Goal: Task Accomplishment & Management: Use online tool/utility

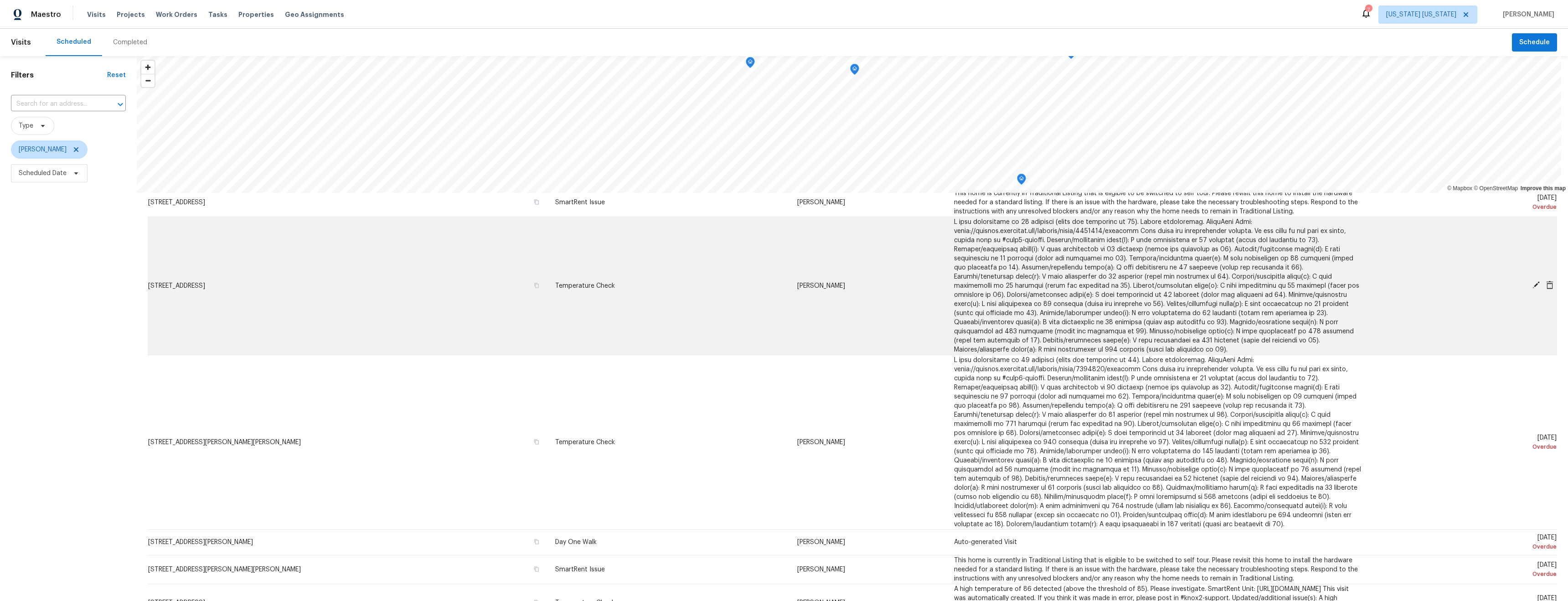
scroll to position [214, 0]
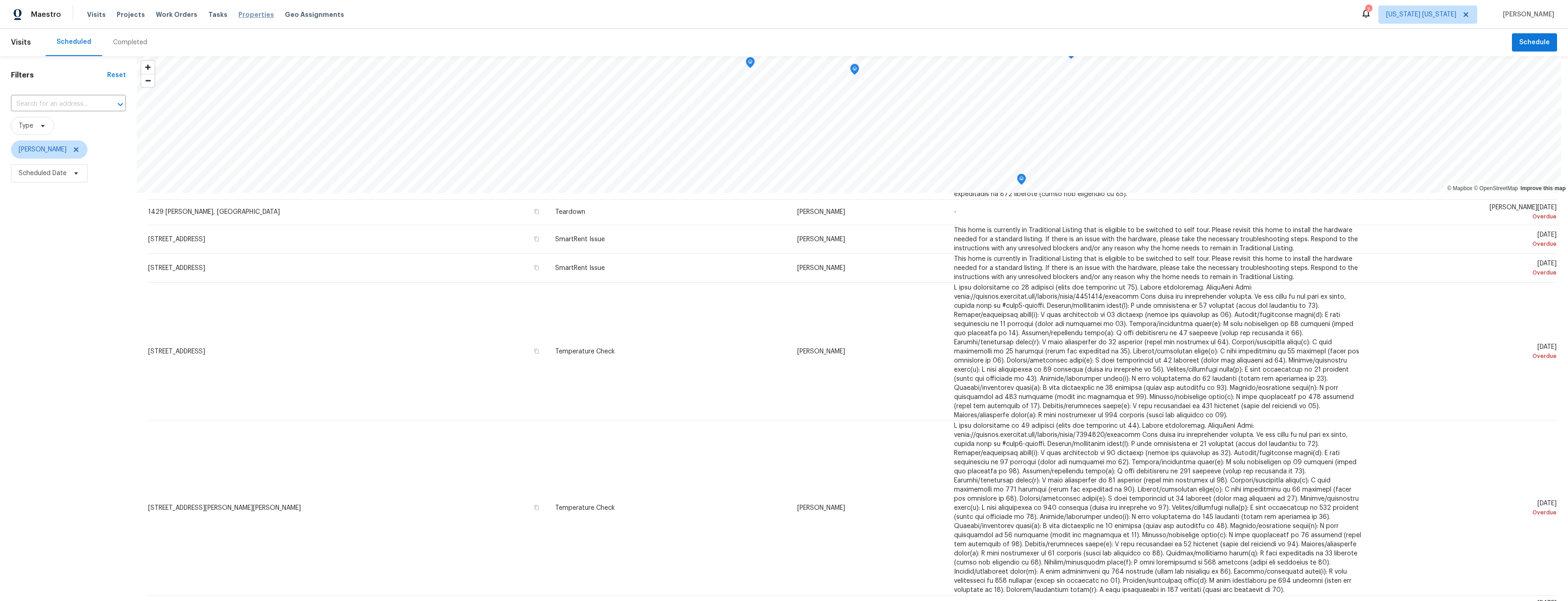
click at [238, 13] on span "Properties" at bounding box center [255, 15] width 35 height 9
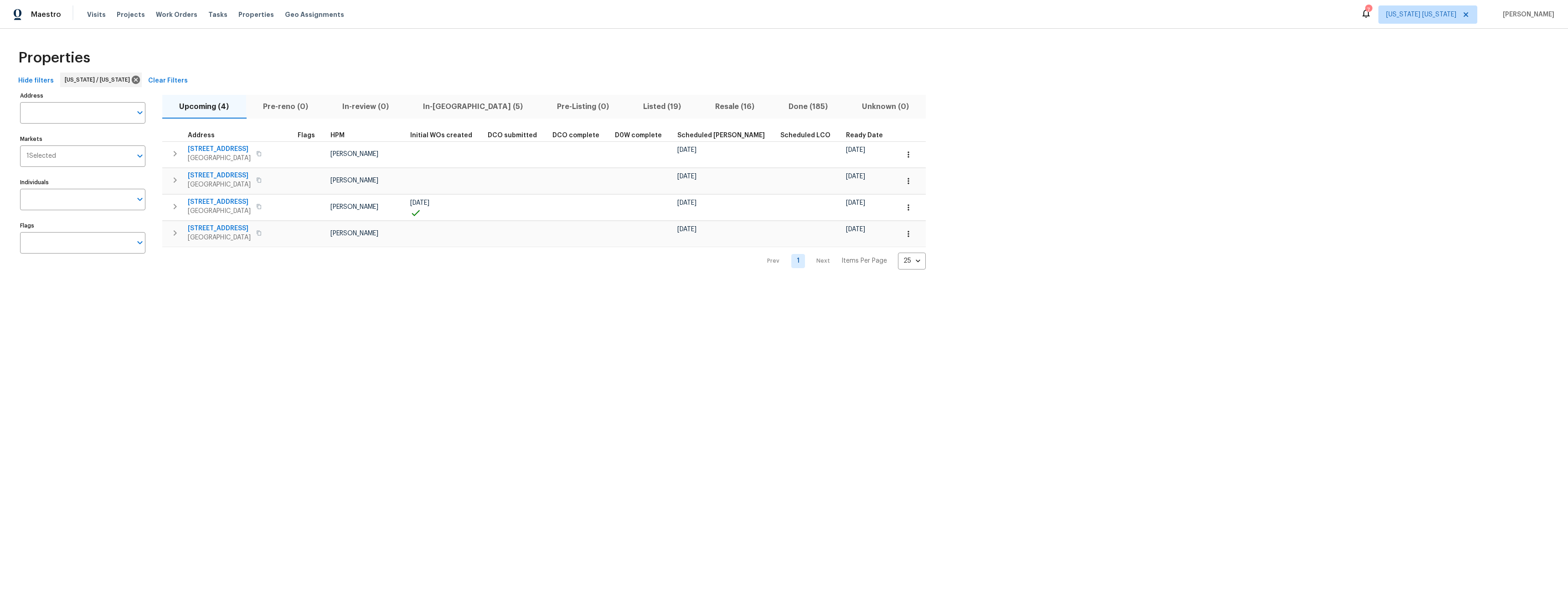
click at [439, 107] on span "In-reno (5)" at bounding box center [474, 106] width 123 height 12
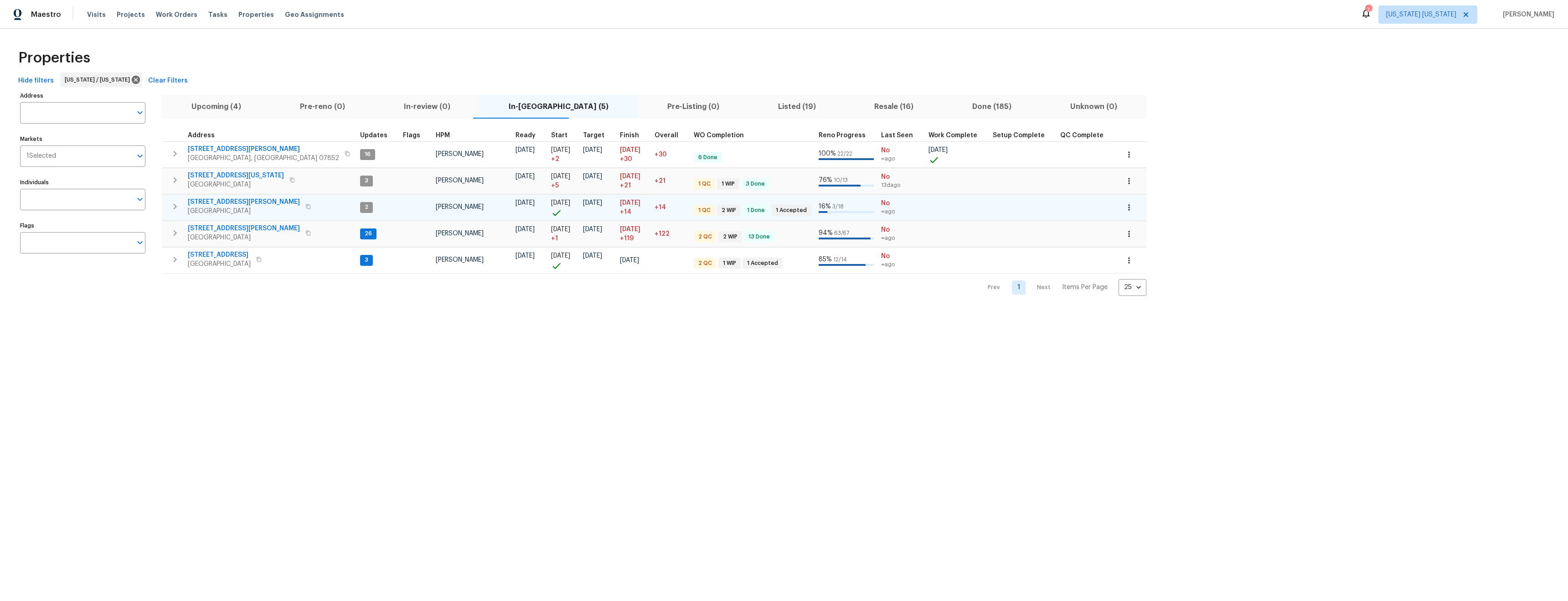
click at [306, 206] on icon "button" at bounding box center [308, 207] width 6 height 6
click at [205, 204] on span "21 Buck Rd" at bounding box center [244, 202] width 112 height 9
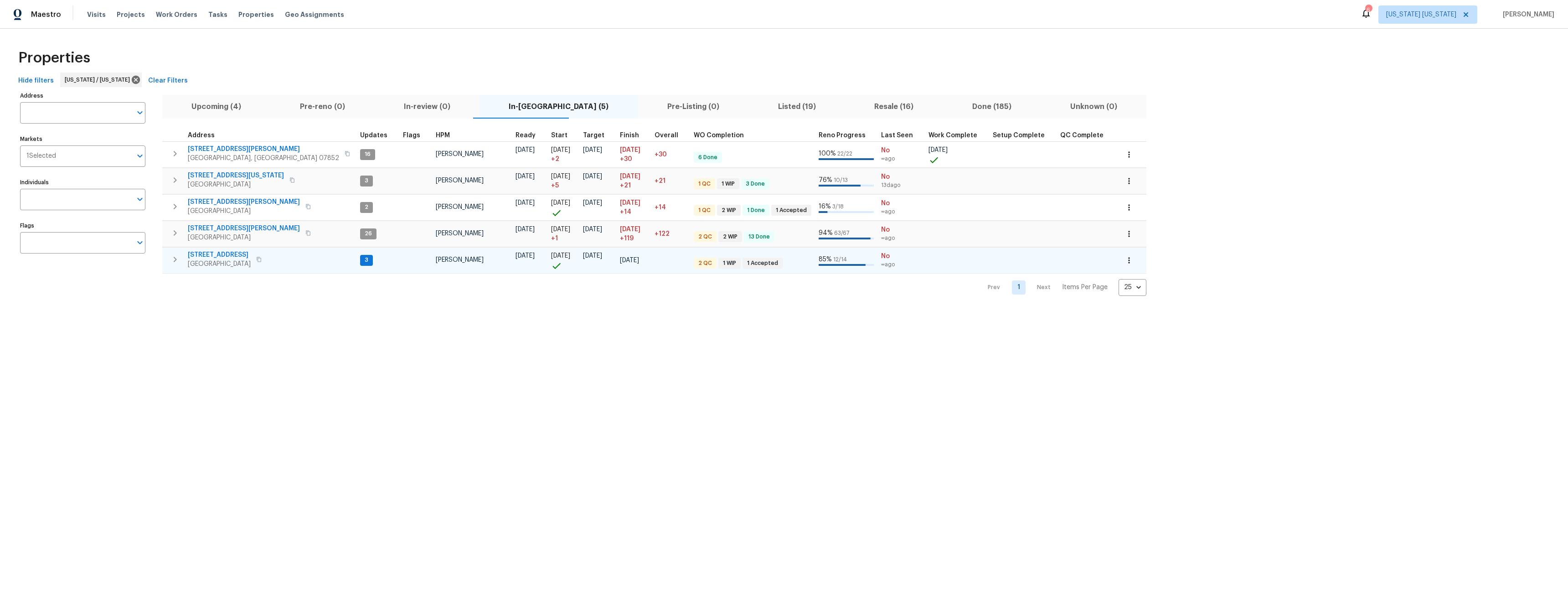
click at [213, 254] on span "448 Northam Dr" at bounding box center [219, 255] width 63 height 9
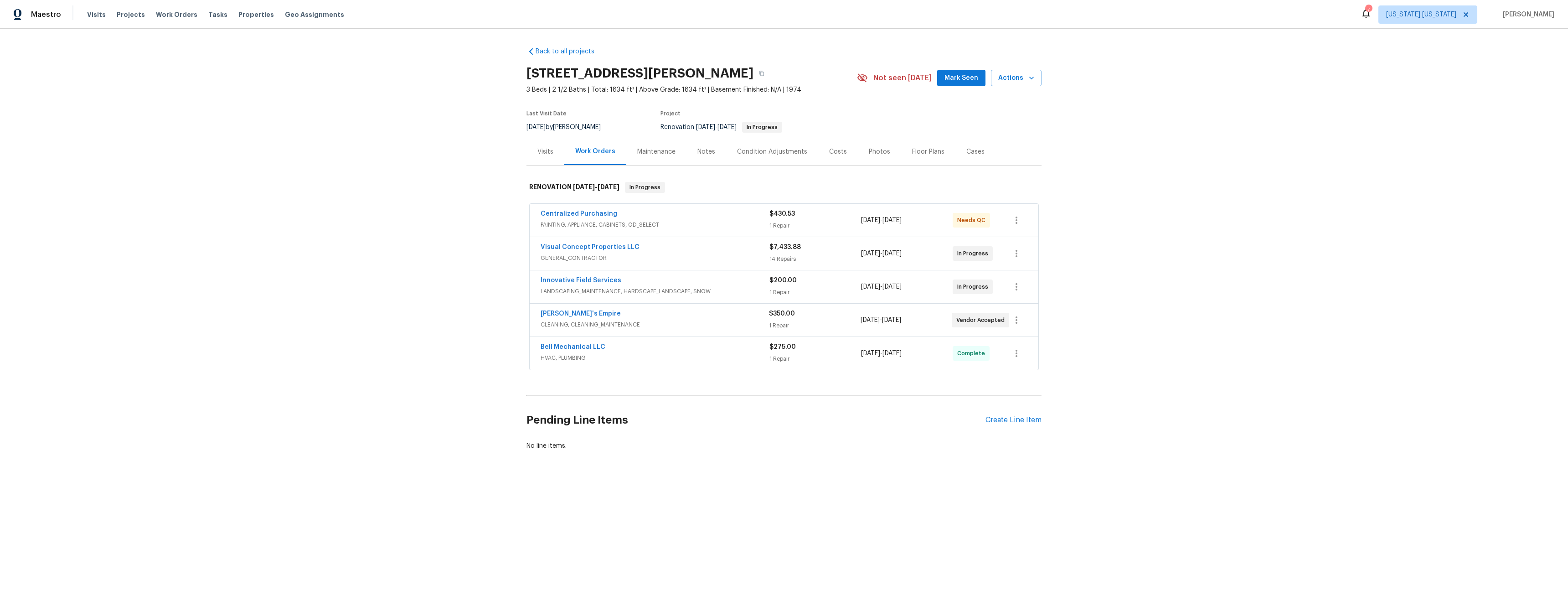
click at [542, 154] on div "Visits" at bounding box center [545, 152] width 16 height 9
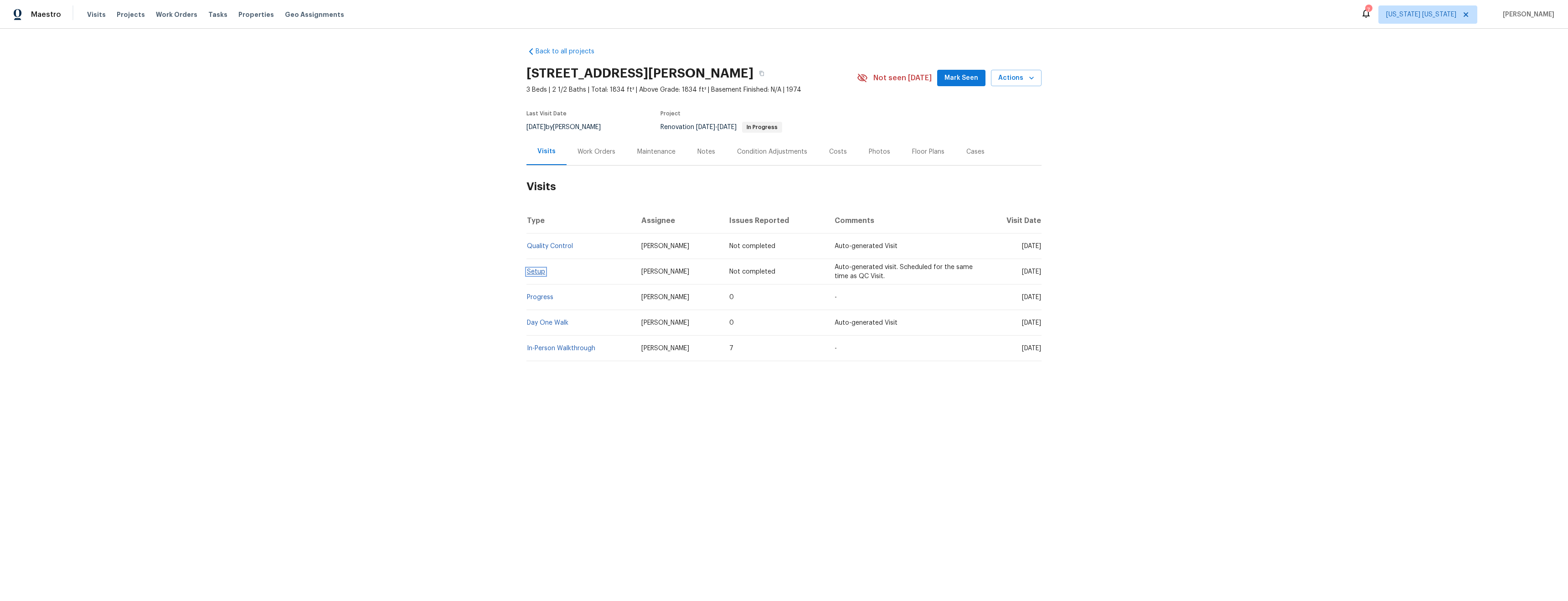
click at [536, 273] on link "Setup" at bounding box center [535, 272] width 18 height 7
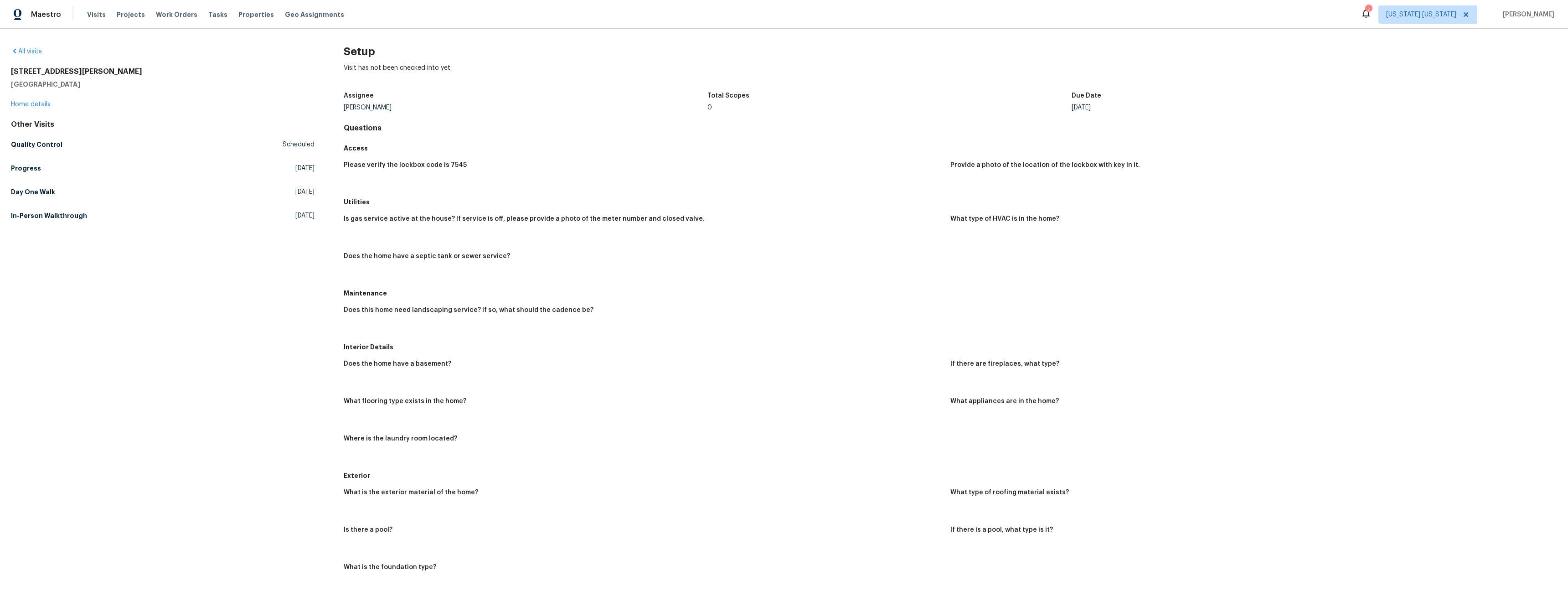
click at [240, 17] on span "Properties" at bounding box center [255, 15] width 35 height 9
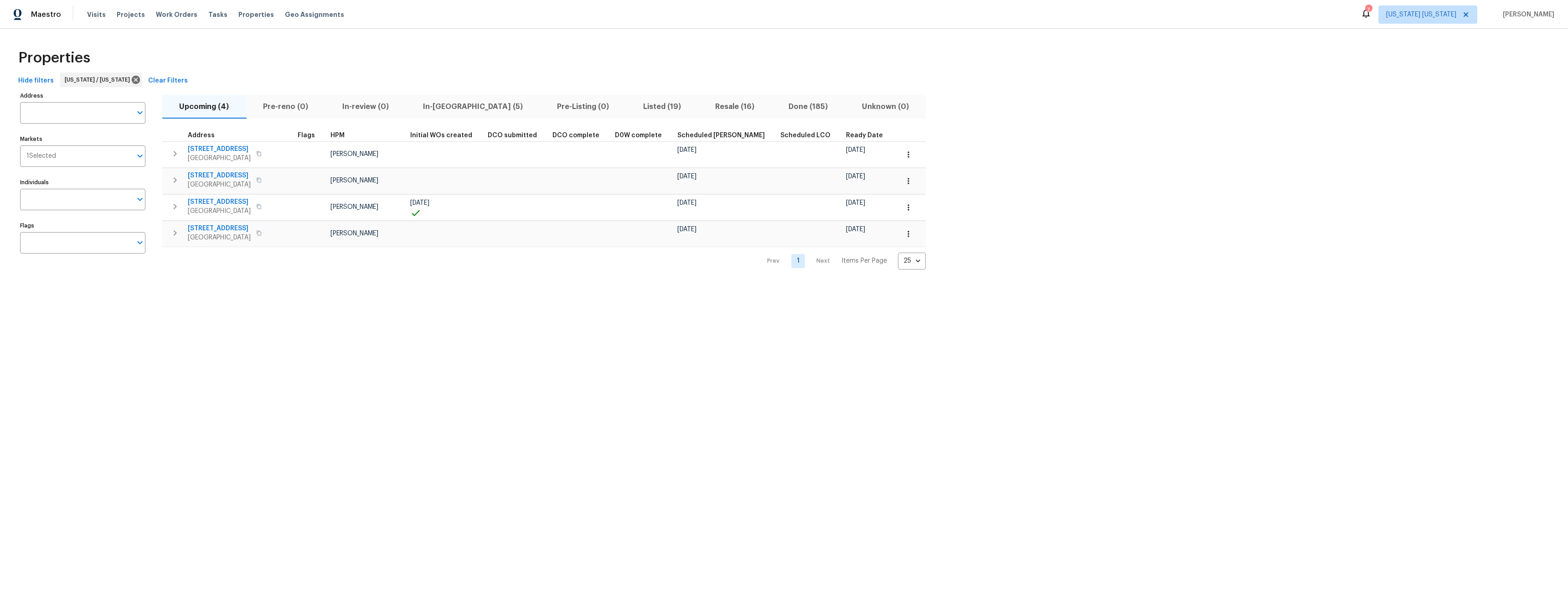
click at [443, 112] on span "In-reno (5)" at bounding box center [474, 106] width 123 height 12
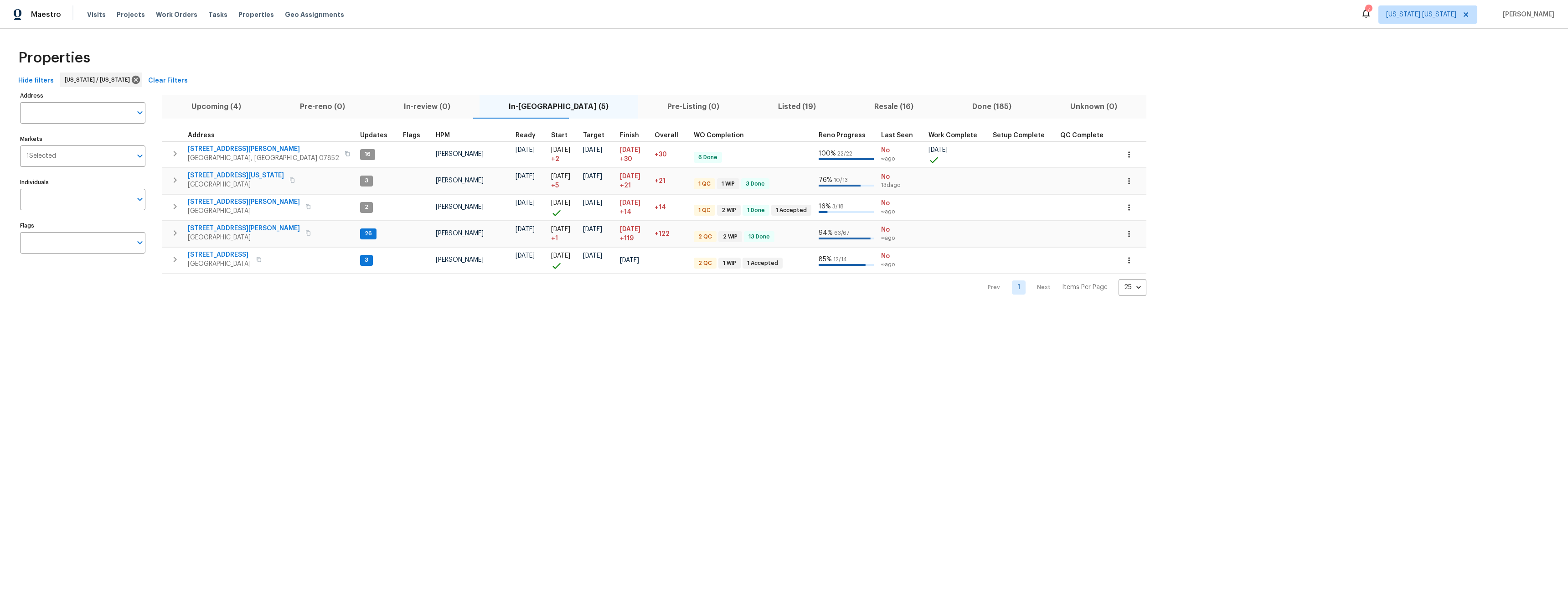
click at [1217, 266] on div "Address Address Markets 1 Selected Markets Individuals Individuals Flags Flags …" at bounding box center [783, 192] width 1539 height 206
click at [198, 226] on span "[STREET_ADDRESS][PERSON_NAME]" at bounding box center [244, 229] width 112 height 9
click at [213, 104] on span "Upcoming (4)" at bounding box center [216, 106] width 98 height 12
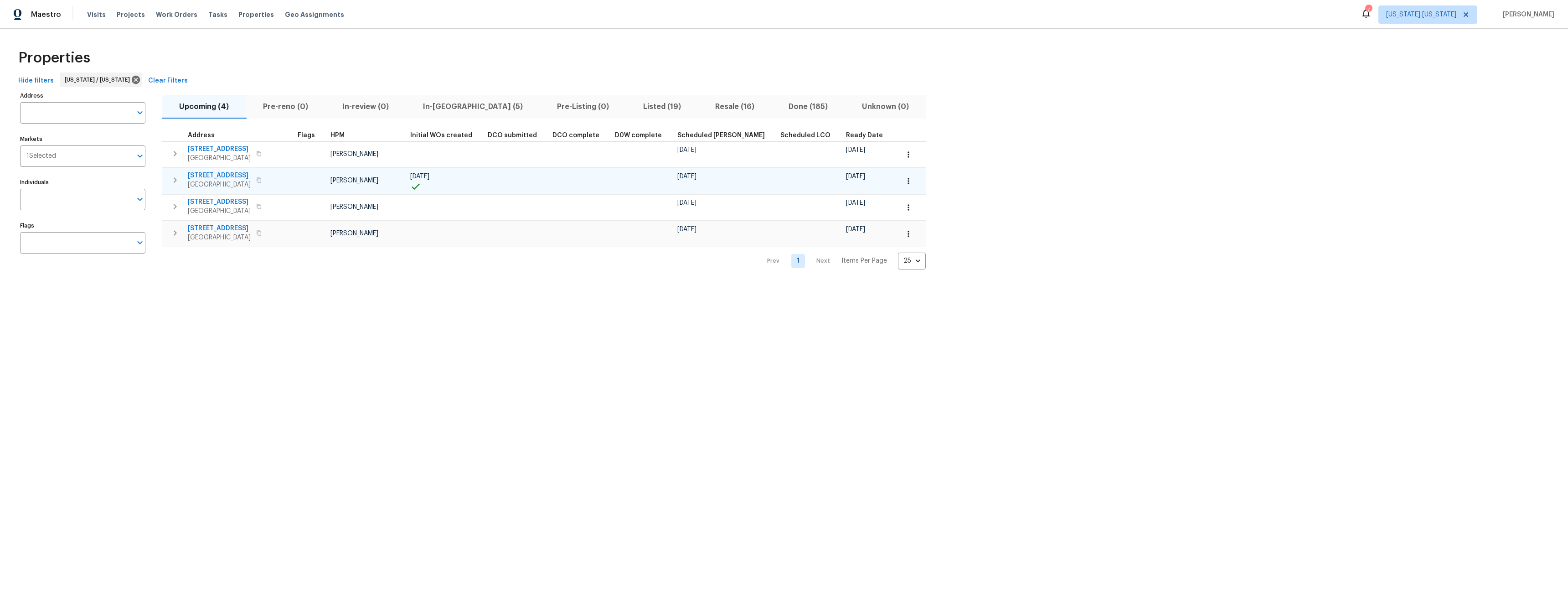
click at [214, 174] on span "85 Dance Boulevard" at bounding box center [219, 176] width 63 height 9
click at [203, 149] on span "77 Avebury Pl" at bounding box center [219, 149] width 63 height 9
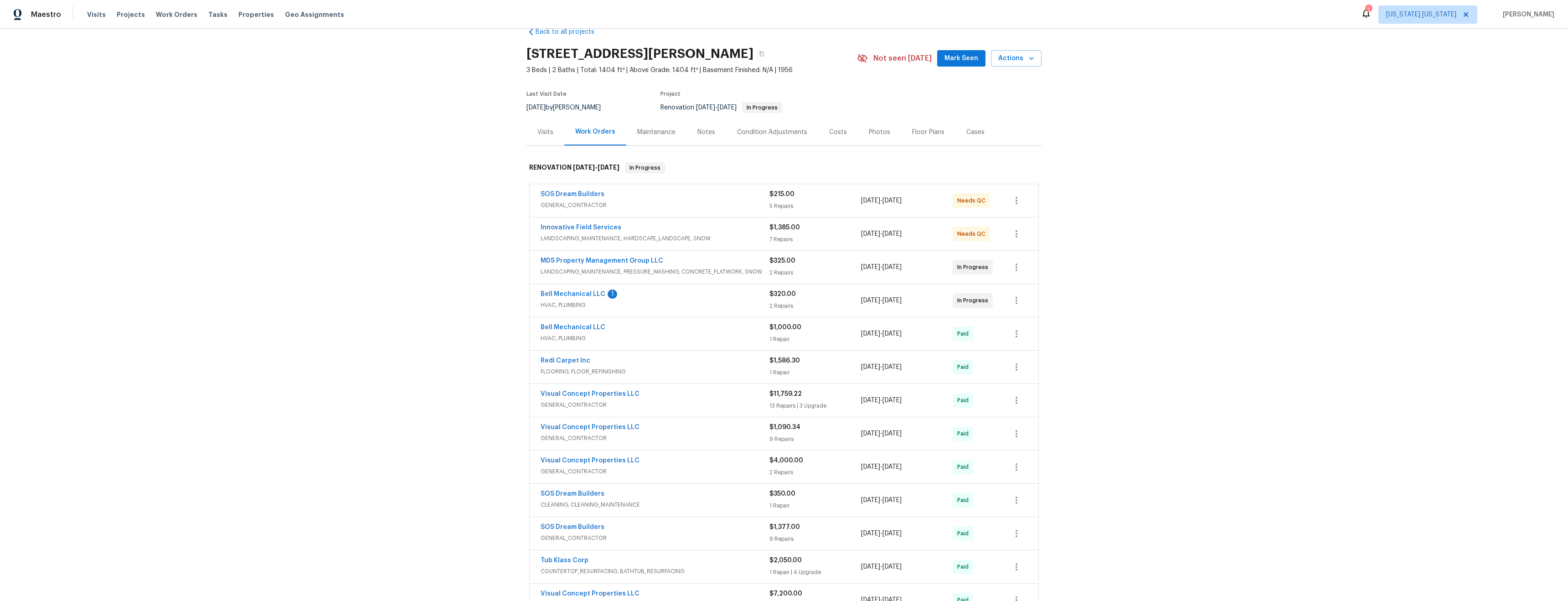
scroll to position [68, 0]
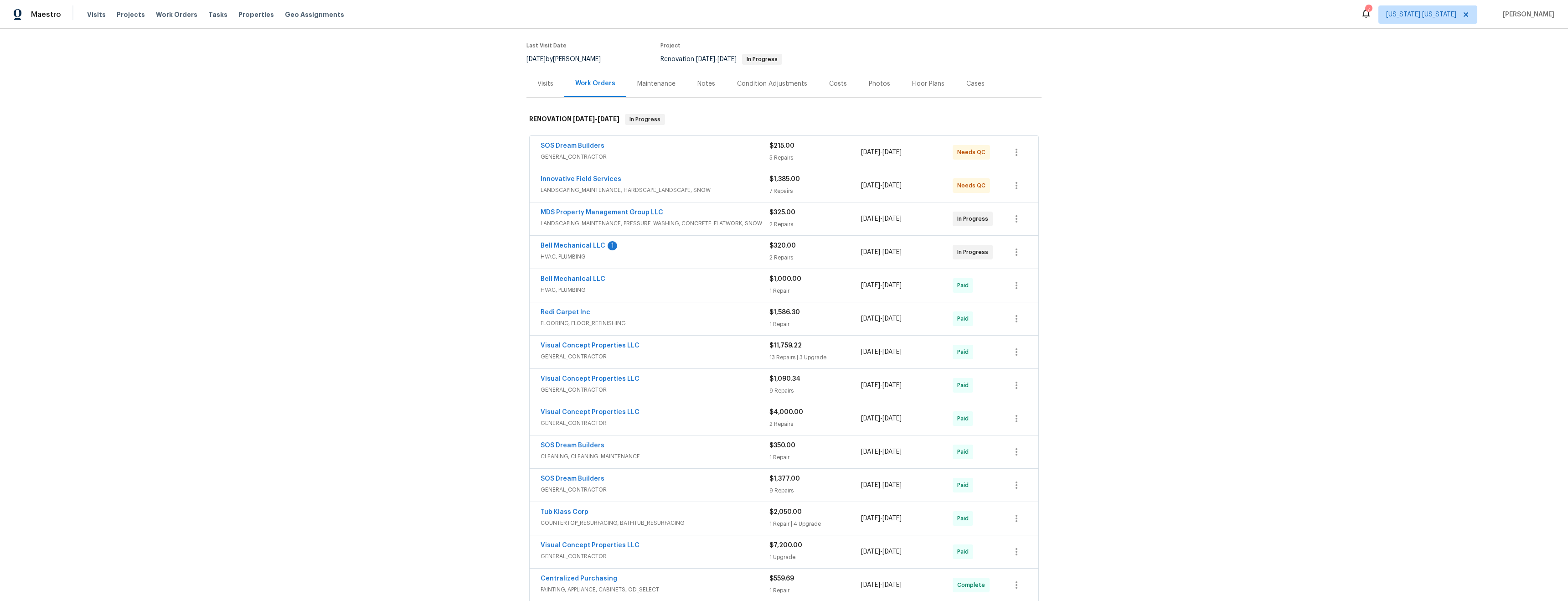
click at [701, 181] on div "Innovative Field Services" at bounding box center [654, 180] width 229 height 11
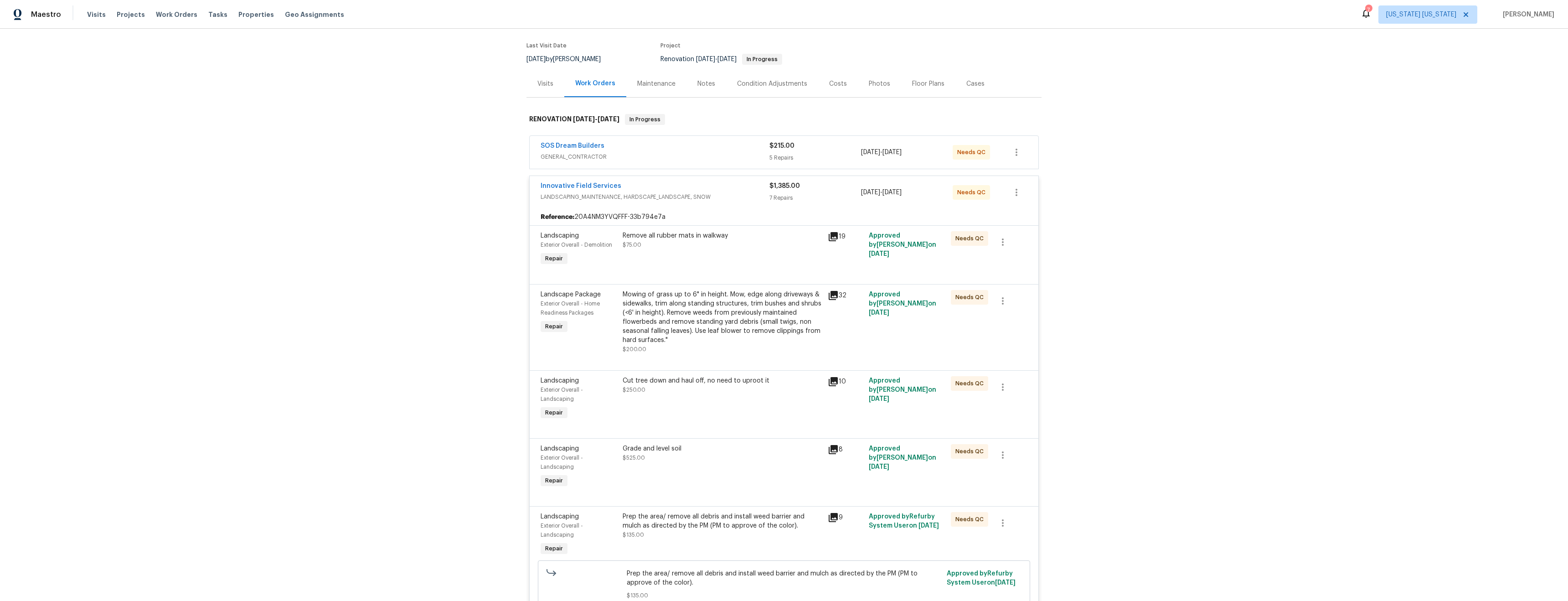
click at [681, 254] on div "Remove all rubber mats in walkway $75.00" at bounding box center [722, 250] width 205 height 42
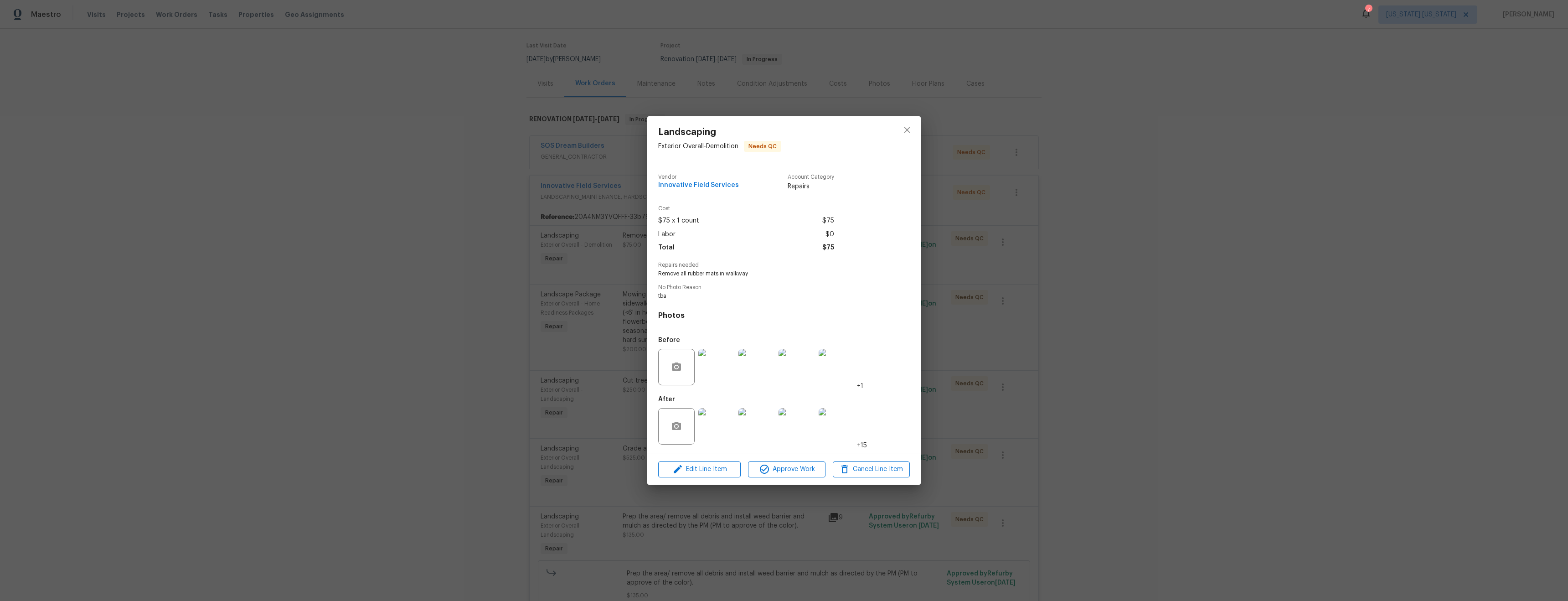
click at [725, 422] on img at bounding box center [717, 426] width 36 height 36
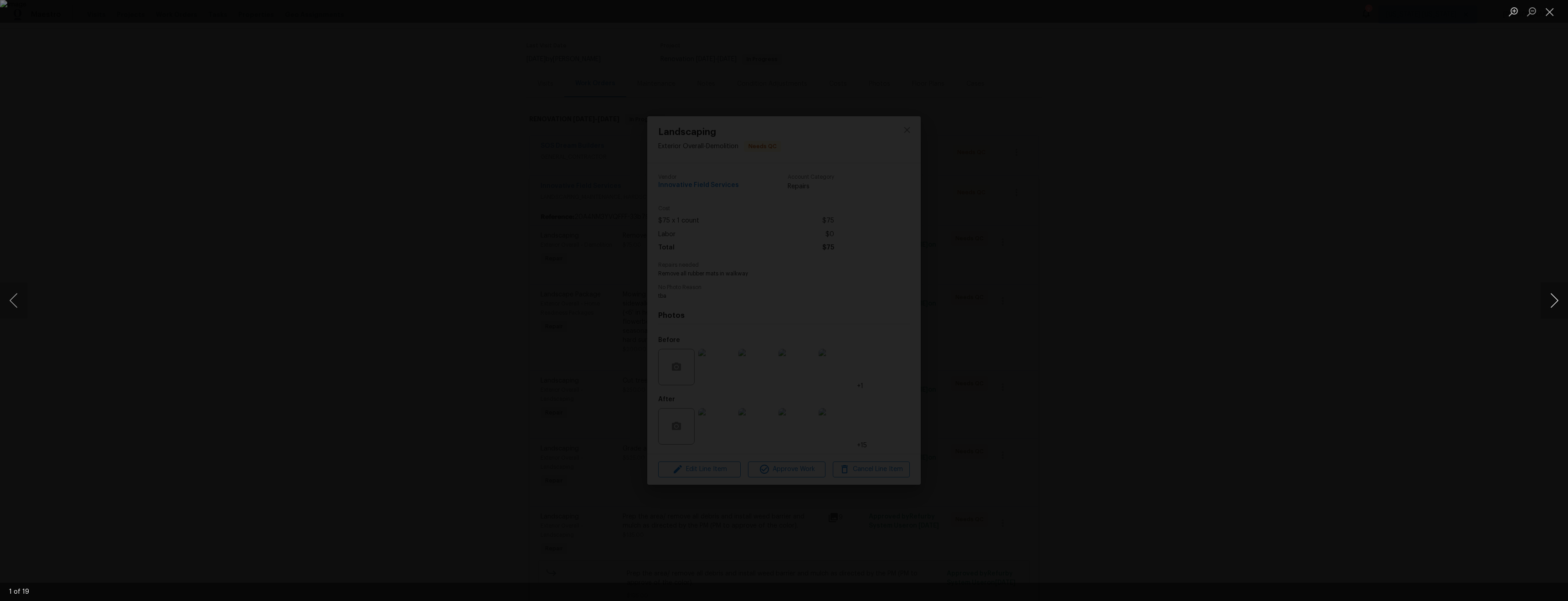
click at [1557, 299] on button "Next image" at bounding box center [1554, 300] width 28 height 36
click at [1561, 299] on button "Next image" at bounding box center [1554, 300] width 28 height 36
click at [1563, 299] on button "Next image" at bounding box center [1554, 300] width 28 height 36
click at [783, 170] on div "Lightbox" at bounding box center [784, 300] width 1568 height 601
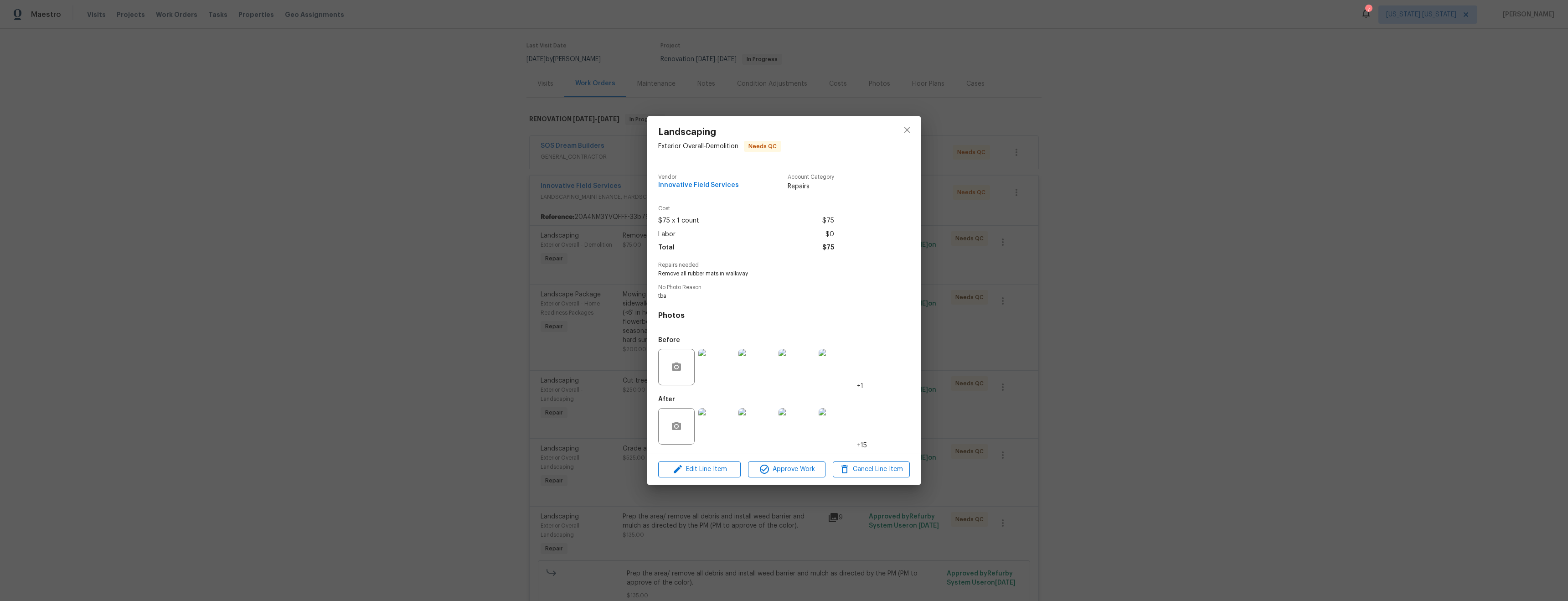
click at [715, 370] on img at bounding box center [717, 366] width 36 height 36
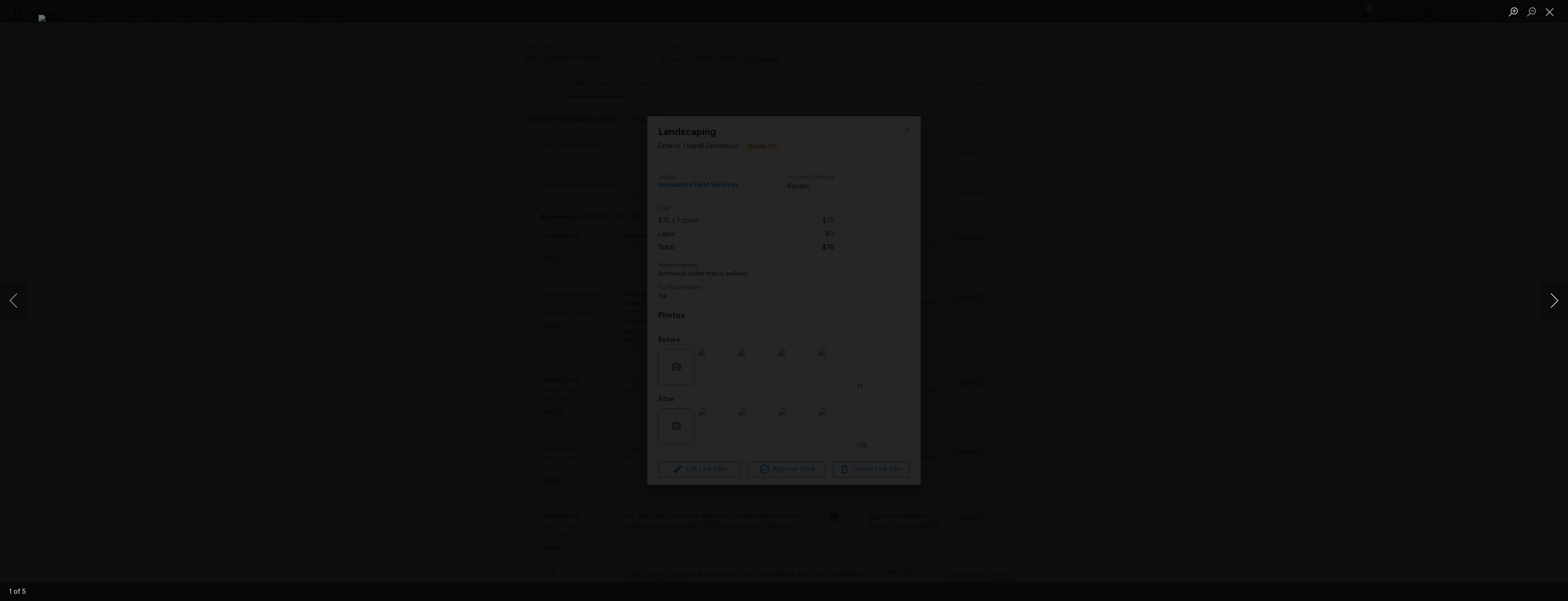
click at [1549, 297] on button "Next image" at bounding box center [1554, 300] width 28 height 36
click at [1550, 16] on button "Close lightbox" at bounding box center [1549, 11] width 18 height 16
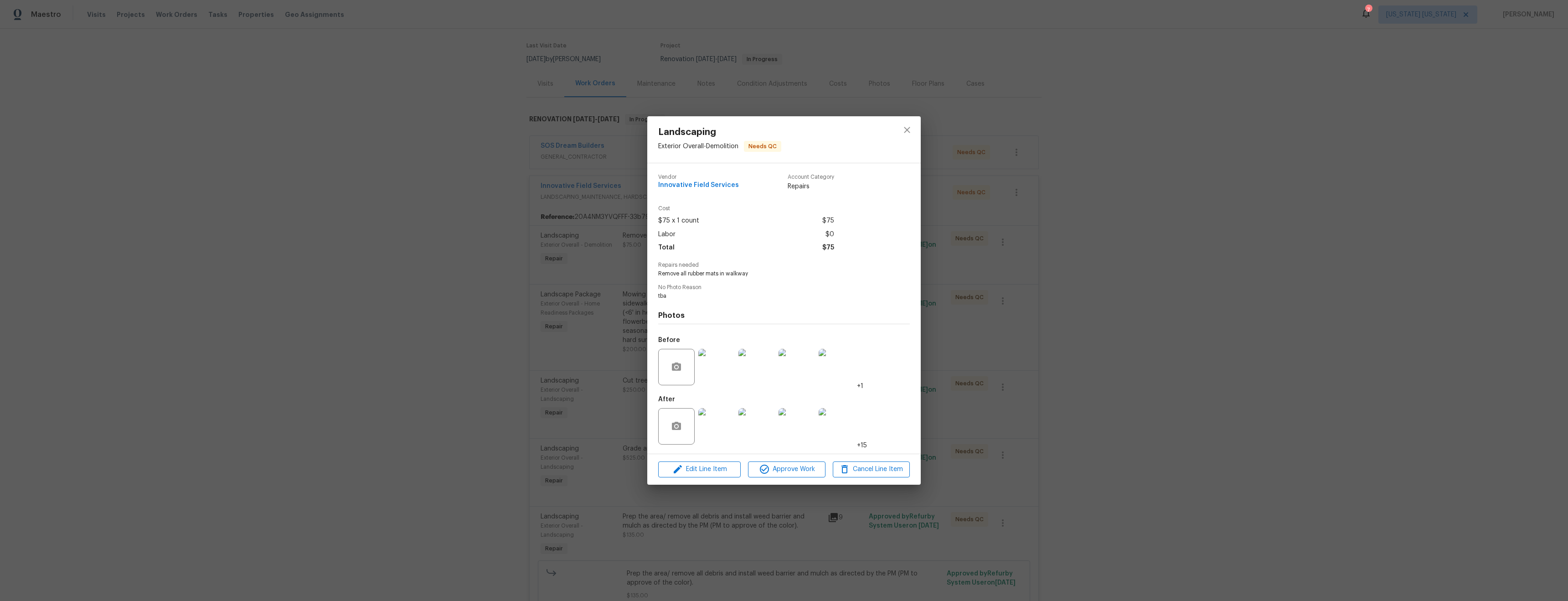
click at [717, 430] on img at bounding box center [717, 426] width 36 height 36
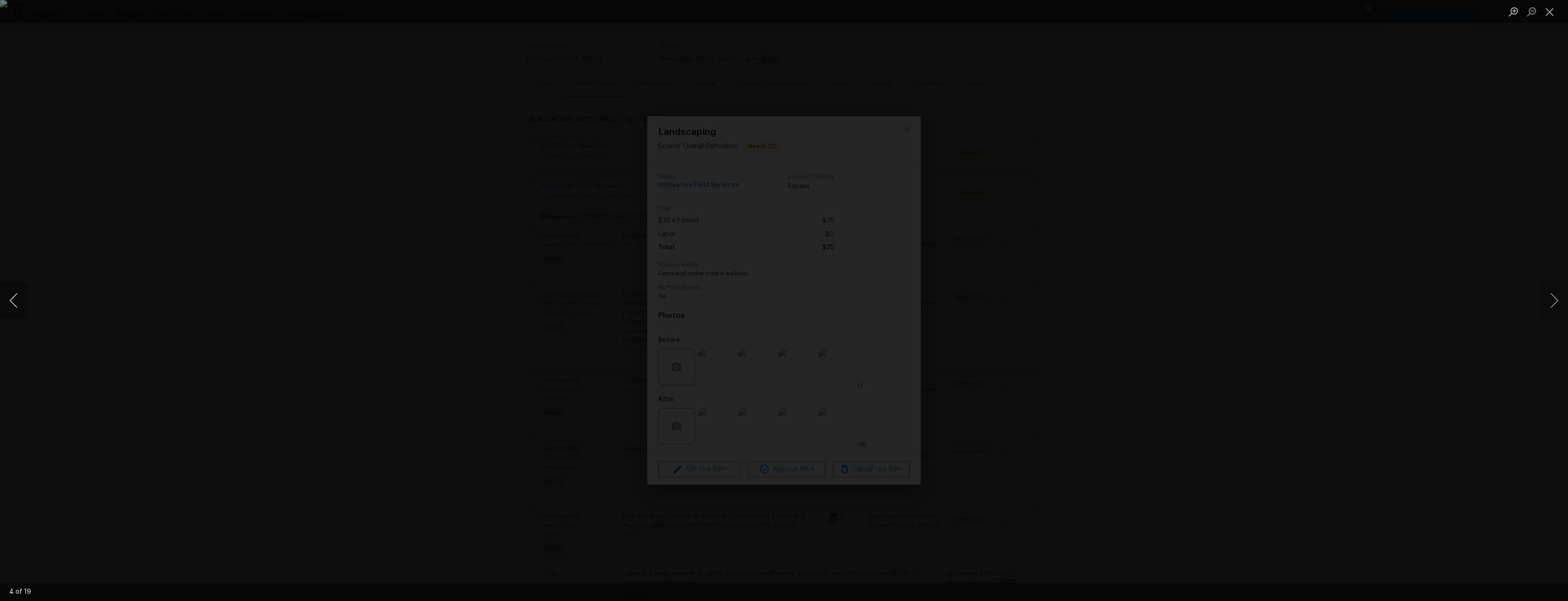
click at [22, 310] on button "Previous image" at bounding box center [13, 300] width 28 height 36
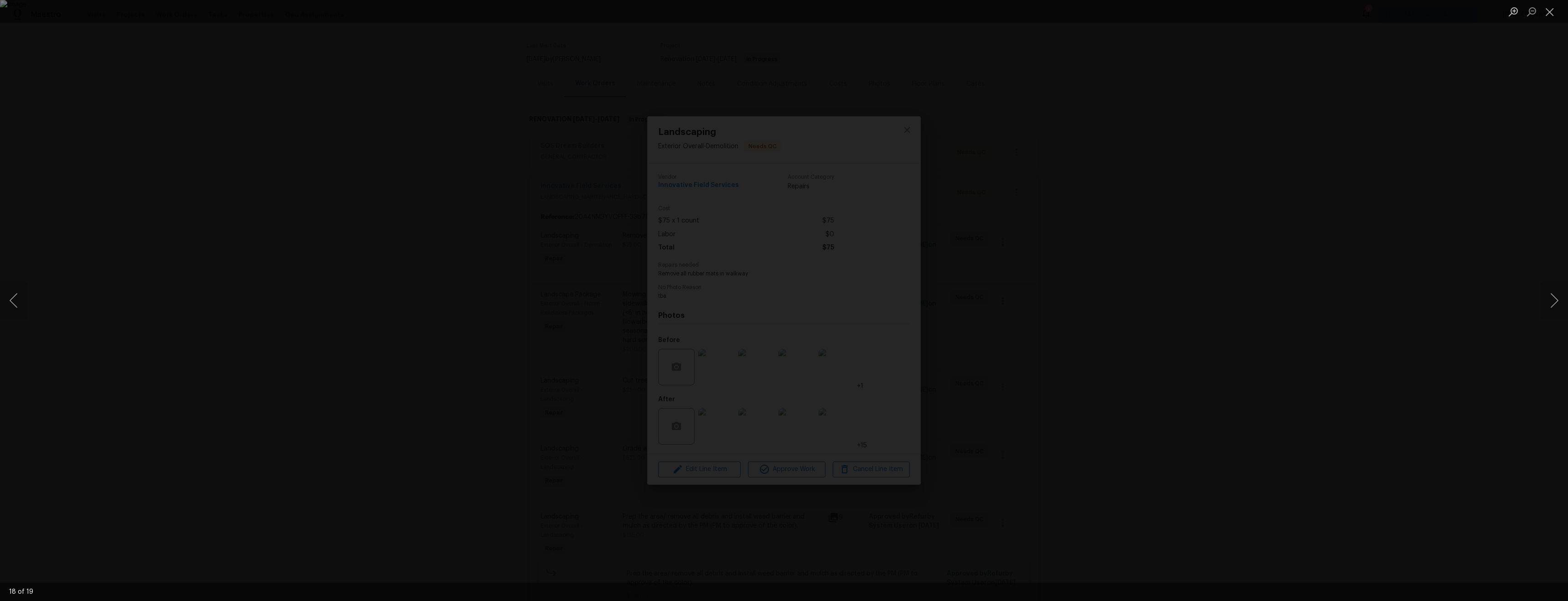
click at [851, 162] on div "Lightbox" at bounding box center [784, 300] width 1568 height 601
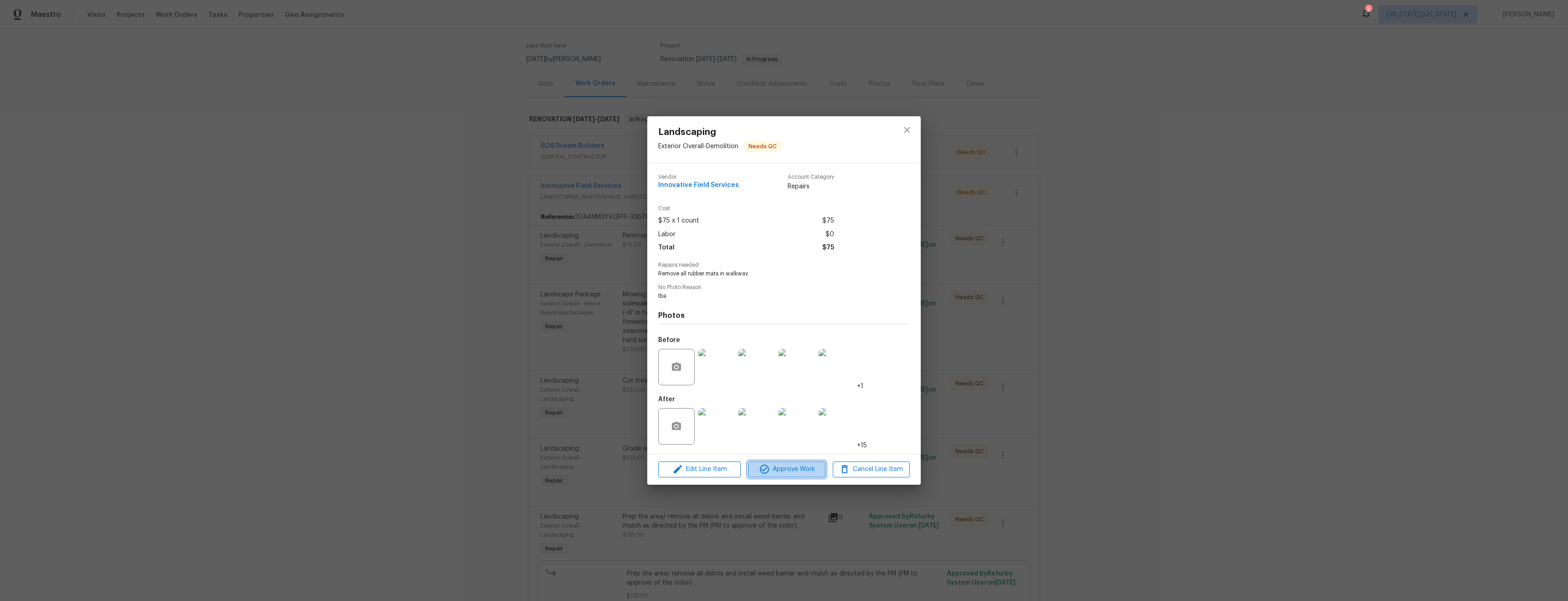
click at [794, 472] on span "Approve Work" at bounding box center [786, 469] width 71 height 11
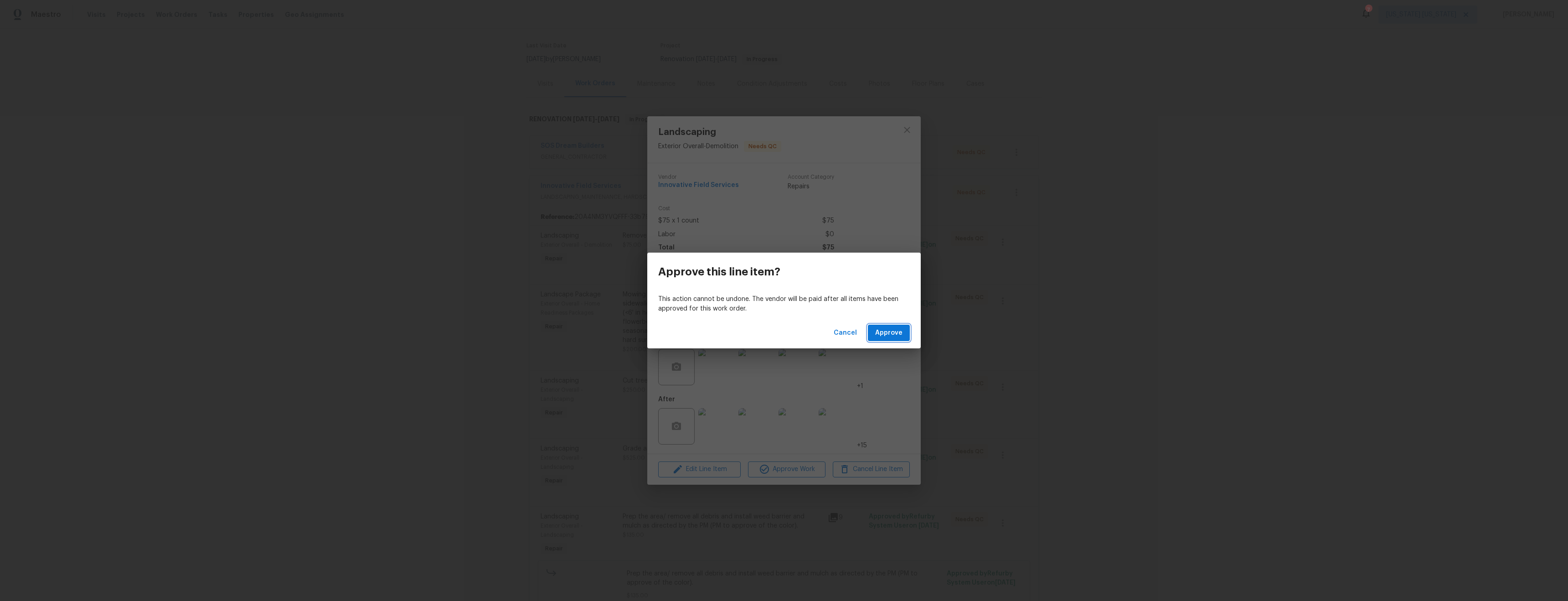
click at [900, 332] on span "Approve" at bounding box center [888, 333] width 28 height 11
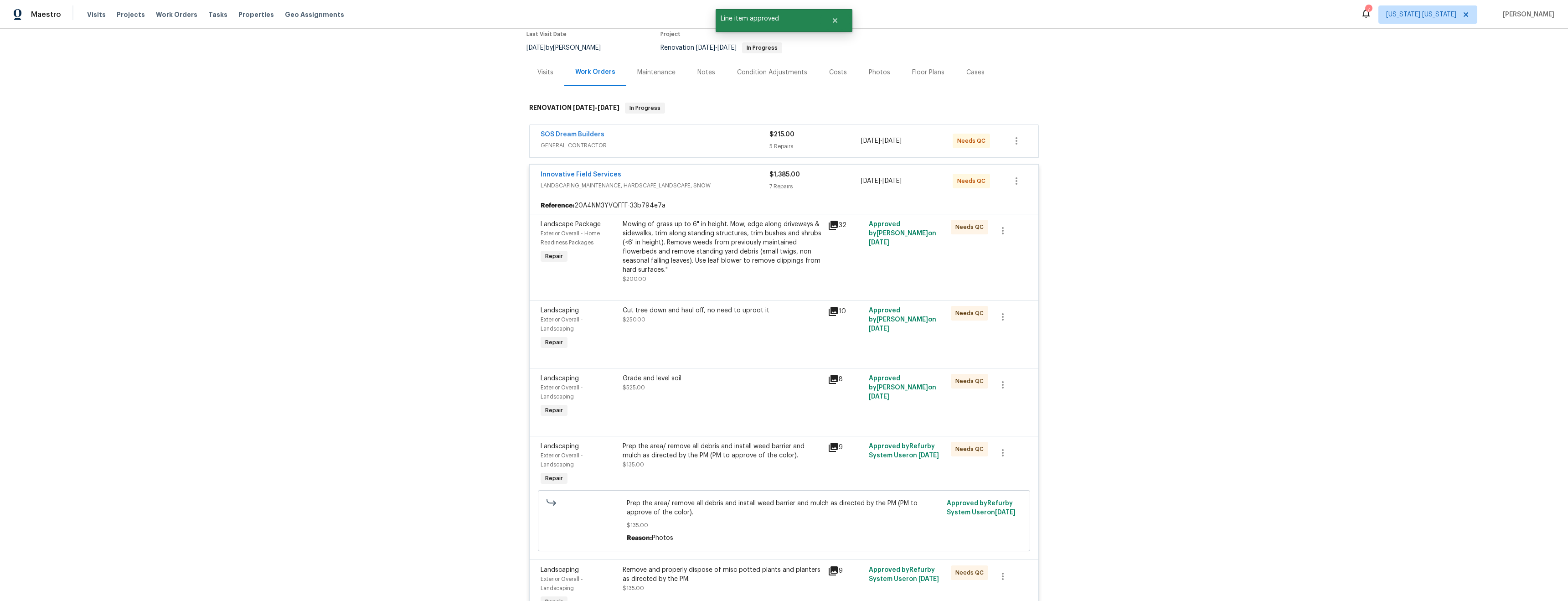
scroll to position [85, 0]
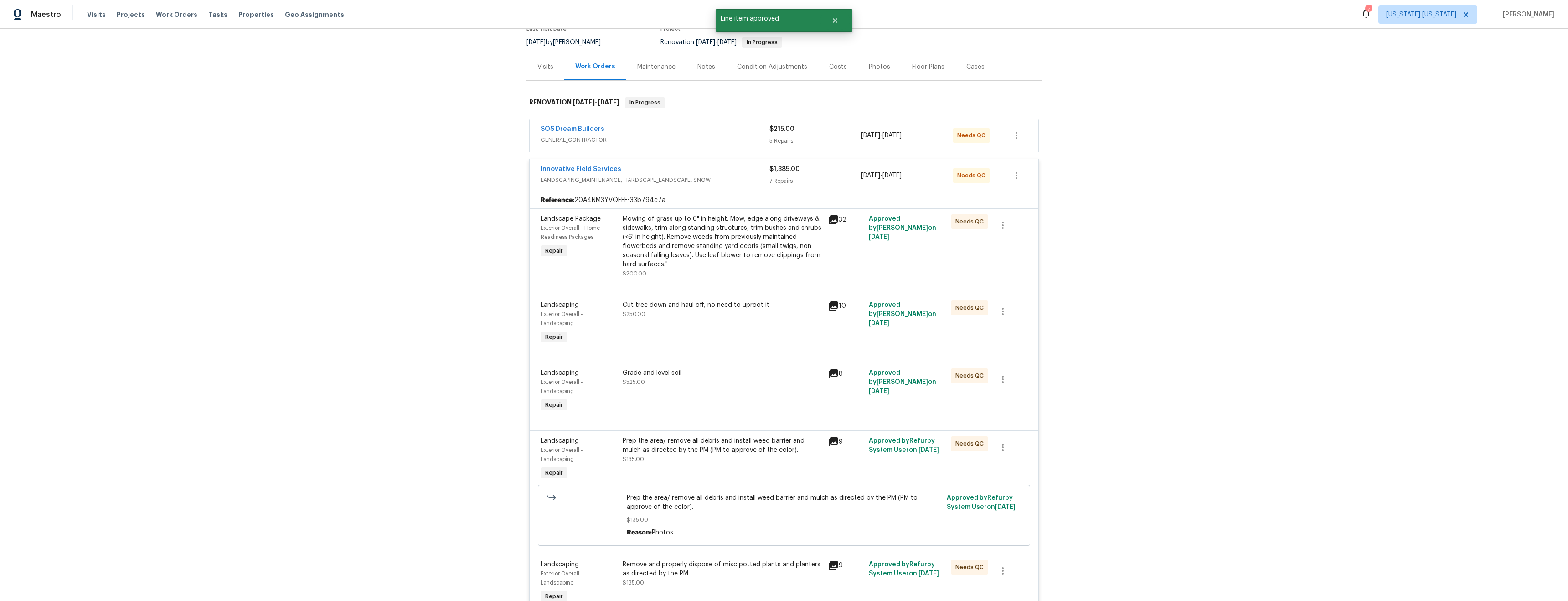
click at [710, 235] on div "Mowing of grass up to 6" in height. Mow, edge along driveways & sidewalks, trim…" at bounding box center [722, 242] width 199 height 55
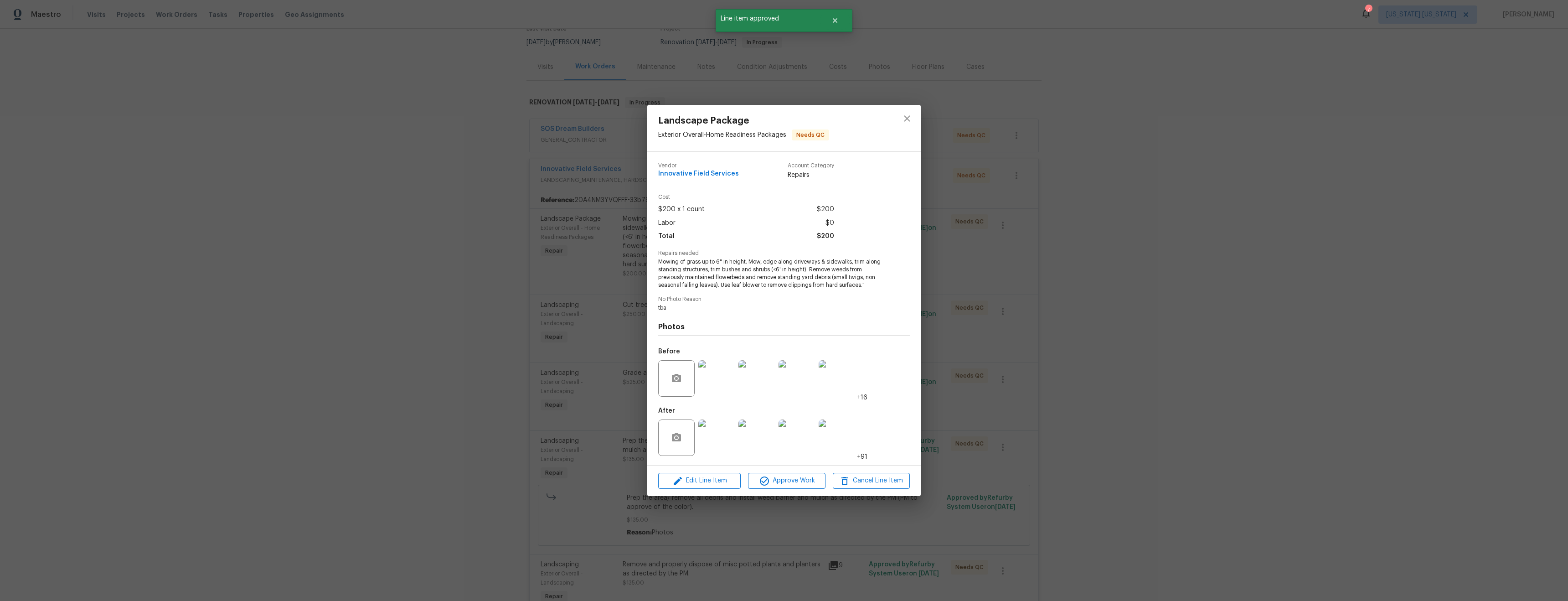
click at [717, 437] on img at bounding box center [717, 438] width 36 height 36
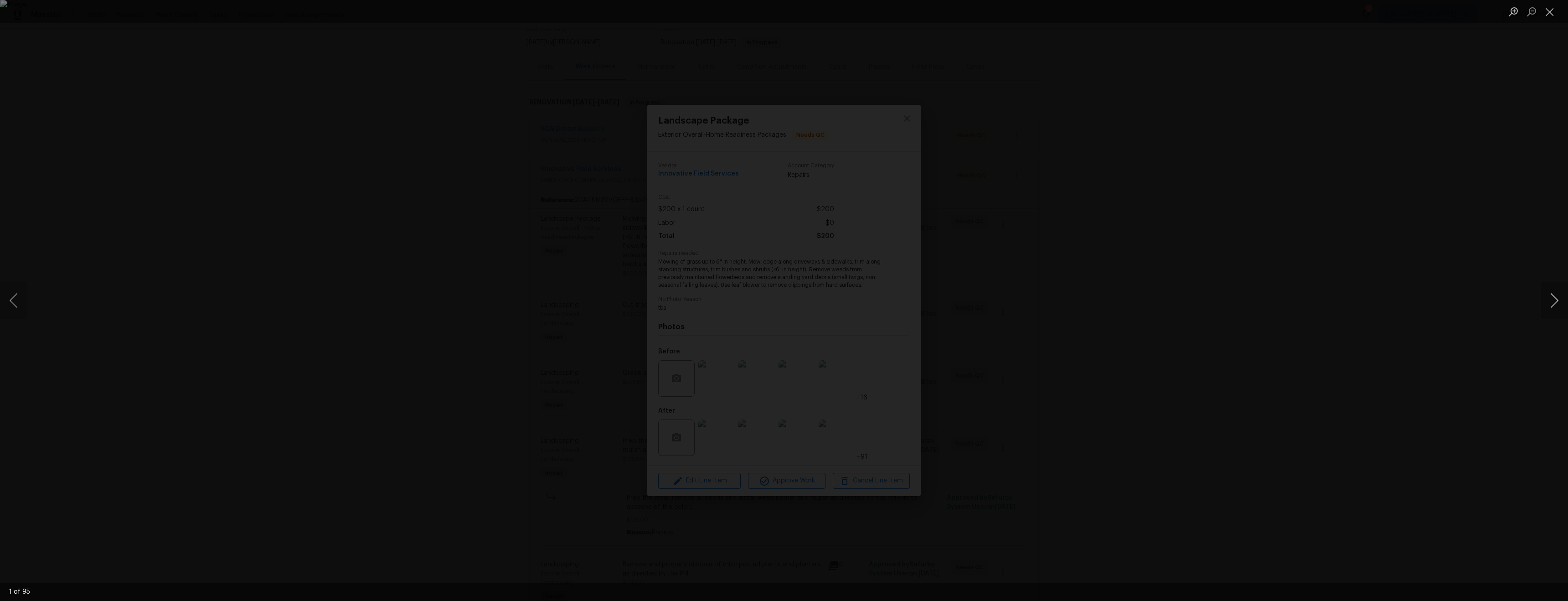
click at [1559, 300] on button "Next image" at bounding box center [1554, 300] width 28 height 36
click at [1557, 300] on button "Next image" at bounding box center [1554, 300] width 28 height 36
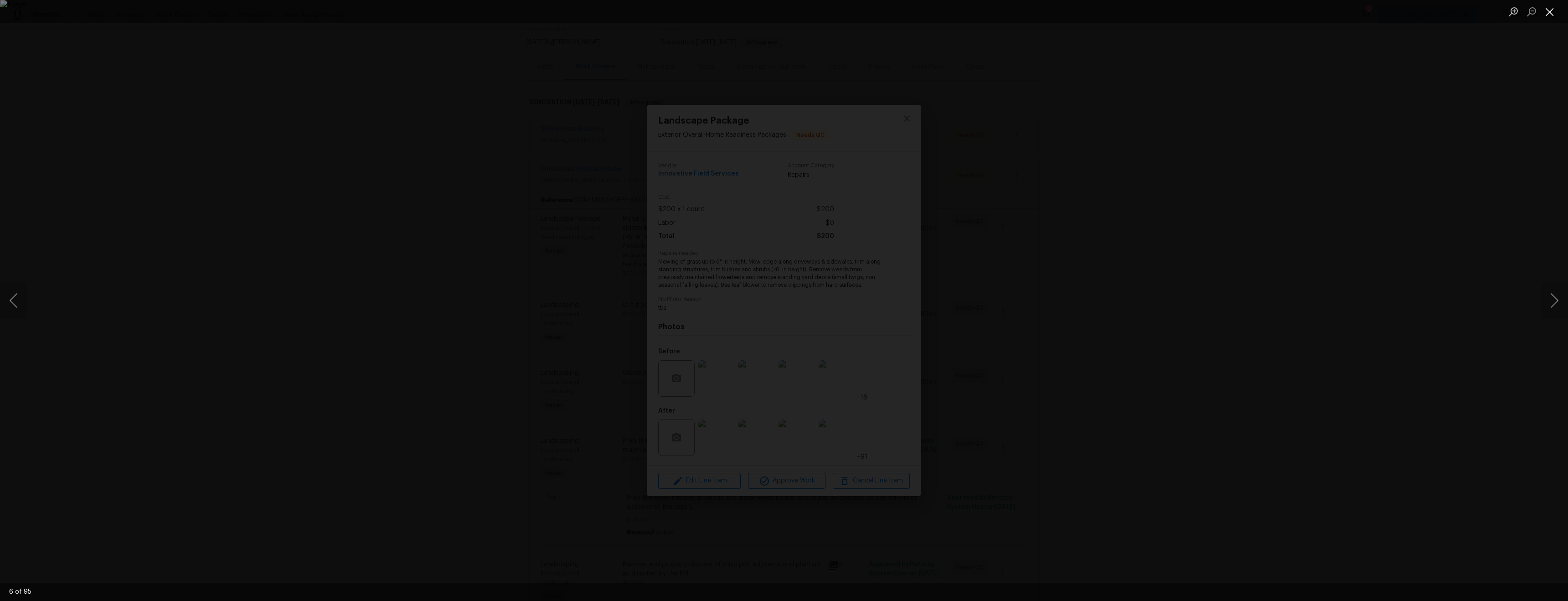
click at [1554, 10] on button "Close lightbox" at bounding box center [1549, 11] width 18 height 16
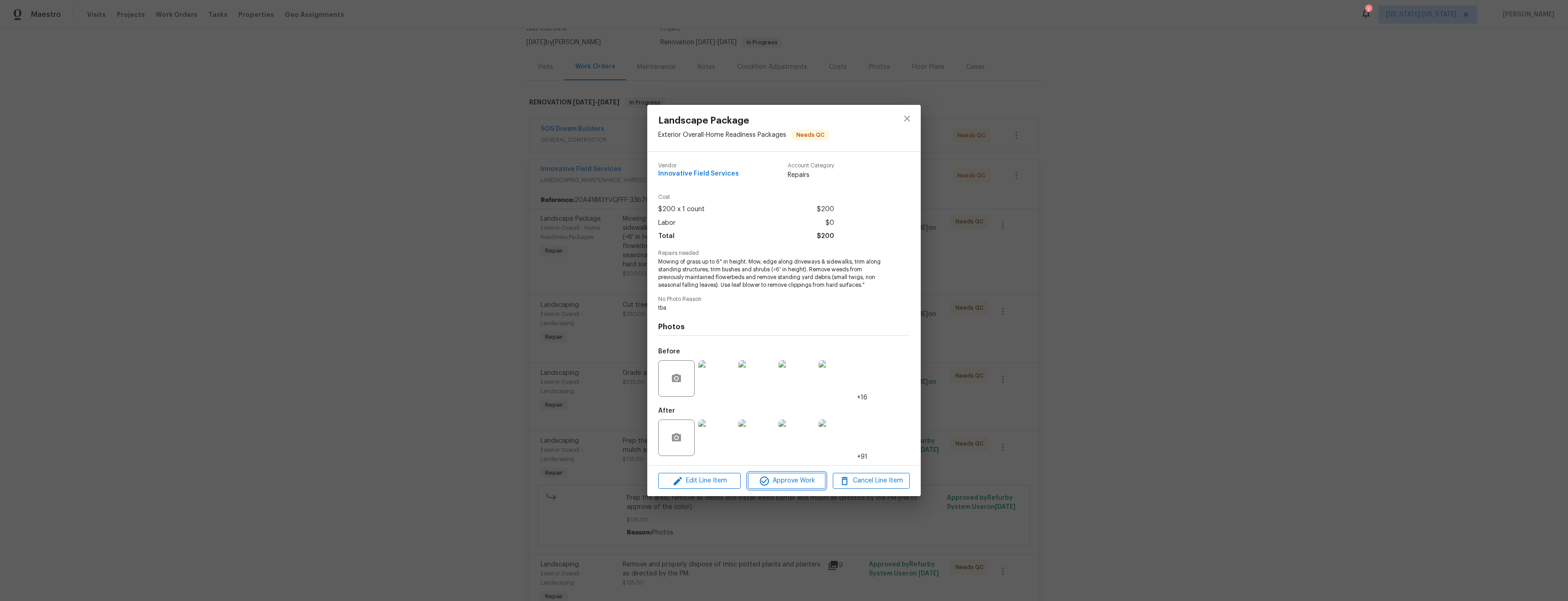
click at [781, 481] on span "Approve Work" at bounding box center [786, 480] width 71 height 11
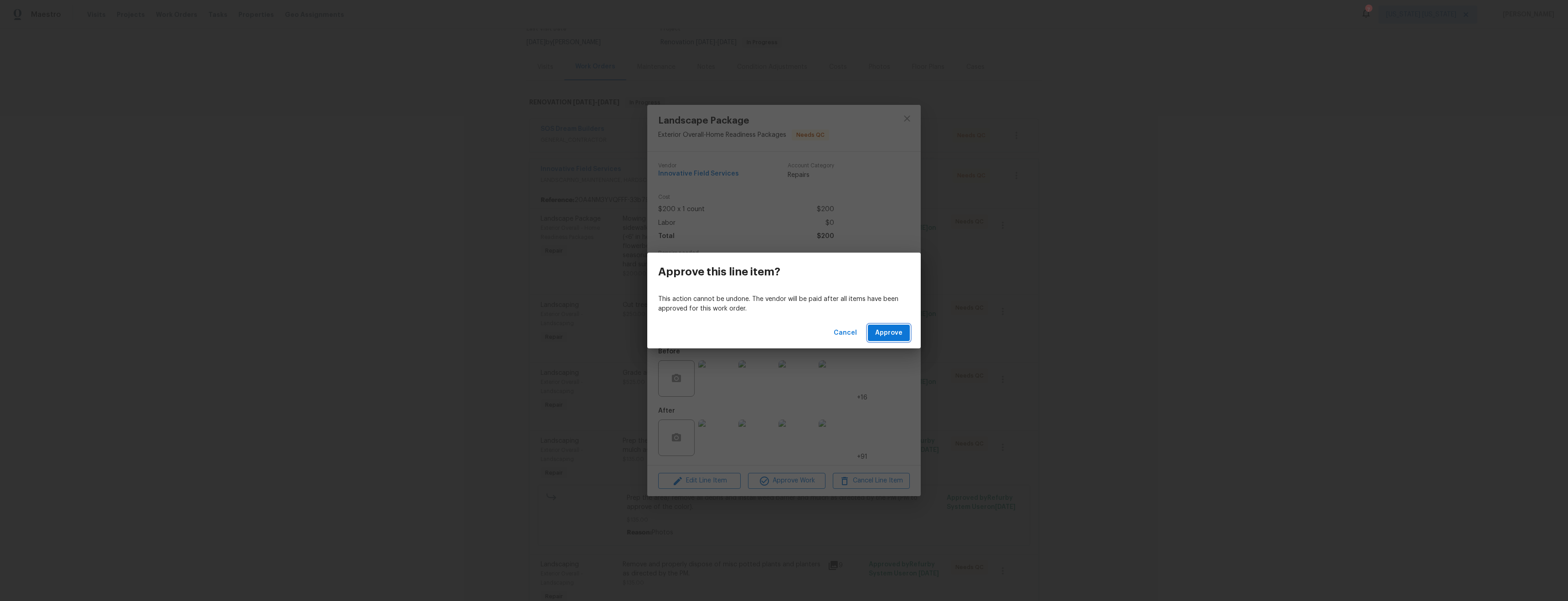
click at [885, 332] on span "Approve" at bounding box center [888, 333] width 28 height 11
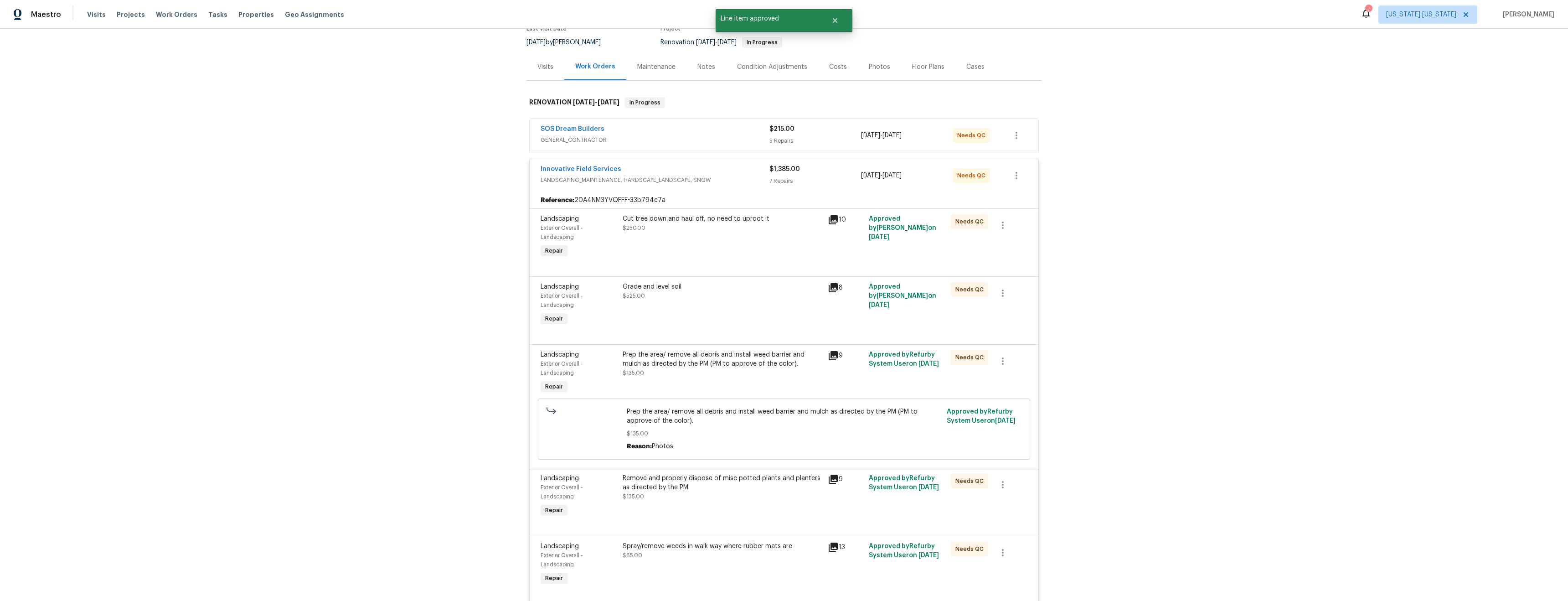
click at [740, 254] on div "Cut tree down and haul off, no need to uproot it $250.00" at bounding box center [722, 237] width 205 height 51
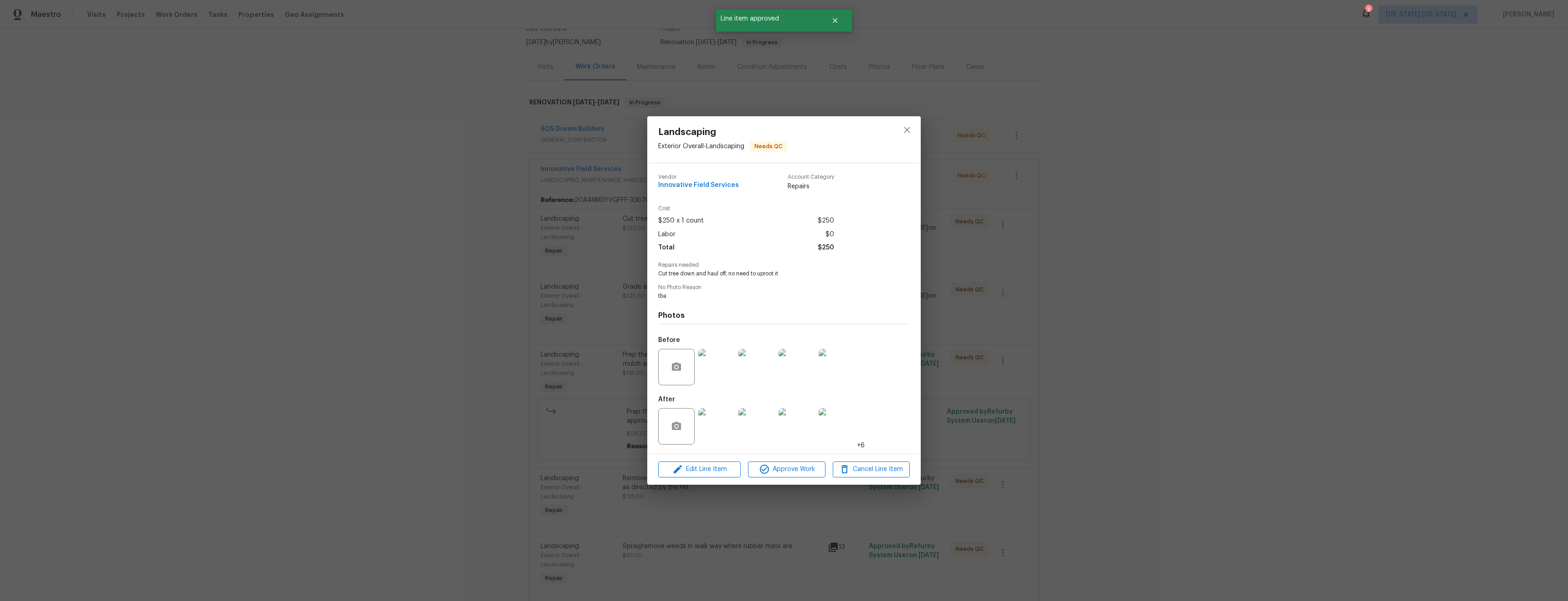
click at [718, 425] on img at bounding box center [717, 426] width 36 height 36
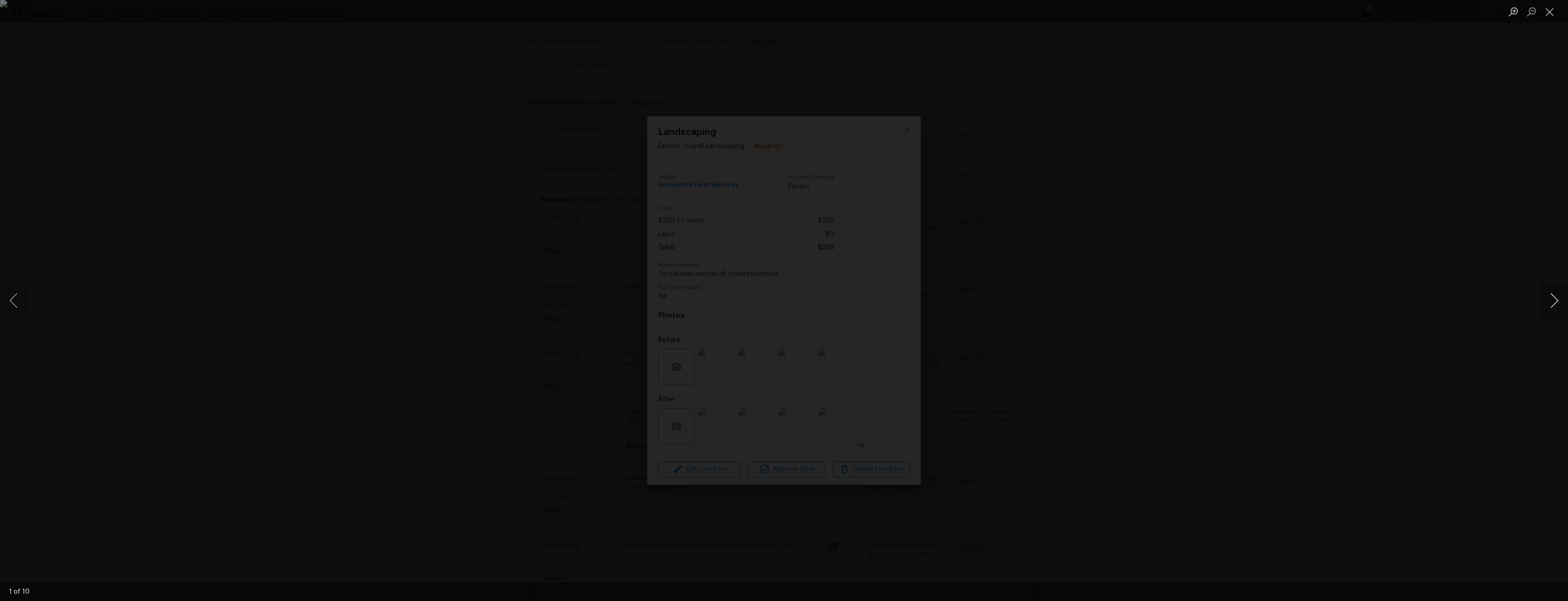
click at [1550, 304] on button "Next image" at bounding box center [1554, 300] width 28 height 36
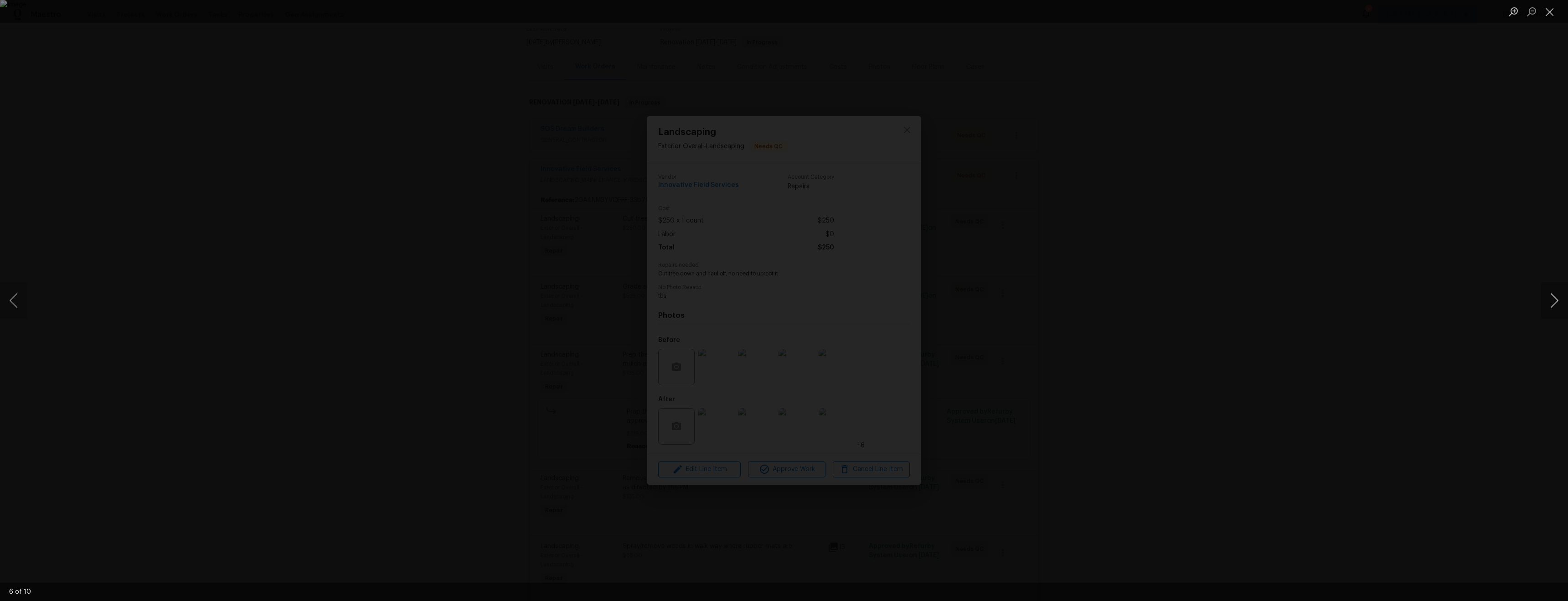
click at [1554, 304] on button "Next image" at bounding box center [1554, 300] width 28 height 36
click at [1554, 303] on button "Next image" at bounding box center [1554, 300] width 28 height 36
click at [1555, 303] on button "Next image" at bounding box center [1554, 300] width 28 height 36
click at [1556, 302] on button "Next image" at bounding box center [1554, 300] width 28 height 36
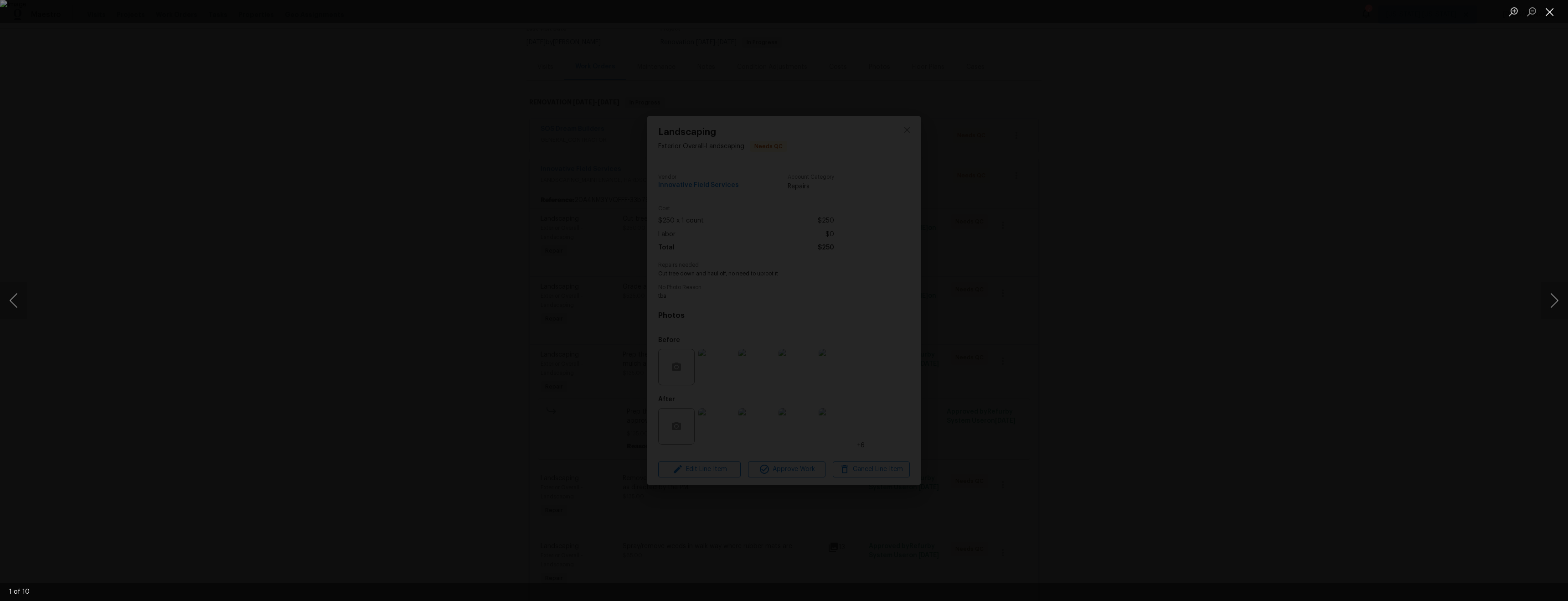
click at [1549, 13] on button "Close lightbox" at bounding box center [1549, 11] width 18 height 16
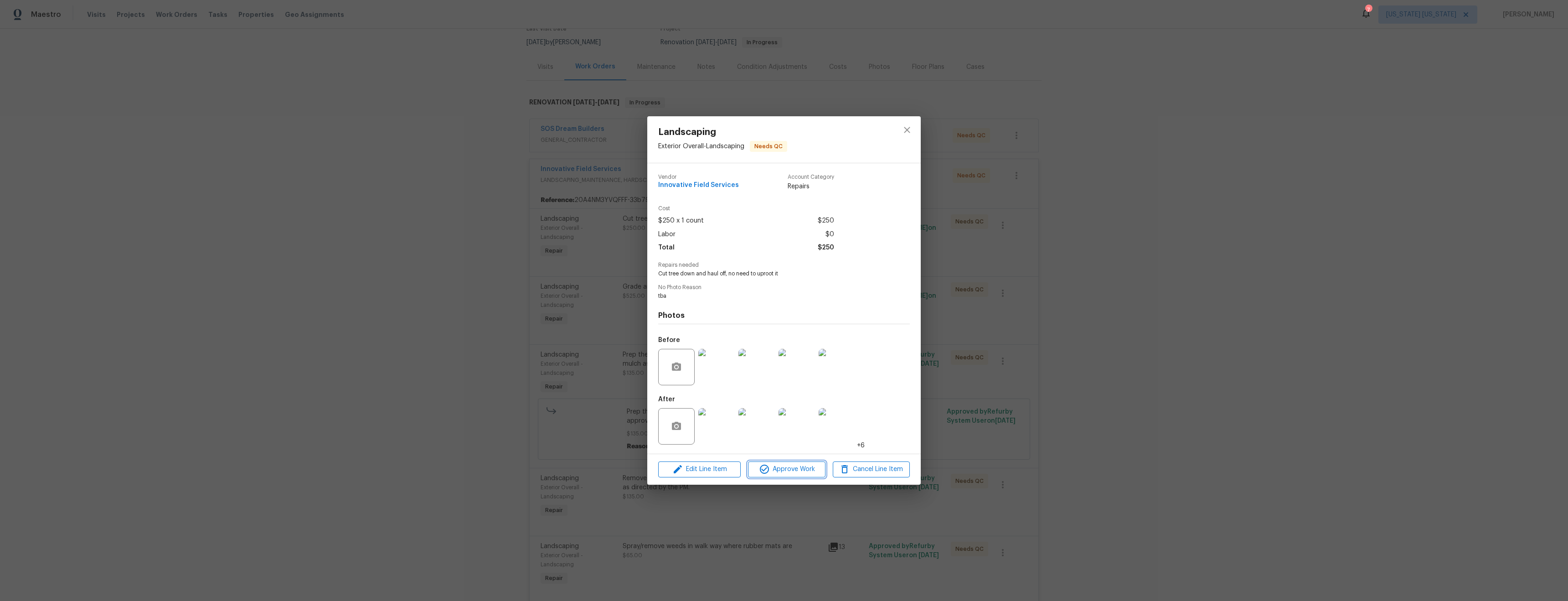
click at [782, 470] on span "Approve Work" at bounding box center [786, 469] width 71 height 11
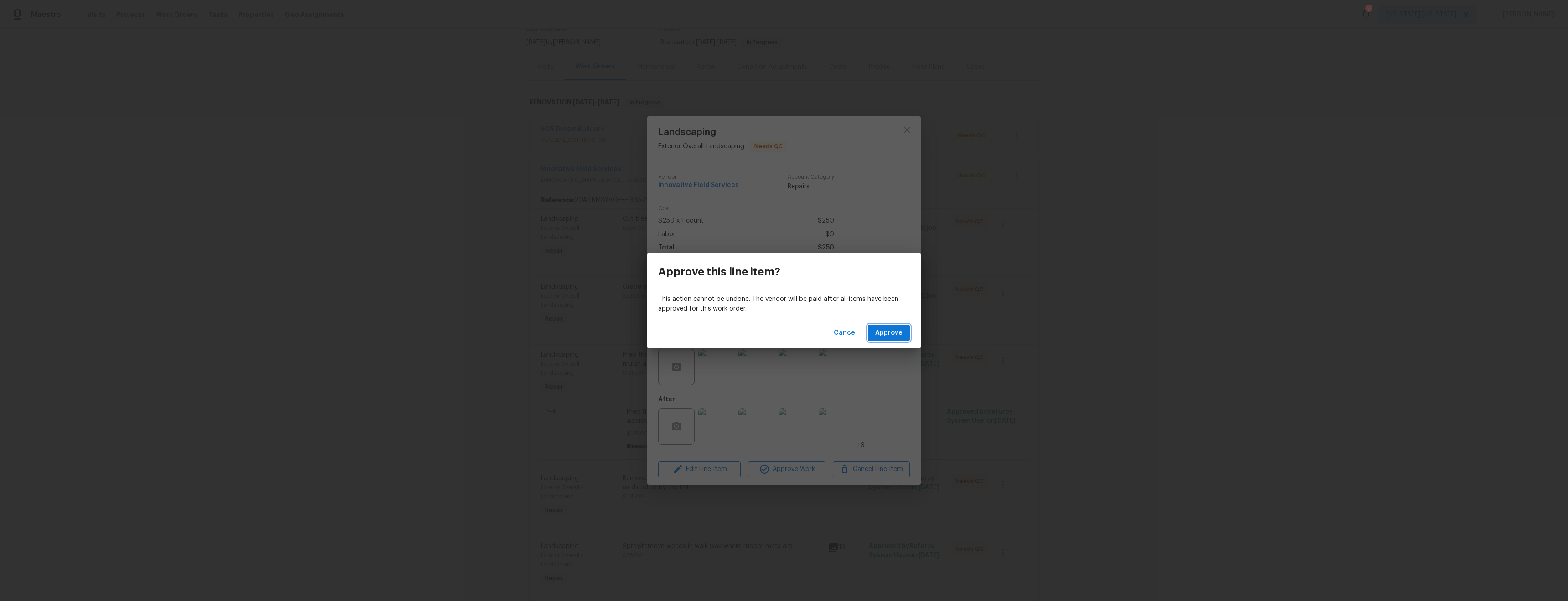
click at [895, 332] on span "Approve" at bounding box center [888, 333] width 28 height 11
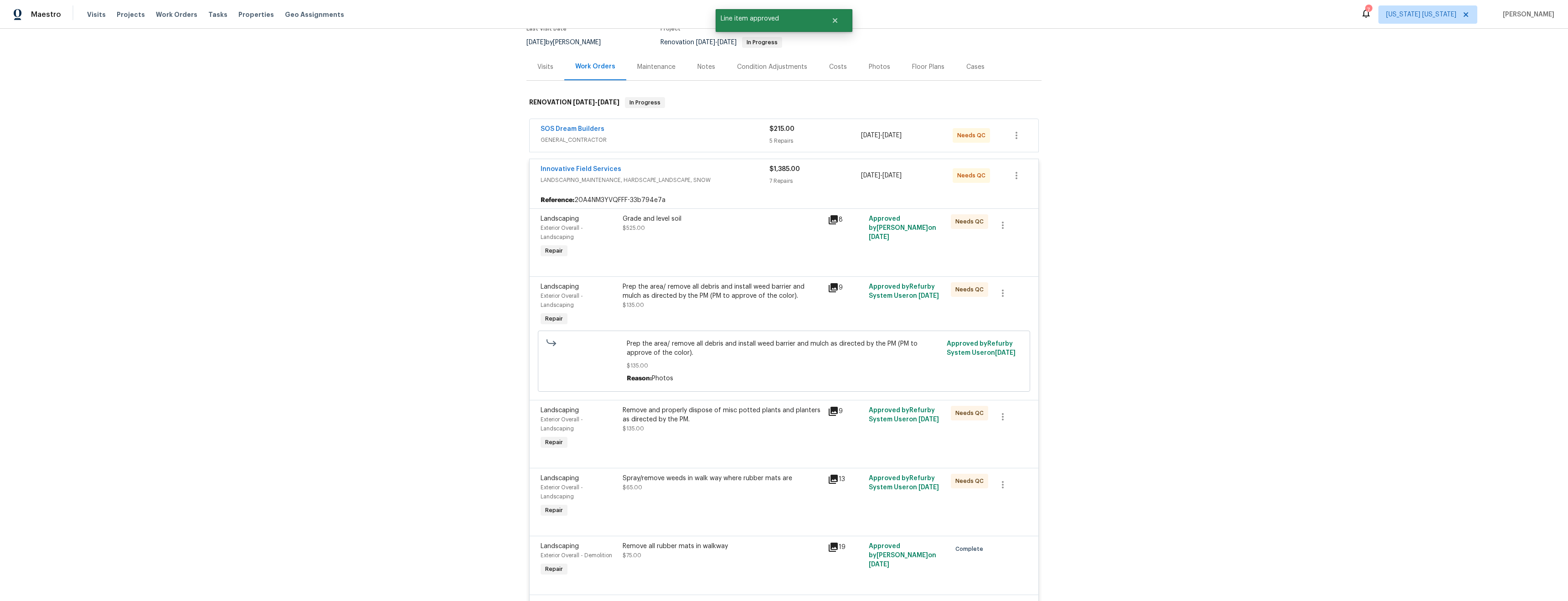
click at [719, 248] on div "Grade and level soil $525.00" at bounding box center [722, 237] width 205 height 51
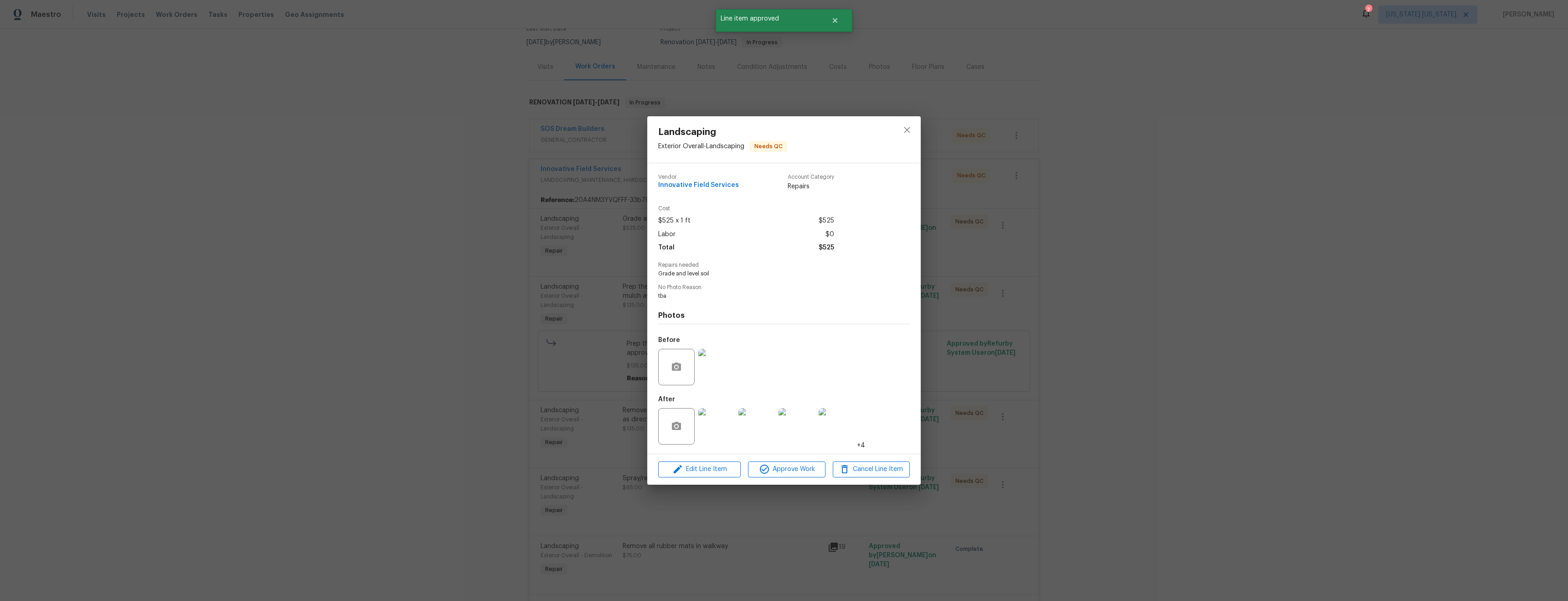
click at [709, 374] on img at bounding box center [717, 366] width 36 height 36
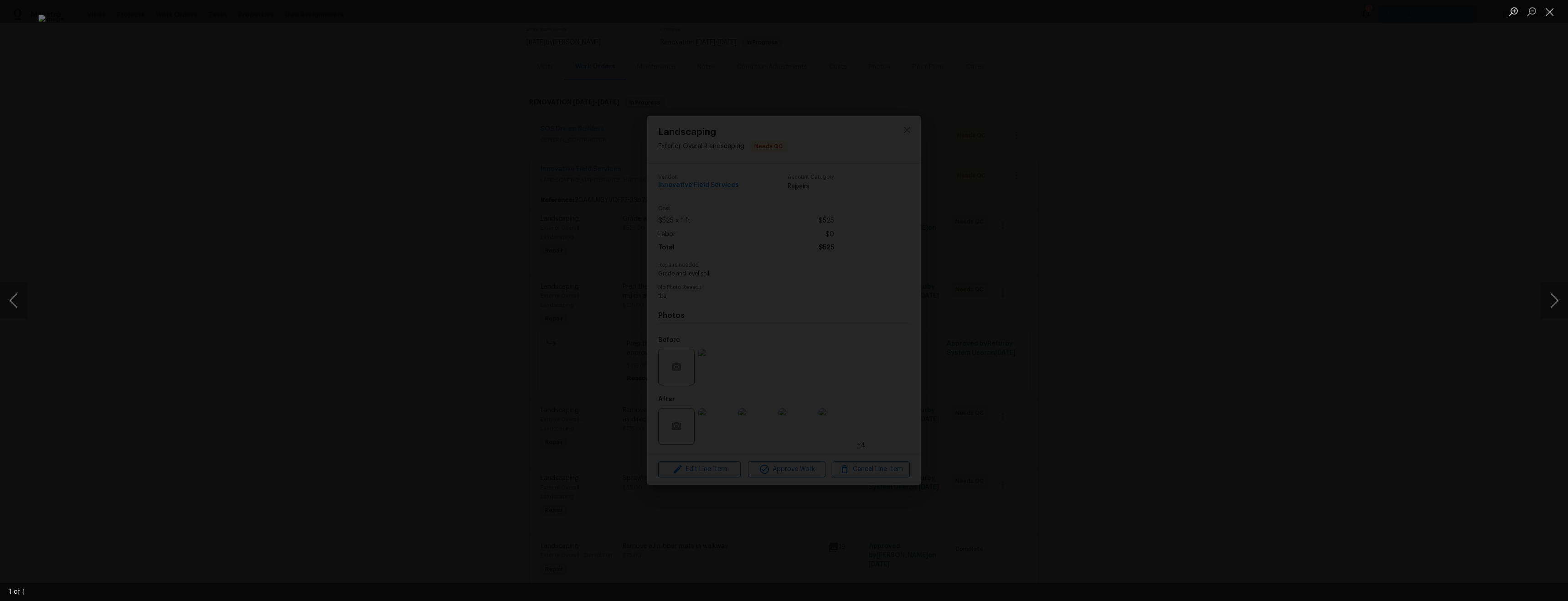
click at [1194, 348] on div "Lightbox" at bounding box center [784, 300] width 1568 height 601
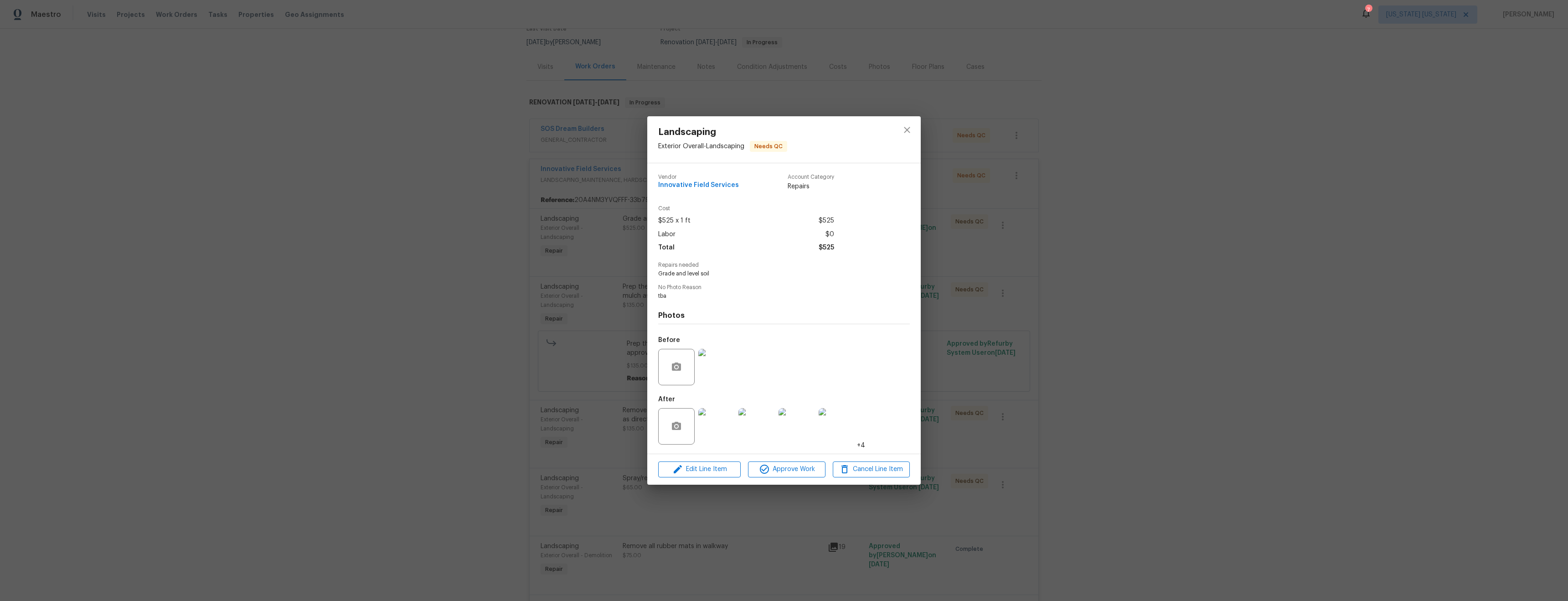
click at [726, 434] on img at bounding box center [717, 426] width 36 height 36
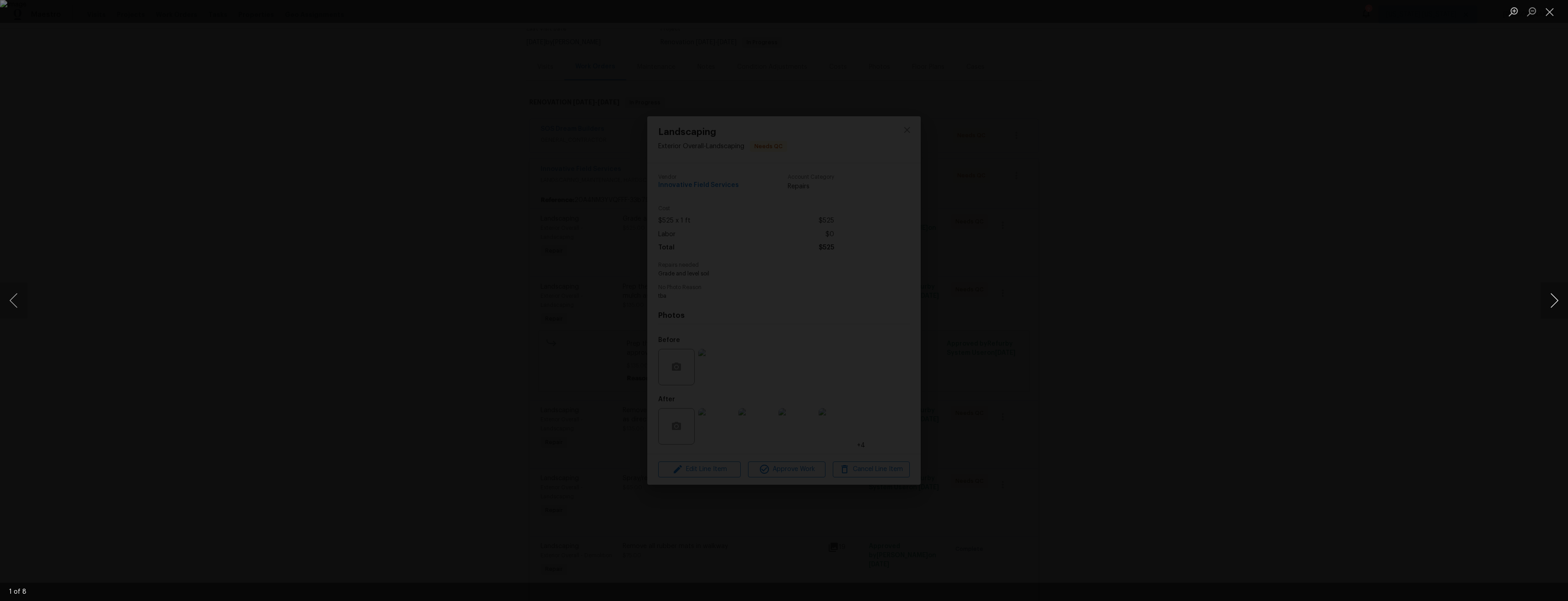
click at [1555, 293] on button "Next image" at bounding box center [1554, 300] width 28 height 36
click at [820, 169] on div "Lightbox" at bounding box center [784, 300] width 1568 height 601
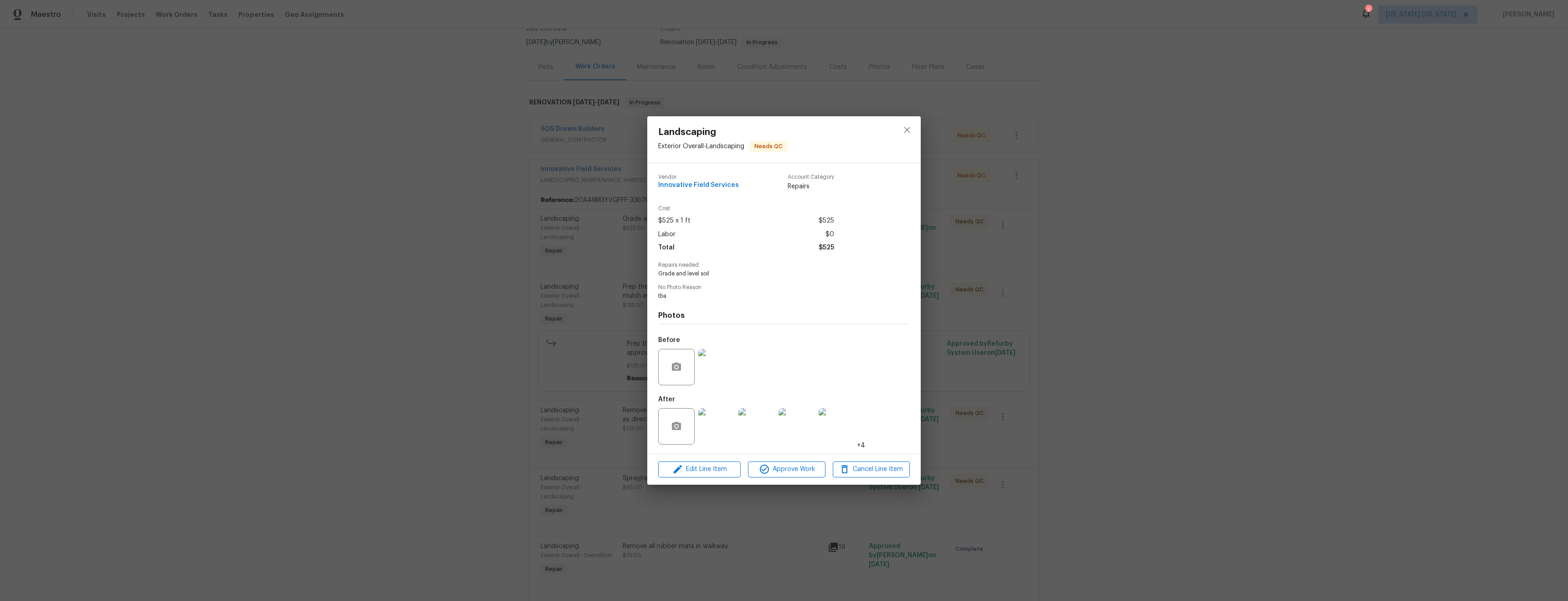
click at [717, 425] on img at bounding box center [717, 426] width 36 height 36
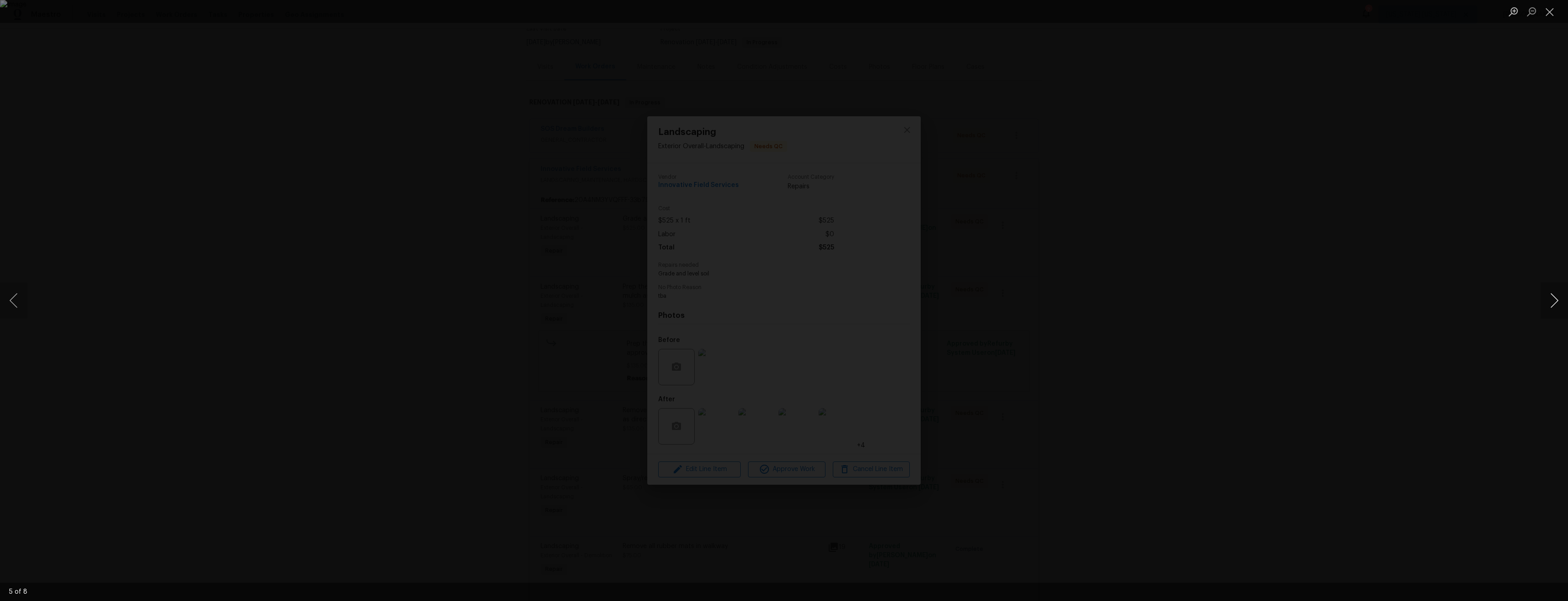
click at [1545, 297] on button "Next image" at bounding box center [1554, 300] width 28 height 36
click at [1557, 299] on button "Next image" at bounding box center [1554, 300] width 28 height 36
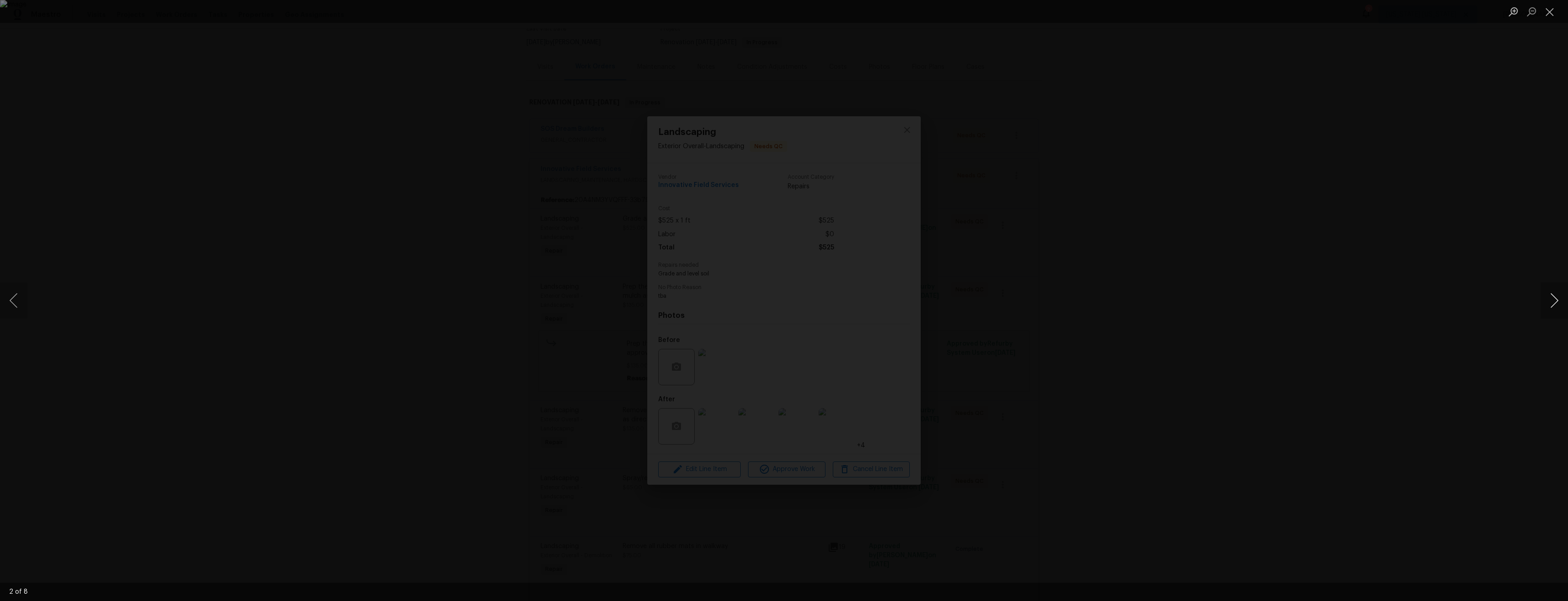
click at [1558, 299] on button "Next image" at bounding box center [1554, 300] width 28 height 36
click at [1559, 299] on button "Next image" at bounding box center [1554, 300] width 28 height 36
click at [1560, 299] on button "Next image" at bounding box center [1554, 300] width 28 height 36
click at [1563, 299] on button "Next image" at bounding box center [1554, 300] width 28 height 36
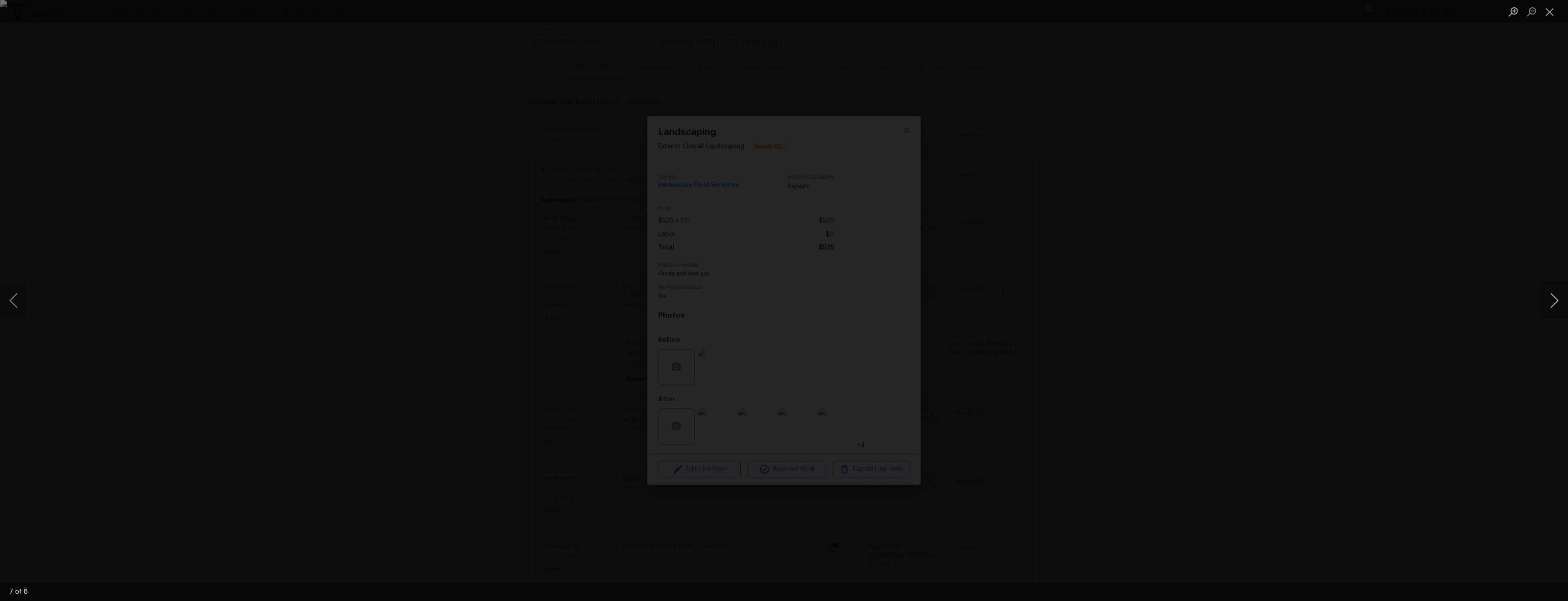
click at [1565, 300] on button "Next image" at bounding box center [1554, 300] width 28 height 36
click at [1224, 335] on div "Lightbox" at bounding box center [784, 300] width 1568 height 601
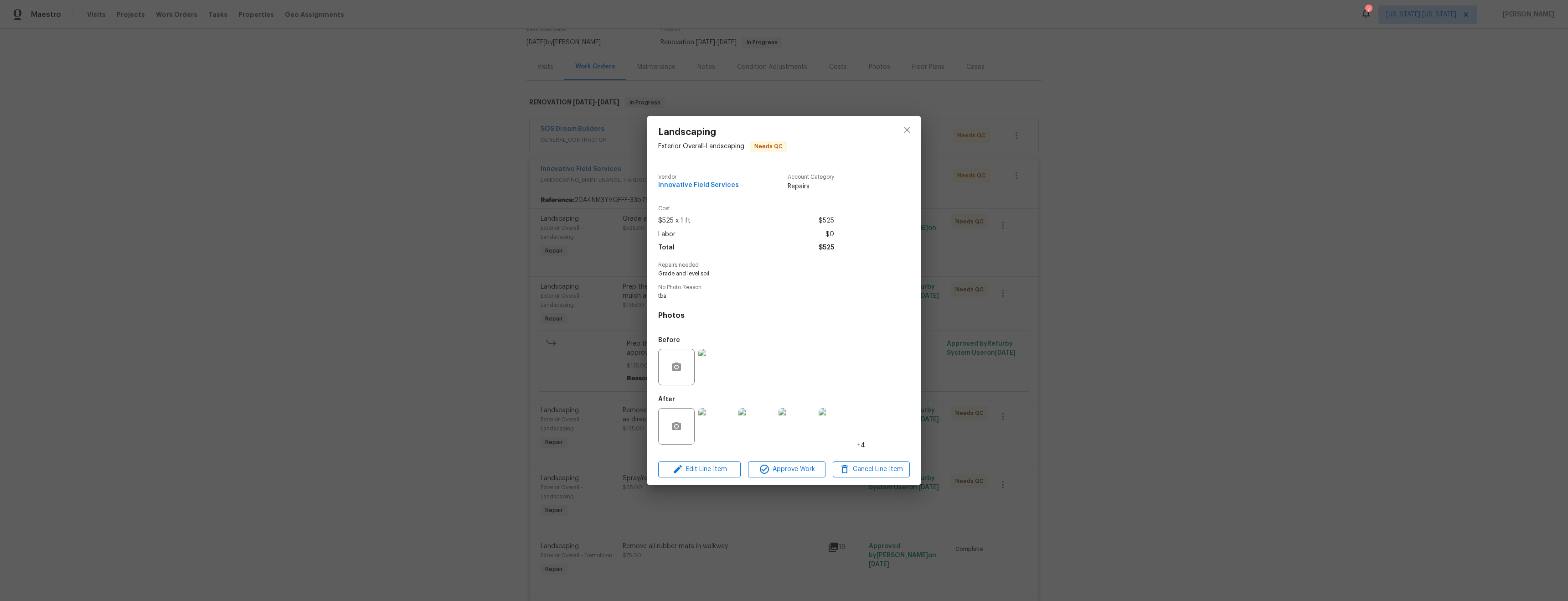
click at [714, 371] on img at bounding box center [717, 366] width 36 height 36
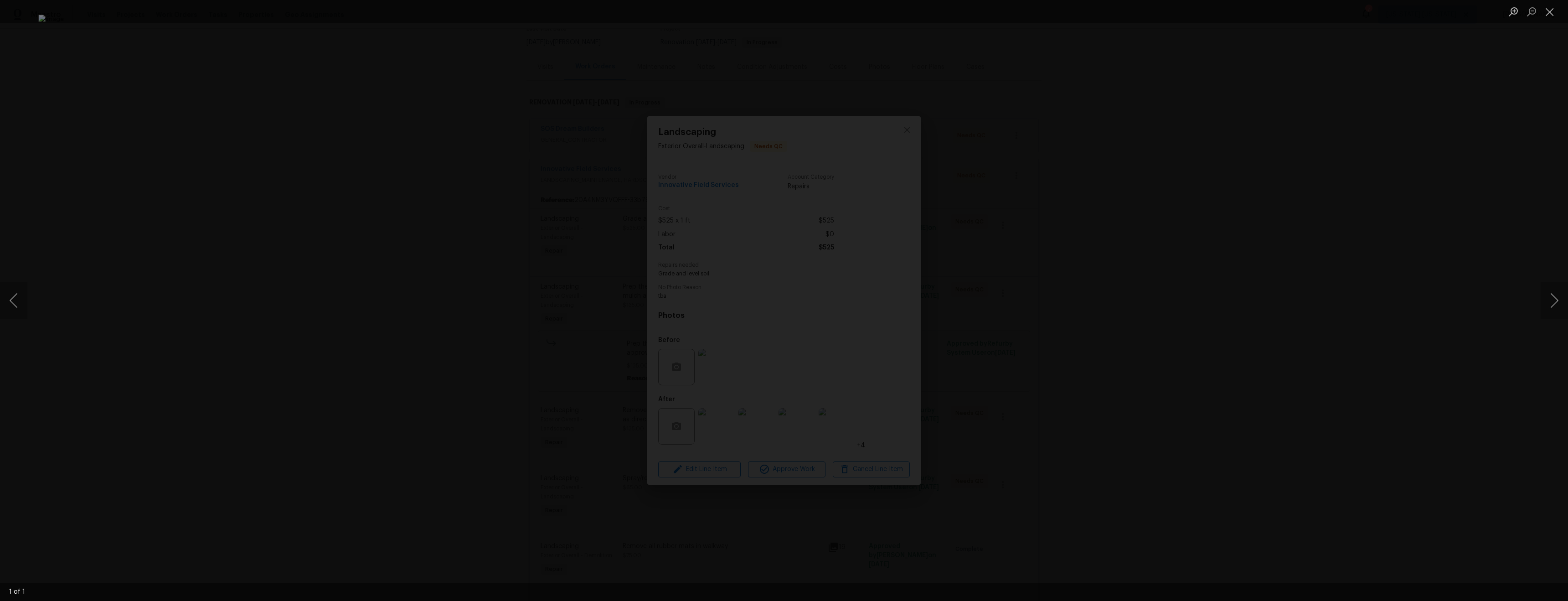
click at [1310, 303] on div "Lightbox" at bounding box center [784, 300] width 1568 height 601
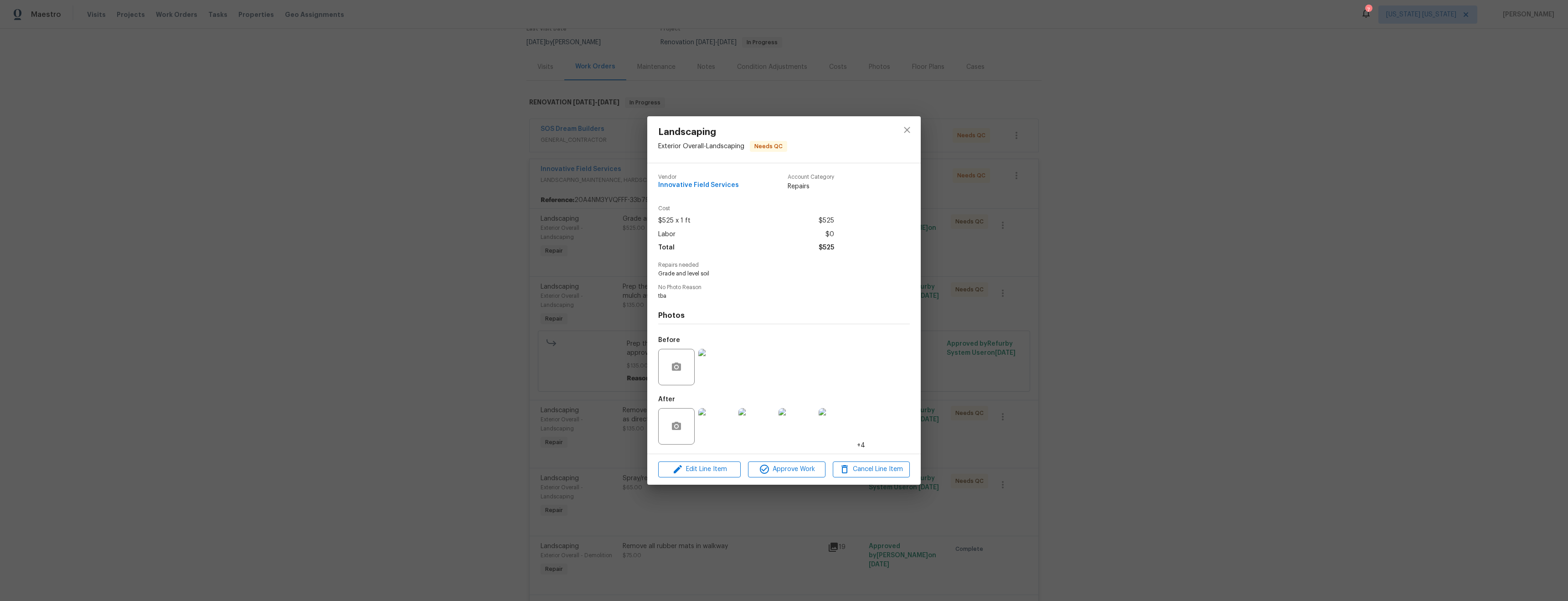
click at [1229, 387] on div "Landscaping Exterior Overall - Landscaping Needs QC Vendor Innovative Field Ser…" at bounding box center [784, 300] width 1568 height 601
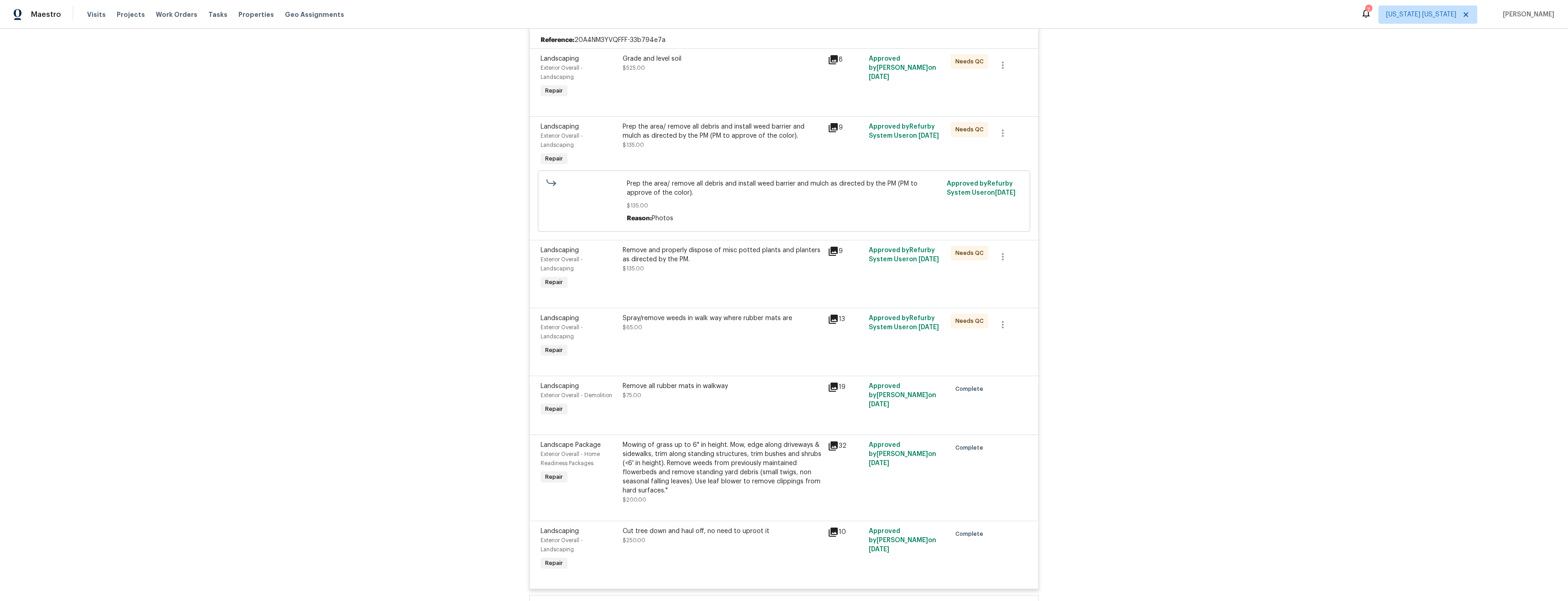
scroll to position [245, 0]
click at [726, 267] on div "Remove and properly dispose of misc potted plants and planters as directed by t…" at bounding box center [722, 258] width 199 height 28
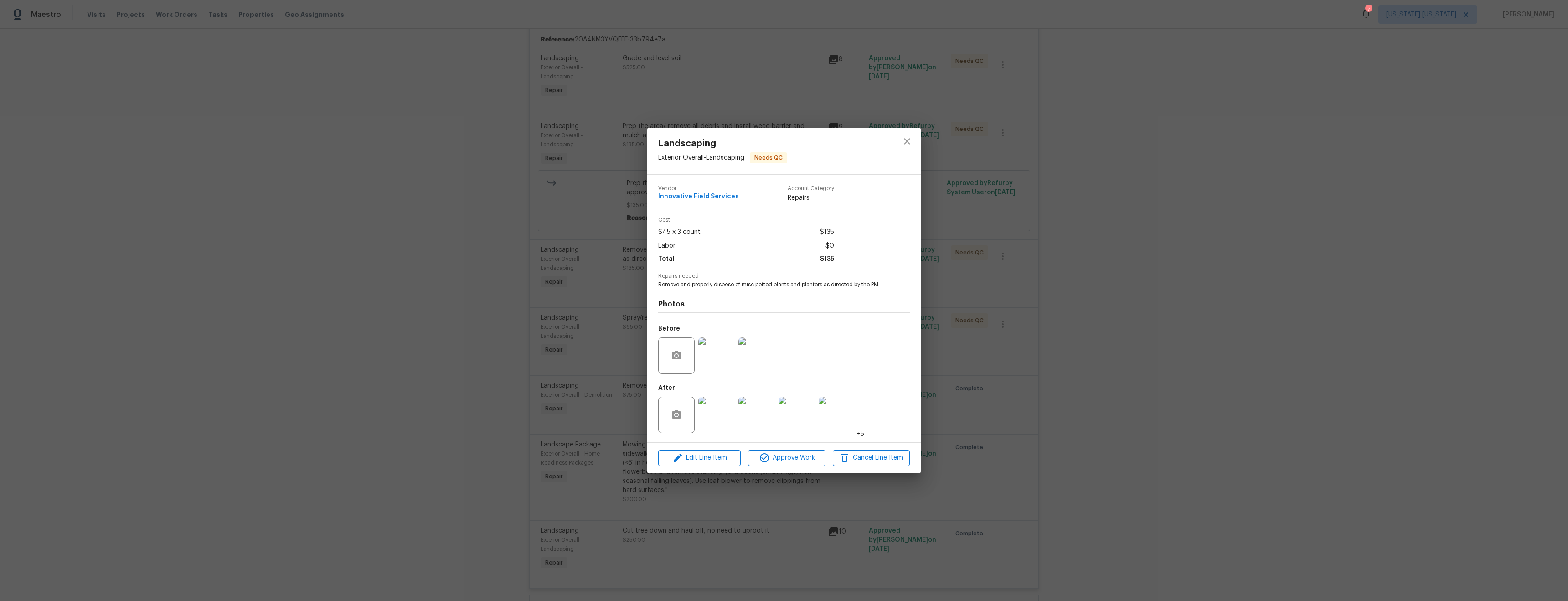
click at [713, 423] on img at bounding box center [717, 415] width 36 height 36
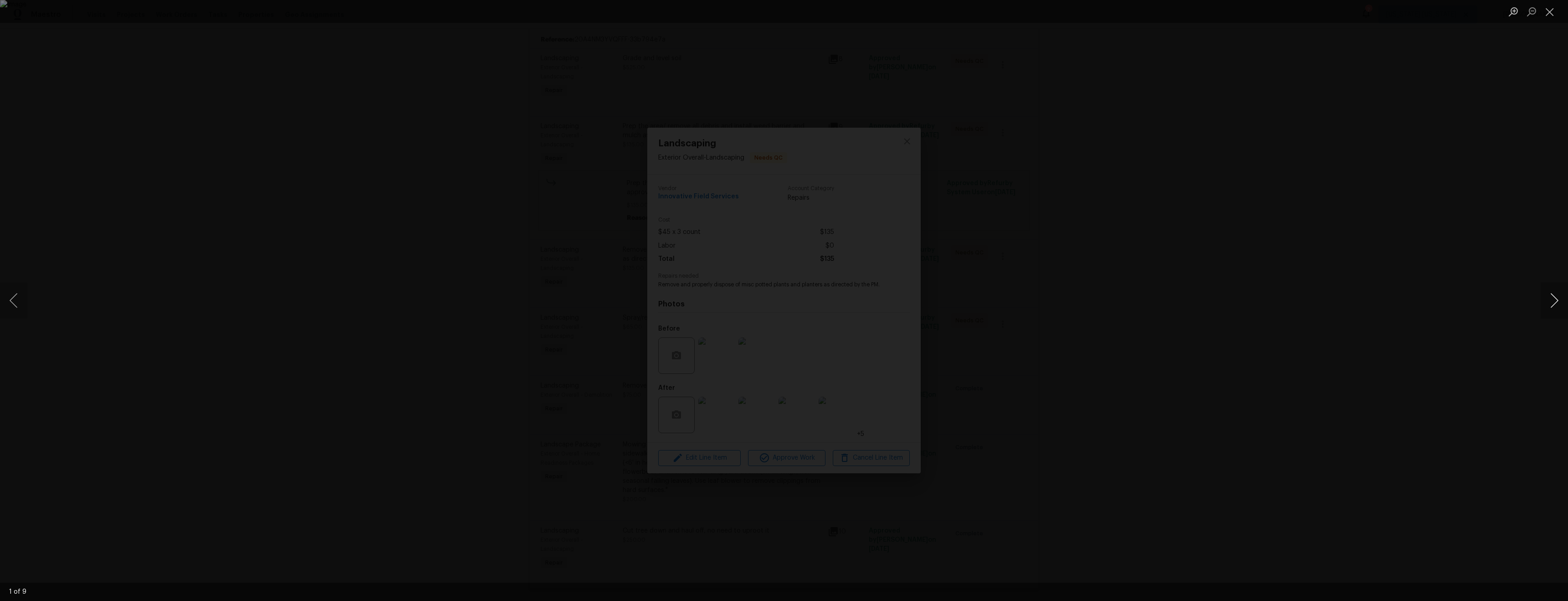
click at [1550, 301] on button "Next image" at bounding box center [1554, 300] width 28 height 36
click at [1550, 302] on button "Next image" at bounding box center [1554, 300] width 28 height 36
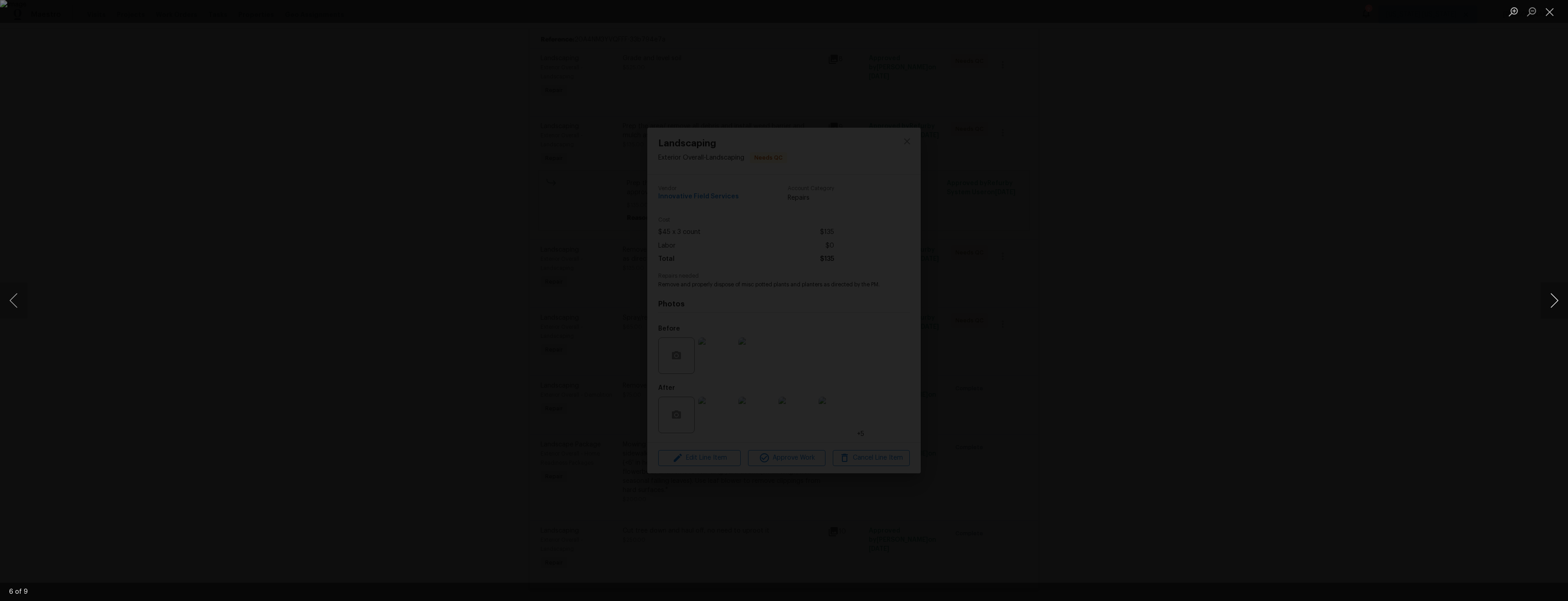
click at [1549, 302] on button "Next image" at bounding box center [1554, 300] width 28 height 36
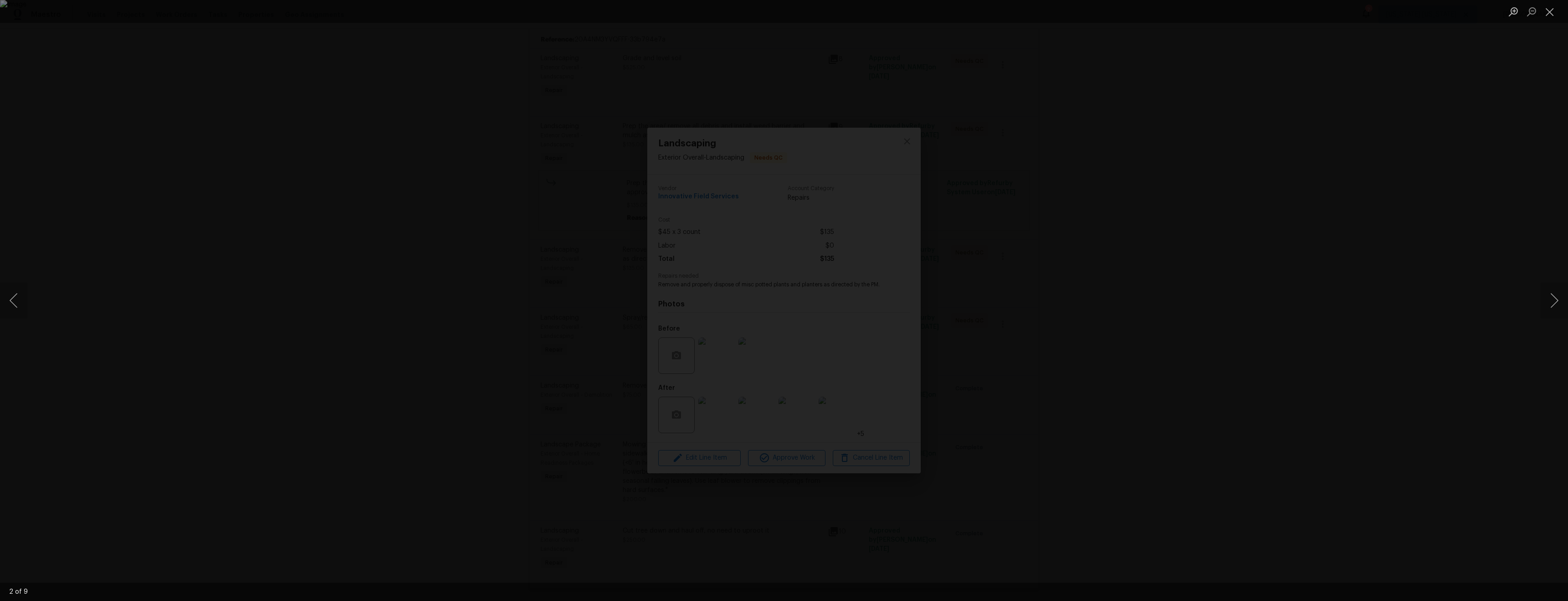
click at [855, 433] on div "Lightbox" at bounding box center [784, 300] width 1568 height 601
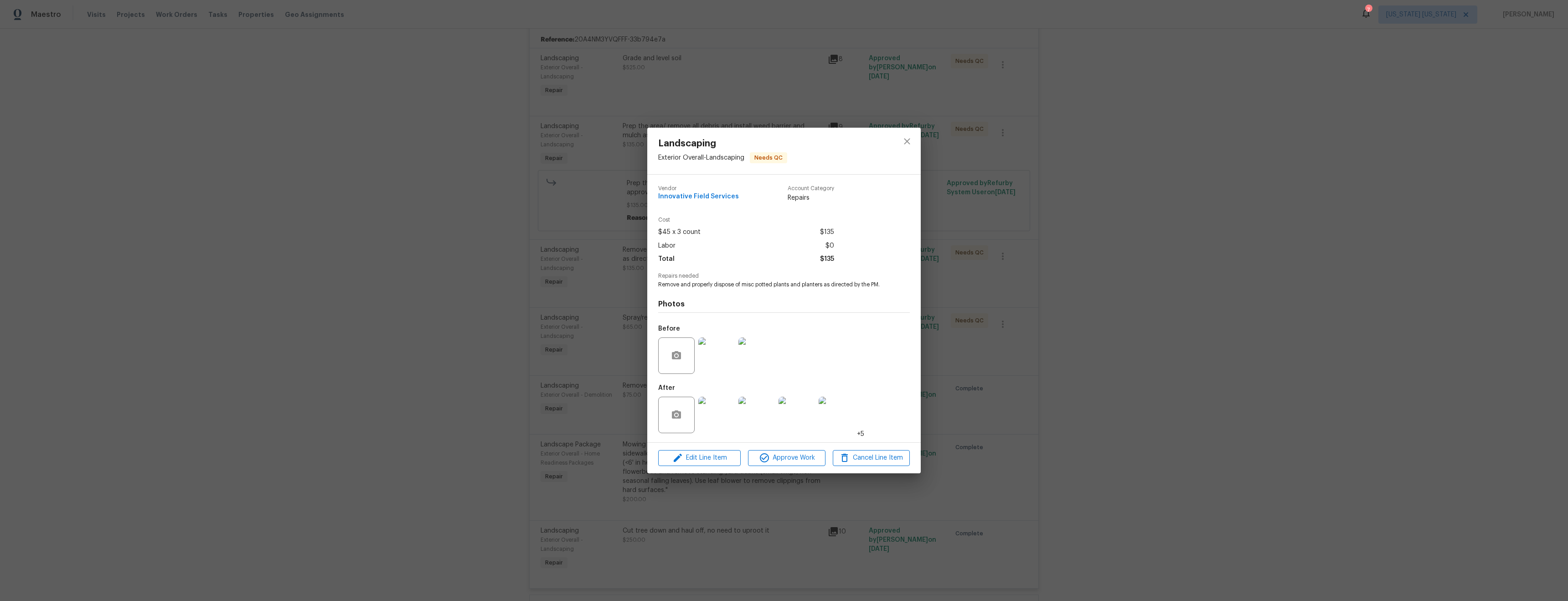
click at [714, 359] on img at bounding box center [717, 355] width 36 height 36
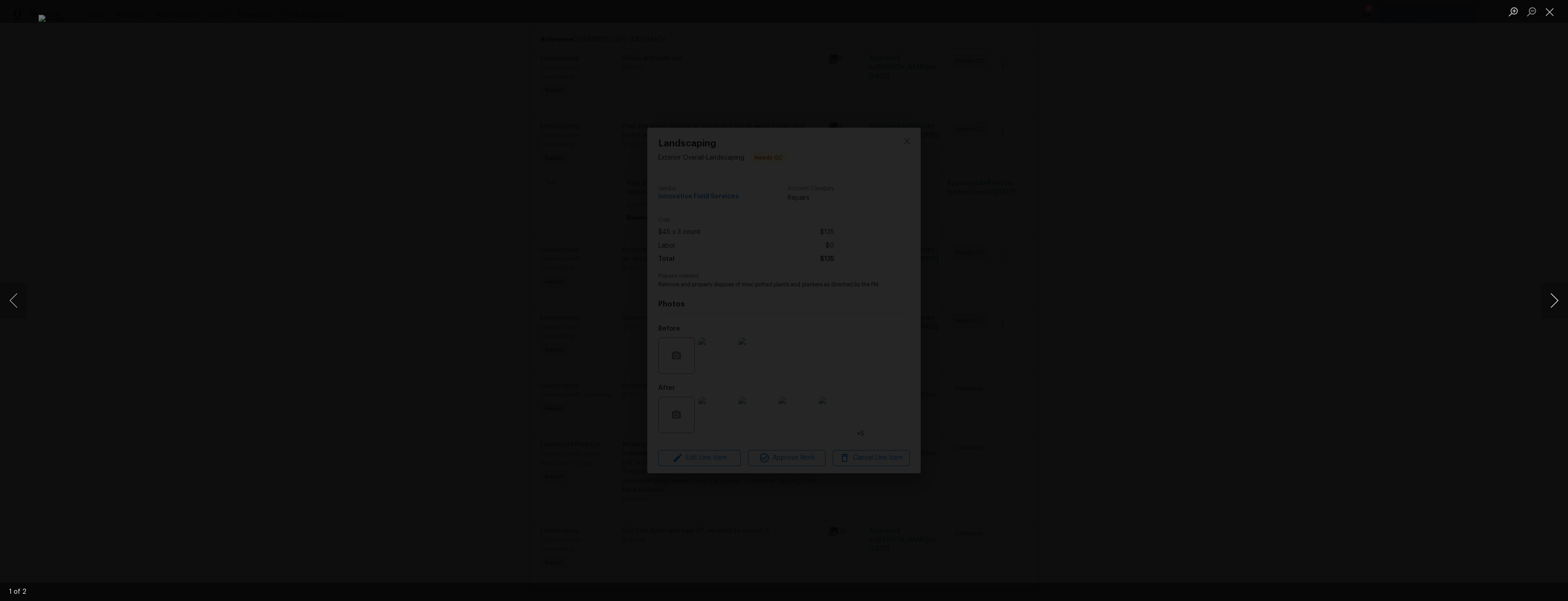
click at [1552, 301] on button "Next image" at bounding box center [1554, 300] width 28 height 36
click at [1163, 297] on div "Lightbox" at bounding box center [784, 300] width 1568 height 601
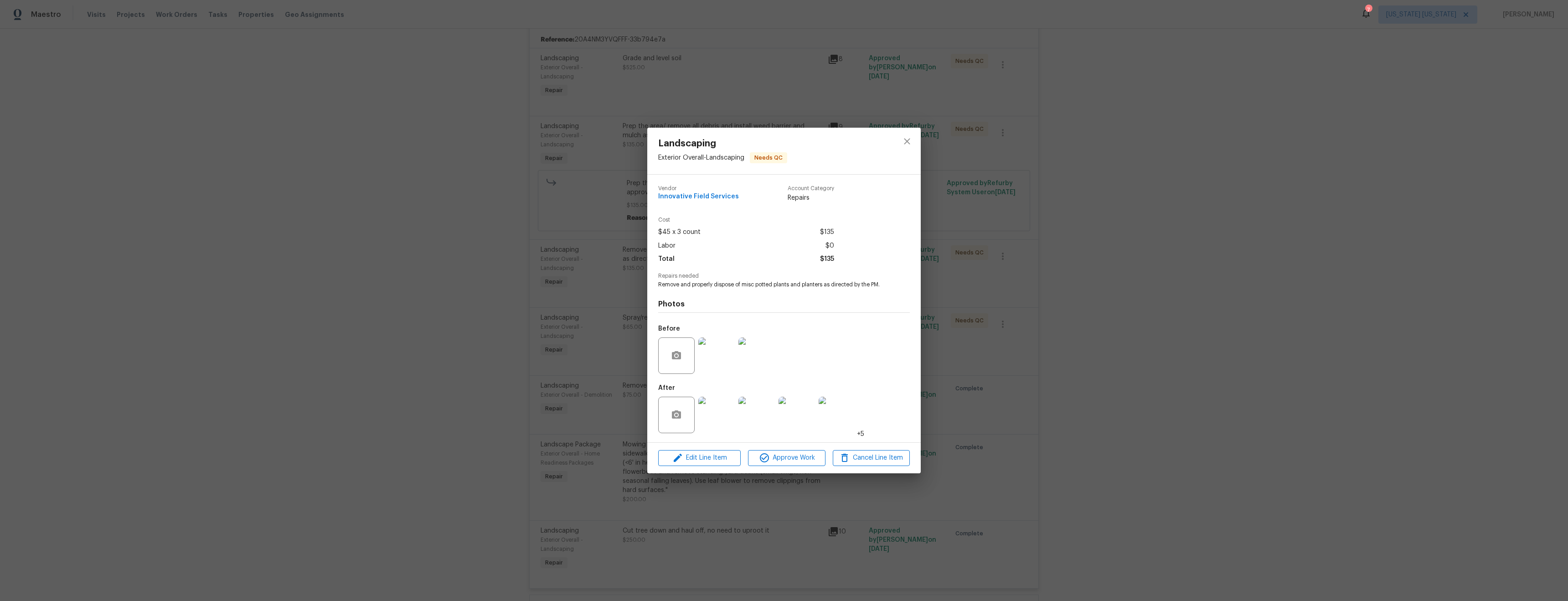
click at [722, 422] on img at bounding box center [717, 415] width 36 height 36
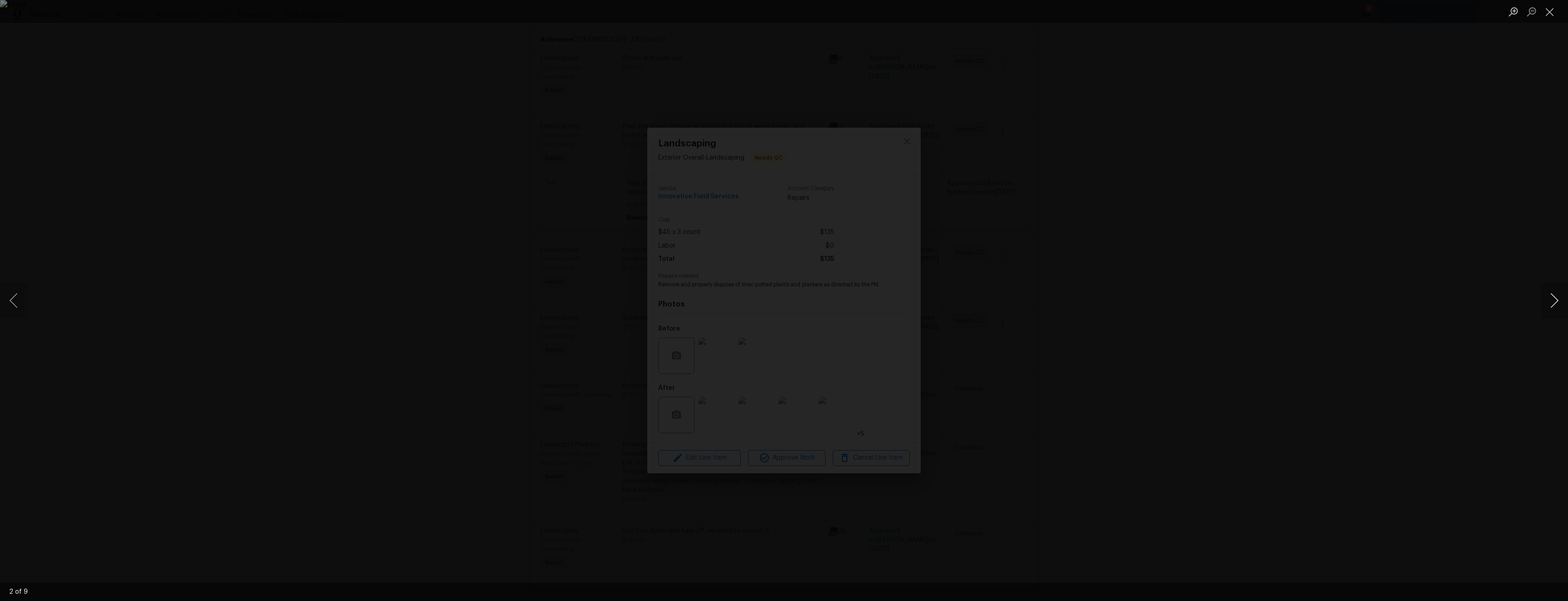
click at [1547, 303] on button "Next image" at bounding box center [1554, 300] width 28 height 36
click at [1548, 303] on button "Next image" at bounding box center [1554, 300] width 28 height 36
click at [1549, 302] on button "Next image" at bounding box center [1554, 300] width 28 height 36
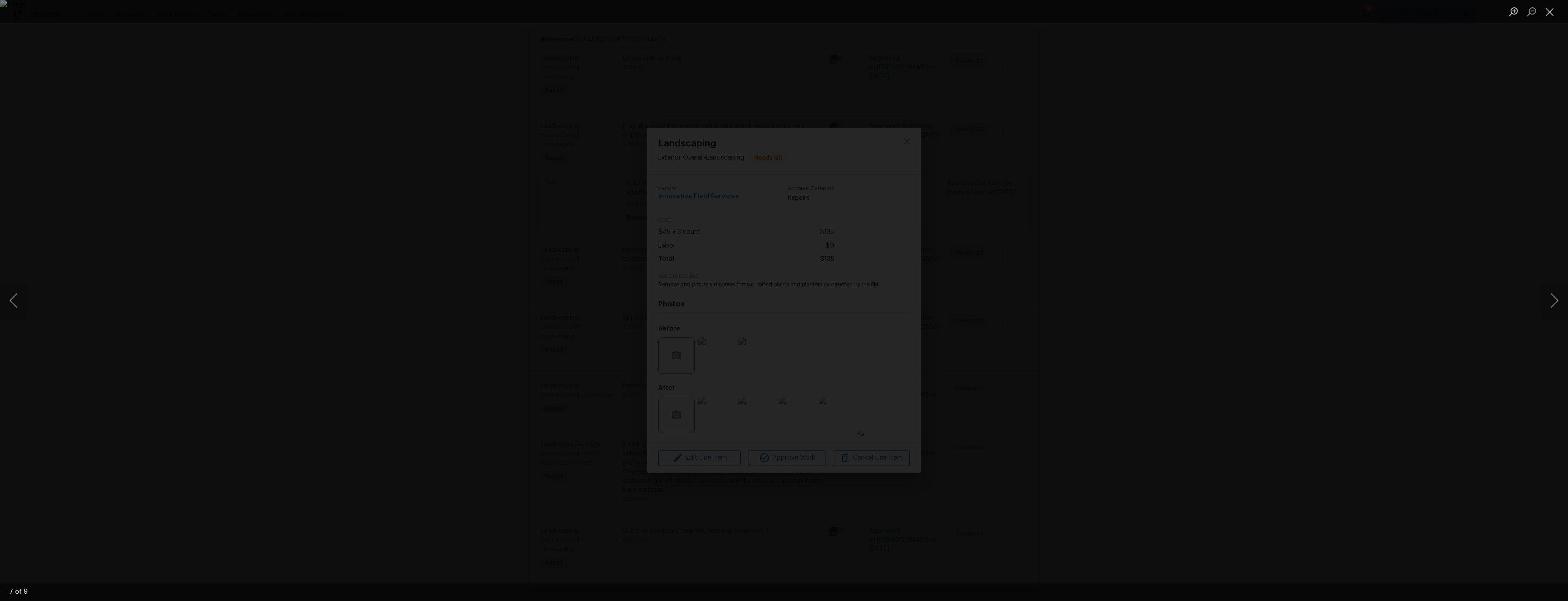
click at [794, 417] on div "Lightbox" at bounding box center [784, 300] width 1568 height 601
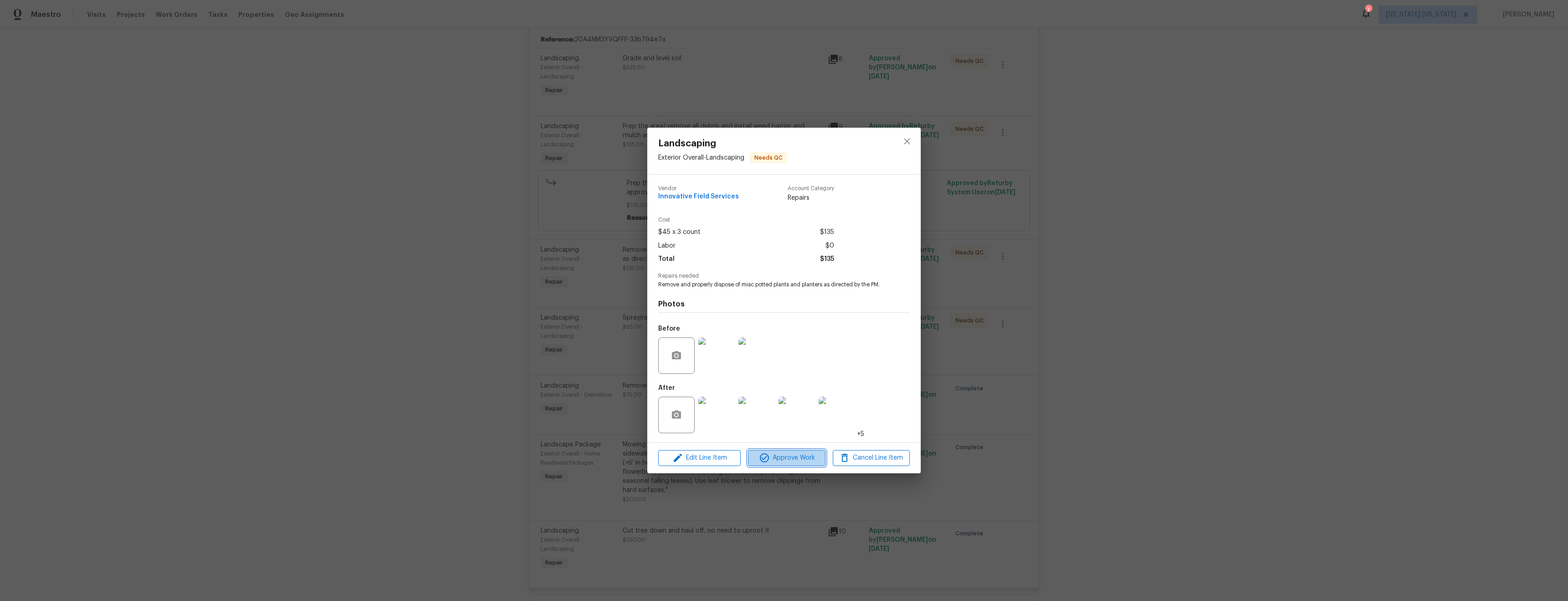
click at [796, 463] on button "Approve Work" at bounding box center [786, 458] width 77 height 16
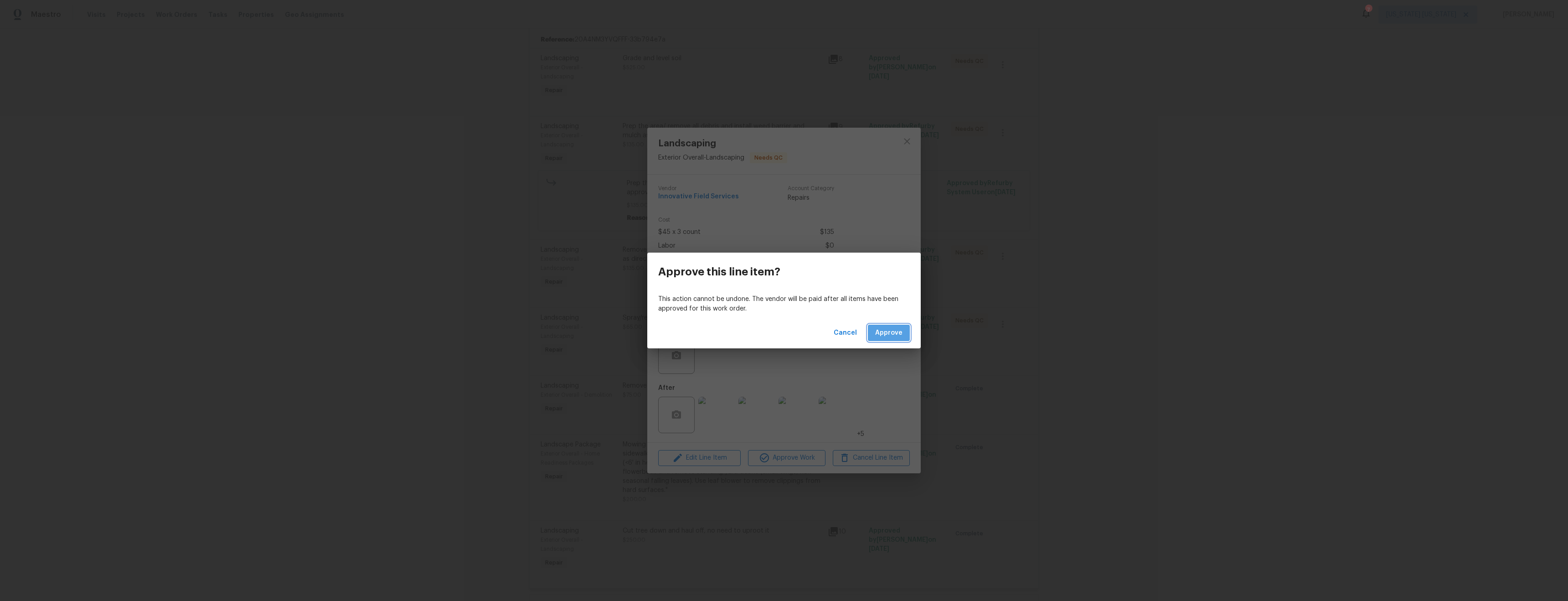
click at [891, 338] on span "Approve" at bounding box center [888, 333] width 28 height 11
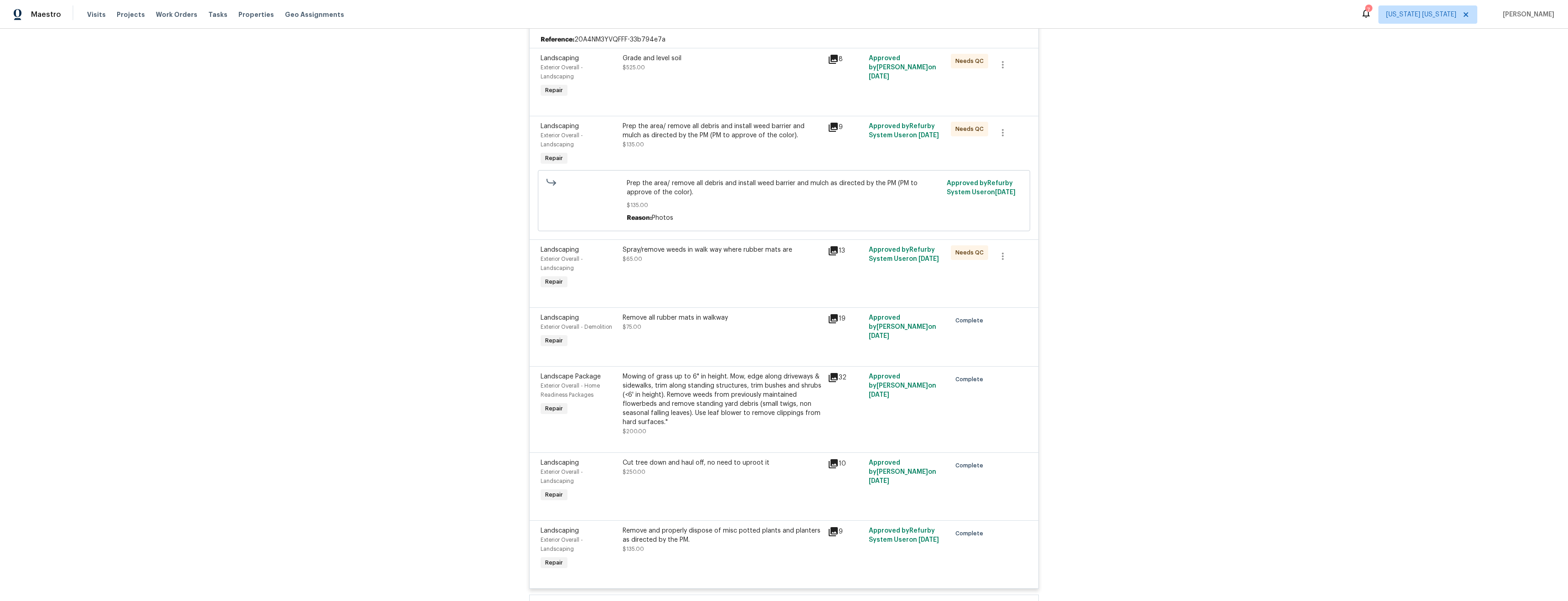
click at [737, 277] on div "Spray/remove weeds in walk way where rubber mats are $65.00" at bounding box center [722, 268] width 205 height 51
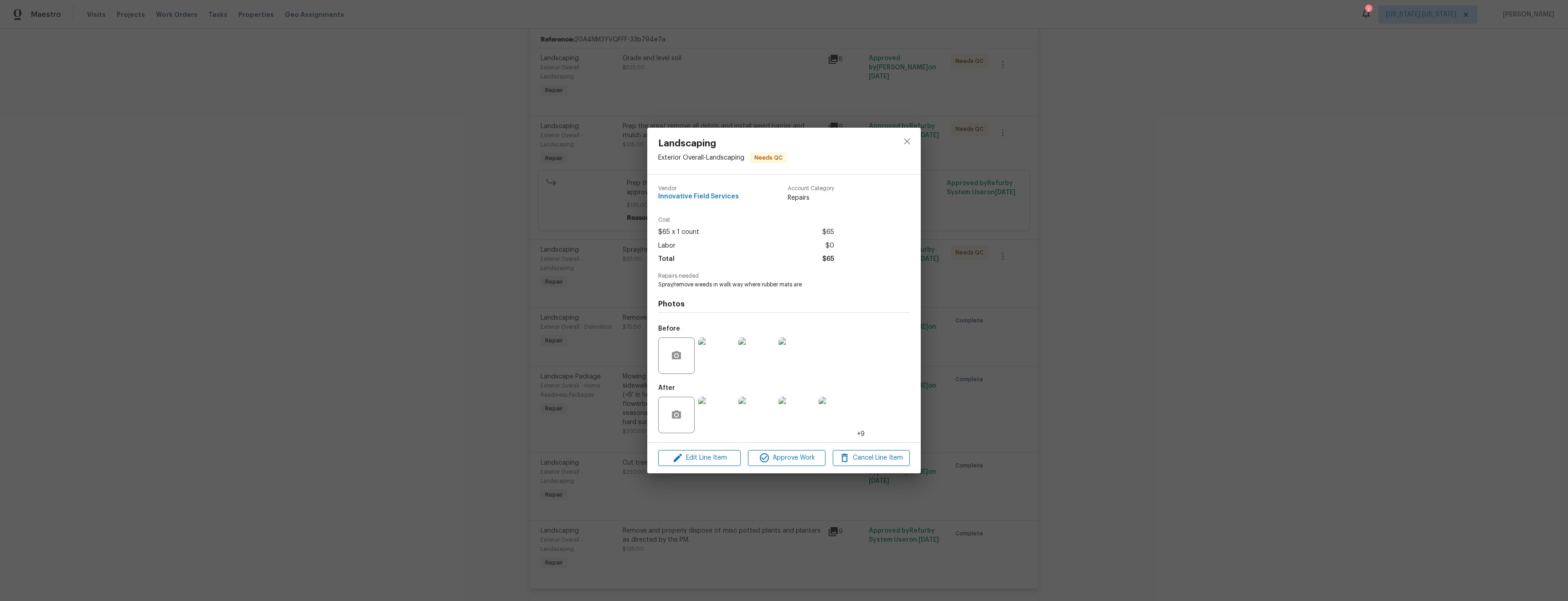
click at [722, 410] on img at bounding box center [717, 415] width 36 height 36
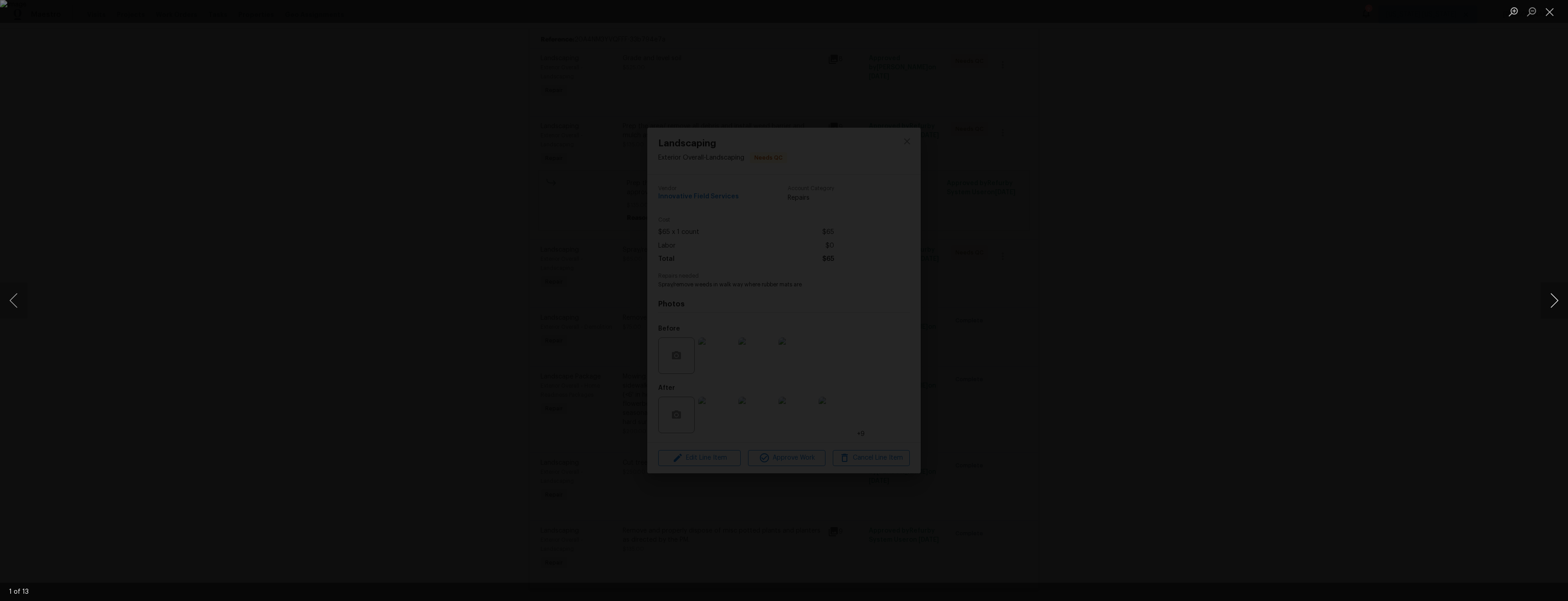
click at [1552, 306] on button "Next image" at bounding box center [1554, 300] width 28 height 36
click at [1553, 307] on button "Next image" at bounding box center [1554, 300] width 28 height 36
click at [1554, 307] on button "Next image" at bounding box center [1554, 300] width 28 height 36
click at [836, 173] on div "Lightbox" at bounding box center [784, 300] width 1568 height 601
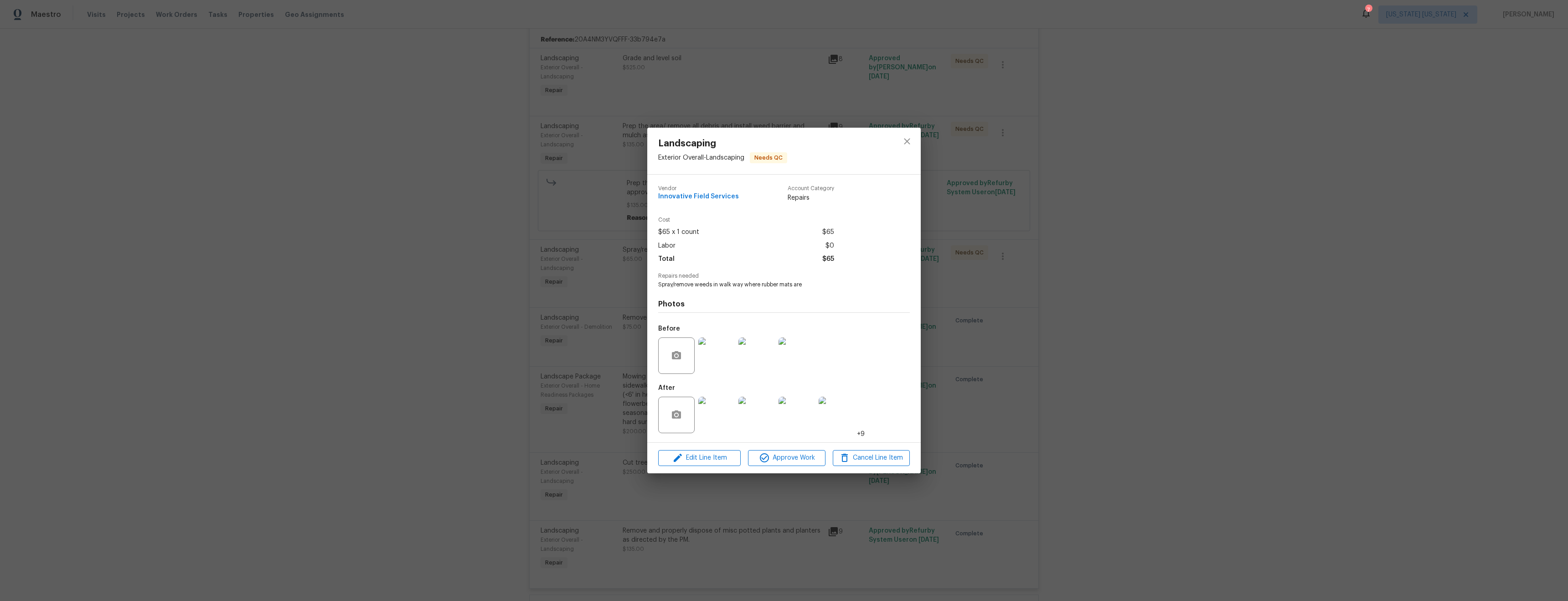
click at [848, 409] on img at bounding box center [836, 415] width 36 height 36
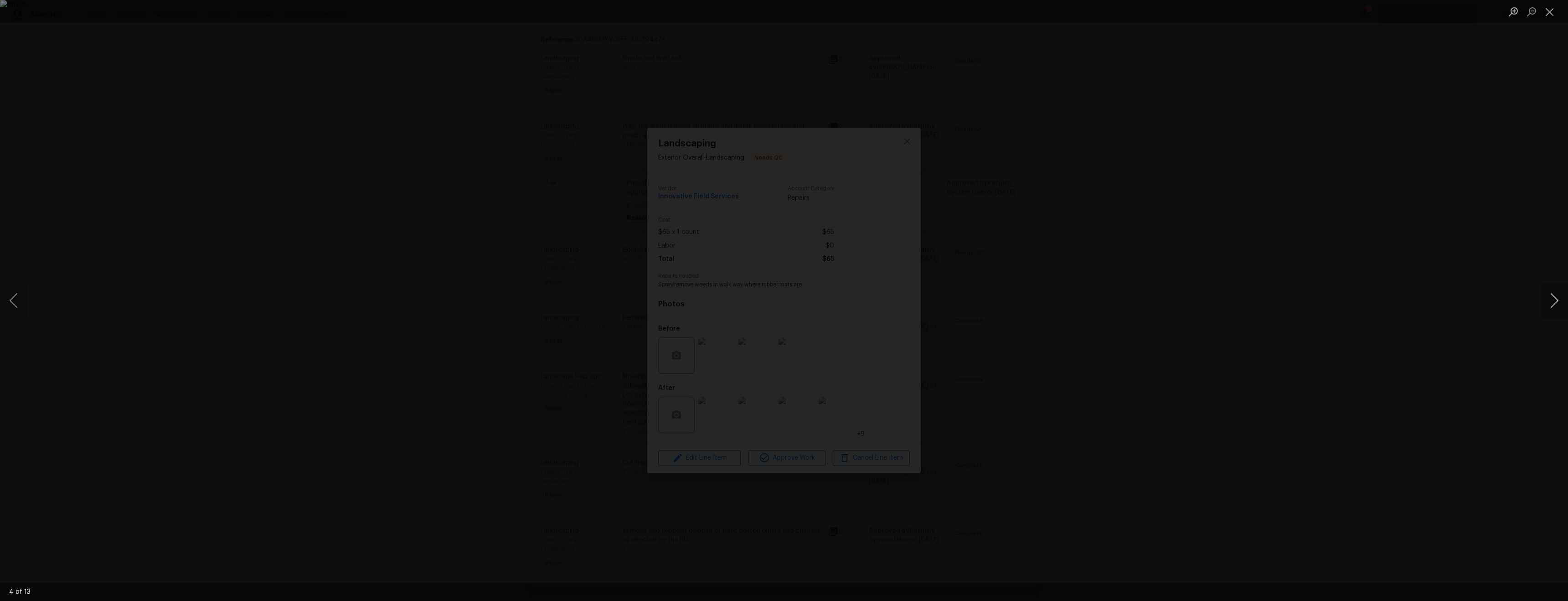
click at [1552, 294] on button "Next image" at bounding box center [1554, 300] width 28 height 36
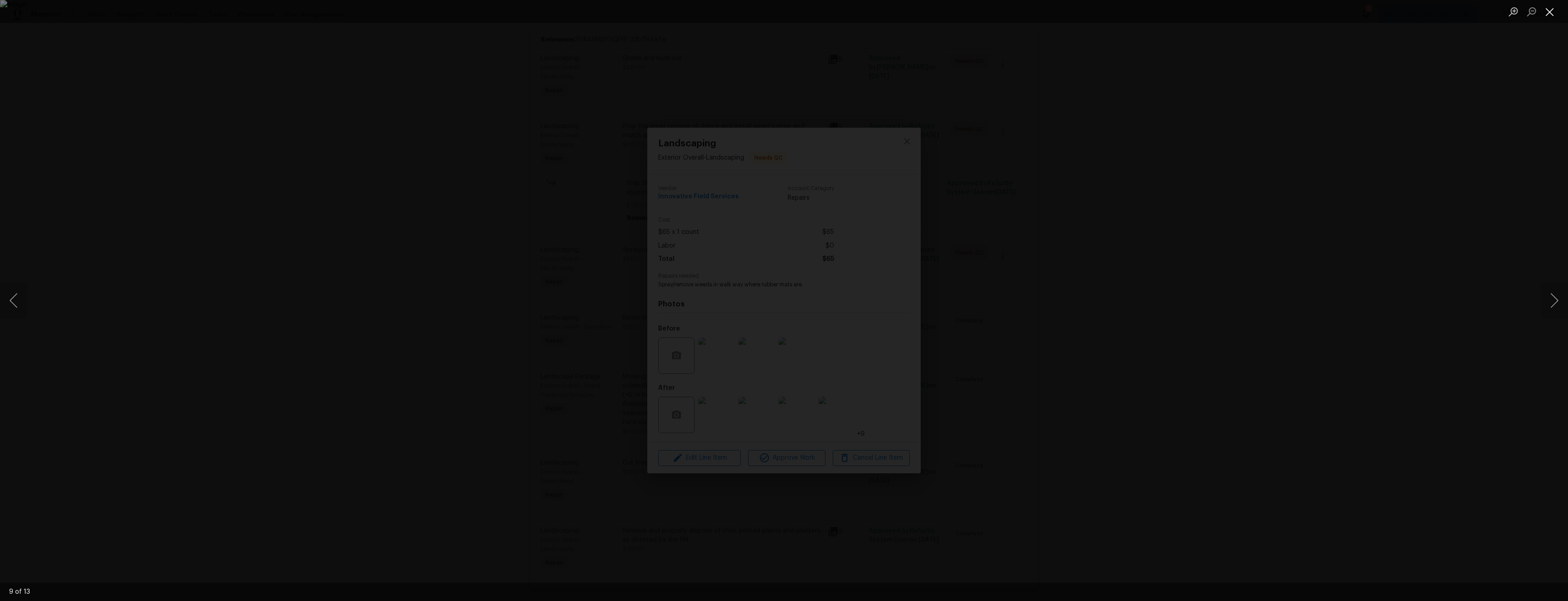
click at [1548, 15] on button "Close lightbox" at bounding box center [1549, 11] width 18 height 16
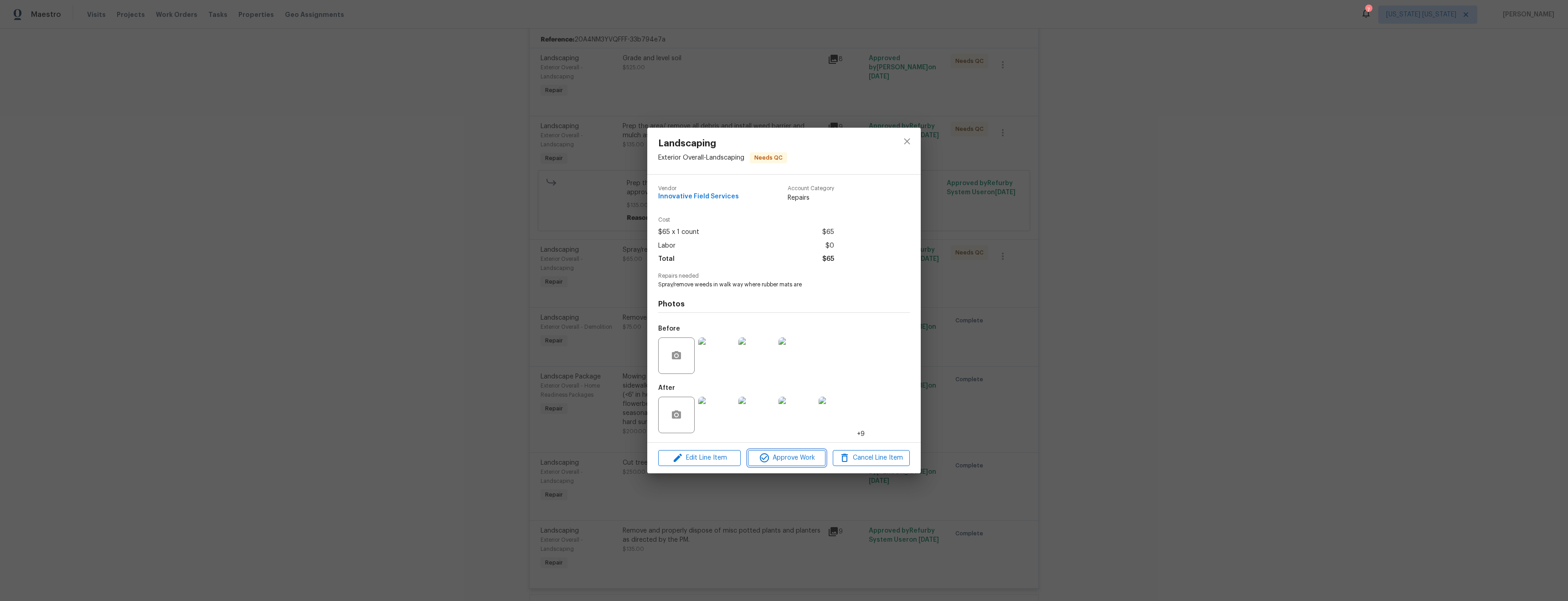
click at [779, 459] on span "Approve Work" at bounding box center [786, 458] width 71 height 11
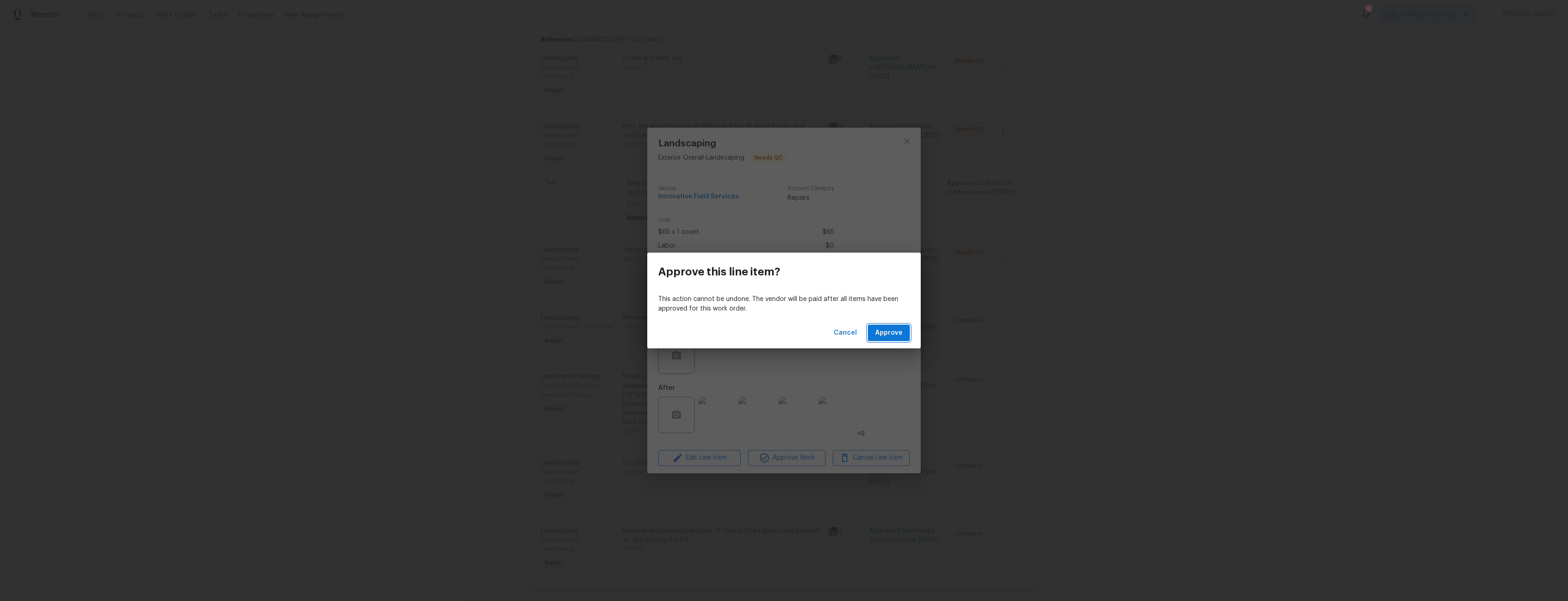
click at [891, 330] on span "Approve" at bounding box center [888, 333] width 28 height 11
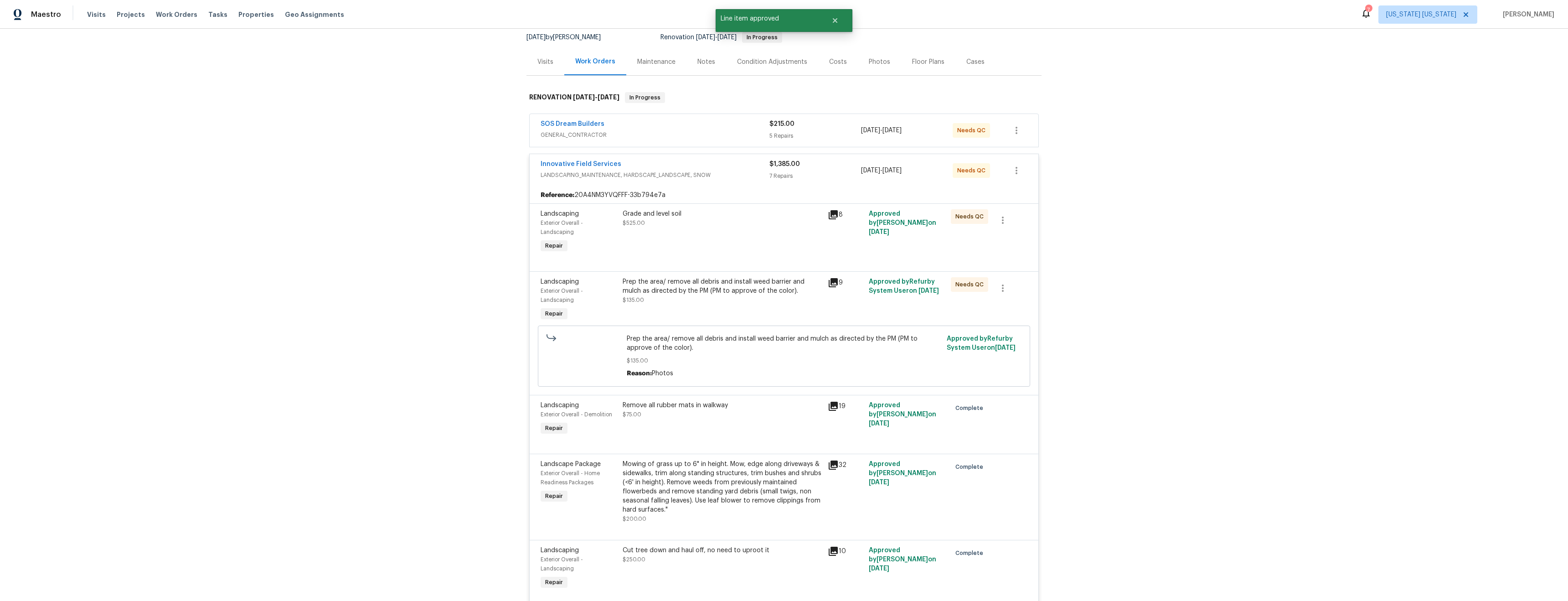
scroll to position [72, 0]
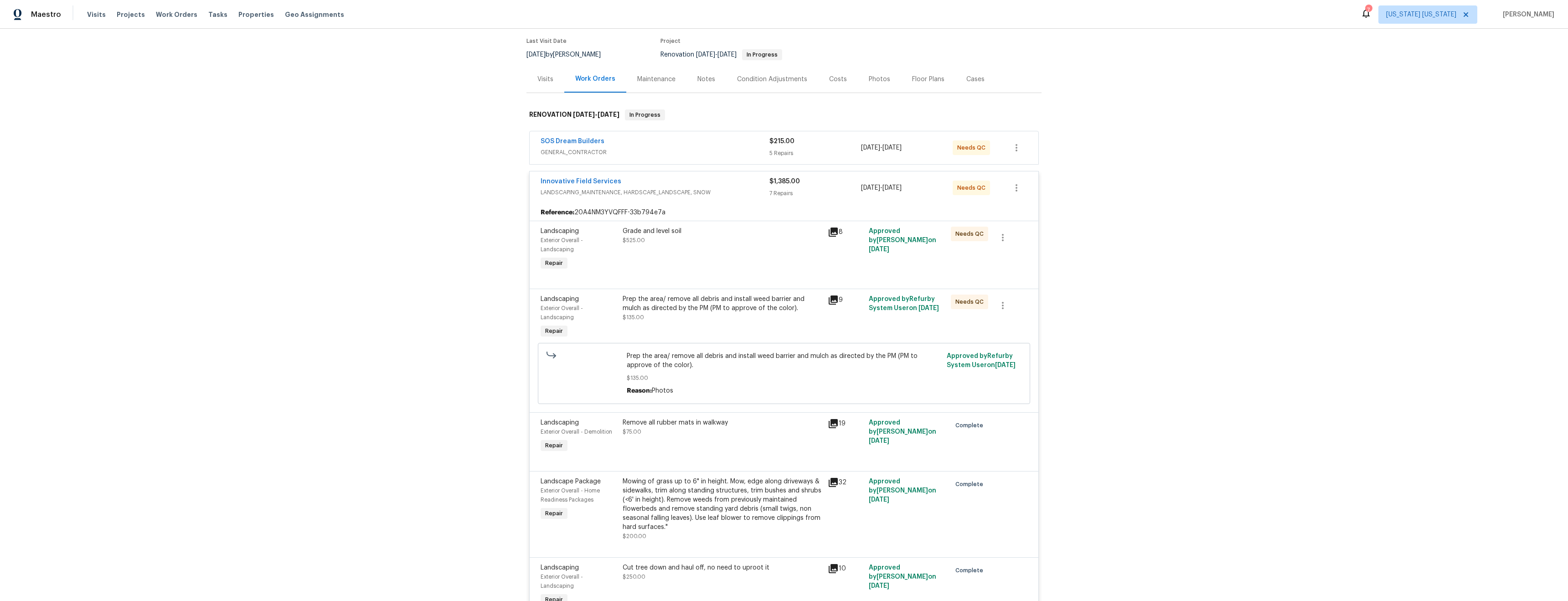
click at [701, 151] on span "GENERAL_CONTRACTOR" at bounding box center [654, 153] width 229 height 9
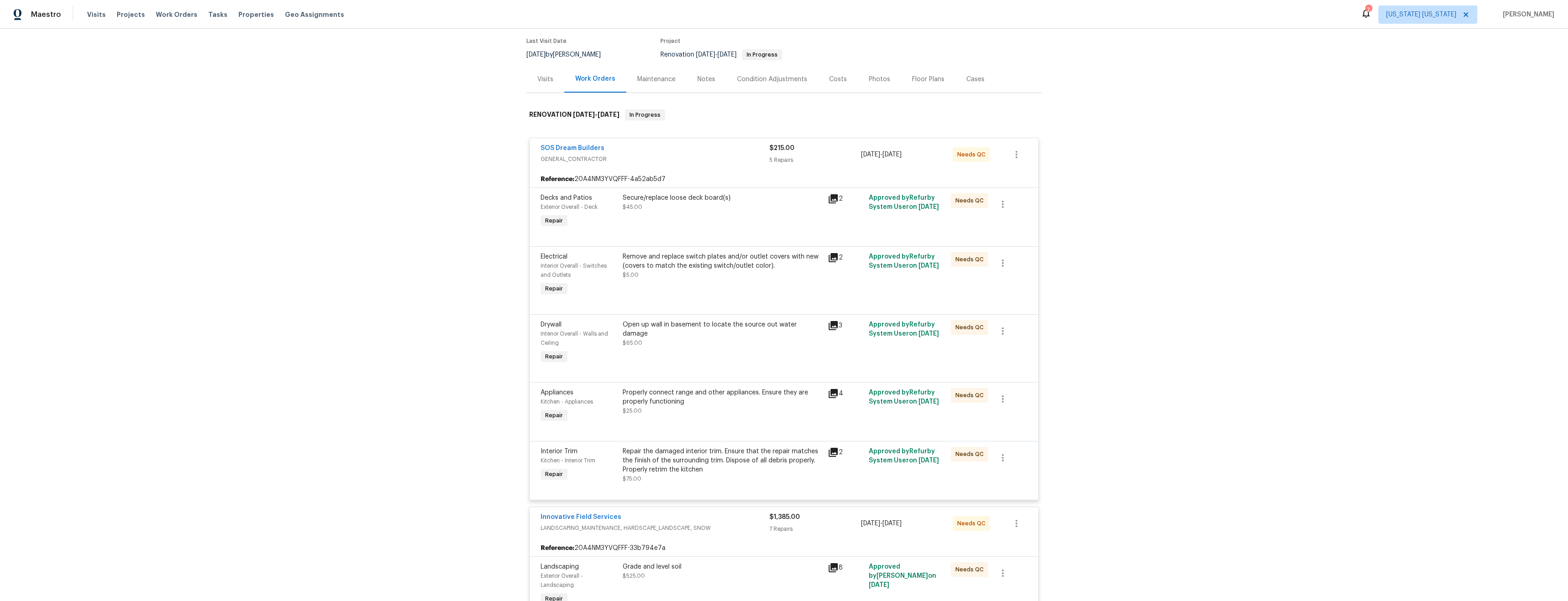
click at [732, 223] on div "Secure/replace loose deck board(s) $45.00" at bounding box center [722, 212] width 205 height 42
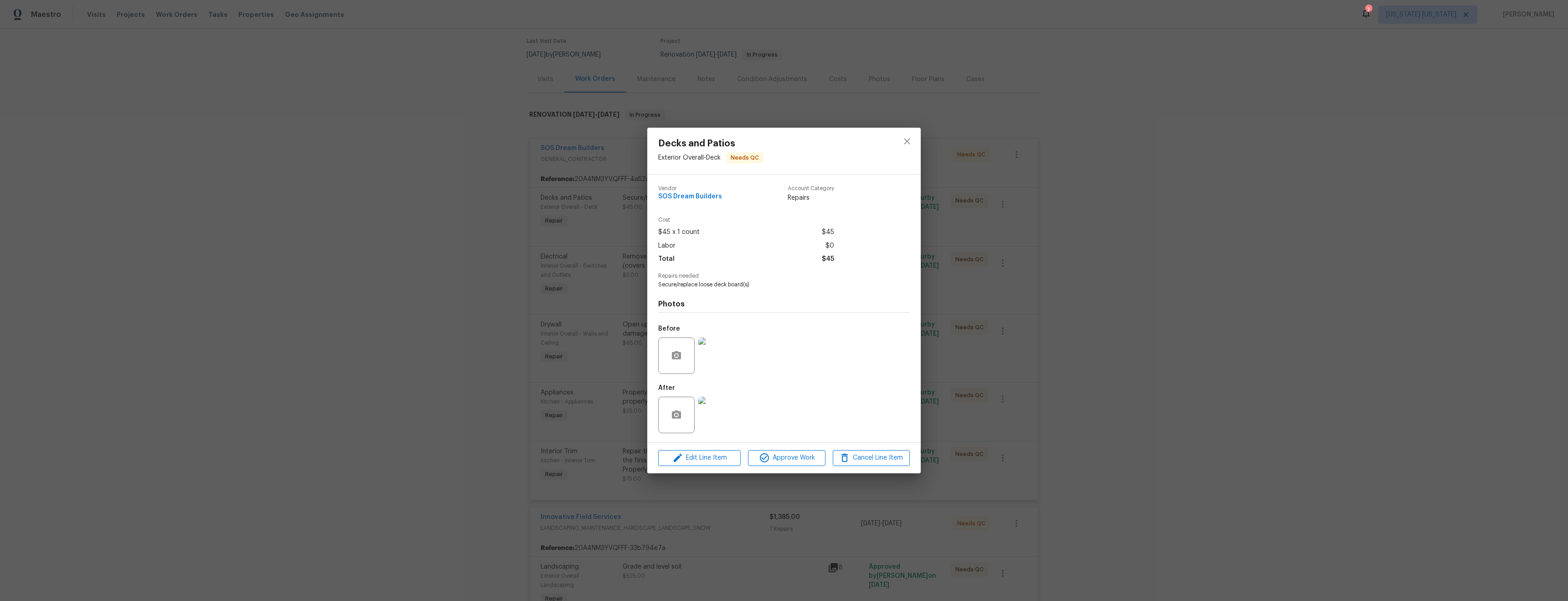
click at [713, 426] on img at bounding box center [717, 415] width 36 height 36
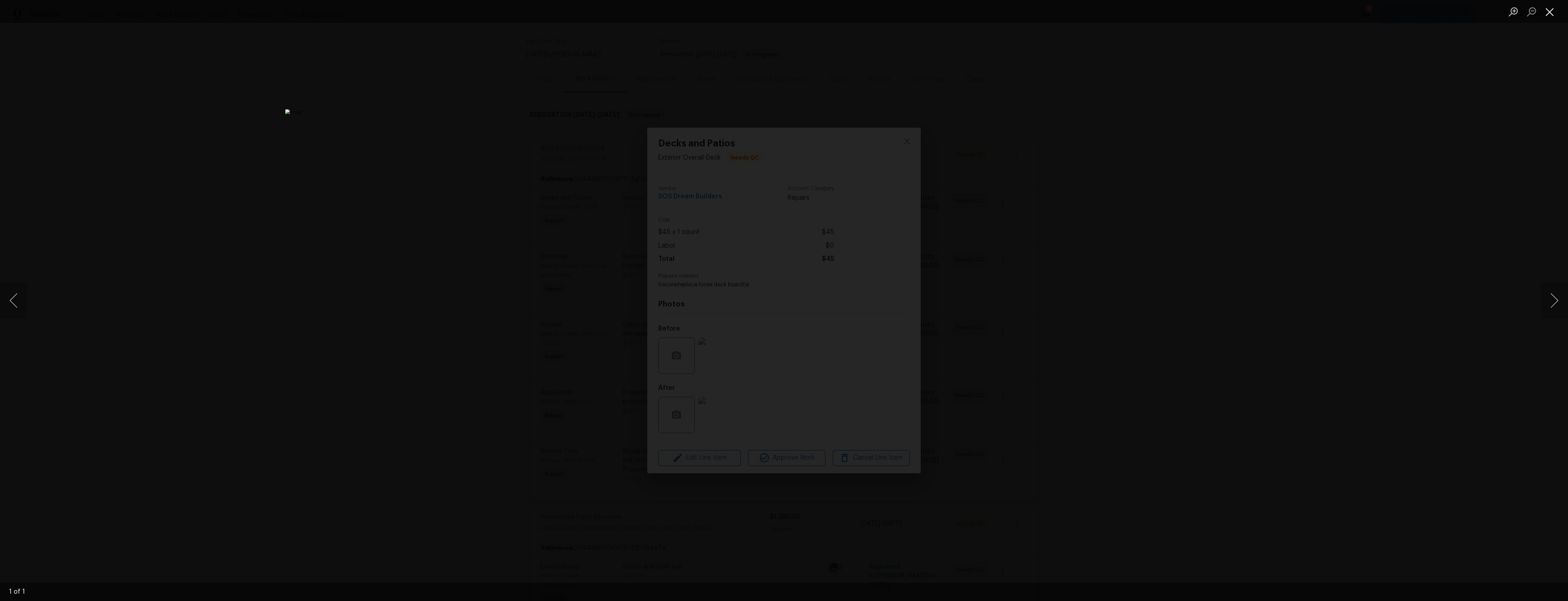
click at [1549, 14] on button "Close lightbox" at bounding box center [1549, 11] width 18 height 16
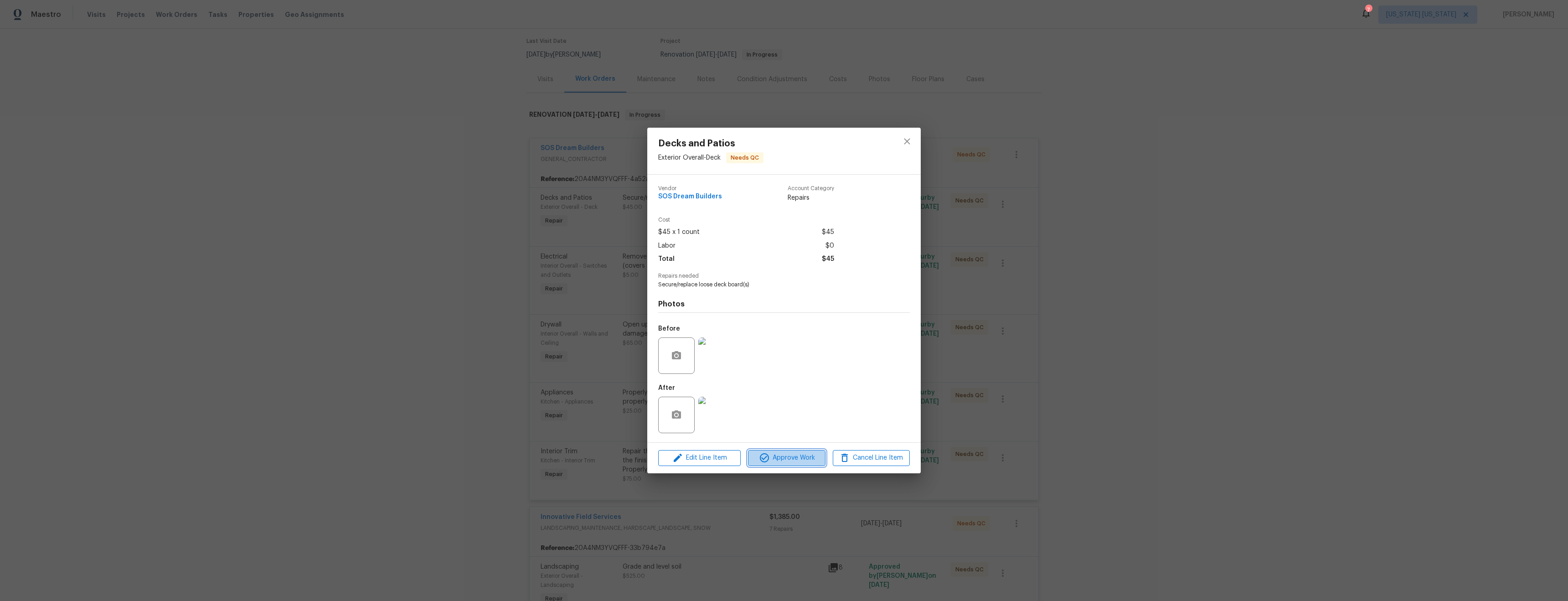
click at [785, 459] on span "Approve Work" at bounding box center [786, 458] width 71 height 11
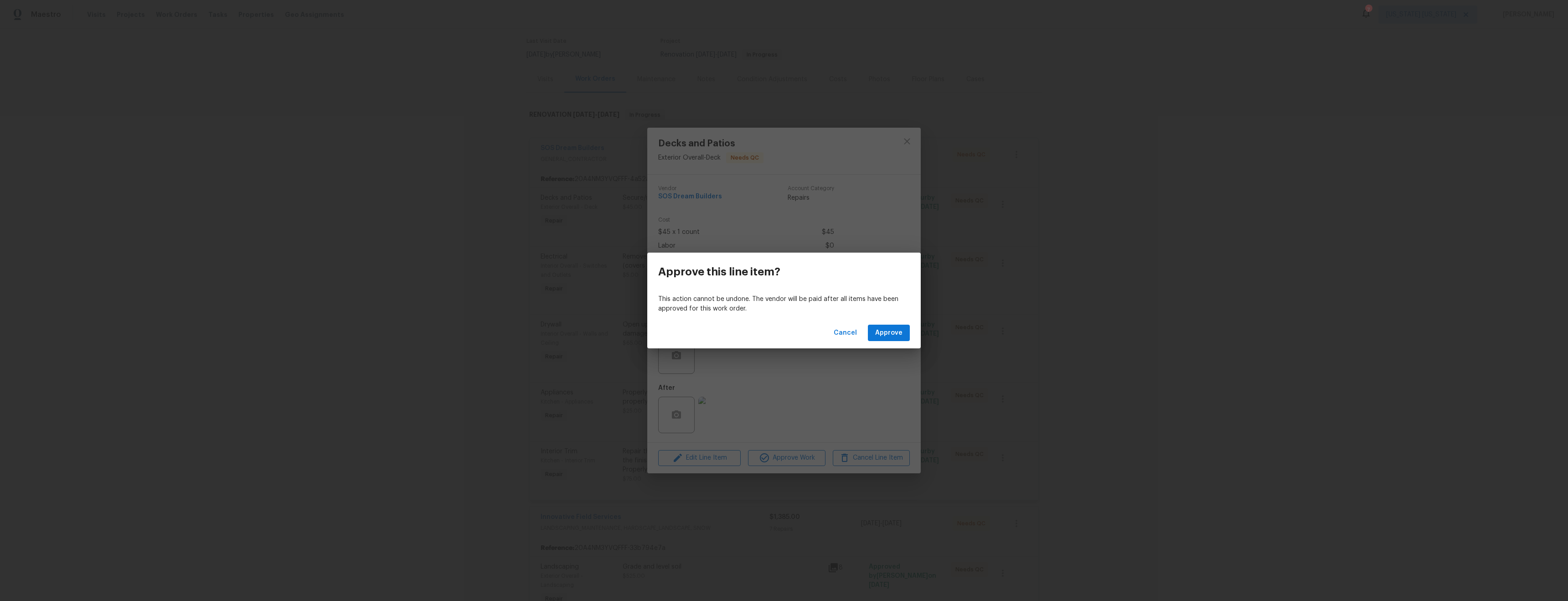
click at [845, 324] on div "Cancel Approve" at bounding box center [784, 332] width 273 height 31
click at [848, 332] on span "Cancel" at bounding box center [845, 333] width 23 height 11
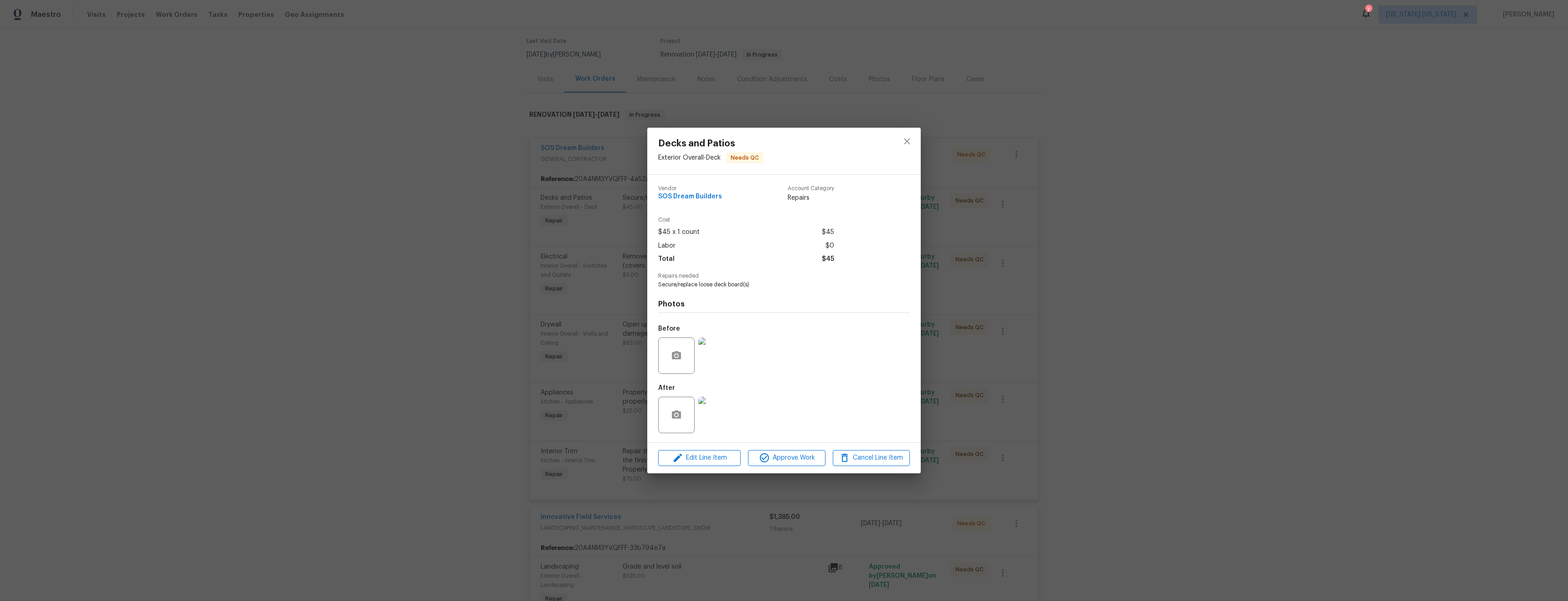
click at [719, 350] on img at bounding box center [717, 355] width 36 height 36
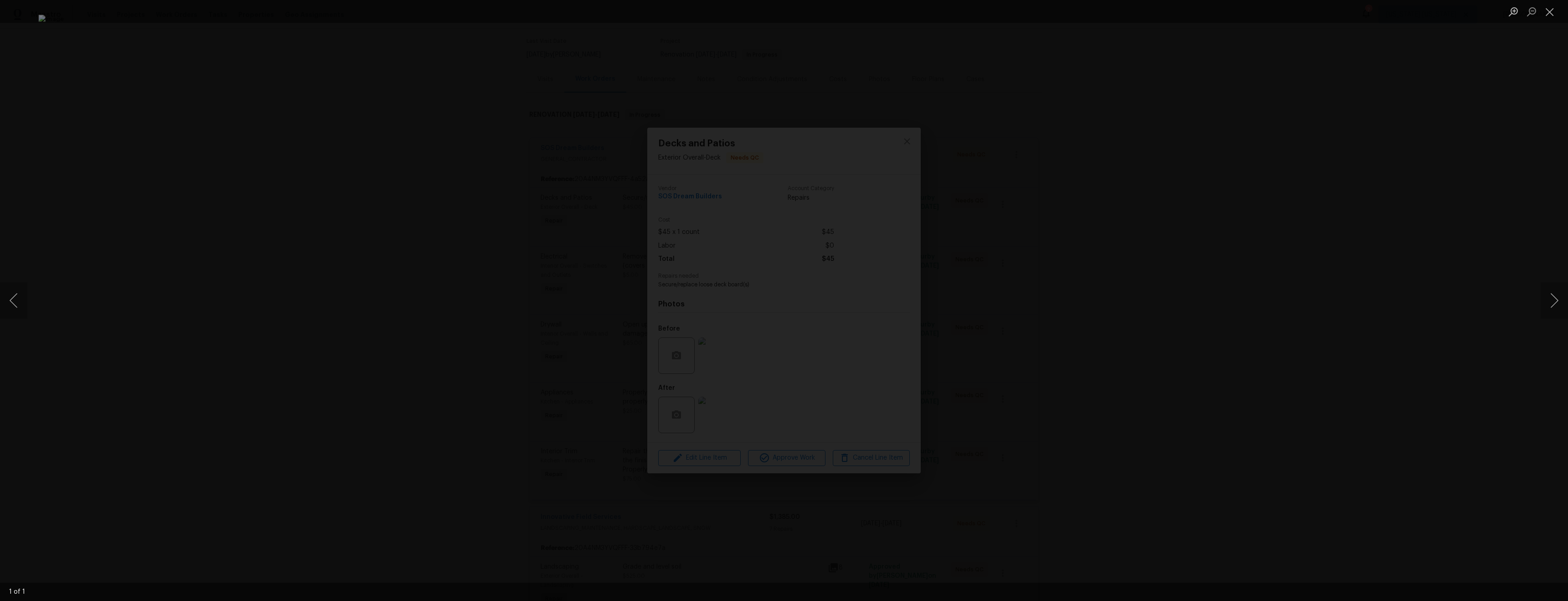
drag, startPoint x: 1551, startPoint y: 13, endPoint x: 1543, endPoint y: 25, distance: 14.4
click at [1550, 14] on button "Close lightbox" at bounding box center [1549, 11] width 18 height 16
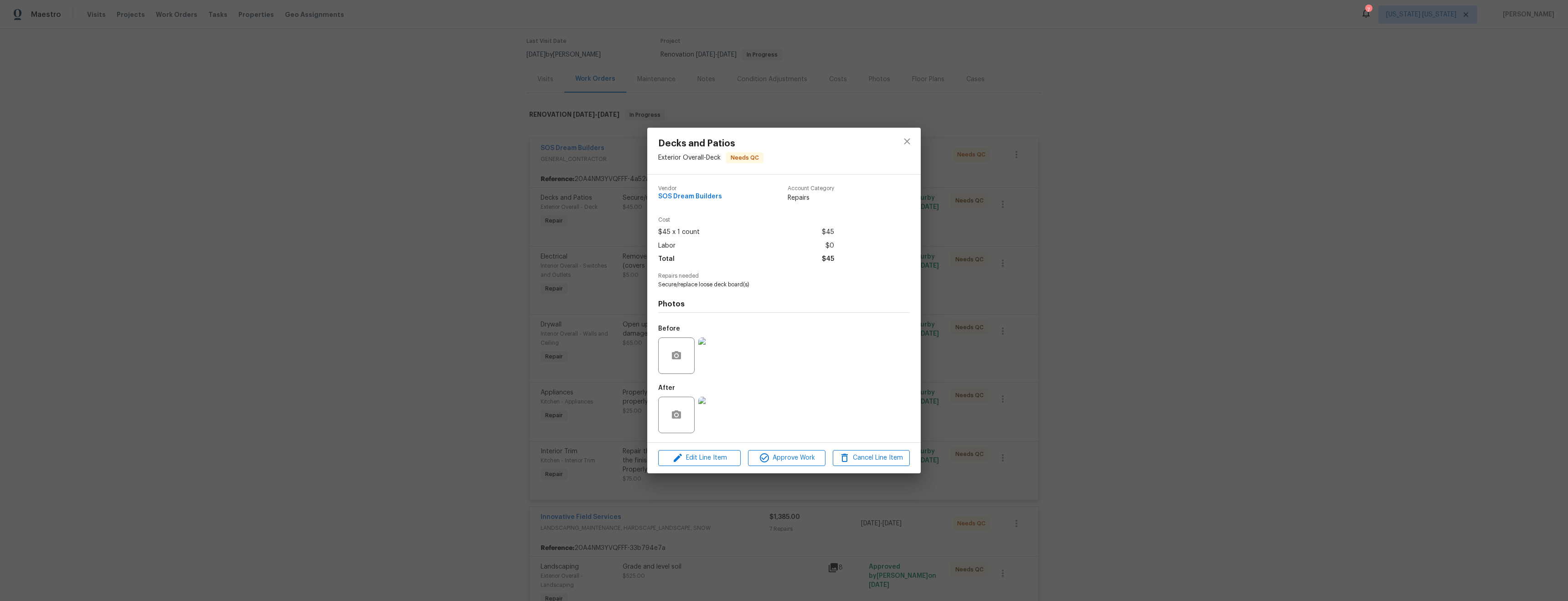
click at [710, 418] on img at bounding box center [717, 415] width 36 height 36
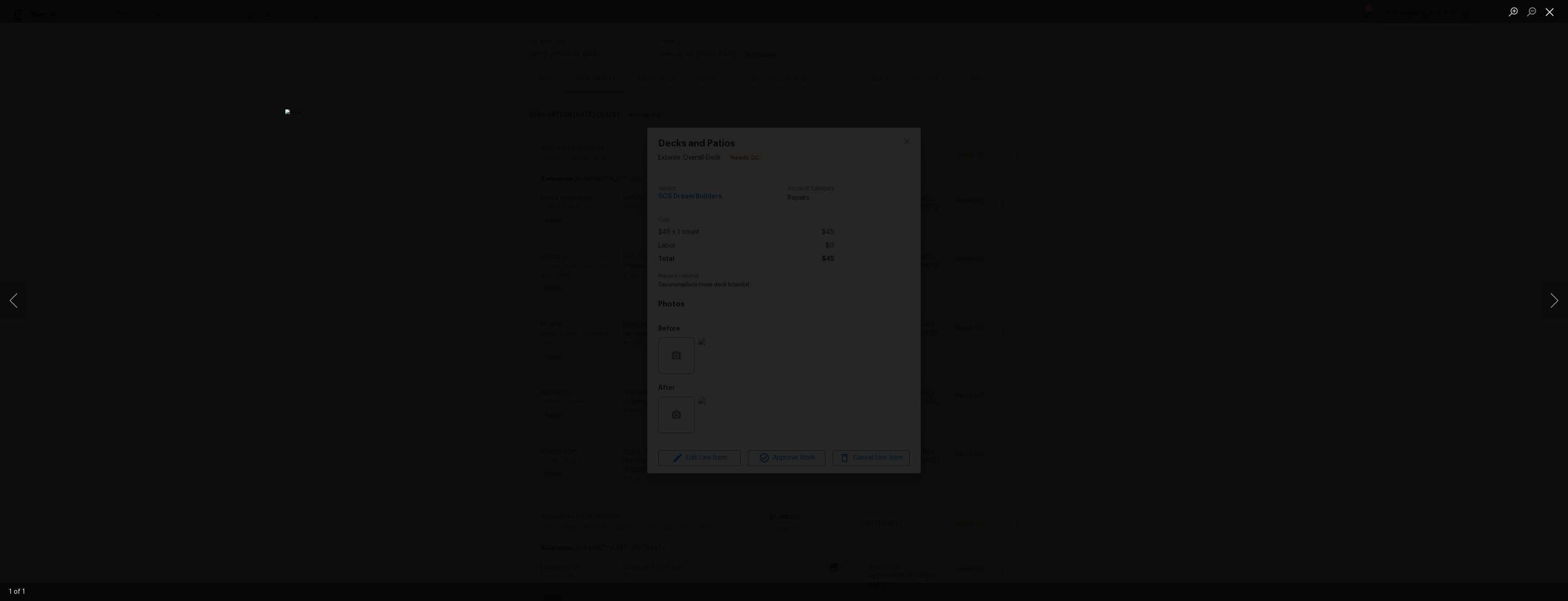
click at [1549, 13] on button "Close lightbox" at bounding box center [1549, 11] width 18 height 16
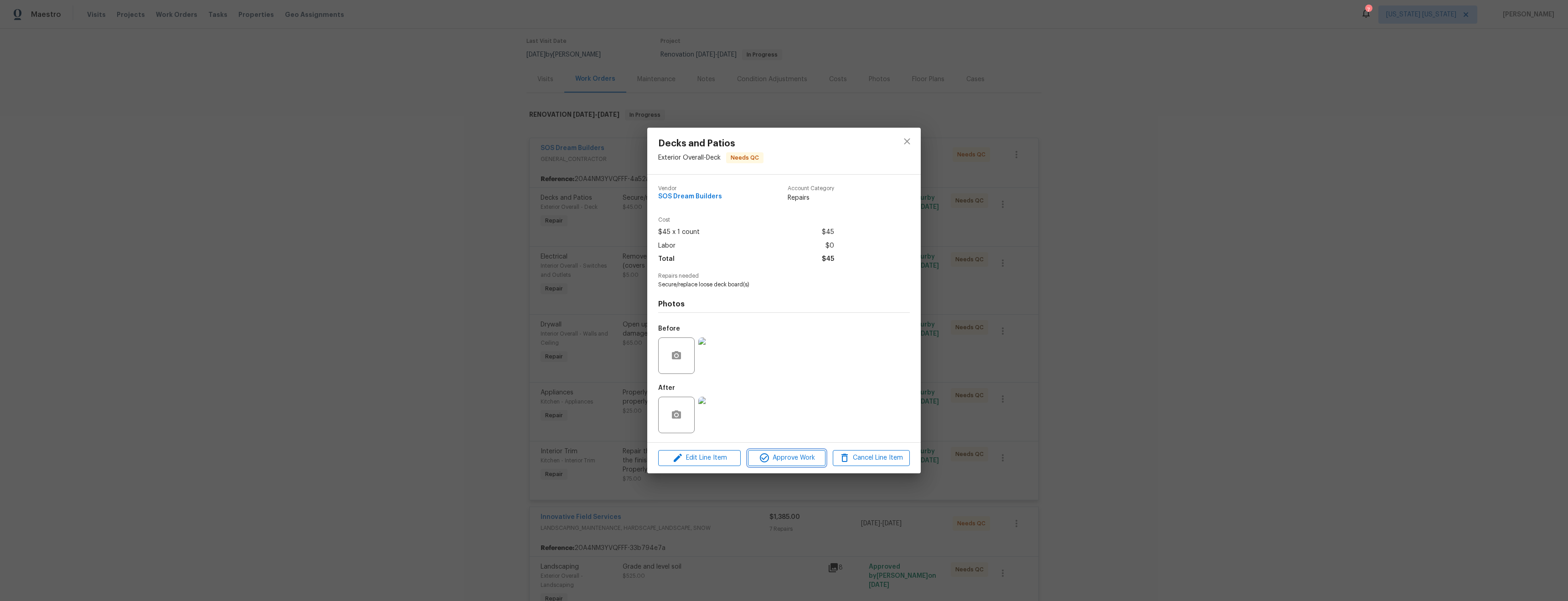
click at [811, 459] on span "Approve Work" at bounding box center [786, 458] width 71 height 11
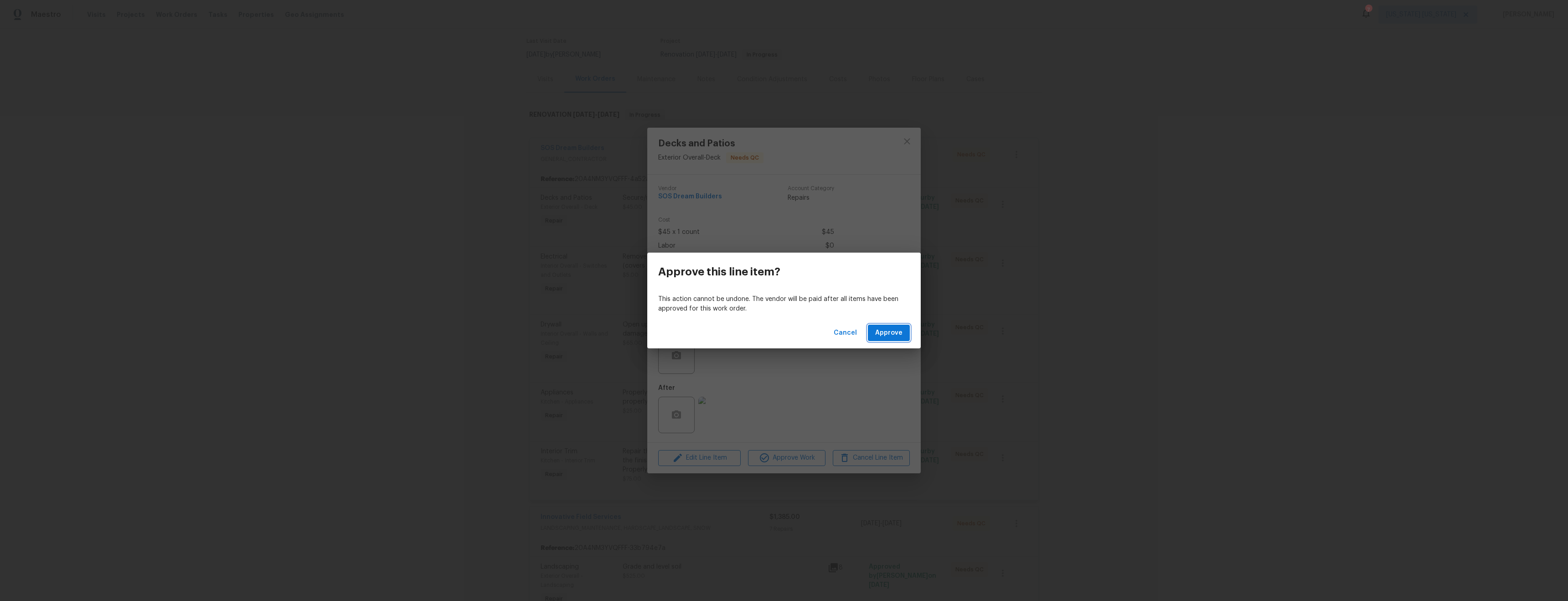
click at [905, 331] on button "Approve" at bounding box center [888, 333] width 42 height 17
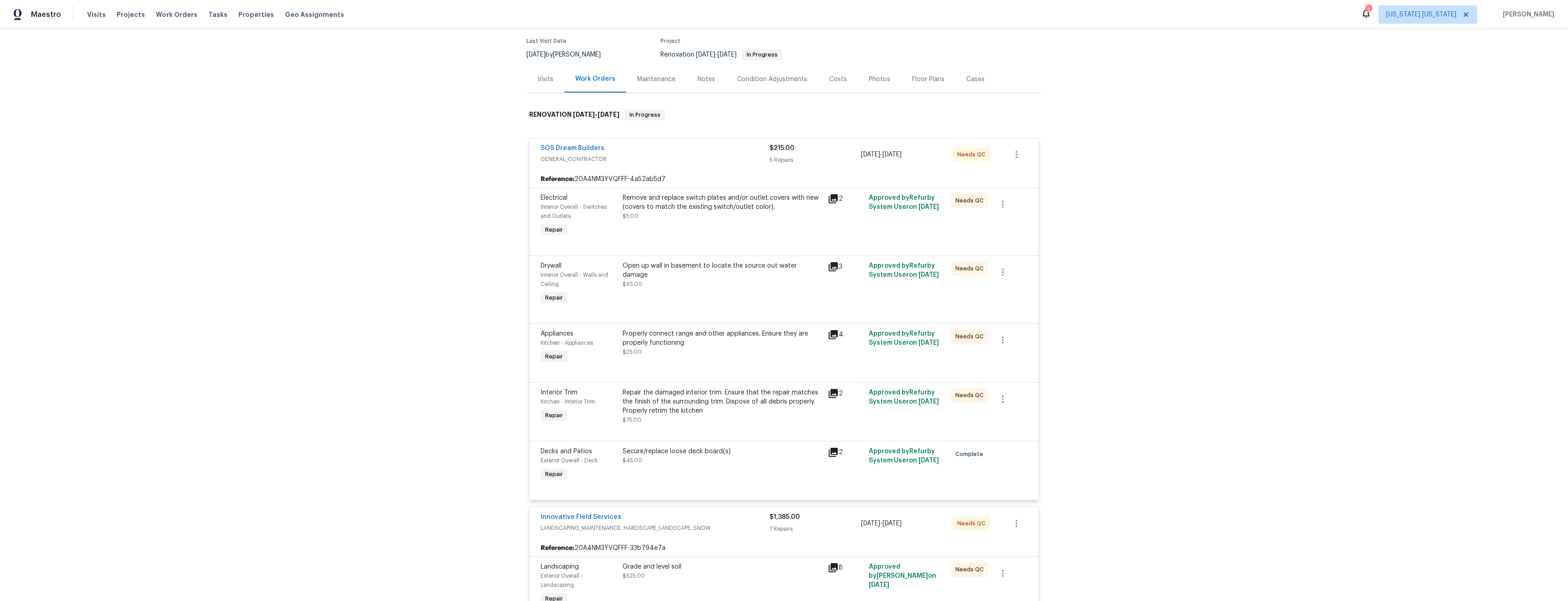
click at [708, 348] on div "Properly connect range and other appliances. Ensure they are properly functioni…" at bounding box center [722, 343] width 199 height 28
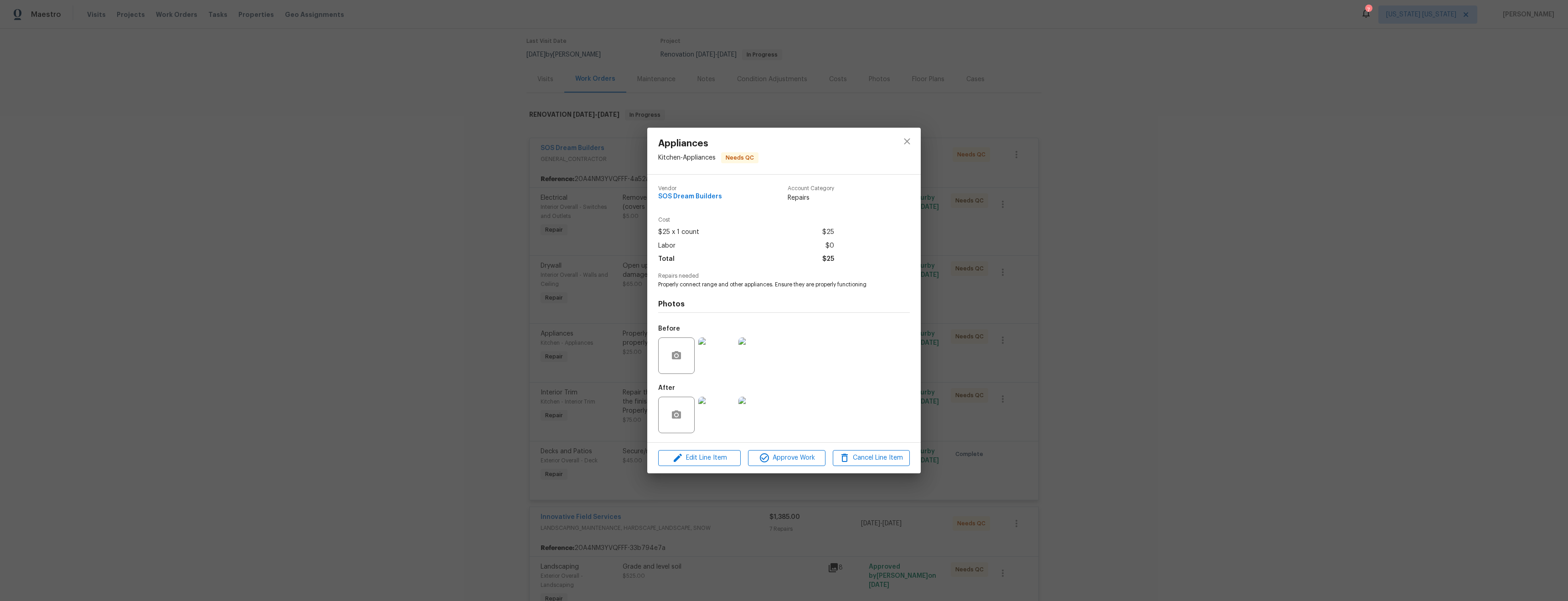
click at [727, 410] on img at bounding box center [717, 415] width 36 height 36
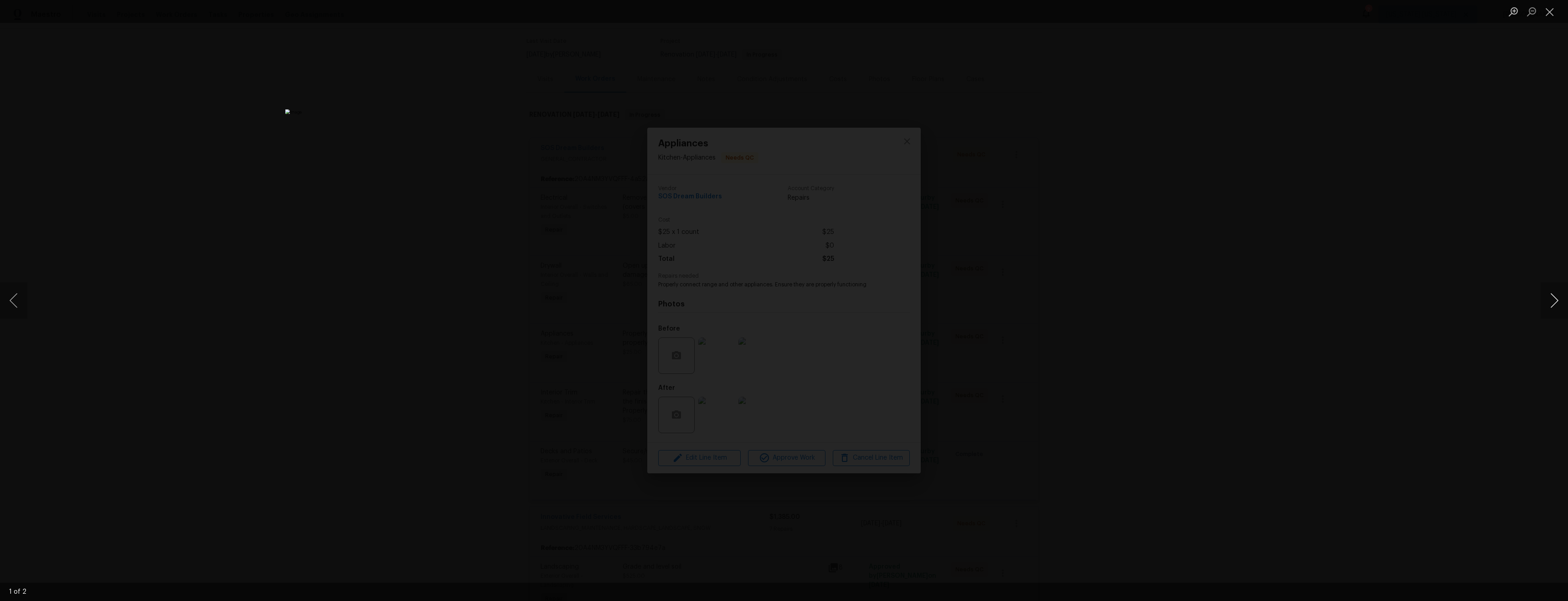
click at [1565, 270] on div "Lightbox" at bounding box center [784, 300] width 1568 height 601
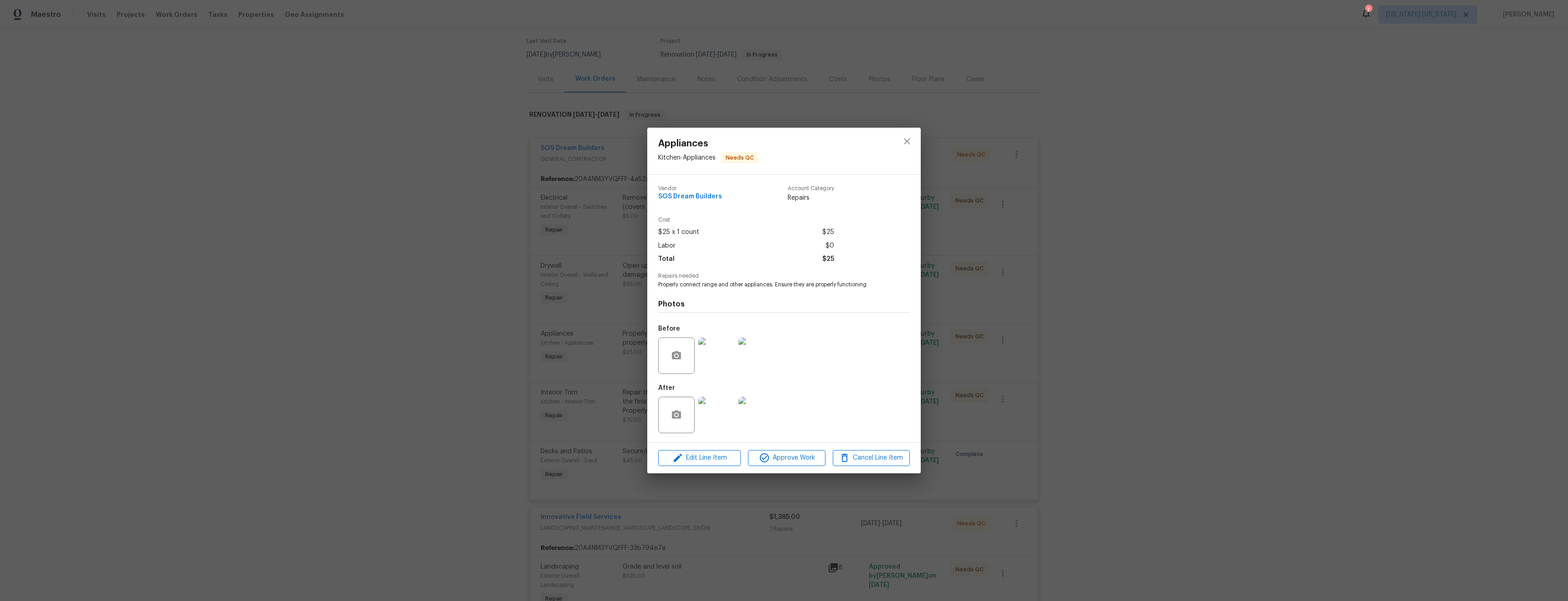
click at [754, 414] on img at bounding box center [756, 415] width 36 height 36
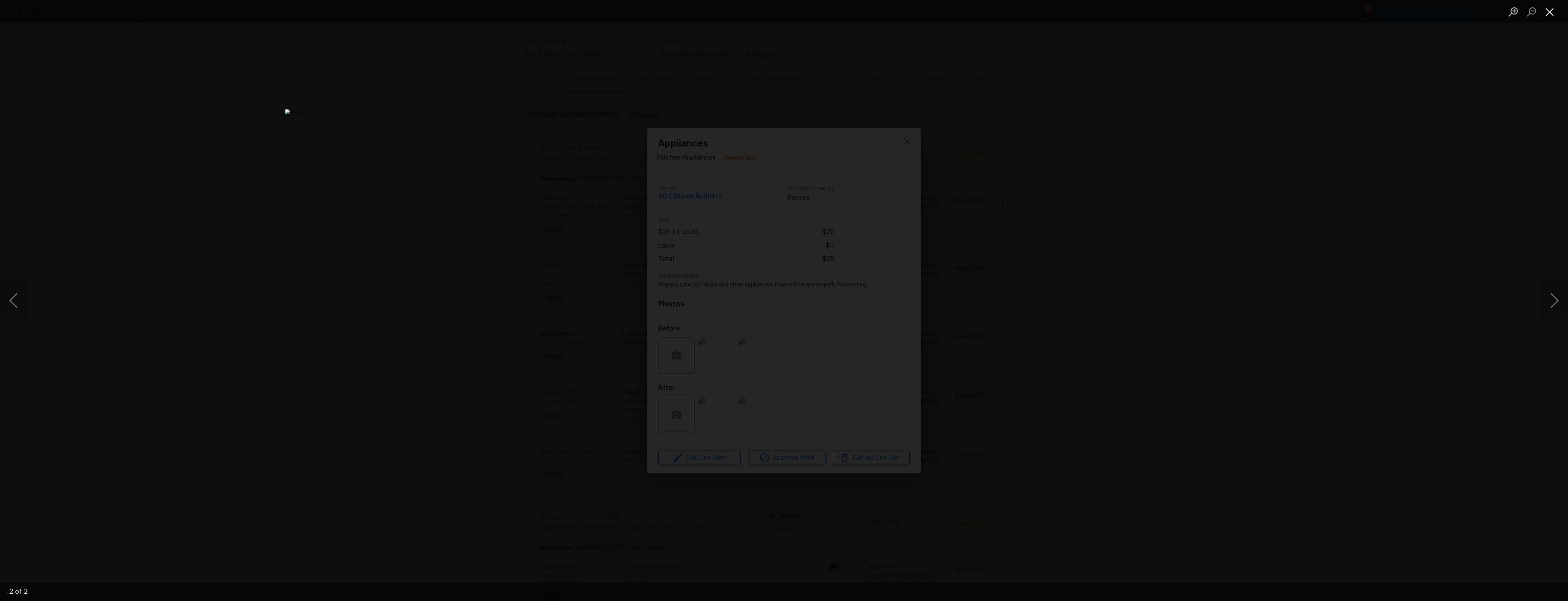
click at [1548, 12] on button "Close lightbox" at bounding box center [1549, 11] width 18 height 16
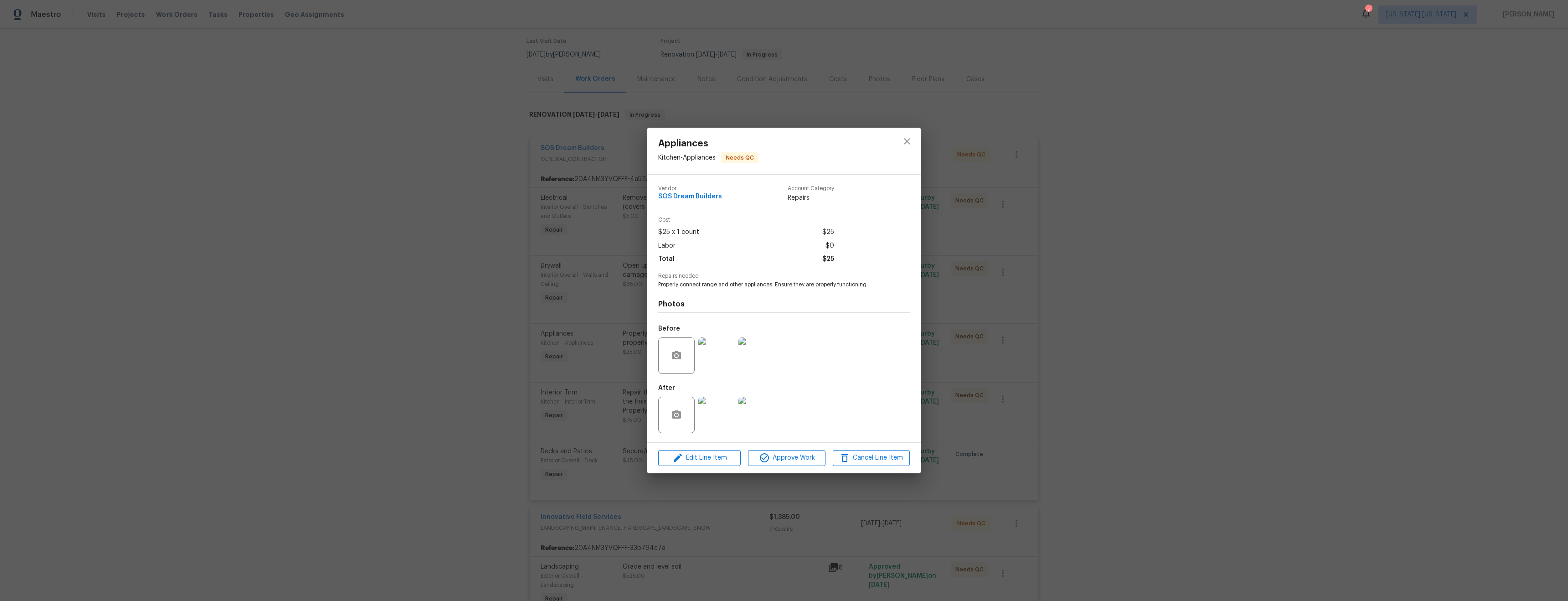
click at [719, 353] on img at bounding box center [717, 355] width 36 height 36
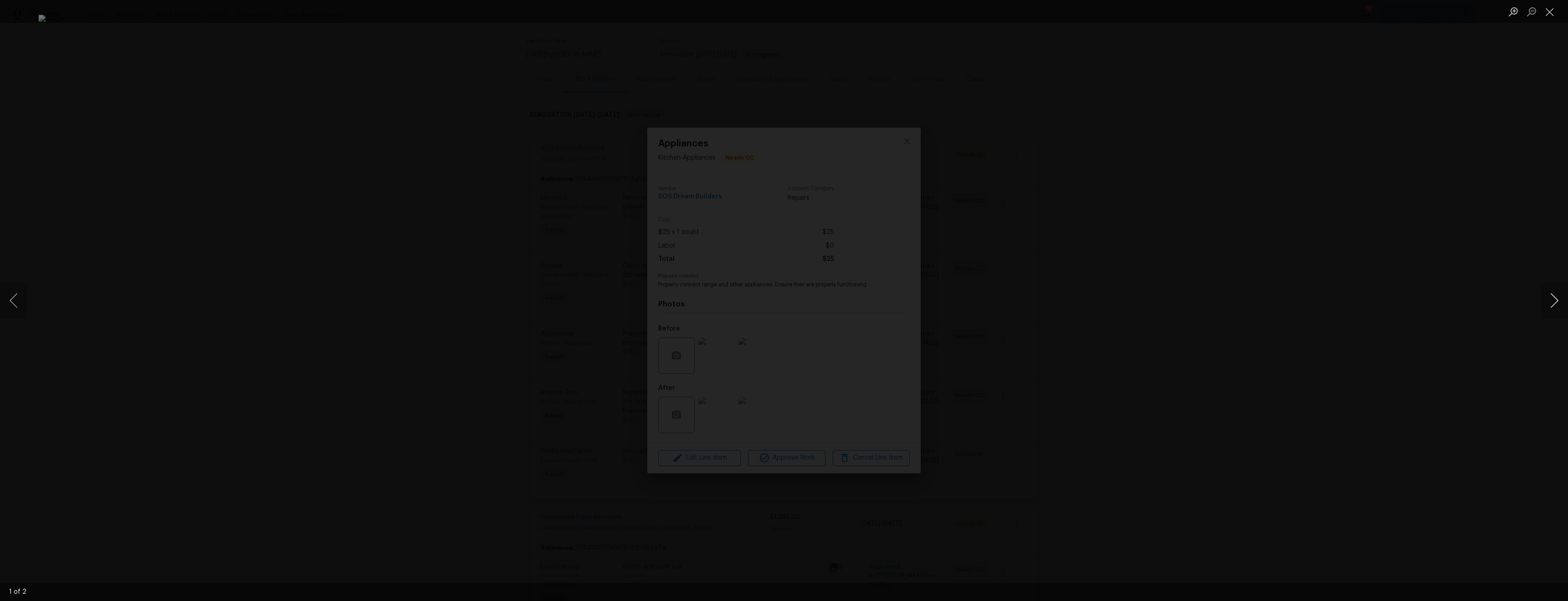
click at [1547, 301] on button "Next image" at bounding box center [1554, 300] width 28 height 36
click at [1548, 11] on button "Close lightbox" at bounding box center [1549, 11] width 18 height 16
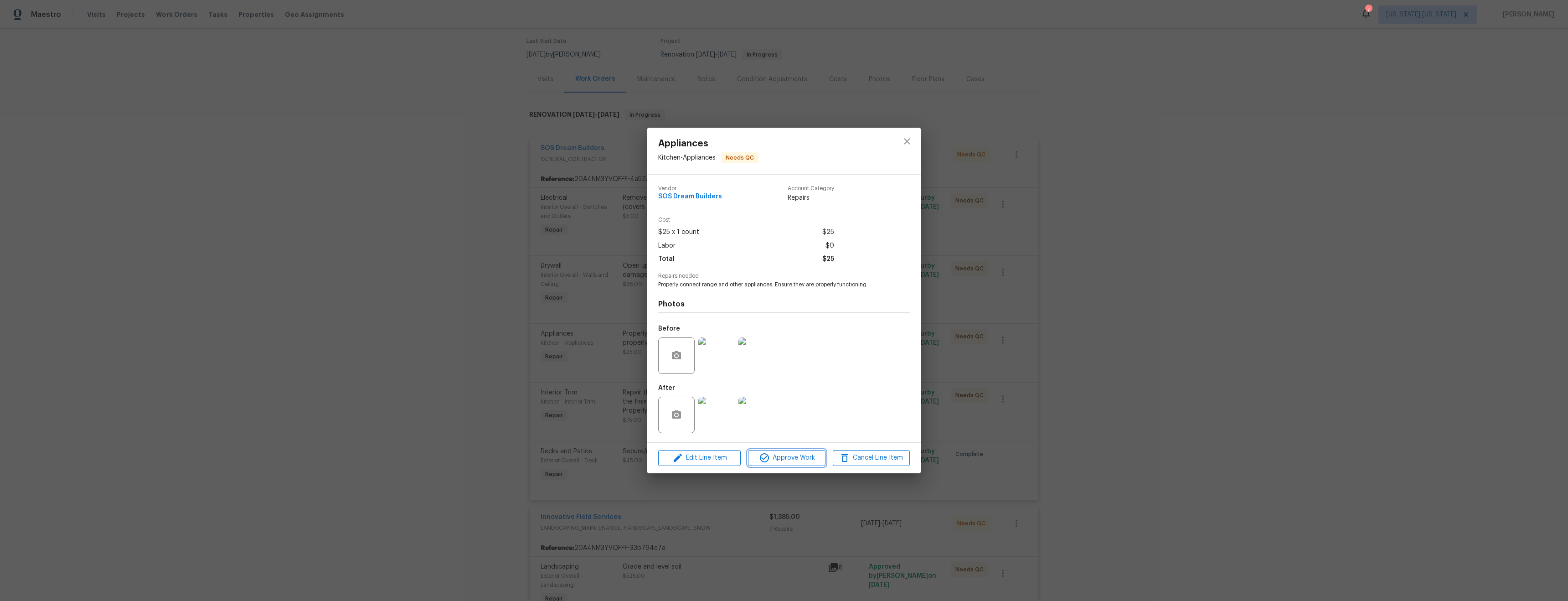
click at [790, 455] on span "Approve Work" at bounding box center [786, 458] width 71 height 11
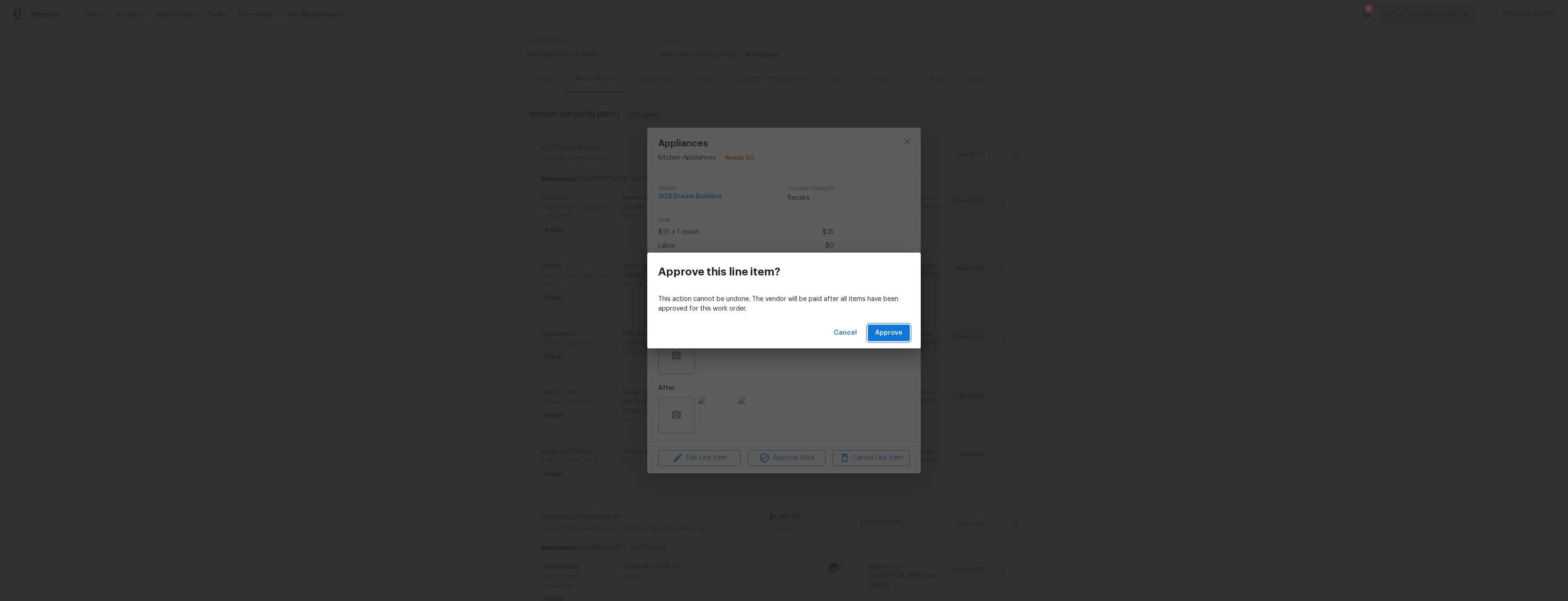
click at [889, 333] on span "Approve" at bounding box center [888, 333] width 28 height 11
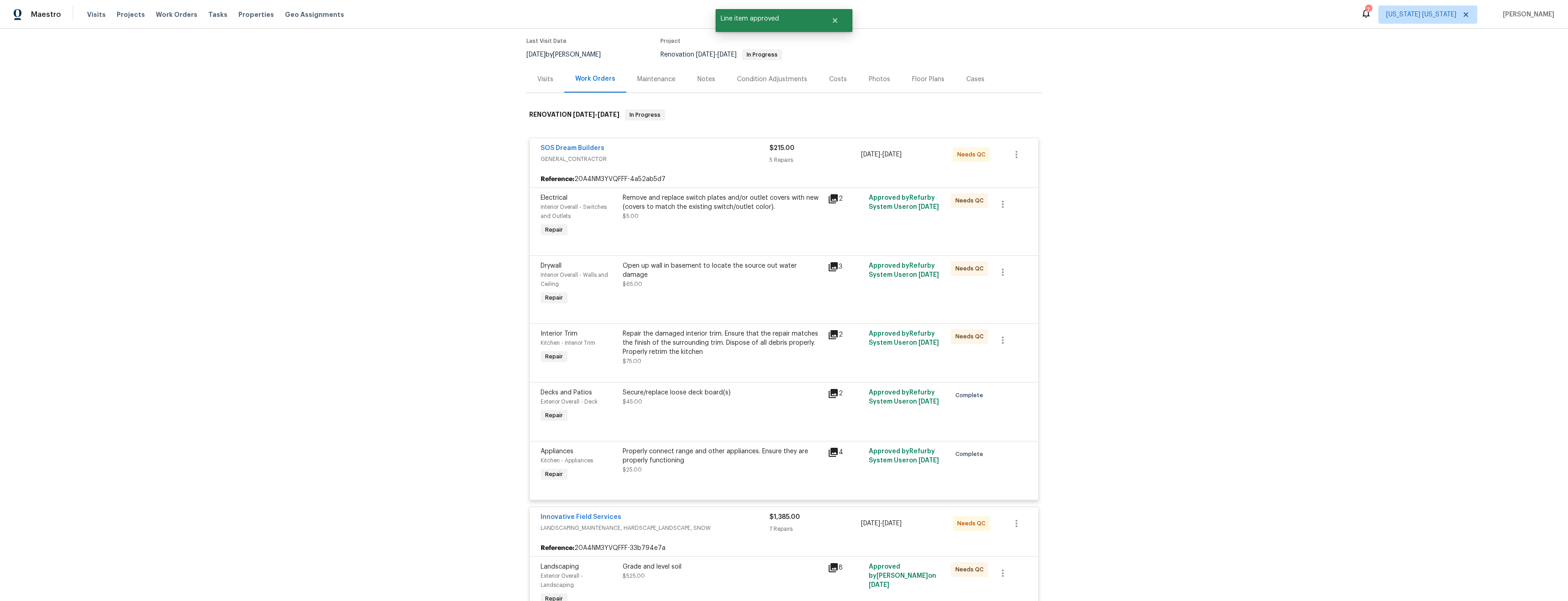
click at [701, 224] on div "Remove and replace switch plates and/or outlet covers with new (covers to match…" at bounding box center [722, 216] width 205 height 51
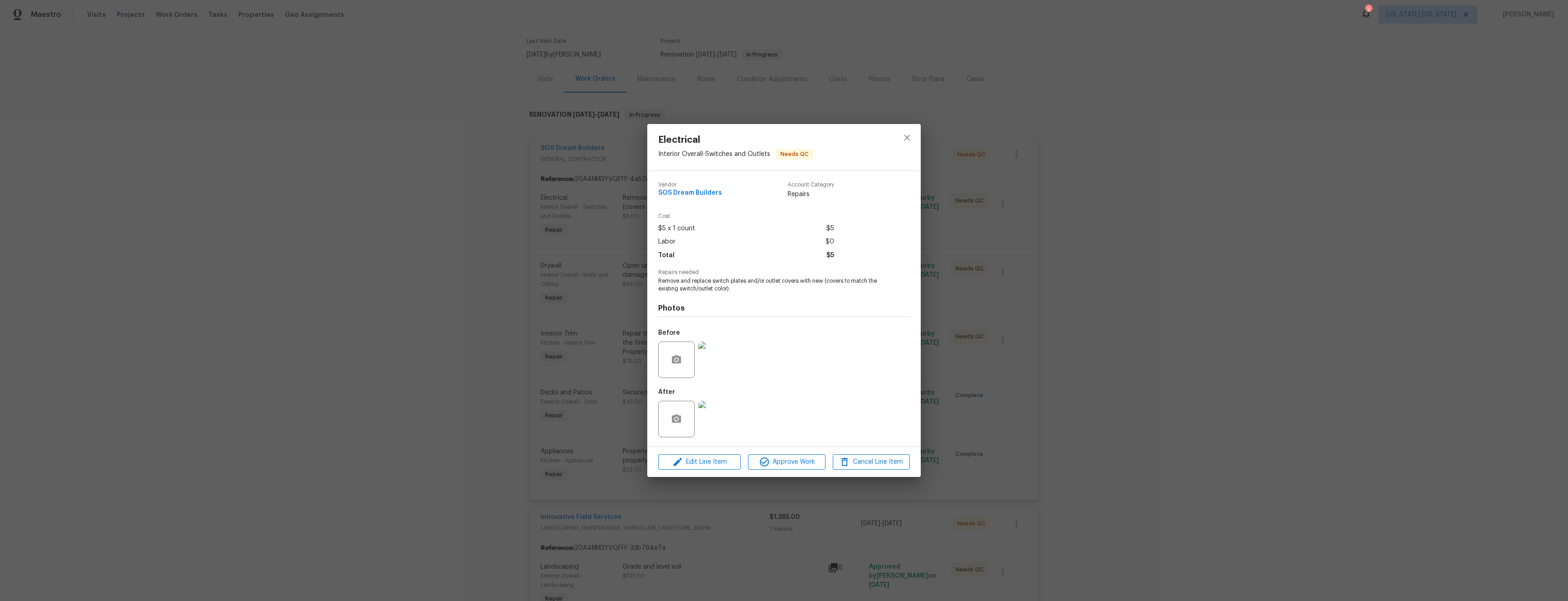
click at [713, 425] on img at bounding box center [717, 419] width 36 height 36
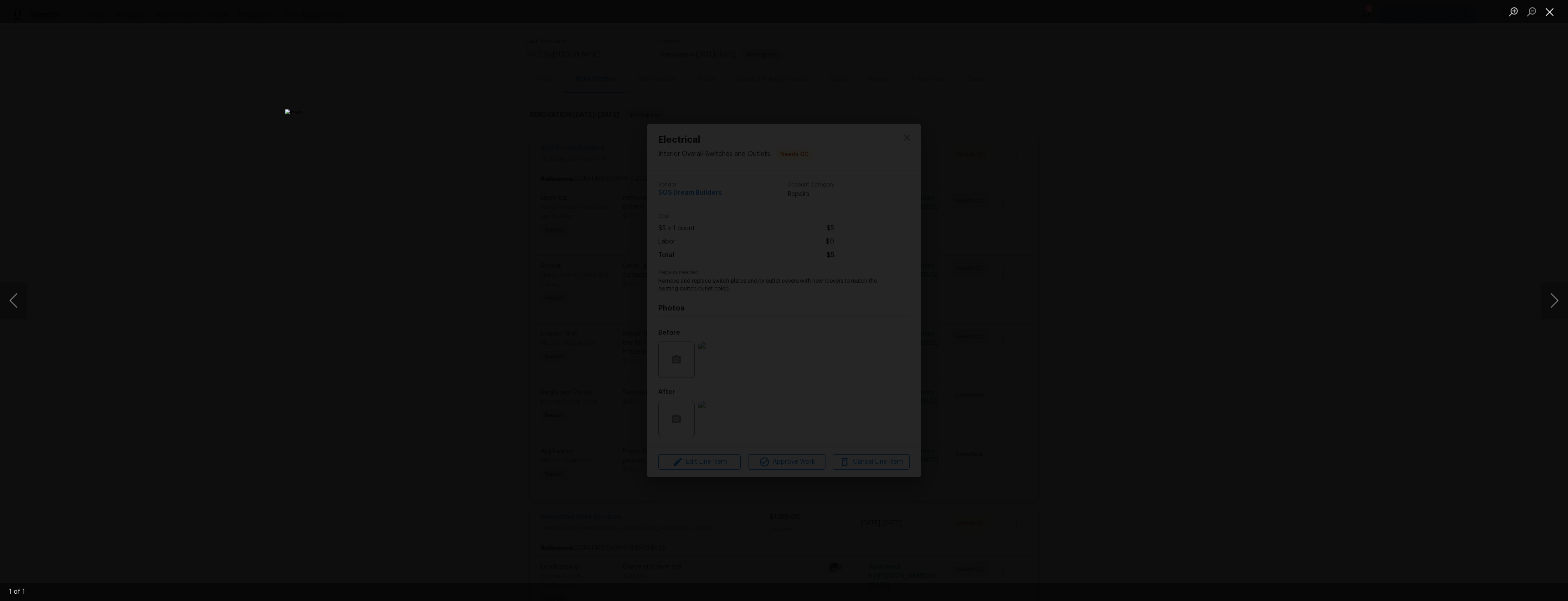
click at [1551, 14] on button "Close lightbox" at bounding box center [1549, 11] width 18 height 16
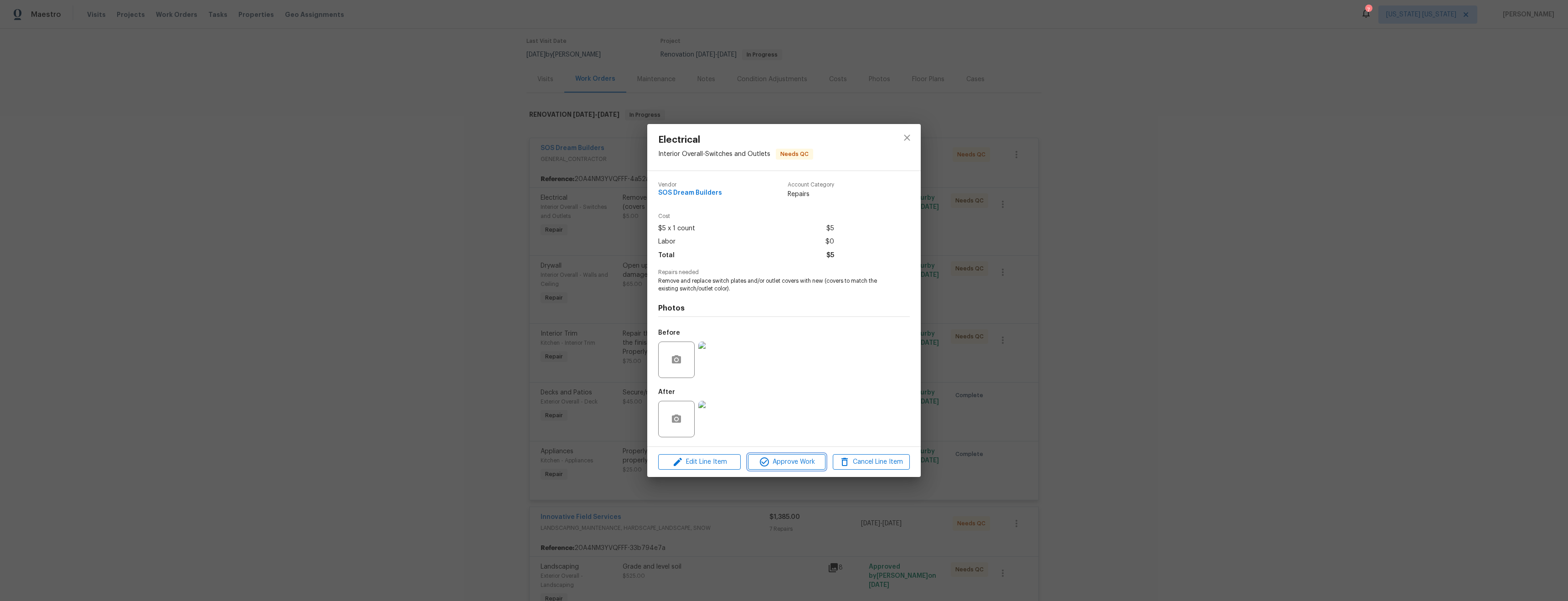
click at [777, 460] on span "Approve Work" at bounding box center [786, 462] width 71 height 11
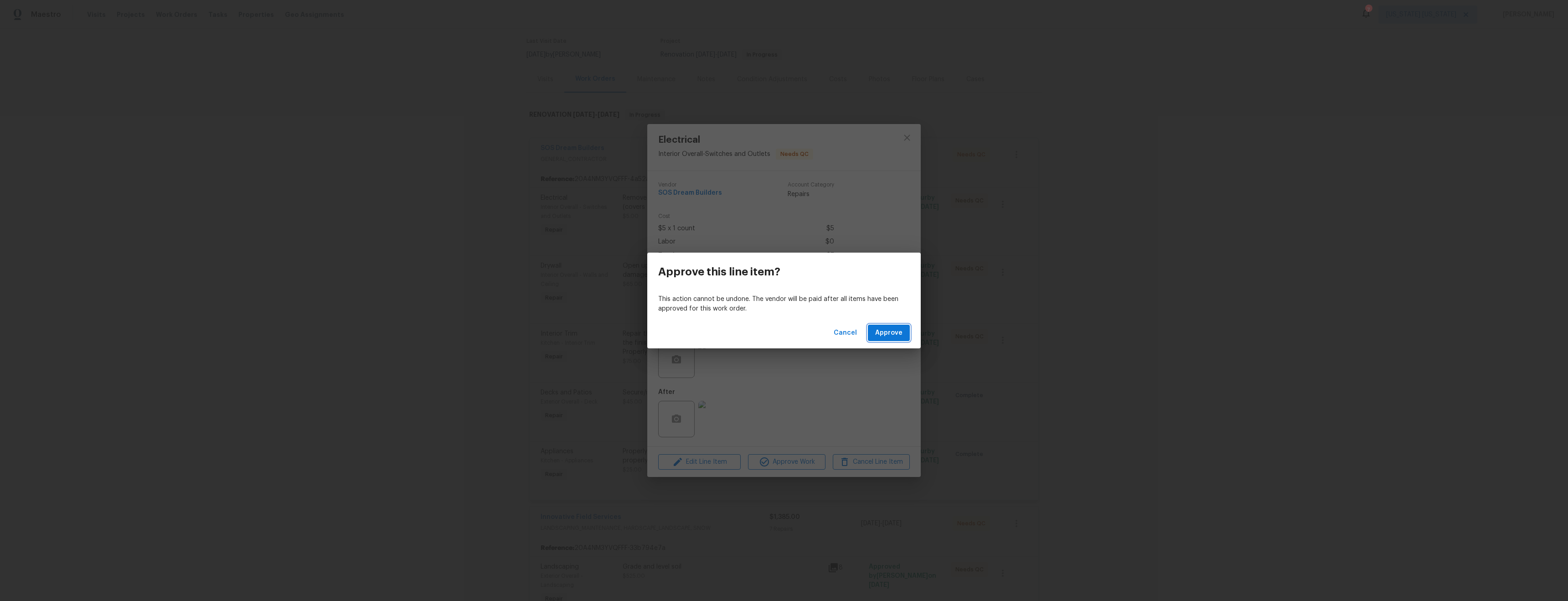
click at [887, 332] on span "Approve" at bounding box center [888, 333] width 28 height 11
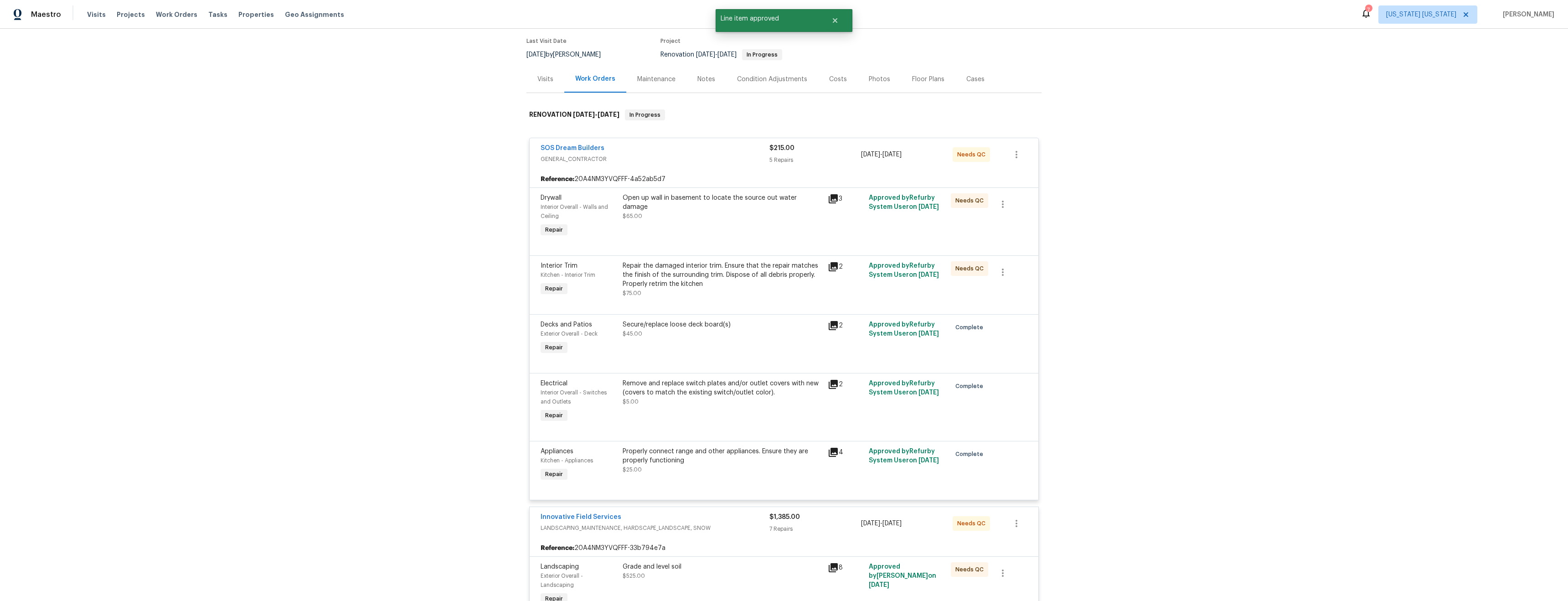
click at [727, 221] on div "Open up wall in basement to locate the source out water damage $65.00" at bounding box center [722, 216] width 205 height 51
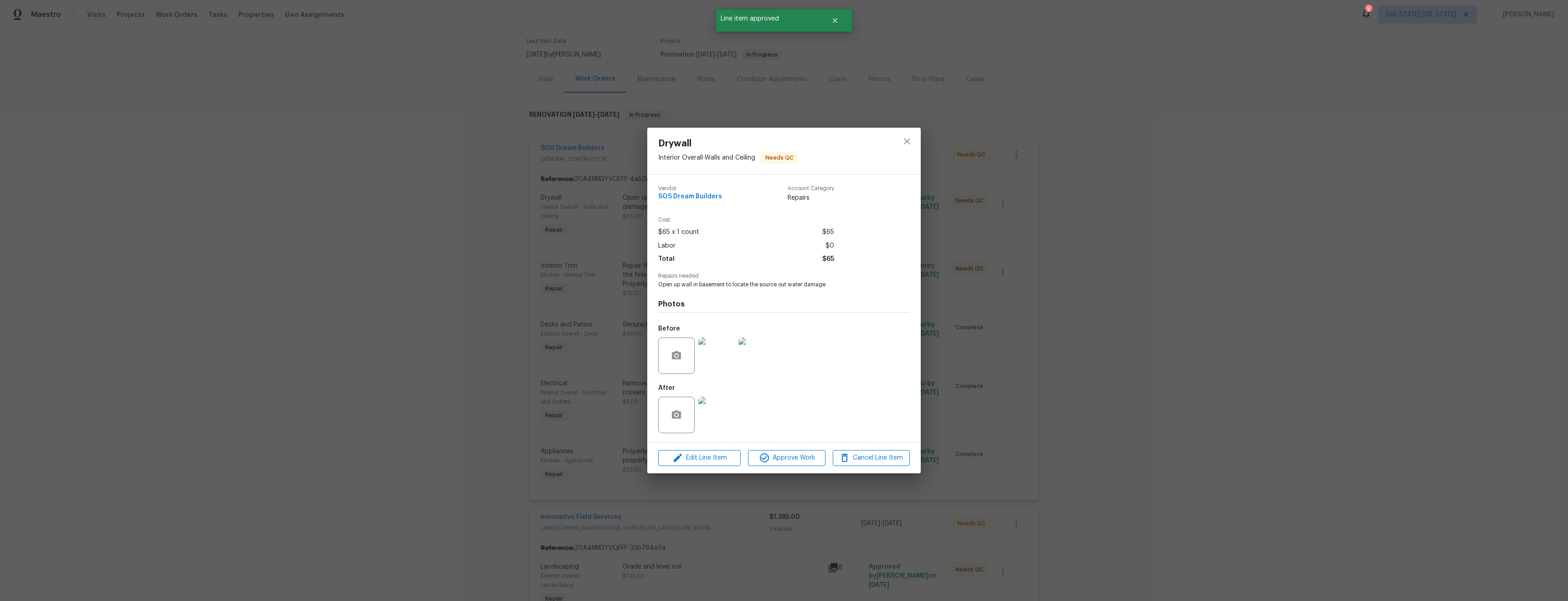
click at [712, 414] on img at bounding box center [717, 415] width 36 height 36
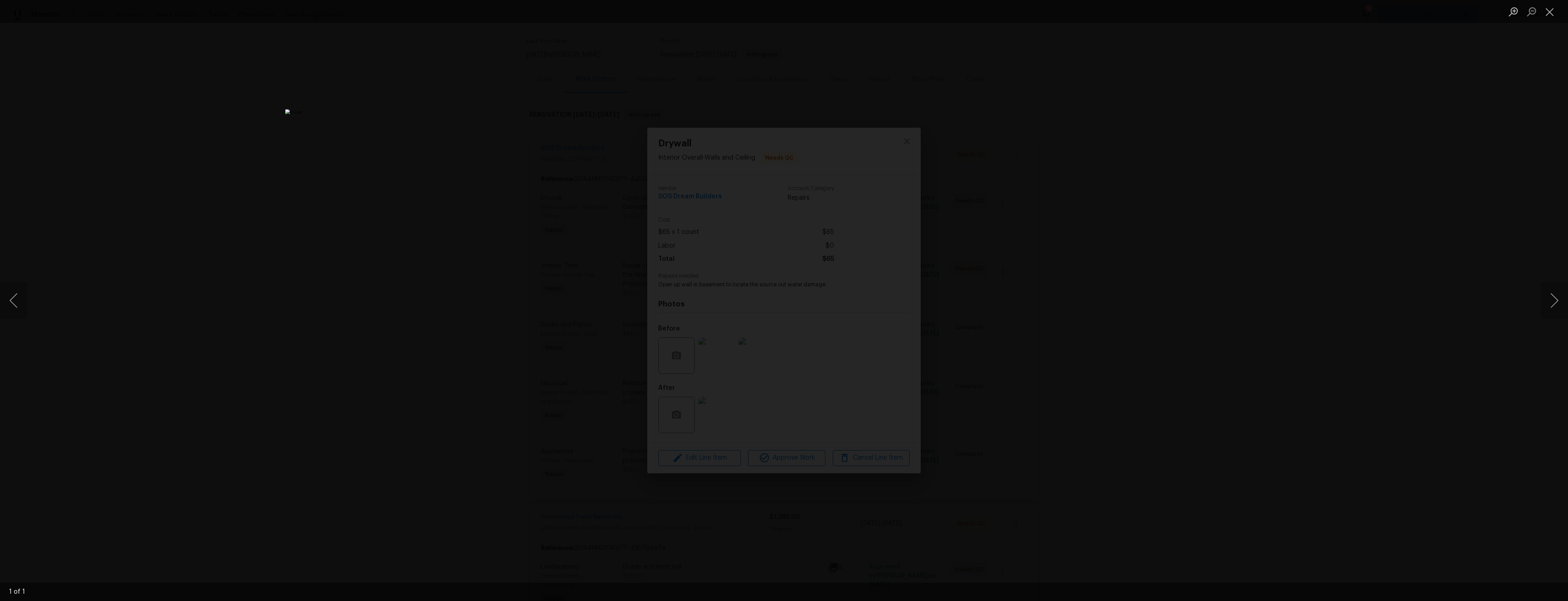
click at [1148, 310] on div "Lightbox" at bounding box center [784, 300] width 1568 height 601
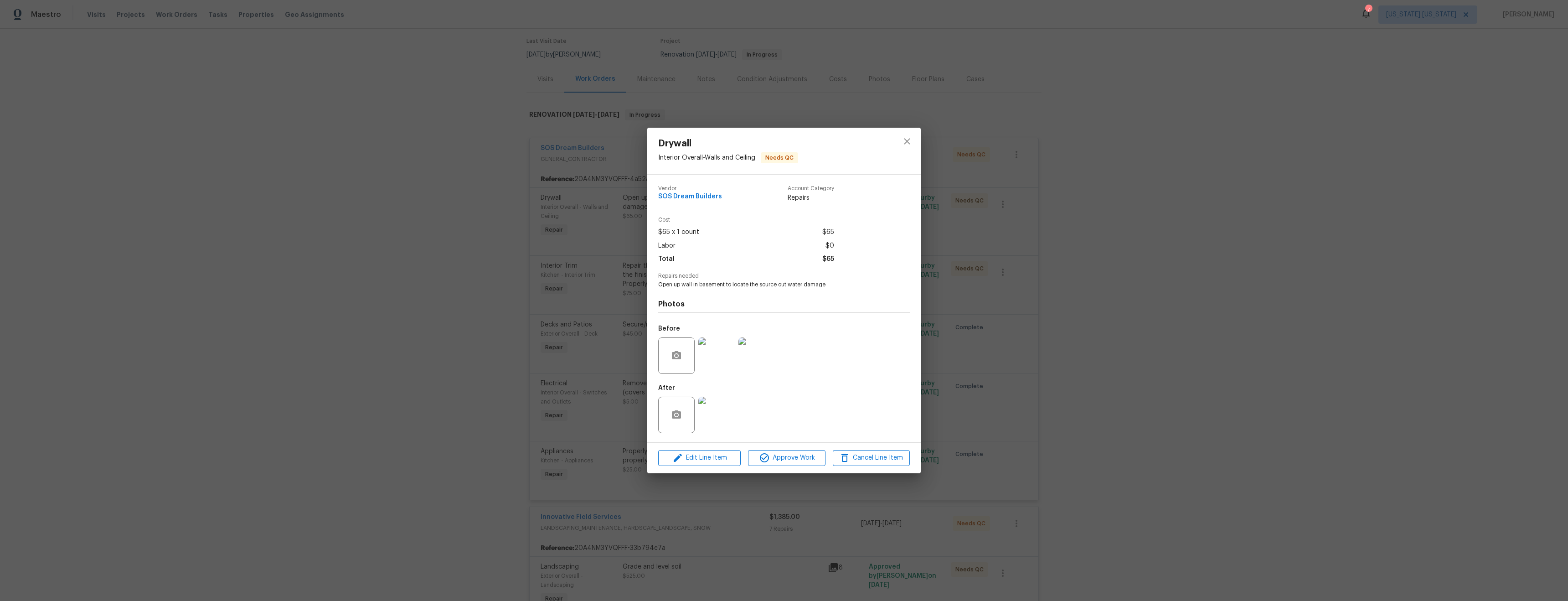
click at [978, 323] on div "Drywall Interior Overall - Walls and Ceiling Needs QC Vendor SOS Dream Builders…" at bounding box center [784, 300] width 1568 height 601
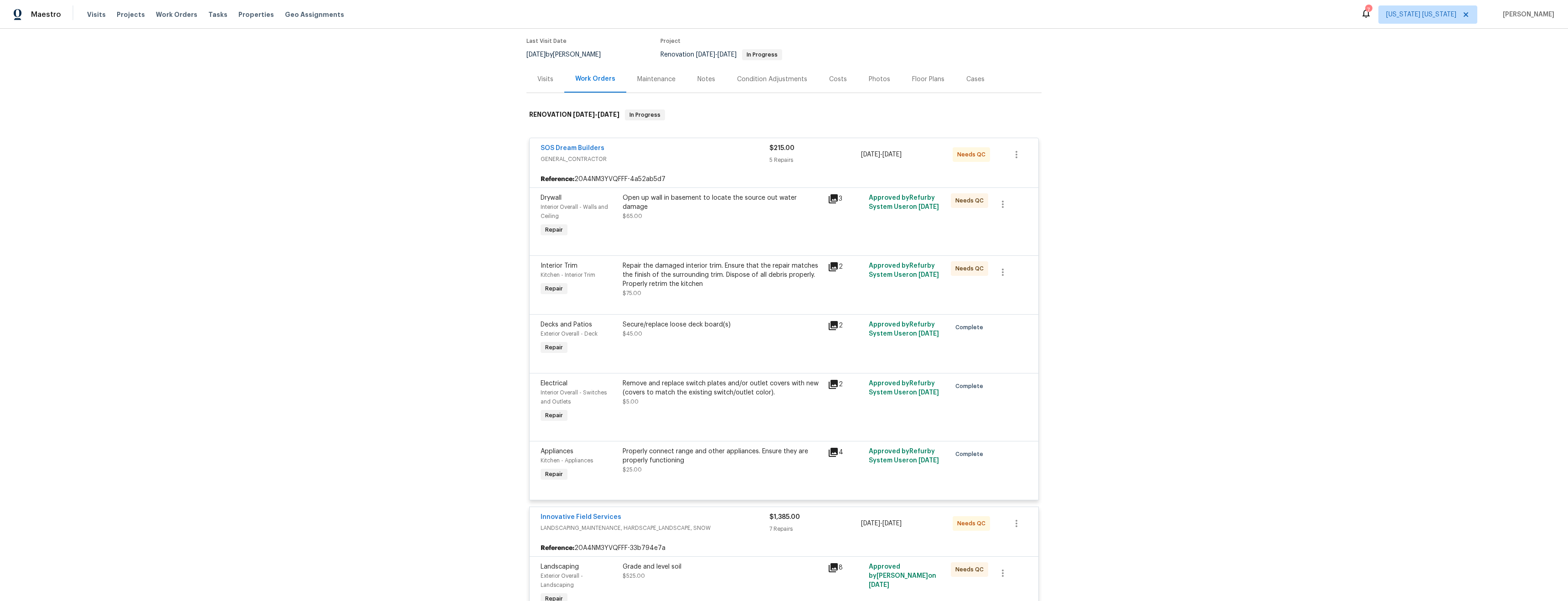
click at [702, 291] on div "Repair the damaged interior trim. Ensure that the repair matches the finish of …" at bounding box center [722, 279] width 199 height 36
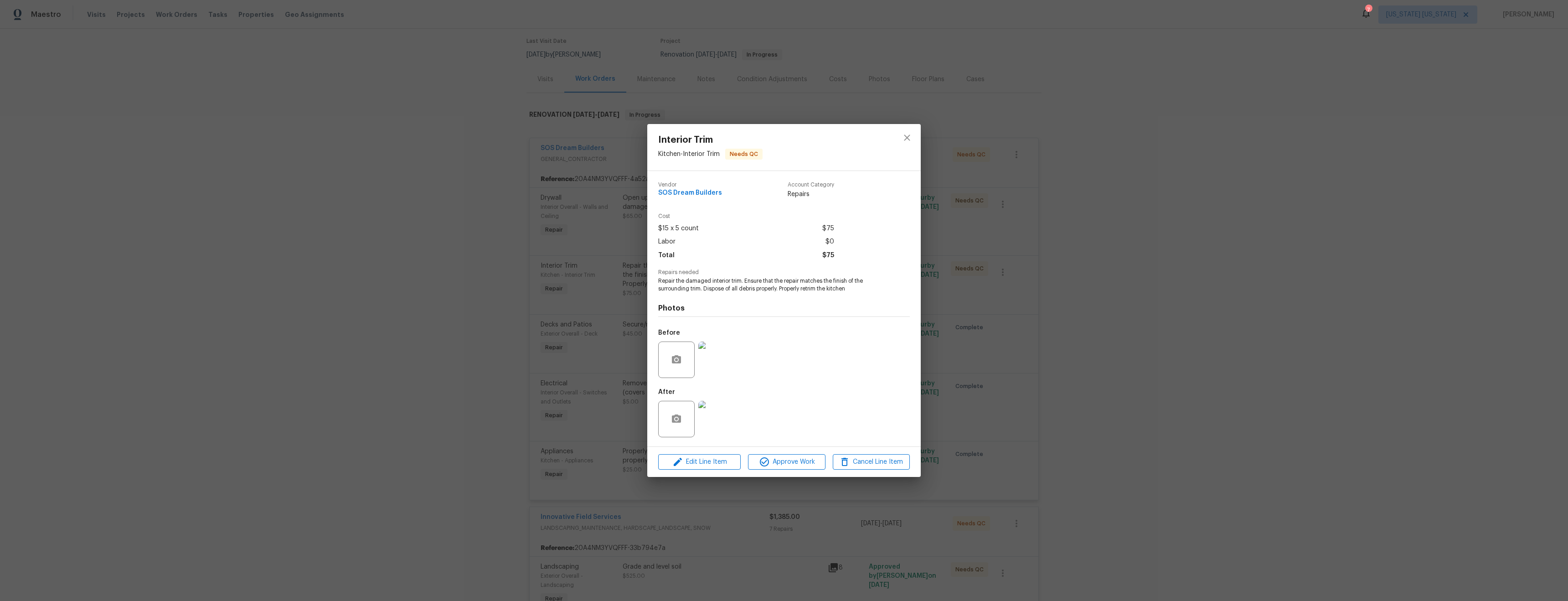
click at [717, 370] on img at bounding box center [717, 360] width 36 height 36
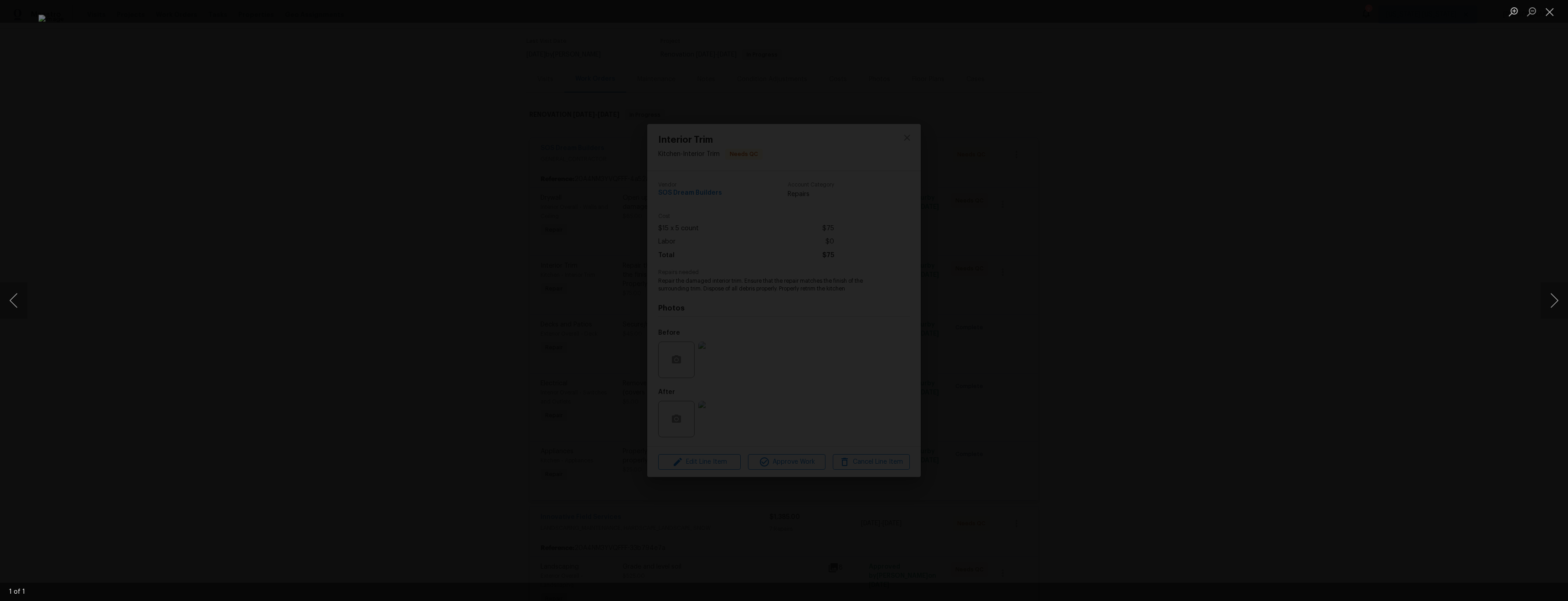
click at [1196, 395] on div "Lightbox" at bounding box center [784, 300] width 1568 height 601
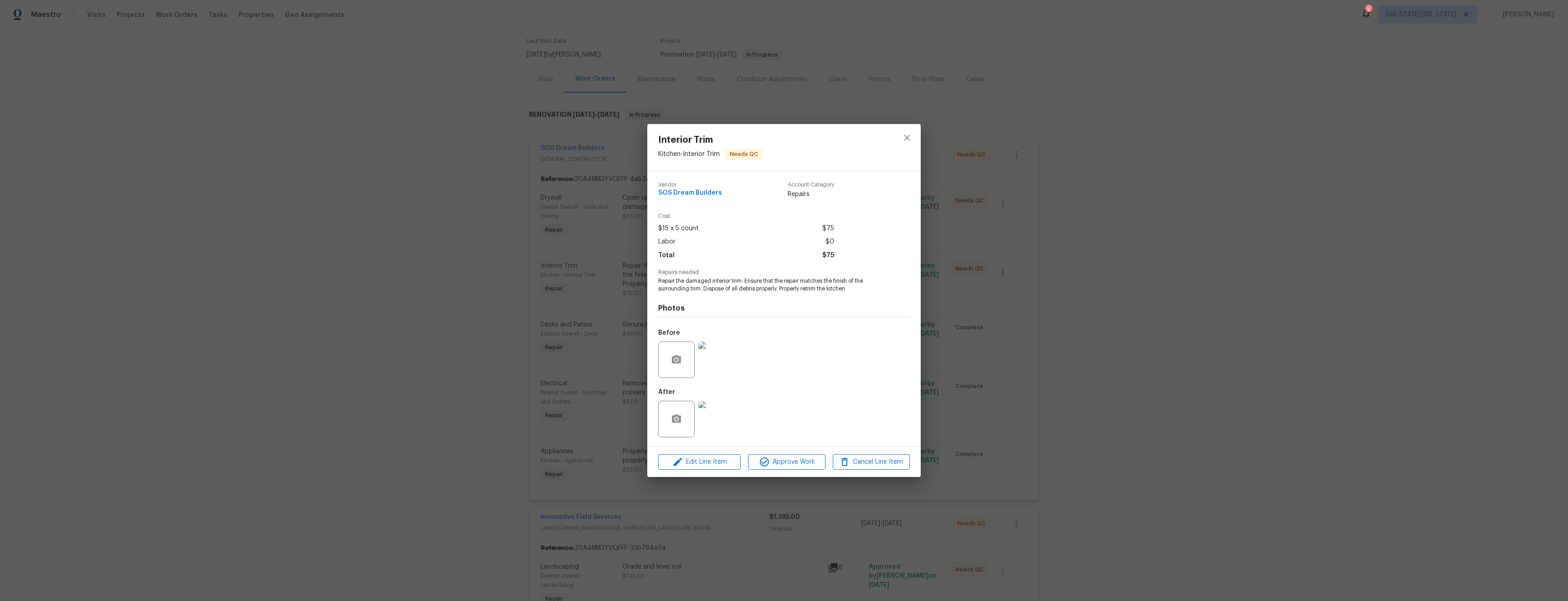
click at [723, 425] on img at bounding box center [717, 419] width 36 height 36
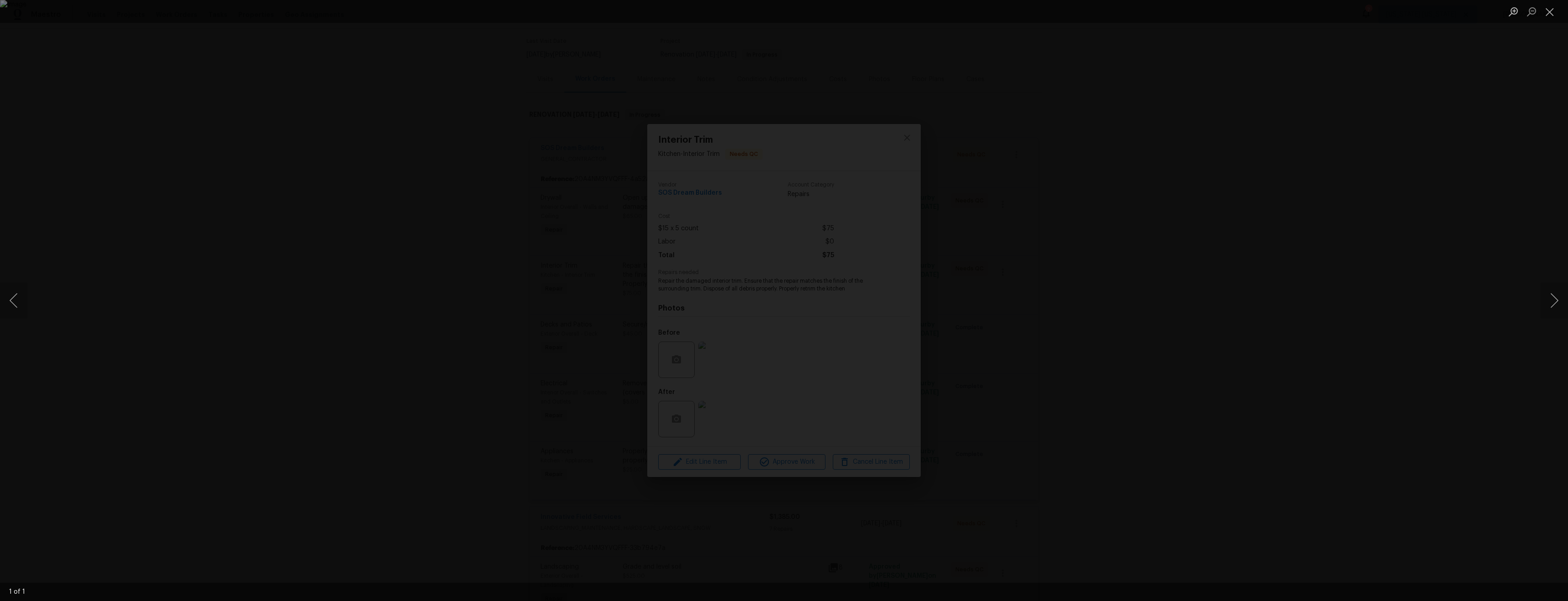
click at [1167, 434] on div "Lightbox" at bounding box center [784, 300] width 1568 height 601
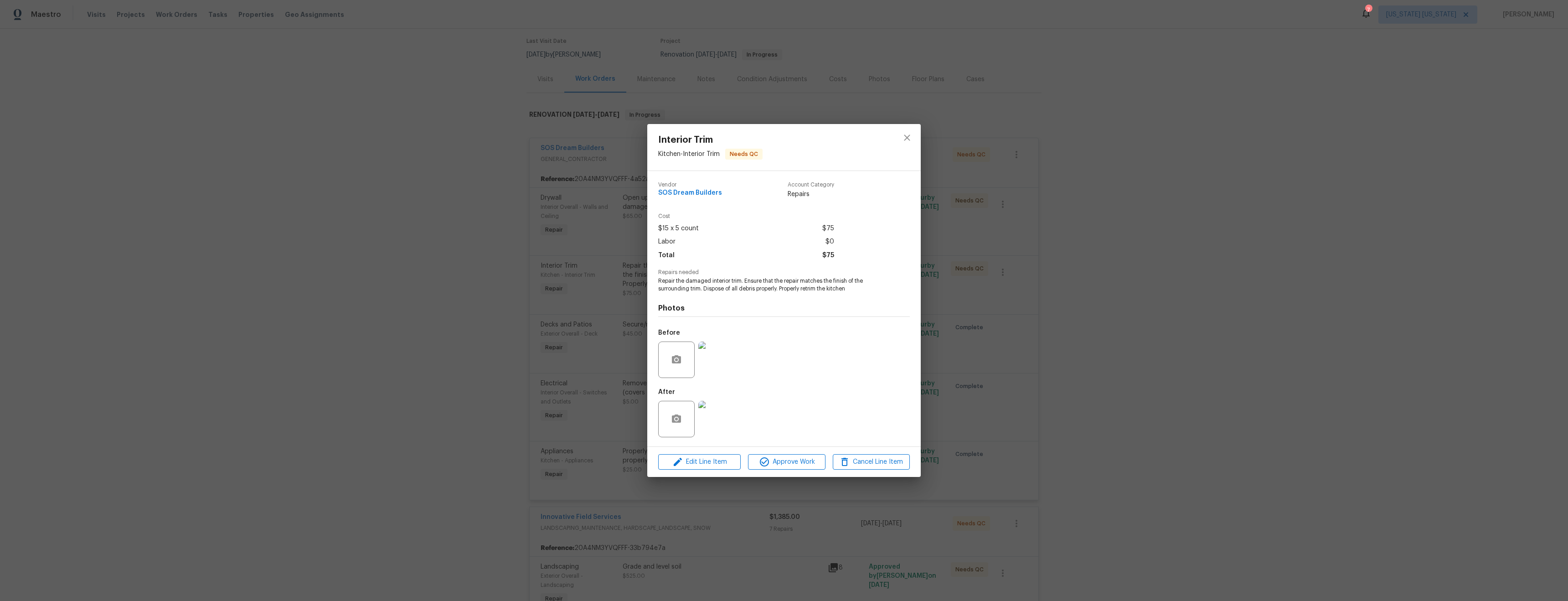
click at [1028, 296] on div "Interior Trim Kitchen - Interior Trim Needs QC Vendor SOS Dream Builders Accoun…" at bounding box center [784, 300] width 1568 height 601
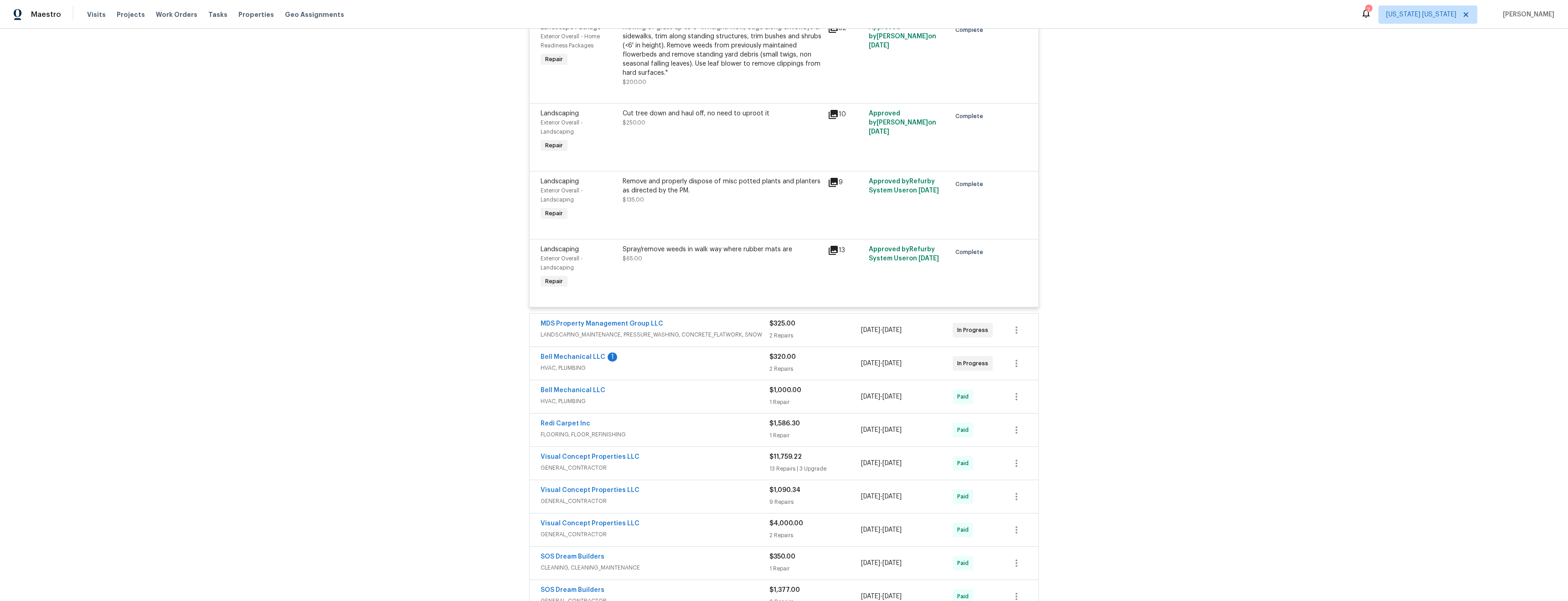
scroll to position [957, 0]
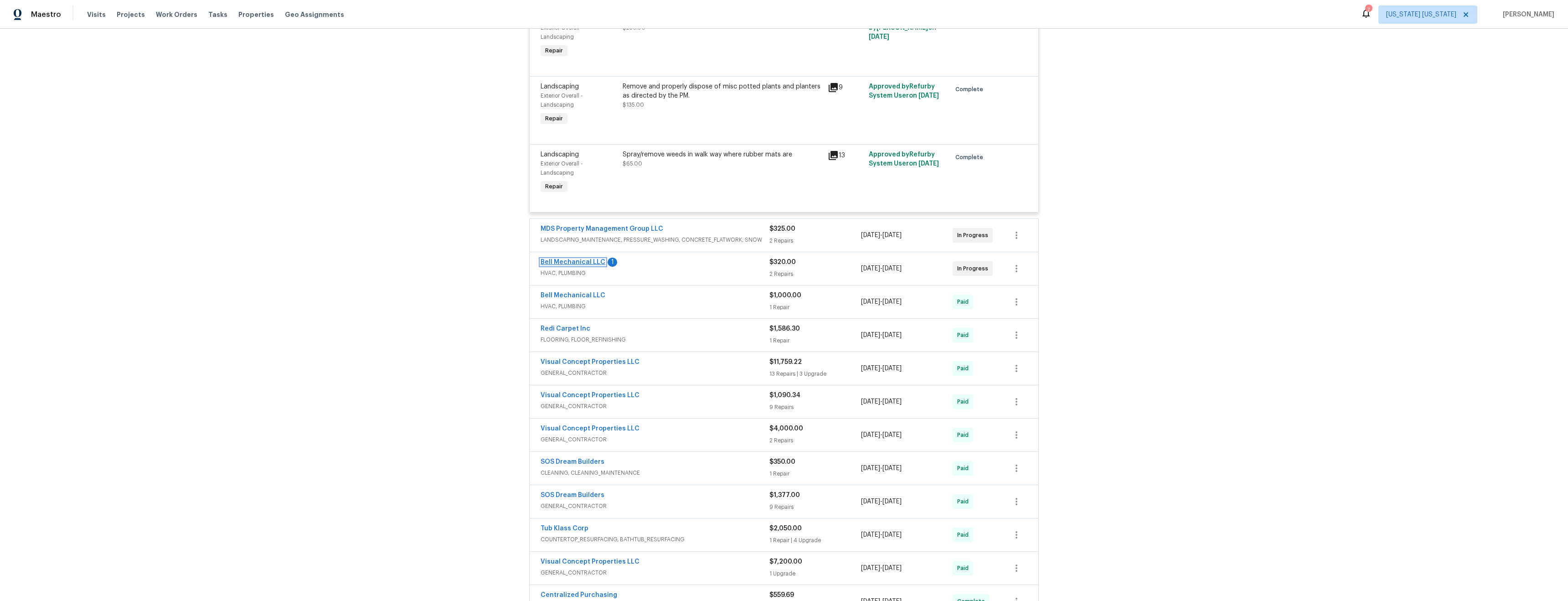
click at [566, 259] on link "Bell Mechanical LLC" at bounding box center [572, 262] width 65 height 7
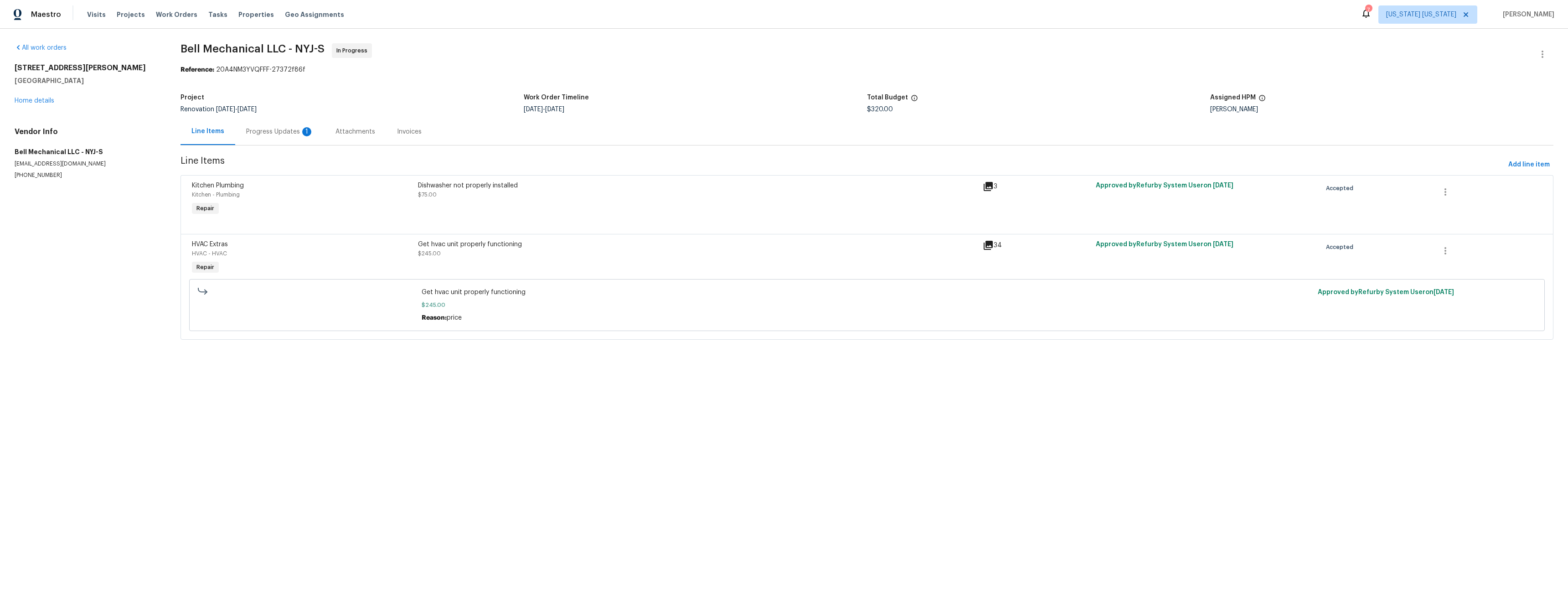
click at [277, 120] on div "Progress Updates 1" at bounding box center [280, 131] width 89 height 27
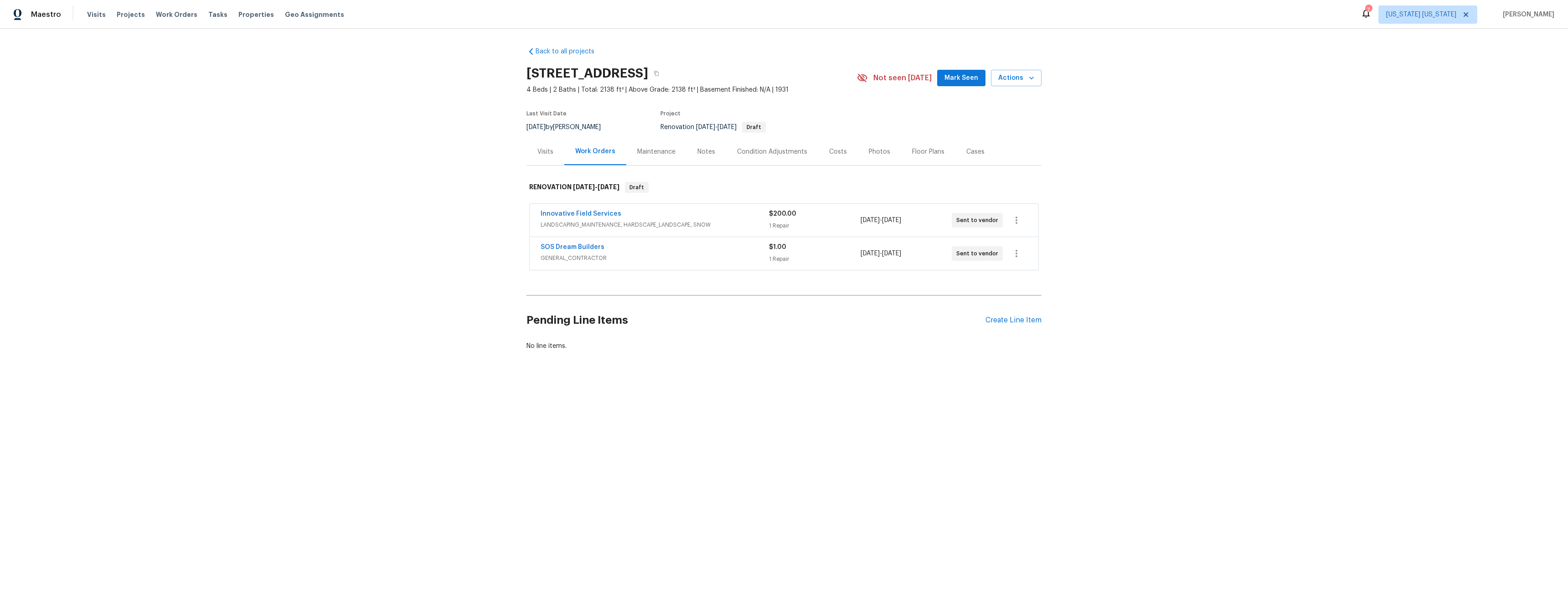
click at [546, 155] on div "Visits" at bounding box center [545, 152] width 16 height 9
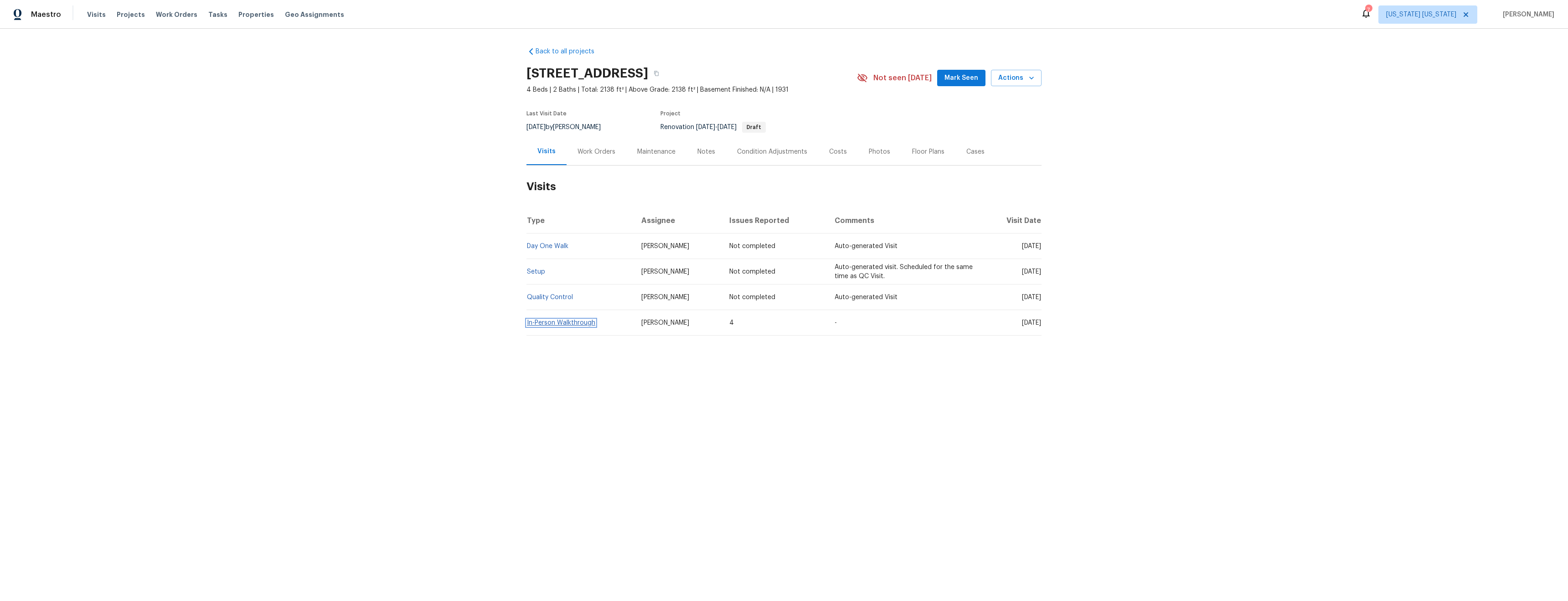
click at [559, 321] on link "In-Person Walkthrough" at bounding box center [561, 323] width 68 height 7
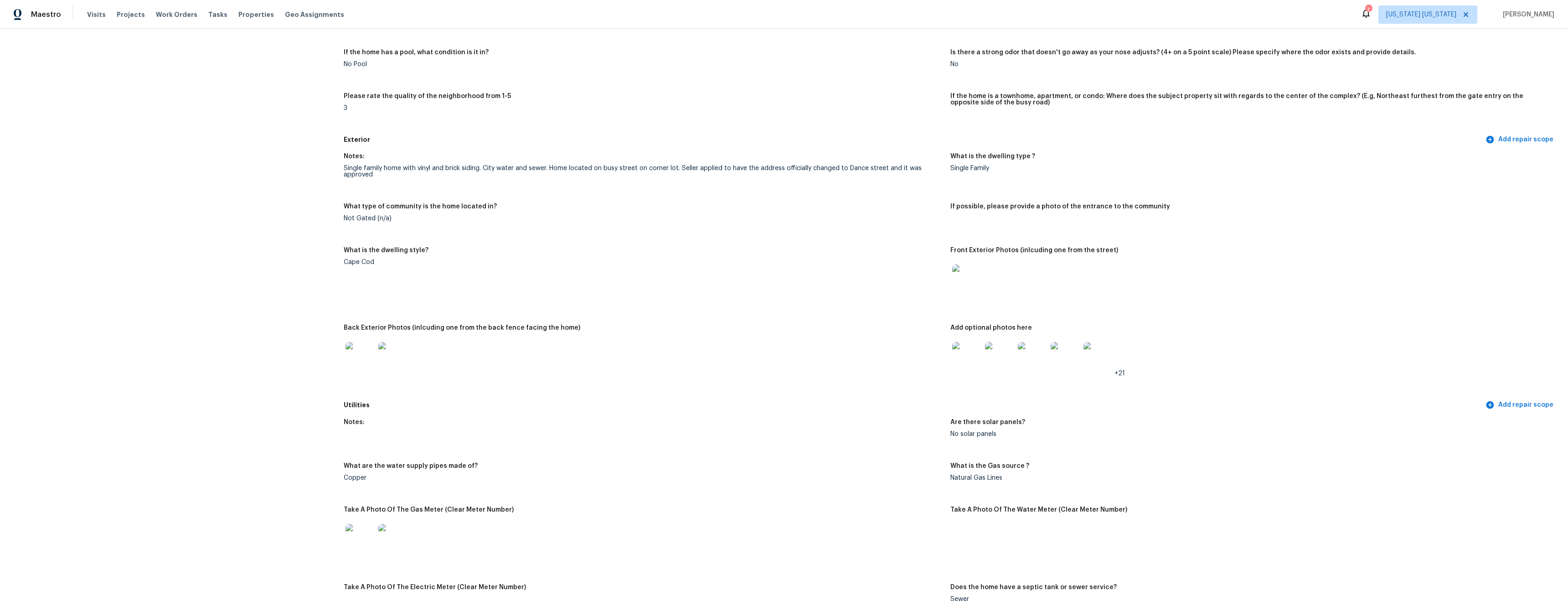
scroll to position [308, 0]
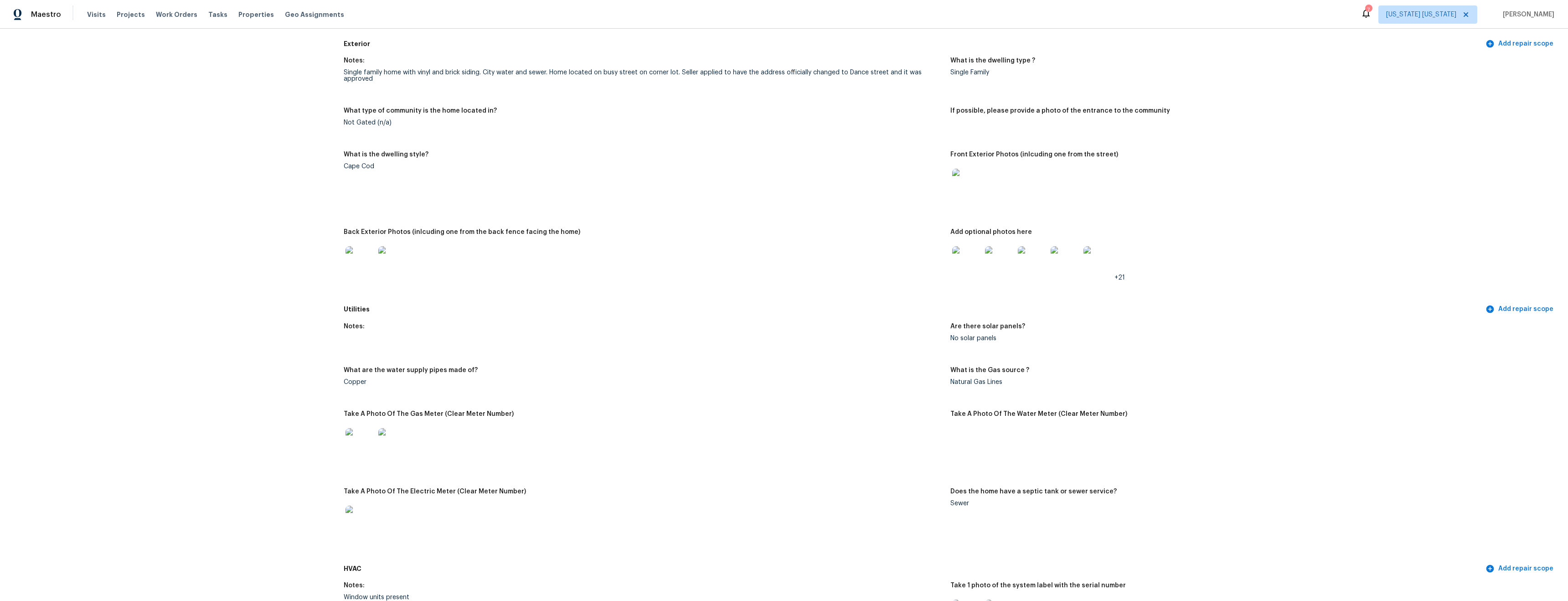
click at [358, 267] on img at bounding box center [360, 260] width 29 height 29
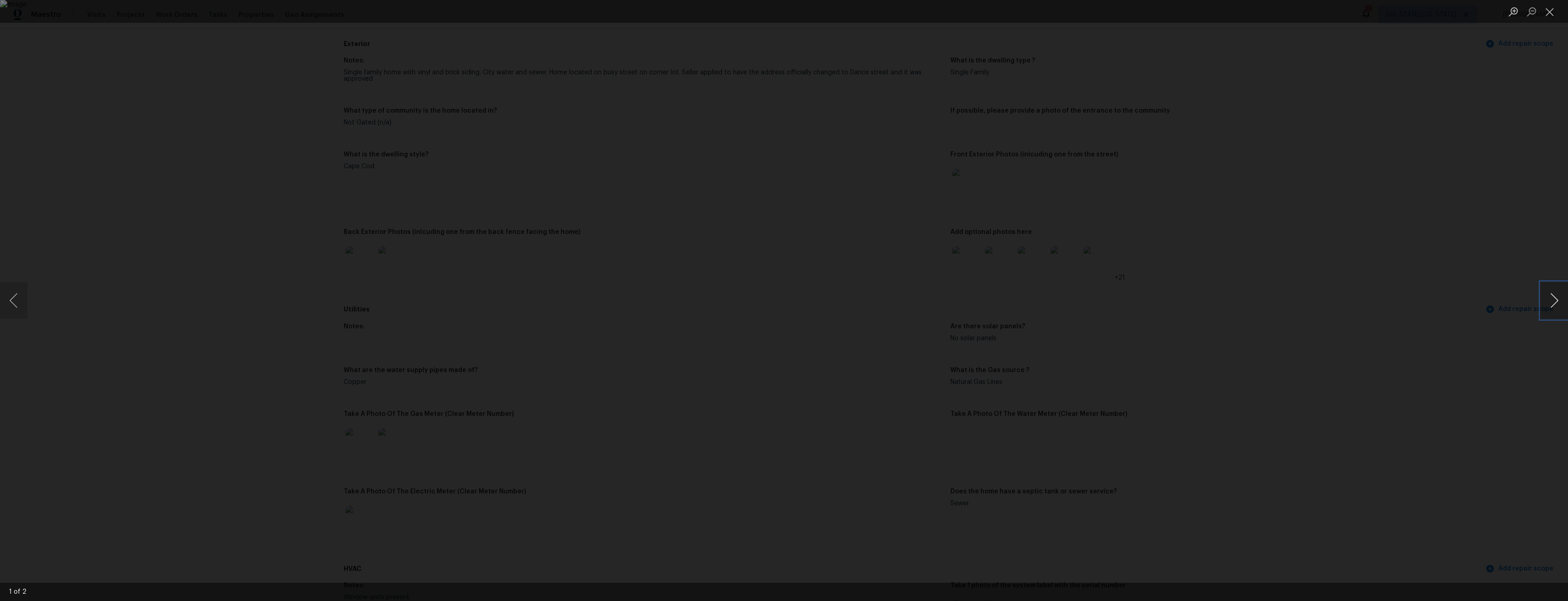
click at [1554, 304] on button "Next image" at bounding box center [1554, 300] width 28 height 36
click at [1548, 16] on button "Close lightbox" at bounding box center [1549, 11] width 18 height 16
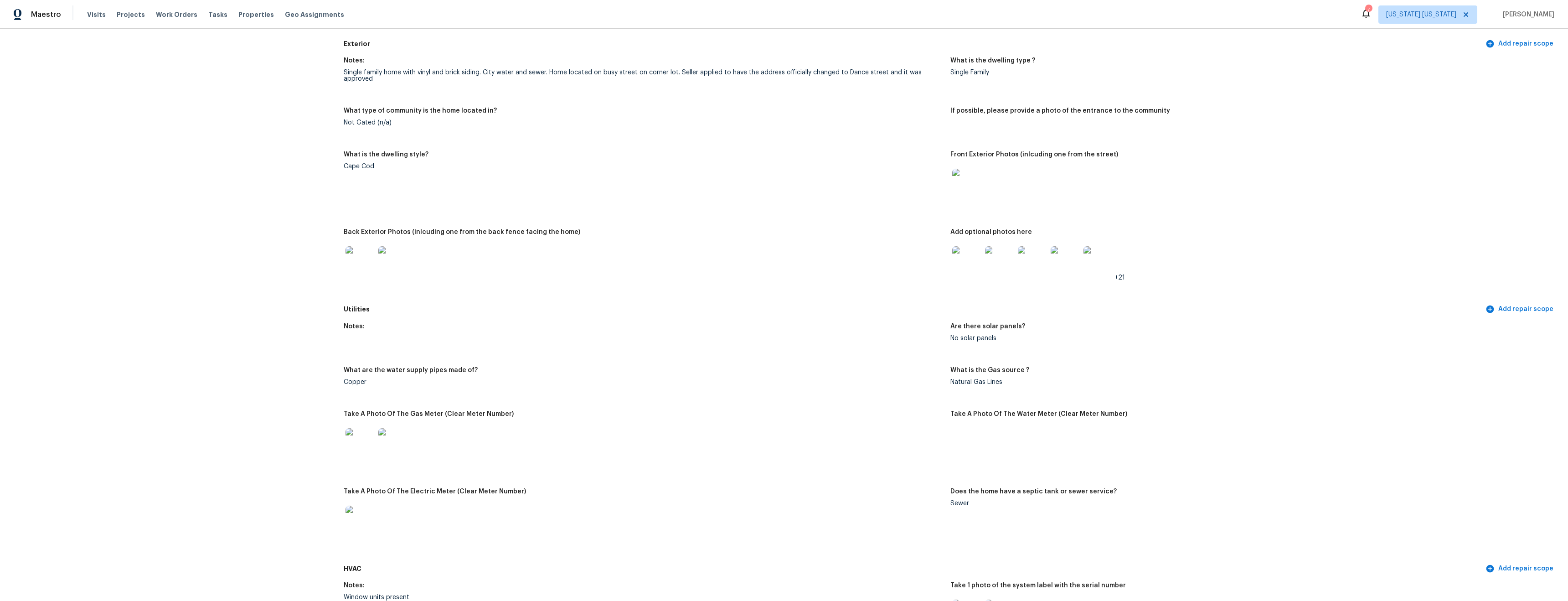
click at [1004, 262] on img at bounding box center [999, 260] width 29 height 29
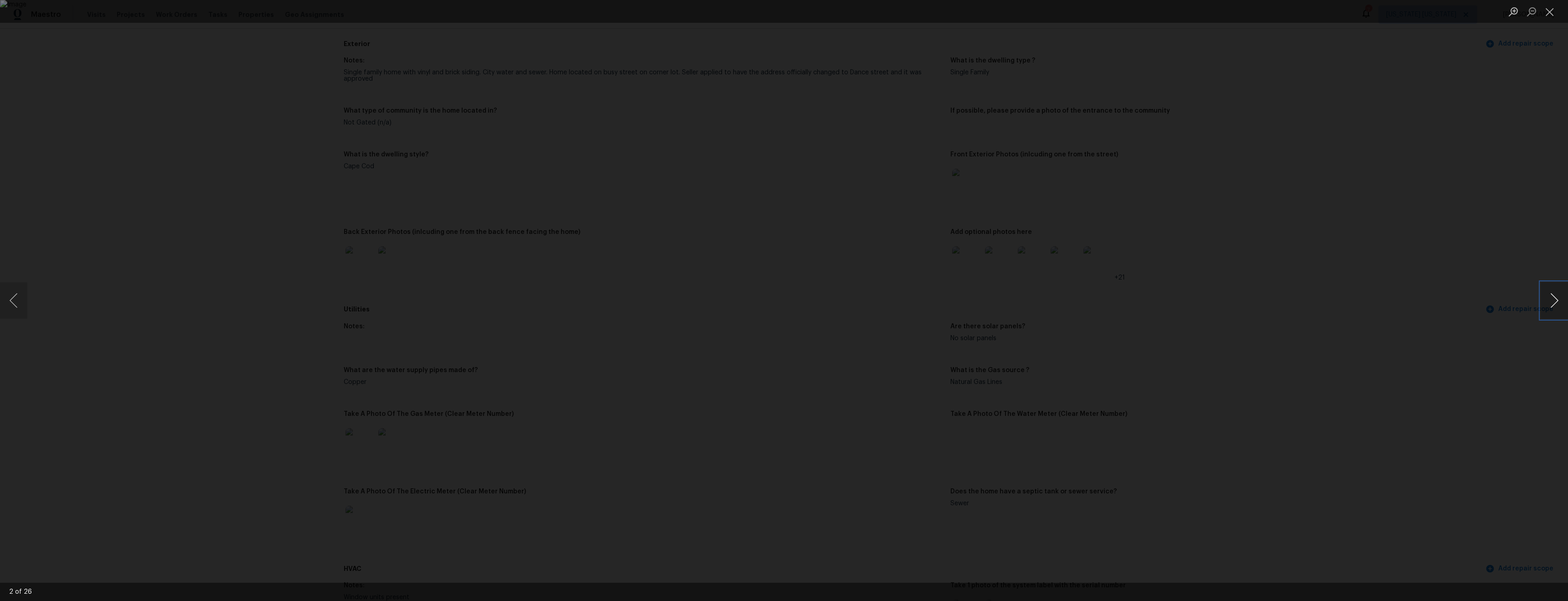
click at [1557, 293] on button "Next image" at bounding box center [1554, 300] width 28 height 36
click at [1558, 293] on button "Next image" at bounding box center [1554, 300] width 28 height 36
click at [1546, 12] on button "Close lightbox" at bounding box center [1549, 11] width 18 height 16
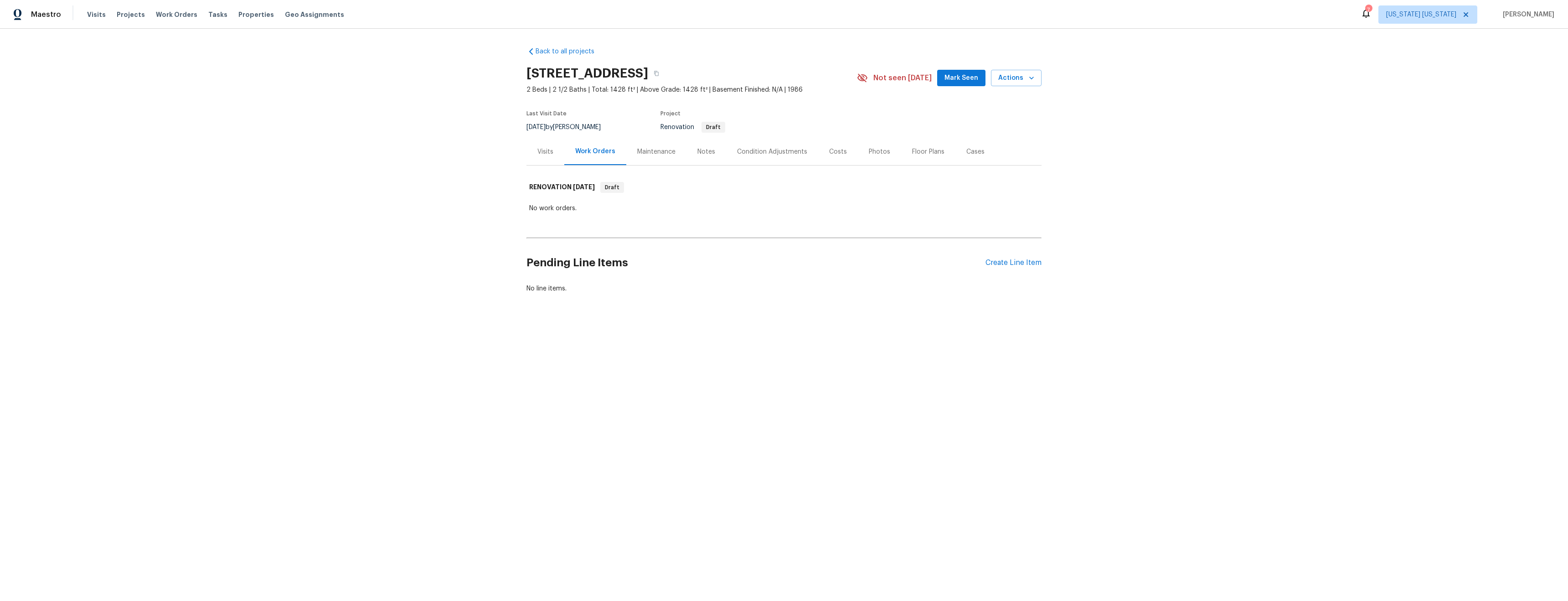
click at [542, 159] on div "Visits" at bounding box center [546, 151] width 38 height 27
click at [699, 154] on div "Notes" at bounding box center [706, 152] width 18 height 9
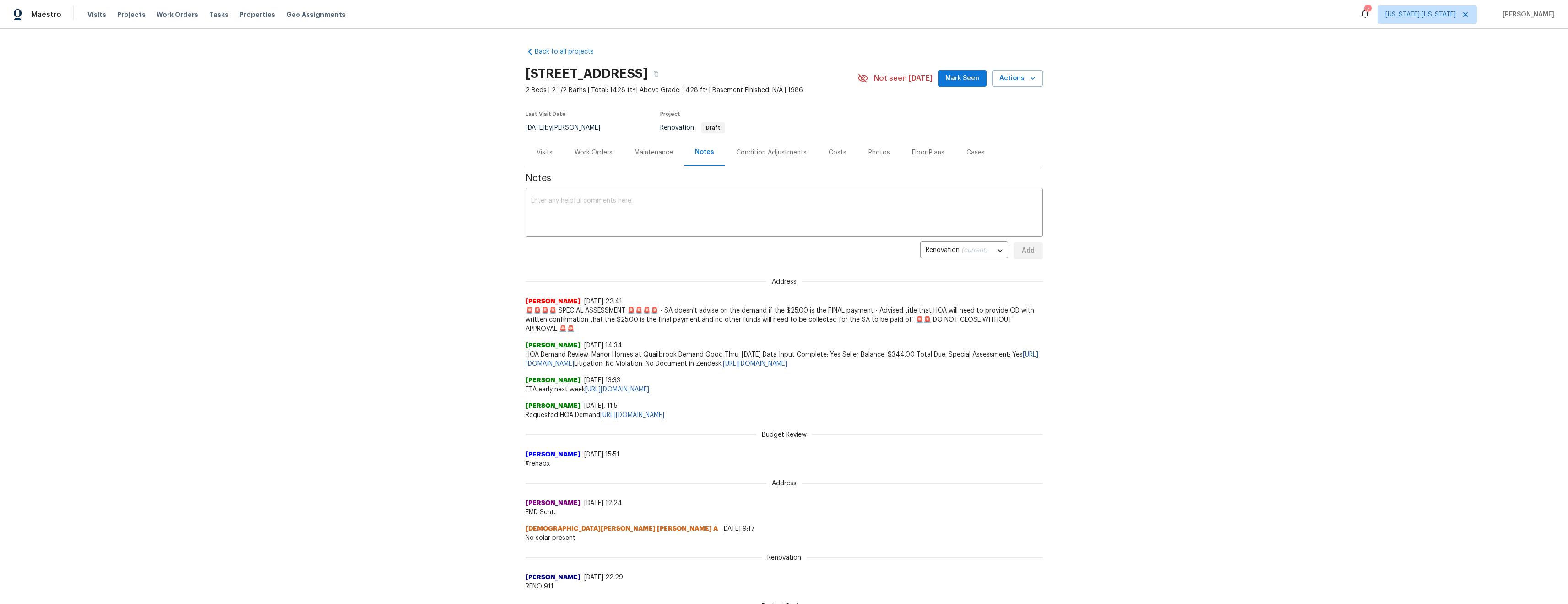
click at [544, 152] on div "Visits" at bounding box center [545, 153] width 16 height 10
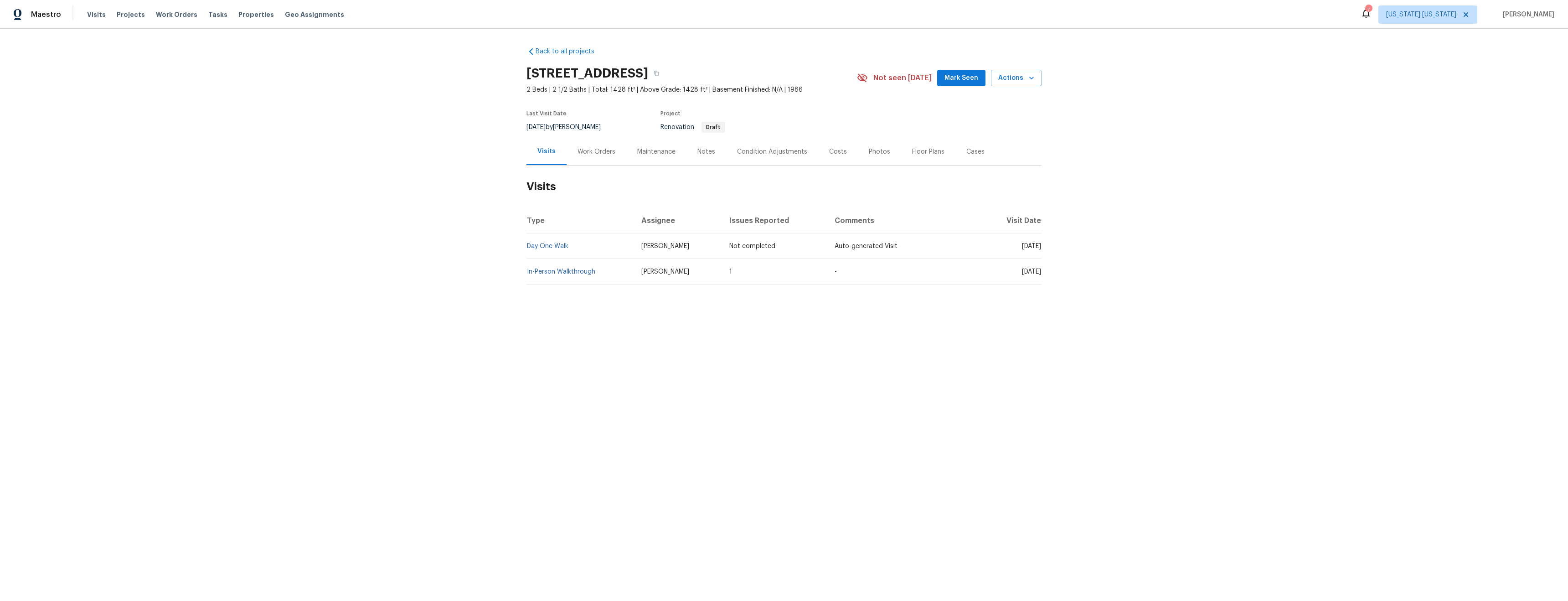
click at [541, 151] on div "Visits" at bounding box center [546, 152] width 18 height 9
click at [539, 47] on link "Back to all projects" at bounding box center [570, 51] width 87 height 9
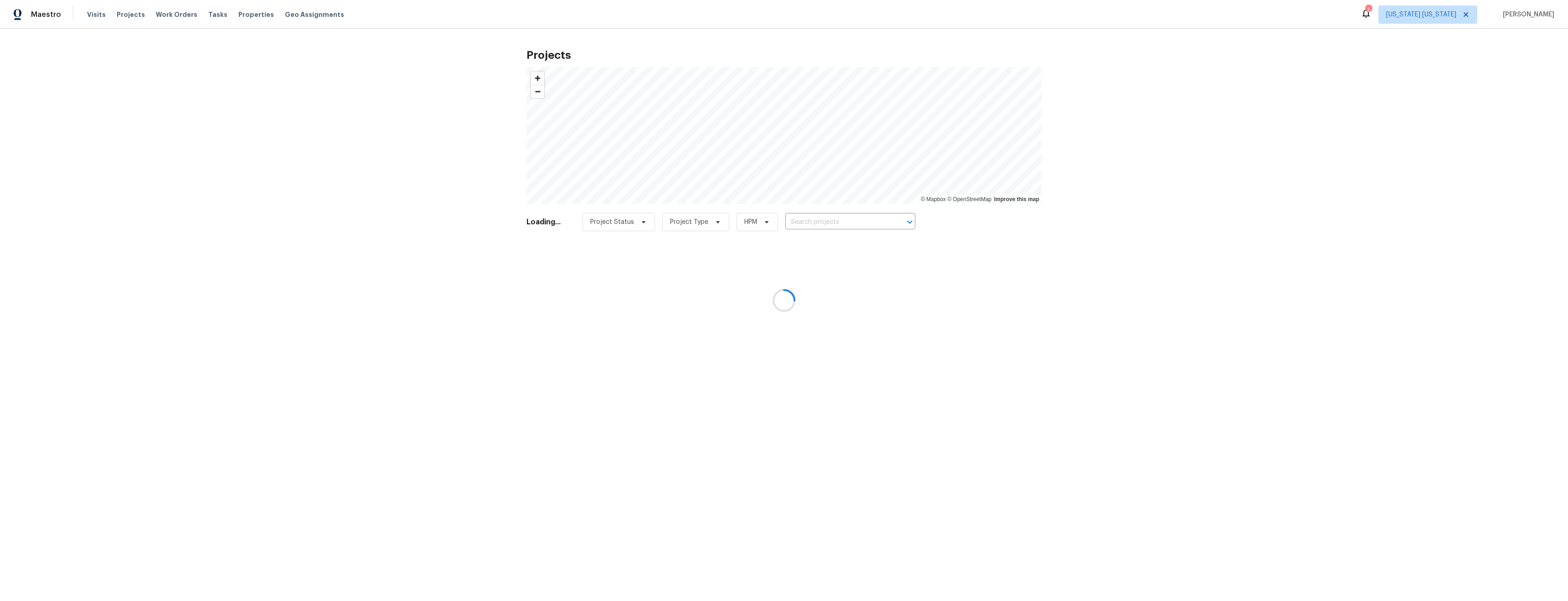
click at [235, 15] on div at bounding box center [784, 300] width 1568 height 601
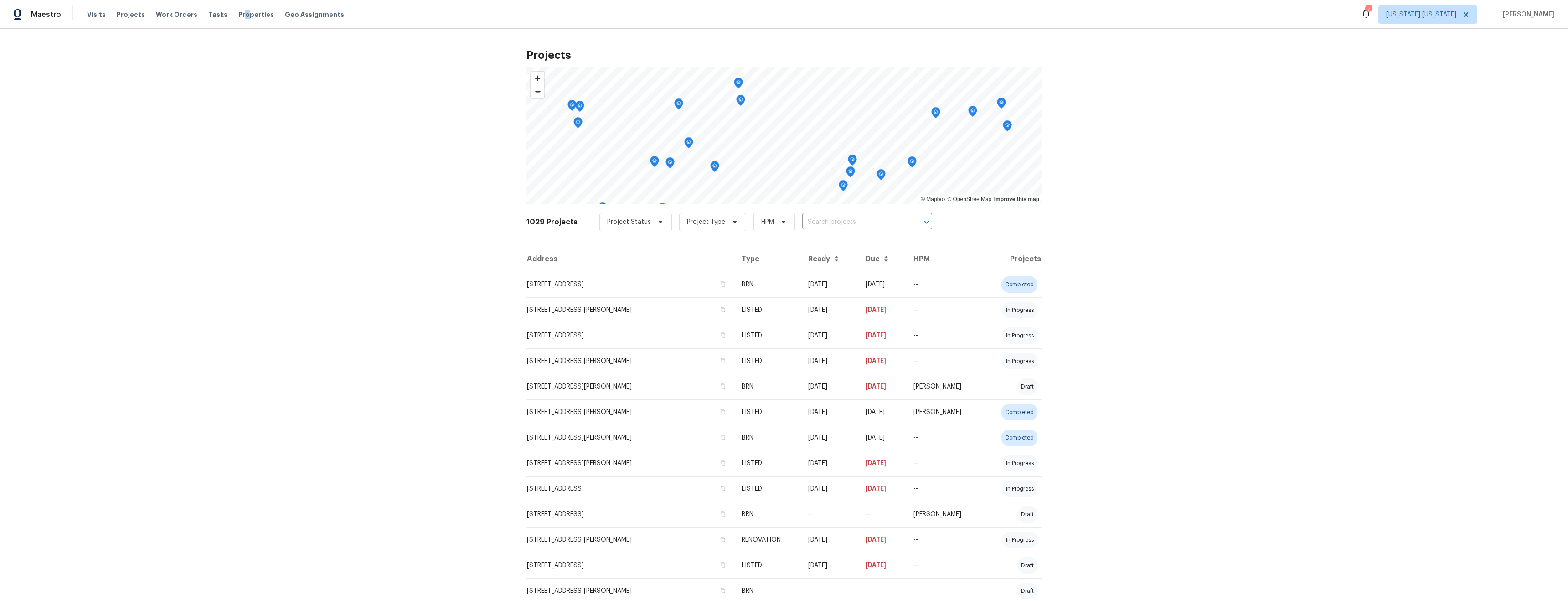
drag, startPoint x: 235, startPoint y: 17, endPoint x: 241, endPoint y: 23, distance: 8.5
click at [238, 17] on span "Properties" at bounding box center [255, 15] width 35 height 9
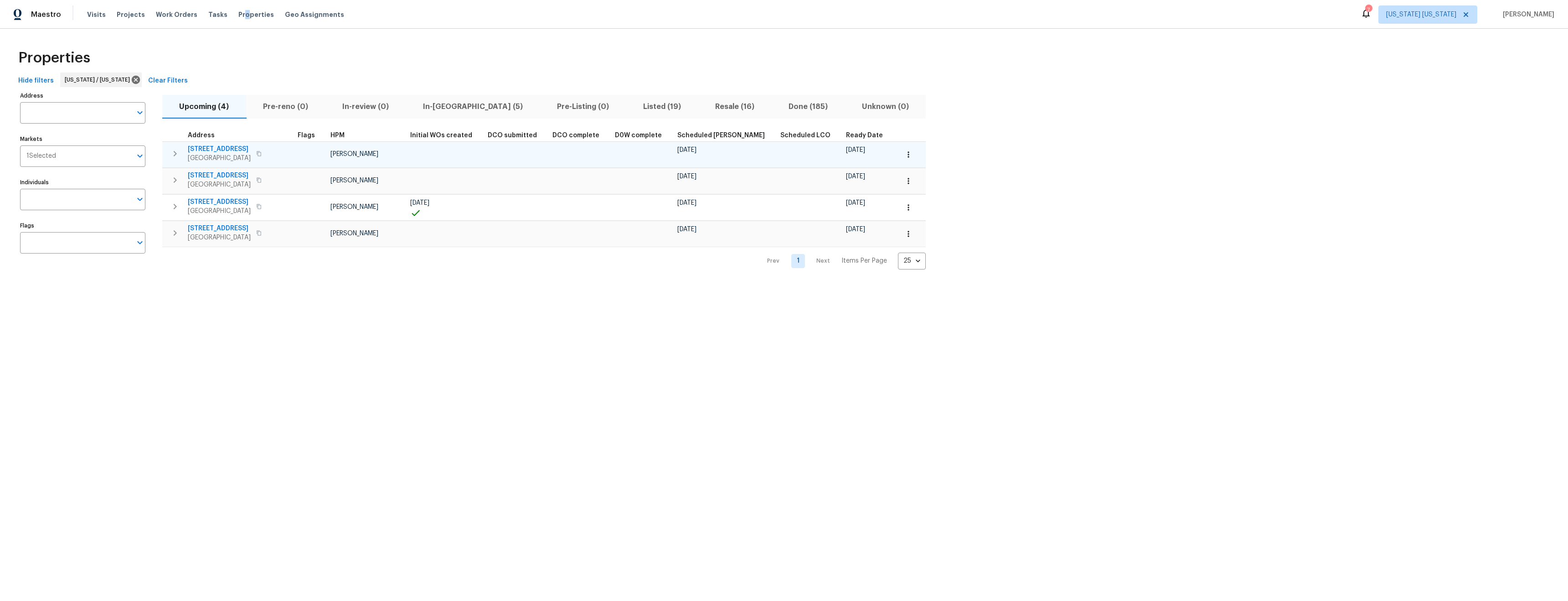
click at [202, 149] on span "[STREET_ADDRESS]" at bounding box center [219, 149] width 63 height 9
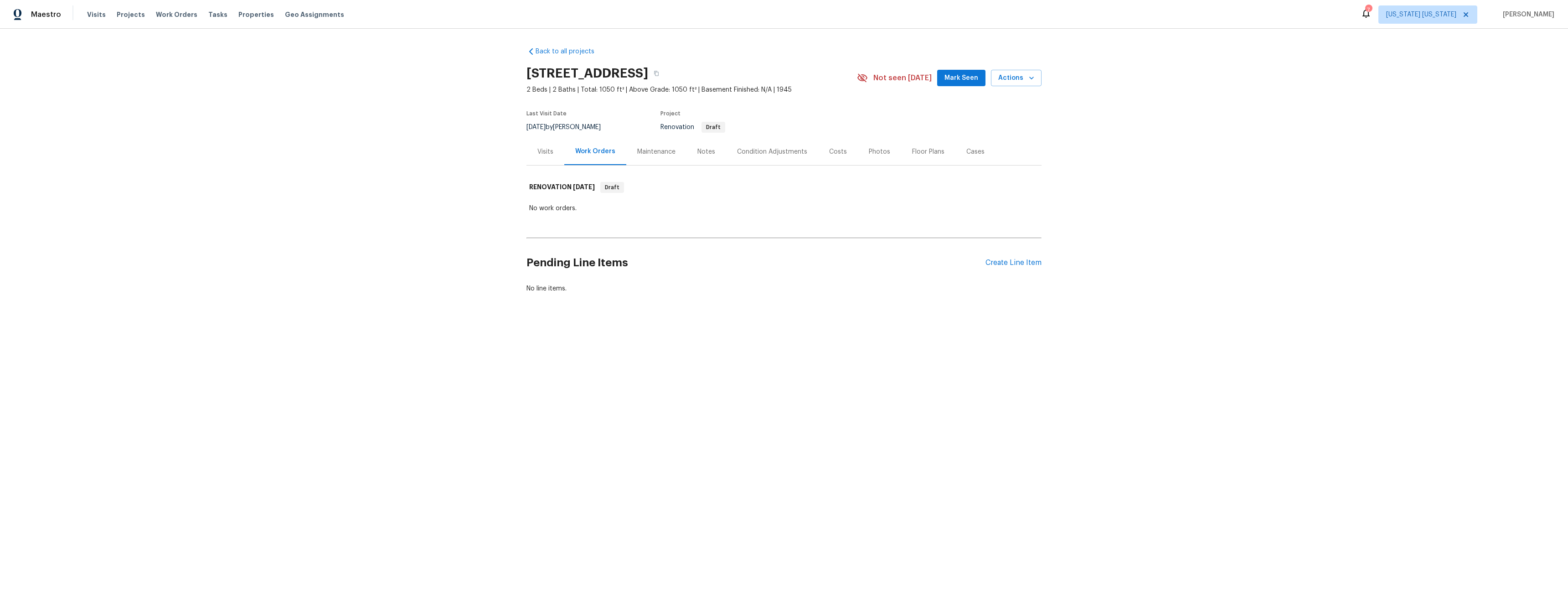
click at [543, 156] on div "Visits" at bounding box center [545, 152] width 16 height 9
click at [577, 153] on div "Work Orders" at bounding box center [596, 152] width 38 height 9
click at [986, 260] on div "Create Line Item" at bounding box center [1013, 262] width 56 height 9
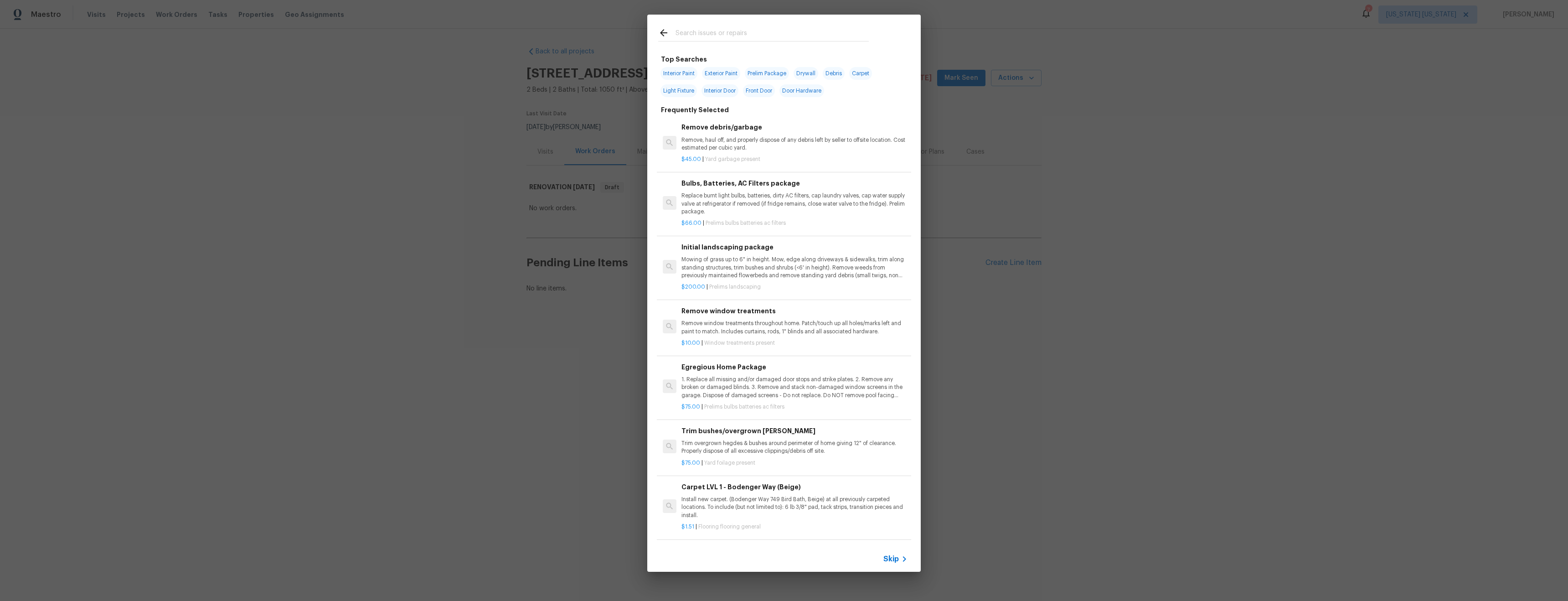
click at [719, 34] on input "text" at bounding box center [773, 34] width 194 height 13
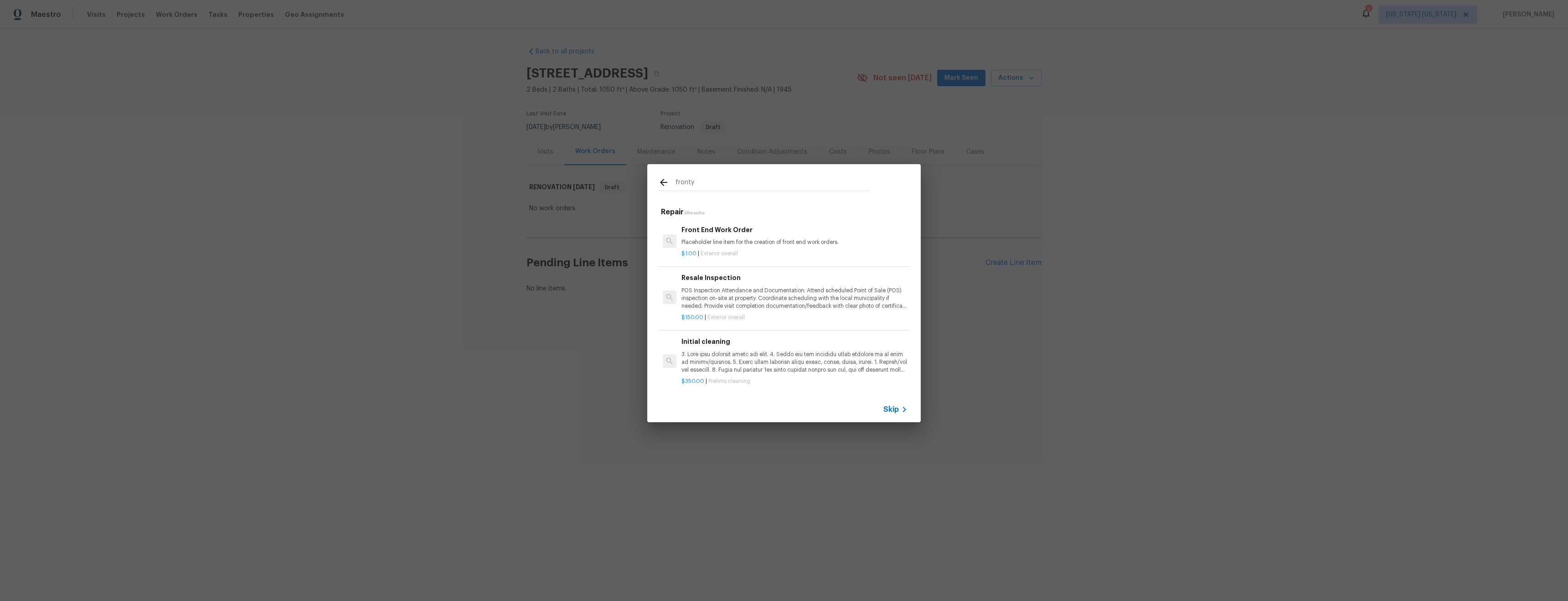
type input "fronty"
click at [807, 246] on div "$1.00 | Exterior overall" at bounding box center [794, 252] width 226 height 11
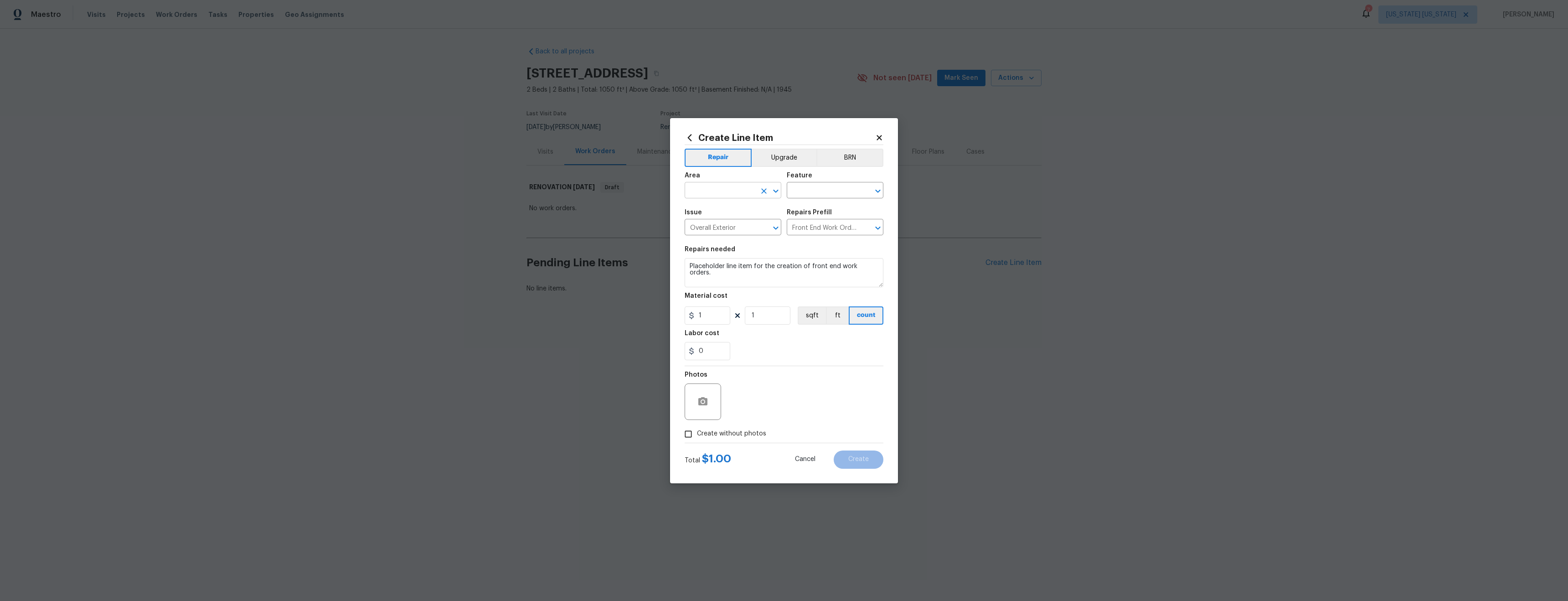
click at [722, 192] on input "text" at bounding box center [719, 191] width 71 height 14
click at [752, 224] on li "Interior Overall" at bounding box center [733, 226] width 97 height 15
type input "Interior Overall"
click at [821, 188] on input "text" at bounding box center [822, 191] width 71 height 14
click at [812, 253] on li "Interior" at bounding box center [835, 249] width 97 height 15
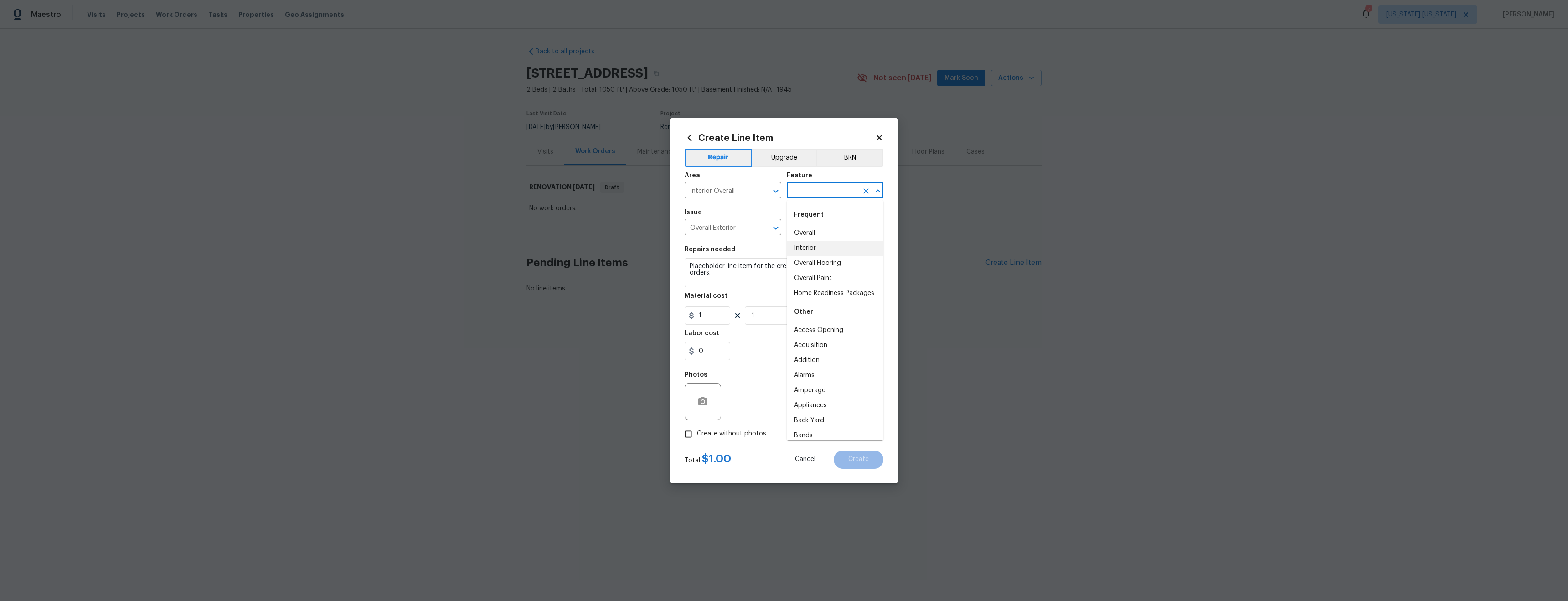
type input "Interior"
click at [729, 432] on span "Create without photos" at bounding box center [731, 434] width 69 height 9
click at [697, 432] on input "Create without photos" at bounding box center [688, 434] width 17 height 17
checkbox input "true"
click at [789, 410] on textarea at bounding box center [805, 402] width 155 height 36
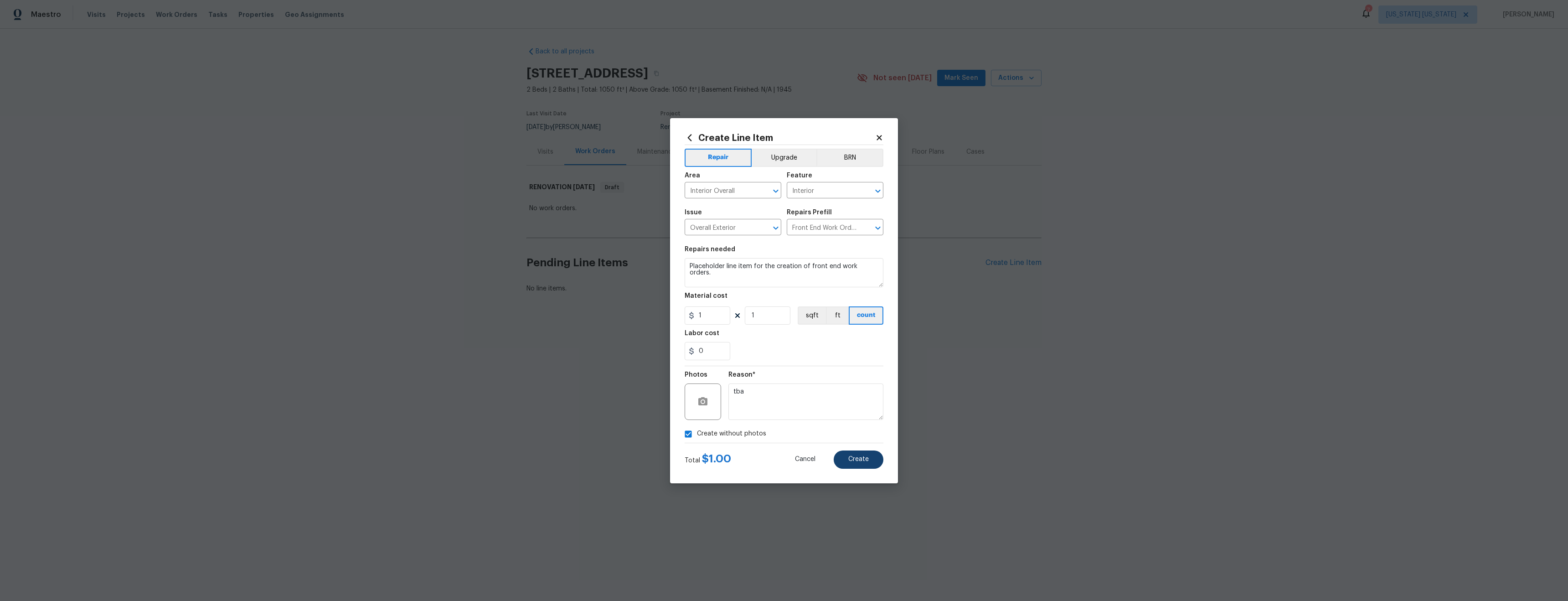
type textarea "tba"
click at [865, 466] on button "Create" at bounding box center [858, 459] width 49 height 18
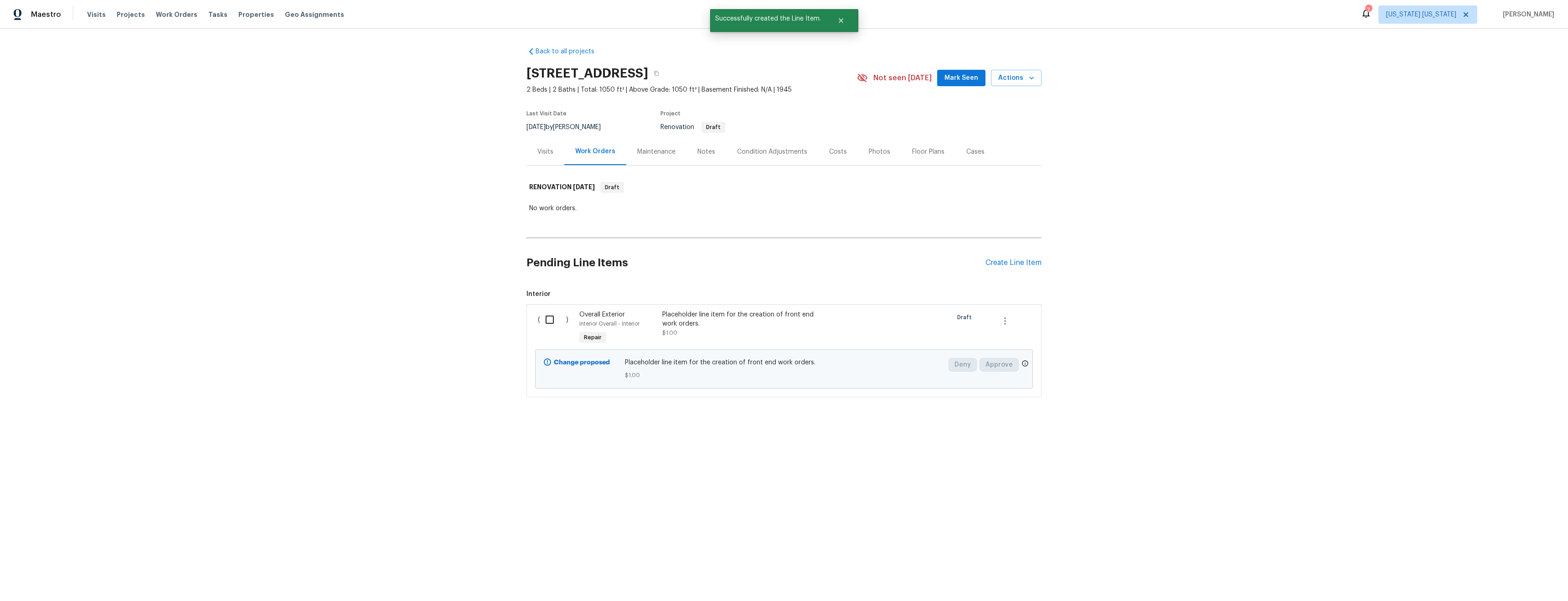
drag, startPoint x: 544, startPoint y: 318, endPoint x: 564, endPoint y: 321, distance: 20.2
click at [544, 318] on input "checkbox" at bounding box center [552, 319] width 26 height 19
checkbox input "true"
click at [1506, 577] on span "Create Work Order" at bounding box center [1516, 578] width 61 height 11
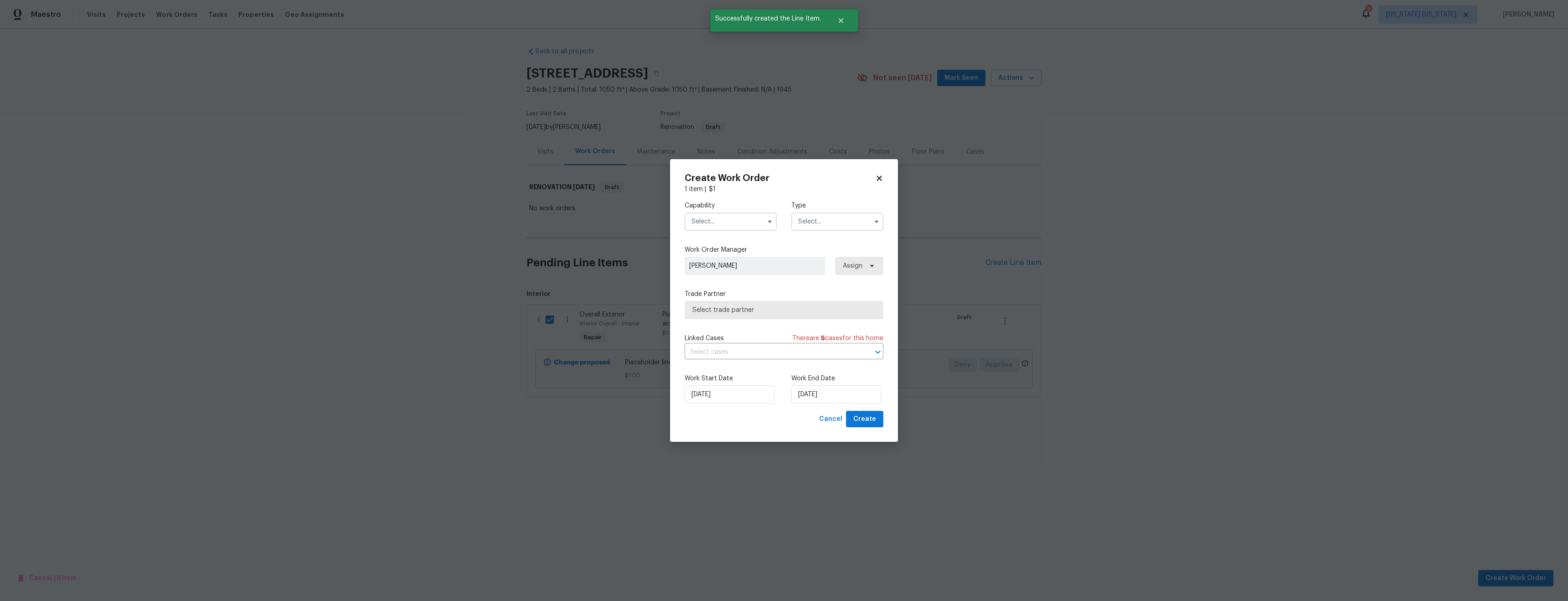
click at [717, 223] on input "text" at bounding box center [730, 221] width 92 height 18
click at [722, 266] on span "General Contractor" at bounding box center [723, 263] width 59 height 7
type input "General Contractor"
click at [829, 220] on input "text" at bounding box center [836, 221] width 92 height 18
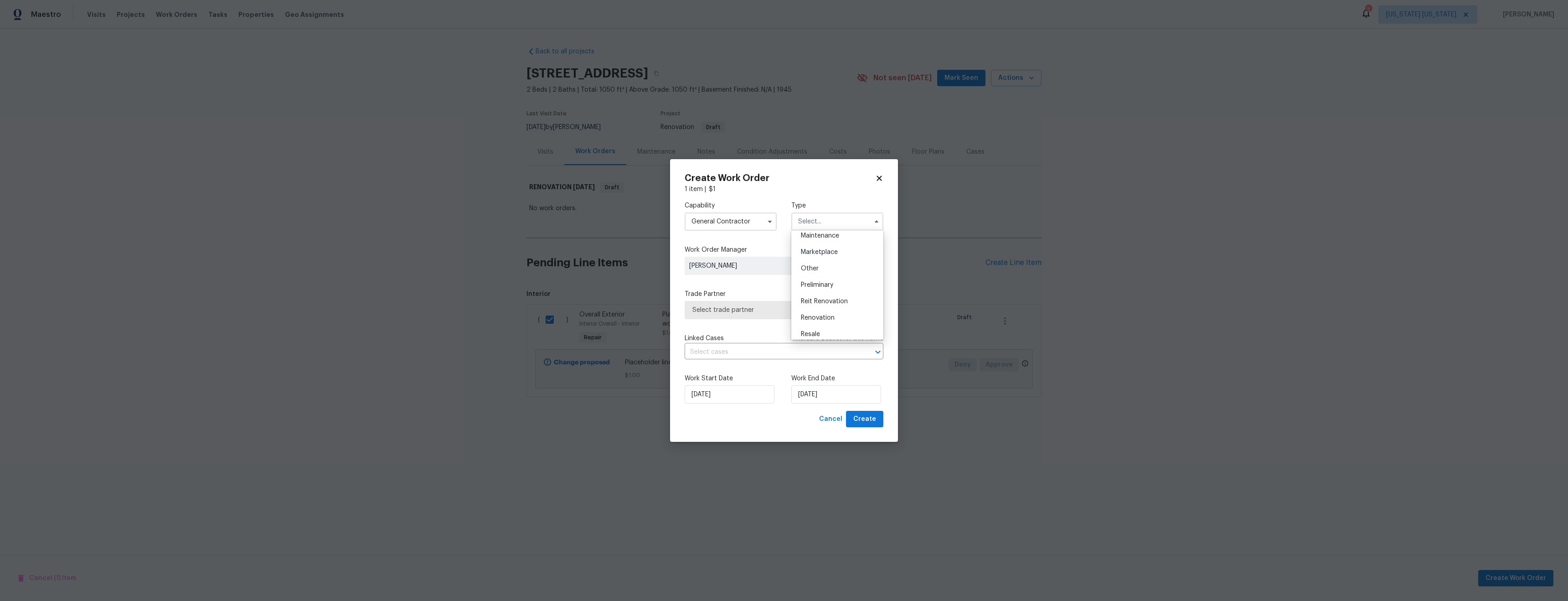
scroll to position [207, 0]
click at [825, 262] on span "Renovation" at bounding box center [818, 263] width 34 height 7
type input "Renovation"
click at [753, 307] on span "Select trade partner" at bounding box center [776, 310] width 170 height 9
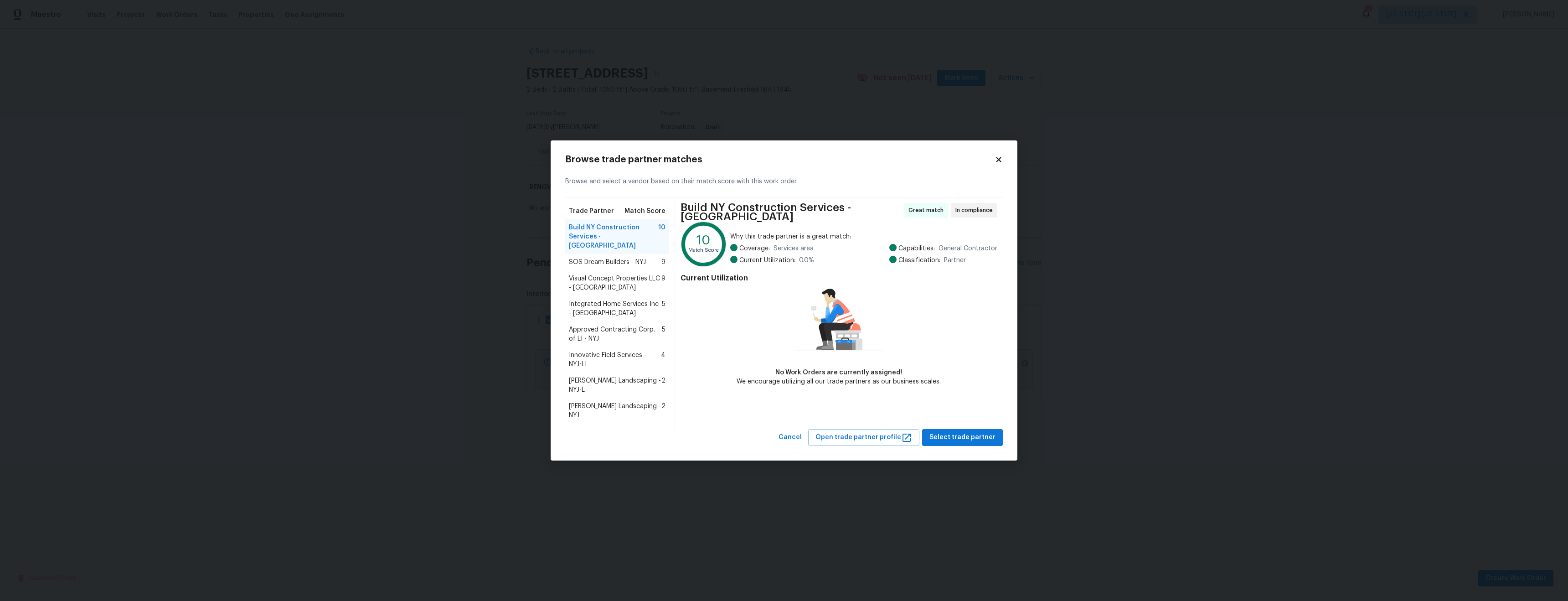
click at [625, 287] on span "Visual Concept Properties LLC - NYJ" at bounding box center [614, 283] width 92 height 18
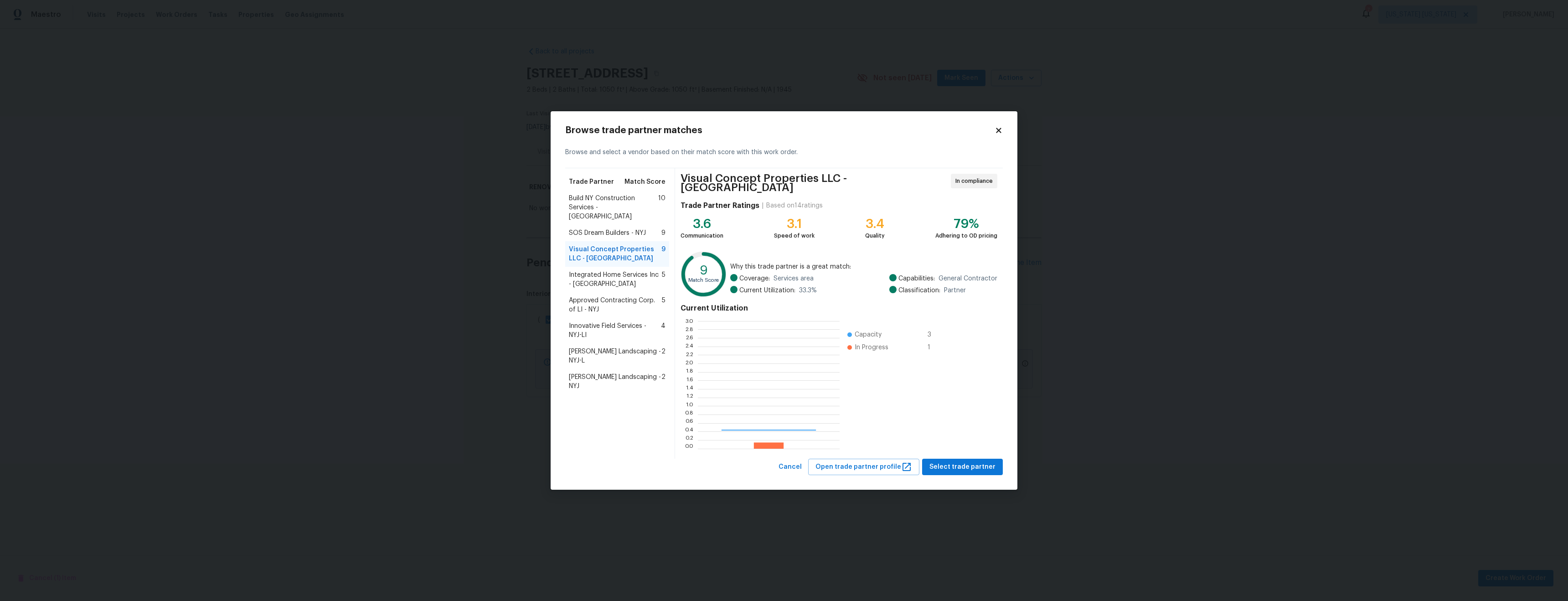
scroll to position [121, 136]
click at [973, 464] on span "Select trade partner" at bounding box center [962, 467] width 66 height 11
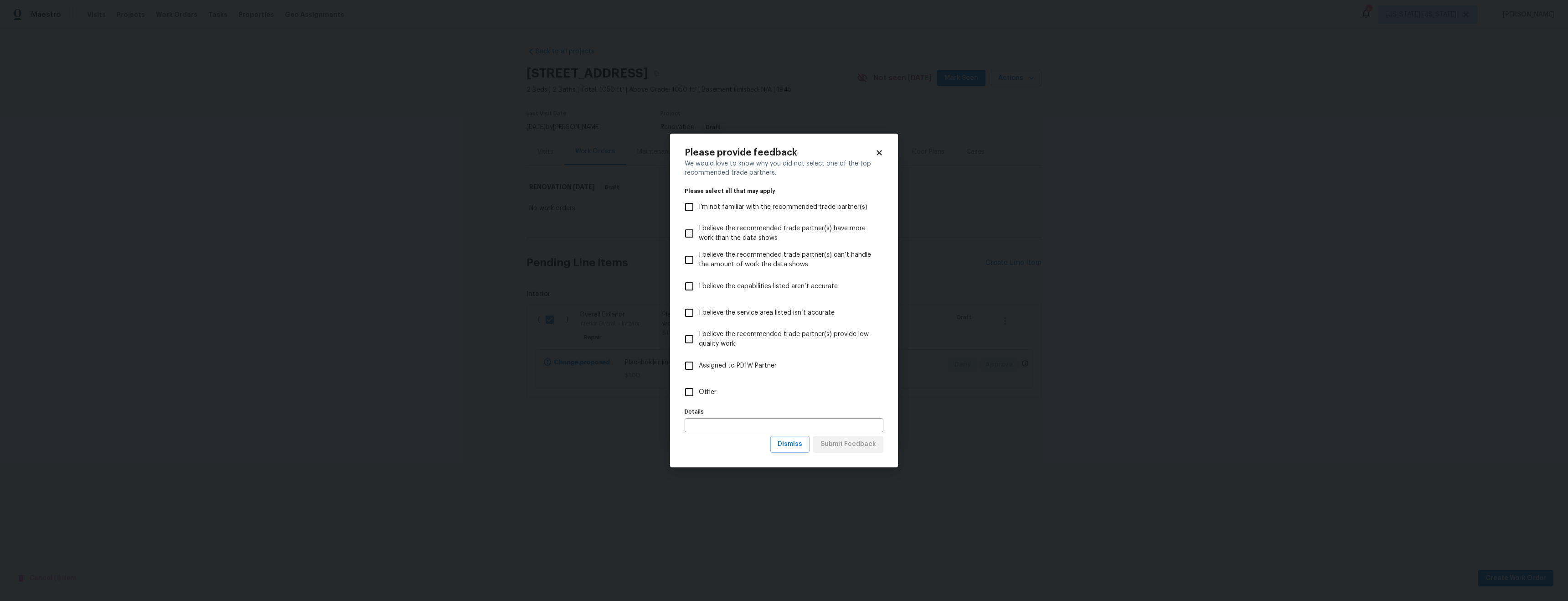
click at [700, 392] on span "Other" at bounding box center [707, 392] width 18 height 9
click at [699, 392] on input "Other" at bounding box center [689, 392] width 19 height 19
checkbox input "true"
click at [857, 445] on span "Submit Feedback" at bounding box center [848, 444] width 56 height 11
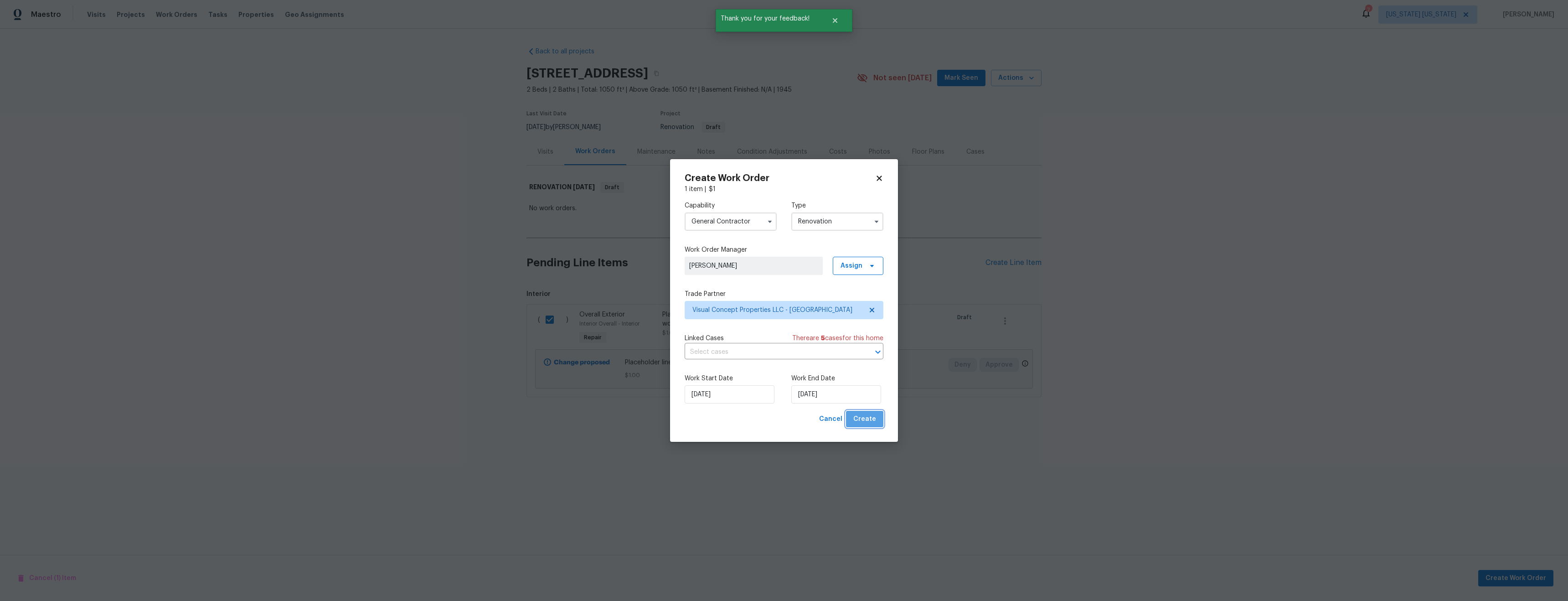
click at [866, 421] on span "Create" at bounding box center [865, 419] width 23 height 11
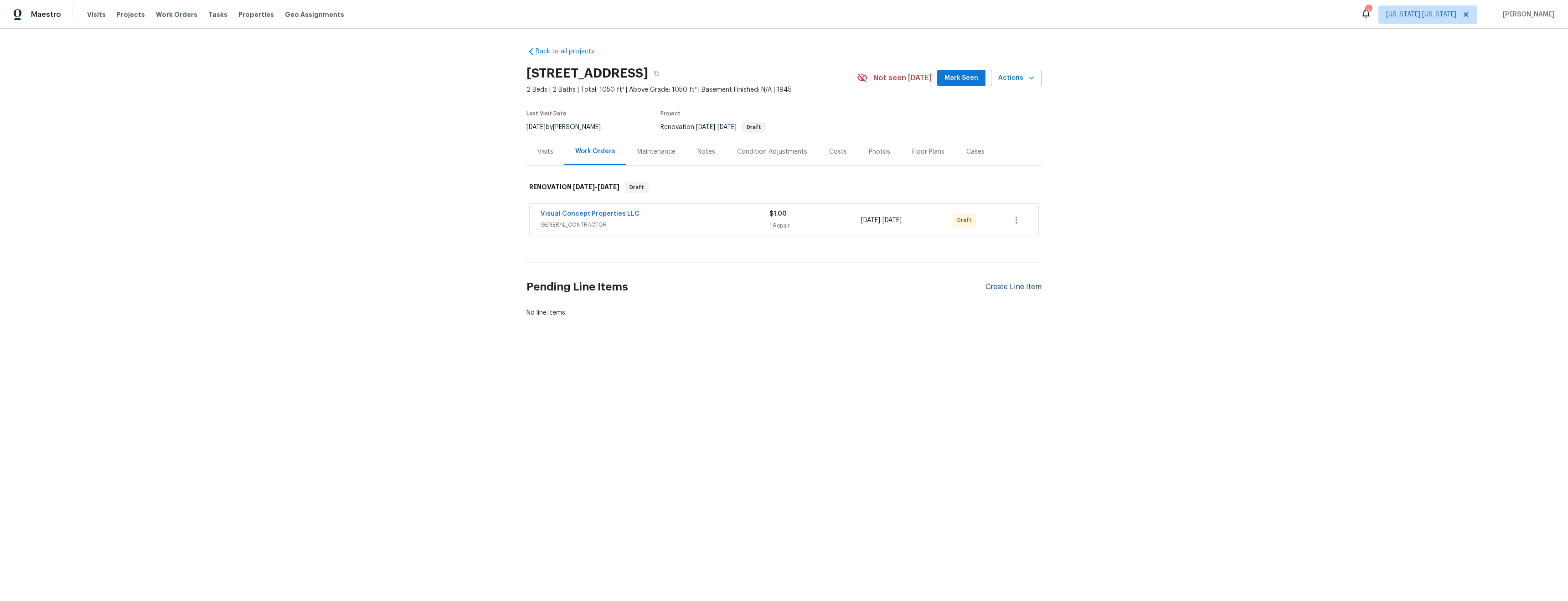
click at [1013, 285] on div "Create Line Item" at bounding box center [1013, 287] width 56 height 9
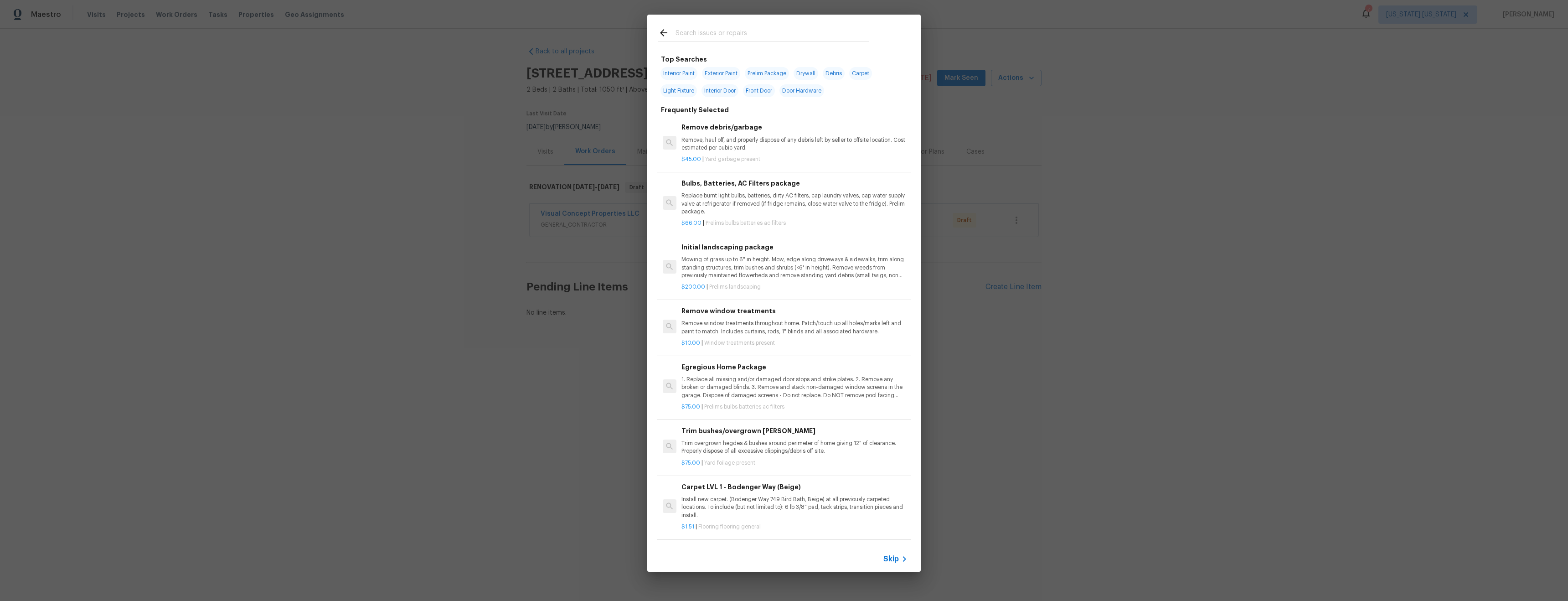
click at [712, 40] on input "text" at bounding box center [773, 34] width 194 height 13
type input "i"
click at [840, 261] on p "Mowing of grass up to 6" in height. Mow, edge along driveways & sidewalks, trim…" at bounding box center [794, 267] width 226 height 23
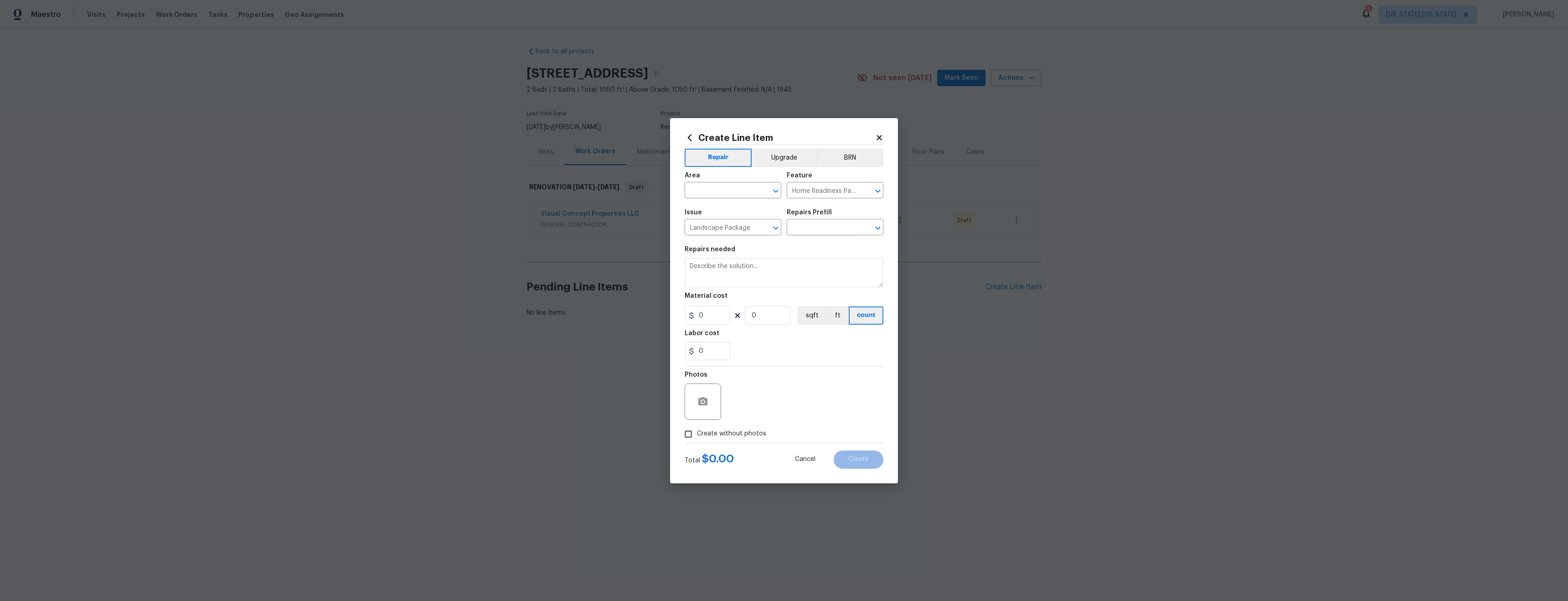
type textarea "Mowing of grass up to 6" in height. Mow, edge along driveways & sidewalks, trim…"
type input "1"
type input "Initial landscaping package $200.00"
type input "200"
click at [722, 189] on input "text" at bounding box center [719, 191] width 71 height 14
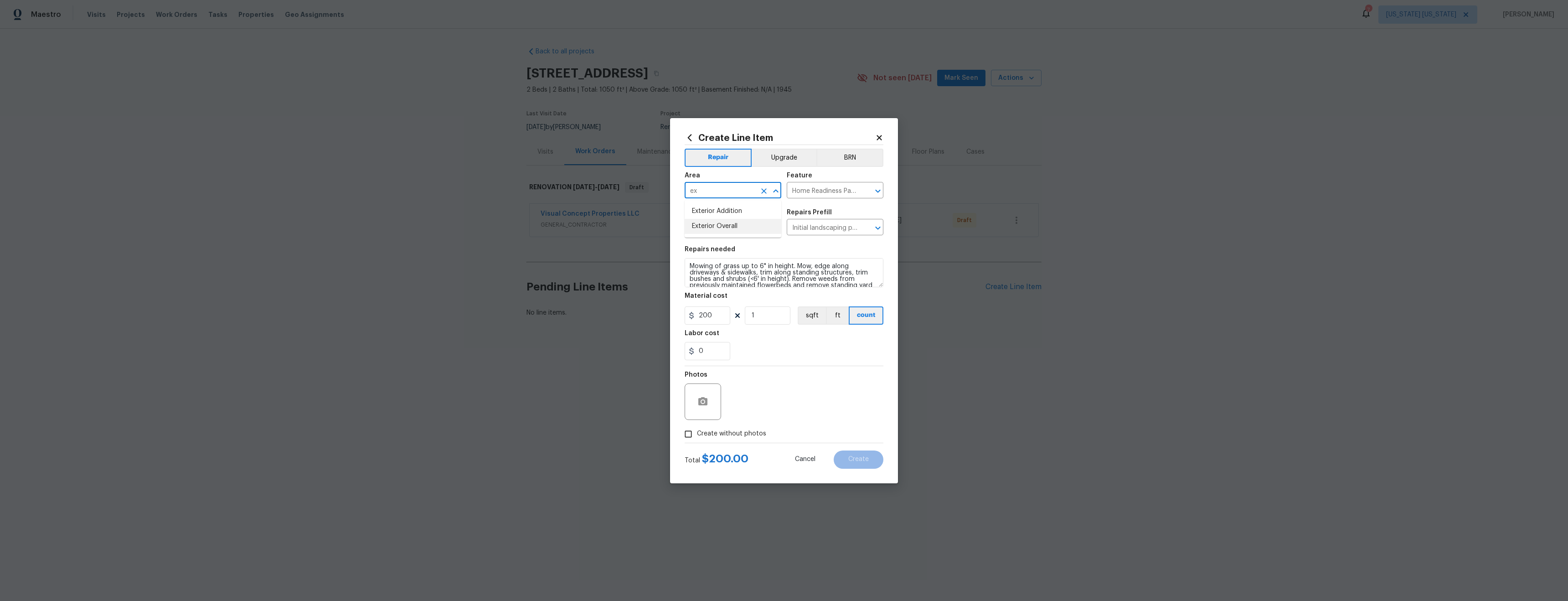
click at [746, 229] on li "Exterior Overall" at bounding box center [733, 226] width 97 height 15
type input "Exterior Overall"
drag, startPoint x: 746, startPoint y: 430, endPoint x: 754, endPoint y: 427, distance: 8.5
click at [745, 431] on span "Create without photos" at bounding box center [731, 434] width 69 height 9
click at [697, 431] on input "Create without photos" at bounding box center [688, 434] width 17 height 17
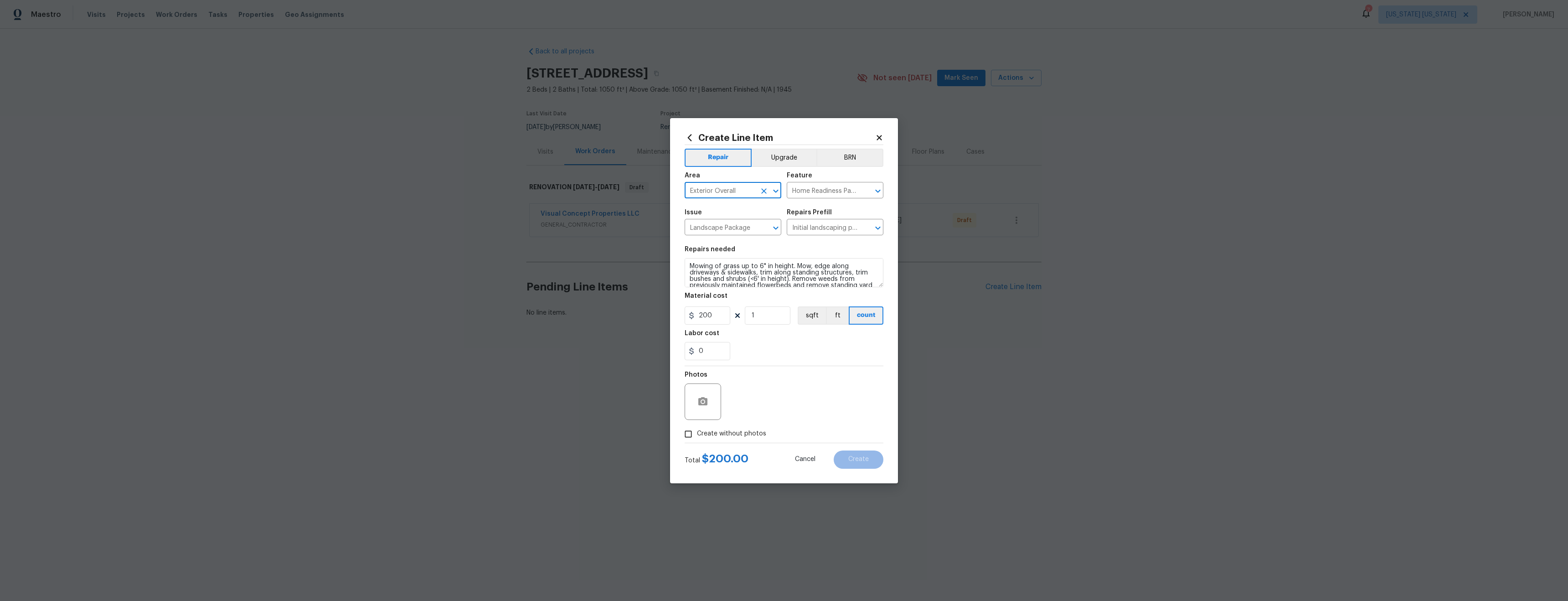
checkbox input "true"
click at [820, 391] on textarea at bounding box center [805, 402] width 155 height 36
type textarea "tba"
click at [868, 461] on span "Create" at bounding box center [858, 459] width 21 height 7
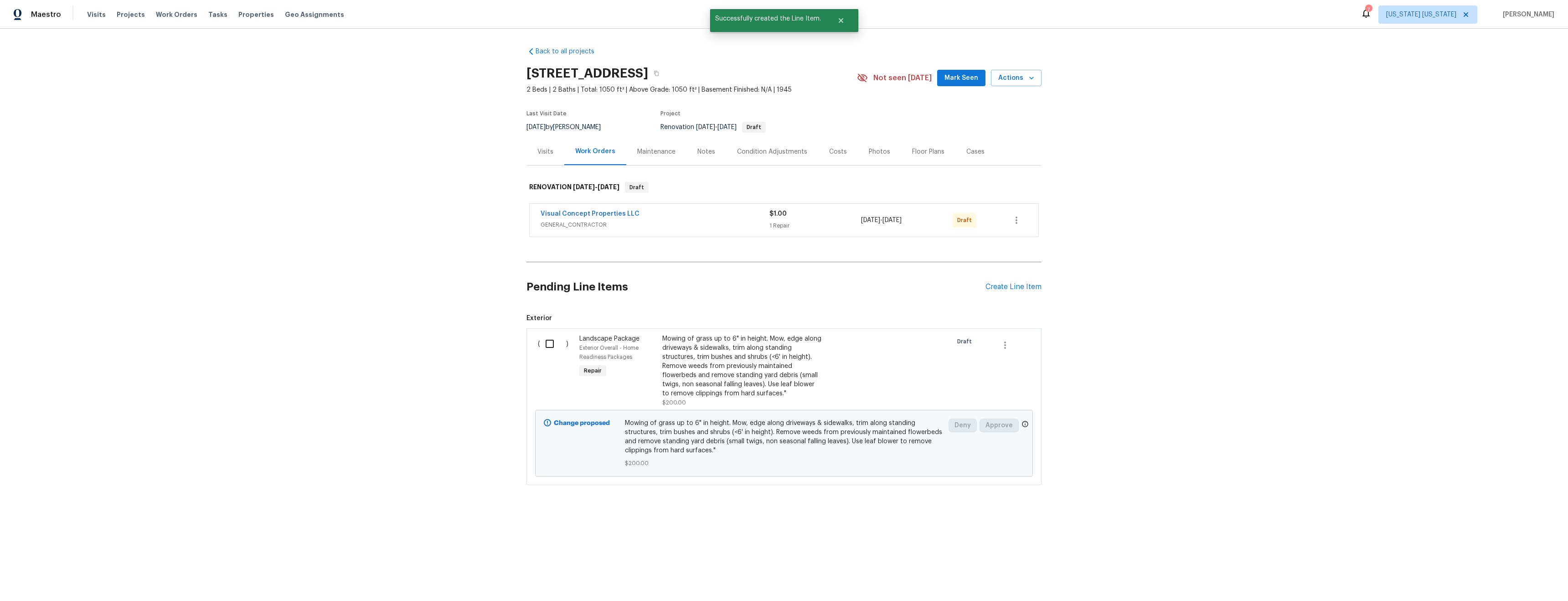
click at [547, 344] on input "checkbox" at bounding box center [552, 344] width 26 height 19
checkbox input "true"
click at [1492, 573] on span "Create Work Order" at bounding box center [1516, 578] width 61 height 11
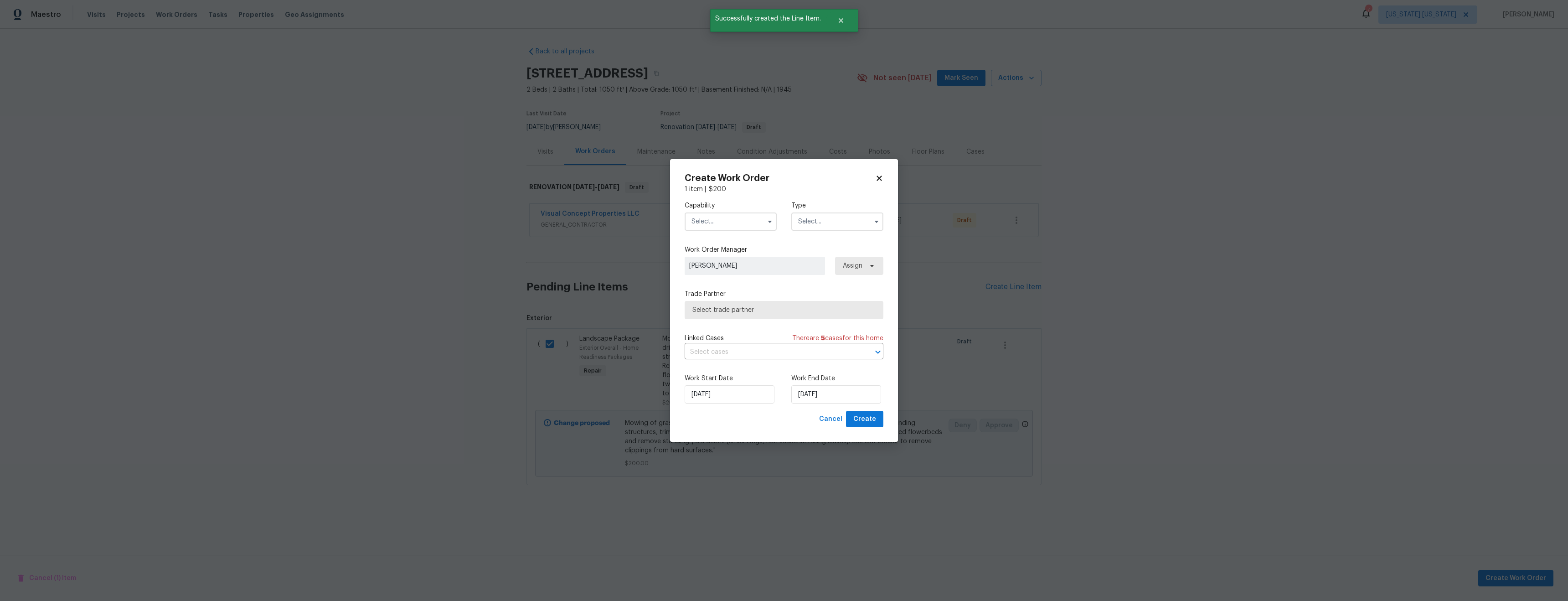
click at [733, 229] on input "text" at bounding box center [730, 221] width 92 height 18
click at [727, 291] on span "Landscaping Maintenance" at bounding box center [713, 283] width 38 height 15
type input "Landscaping Maintenance"
click at [825, 222] on input "text" at bounding box center [836, 221] width 92 height 18
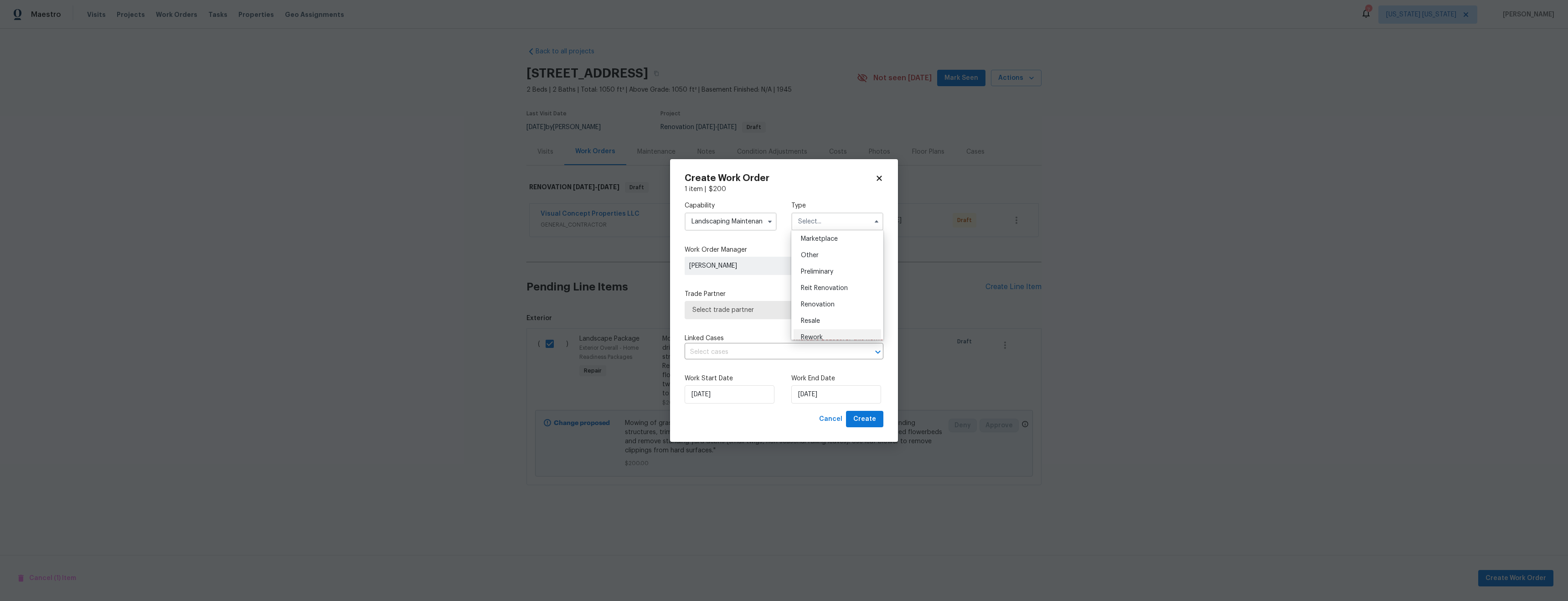
scroll to position [207, 0]
click at [835, 264] on div "Renovation" at bounding box center [837, 263] width 87 height 16
type input "Renovation"
click at [755, 310] on span "Select trade partner" at bounding box center [776, 310] width 170 height 9
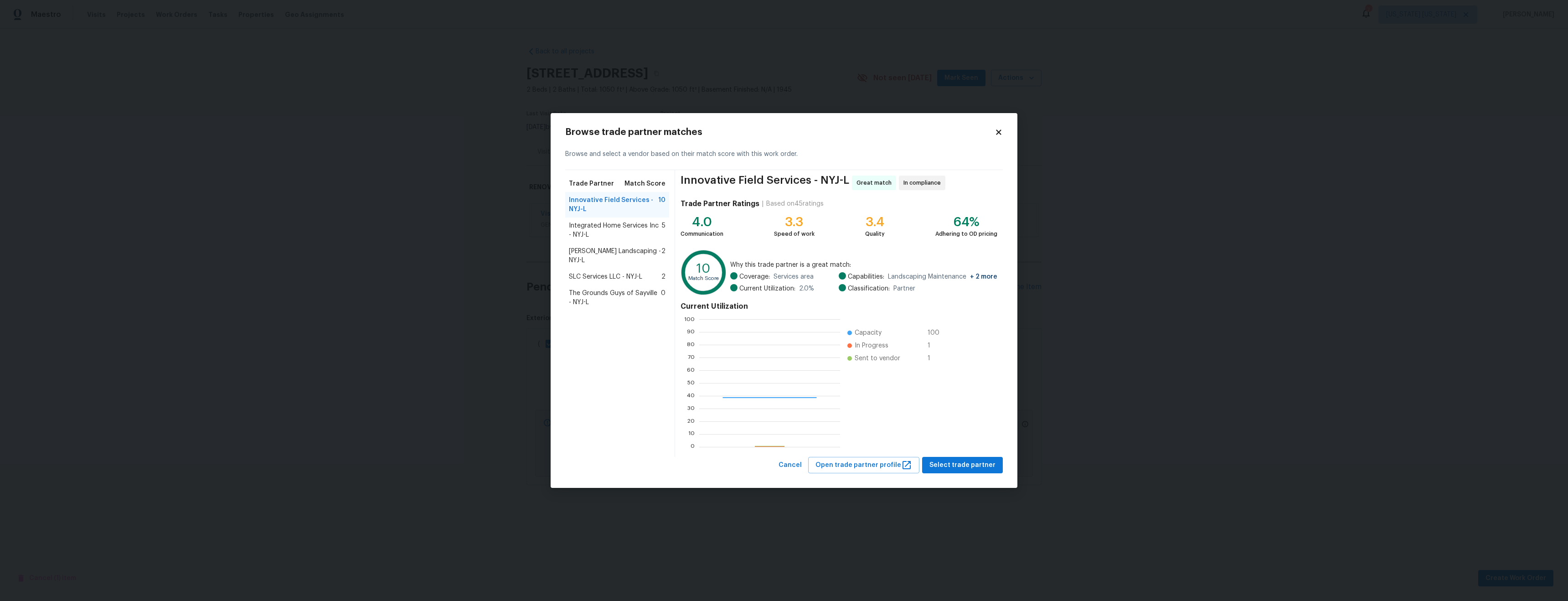
scroll to position [121, 134]
click at [966, 463] on span "Select trade partner" at bounding box center [962, 465] width 66 height 11
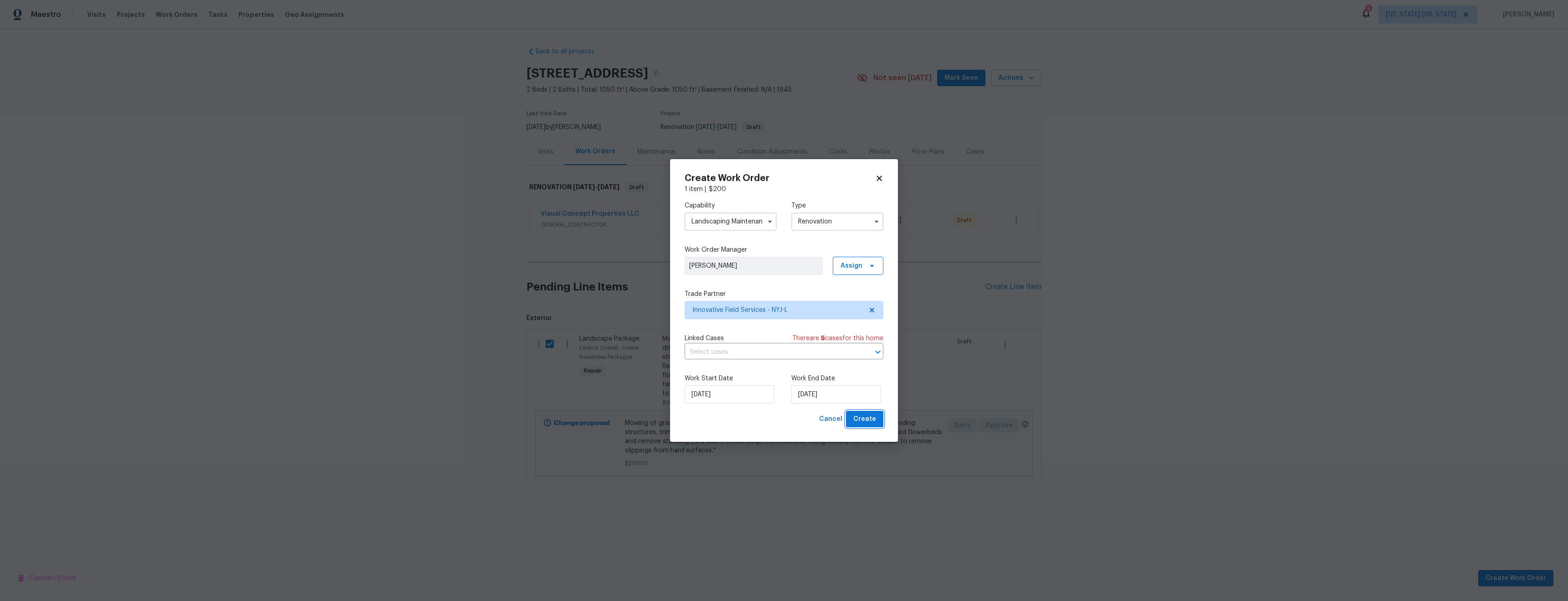
click at [866, 422] on span "Create" at bounding box center [865, 419] width 23 height 11
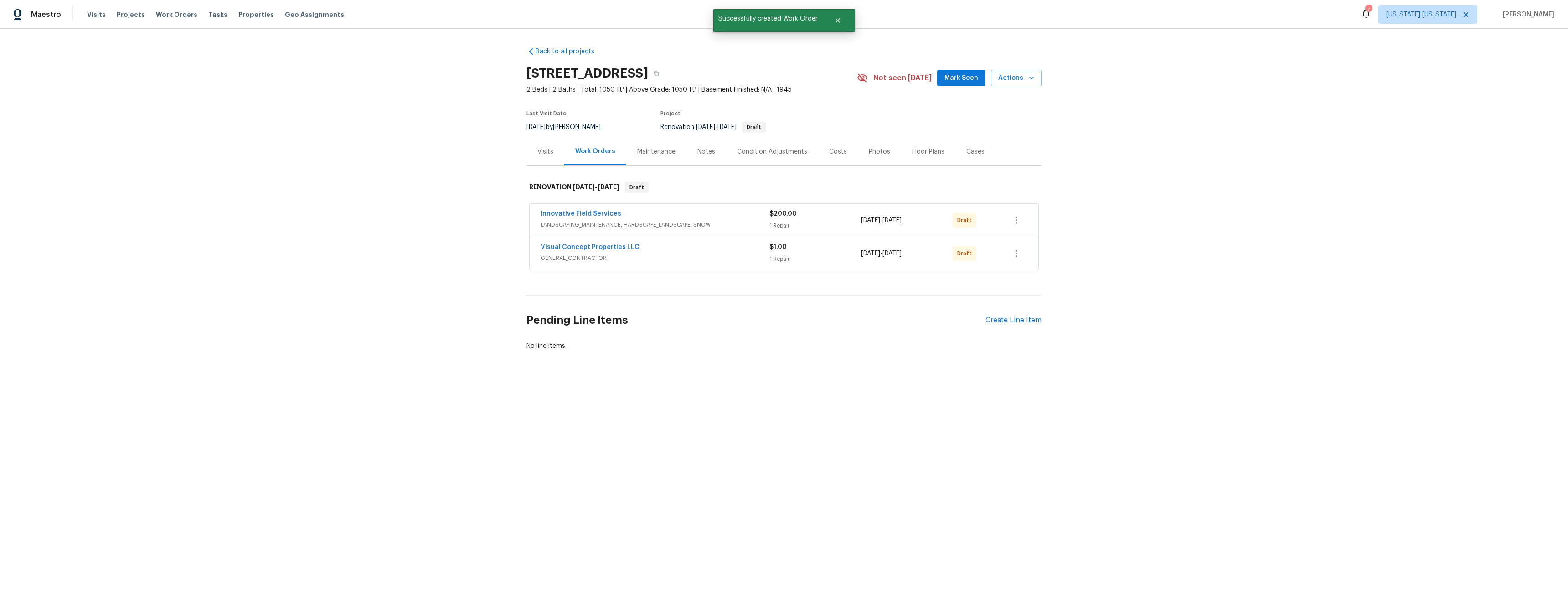
click at [1144, 302] on div "Back to all projects 124 Lincoln Ave, Colonia, NJ 07067 2 Beds | 2 Baths | Tota…" at bounding box center [784, 220] width 1568 height 384
click at [1011, 253] on icon "button" at bounding box center [1017, 254] width 11 height 11
click at [1043, 253] on li "Send to Vendor" at bounding box center [1052, 254] width 99 height 15
click at [1114, 336] on div at bounding box center [784, 300] width 1568 height 601
click at [1008, 321] on div "Create Line Item" at bounding box center [1013, 320] width 56 height 9
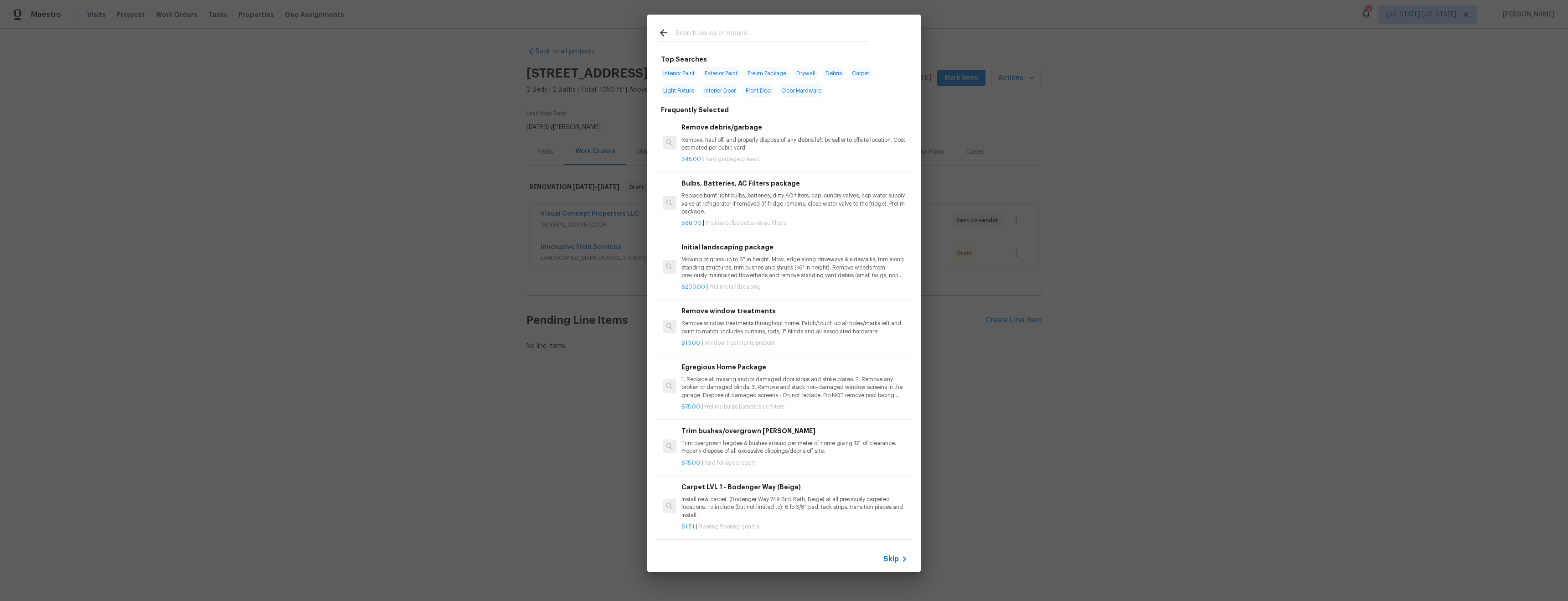
click at [719, 34] on input "text" at bounding box center [773, 34] width 194 height 13
type input "d"
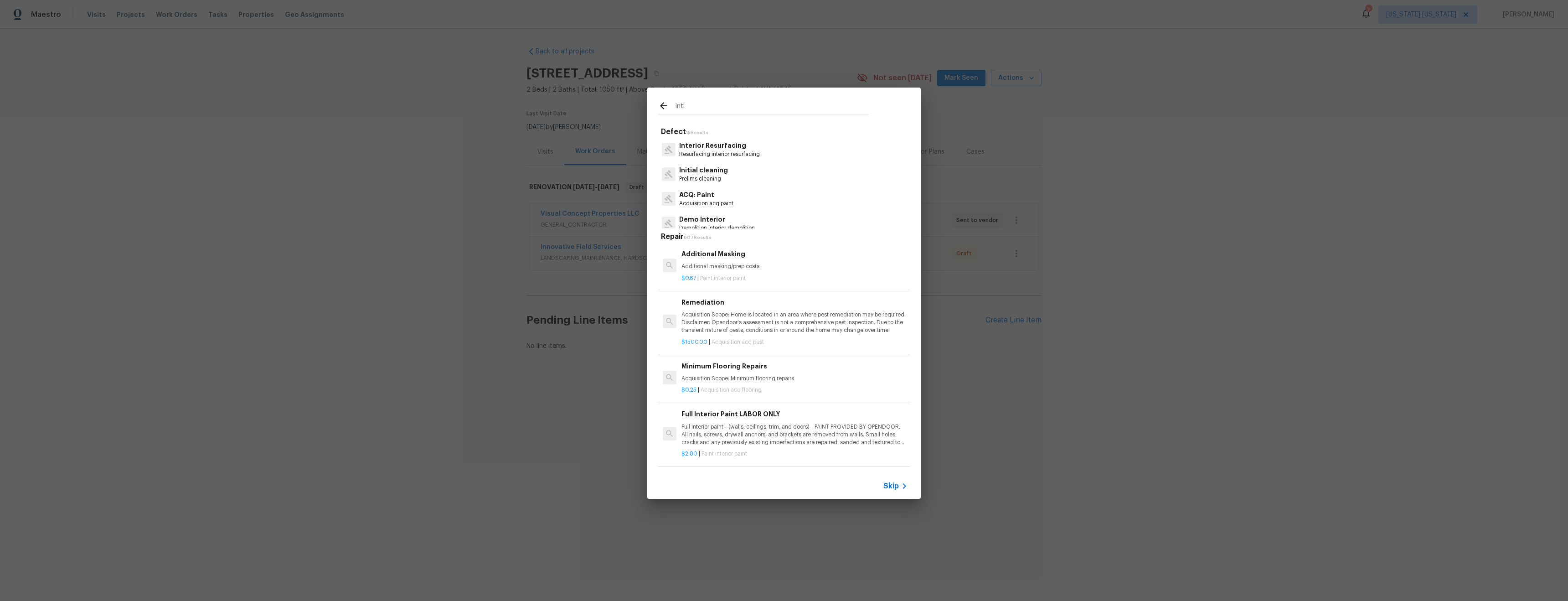
click at [721, 104] on input "inti" at bounding box center [773, 107] width 194 height 13
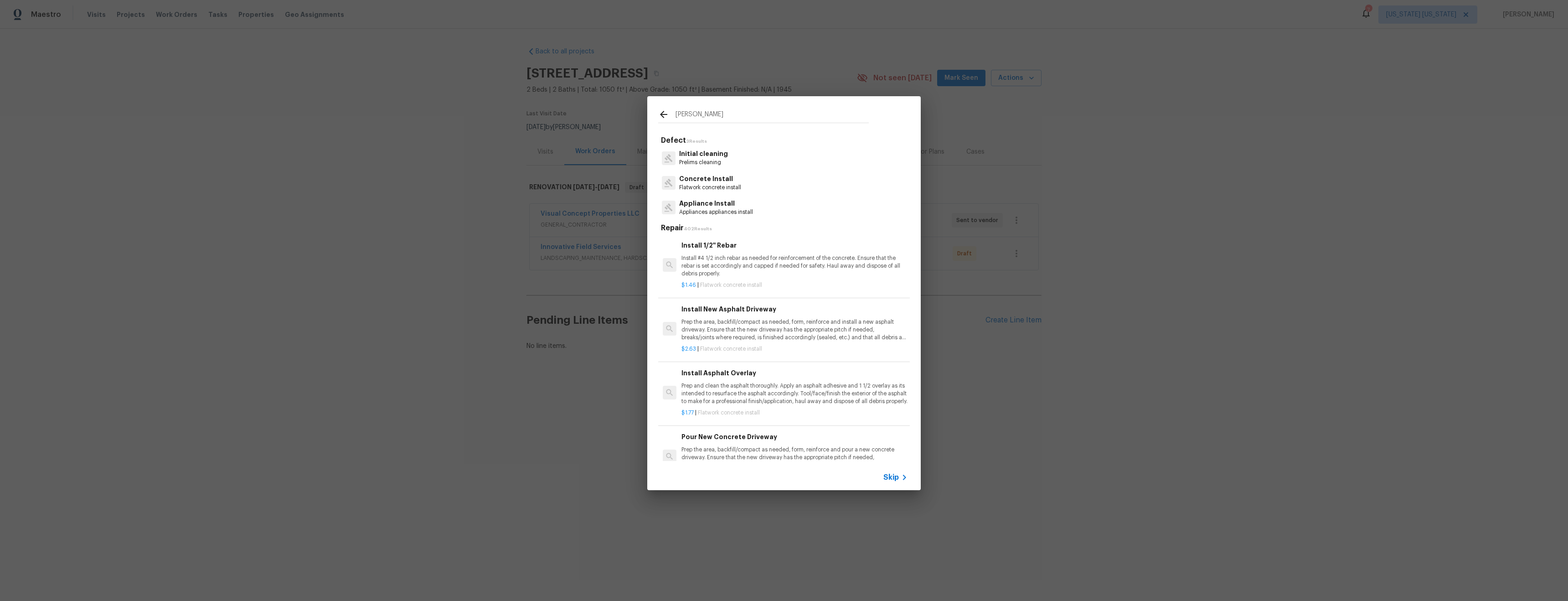
type input "inita"
click at [737, 161] on div "Initial cleaning Prelims cleaning" at bounding box center [783, 158] width 252 height 25
click at [719, 158] on p "Initial cleaning" at bounding box center [702, 154] width 48 height 9
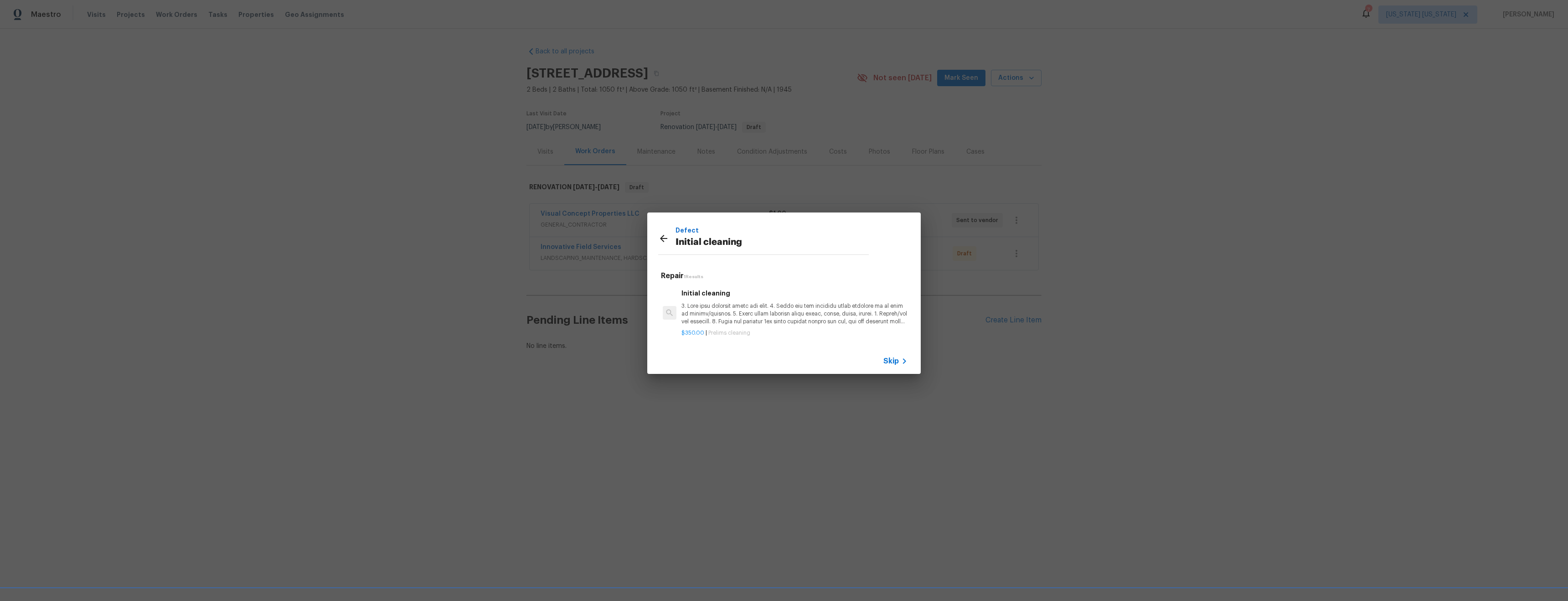
click at [768, 307] on p at bounding box center [794, 313] width 226 height 23
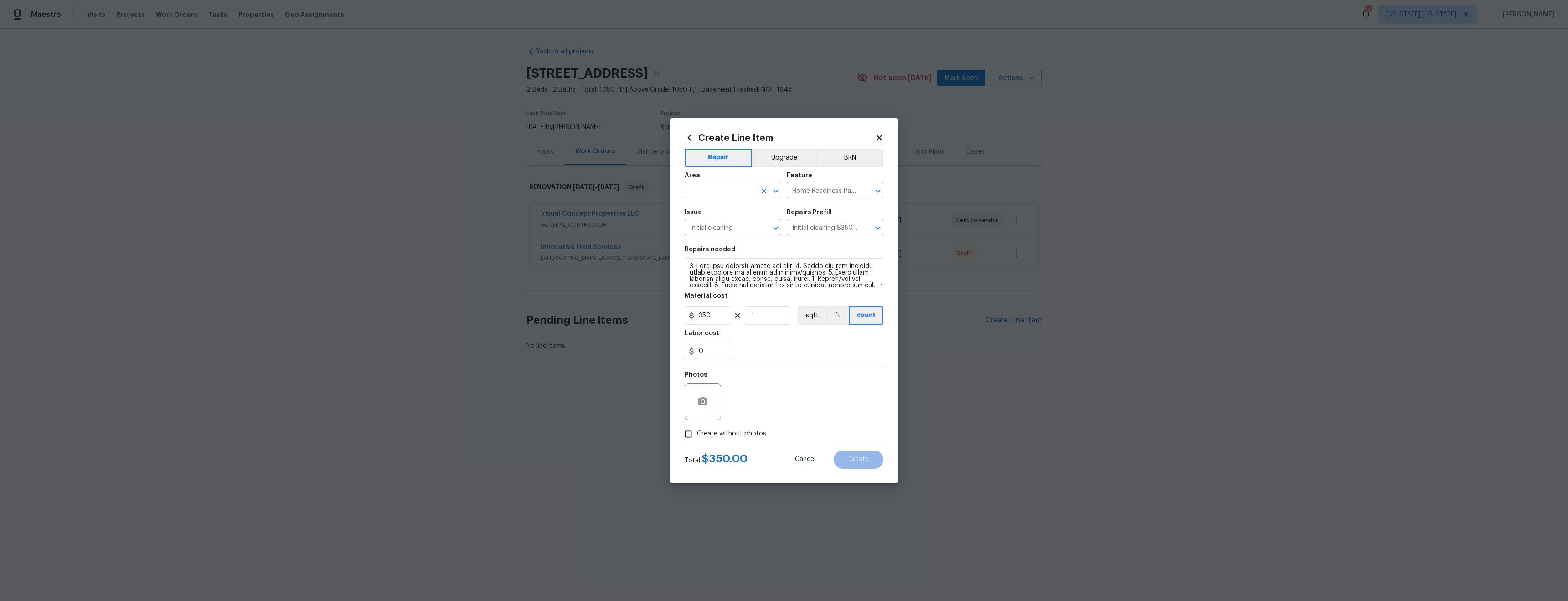
click at [721, 188] on input "text" at bounding box center [719, 191] width 71 height 14
click at [742, 226] on li "Exterior Overall" at bounding box center [733, 226] width 97 height 15
type input "Exterior Overall"
click at [825, 417] on div "Photos" at bounding box center [783, 396] width 198 height 59
click at [713, 190] on input "Exterior Overall" at bounding box center [719, 191] width 71 height 14
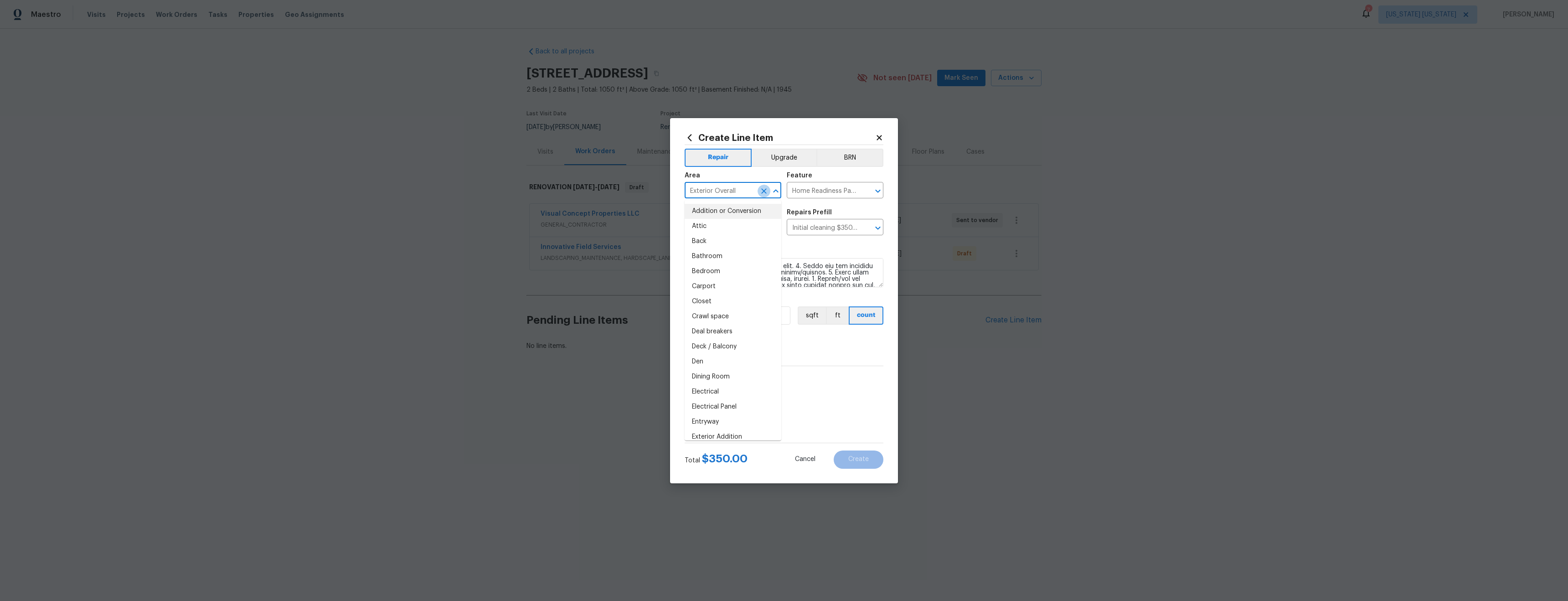
click at [761, 189] on icon "Clear" at bounding box center [764, 191] width 6 height 6
click at [742, 189] on input "text" at bounding box center [719, 191] width 71 height 14
click at [717, 227] on li "Interior Overall" at bounding box center [733, 226] width 97 height 15
type input "Interior Overall"
drag, startPoint x: 725, startPoint y: 440, endPoint x: 731, endPoint y: 436, distance: 7.2
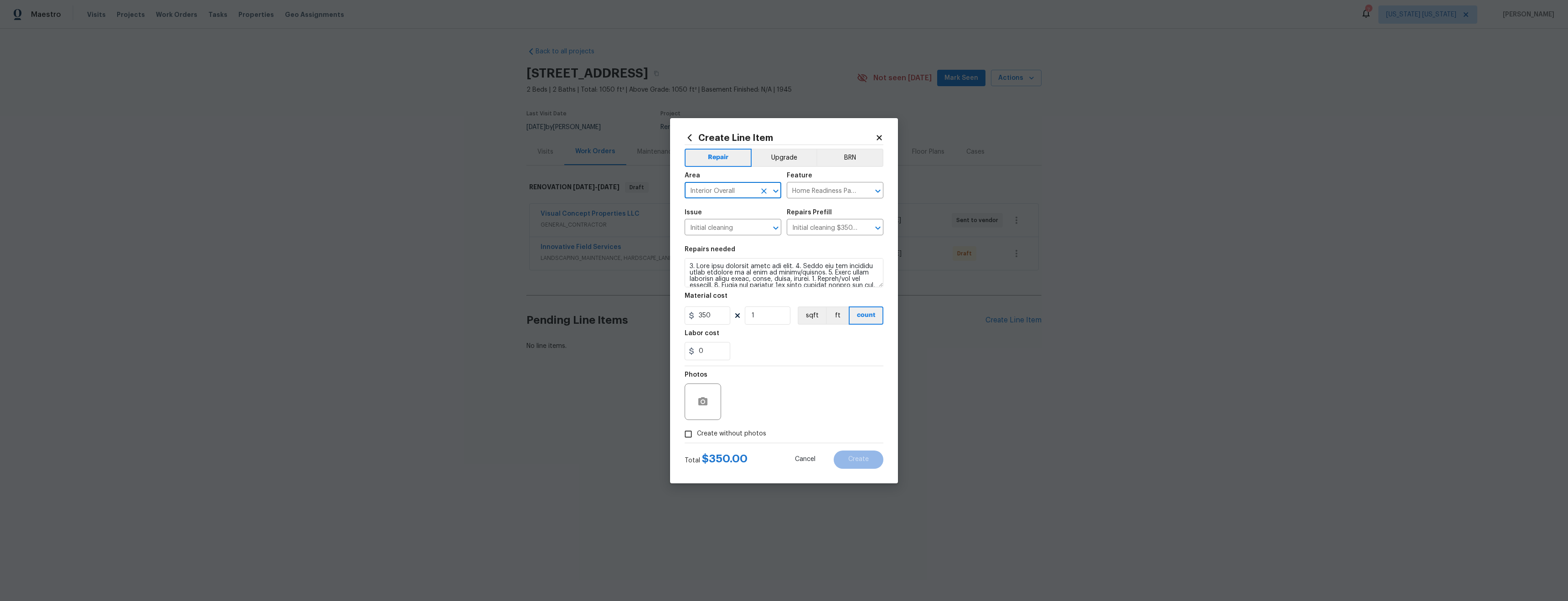
click at [725, 440] on label "Create without photos" at bounding box center [722, 434] width 86 height 17
click at [697, 440] on input "Create without photos" at bounding box center [688, 434] width 17 height 17
checkbox input "true"
click at [756, 410] on textarea at bounding box center [805, 402] width 155 height 36
type textarea "tba"
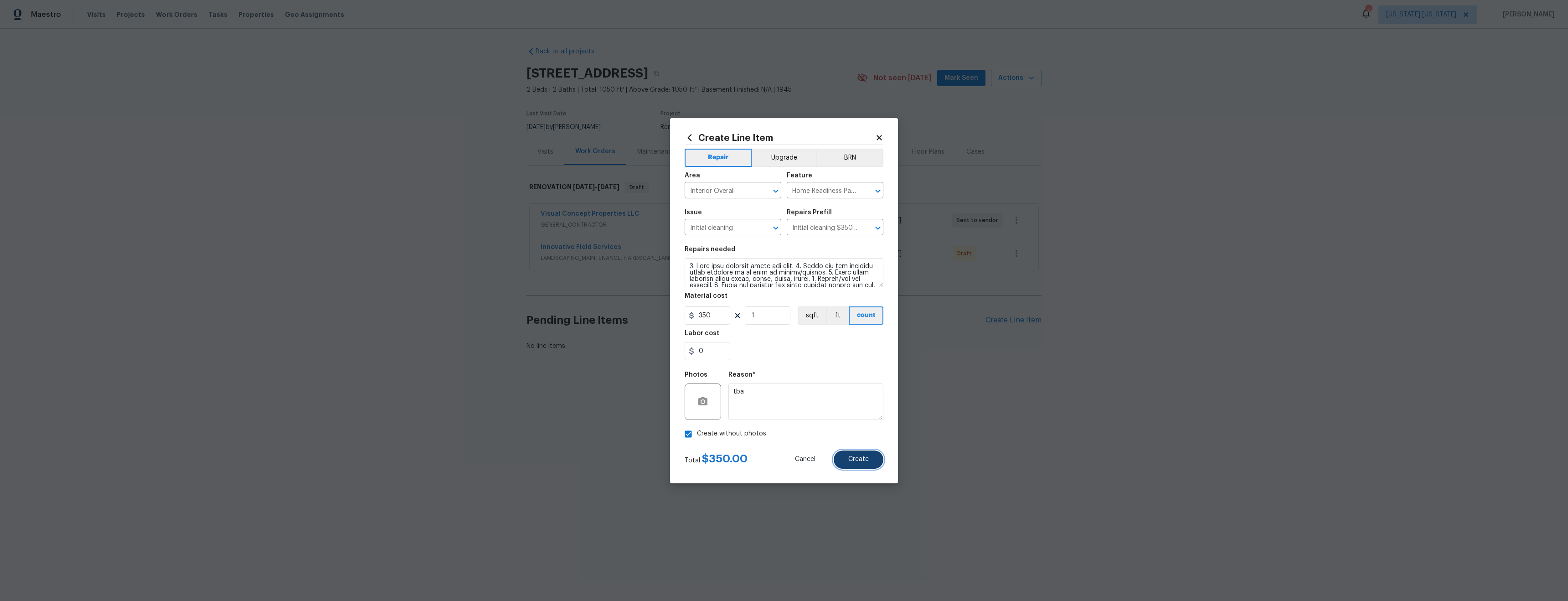
click at [869, 459] on button "Create" at bounding box center [858, 459] width 49 height 18
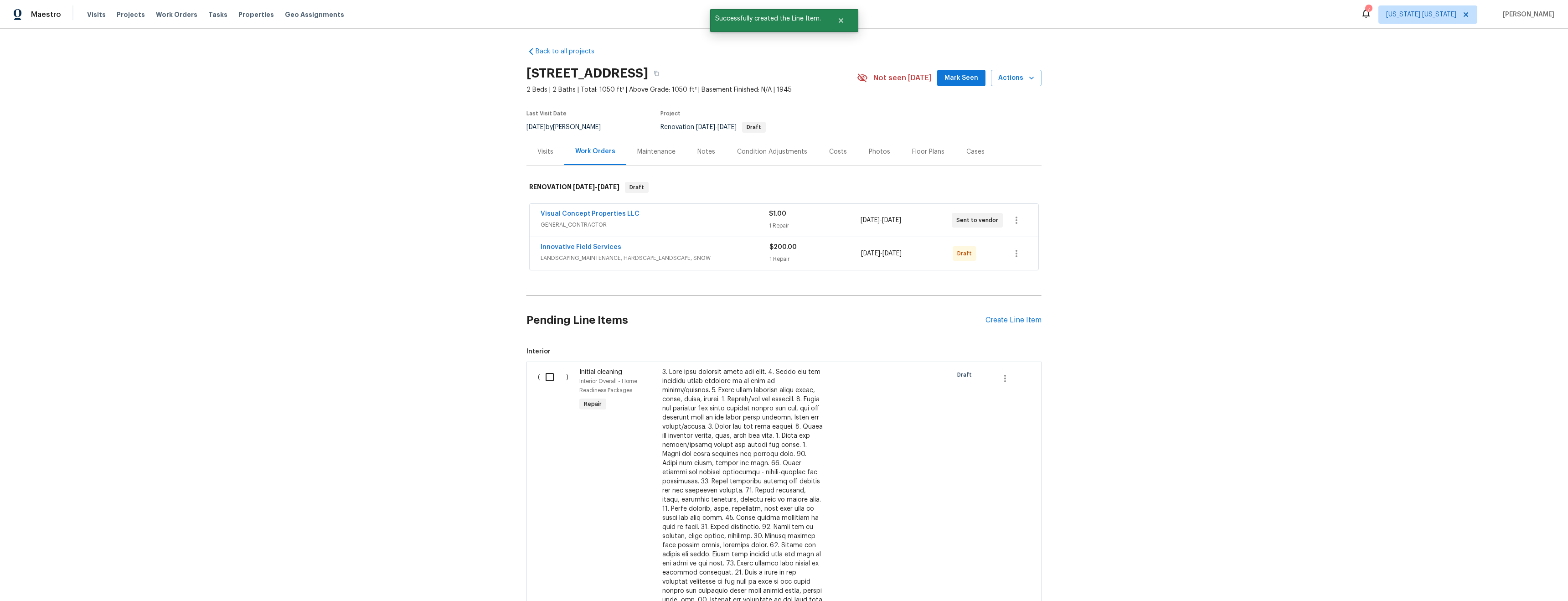
click at [548, 378] on input "checkbox" at bounding box center [552, 377] width 26 height 19
checkbox input "true"
click at [1518, 580] on span "Create Work Order" at bounding box center [1516, 578] width 61 height 11
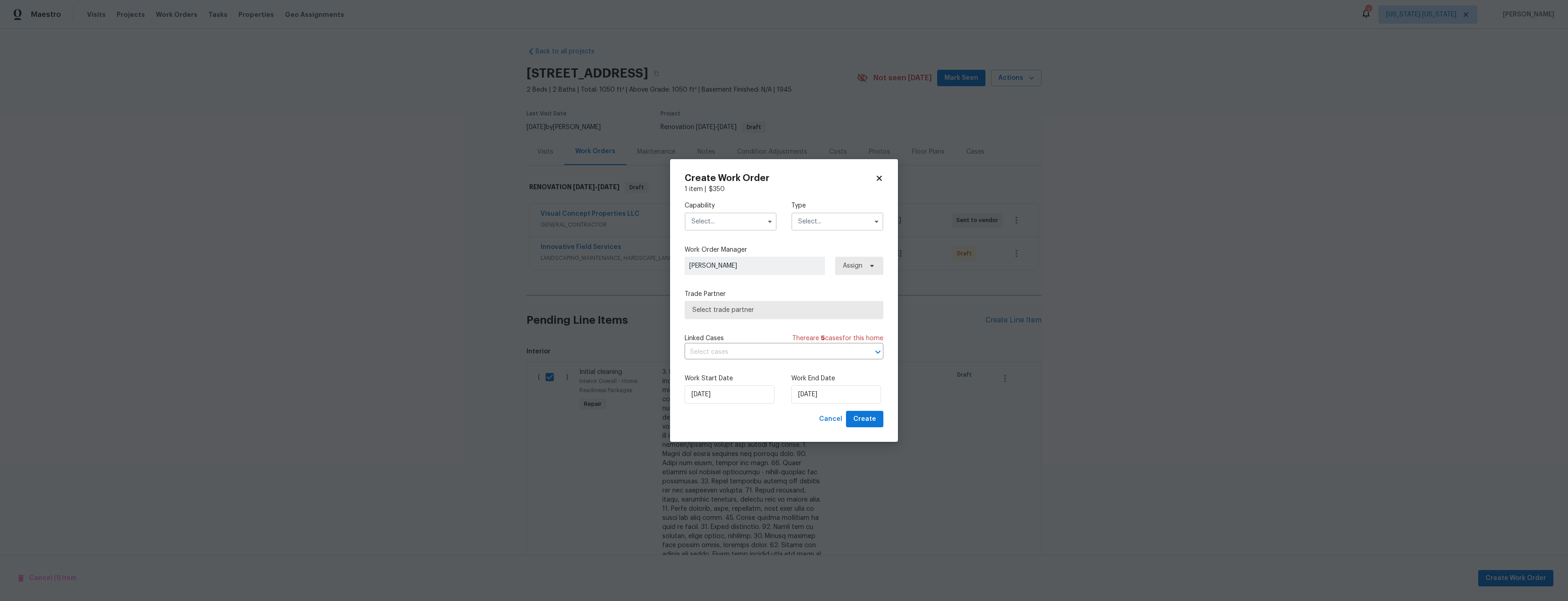
click at [709, 216] on input "text" at bounding box center [730, 221] width 92 height 18
click at [728, 254] on div "Cleaning" at bounding box center [731, 253] width 87 height 16
type input "Cleaning"
click at [854, 219] on input "text" at bounding box center [836, 221] width 92 height 18
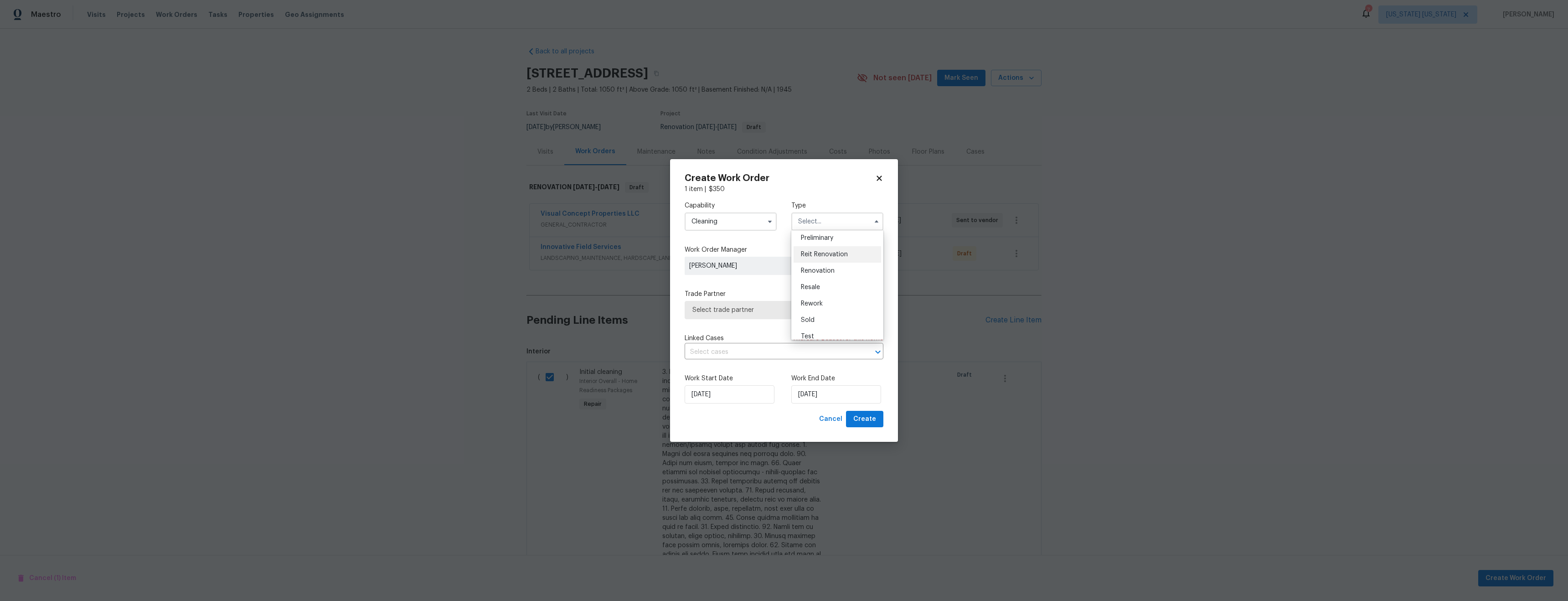
scroll to position [193, 0]
click at [840, 275] on div "Renovation" at bounding box center [837, 277] width 87 height 16
type input "Renovation"
click at [762, 299] on div "Trade Partner Select trade partner" at bounding box center [783, 304] width 198 height 29
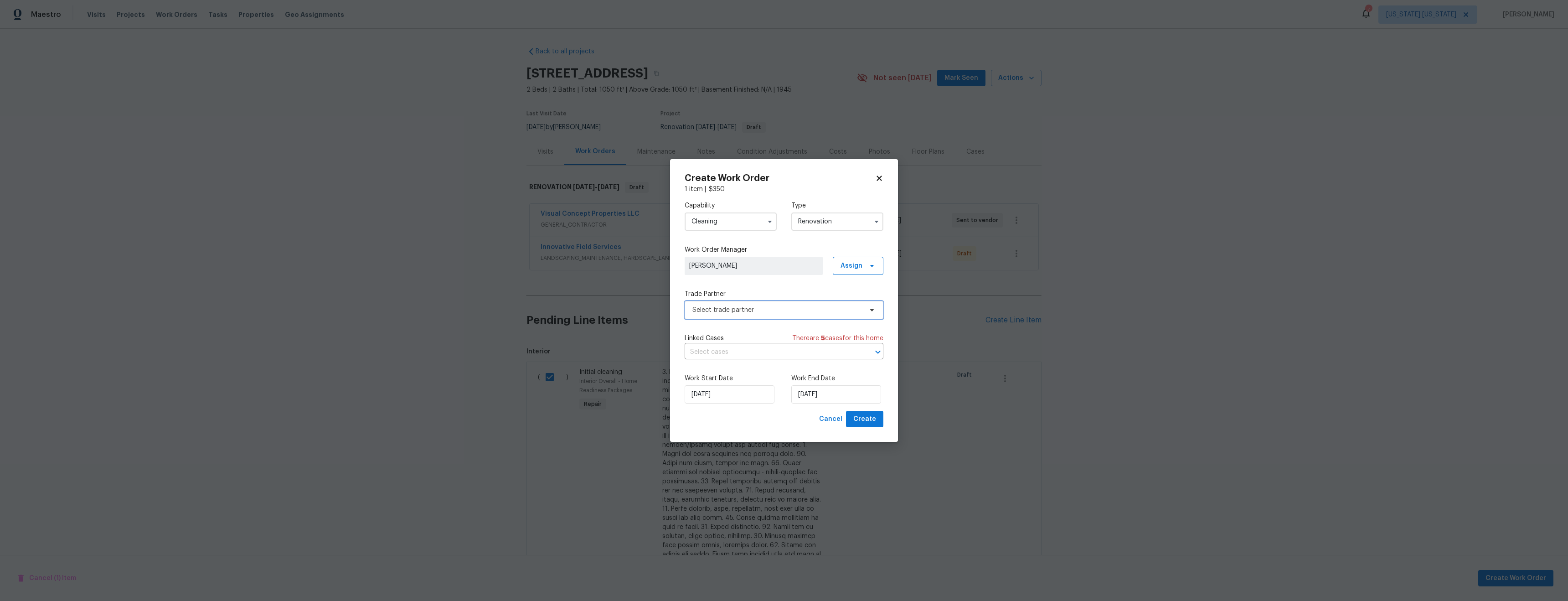
click at [764, 306] on span "Select trade partner" at bounding box center [776, 310] width 170 height 9
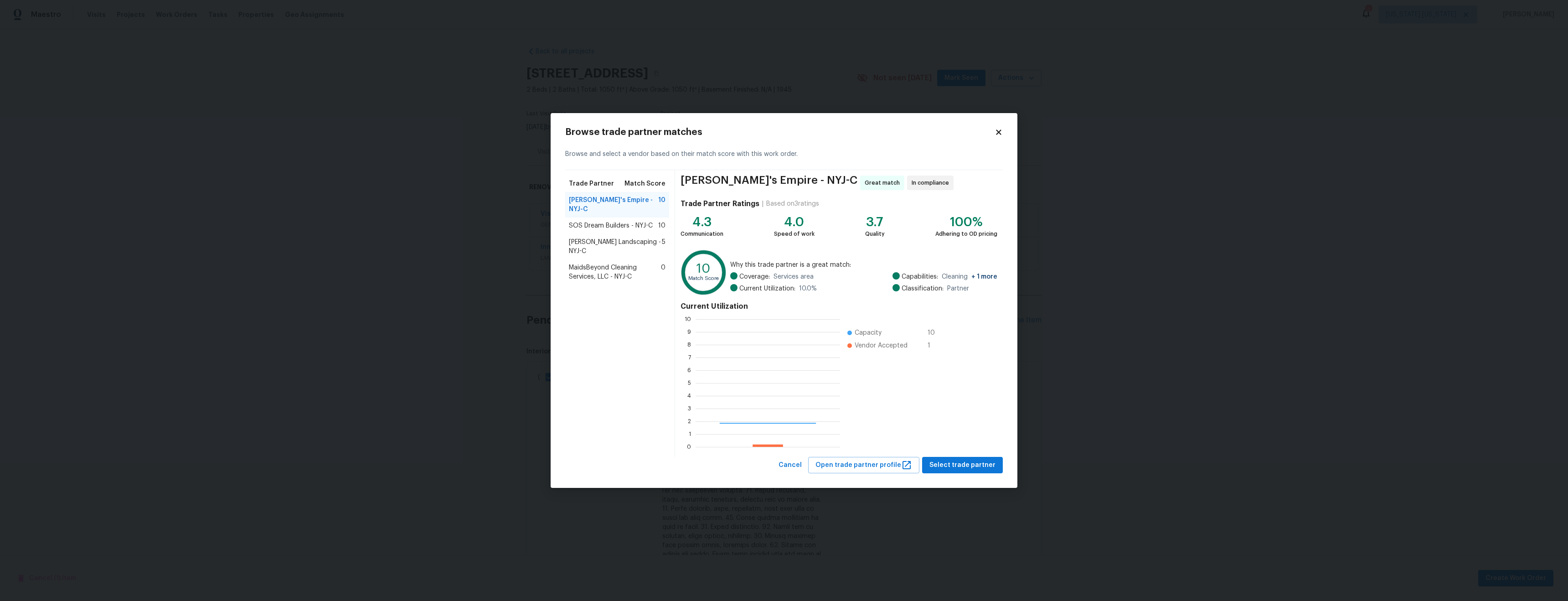
scroll to position [121, 138]
click at [963, 463] on span "Select trade partner" at bounding box center [962, 465] width 66 height 11
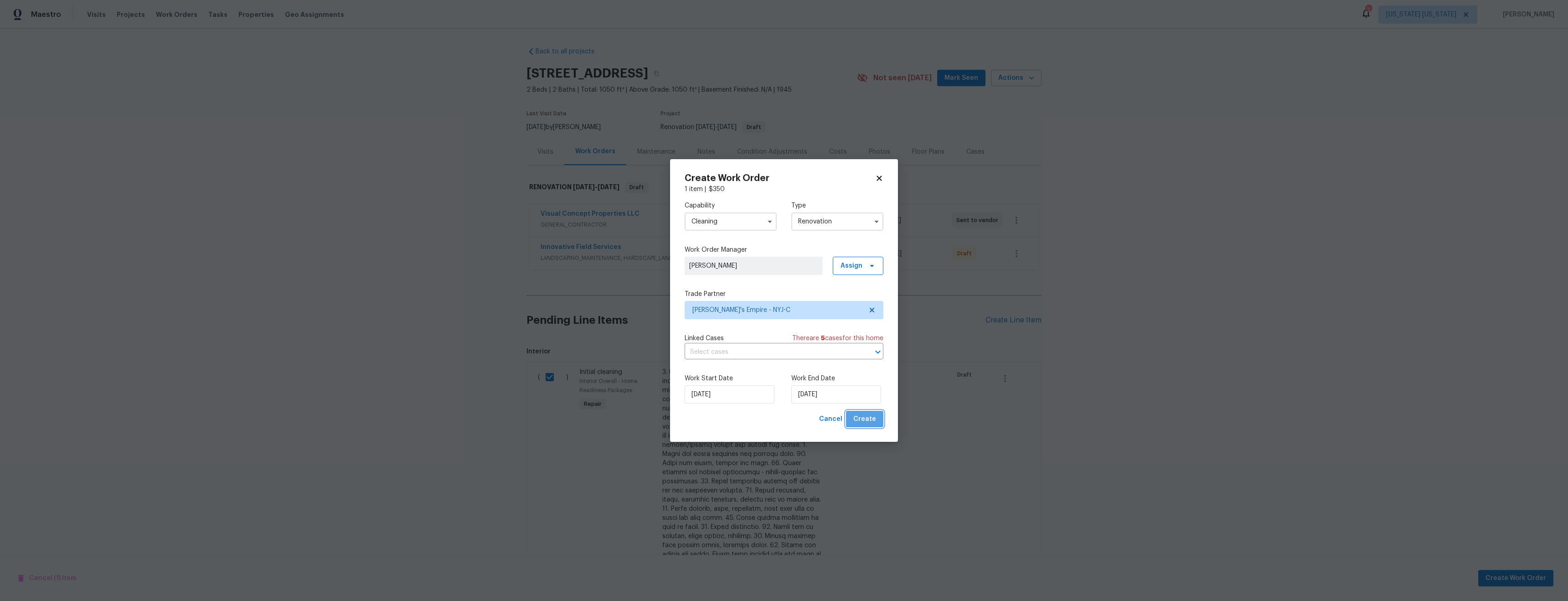
click at [867, 417] on span "Create" at bounding box center [865, 419] width 23 height 11
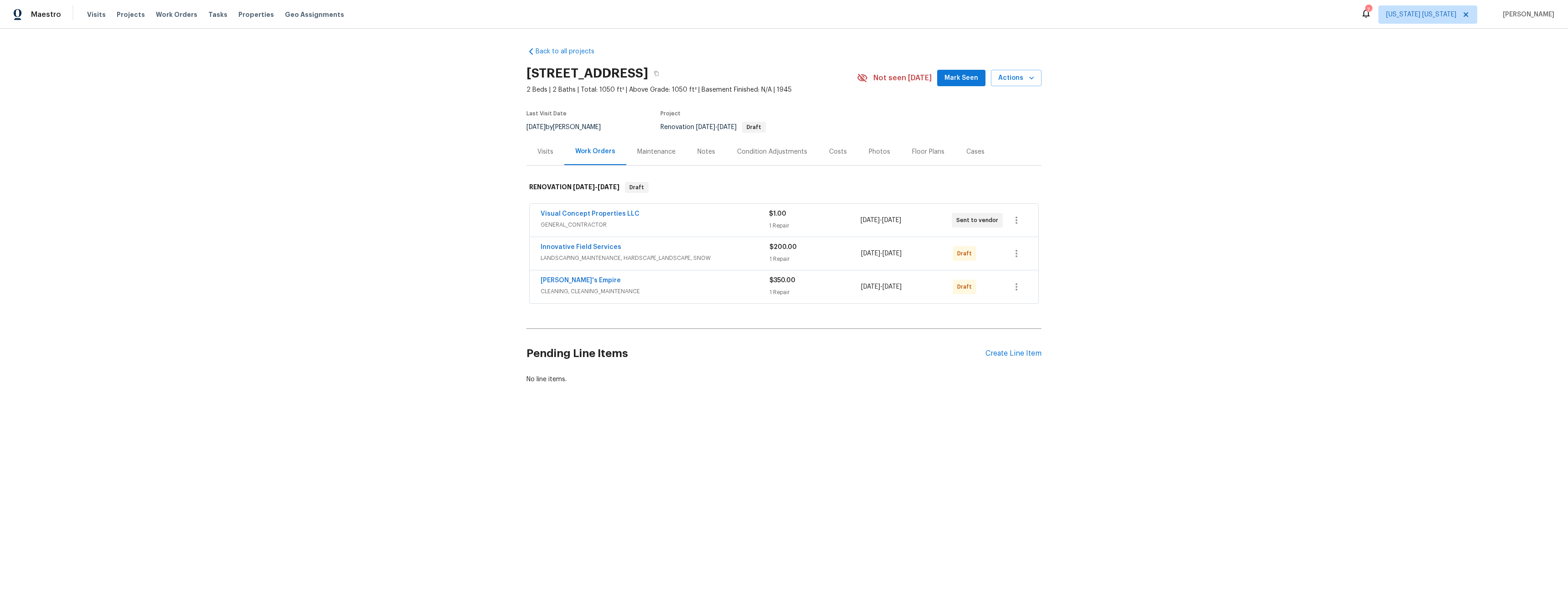
click at [537, 152] on div "Visits" at bounding box center [545, 152] width 16 height 9
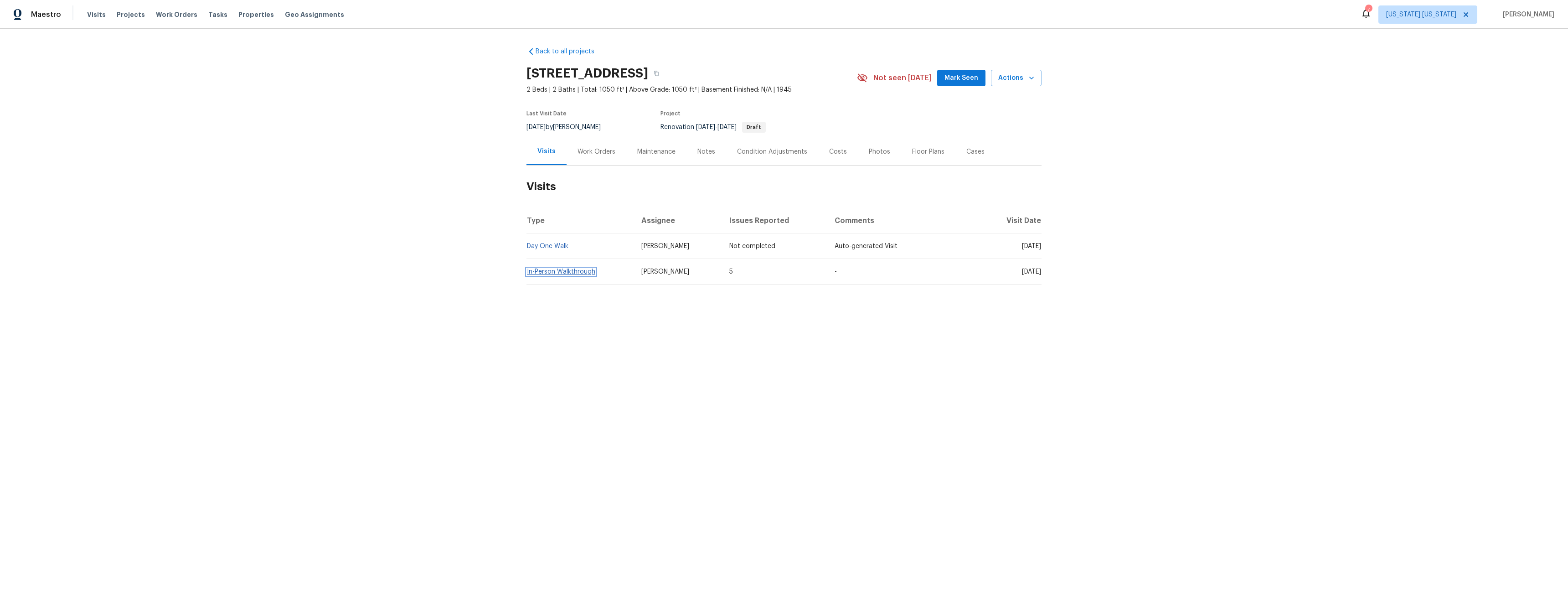
click at [571, 272] on link "In-Person Walkthrough" at bounding box center [561, 272] width 68 height 7
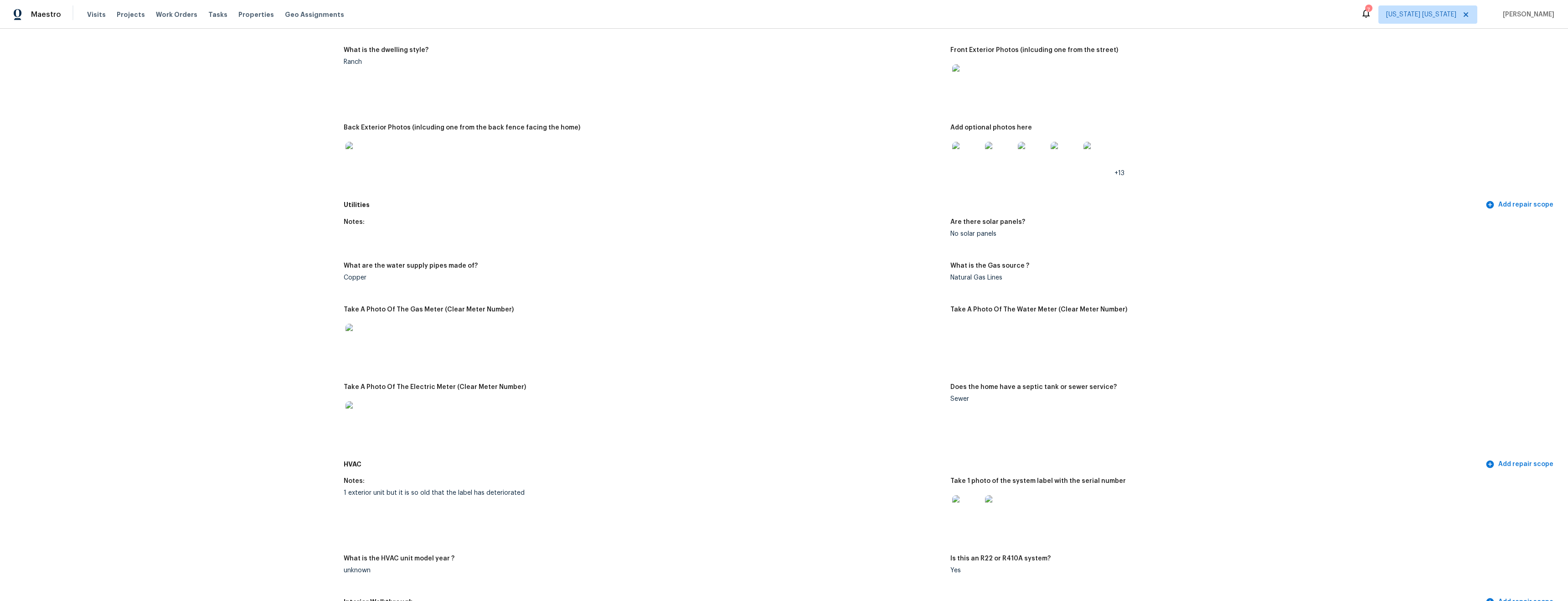
scroll to position [387, 0]
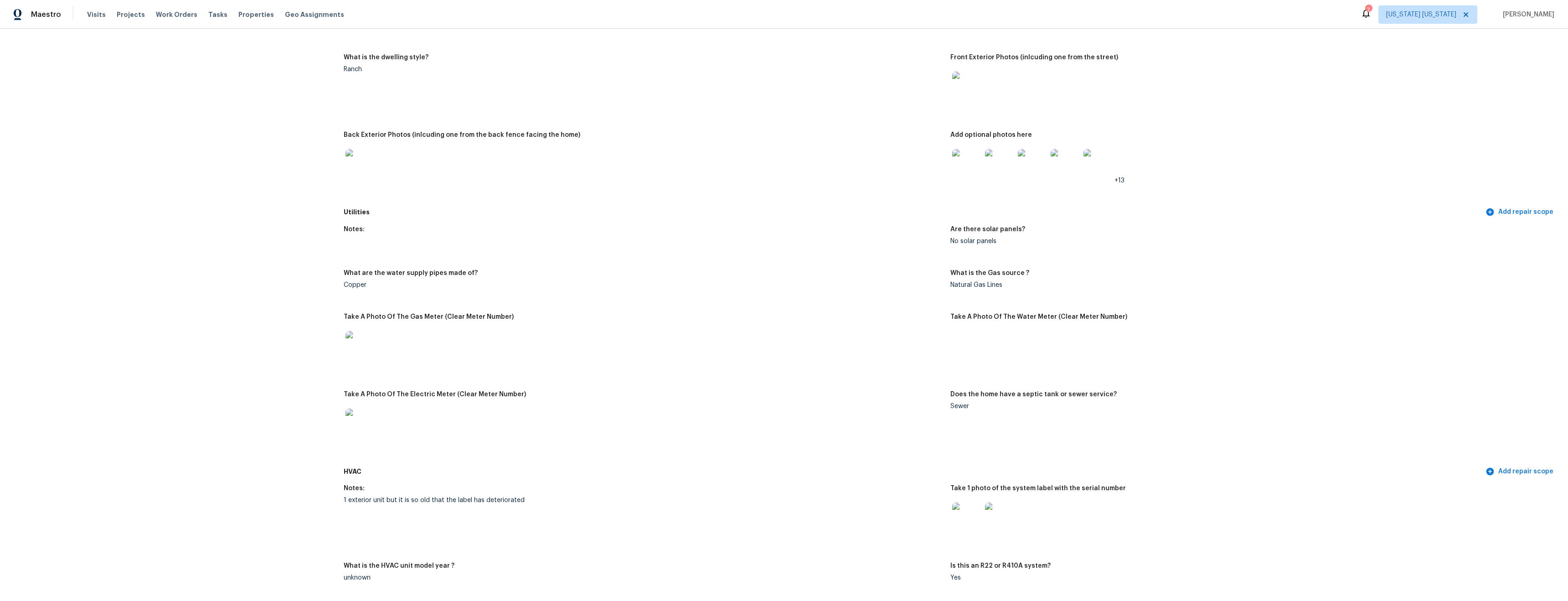
click at [966, 164] on img at bounding box center [966, 163] width 29 height 29
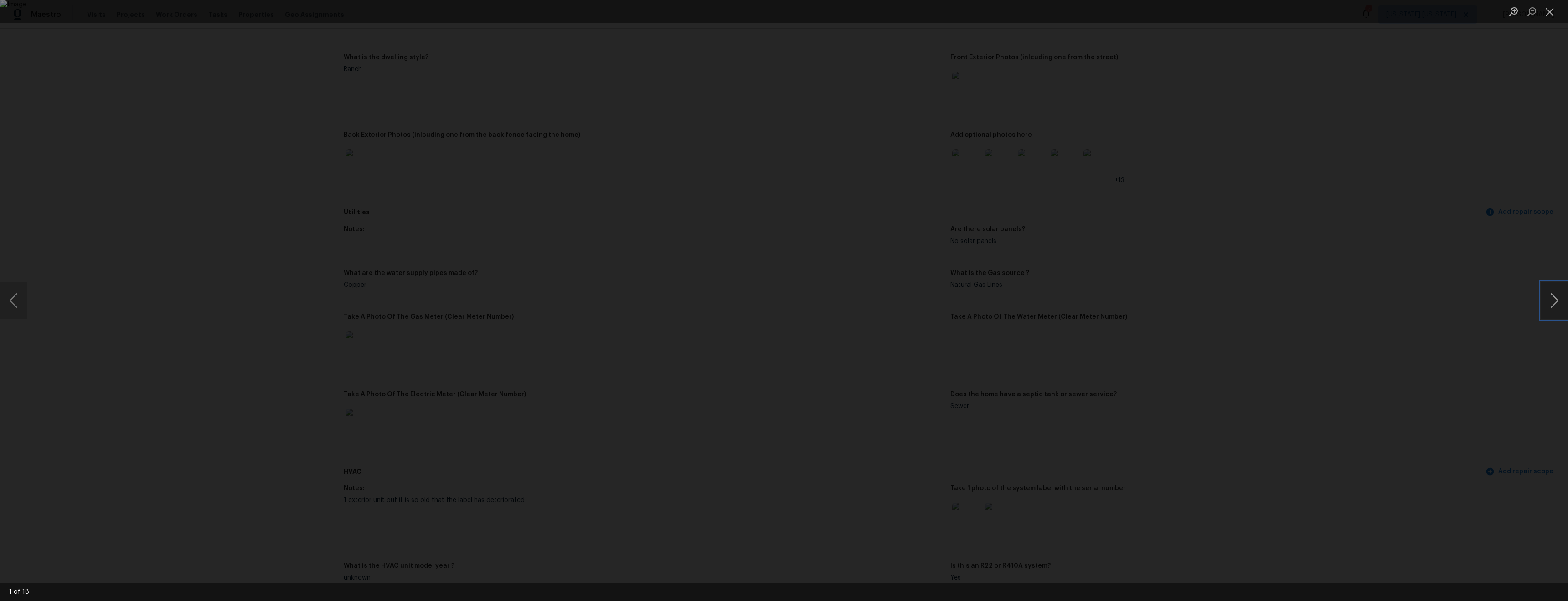
click at [1552, 306] on button "Next image" at bounding box center [1554, 300] width 28 height 36
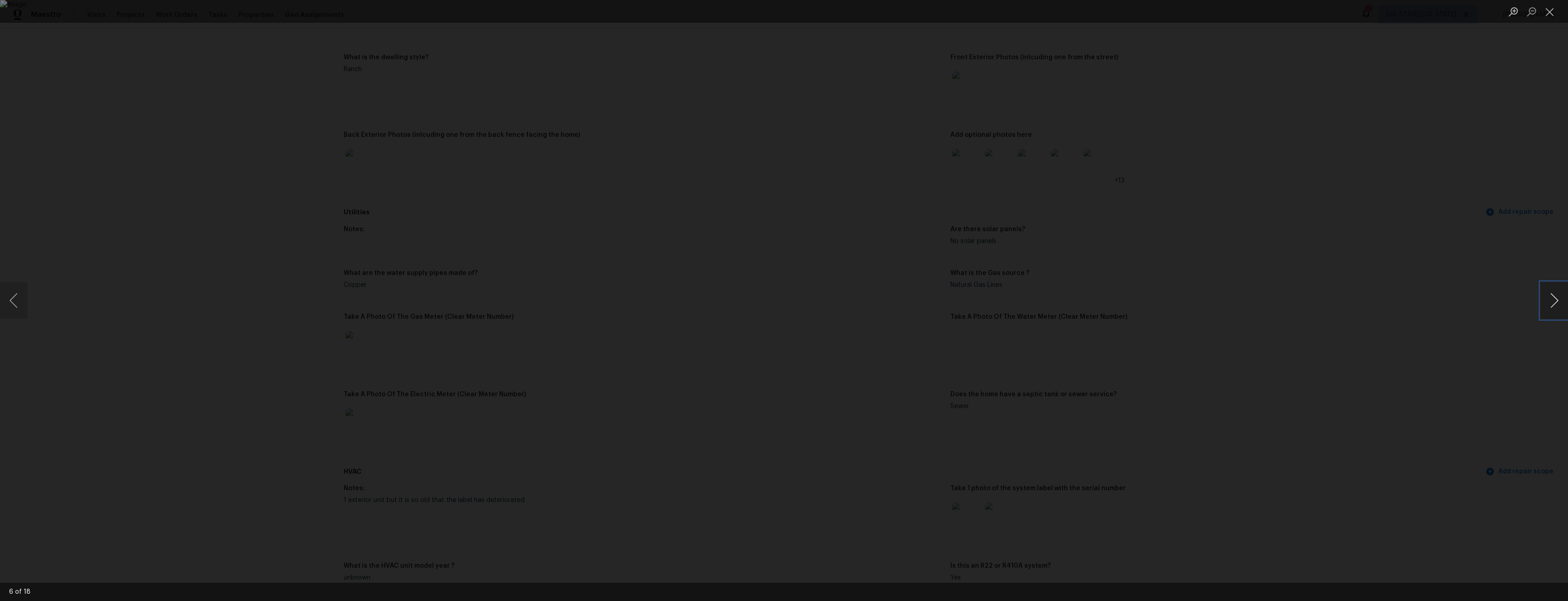
click at [1552, 306] on button "Next image" at bounding box center [1554, 300] width 28 height 36
click at [1365, 307] on div "Lightbox" at bounding box center [784, 300] width 1568 height 601
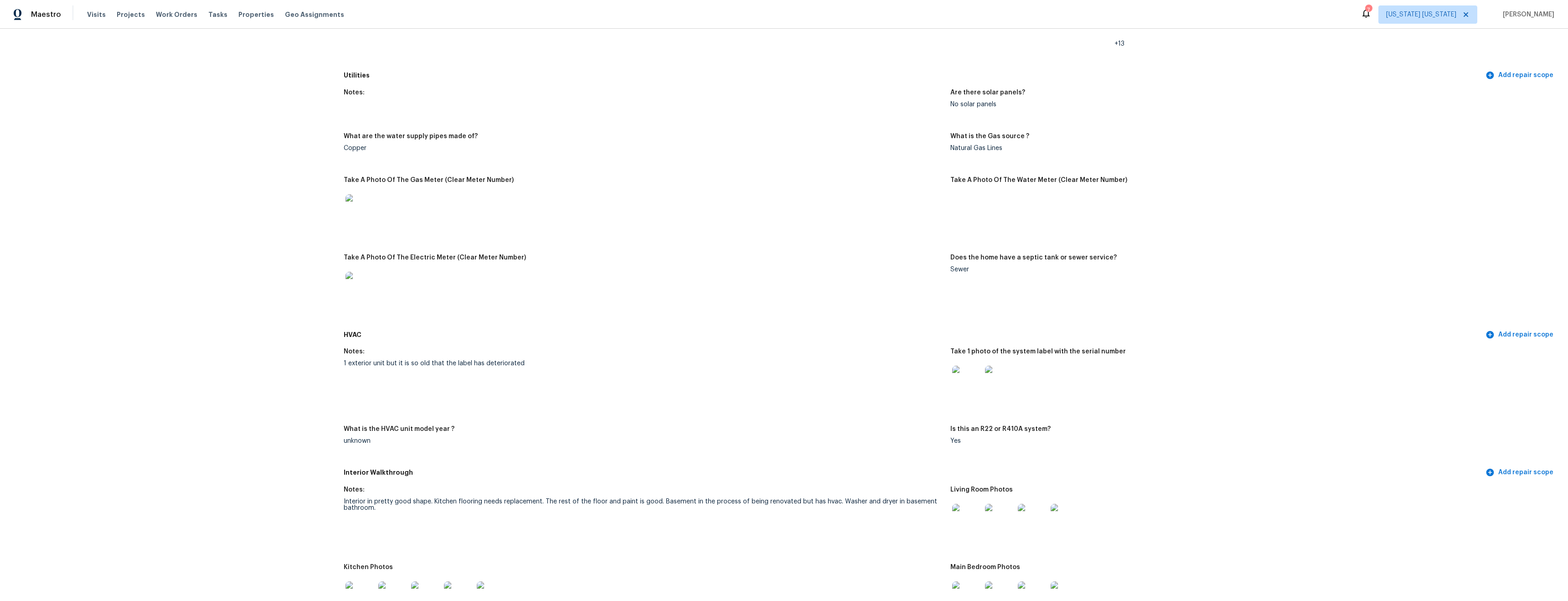
scroll to position [690, 0]
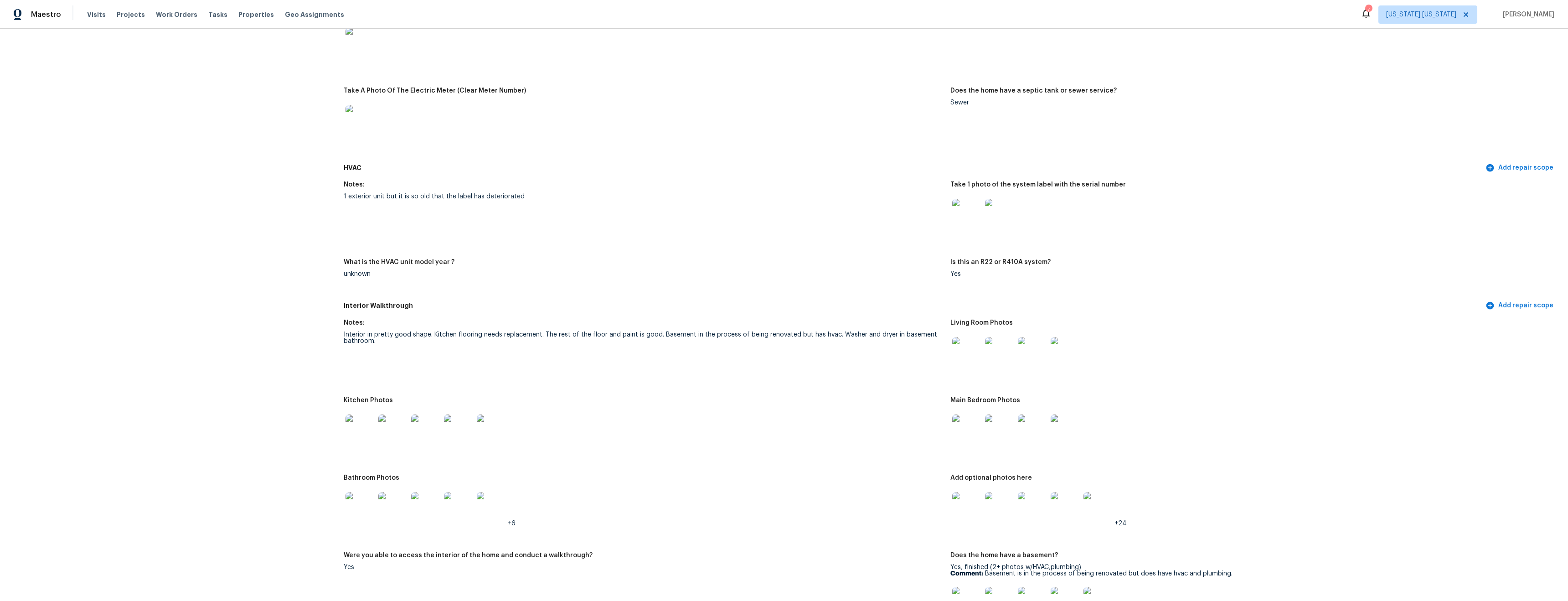
click at [958, 431] on img at bounding box center [966, 428] width 29 height 29
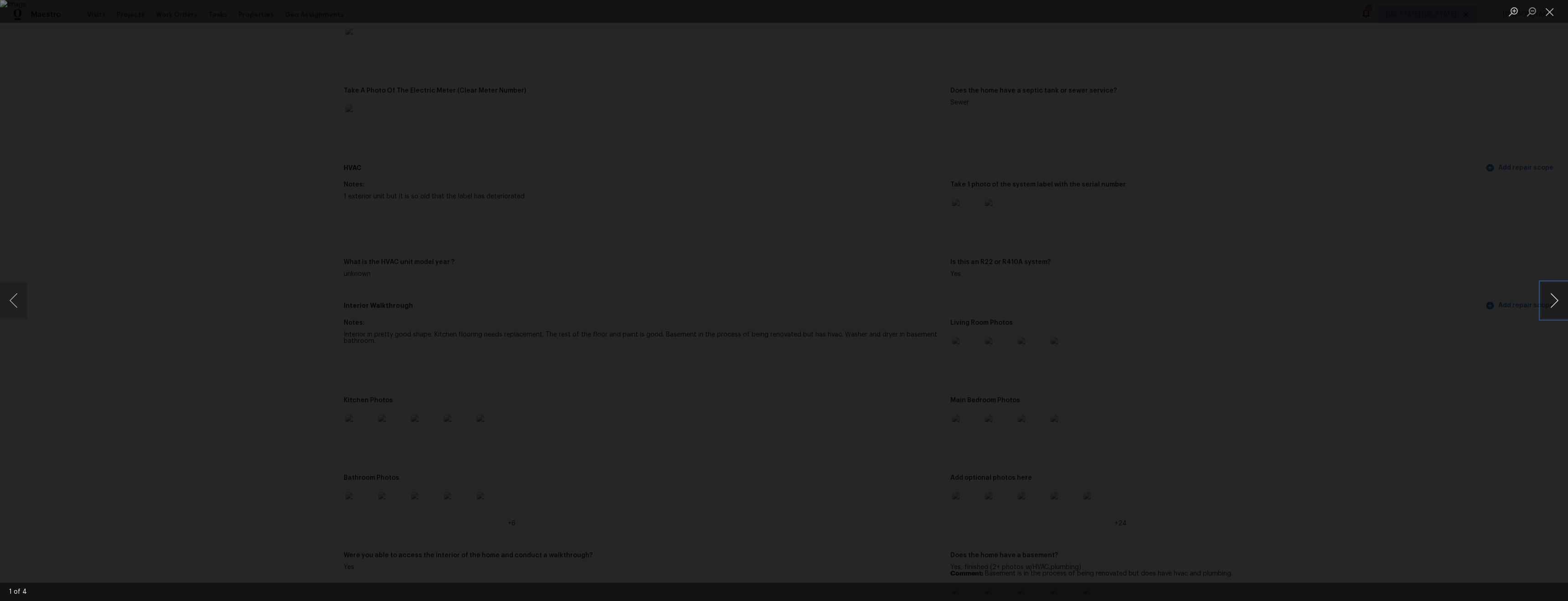
click at [1550, 304] on button "Next image" at bounding box center [1554, 300] width 28 height 36
click at [1551, 305] on button "Next image" at bounding box center [1554, 300] width 28 height 36
click at [1282, 287] on div "Lightbox" at bounding box center [784, 300] width 1568 height 601
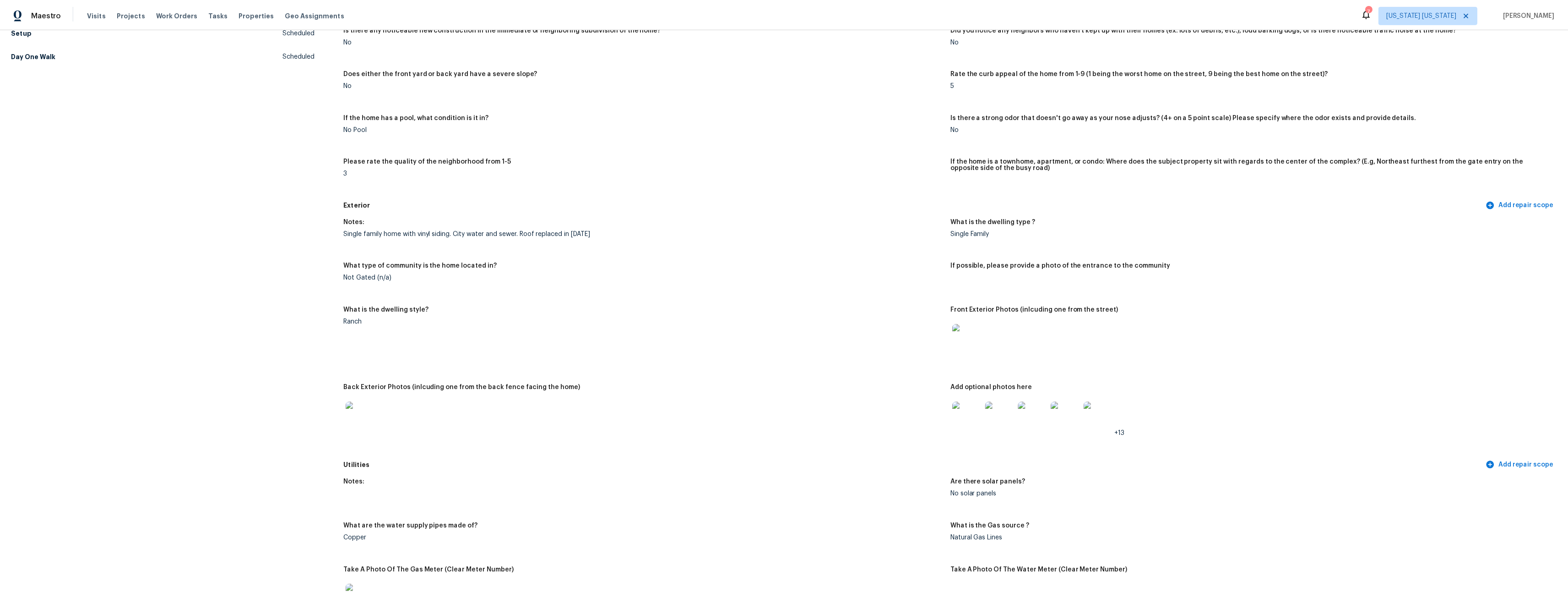
scroll to position [0, 0]
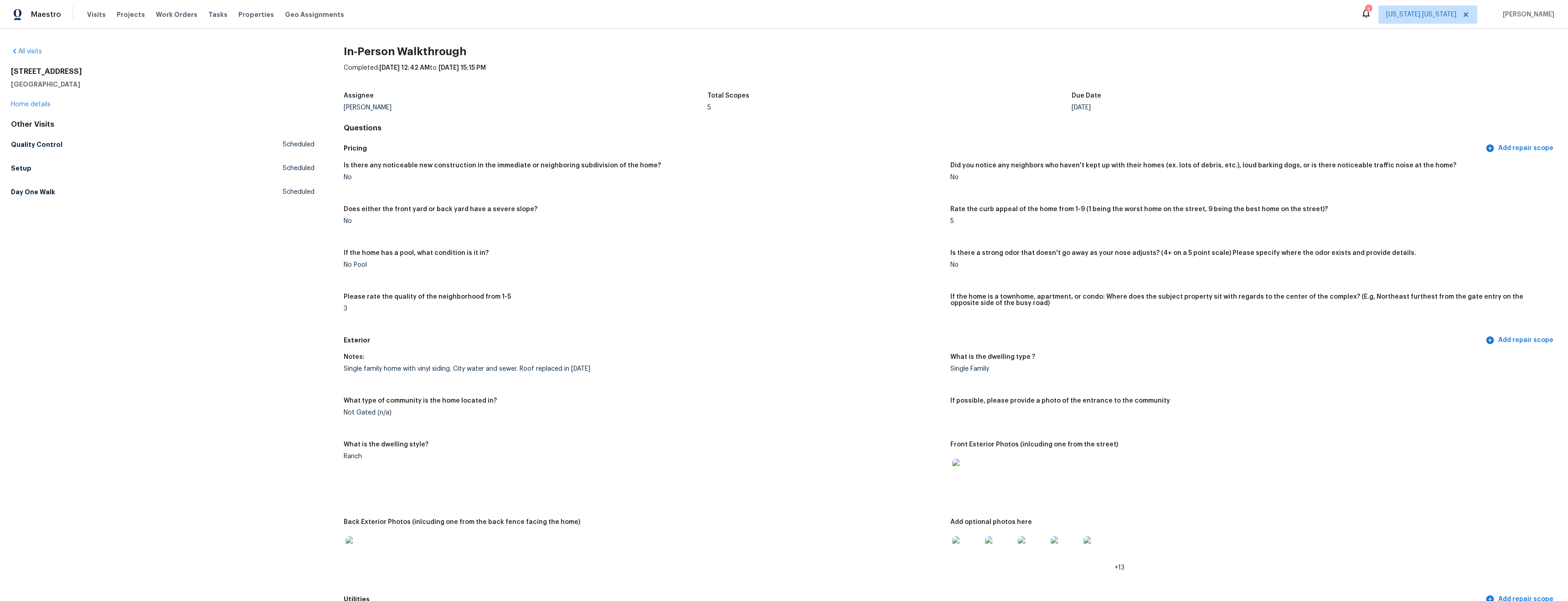
click at [40, 108] on div "124 Lincoln Ave Colonia, NJ 07067 Home details" at bounding box center [163, 88] width 304 height 42
click at [44, 102] on link "Home details" at bounding box center [31, 104] width 40 height 7
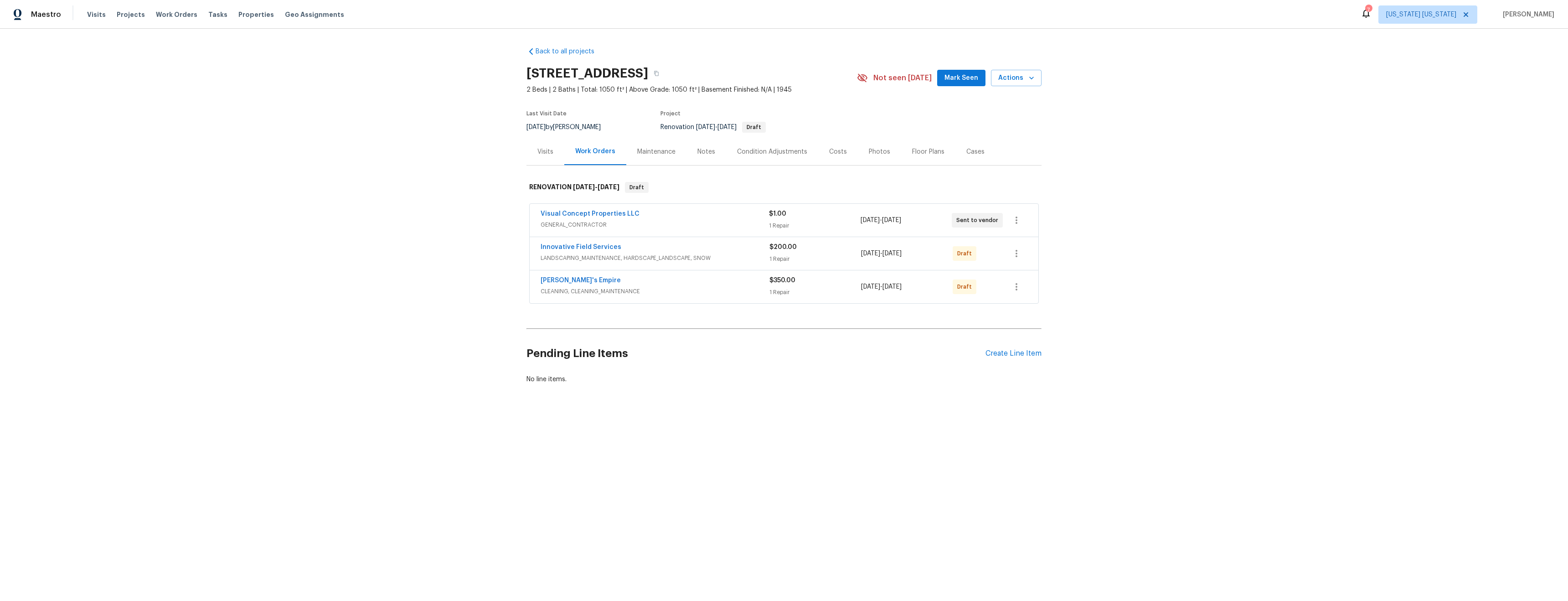
click at [705, 156] on div "Notes" at bounding box center [706, 152] width 18 height 9
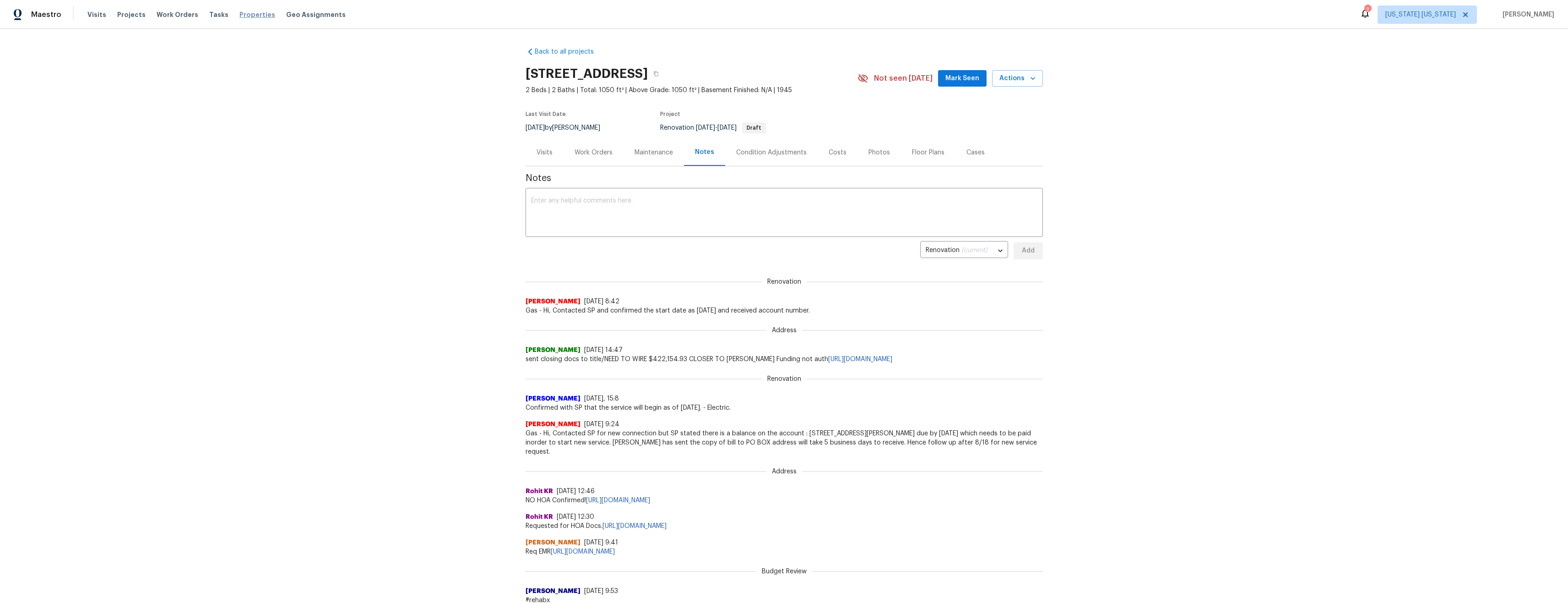
click at [239, 15] on span "Properties" at bounding box center [257, 15] width 35 height 10
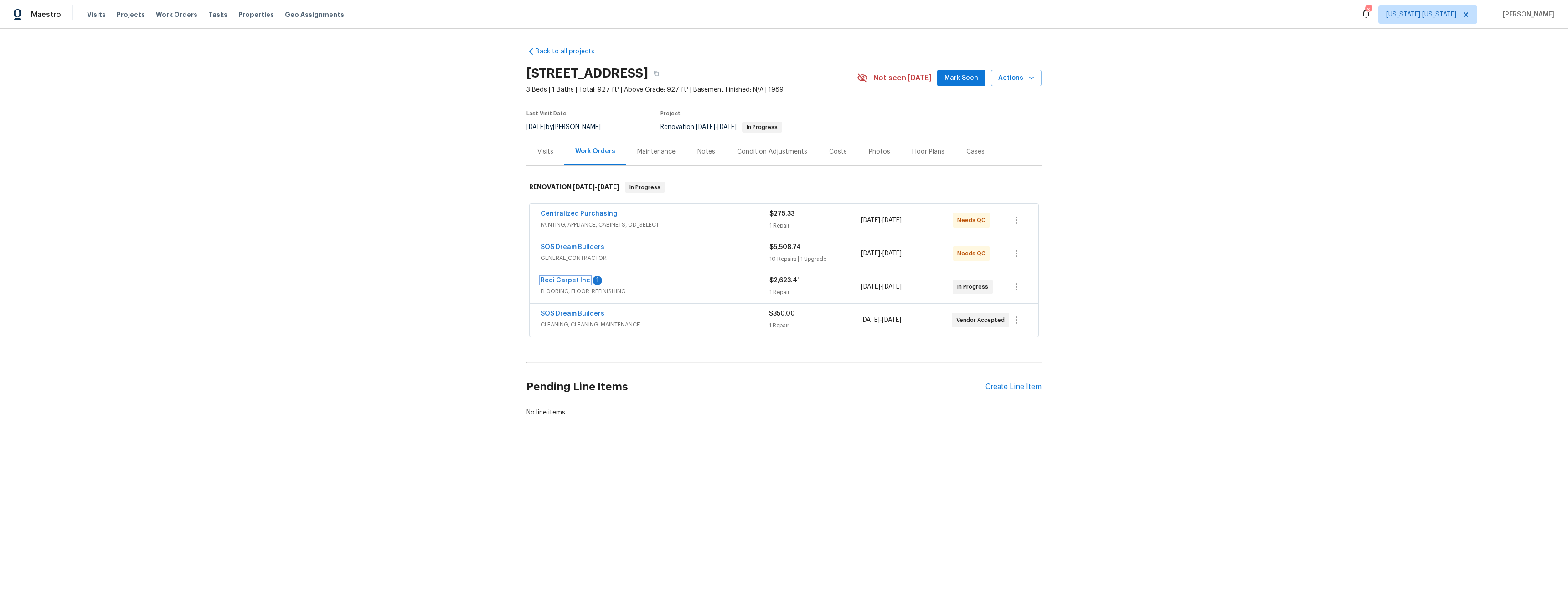
click at [565, 282] on link "Redi Carpet Inc" at bounding box center [565, 280] width 49 height 7
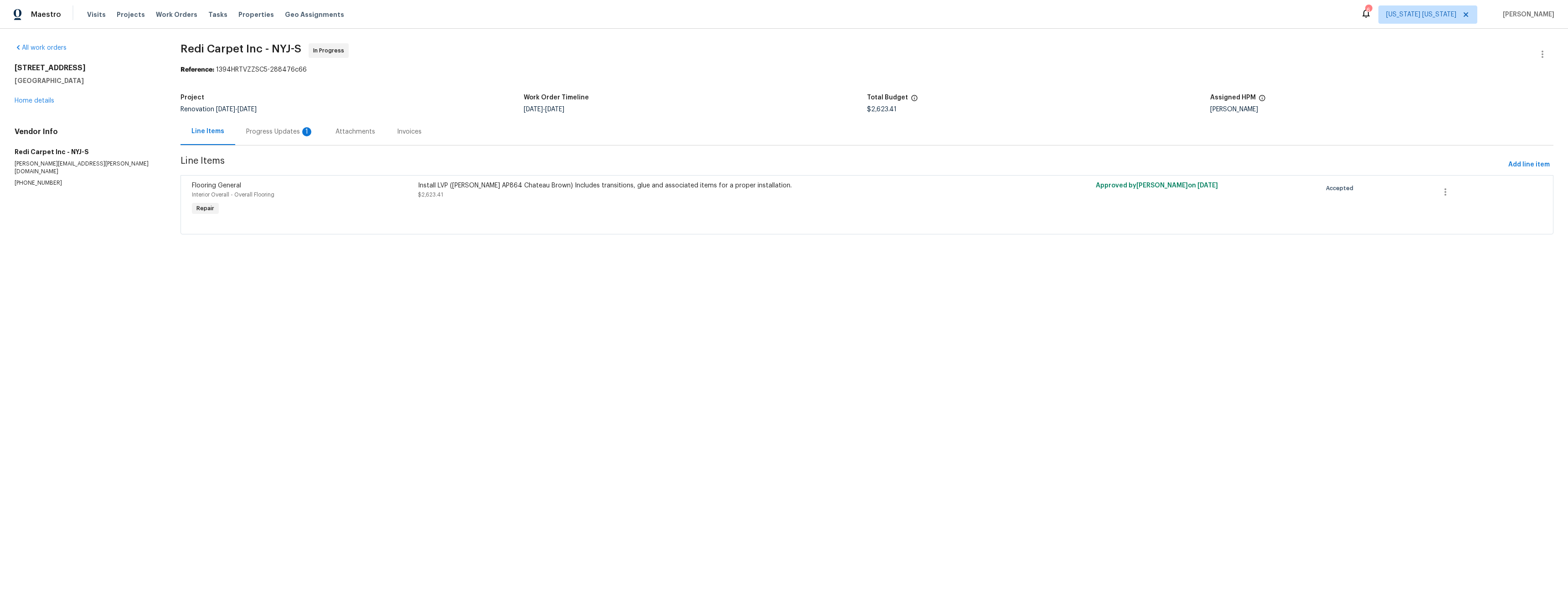
click at [297, 132] on div "Progress Updates 1" at bounding box center [279, 132] width 67 height 9
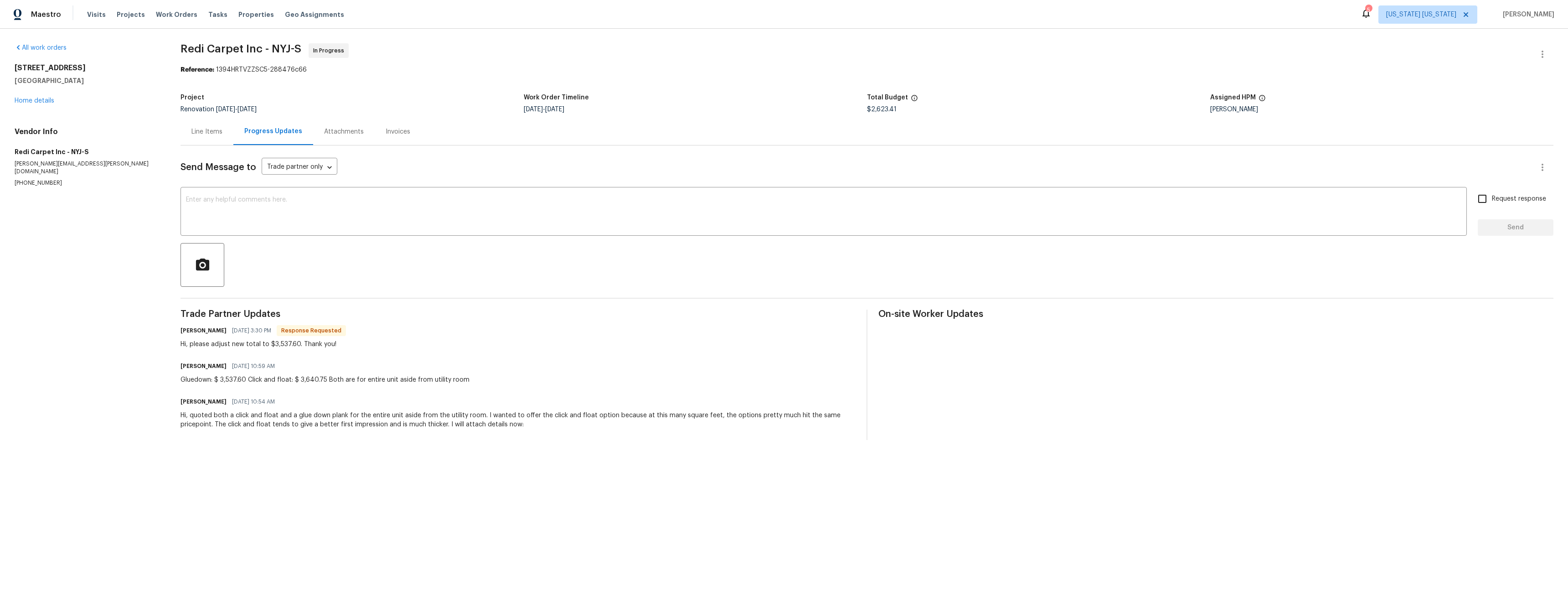
click at [561, 125] on div "Line Items Progress Updates Attachments Invoices" at bounding box center [867, 131] width 1372 height 28
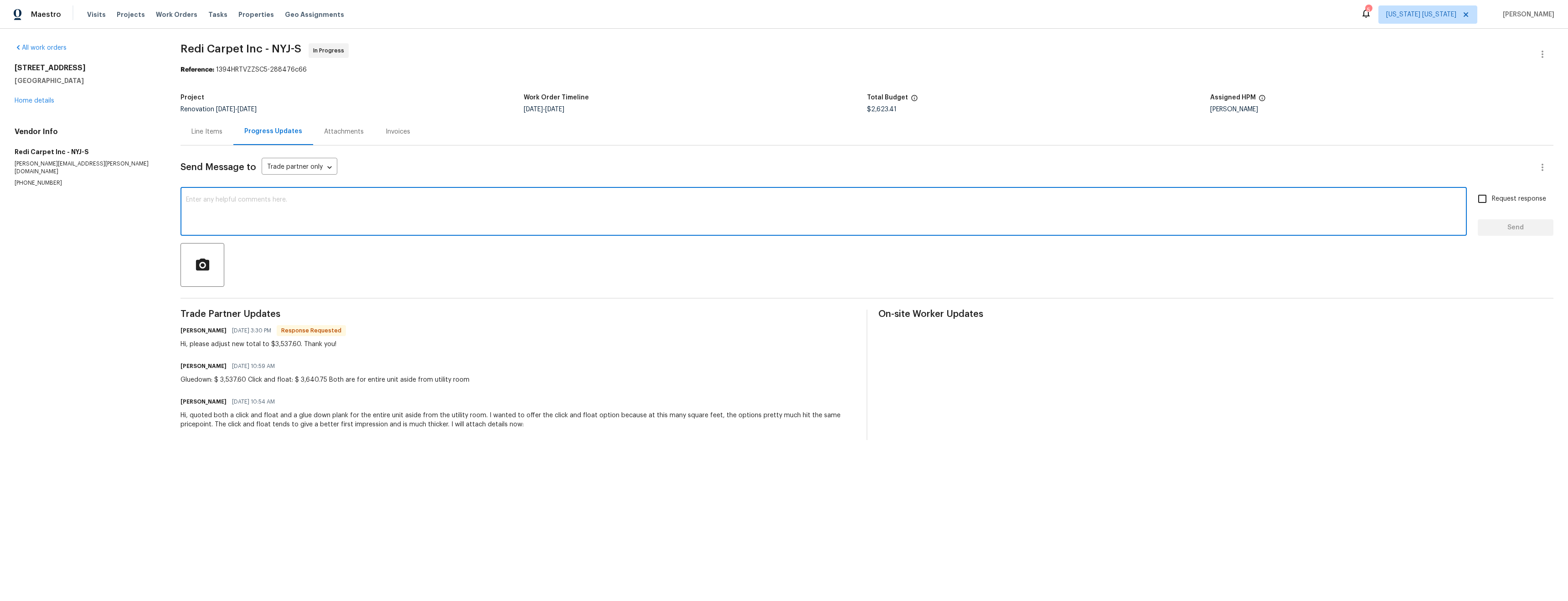
click at [479, 198] on textarea at bounding box center [823, 213] width 1275 height 32
click at [215, 134] on div "Line Items" at bounding box center [207, 132] width 31 height 9
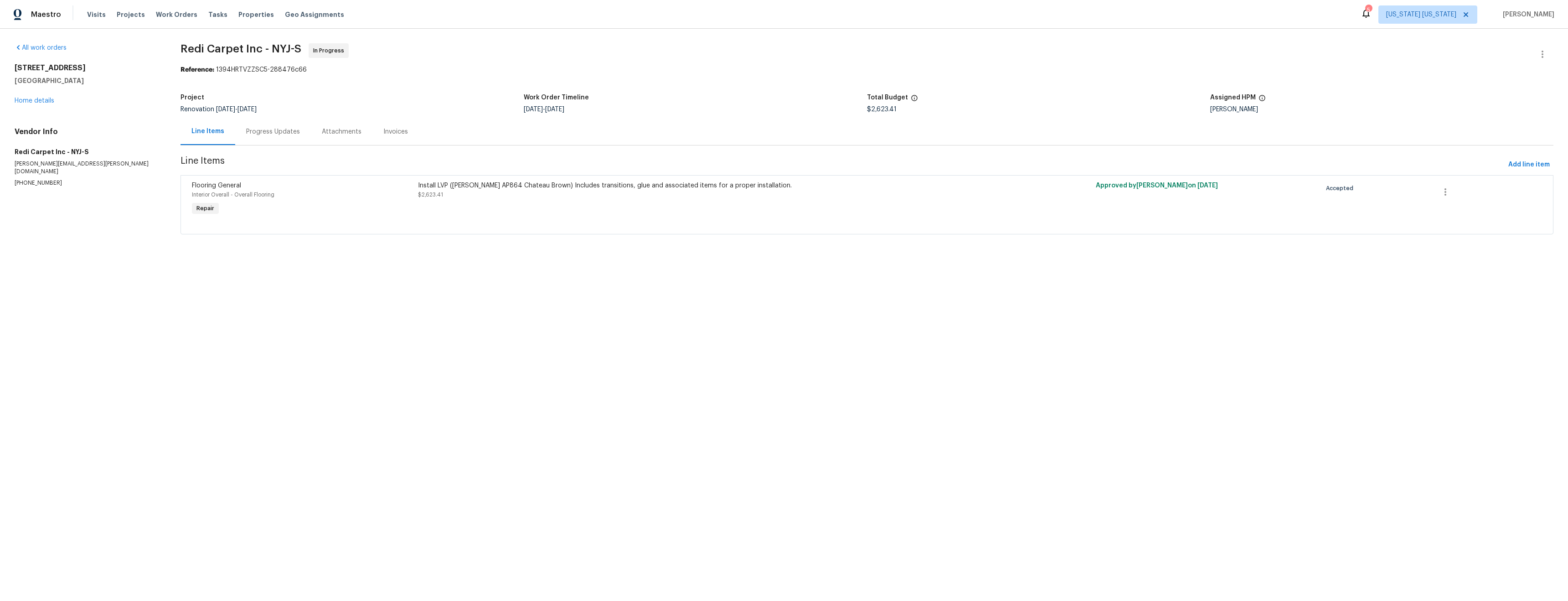
click at [269, 137] on div "Progress Updates" at bounding box center [273, 131] width 76 height 27
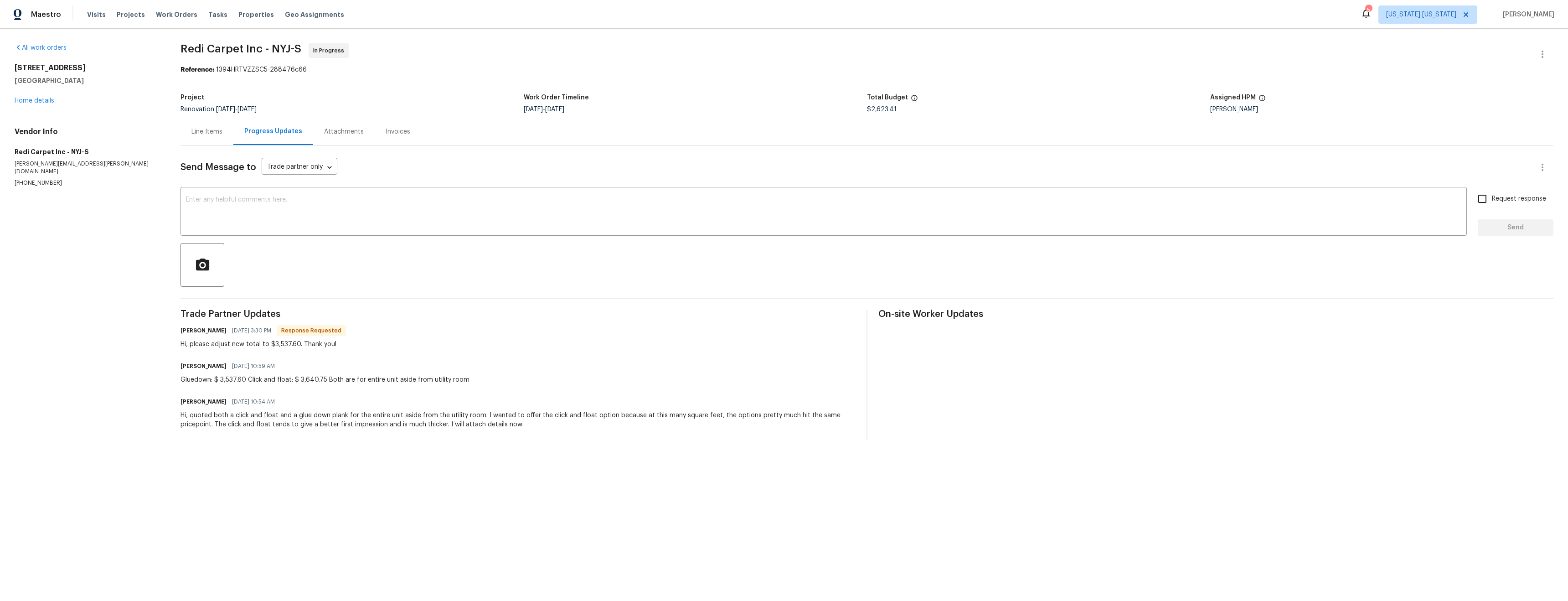
click at [195, 135] on div "Line Items" at bounding box center [207, 132] width 31 height 9
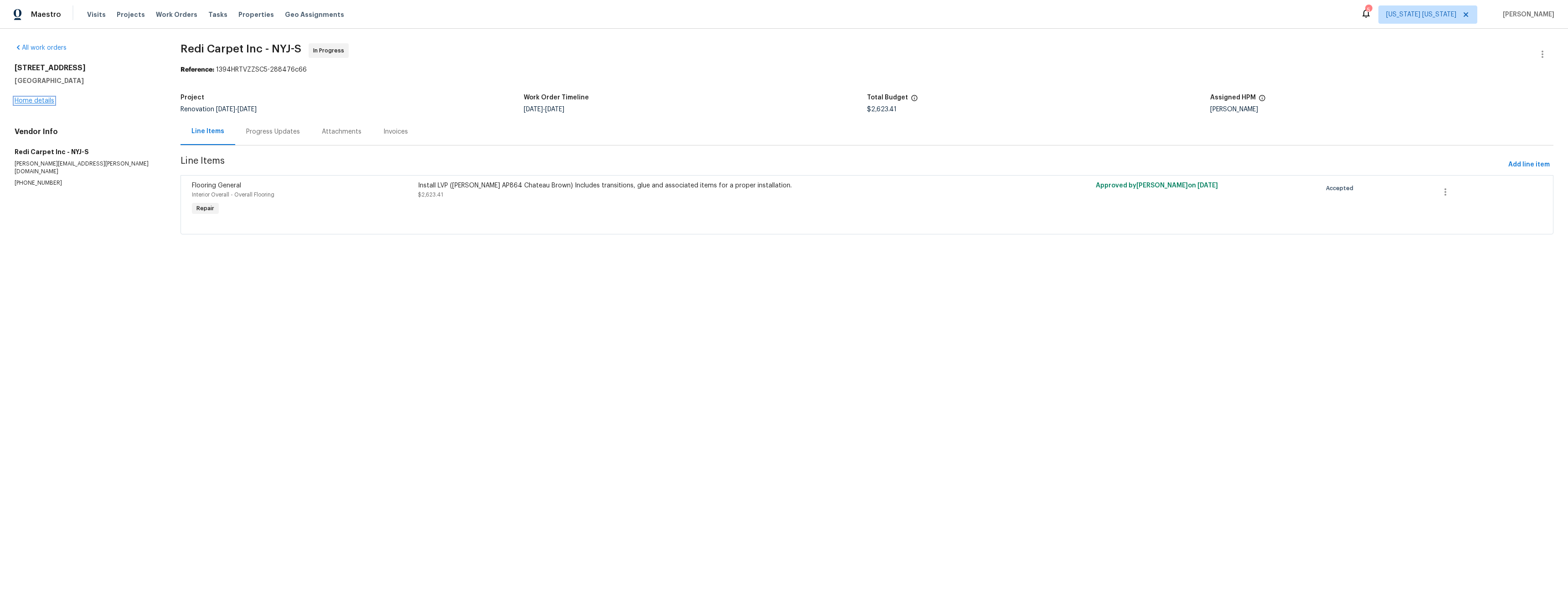
click at [35, 103] on link "Home details" at bounding box center [34, 101] width 40 height 7
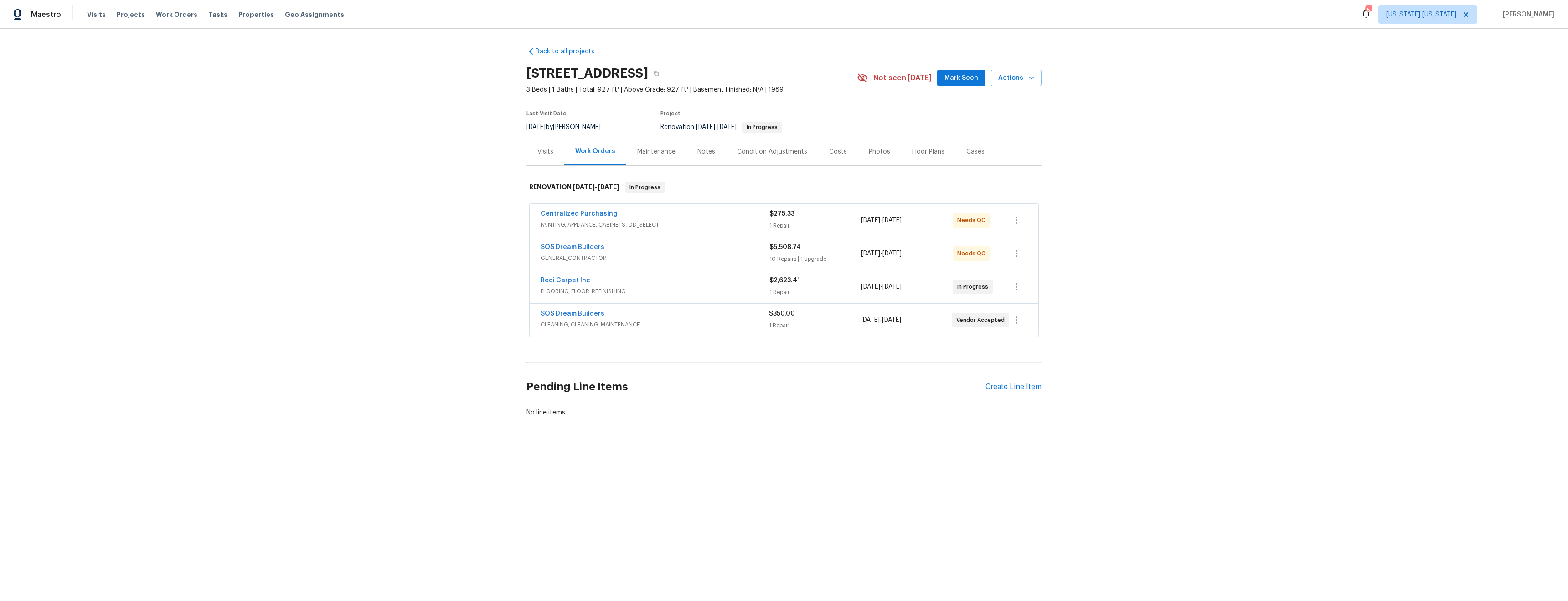
click at [535, 157] on div "Visits" at bounding box center [546, 151] width 38 height 27
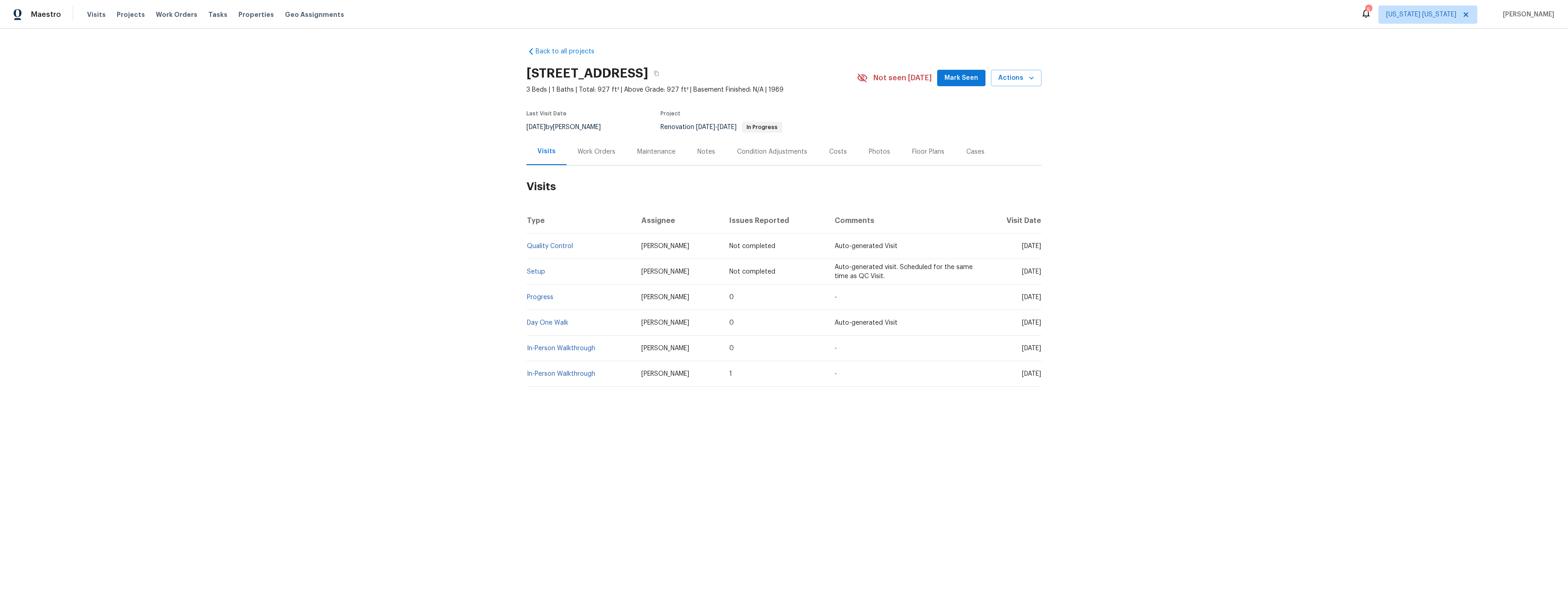
click at [600, 155] on div "Work Orders" at bounding box center [596, 152] width 38 height 9
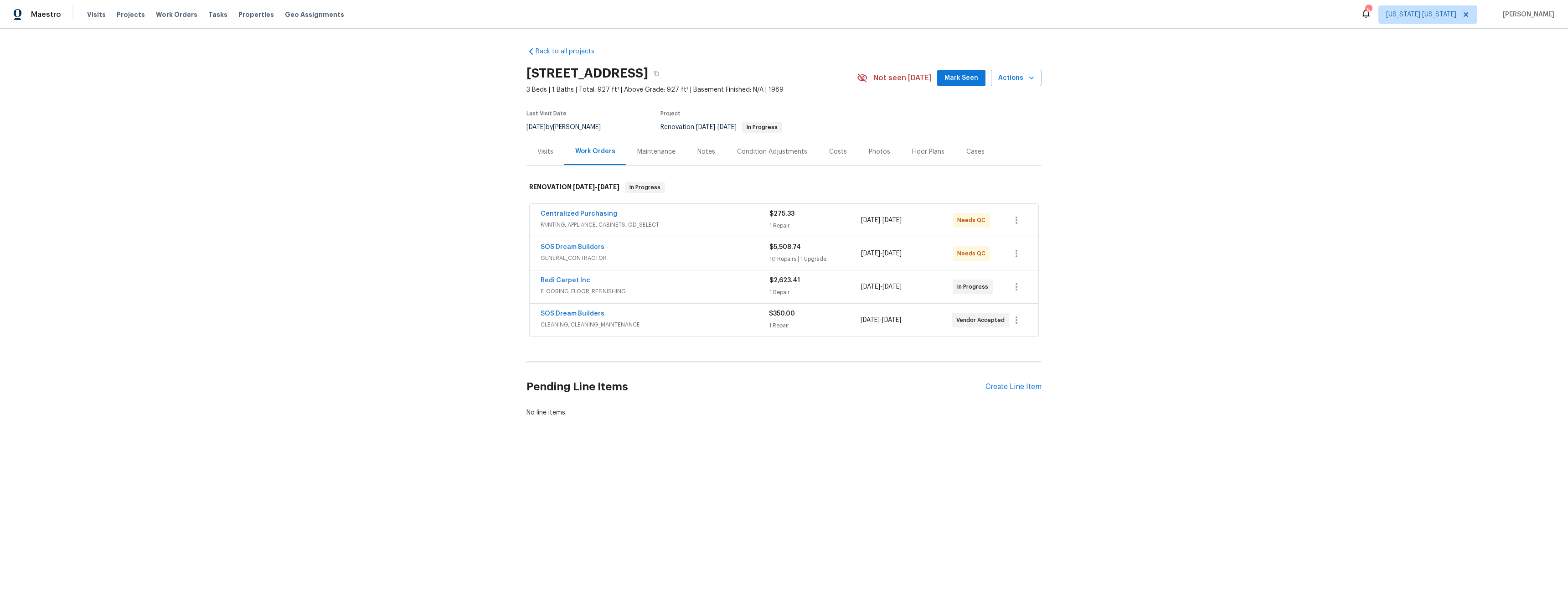
click at [651, 151] on div "Maintenance" at bounding box center [656, 152] width 38 height 9
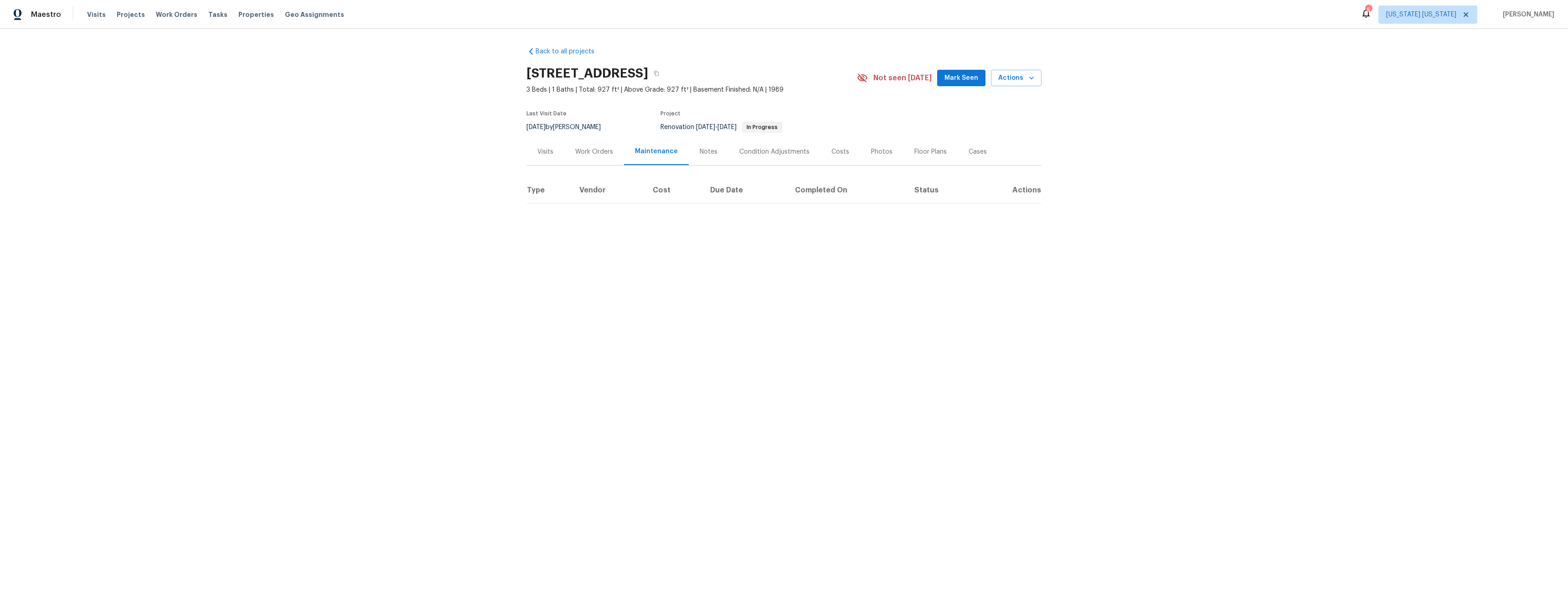
click at [700, 151] on div "Notes" at bounding box center [708, 152] width 18 height 9
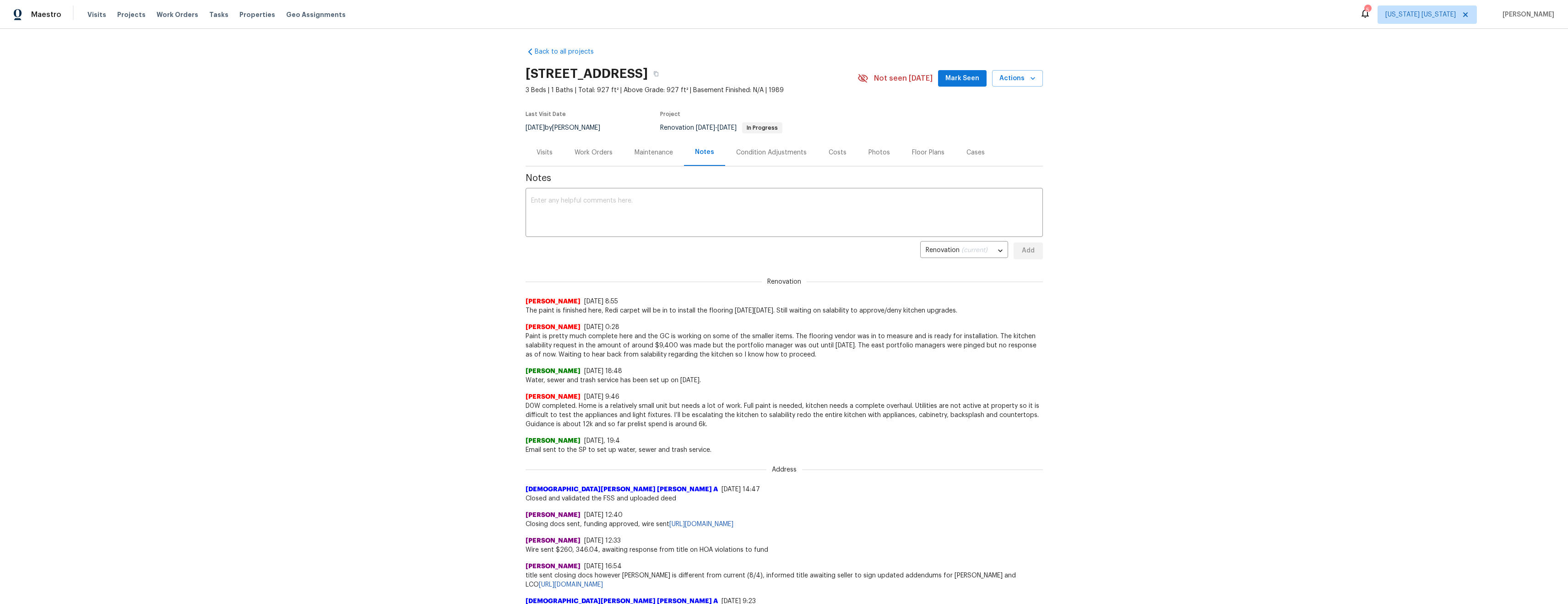
click at [599, 156] on div "Work Orders" at bounding box center [594, 153] width 38 height 10
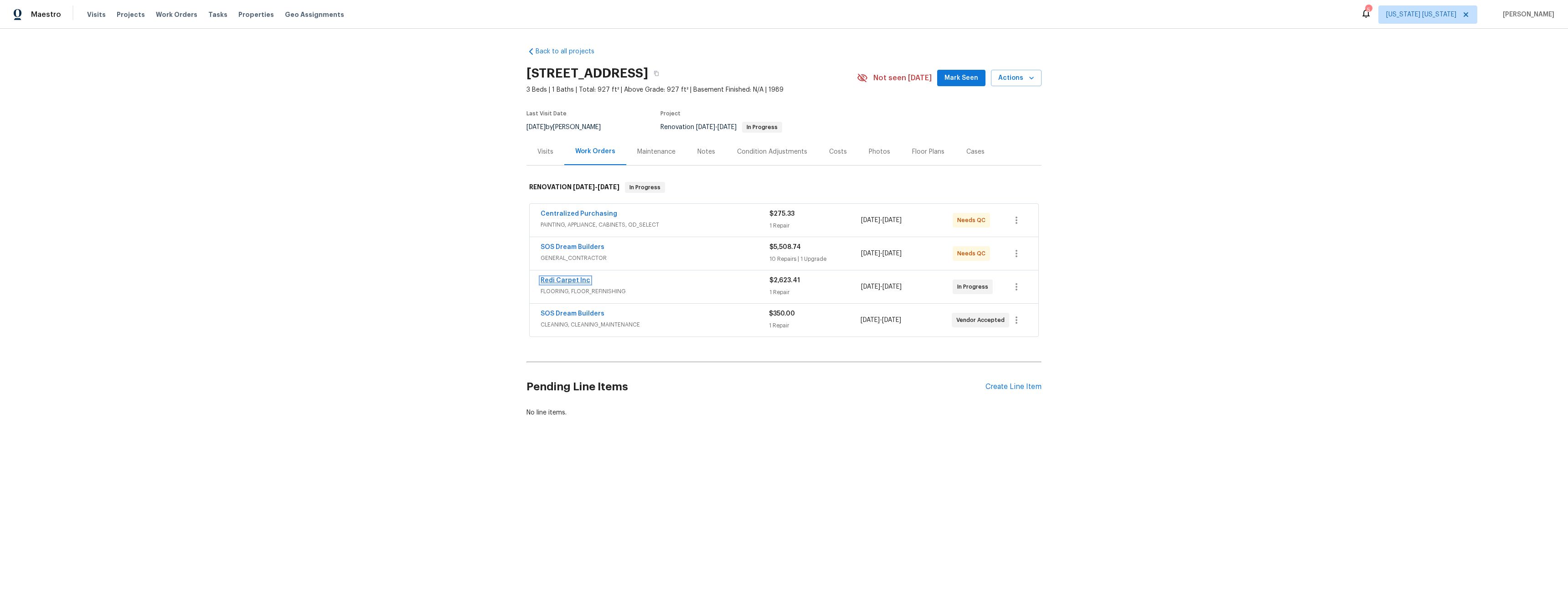
click at [572, 281] on link "Redi Carpet Inc" at bounding box center [565, 280] width 49 height 7
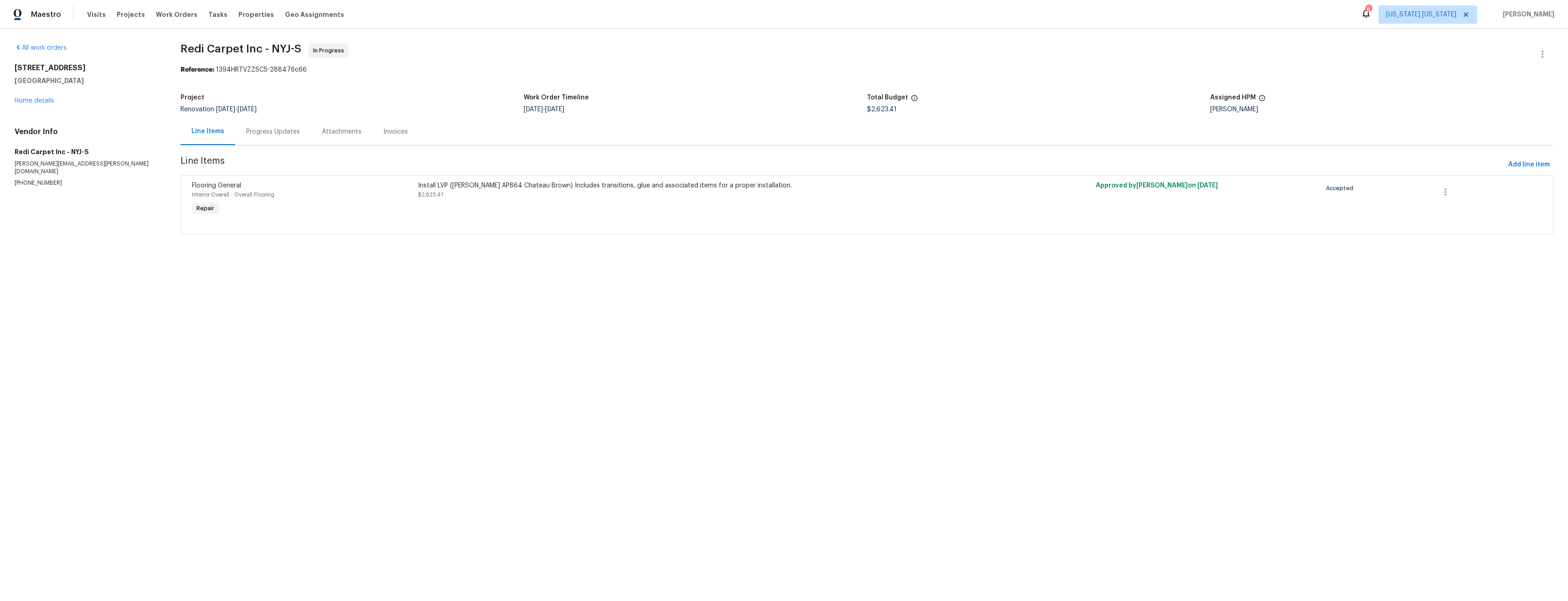
click at [293, 132] on div "Progress Updates" at bounding box center [272, 132] width 54 height 9
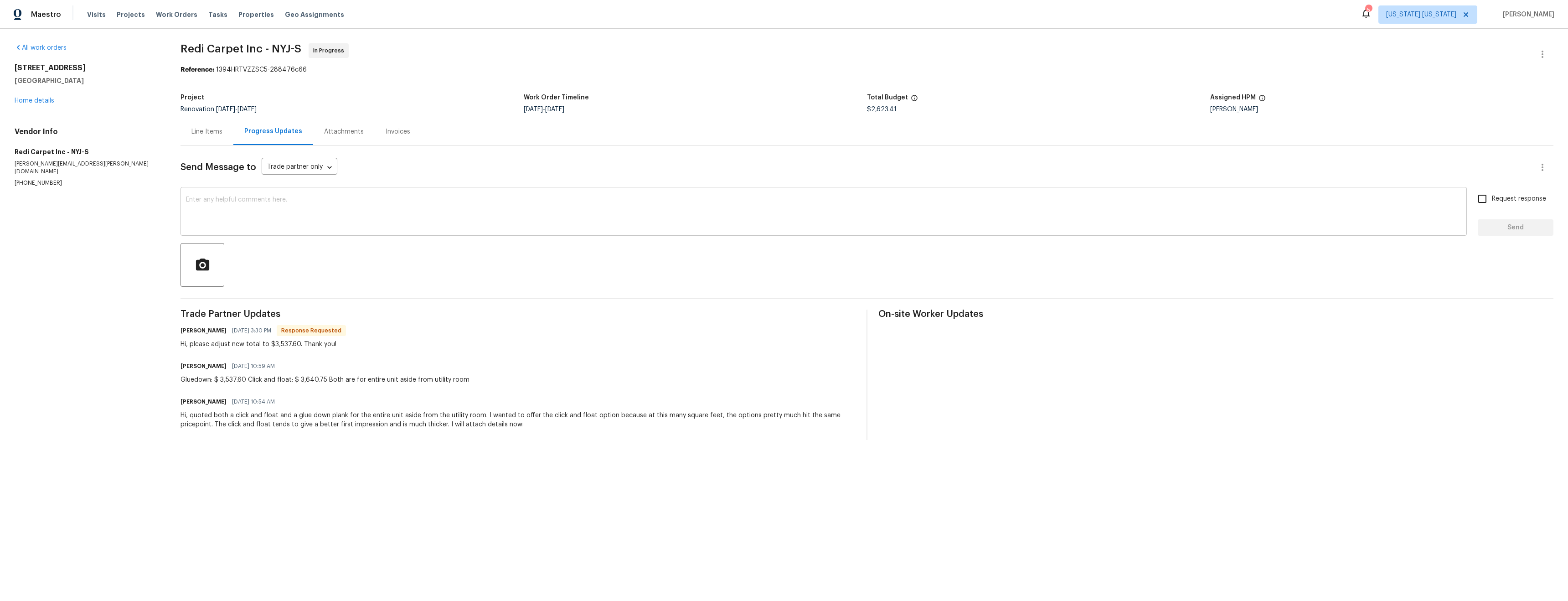
click at [463, 217] on textarea at bounding box center [823, 213] width 1275 height 32
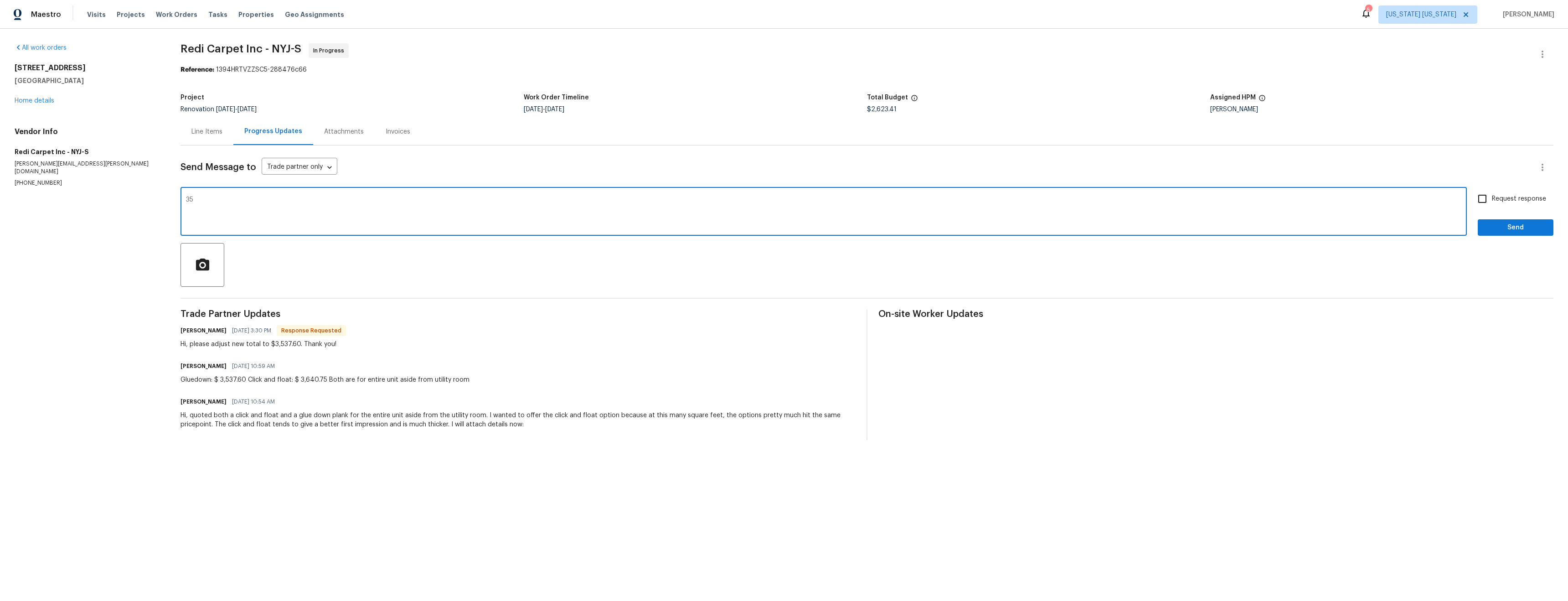
type textarea "3"
click at [205, 131] on div "Line Items" at bounding box center [207, 132] width 31 height 9
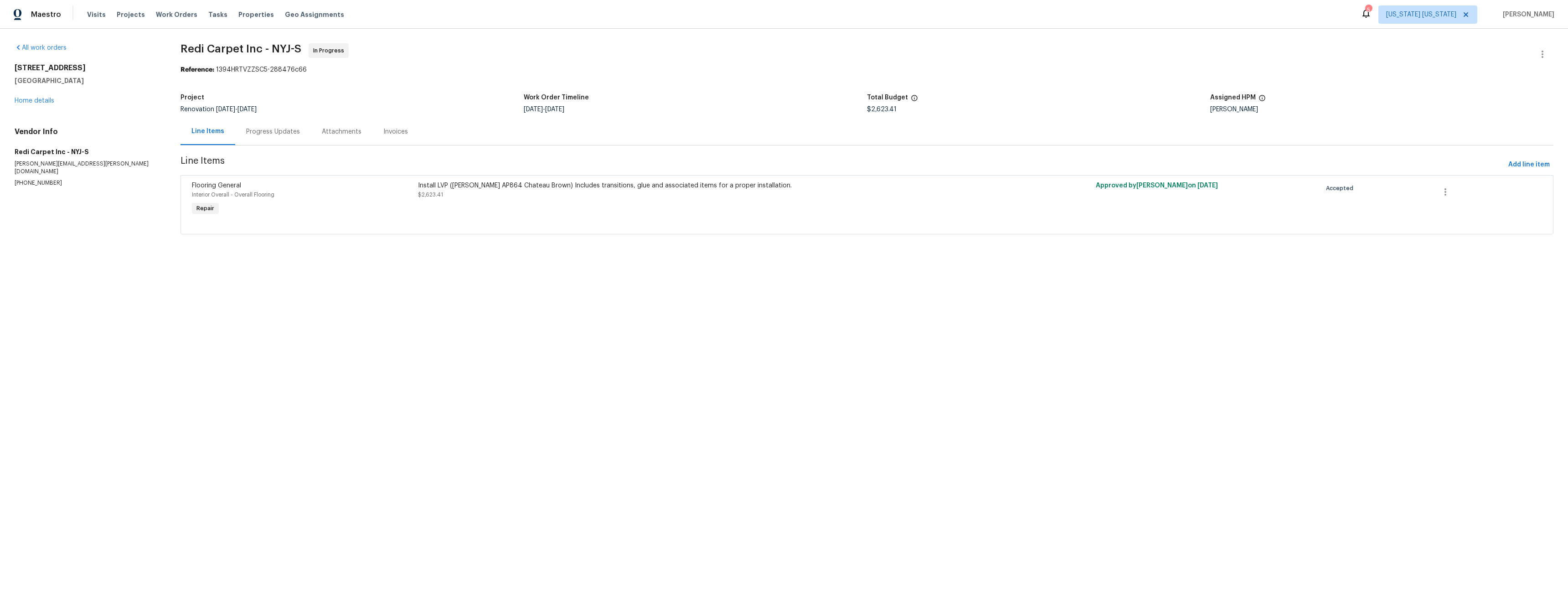
click at [287, 131] on div "Progress Updates" at bounding box center [272, 132] width 54 height 9
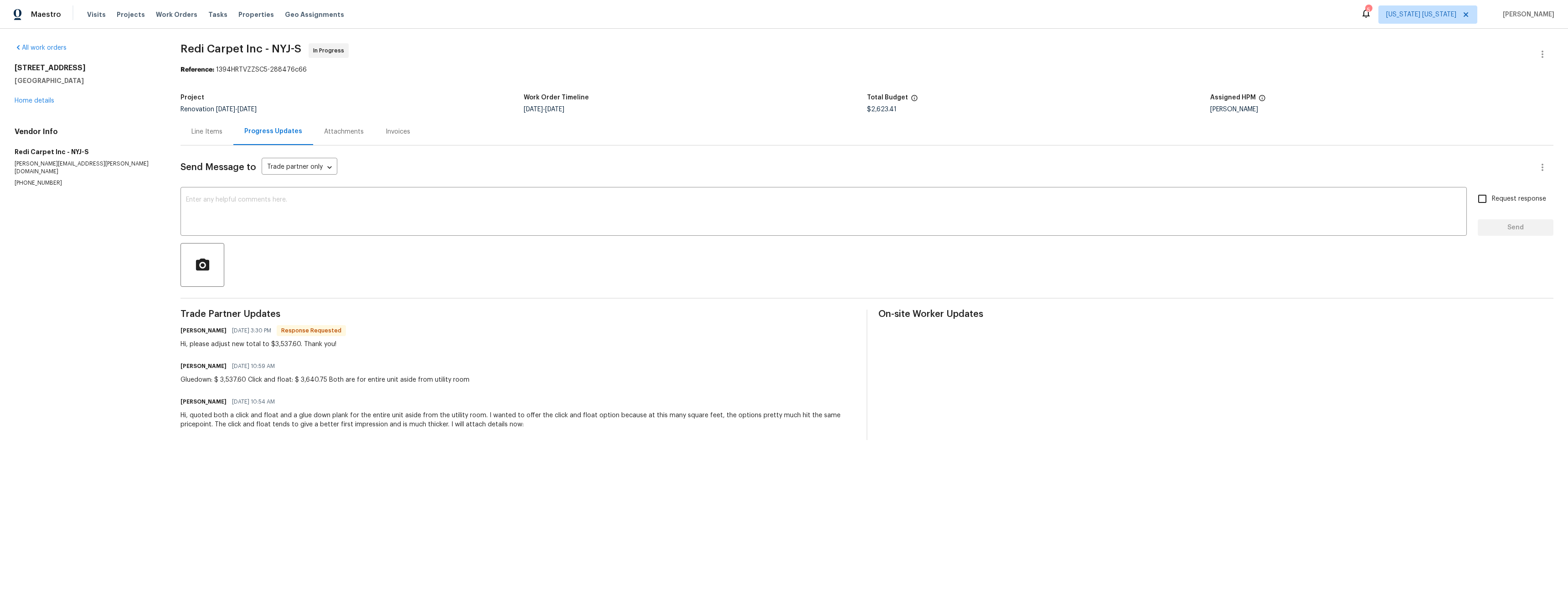
click at [45, 95] on div "[STREET_ADDRESS] Home details" at bounding box center [86, 85] width 144 height 42
click at [46, 102] on link "Home details" at bounding box center [34, 101] width 40 height 7
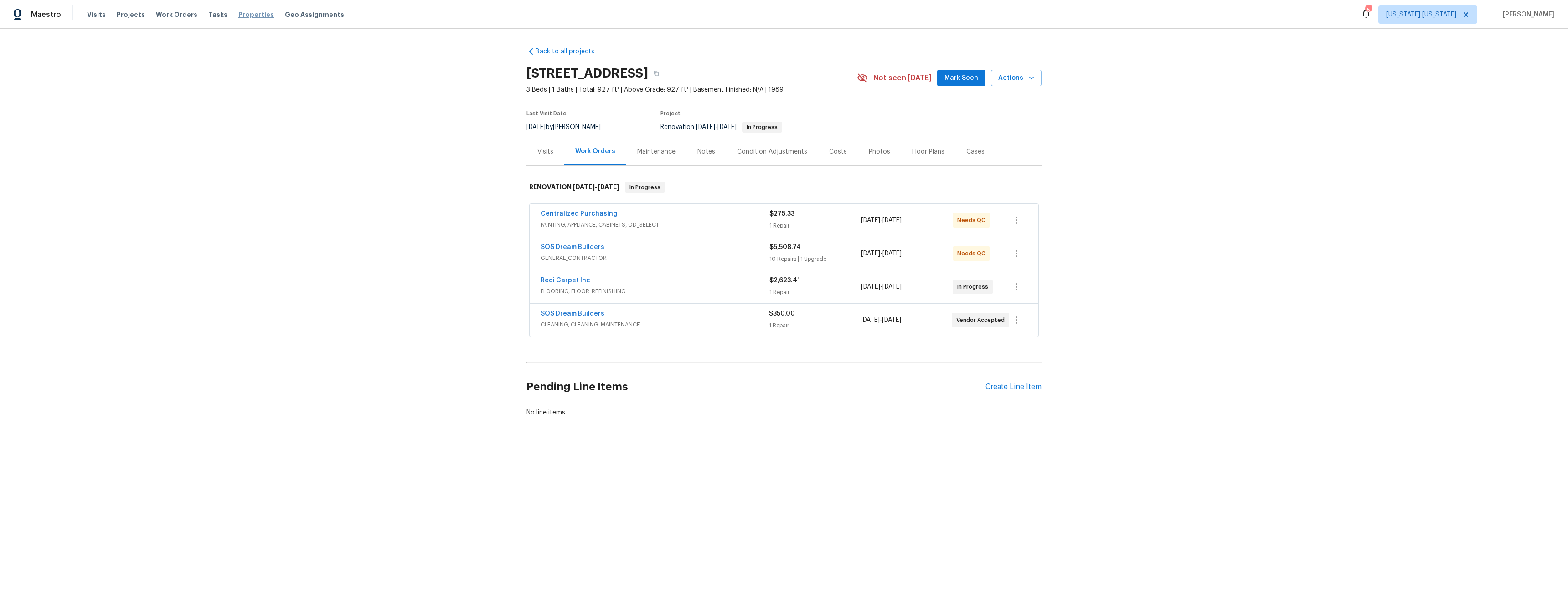
click at [243, 15] on span "Properties" at bounding box center [255, 15] width 35 height 9
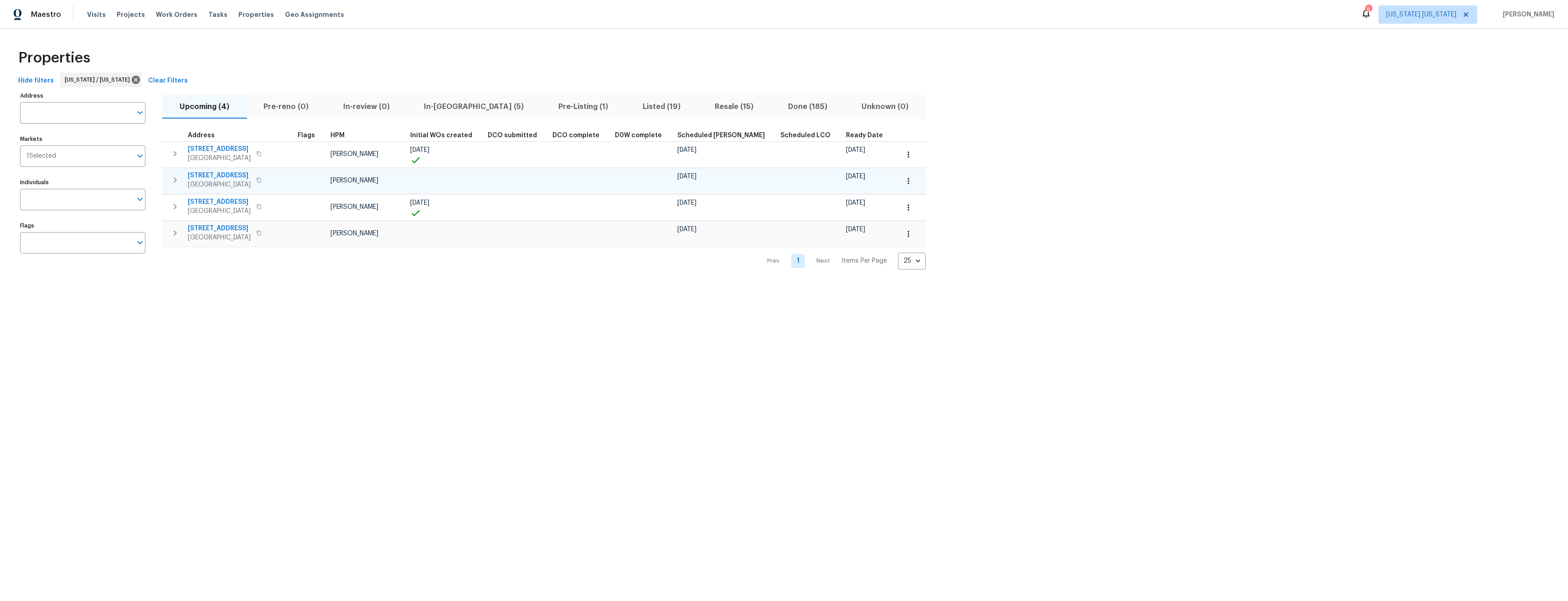
click at [218, 174] on span "77 Avebury Pl" at bounding box center [219, 176] width 63 height 9
click at [444, 105] on span "In-reno (5)" at bounding box center [475, 106] width 123 height 12
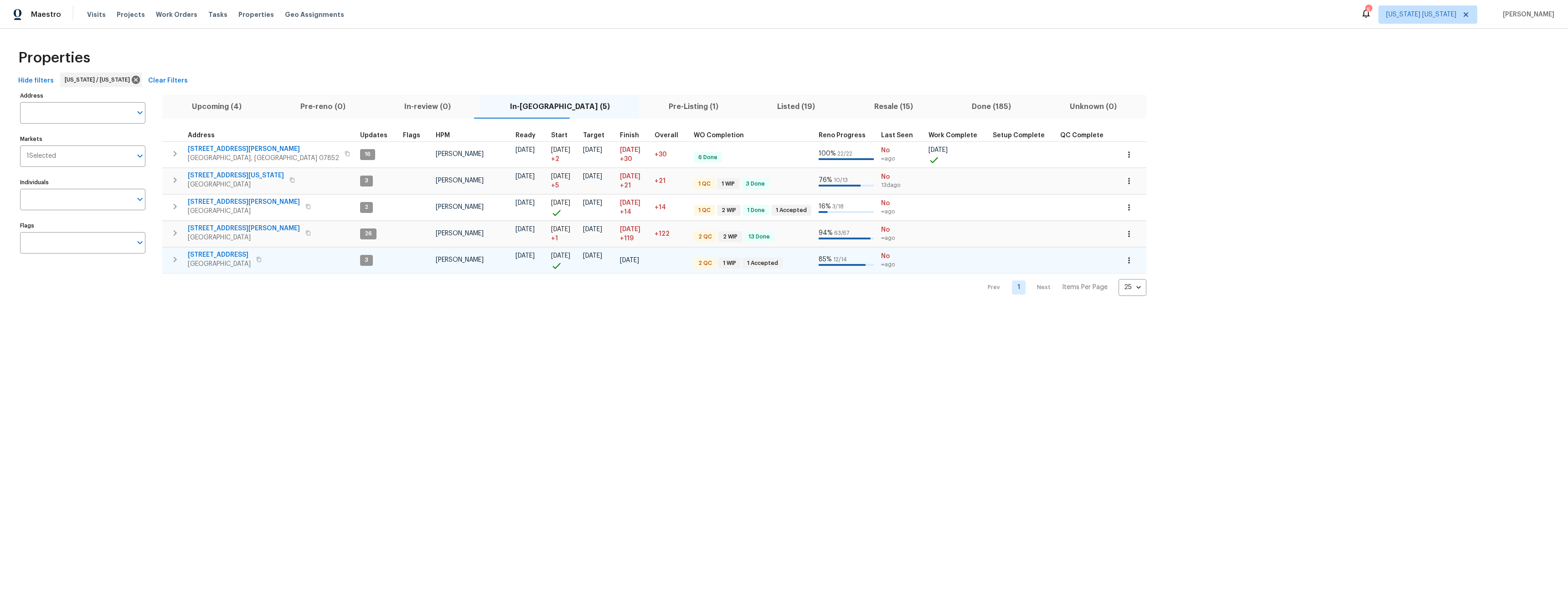
click at [213, 254] on span "448 Northam Dr" at bounding box center [219, 255] width 63 height 9
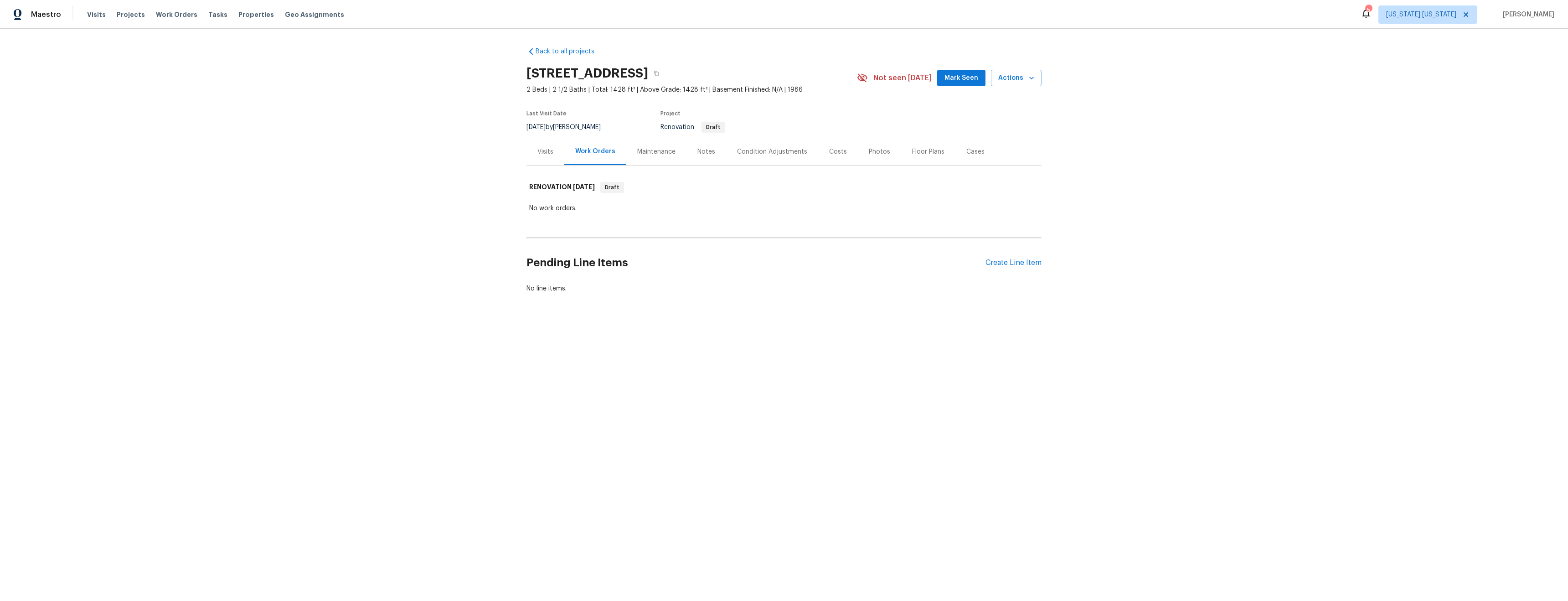
click at [541, 158] on div "Visits" at bounding box center [546, 151] width 38 height 27
click at [544, 272] on link "In-Person Walkthrough" at bounding box center [561, 272] width 68 height 7
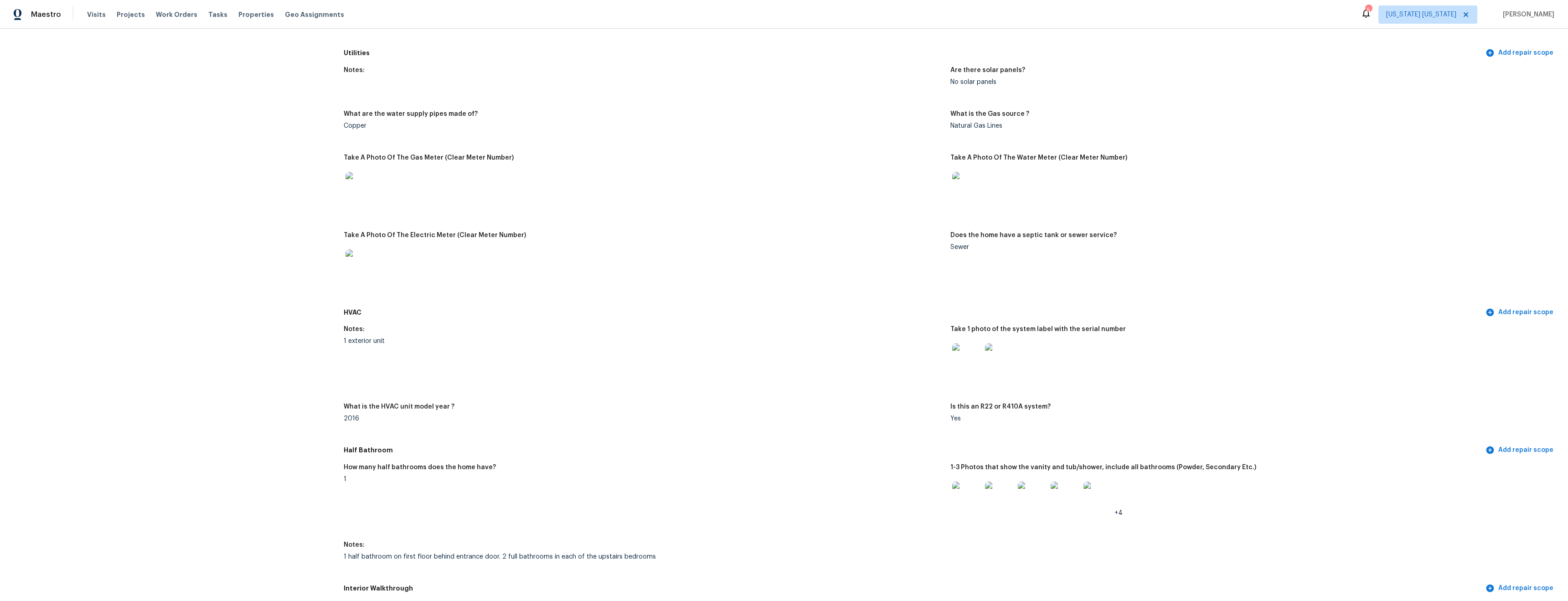
scroll to position [735, 0]
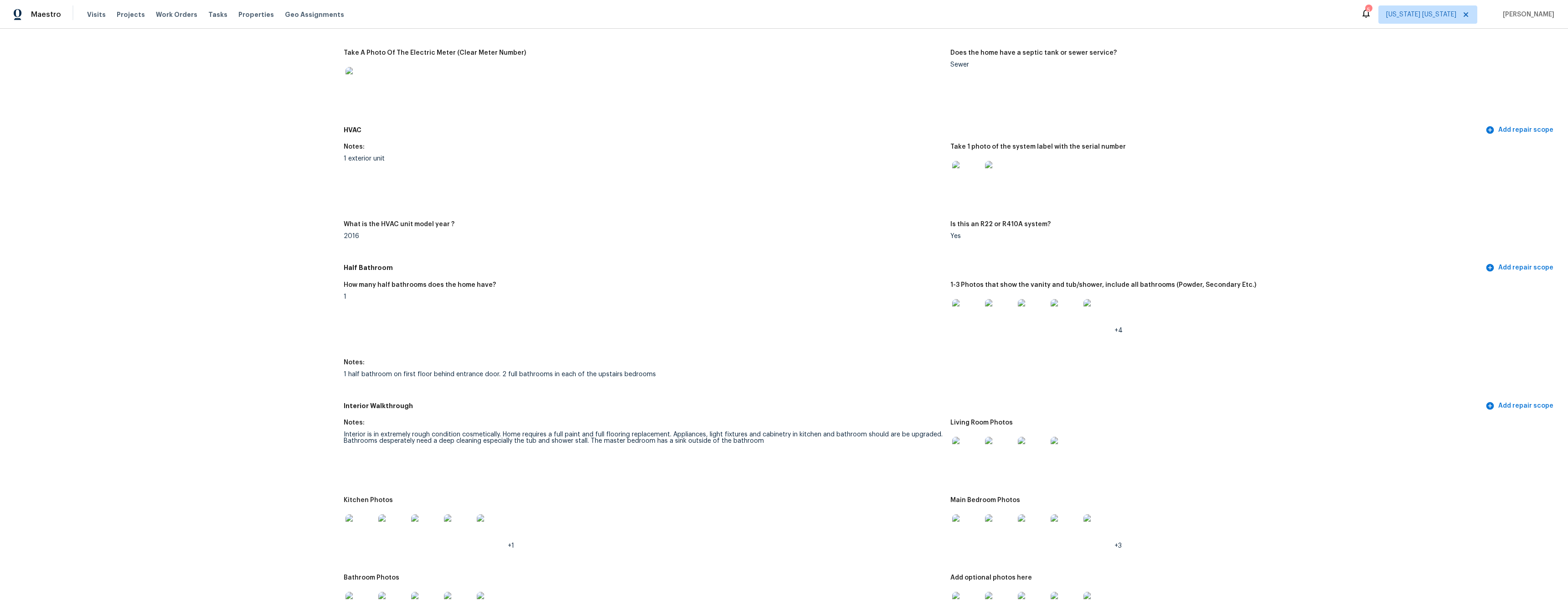
click at [366, 531] on img at bounding box center [360, 529] width 29 height 29
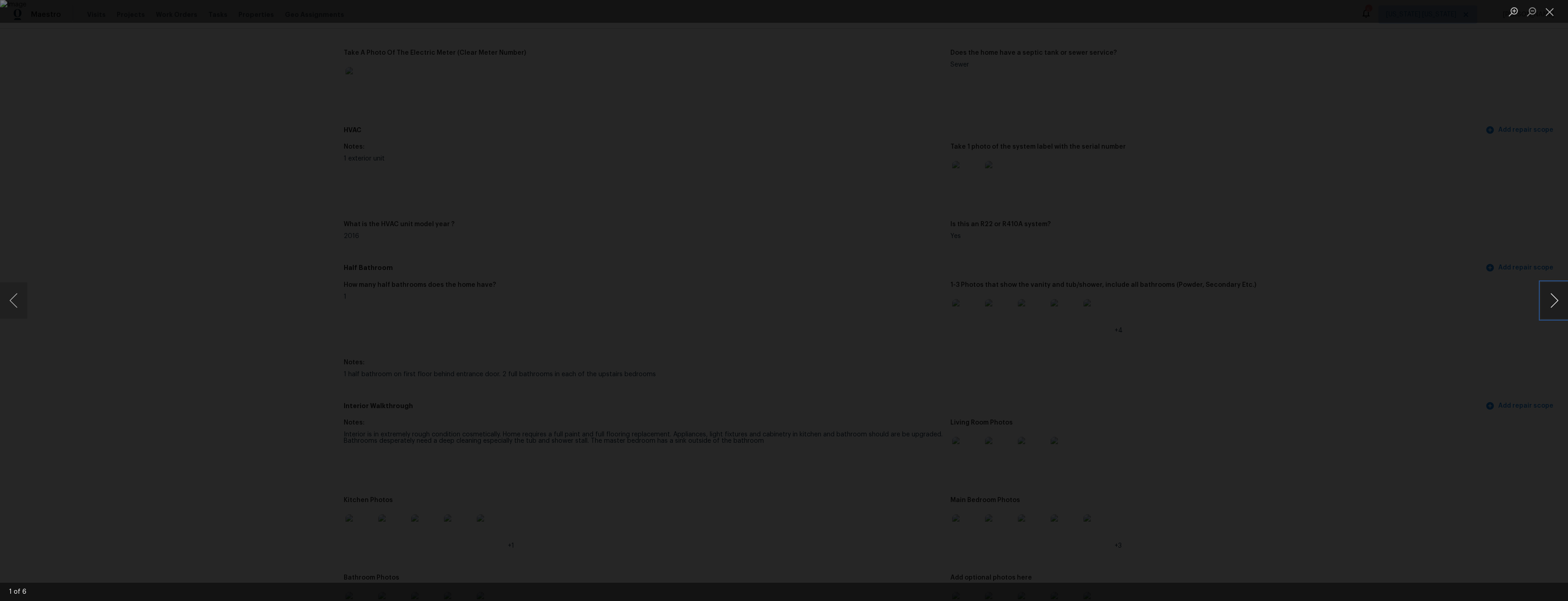
click at [1545, 299] on button "Next image" at bounding box center [1554, 300] width 28 height 36
click at [1546, 299] on button "Next image" at bounding box center [1554, 300] width 28 height 36
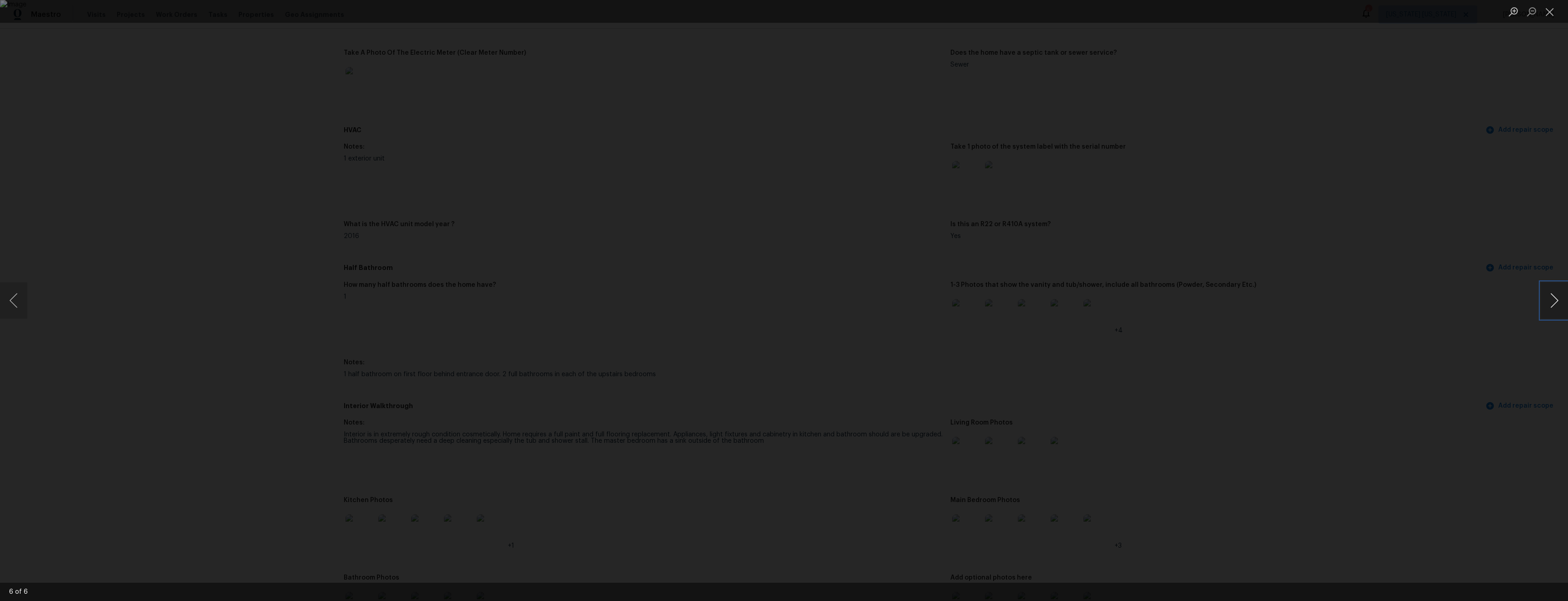
click at [1547, 298] on button "Next image" at bounding box center [1554, 300] width 28 height 36
click at [1548, 298] on button "Next image" at bounding box center [1554, 300] width 28 height 36
click at [1249, 360] on div "Lightbox" at bounding box center [784, 300] width 1568 height 601
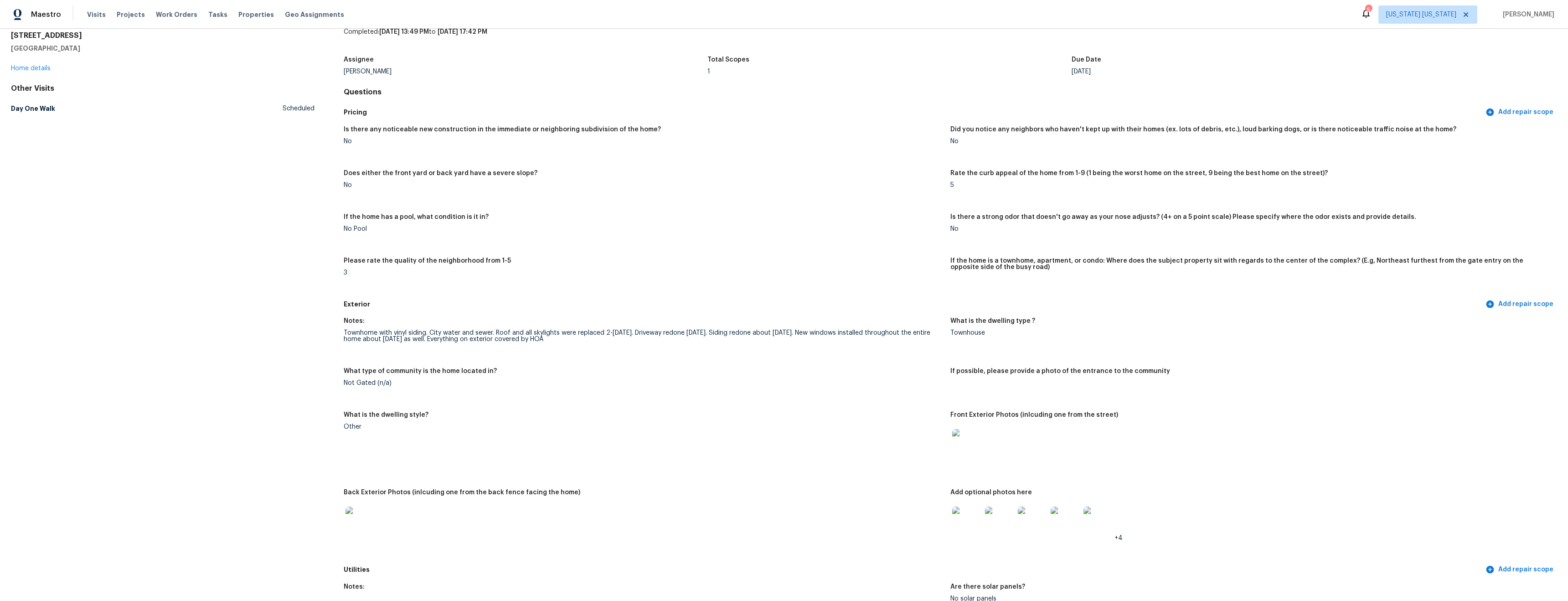
scroll to position [0, 0]
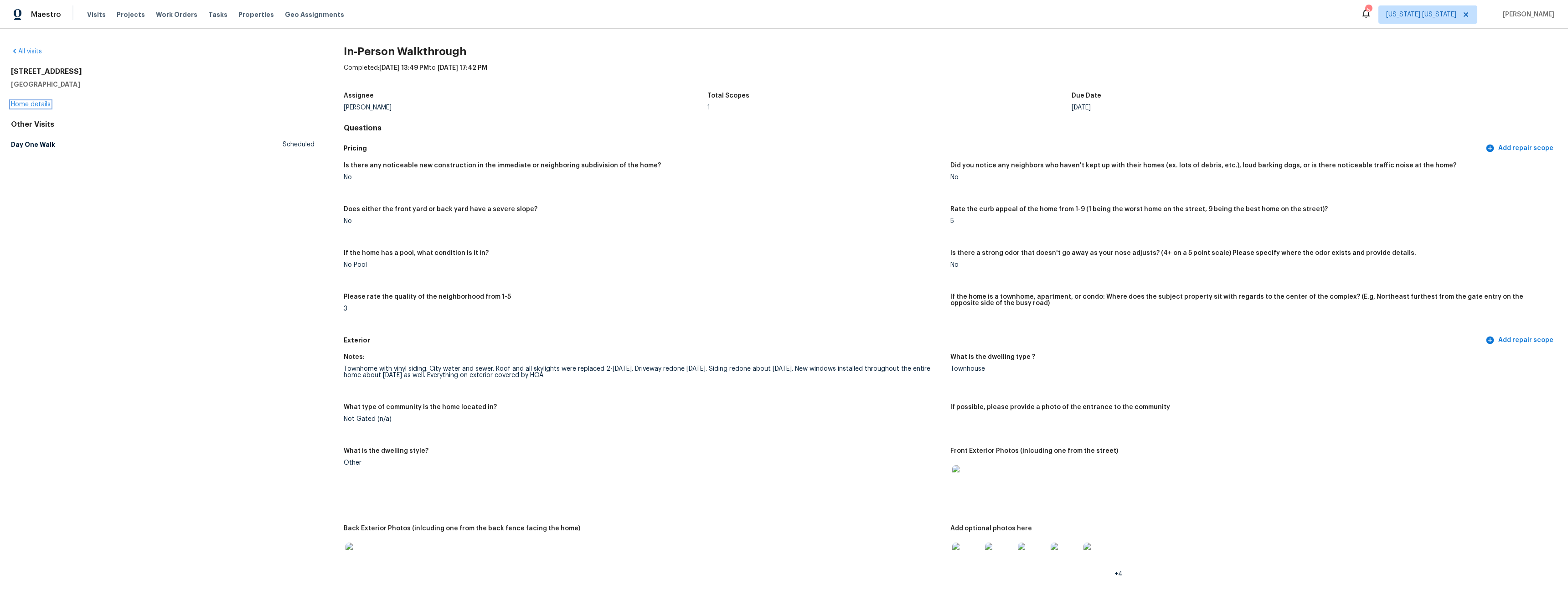
click at [33, 102] on link "Home details" at bounding box center [31, 104] width 40 height 7
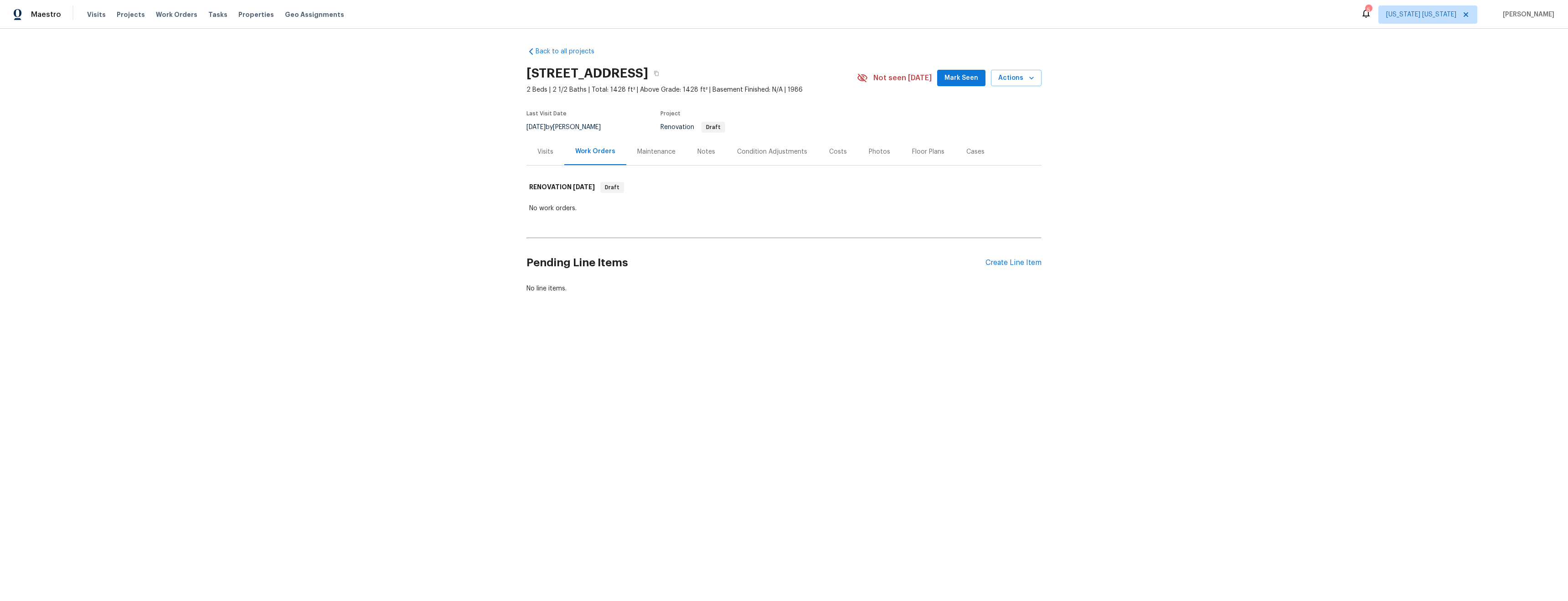
click at [537, 148] on div "Visits" at bounding box center [545, 152] width 16 height 9
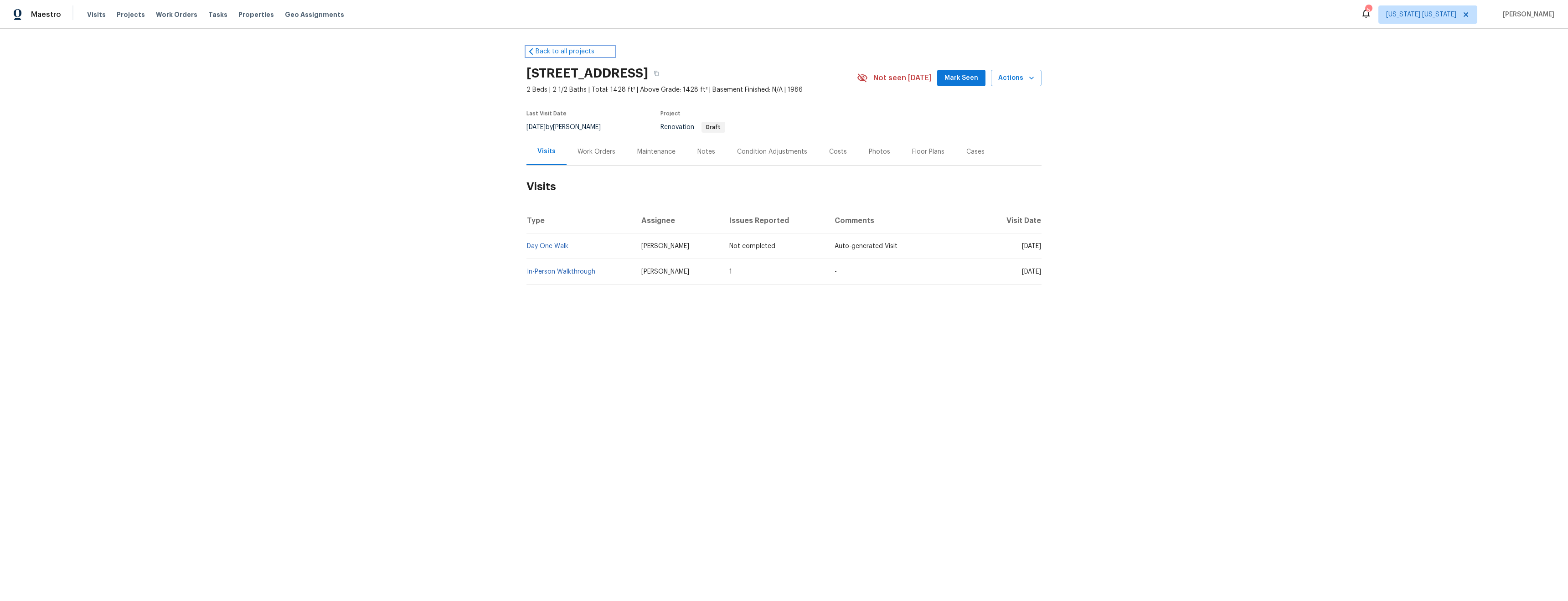
click at [556, 49] on link "Back to all projects" at bounding box center [570, 51] width 87 height 9
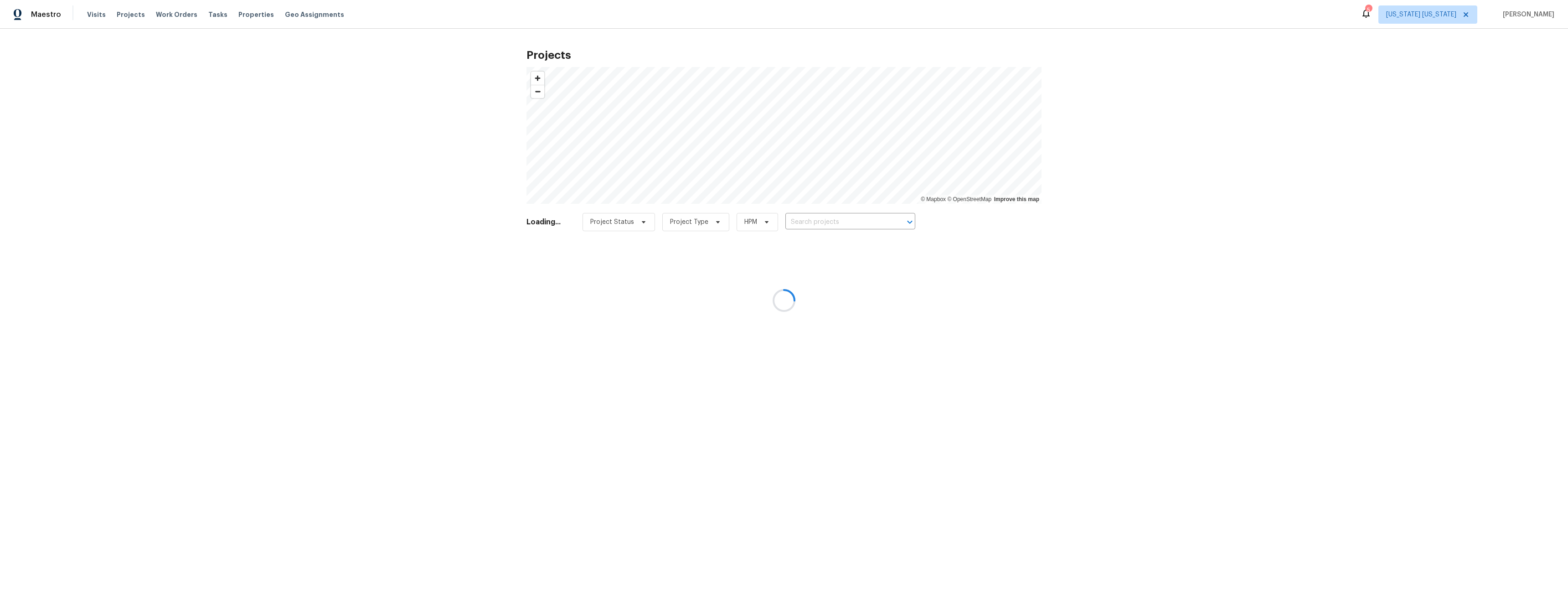
click at [852, 221] on div at bounding box center [784, 300] width 1568 height 601
click at [131, 15] on div at bounding box center [784, 300] width 1568 height 601
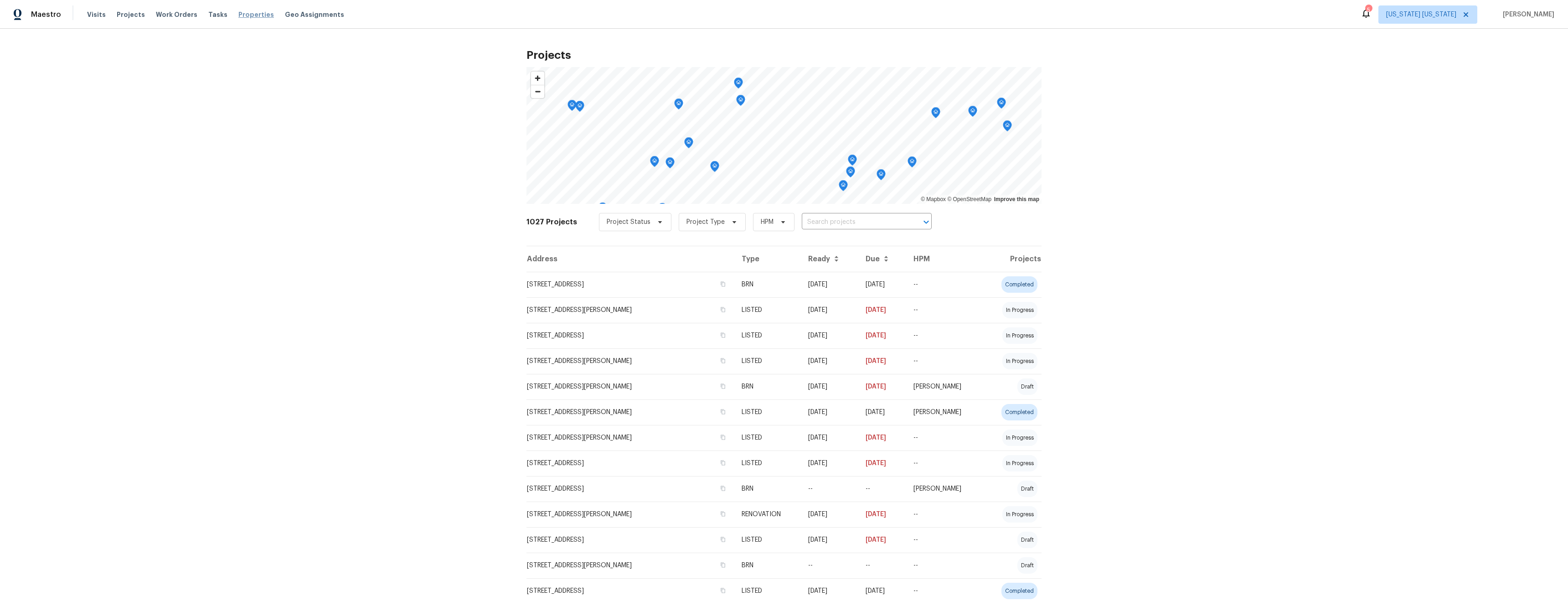
click at [240, 15] on span "Properties" at bounding box center [255, 15] width 35 height 9
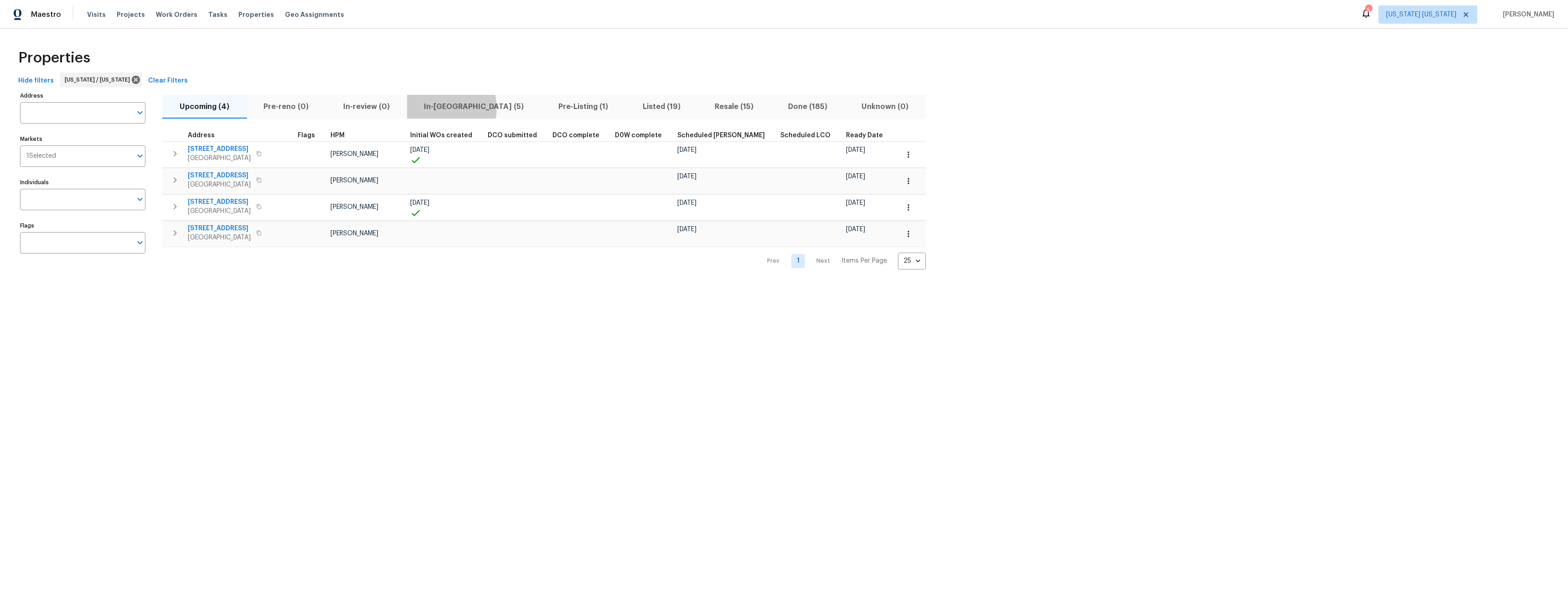
click at [452, 107] on span "In-reno (5)" at bounding box center [475, 106] width 123 height 12
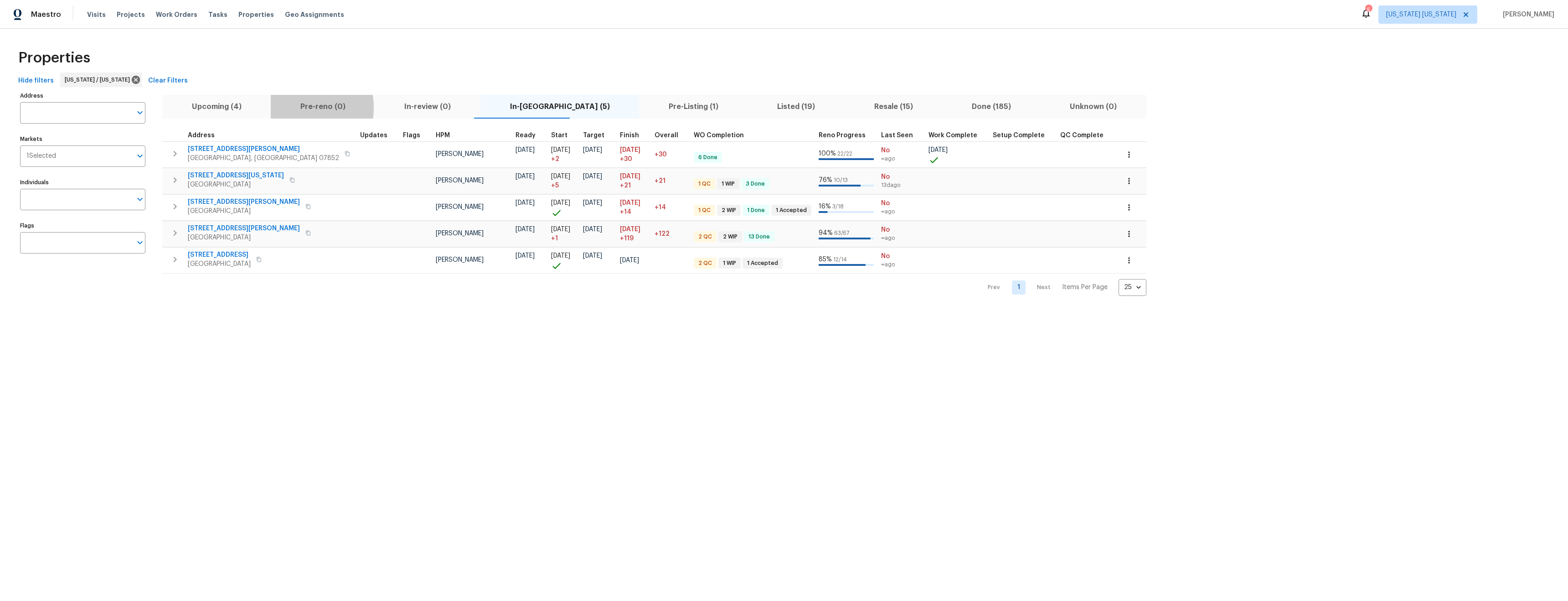
click at [293, 107] on span "Pre-reno (0)" at bounding box center [323, 106] width 93 height 12
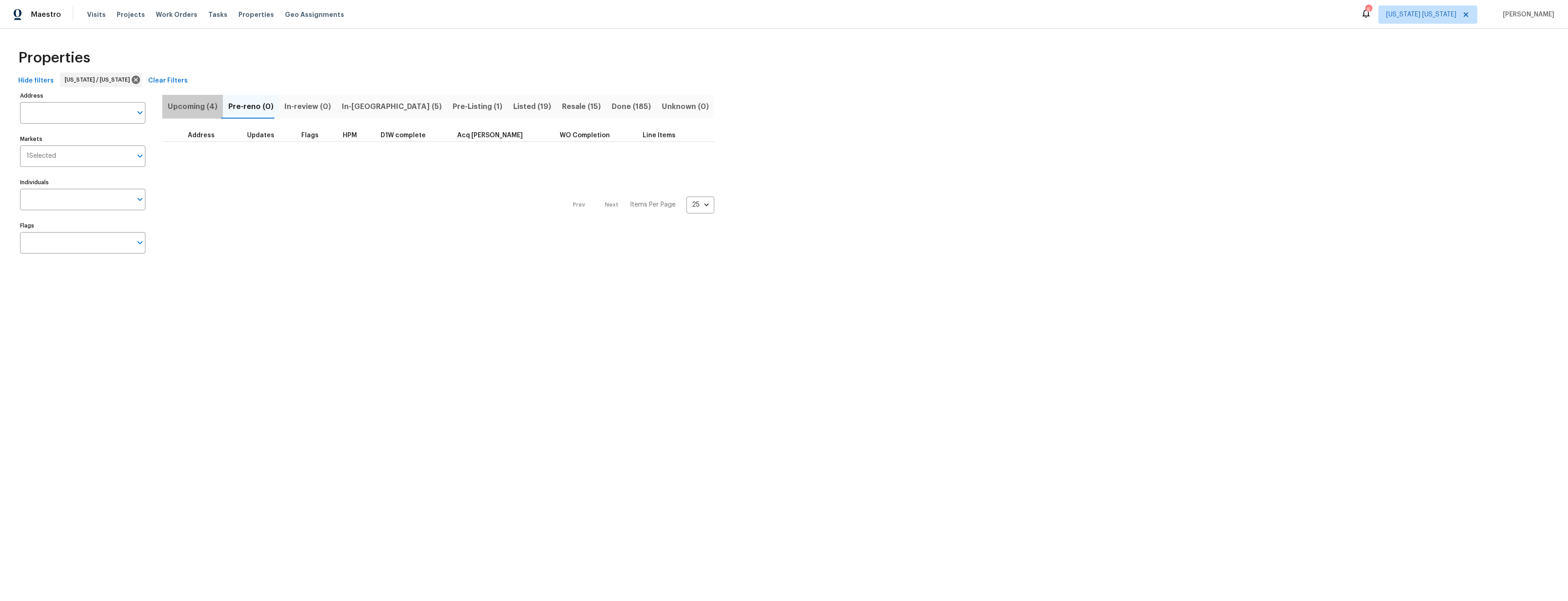
click at [217, 110] on button "Upcoming (4)" at bounding box center [193, 106] width 61 height 24
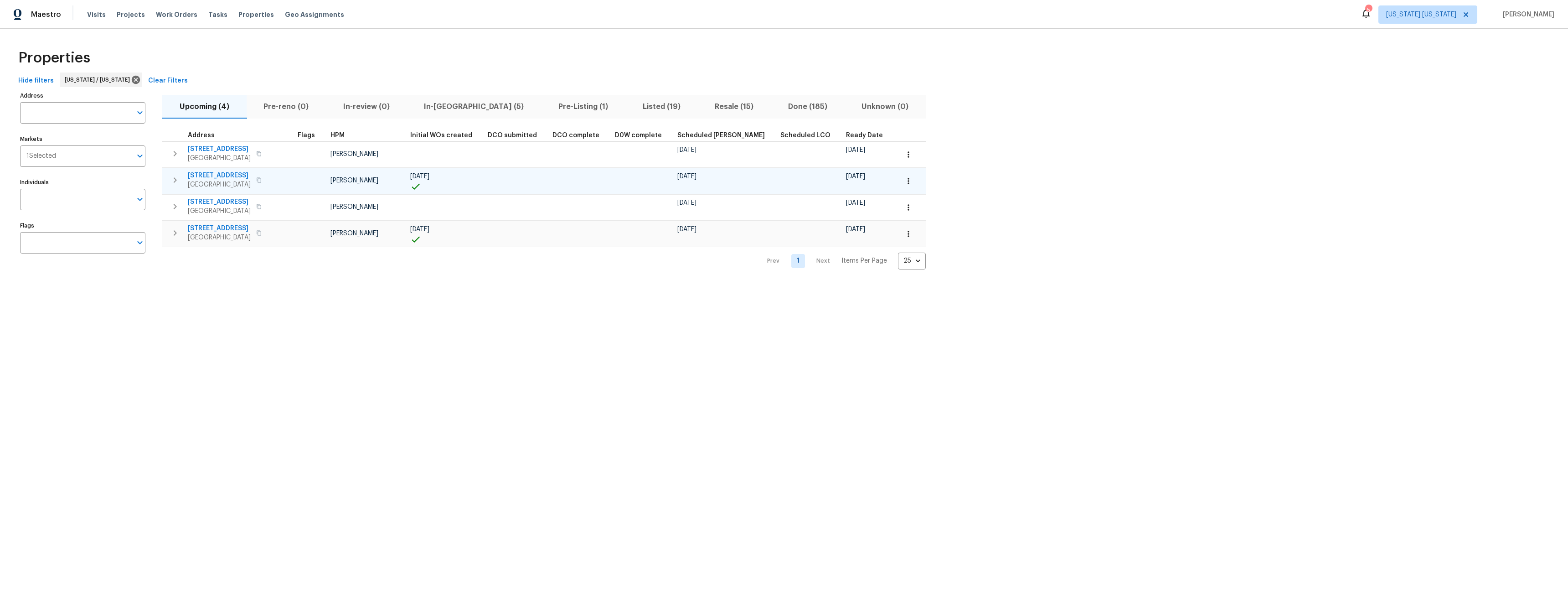
click at [217, 177] on span "85 Dance Boulevard" at bounding box center [219, 176] width 63 height 9
click at [216, 147] on span "77 Avebury Pl" at bounding box center [219, 149] width 63 height 9
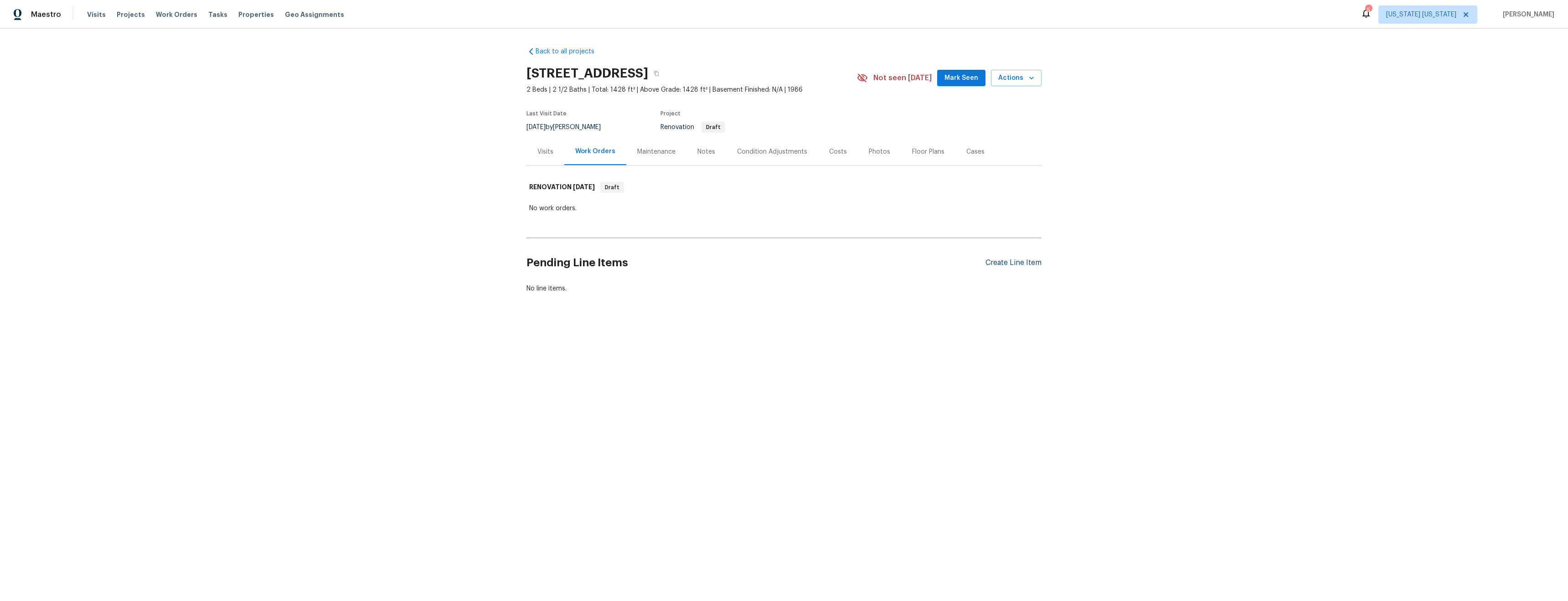
click at [999, 260] on div "Create Line Item" at bounding box center [1013, 262] width 56 height 9
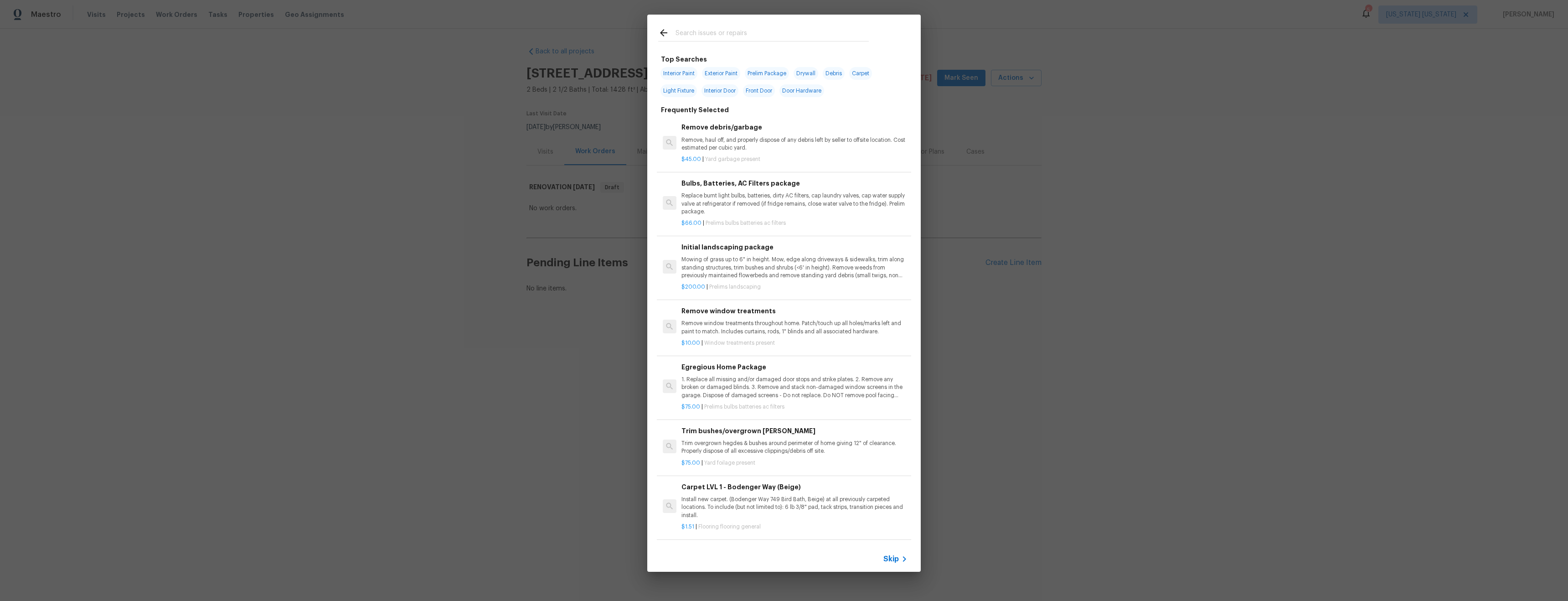
click at [755, 28] on input "text" at bounding box center [773, 34] width 194 height 13
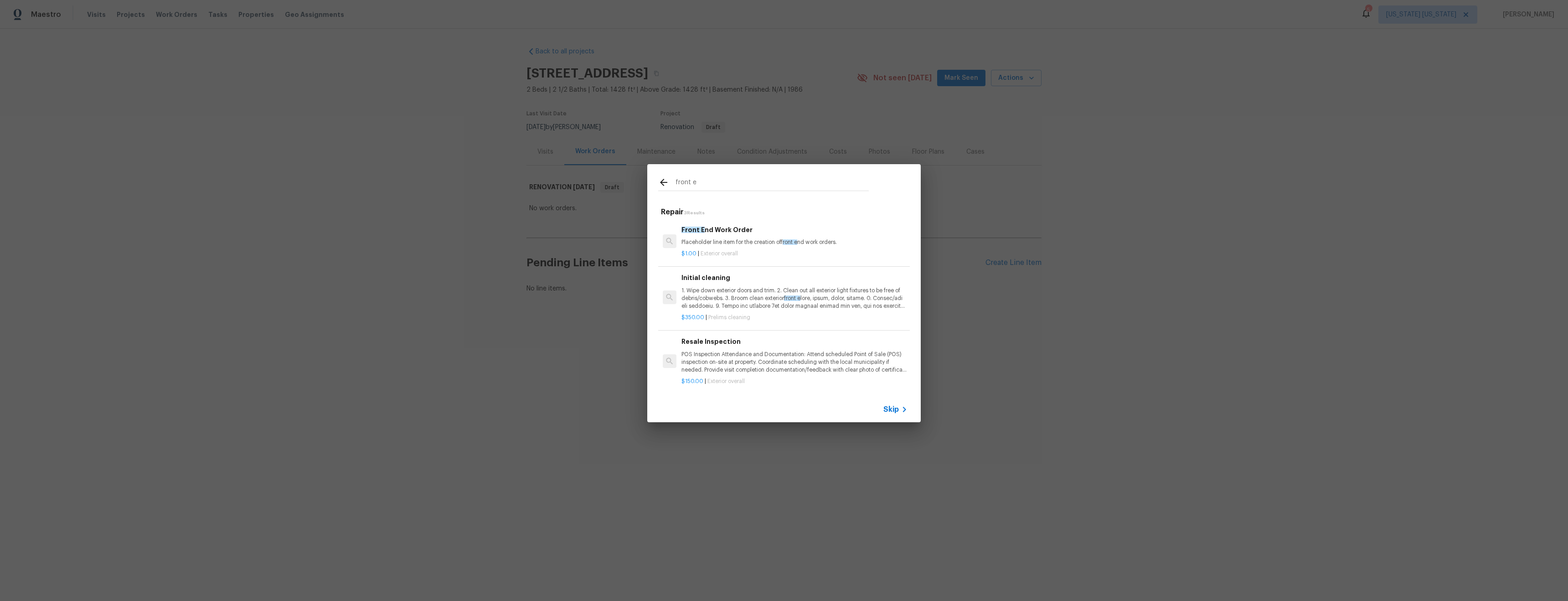
type input "front e"
click at [776, 247] on div "$1.00 | Exterior overall" at bounding box center [794, 252] width 226 height 11
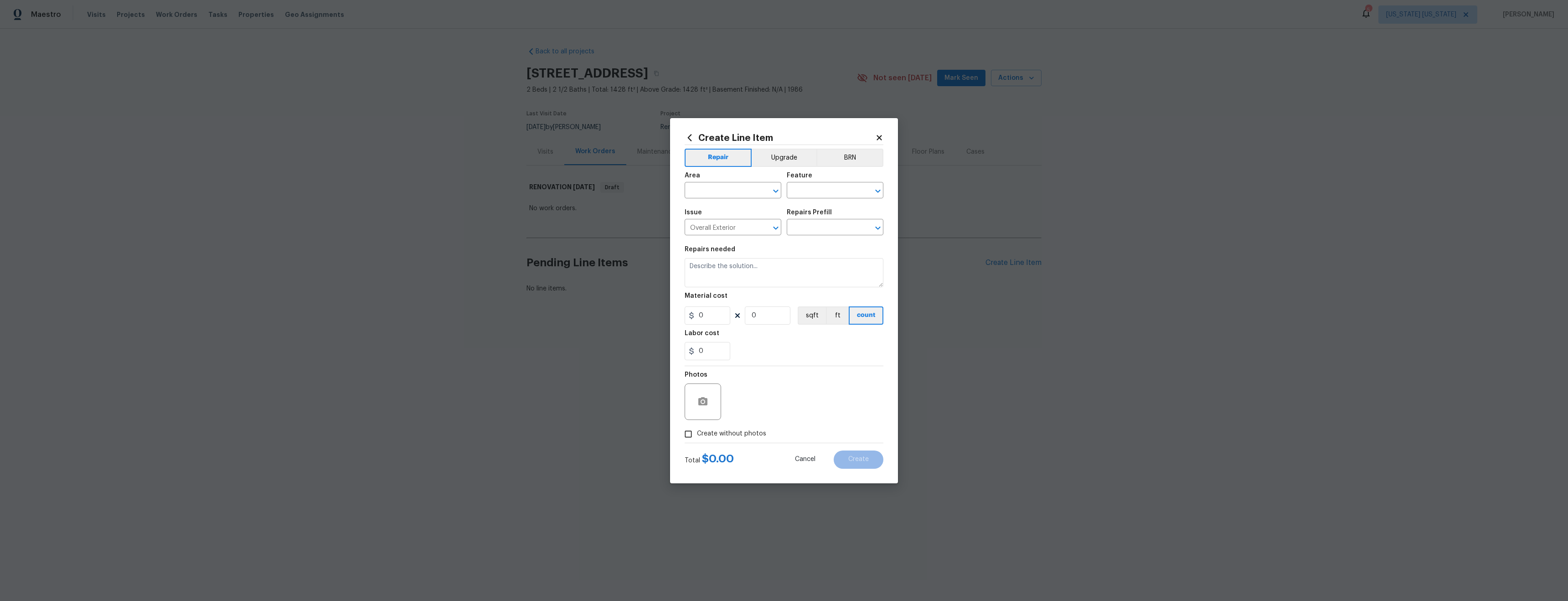
type textarea "Placeholder line item for the creation of front end work orders."
type input "1"
type input "Front End Work Order $1.00"
type input "1"
click at [711, 196] on input "text" at bounding box center [719, 191] width 71 height 14
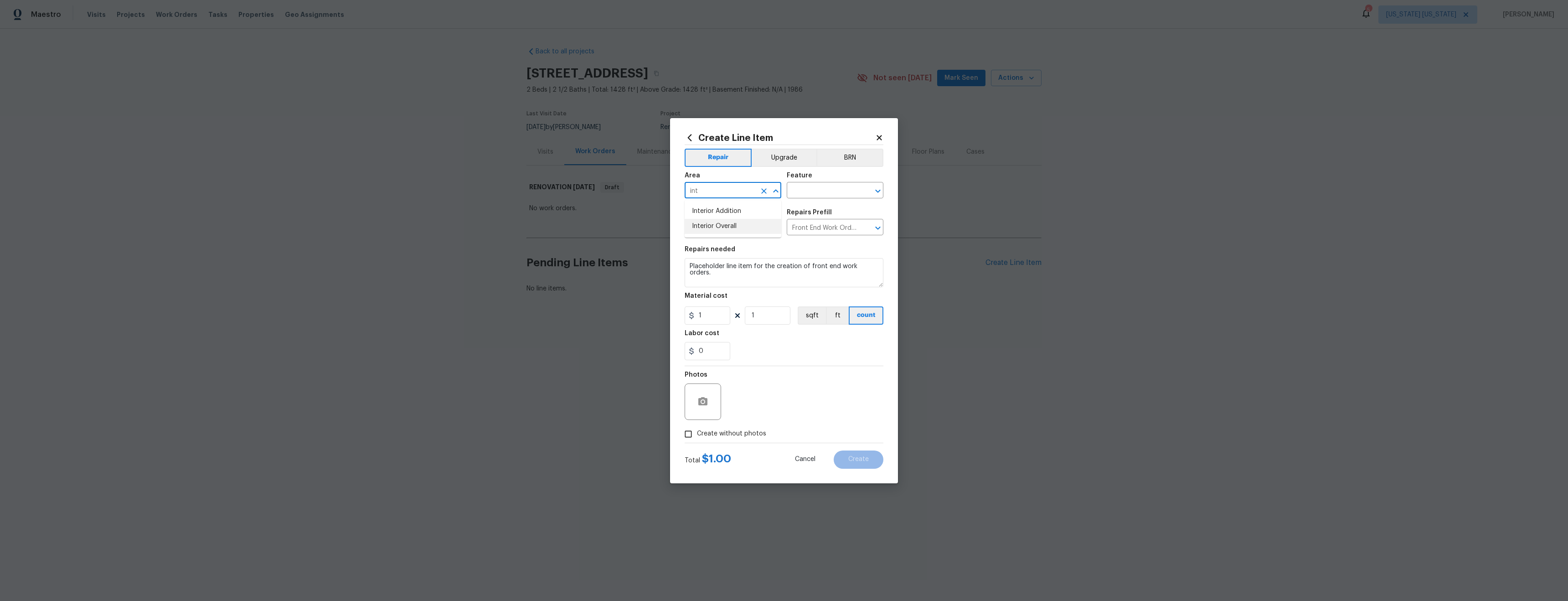
click at [705, 230] on li "Interior Overall" at bounding box center [733, 226] width 97 height 15
type input "Interior Overall"
click at [851, 197] on input "text" at bounding box center [822, 191] width 71 height 14
click at [832, 231] on li "Interior" at bounding box center [835, 234] width 97 height 15
type input "Interior"
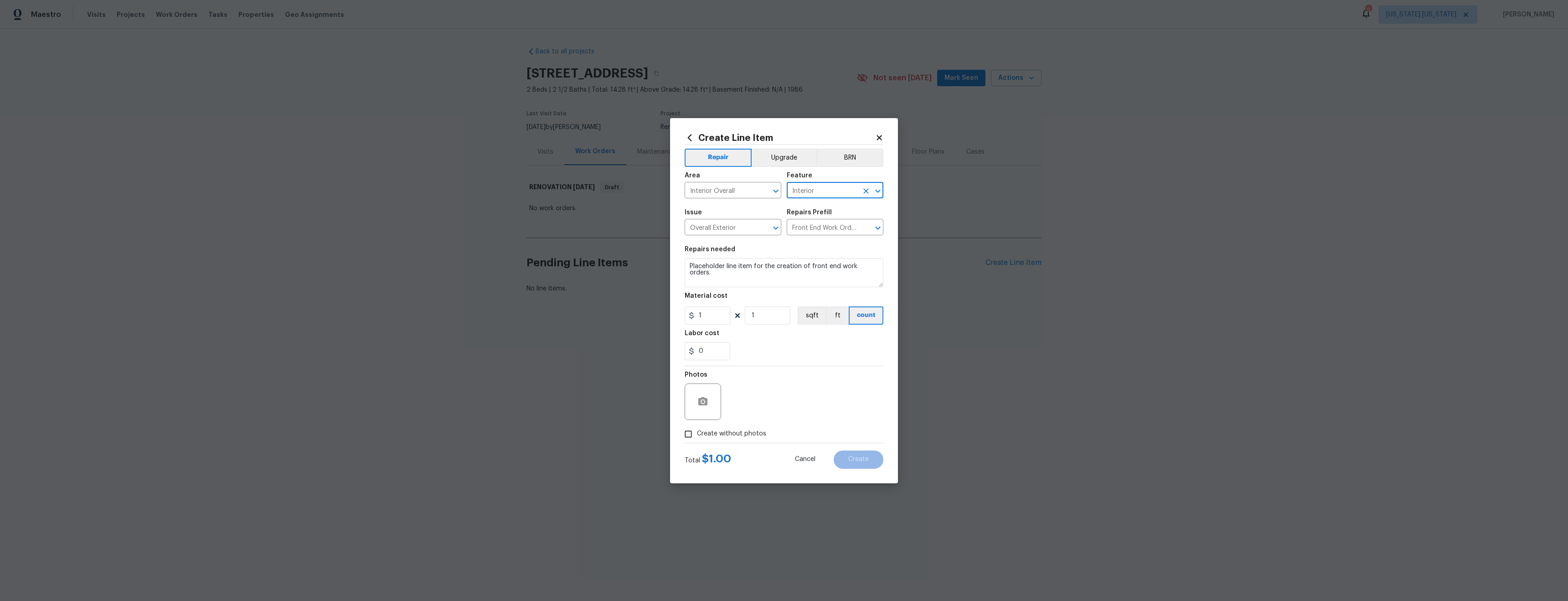
click at [728, 434] on span "Create without photos" at bounding box center [731, 434] width 69 height 9
click at [697, 434] on input "Create without photos" at bounding box center [688, 434] width 17 height 17
checkbox input "true"
click at [761, 411] on textarea at bounding box center [805, 402] width 155 height 36
type textarea "tba"
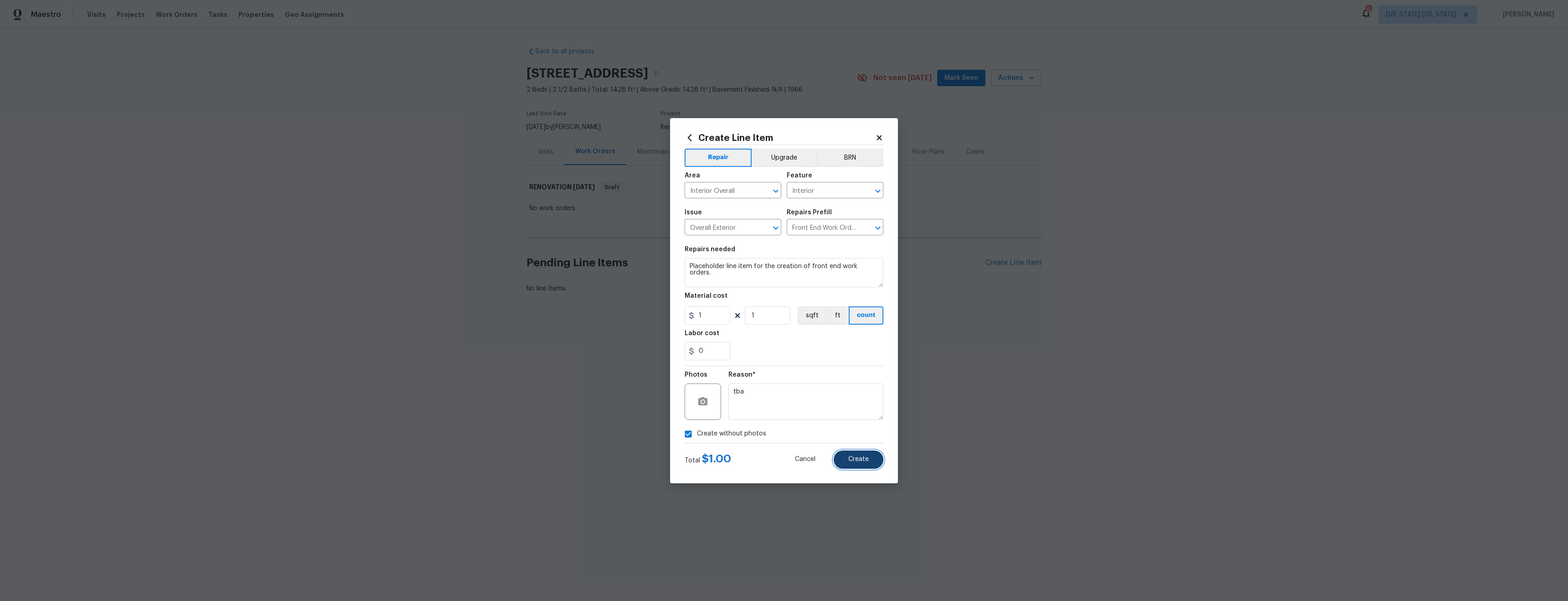
click at [868, 460] on span "Create" at bounding box center [858, 459] width 21 height 7
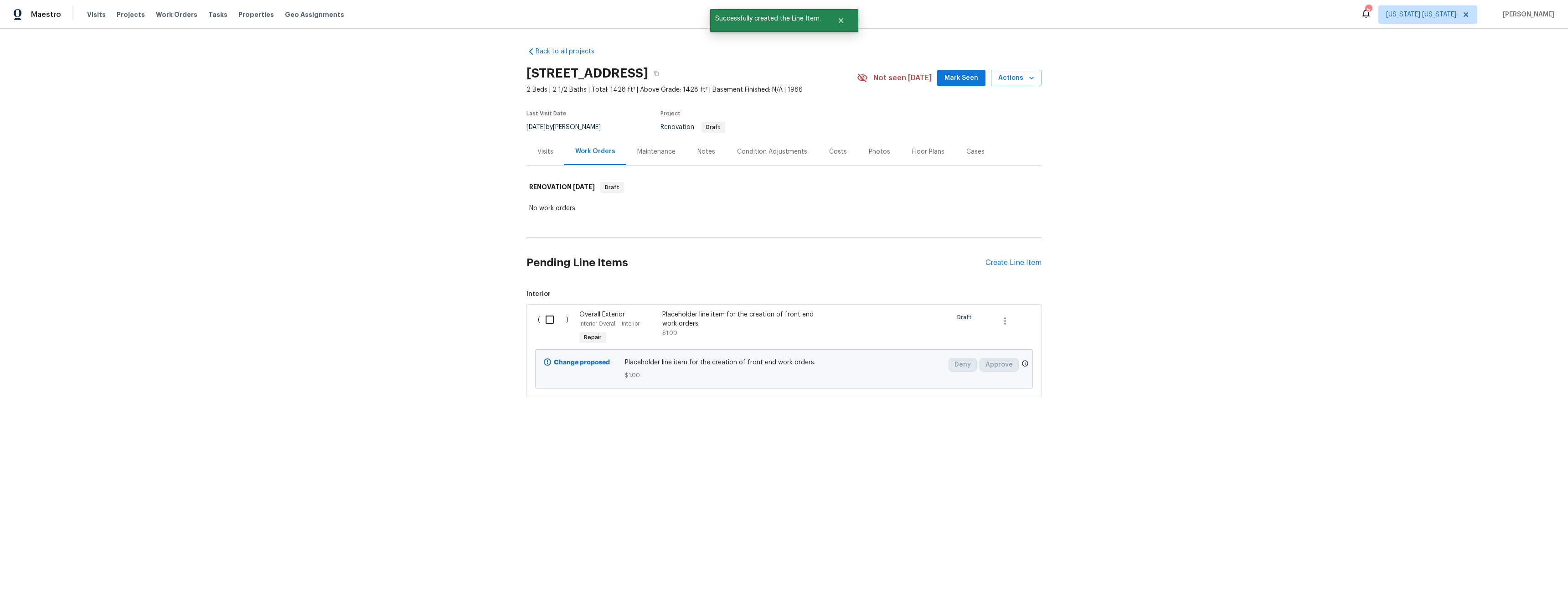
click at [544, 325] on input "checkbox" at bounding box center [552, 319] width 26 height 19
checkbox input "true"
click at [1507, 575] on span "Create Work Order" at bounding box center [1516, 578] width 61 height 11
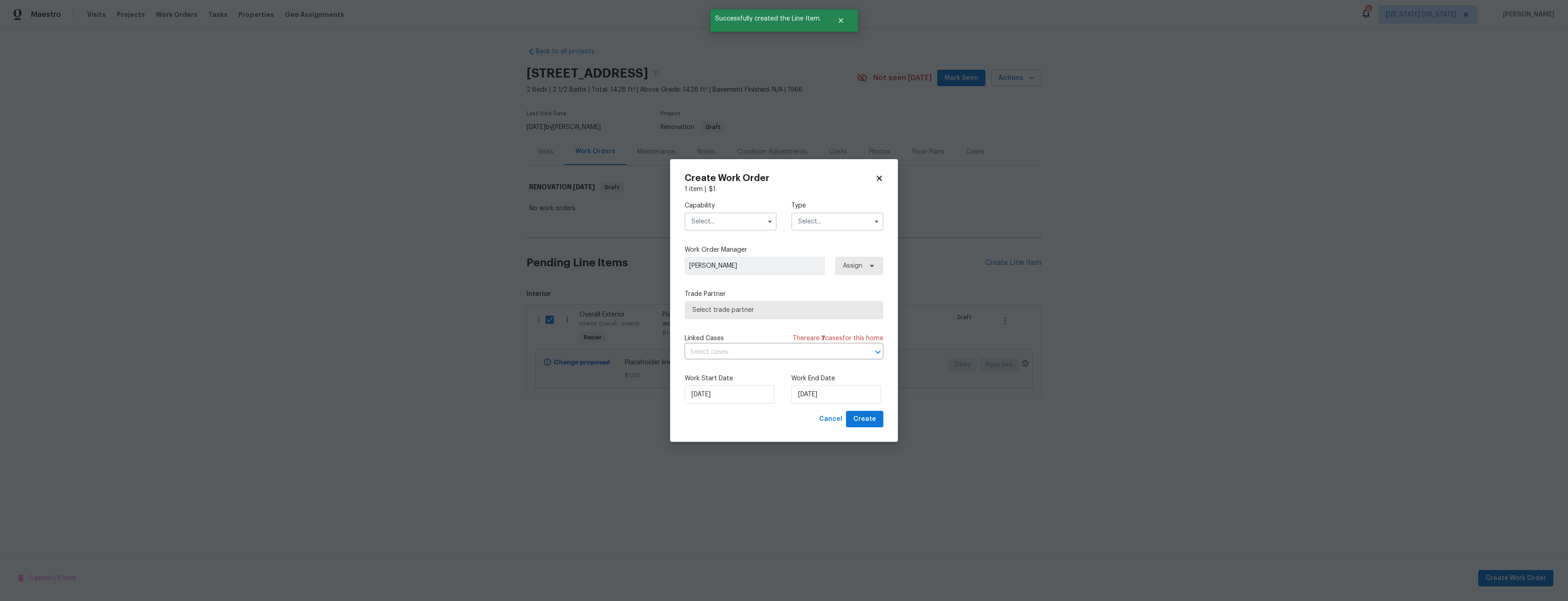
click at [725, 219] on input "text" at bounding box center [730, 221] width 92 height 18
click at [735, 287] on span "General Contractor" at bounding box center [723, 283] width 59 height 7
type input "General Contractor"
click at [828, 227] on input "text" at bounding box center [836, 221] width 92 height 18
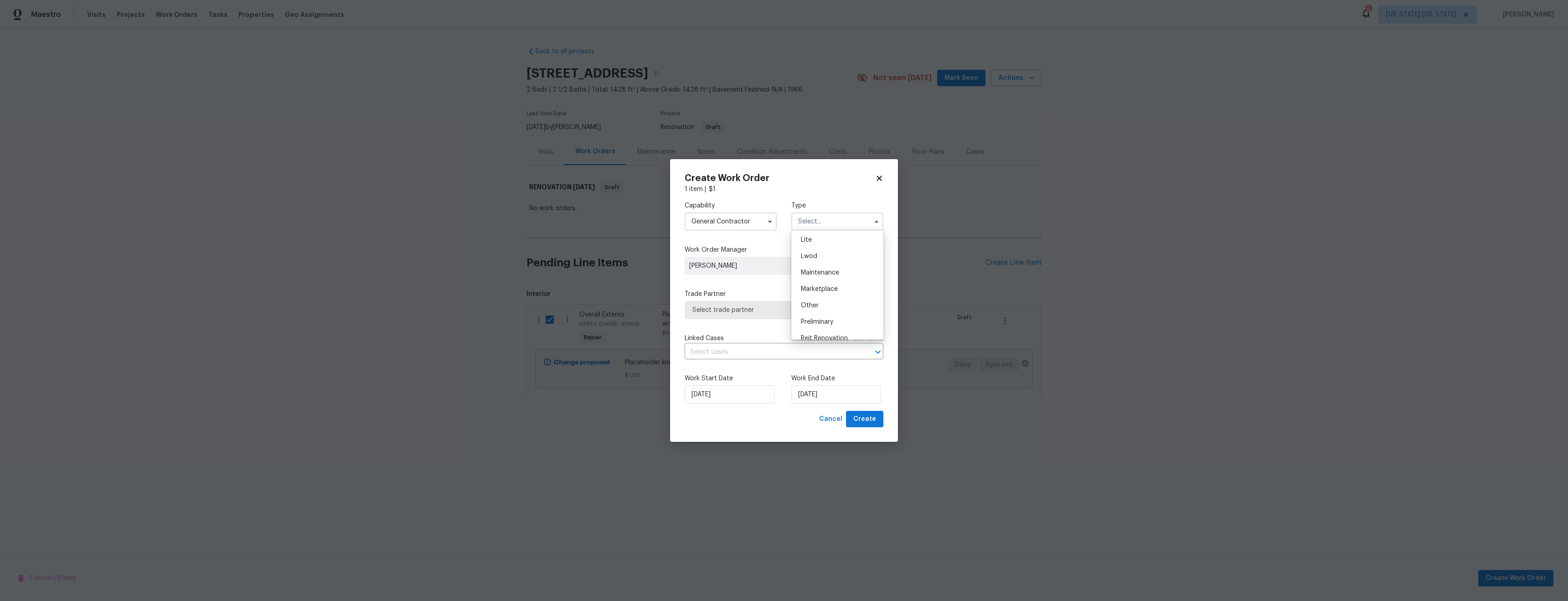
scroll to position [207, 0]
click at [828, 260] on span "Renovation" at bounding box center [818, 263] width 34 height 7
type input "Renovation"
click at [772, 314] on span "Select trade partner" at bounding box center [776, 310] width 170 height 9
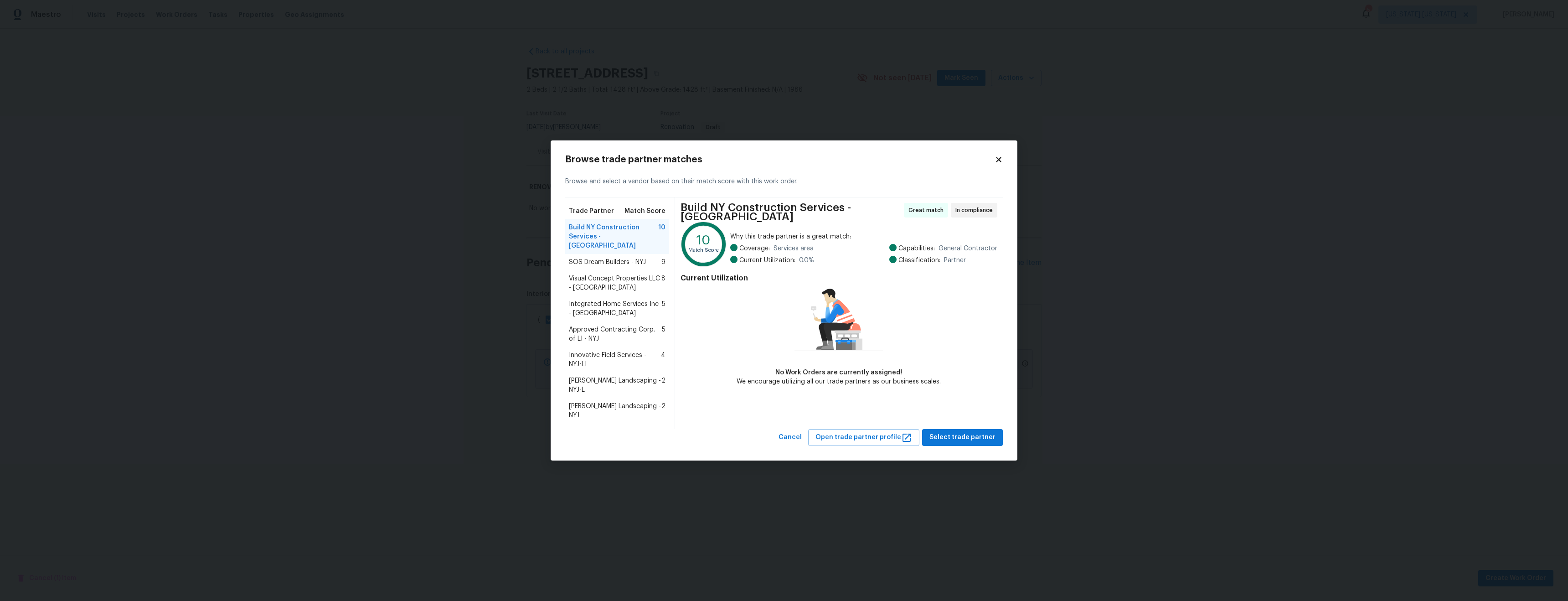
click at [625, 285] on span "Visual Concept Properties LLC - [GEOGRAPHIC_DATA]" at bounding box center [614, 283] width 92 height 18
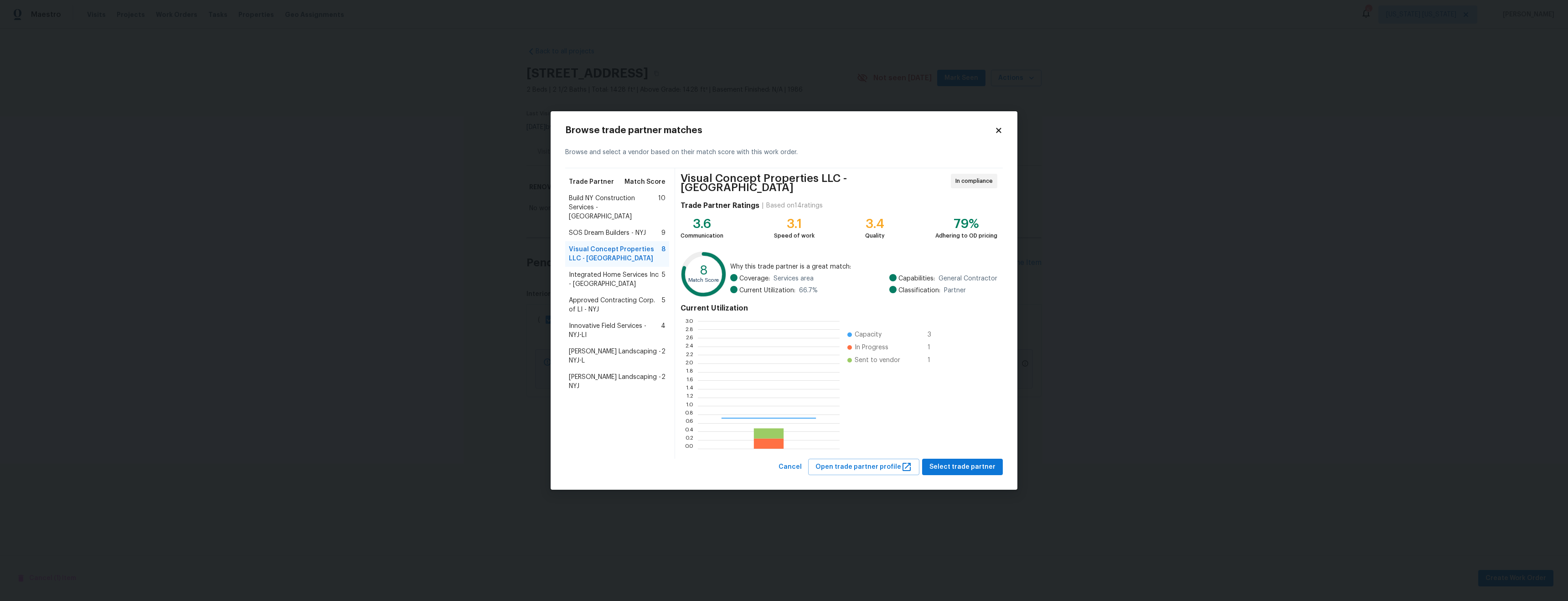
scroll to position [121, 136]
click at [628, 229] on span "SOS Dream Builders - NYJ" at bounding box center [607, 234] width 77 height 9
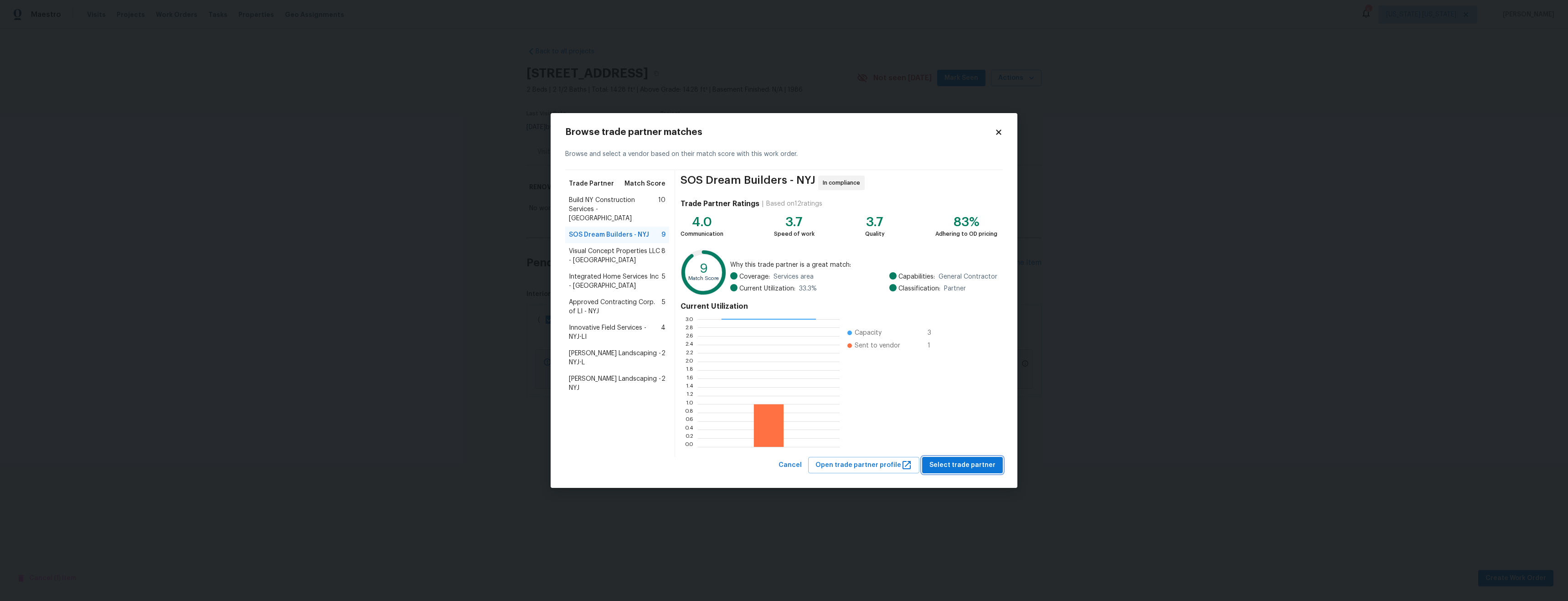
click at [962, 466] on span "Select trade partner" at bounding box center [962, 465] width 66 height 11
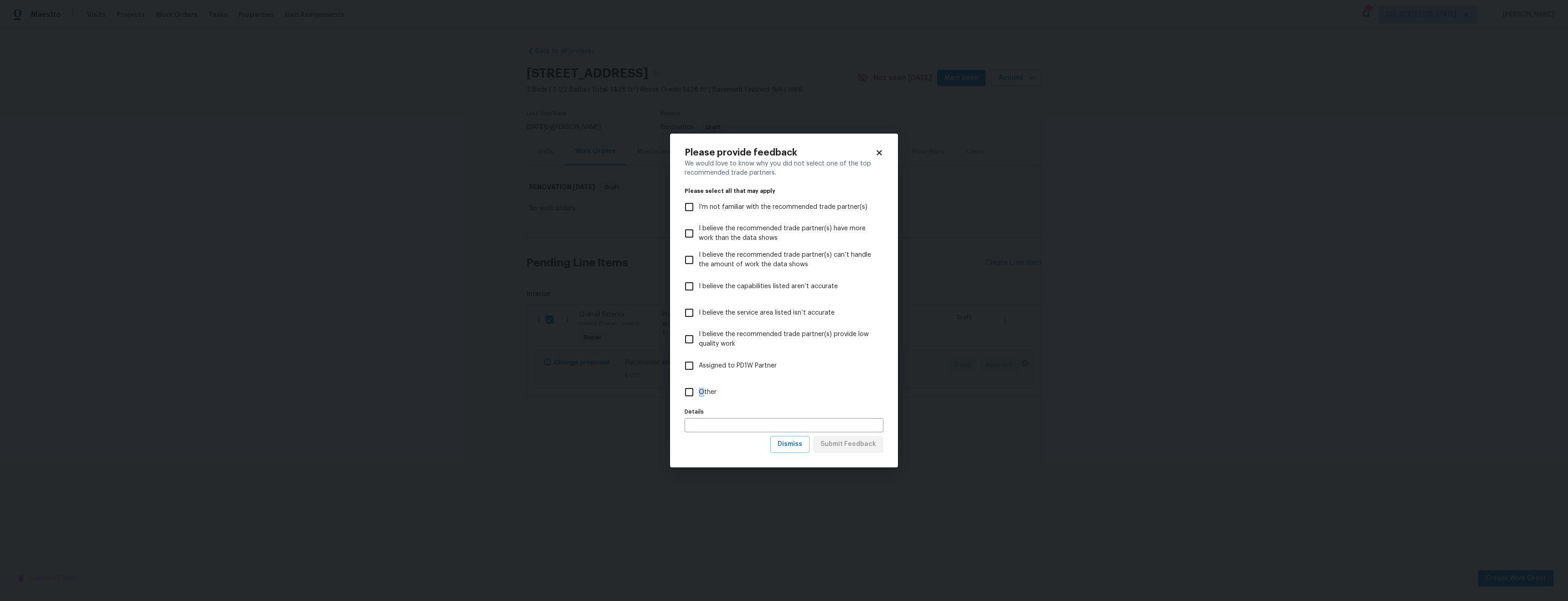
drag, startPoint x: 699, startPoint y: 397, endPoint x: 709, endPoint y: 396, distance: 10.0
click at [701, 397] on span "Other" at bounding box center [707, 392] width 18 height 9
click at [685, 395] on input "Other" at bounding box center [689, 392] width 19 height 19
checkbox input "true"
click at [835, 446] on span "Submit Feedback" at bounding box center [848, 444] width 56 height 11
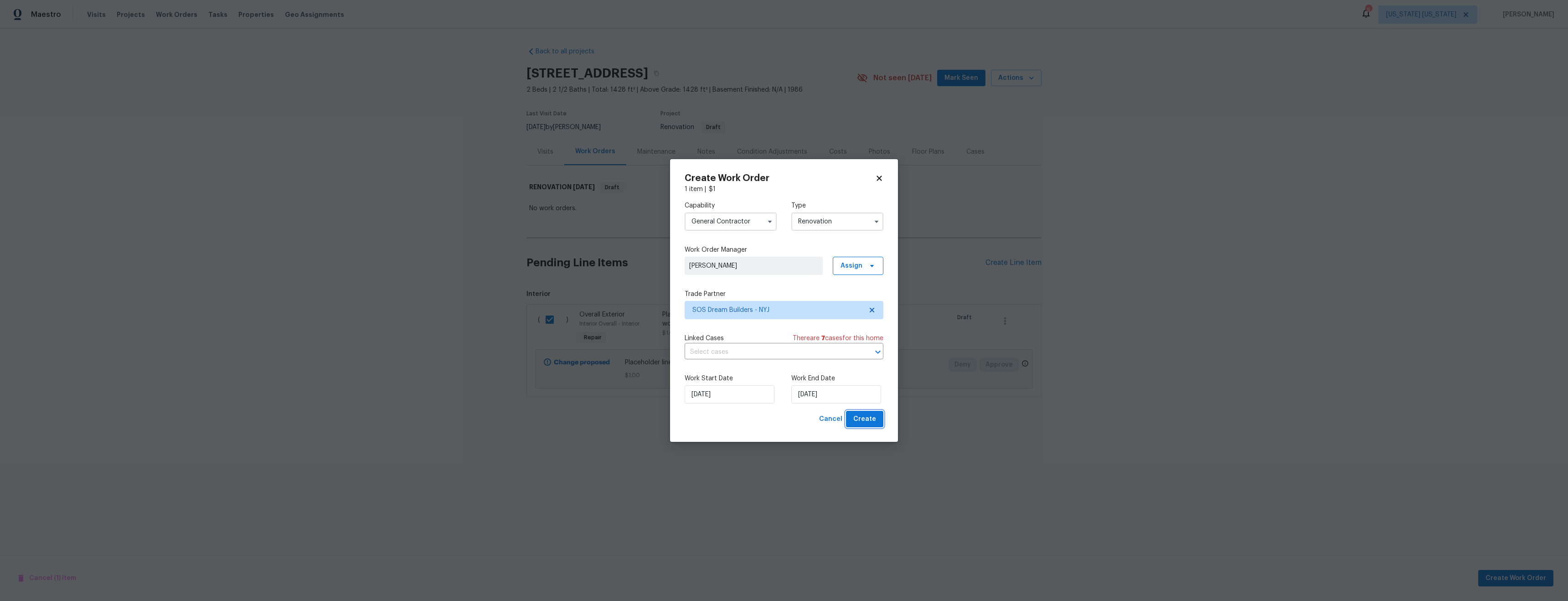
click at [867, 423] on span "Create" at bounding box center [865, 419] width 23 height 11
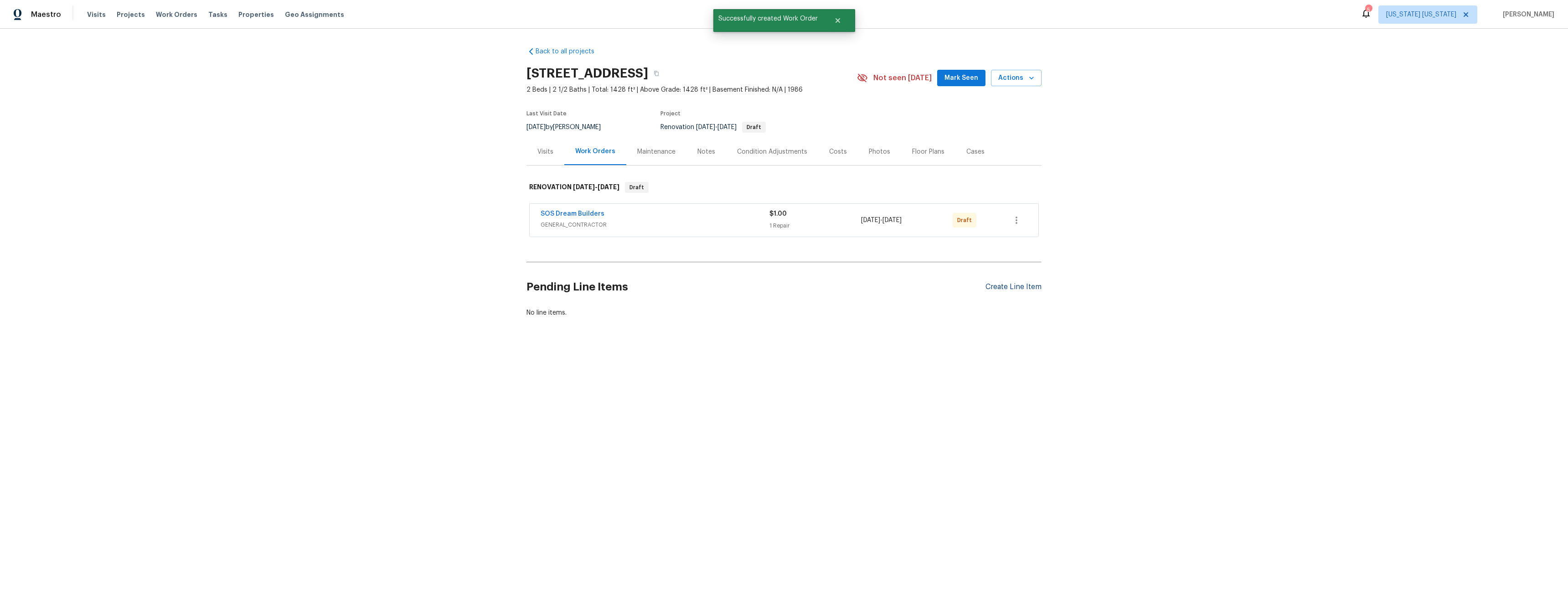
click at [1014, 289] on div "Create Line Item" at bounding box center [1013, 287] width 56 height 9
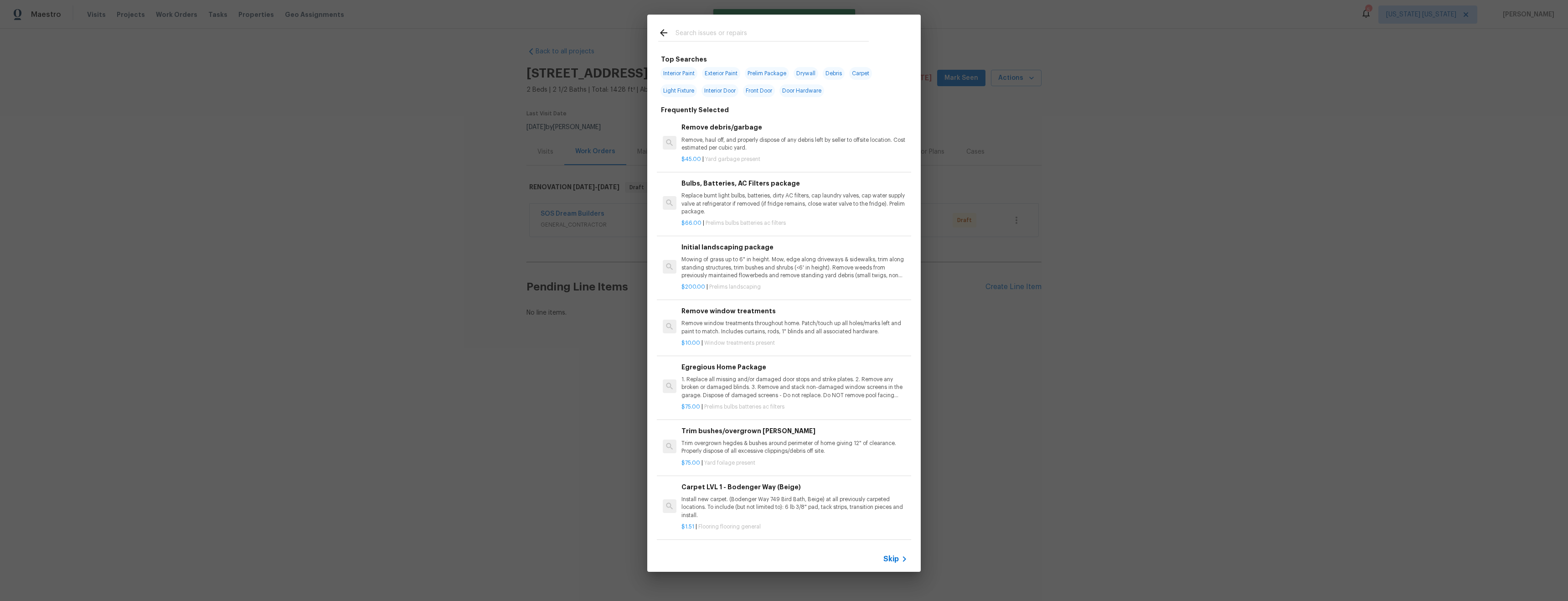
click at [738, 33] on input "text" at bounding box center [773, 34] width 194 height 13
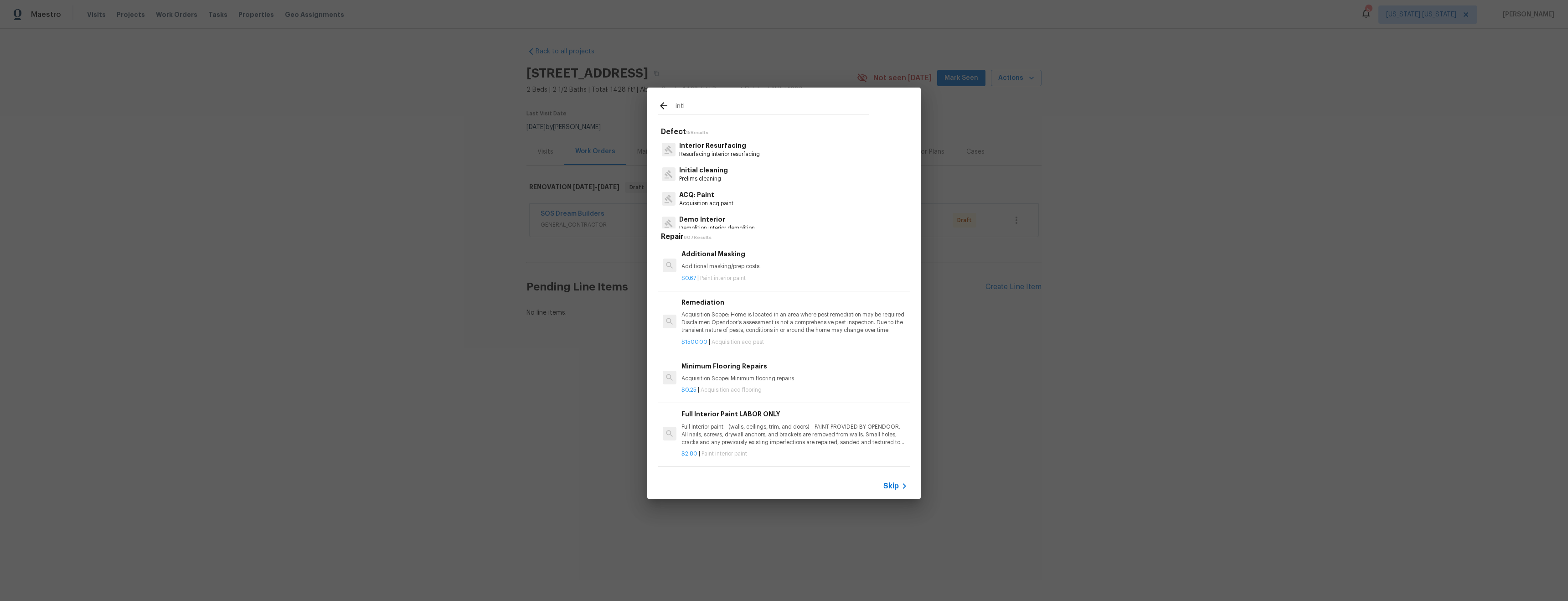
type input "inti"
click at [725, 172] on div "Initial cleaning Prelims cleaning" at bounding box center [783, 174] width 252 height 25
click at [710, 177] on p "Prelims cleaning" at bounding box center [702, 178] width 48 height 8
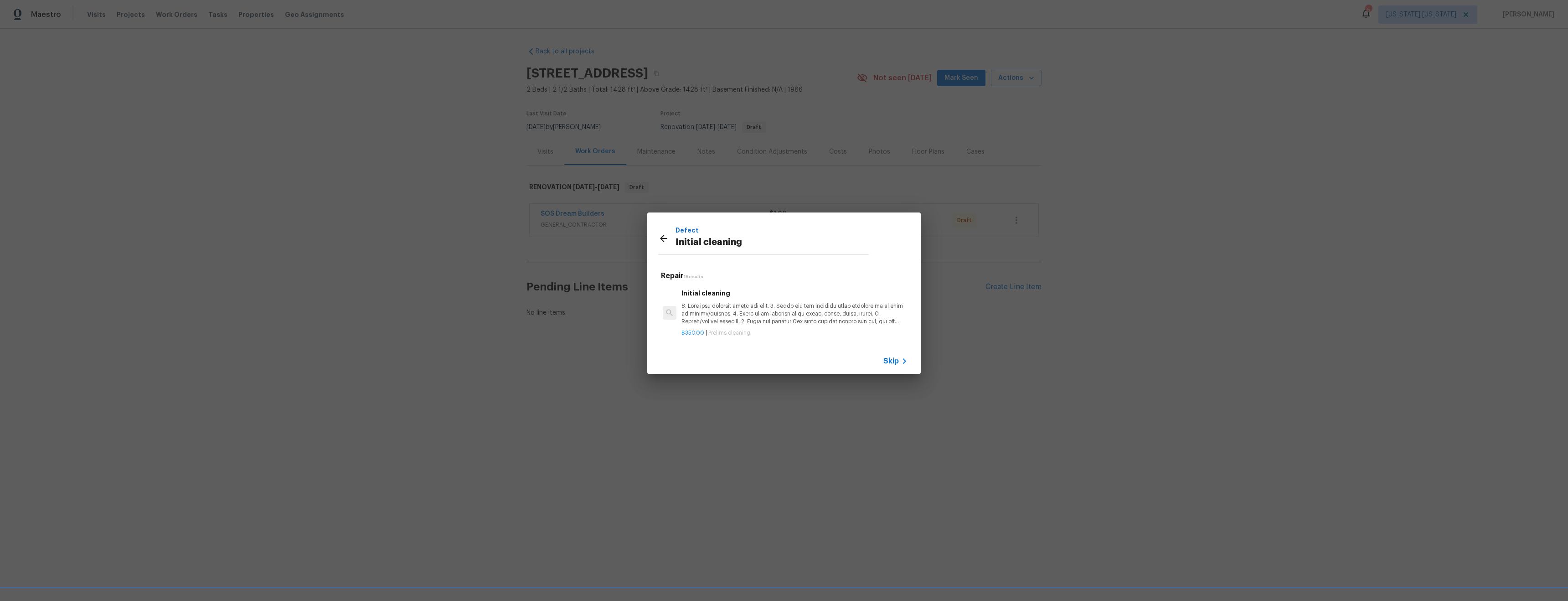
click at [770, 311] on p at bounding box center [794, 313] width 226 height 23
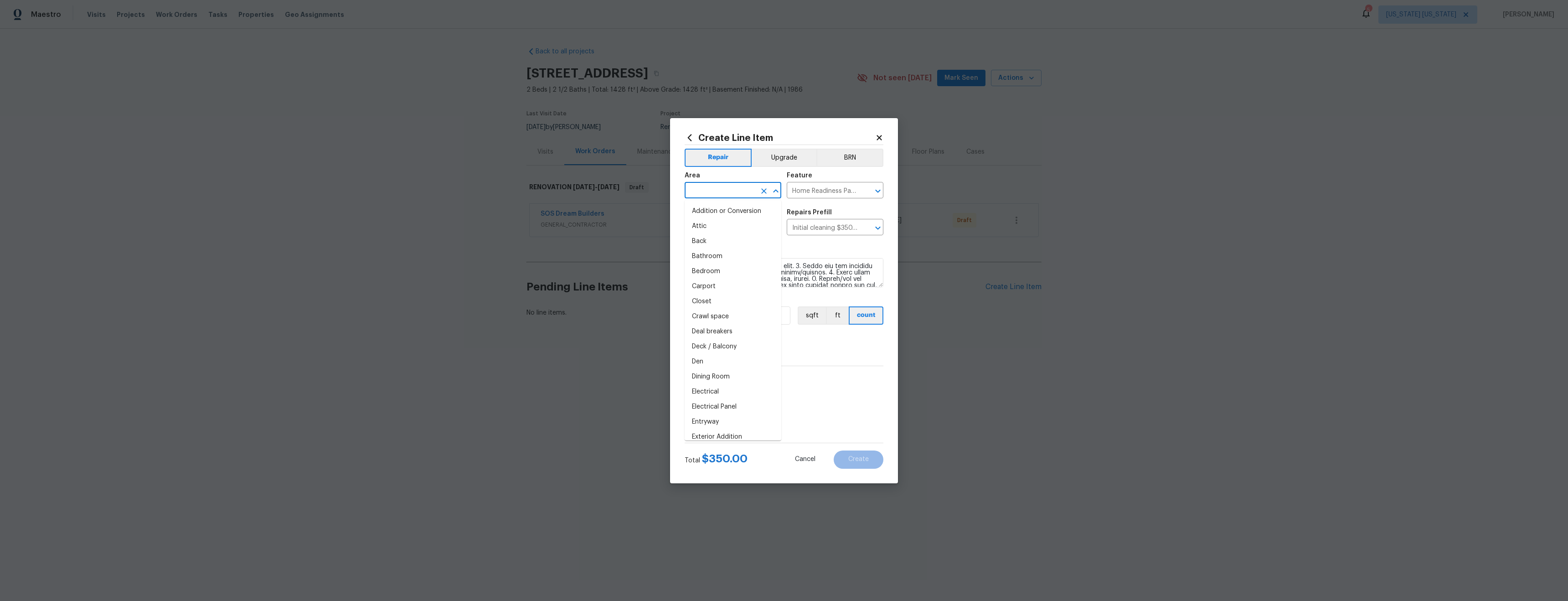
click at [732, 193] on input "text" at bounding box center [719, 191] width 71 height 14
click at [734, 231] on li "Interior Overall" at bounding box center [733, 226] width 97 height 15
type input "Interior Overall"
drag, startPoint x: 737, startPoint y: 431, endPoint x: 747, endPoint y: 428, distance: 10.4
click at [737, 431] on span "Create without photos" at bounding box center [731, 434] width 69 height 9
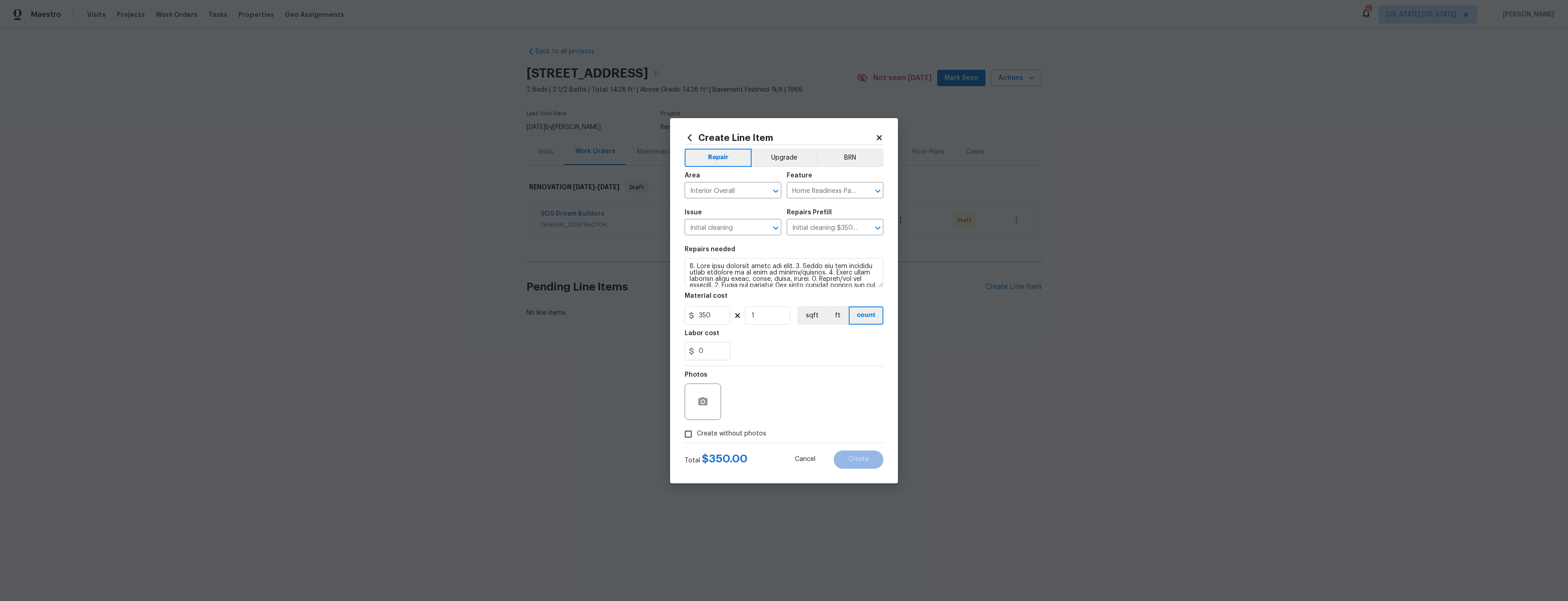
click at [697, 431] on input "Create without photos" at bounding box center [688, 434] width 17 height 17
checkbox input "true"
click at [766, 409] on textarea at bounding box center [805, 402] width 155 height 36
type textarea "tba"
click at [856, 469] on div "Create Line Item Repair Upgrade BRN Area Interior Overall ​ Feature Home Readin…" at bounding box center [784, 300] width 228 height 366
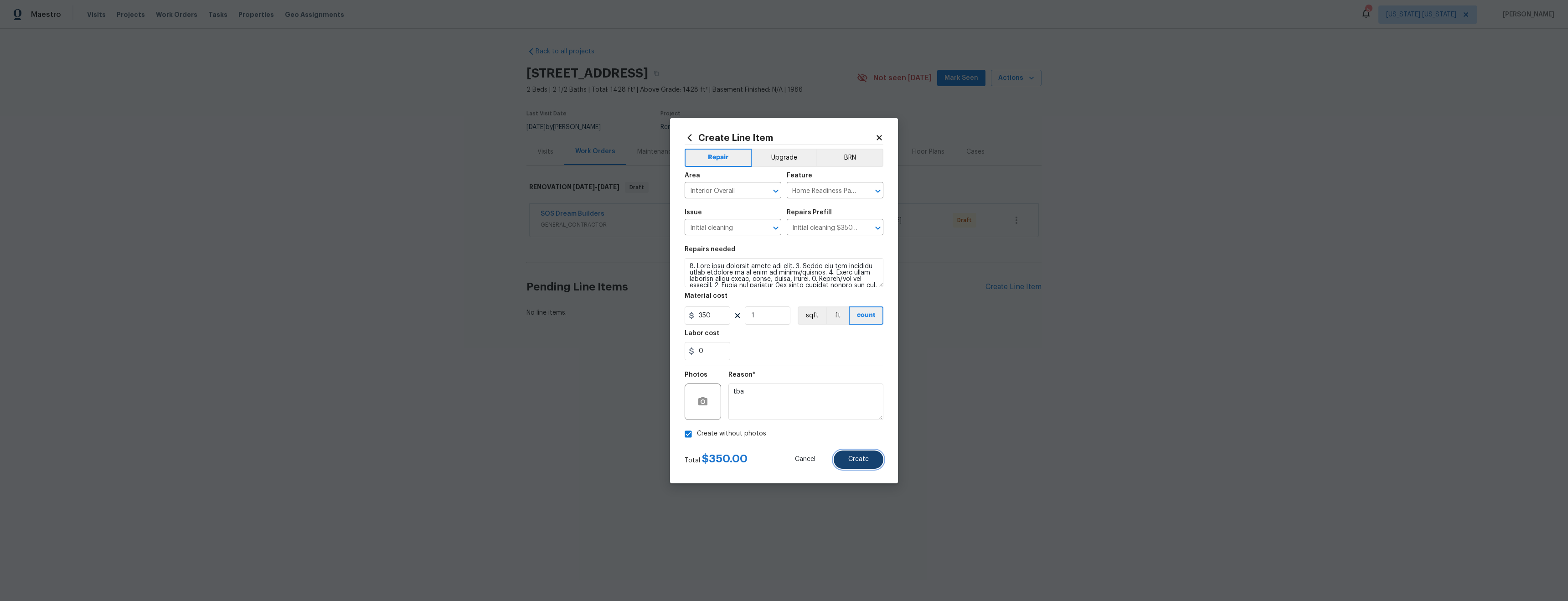
click at [859, 461] on span "Create" at bounding box center [858, 459] width 21 height 7
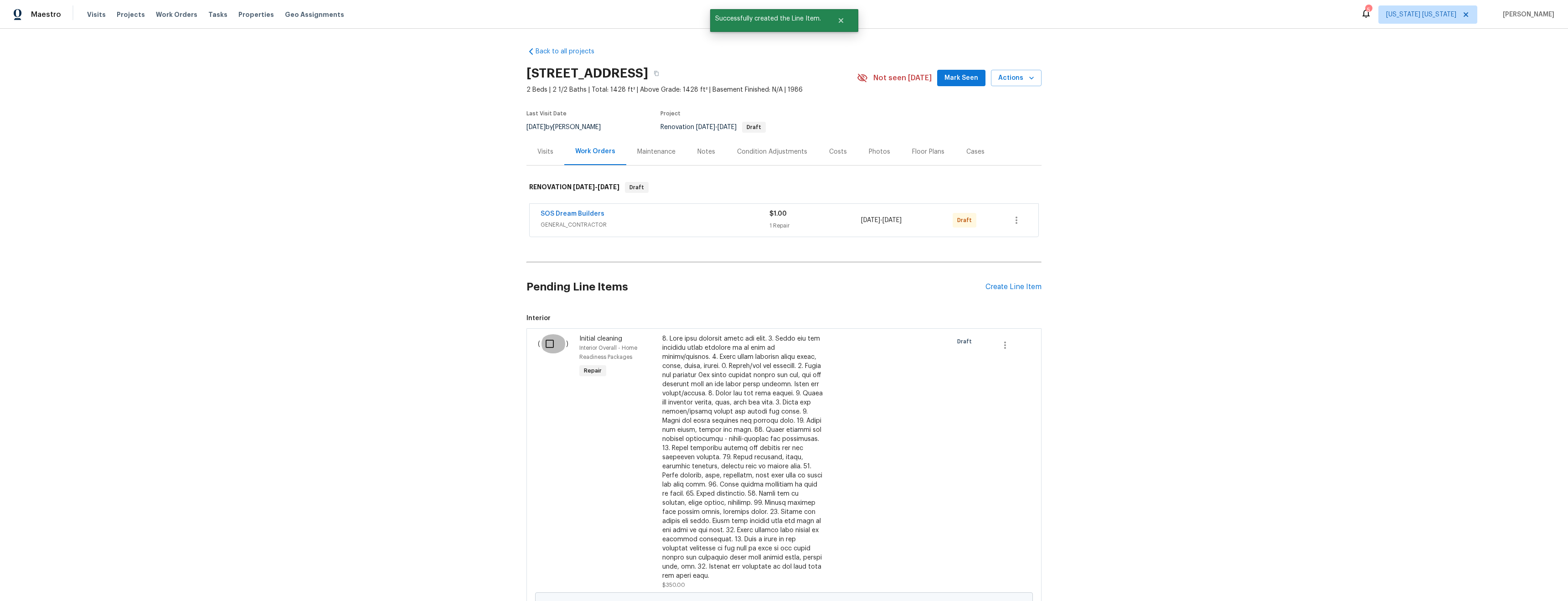
click at [550, 345] on input "checkbox" at bounding box center [552, 344] width 26 height 19
checkbox input "true"
click at [1505, 582] on span "Create Work Order" at bounding box center [1516, 578] width 61 height 11
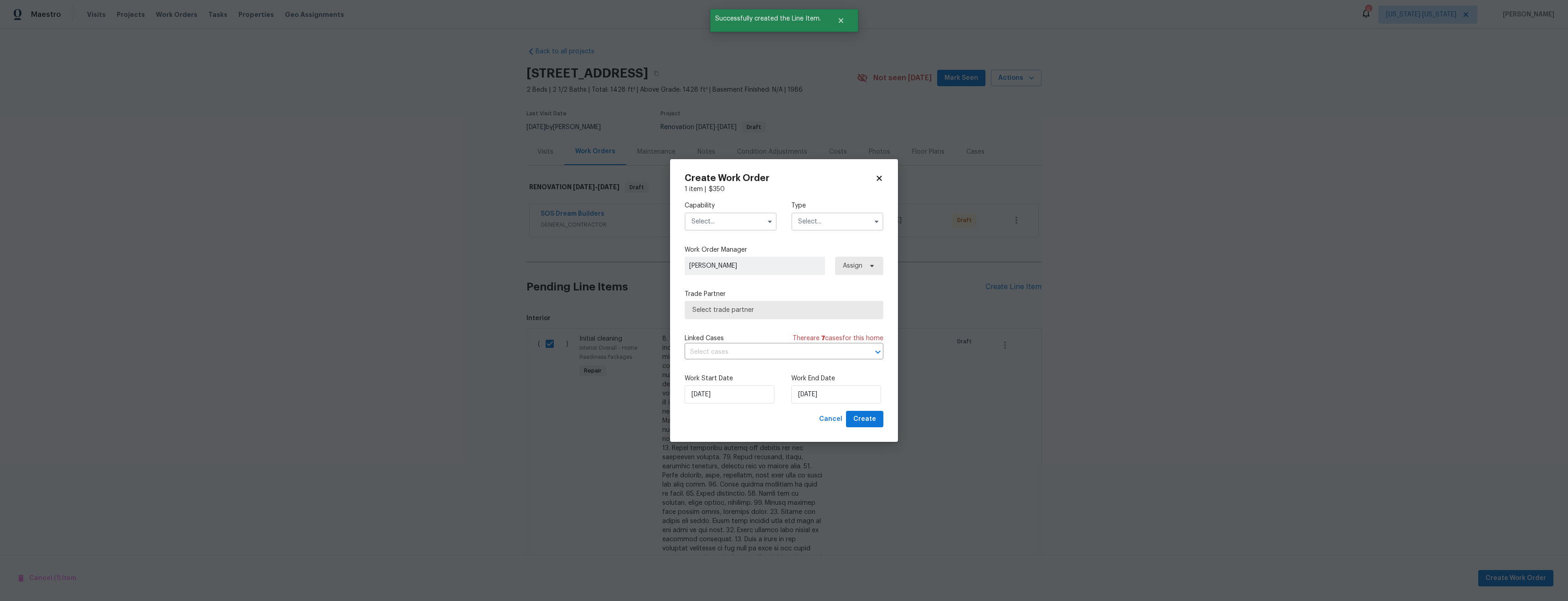
drag, startPoint x: 737, startPoint y: 237, endPoint x: 734, endPoint y: 226, distance: 11.4
click at [736, 236] on div "Capability Type Work Order Manager Ryan Johnson Assign Trade Partner Select tra…" at bounding box center [783, 302] width 198 height 217
click at [734, 225] on input "text" at bounding box center [730, 221] width 92 height 18
click at [736, 246] on div "Cleaning" at bounding box center [731, 240] width 87 height 16
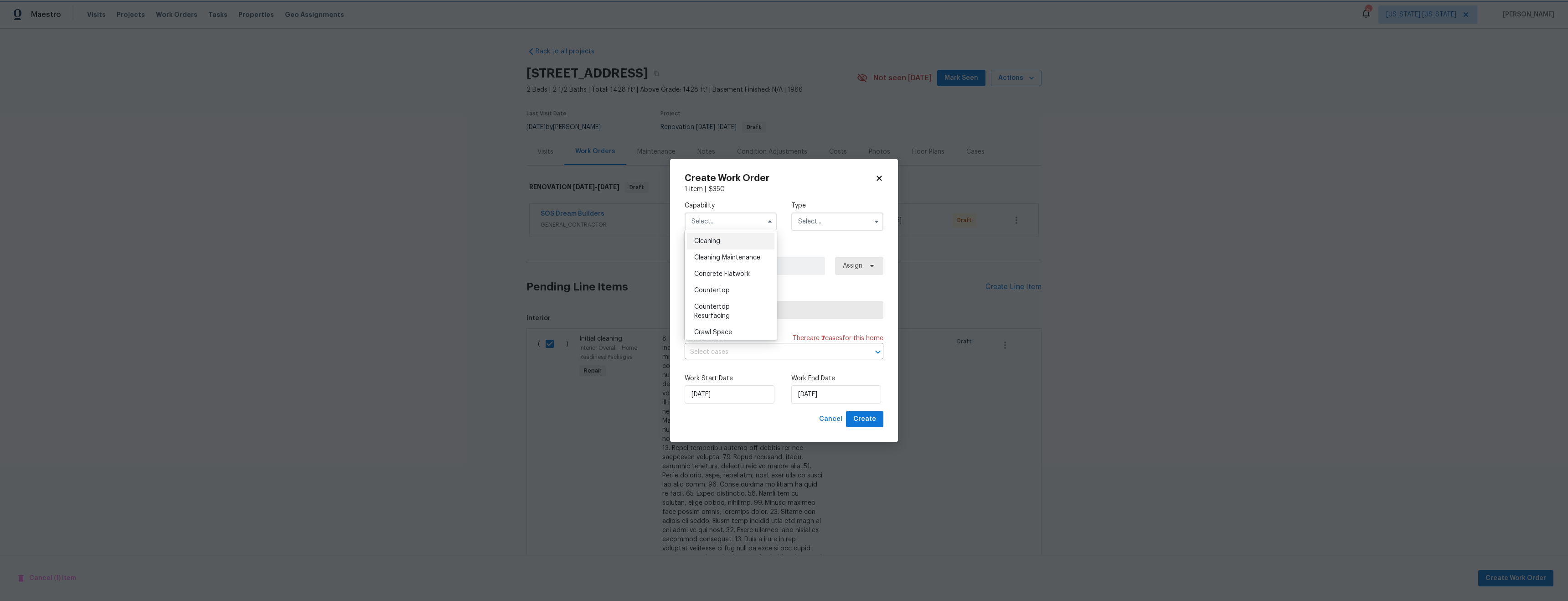
type input "Cleaning"
click at [854, 222] on input "text" at bounding box center [836, 221] width 92 height 18
click at [839, 314] on div "Renovation" at bounding box center [837, 319] width 87 height 16
type input "Renovation"
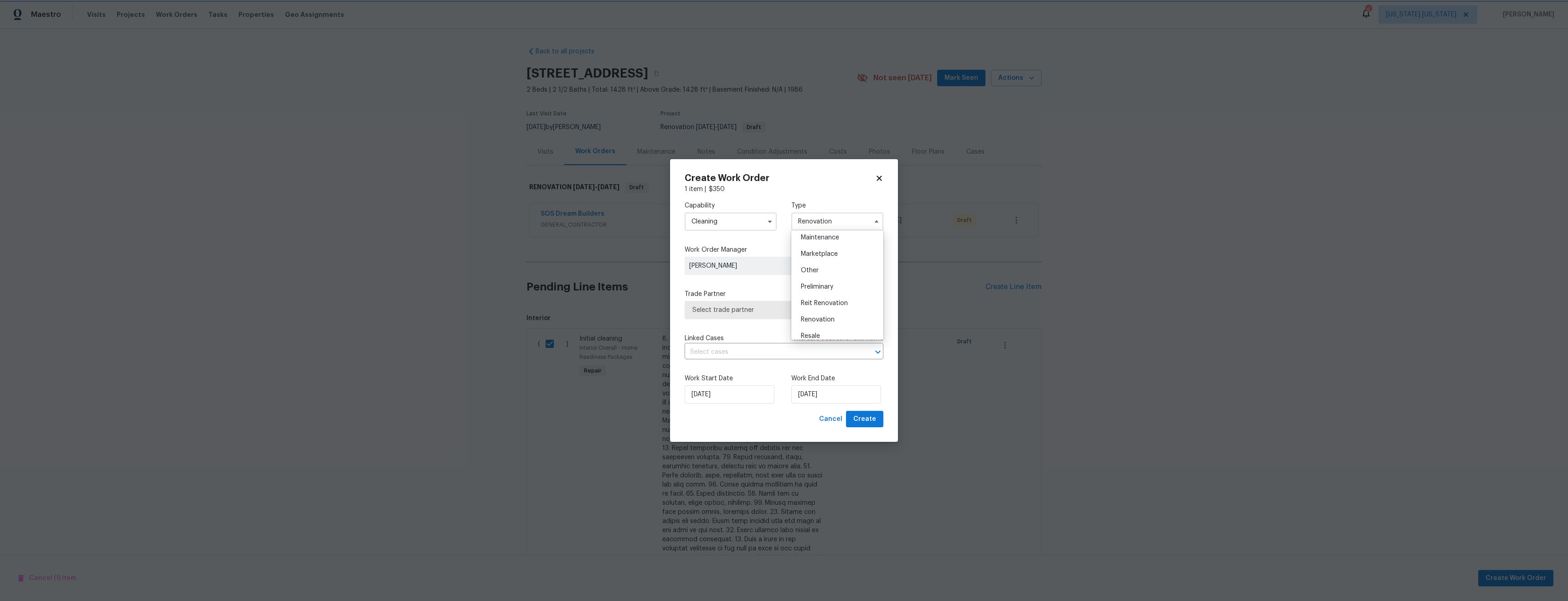
scroll to position [0, 0]
click at [759, 312] on span "Select trade partner" at bounding box center [776, 310] width 170 height 9
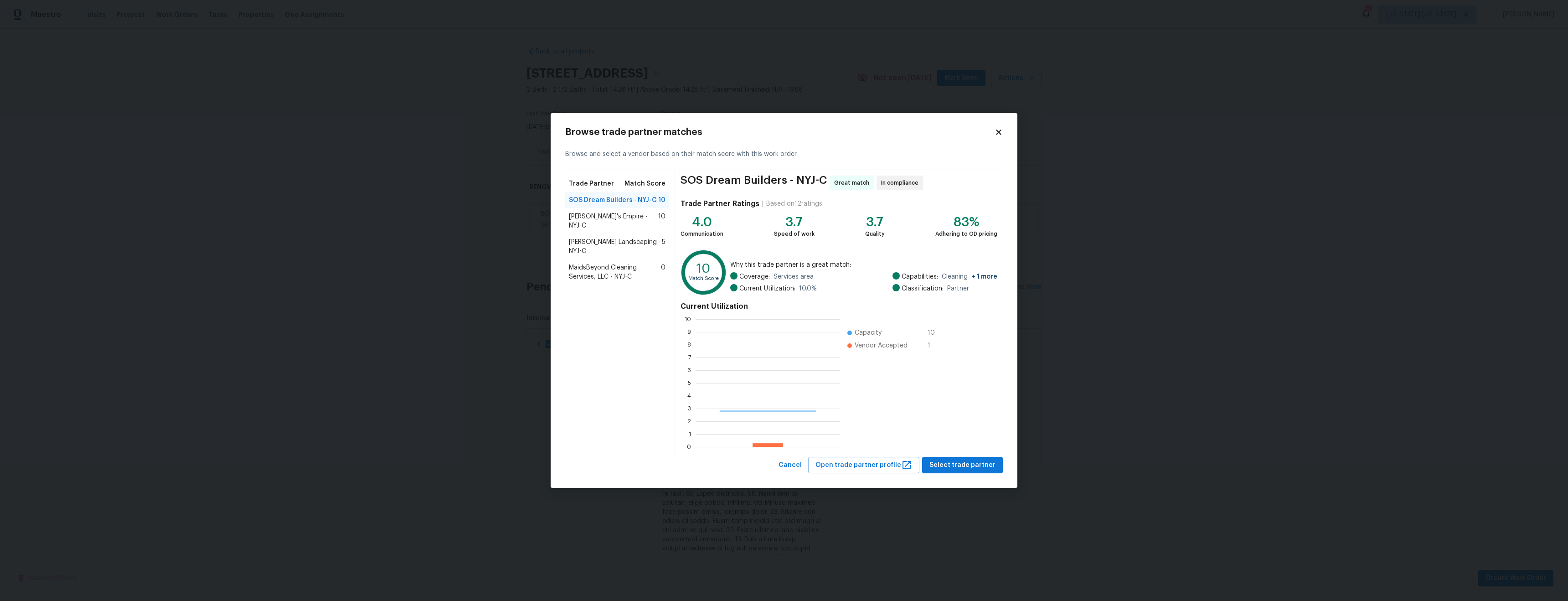
scroll to position [121, 138]
click at [961, 461] on span "Select trade partner" at bounding box center [962, 465] width 66 height 11
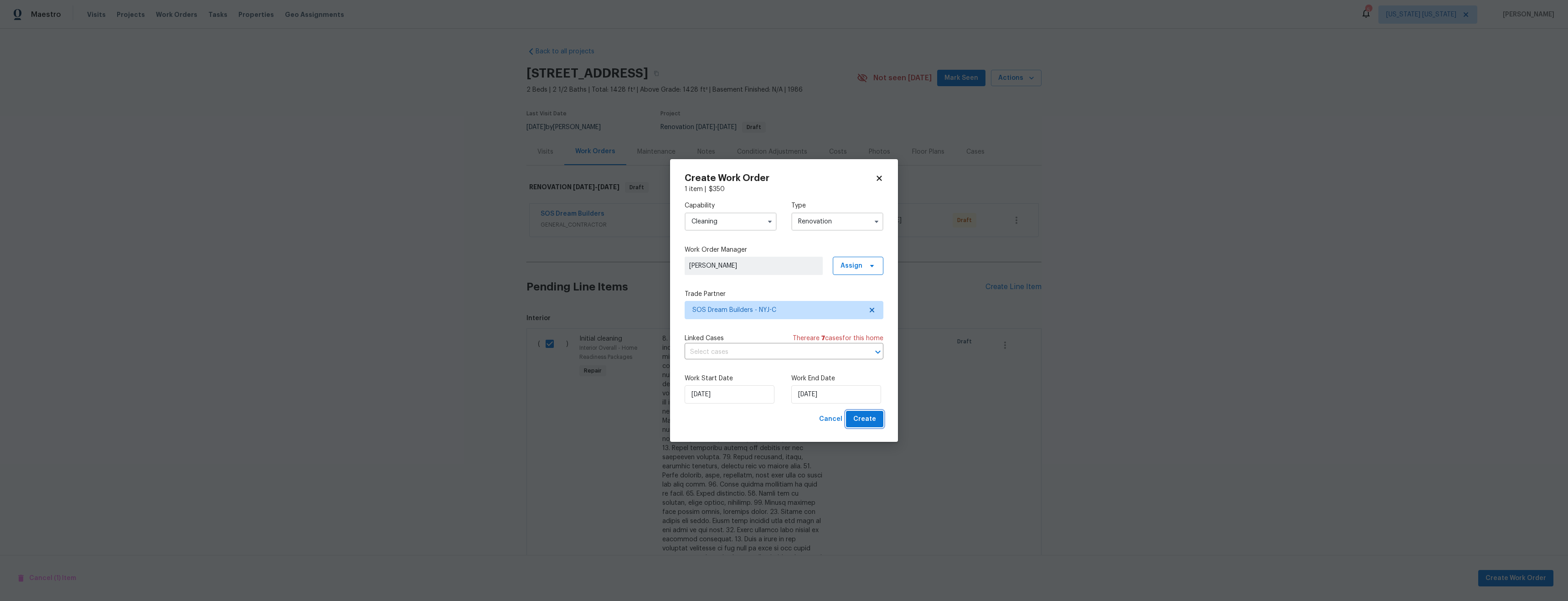
click at [870, 420] on span "Create" at bounding box center [865, 419] width 23 height 11
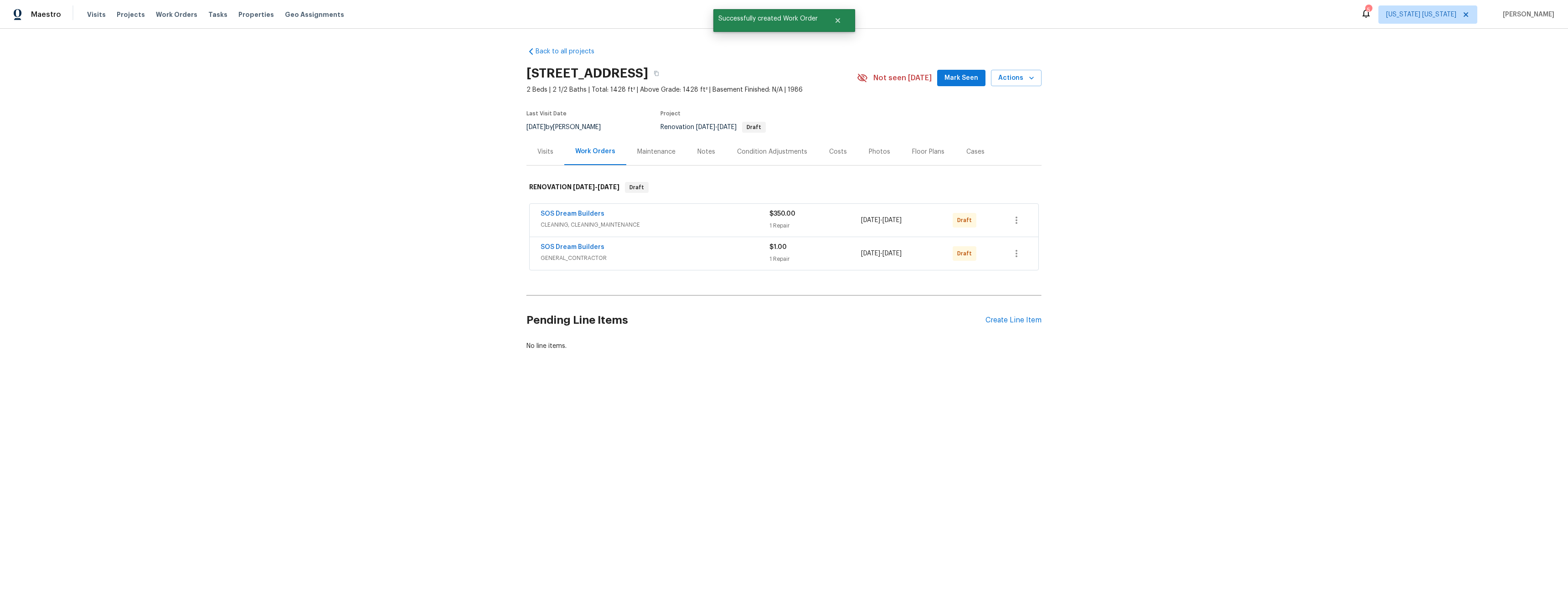
click at [1121, 264] on div "Back to all projects 77 Avebury Pl, Somerset, NJ 08873 2 Beds | 2 1/2 Baths | T…" at bounding box center [784, 220] width 1568 height 384
click at [1011, 217] on icon "button" at bounding box center [1017, 220] width 11 height 11
click at [1020, 222] on li "Send to Vendor" at bounding box center [1052, 220] width 99 height 15
click at [997, 291] on div at bounding box center [784, 300] width 1568 height 601
click at [1016, 251] on icon "button" at bounding box center [1017, 254] width 11 height 11
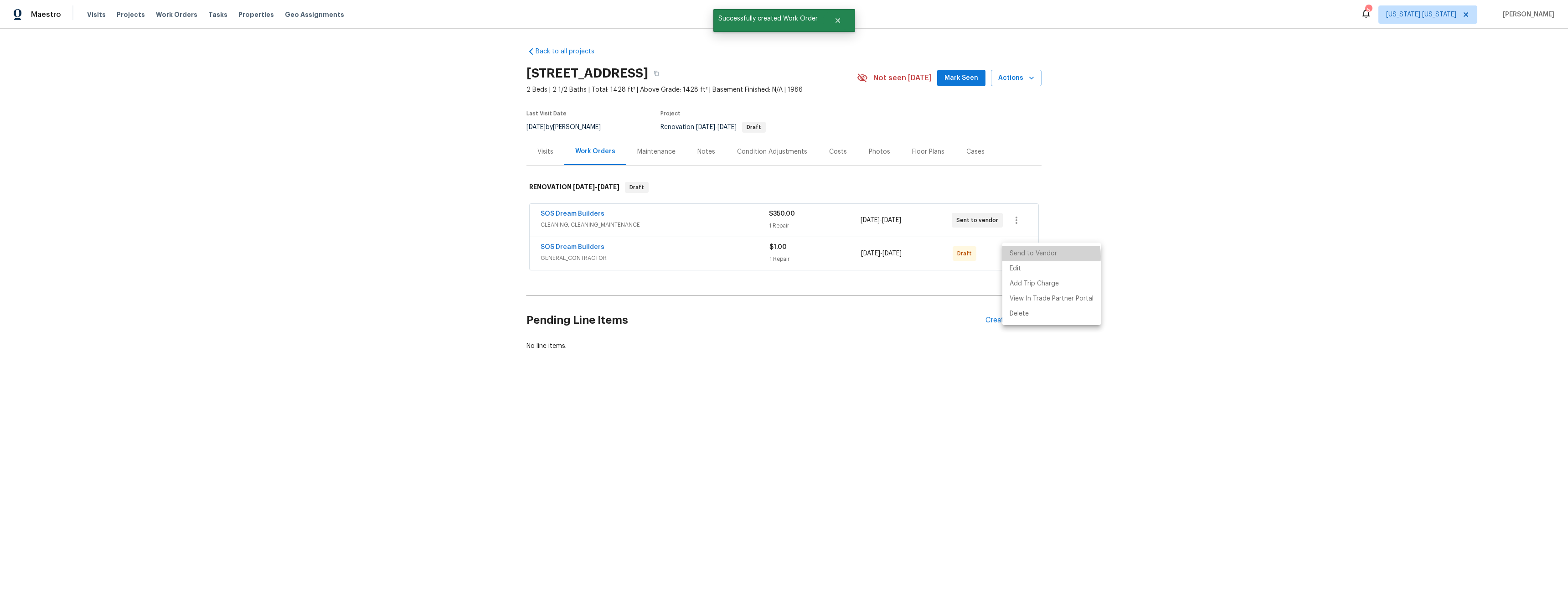
click at [1023, 256] on li "Send to Vendor" at bounding box center [1052, 254] width 99 height 15
click at [778, 304] on div at bounding box center [784, 300] width 1568 height 601
click at [238, 17] on span "Properties" at bounding box center [255, 15] width 35 height 9
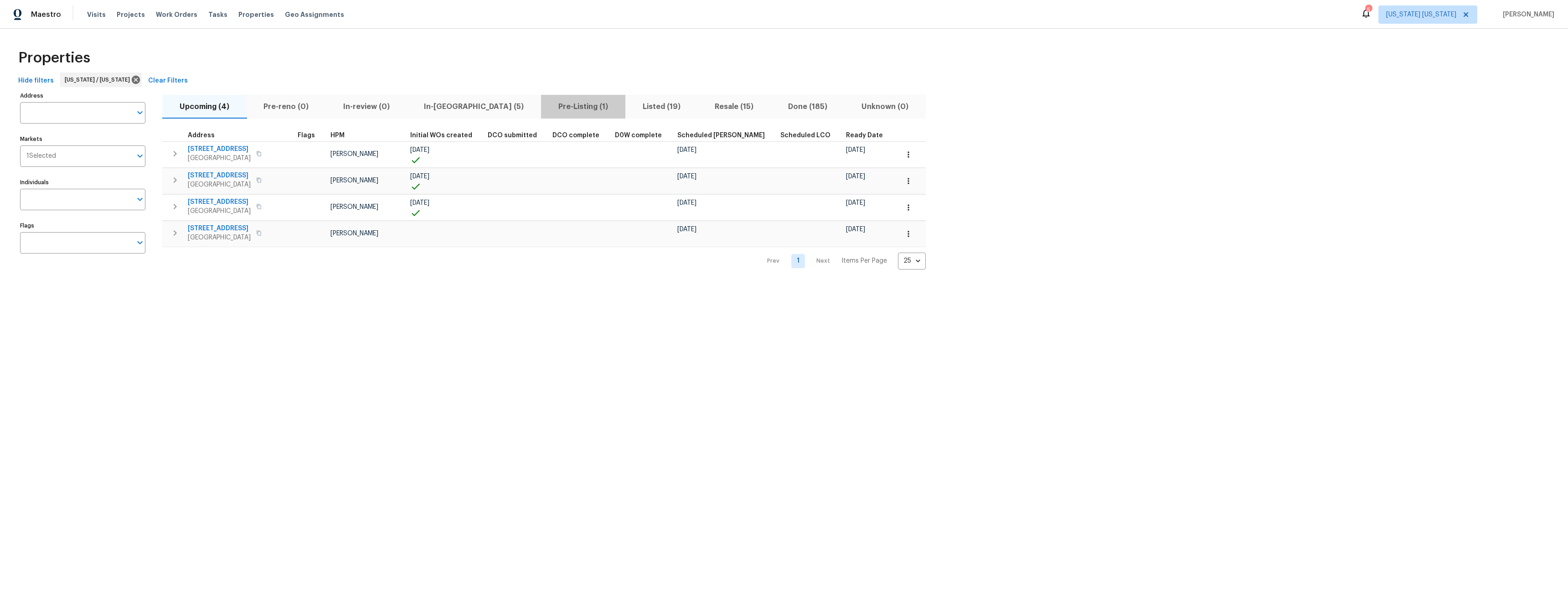
click at [547, 110] on span "Pre-Listing (1)" at bounding box center [583, 106] width 73 height 12
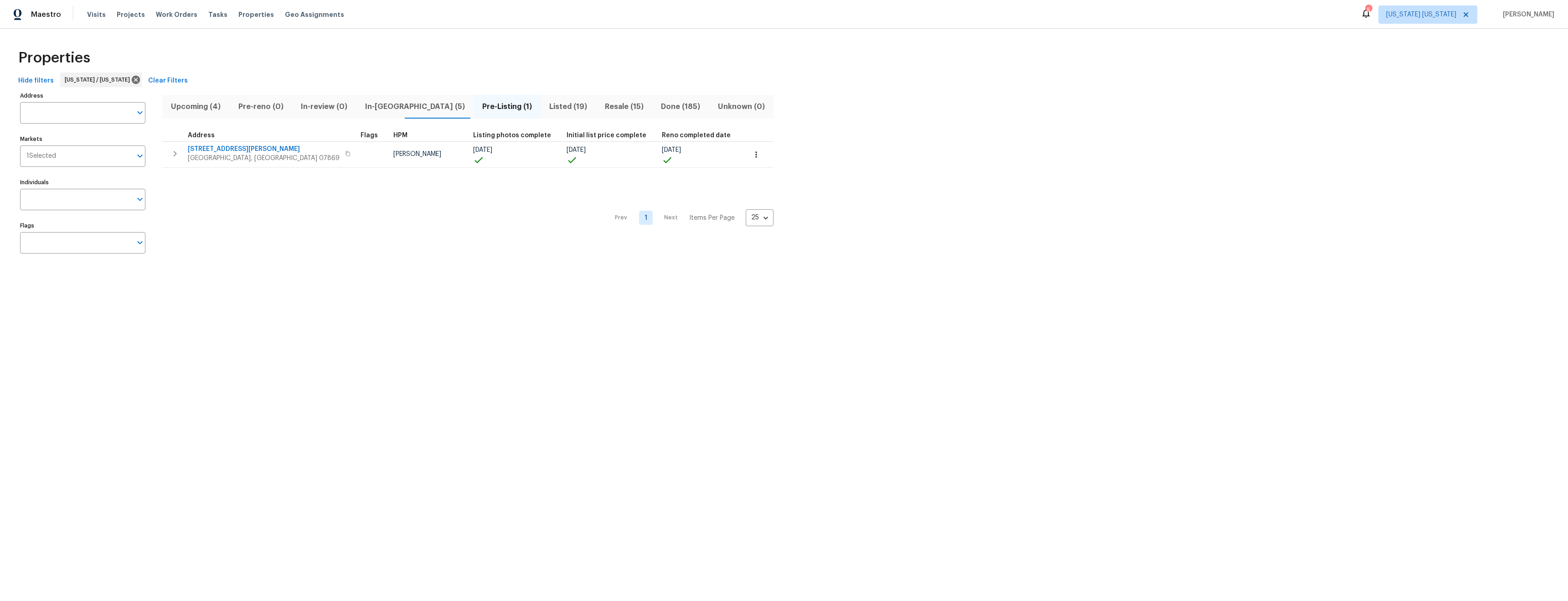
click at [380, 105] on span "In-reno (5)" at bounding box center [415, 106] width 106 height 12
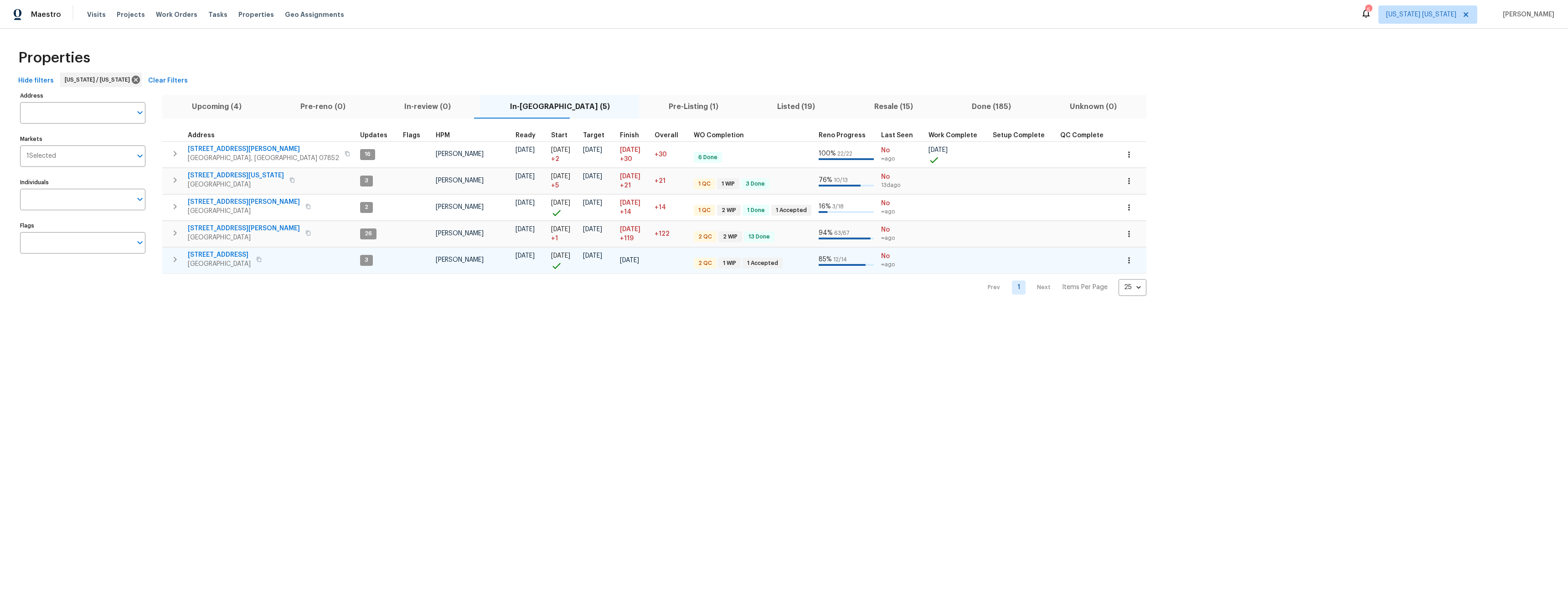
click at [216, 255] on span "448 Northam Dr" at bounding box center [219, 255] width 63 height 9
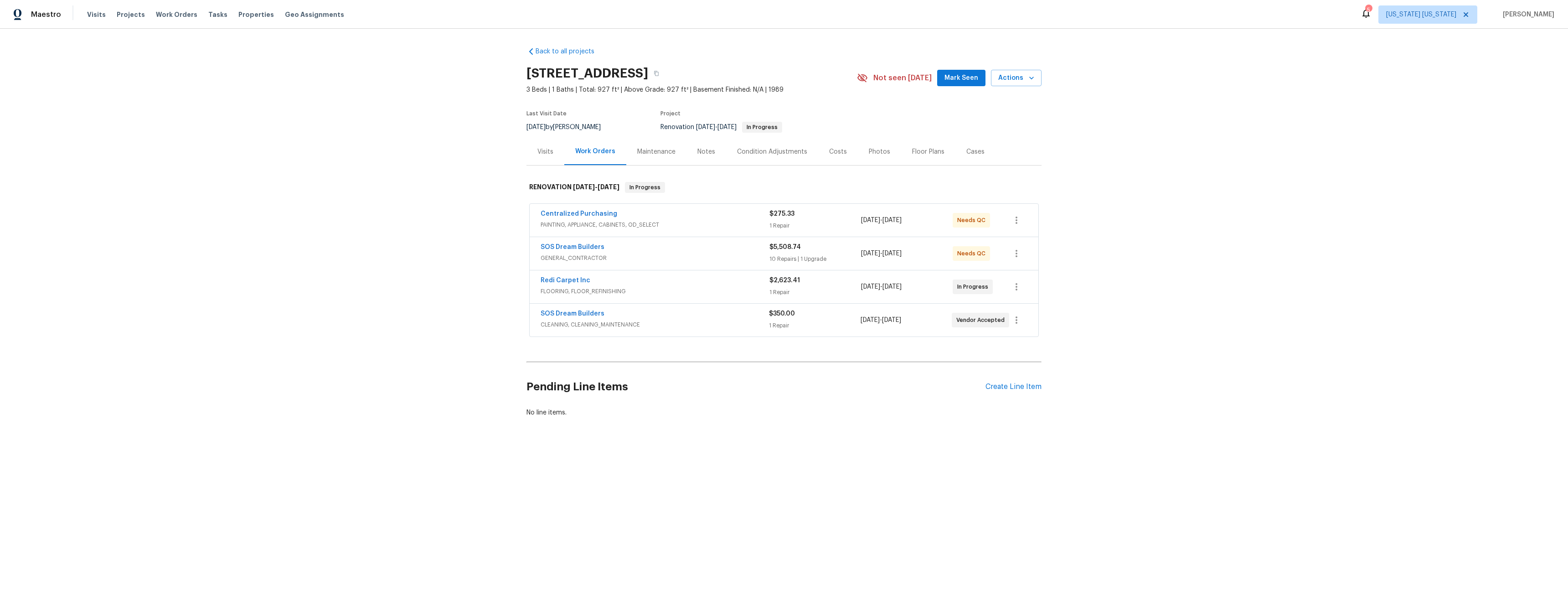
click at [641, 253] on div "SOS Dream Builders" at bounding box center [654, 248] width 229 height 11
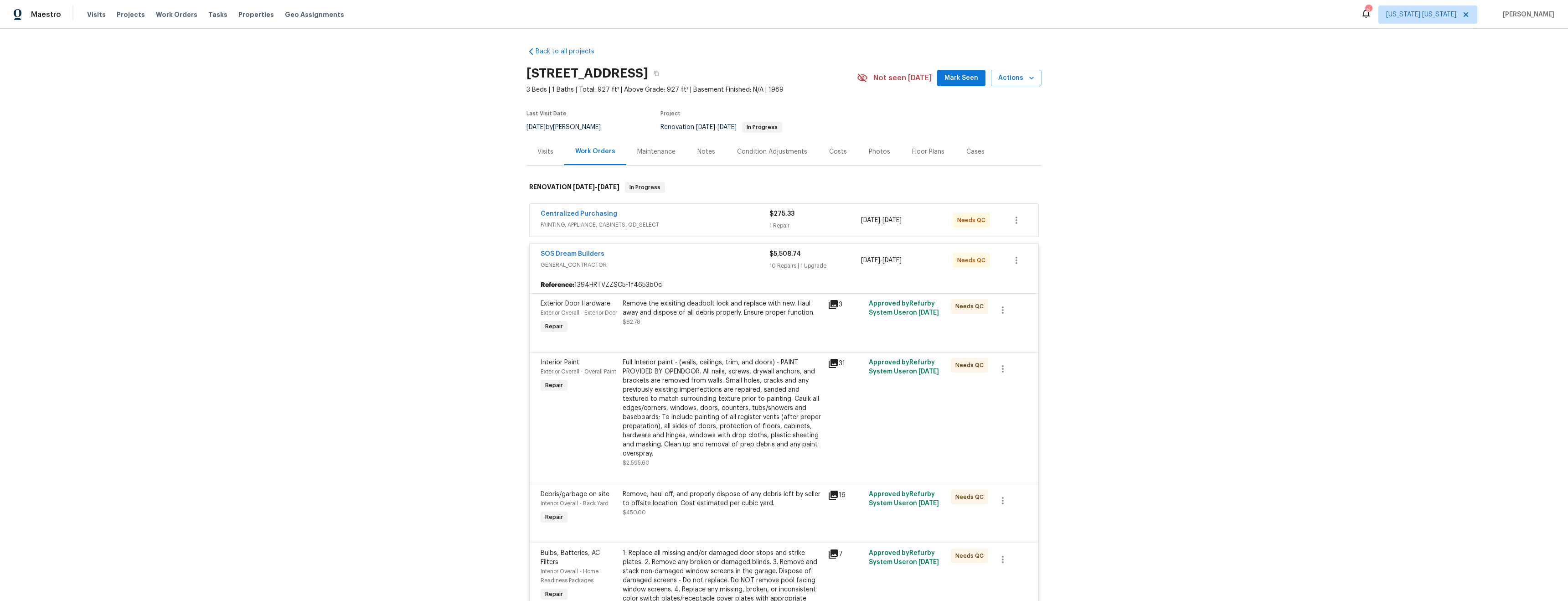
scroll to position [2, 0]
click at [735, 322] on div "Remove the exisiting deadbolt lock and replace with new. Haul away and dispose …" at bounding box center [722, 310] width 199 height 28
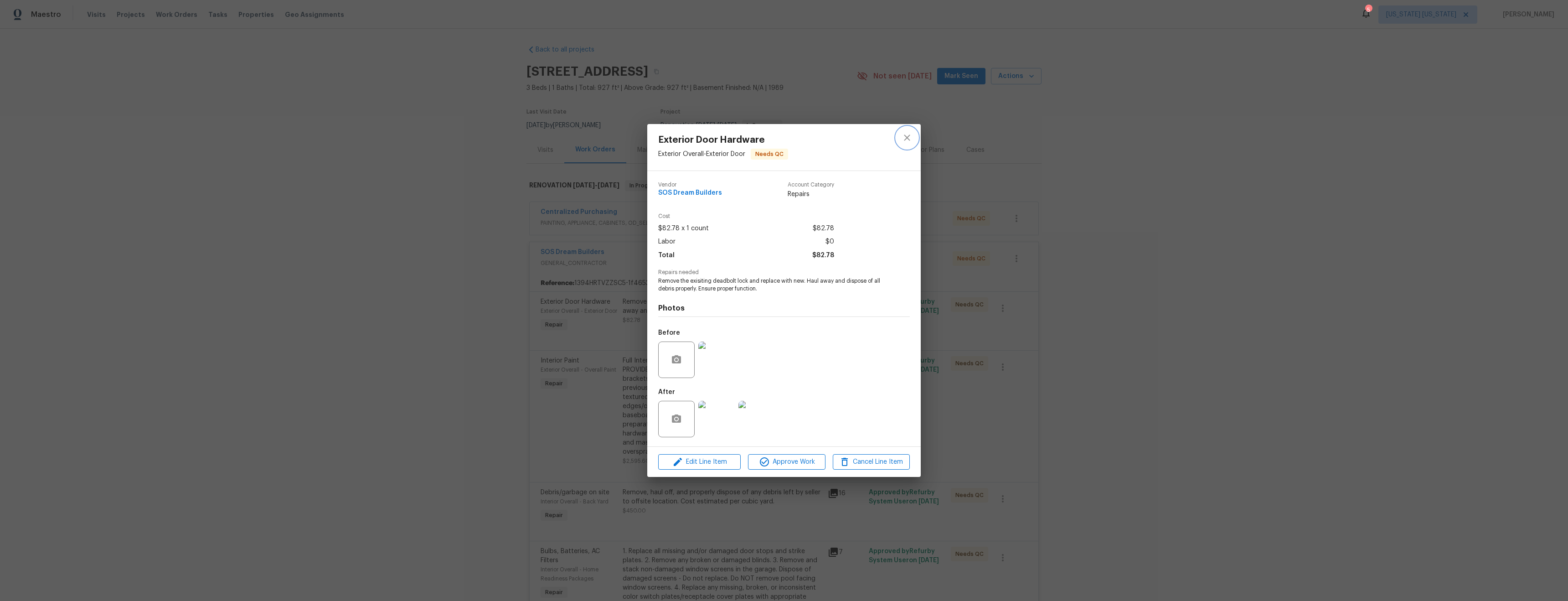
click at [912, 141] on button "close" at bounding box center [906, 137] width 22 height 22
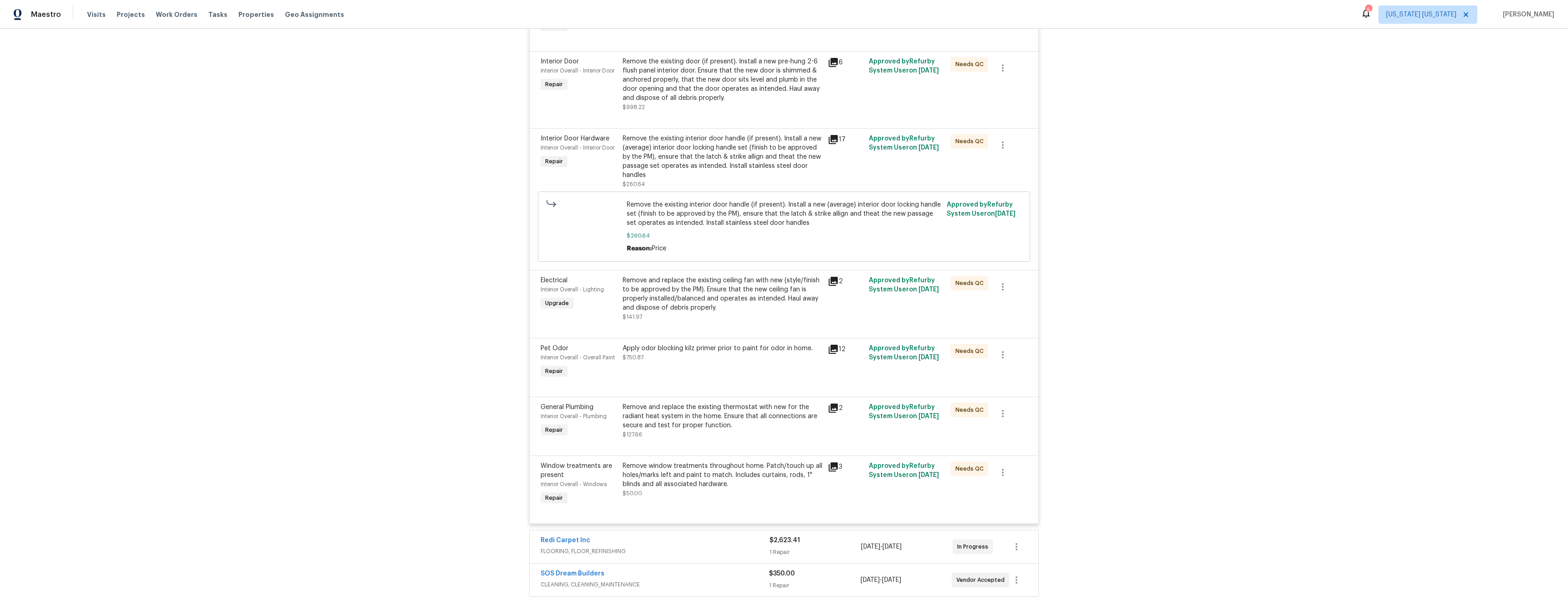
scroll to position [873, 0]
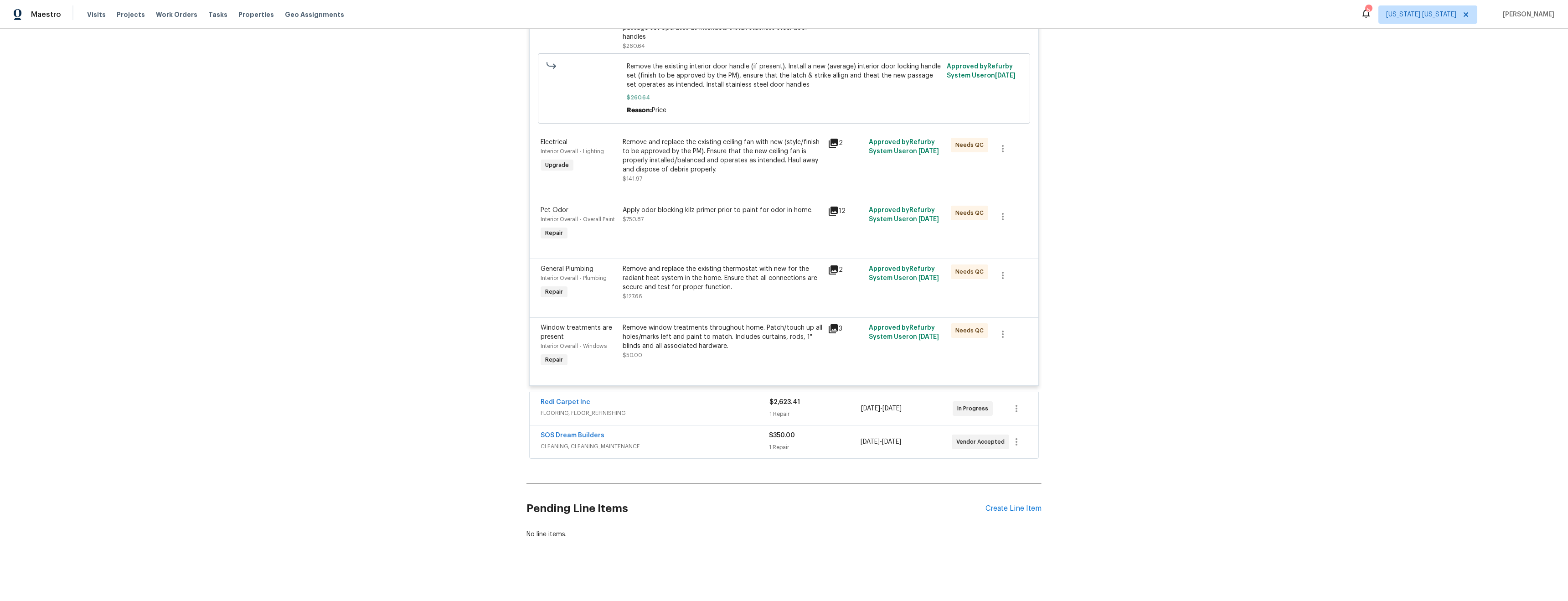
click at [1158, 342] on div "Back to all projects [STREET_ADDRESS] 3 Beds | 1 Baths | Total: 927 ft² | Above…" at bounding box center [784, 314] width 1568 height 573
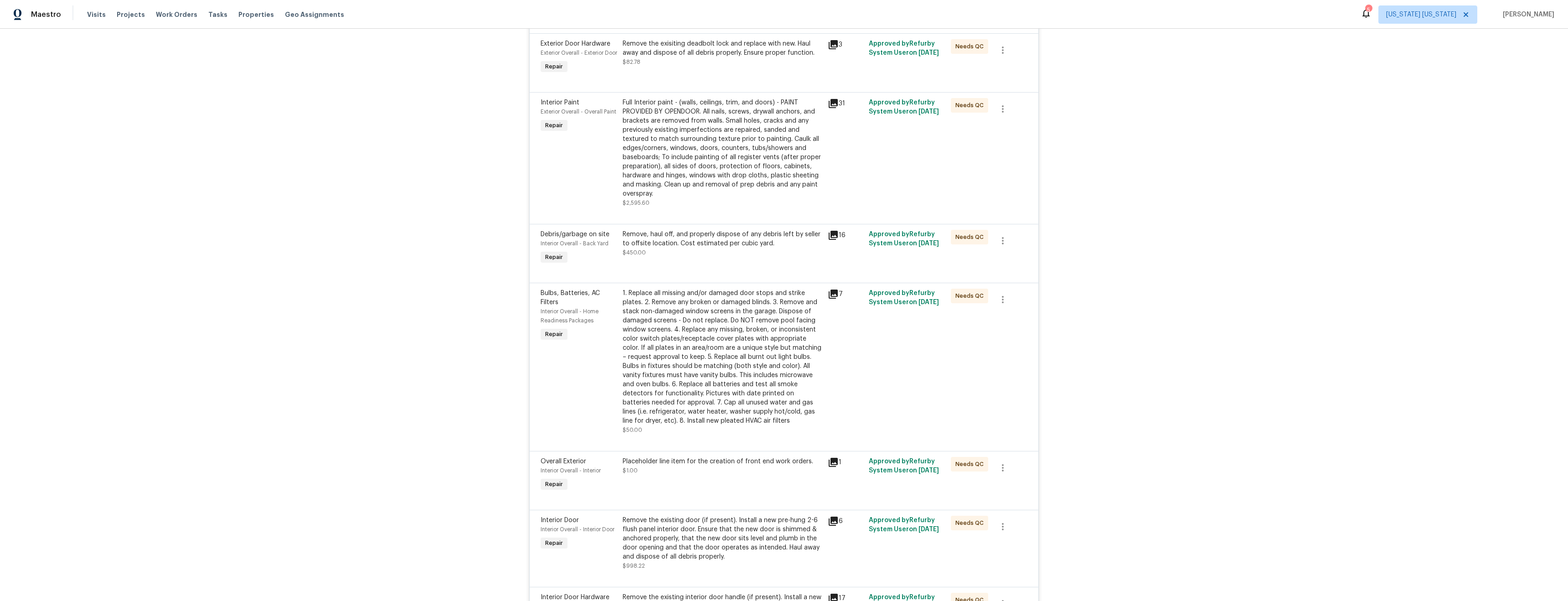
scroll to position [0, 0]
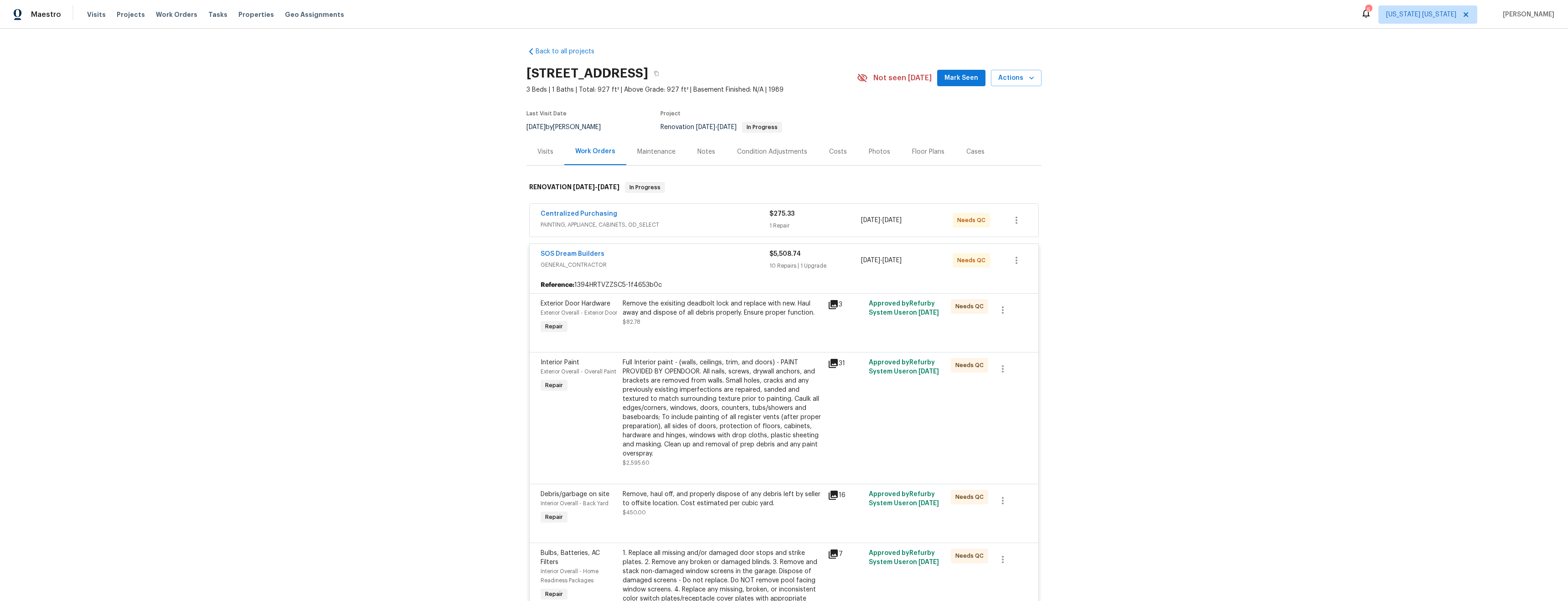
click at [749, 256] on div "SOS Dream Builders" at bounding box center [654, 255] width 229 height 11
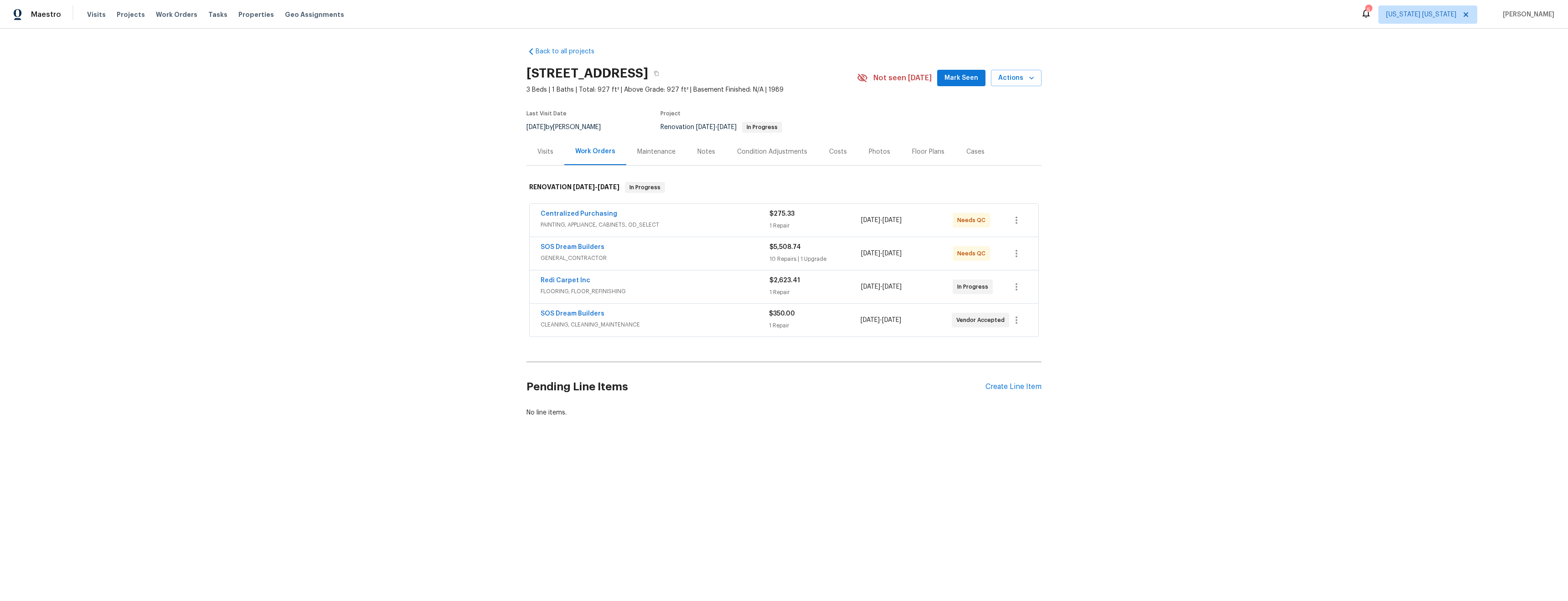
click at [700, 154] on div "Notes" at bounding box center [706, 152] width 18 height 9
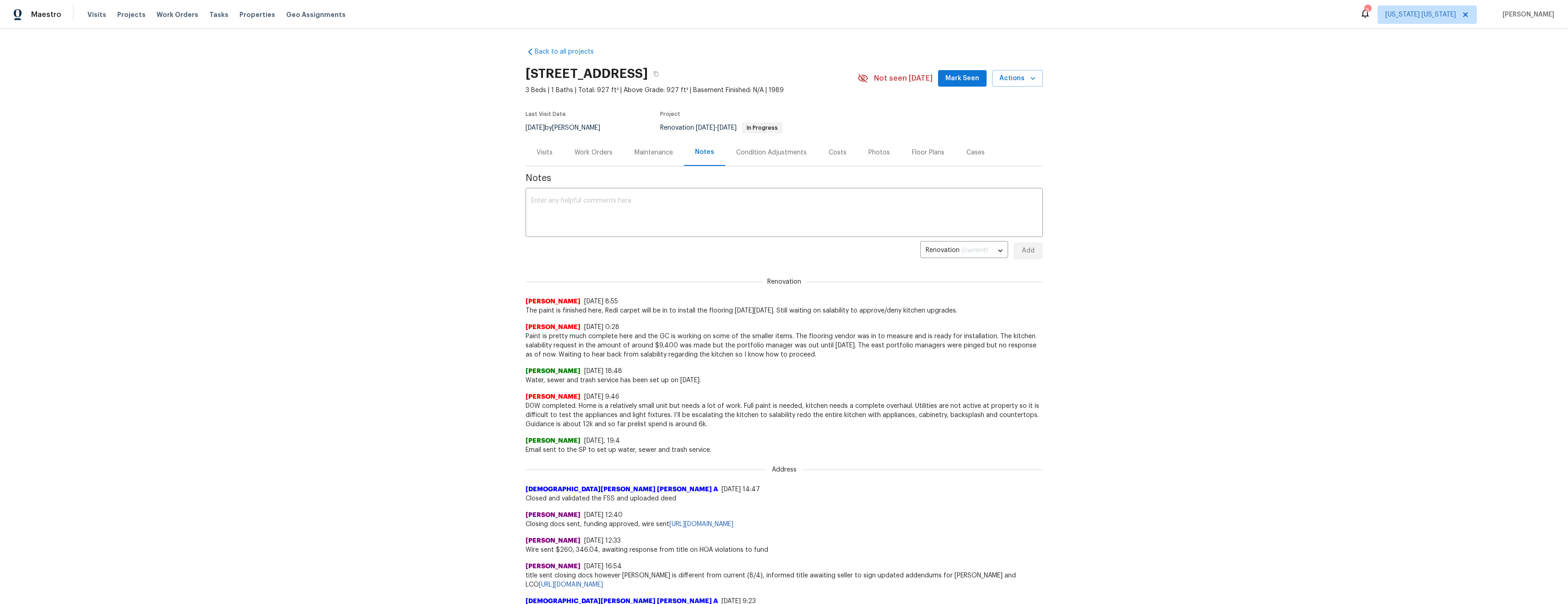
click at [589, 152] on div "Work Orders" at bounding box center [594, 153] width 38 height 10
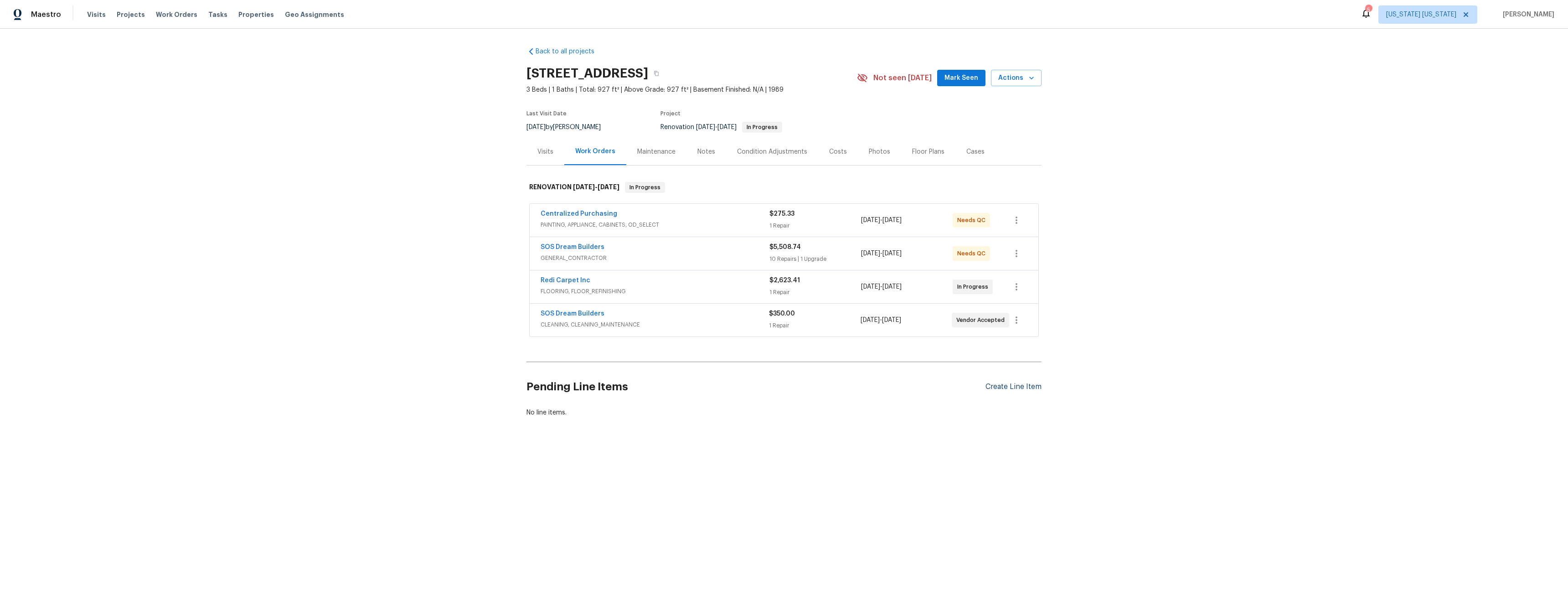
click at [1011, 385] on div "Create Line Item" at bounding box center [1013, 386] width 56 height 9
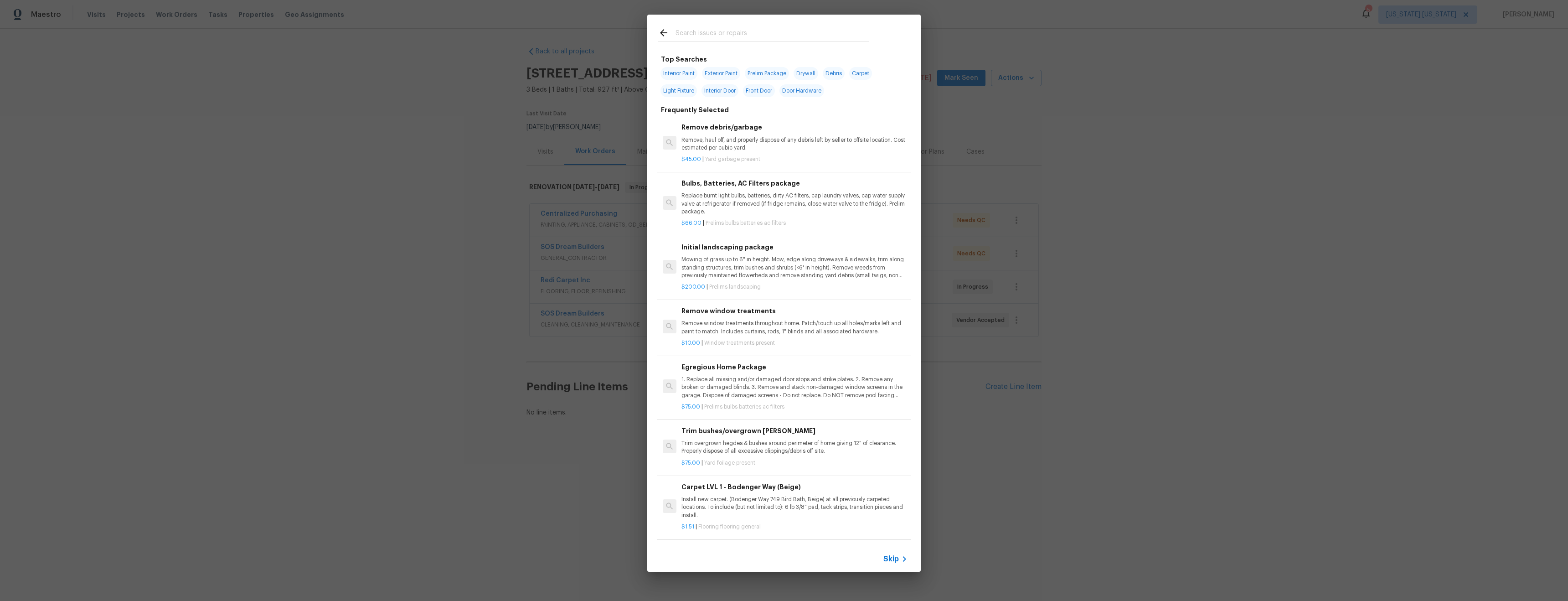
click at [1161, 303] on div "Top Searches Interior Paint Exterior Paint Prelim Package Drywall Debris Carpet…" at bounding box center [784, 292] width 1568 height 586
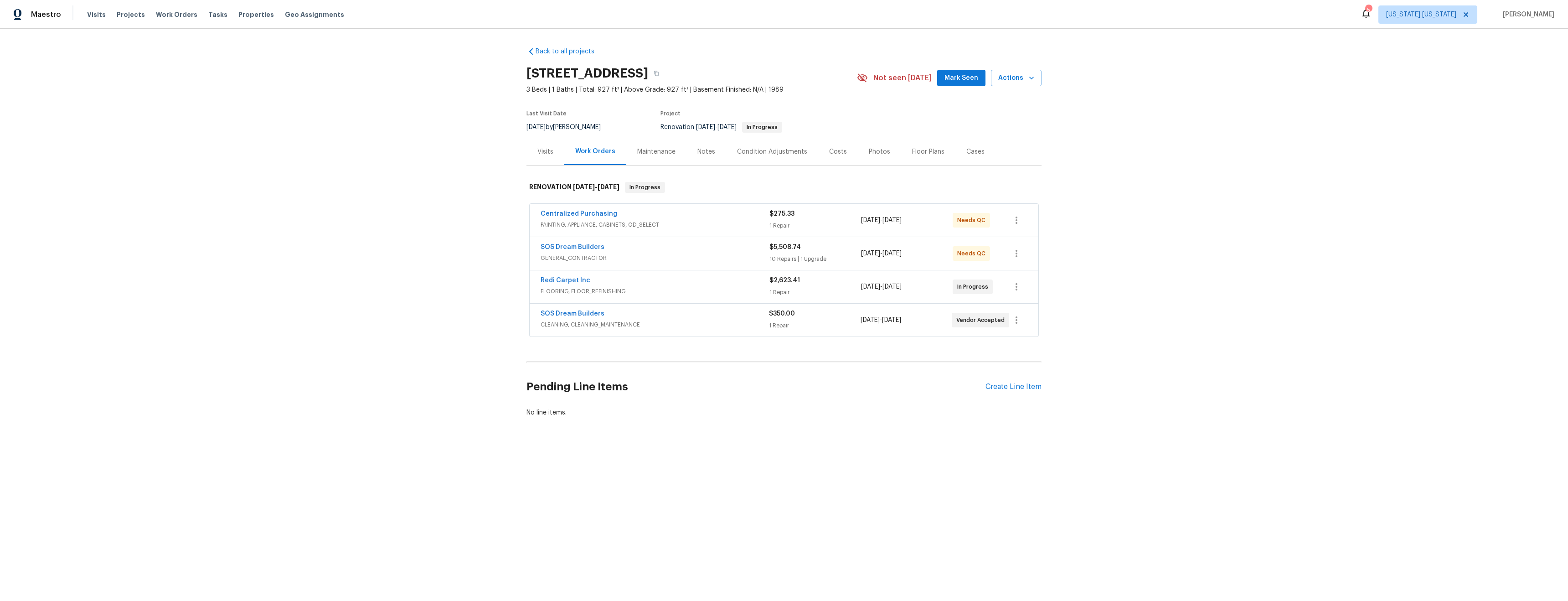
click at [702, 253] on div "SOS Dream Builders" at bounding box center [654, 248] width 229 height 11
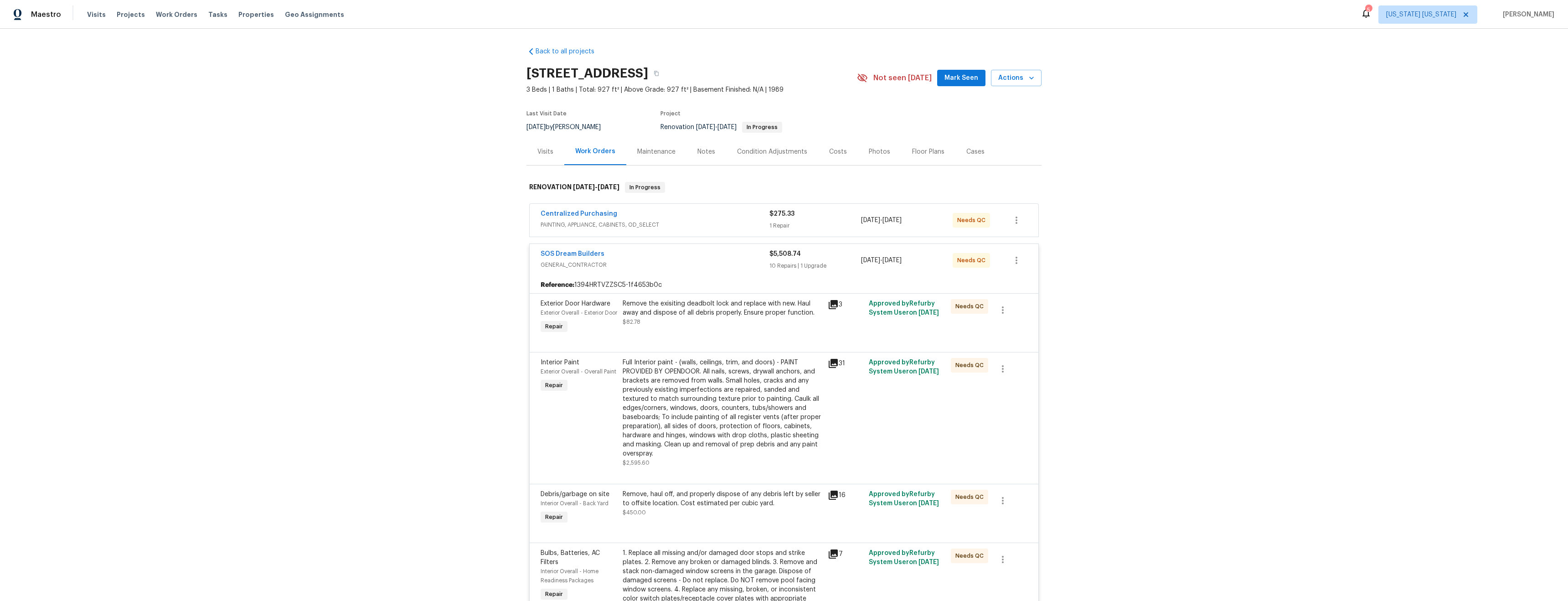
scroll to position [2, 0]
click at [729, 422] on div "Full Interior paint - (walls, ceilings, trim, and doors) - PAINT PROVIDED BY OP…" at bounding box center [722, 406] width 199 height 101
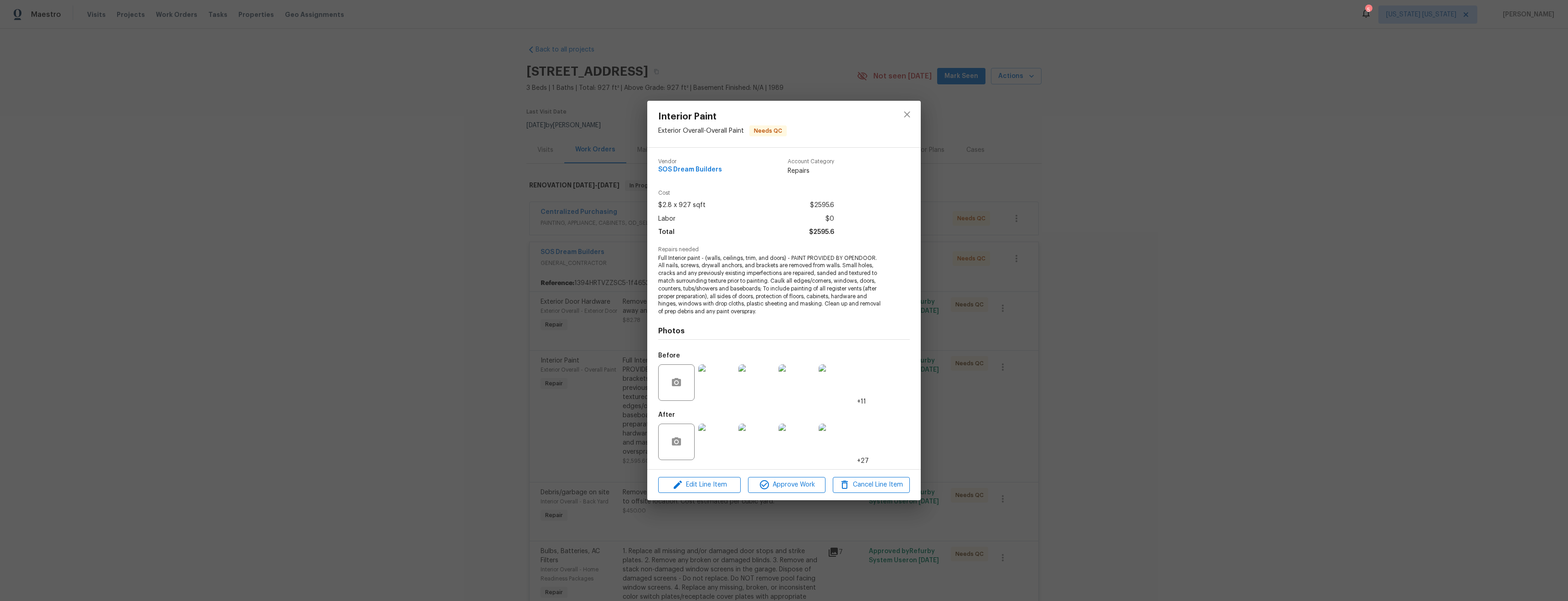
click at [725, 439] on img at bounding box center [717, 441] width 36 height 36
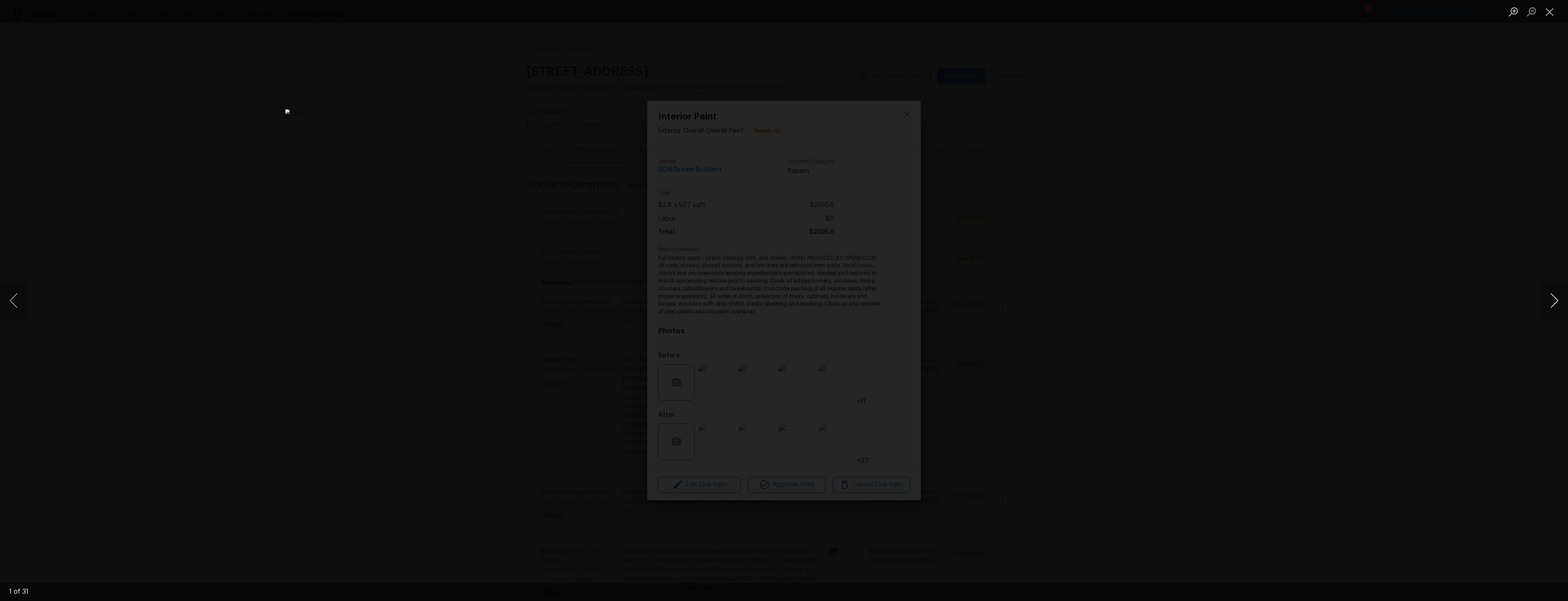
click at [1549, 306] on button "Next image" at bounding box center [1554, 300] width 28 height 36
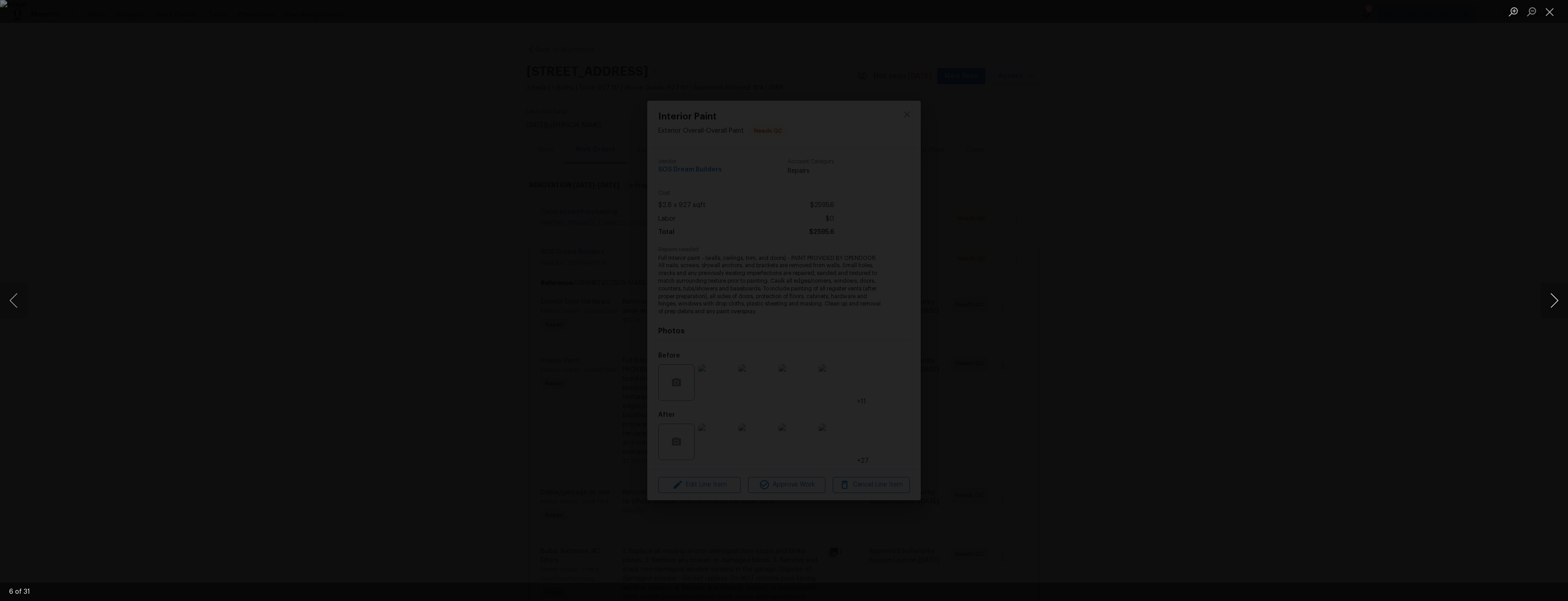
click at [1549, 306] on button "Next image" at bounding box center [1554, 300] width 28 height 36
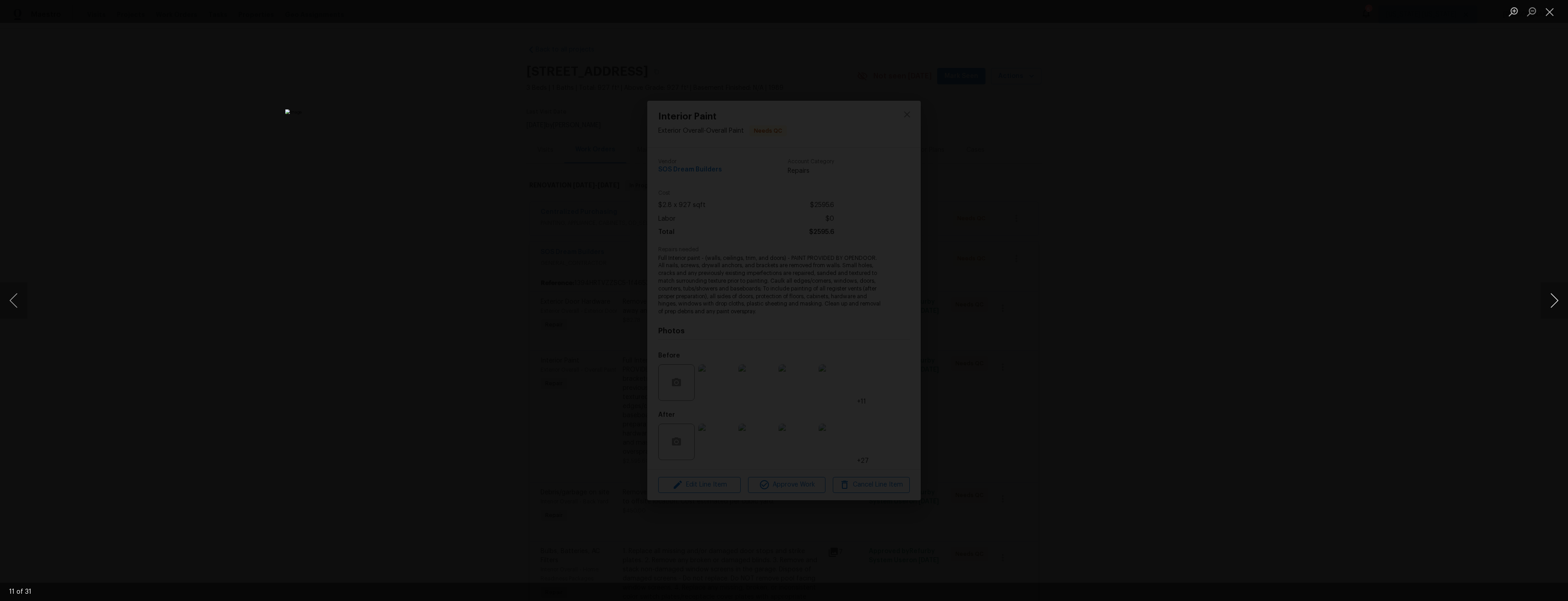
click at [1549, 306] on button "Next image" at bounding box center [1554, 300] width 28 height 36
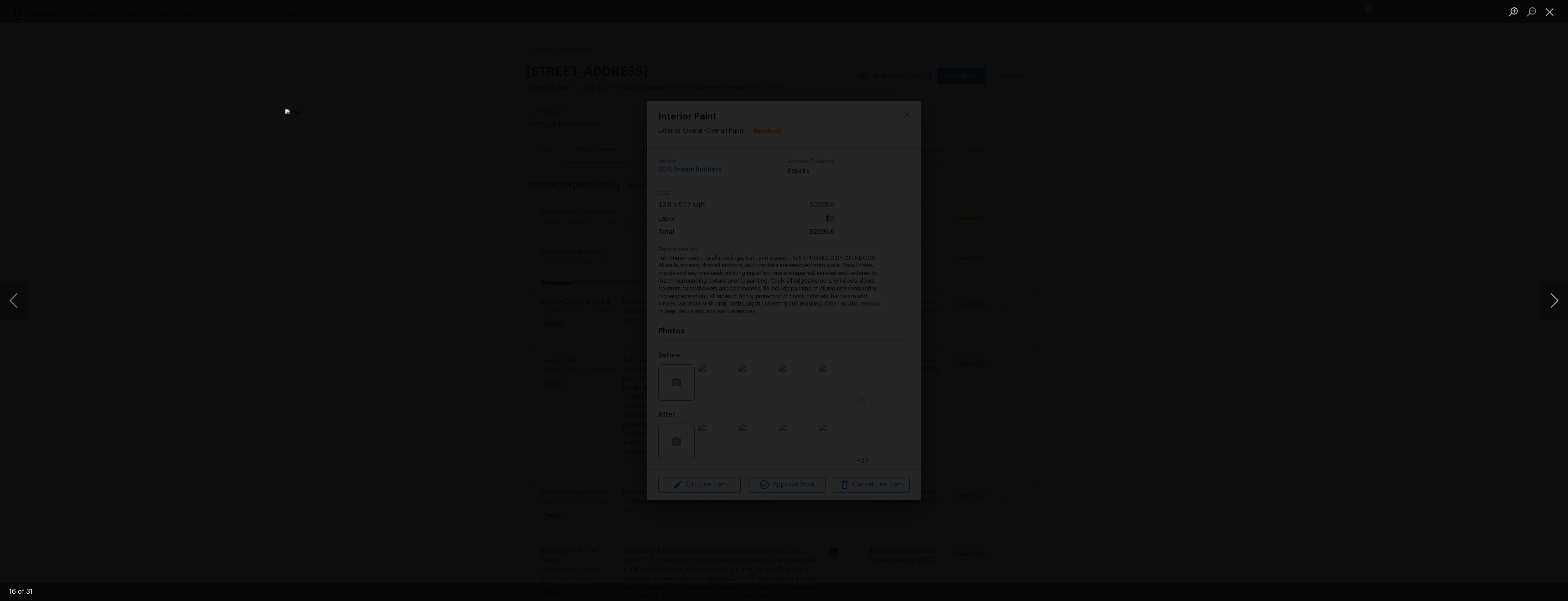
click at [1549, 306] on button "Next image" at bounding box center [1554, 300] width 28 height 36
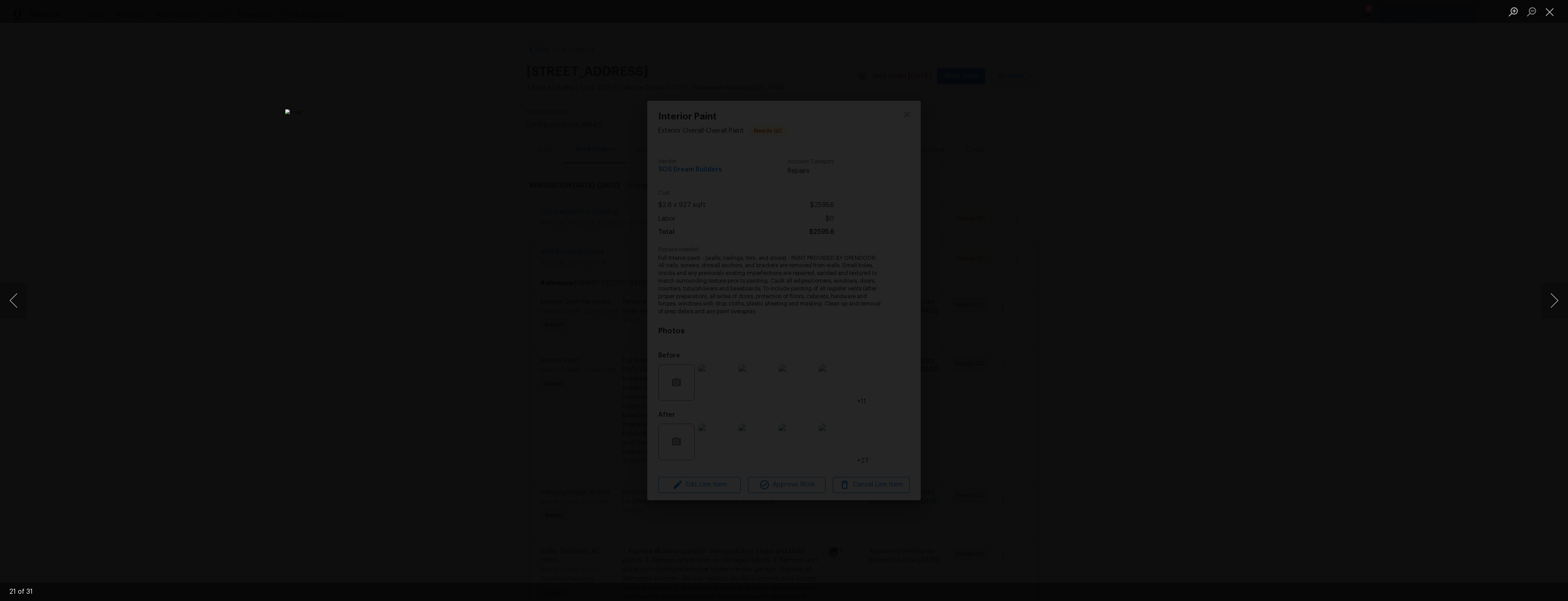
click at [1284, 320] on div "Lightbox" at bounding box center [784, 300] width 1568 height 601
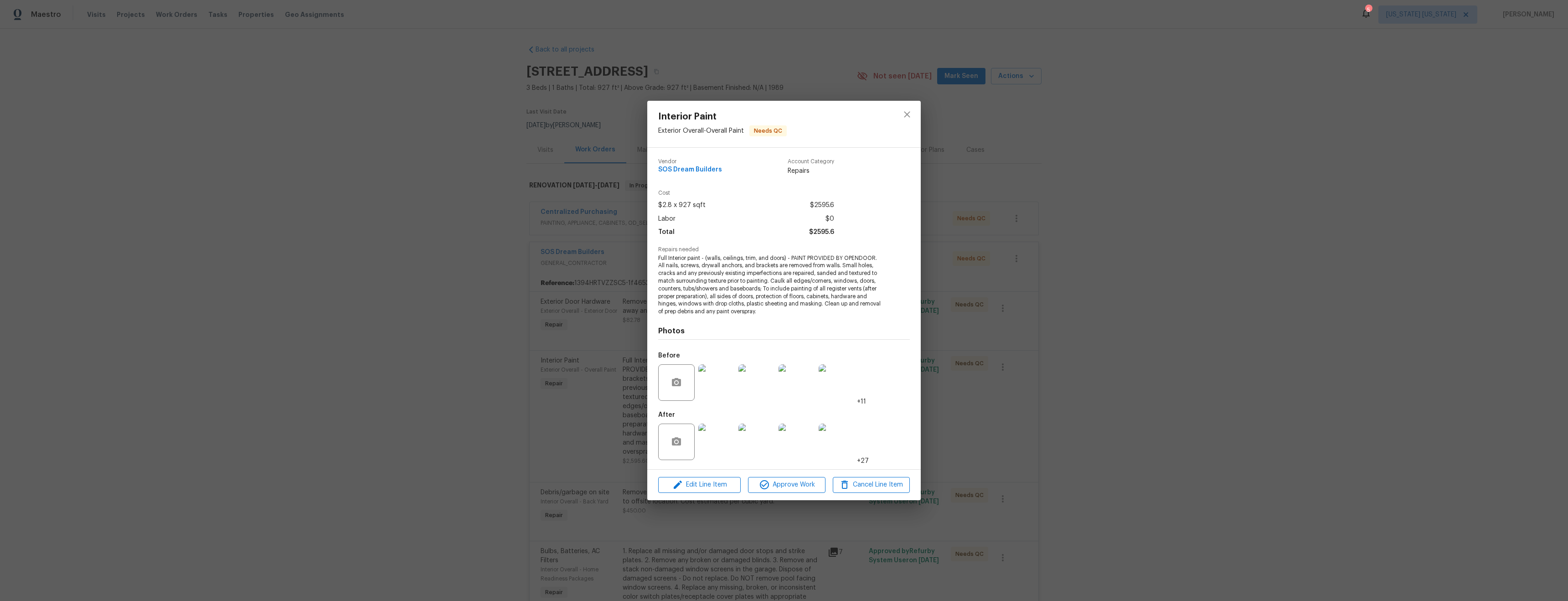
click at [1093, 381] on div "Interior Paint Exterior Overall - Overall Paint Needs QC Vendor SOS Dream Build…" at bounding box center [784, 300] width 1568 height 601
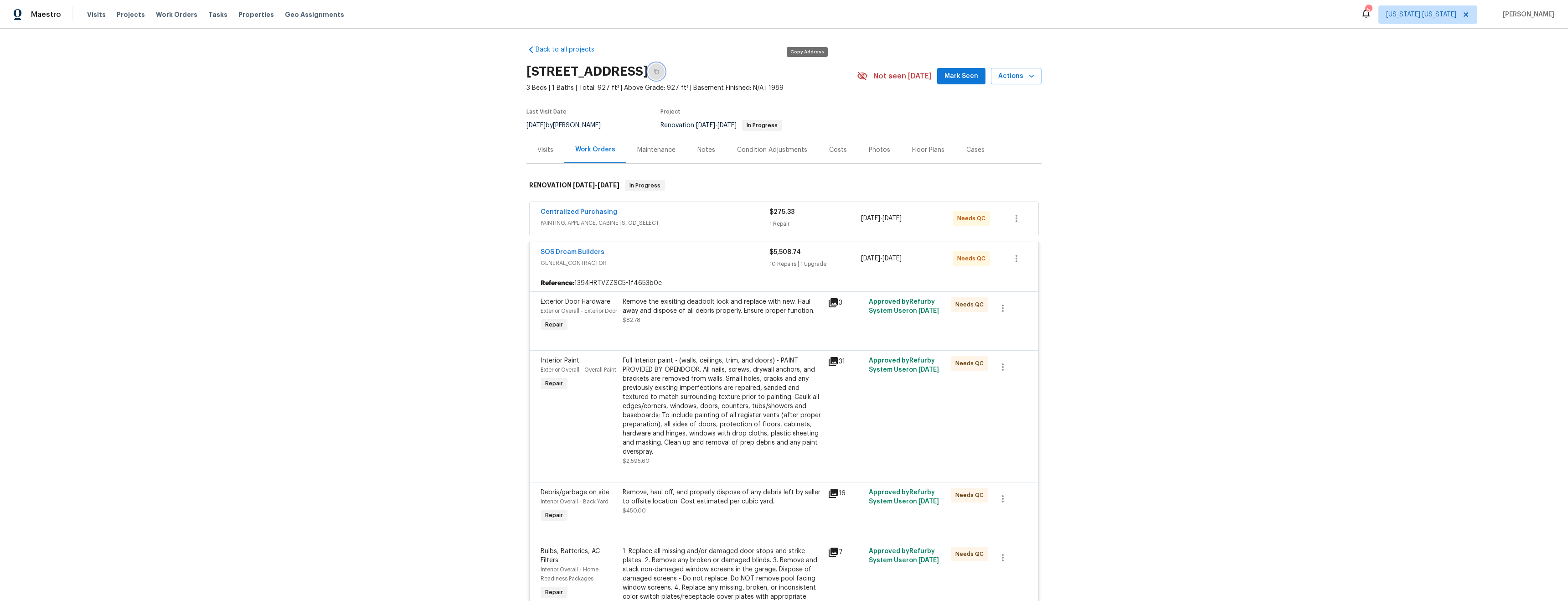
click at [659, 70] on icon "button" at bounding box center [656, 71] width 6 height 6
click at [543, 143] on div "Visits" at bounding box center [546, 150] width 38 height 27
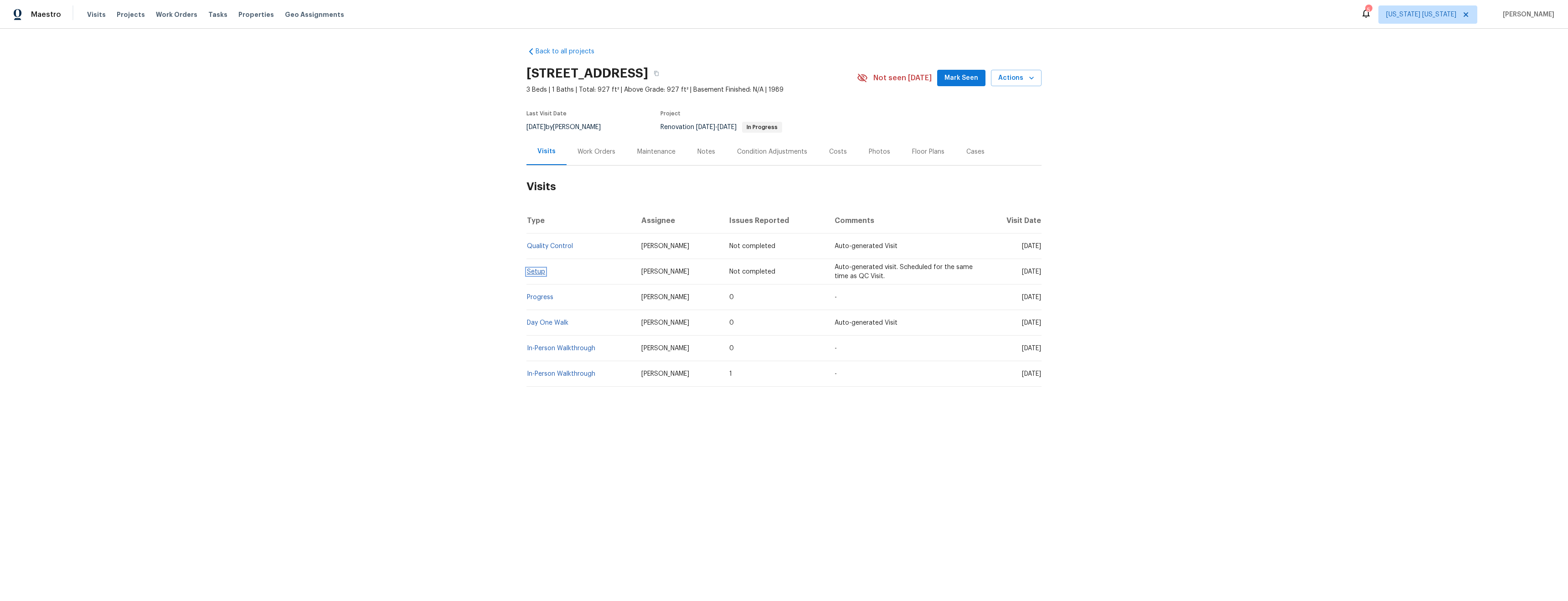
click at [533, 270] on link "Setup" at bounding box center [535, 272] width 18 height 7
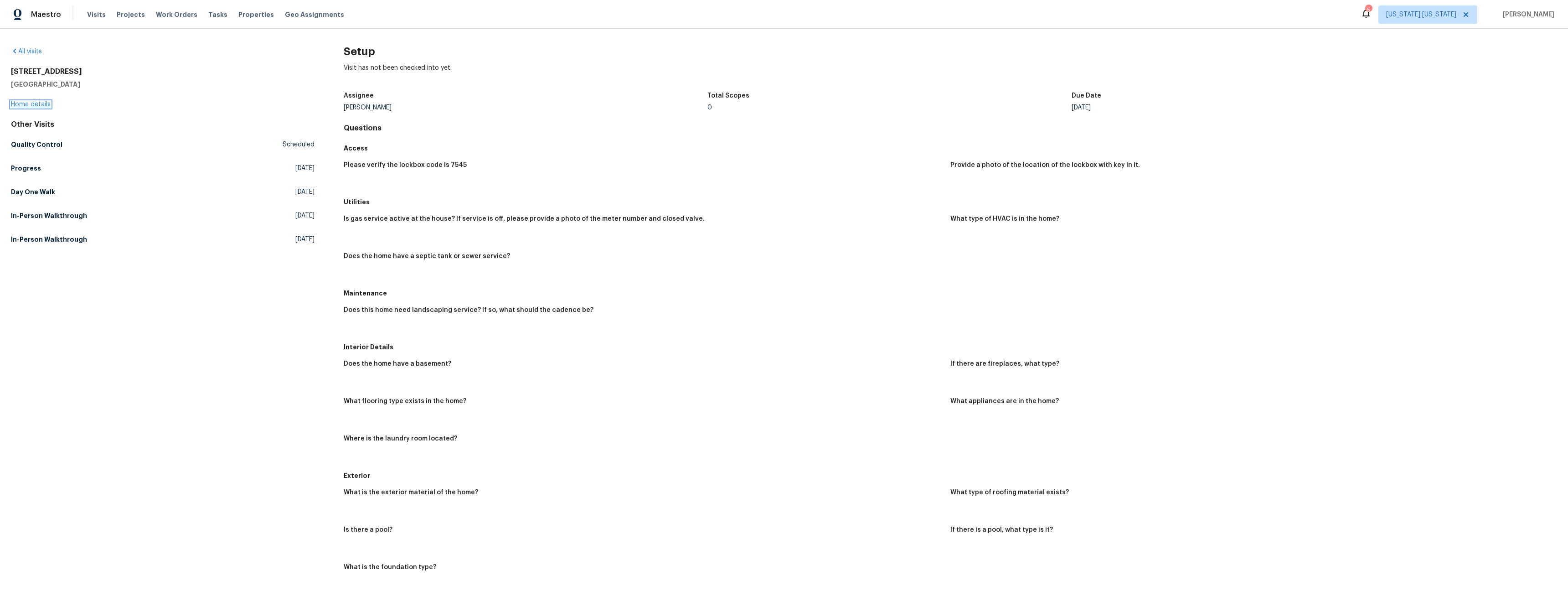
click at [34, 105] on link "Home details" at bounding box center [31, 104] width 40 height 7
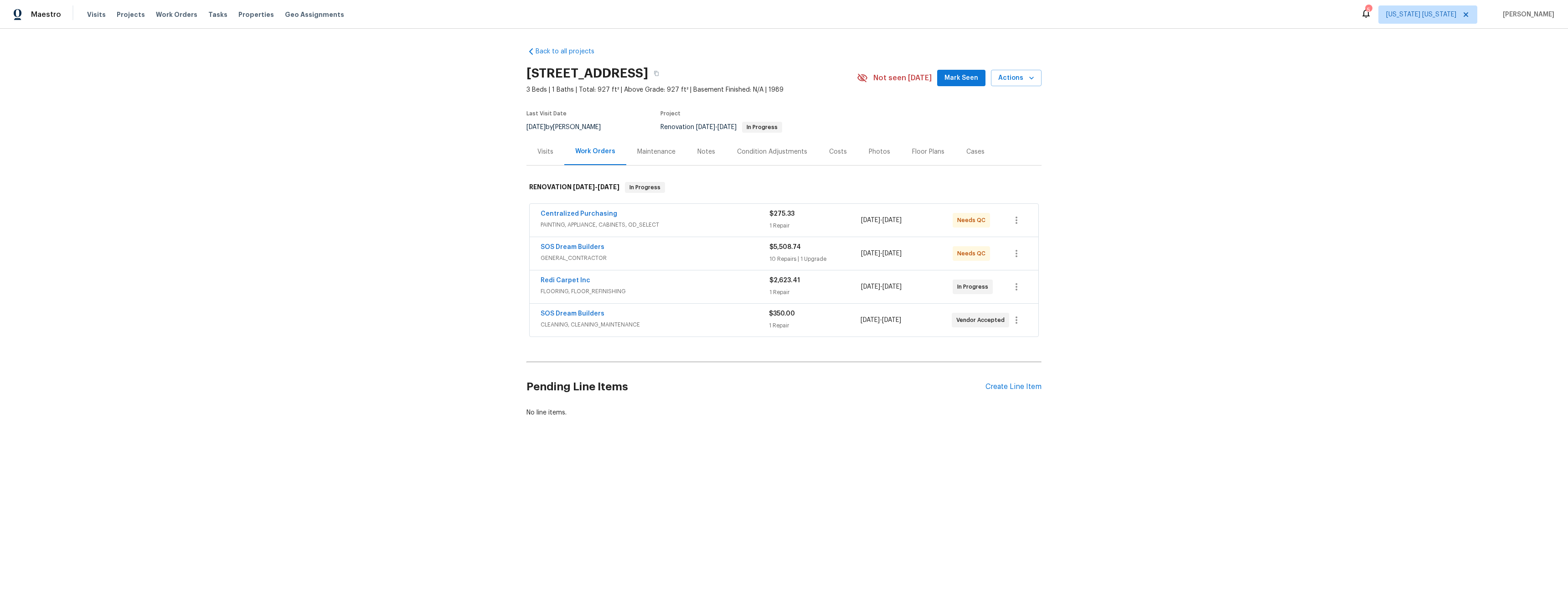
click at [683, 253] on div "SOS Dream Builders" at bounding box center [654, 248] width 229 height 11
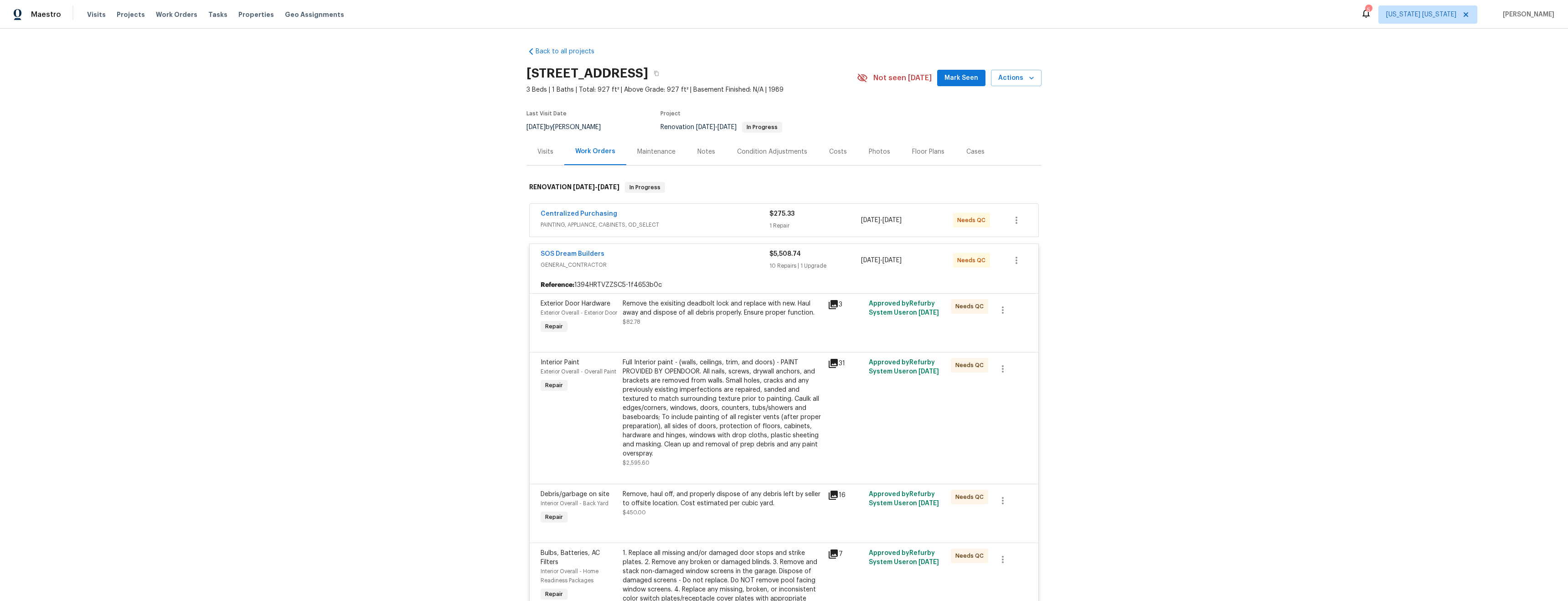
click at [711, 409] on div "Full Interior paint - (walls, ceilings, trim, and doors) - PAINT PROVIDED BY OP…" at bounding box center [722, 408] width 199 height 101
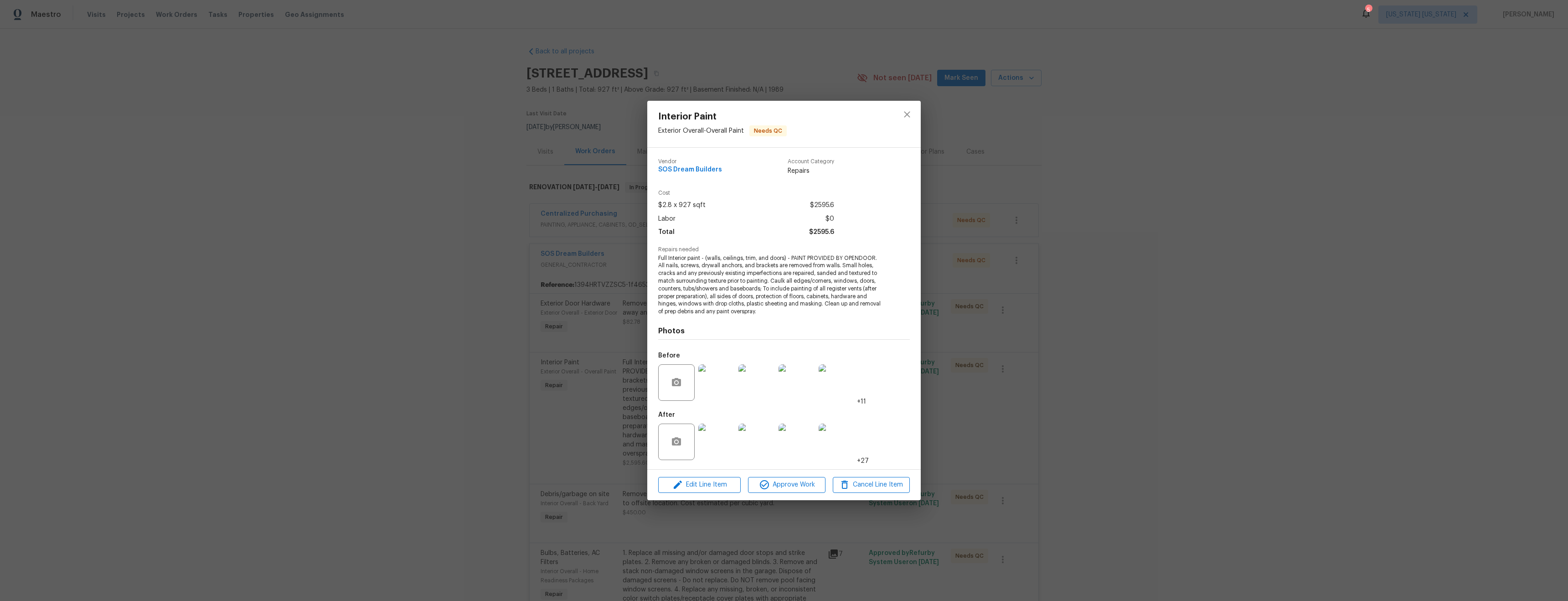
click at [834, 449] on img at bounding box center [836, 441] width 36 height 36
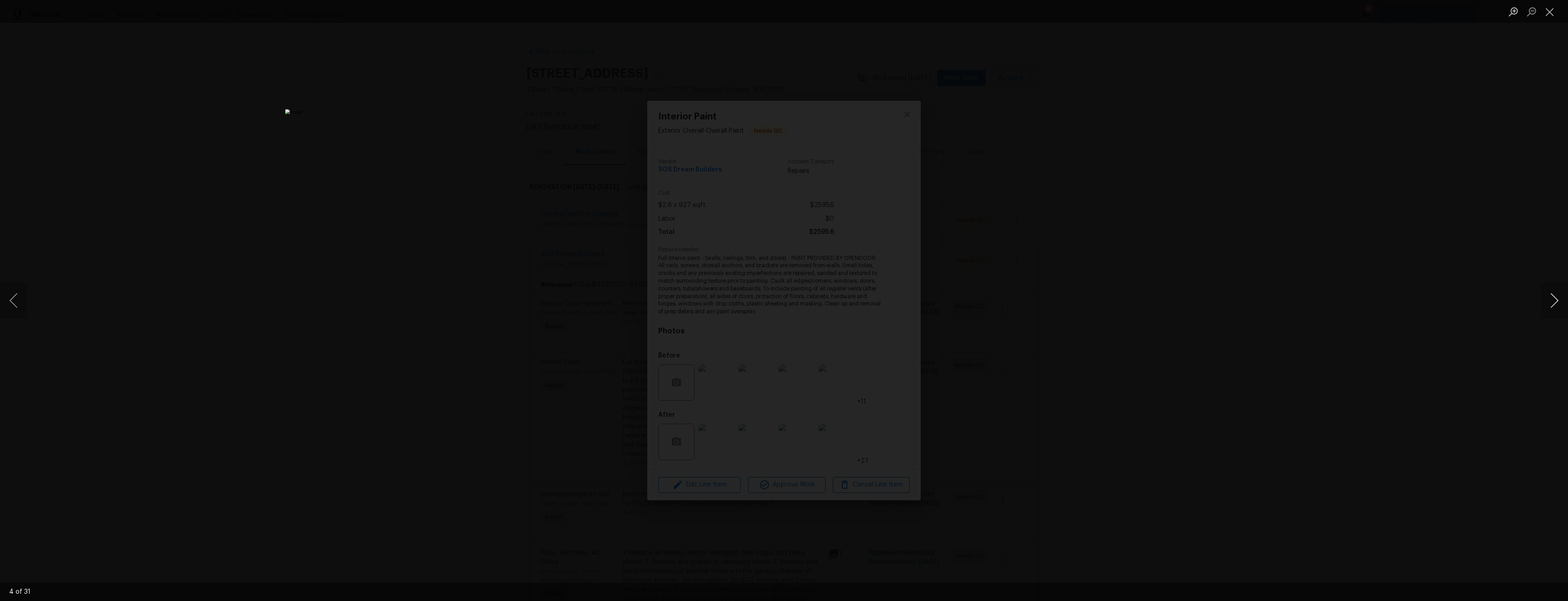
click at [1554, 305] on button "Next image" at bounding box center [1554, 300] width 28 height 36
click at [13, 305] on button "Previous image" at bounding box center [13, 300] width 28 height 36
click at [1553, 304] on button "Next image" at bounding box center [1554, 300] width 28 height 36
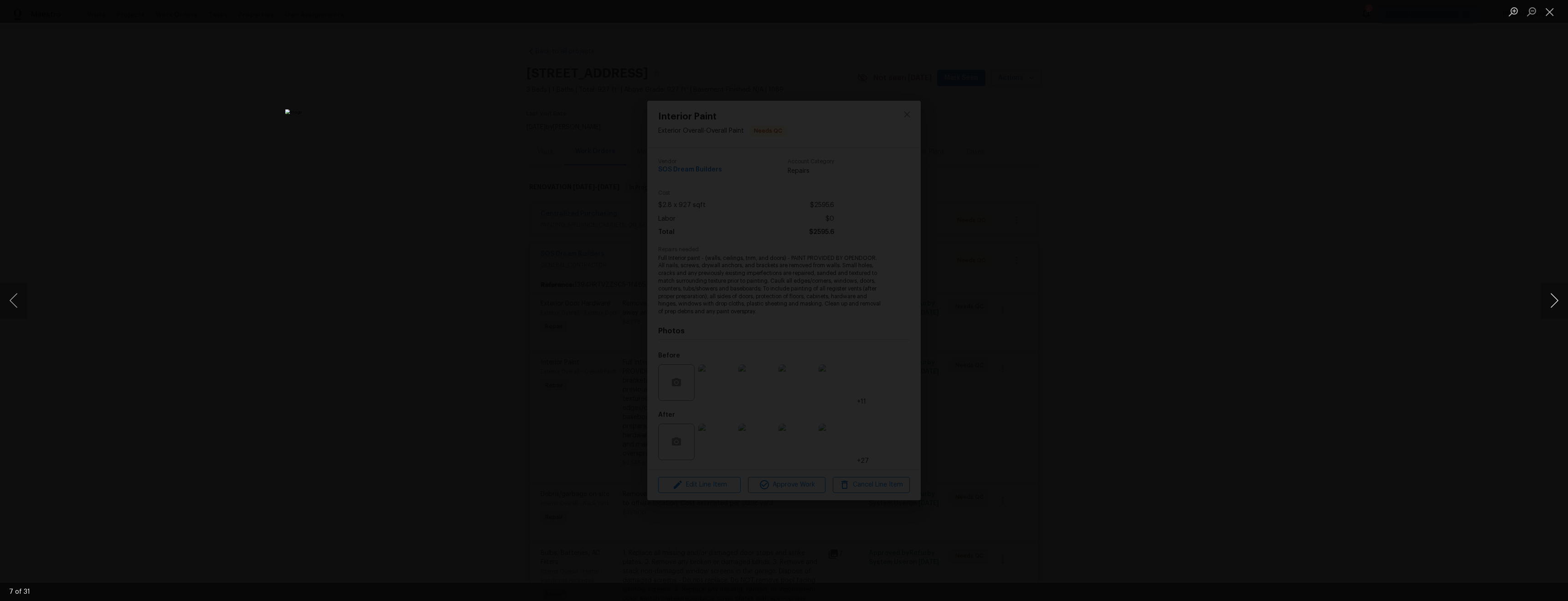
click at [1553, 304] on button "Next image" at bounding box center [1554, 300] width 28 height 36
click at [16, 303] on button "Previous image" at bounding box center [13, 300] width 28 height 36
click at [1552, 310] on button "Next image" at bounding box center [1554, 300] width 28 height 36
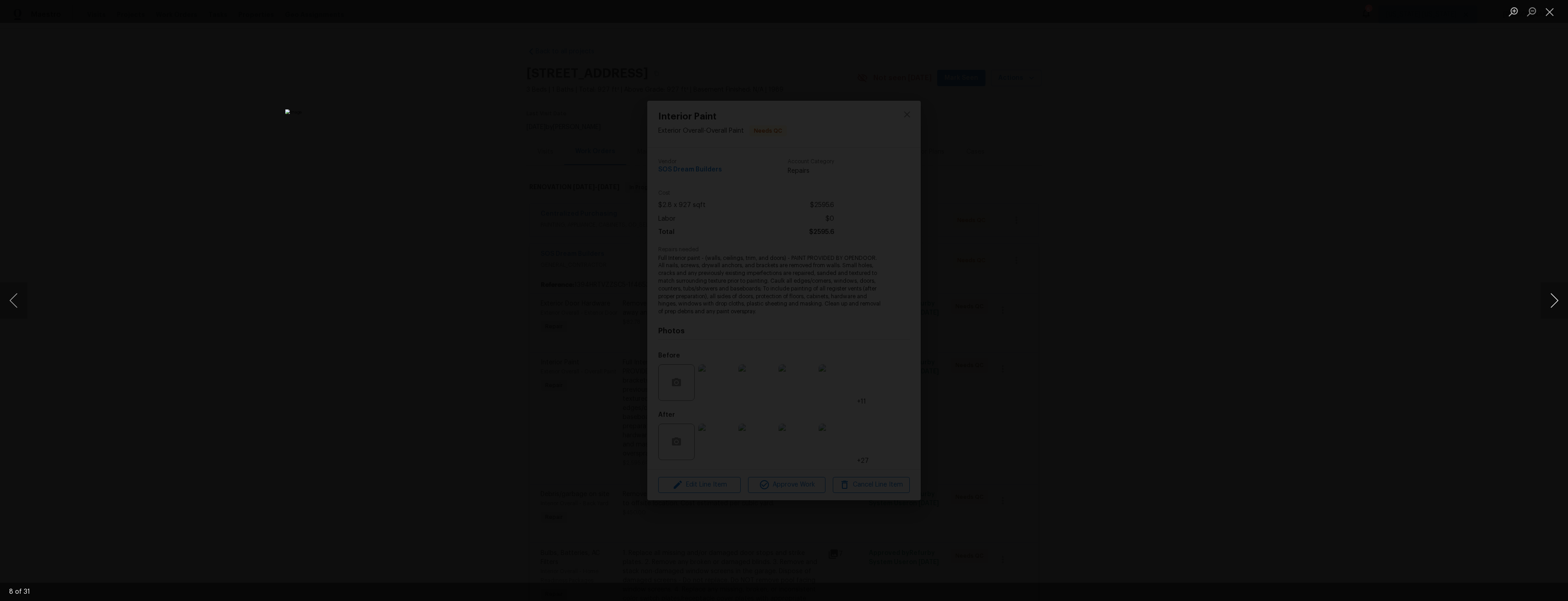
click at [1552, 310] on button "Next image" at bounding box center [1554, 300] width 28 height 36
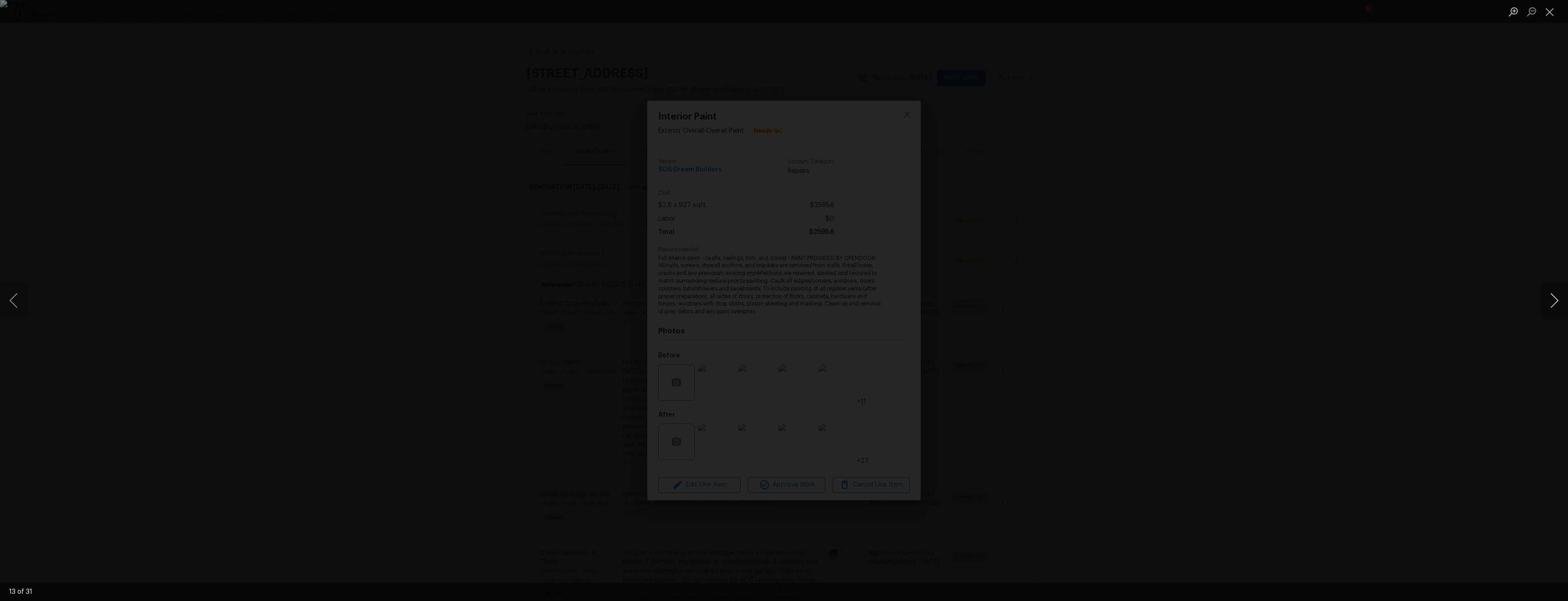
click at [1552, 310] on button "Next image" at bounding box center [1554, 300] width 28 height 36
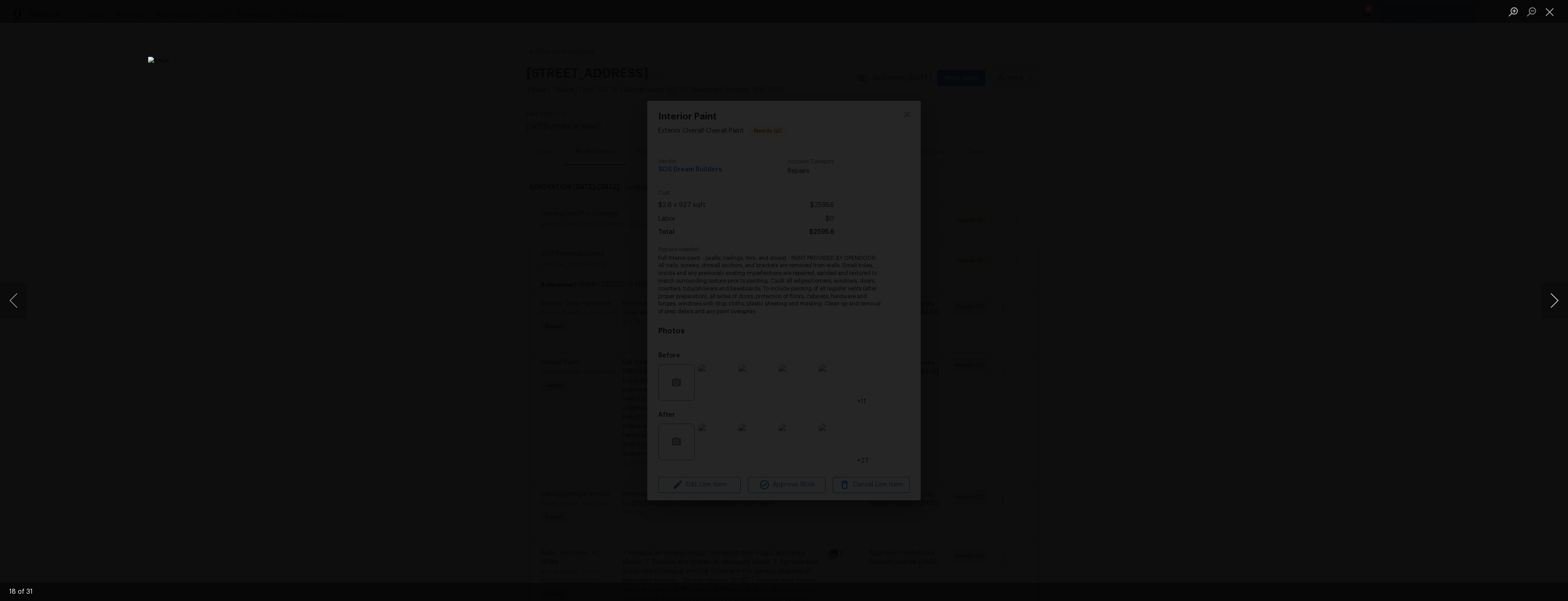
click at [1552, 310] on button "Next image" at bounding box center [1554, 300] width 28 height 36
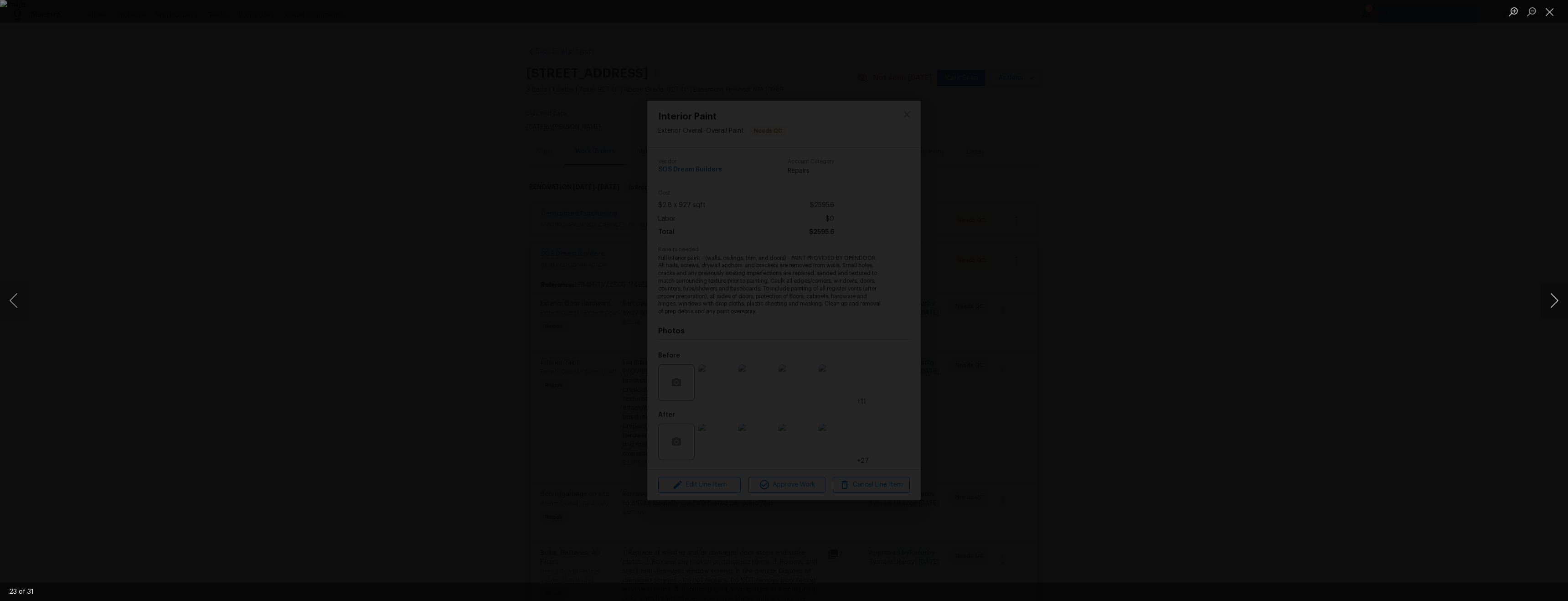
click at [1552, 310] on button "Next image" at bounding box center [1554, 300] width 28 height 36
click at [21, 304] on button "Previous image" at bounding box center [13, 300] width 28 height 36
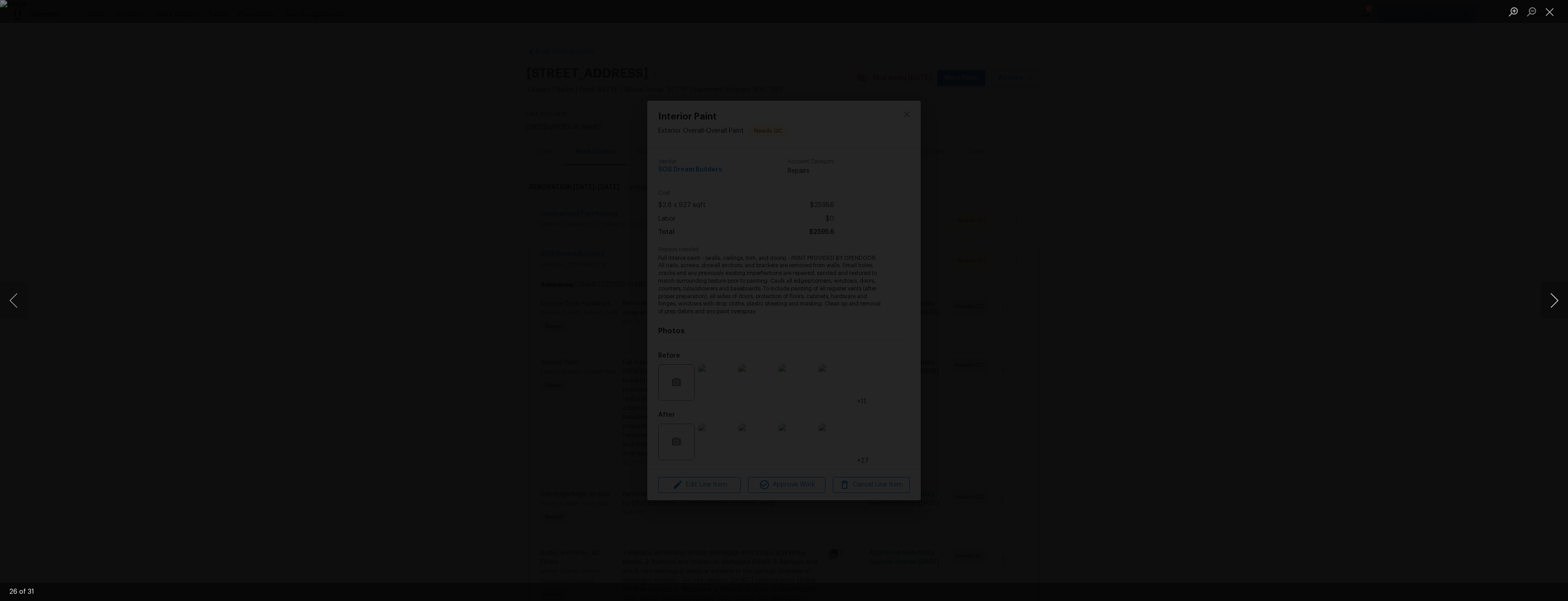
click at [1551, 305] on button "Next image" at bounding box center [1554, 300] width 28 height 36
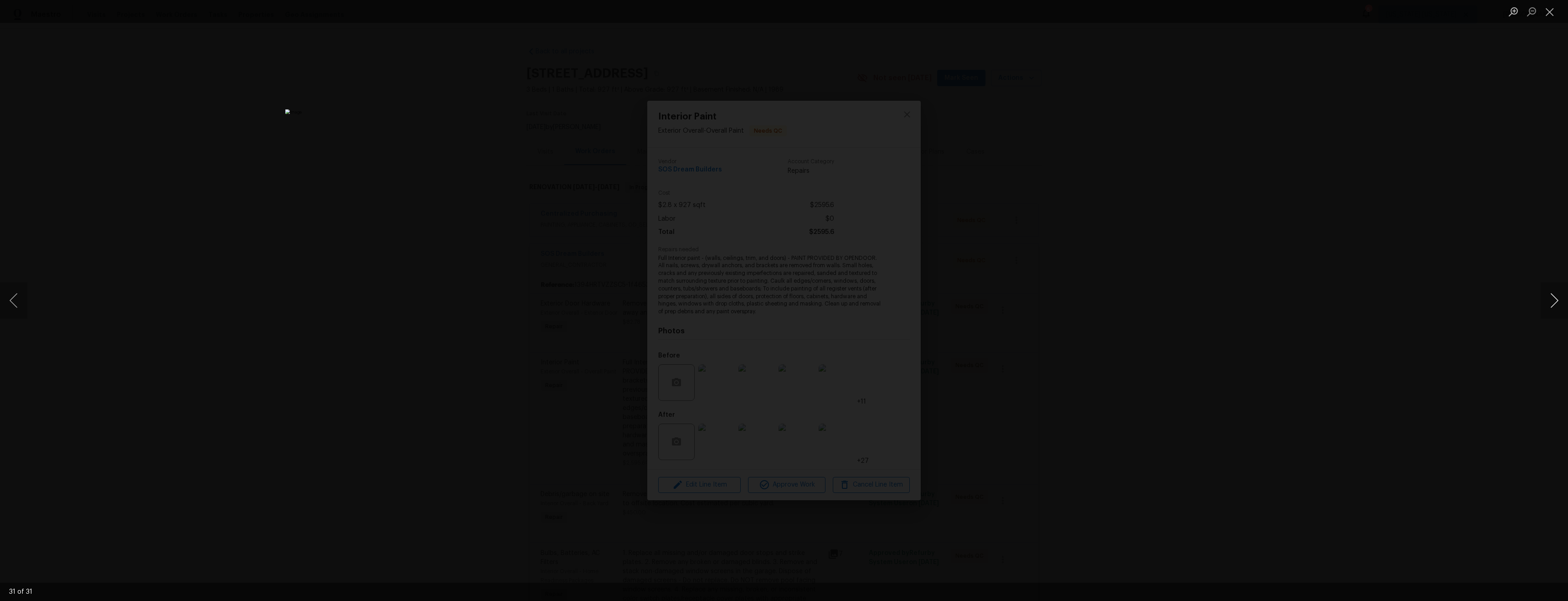
click at [1551, 305] on button "Next image" at bounding box center [1554, 300] width 28 height 36
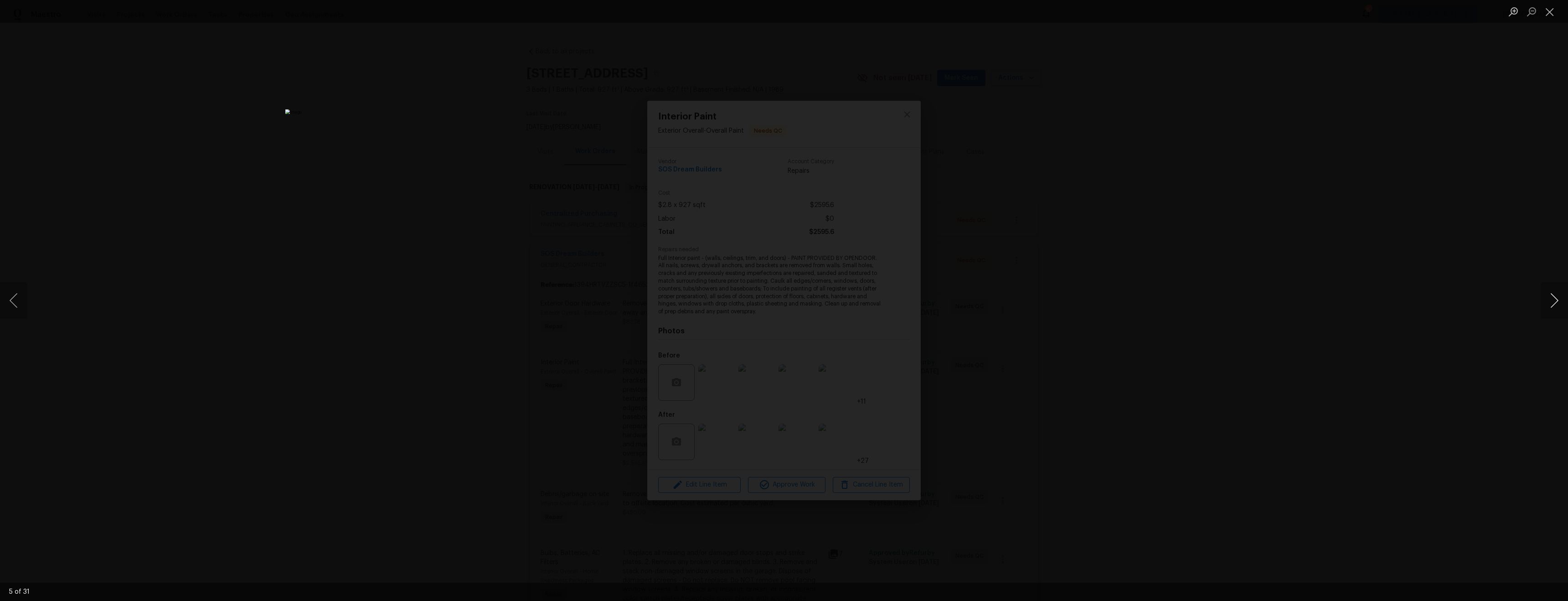
click at [1551, 305] on button "Next image" at bounding box center [1554, 300] width 28 height 36
click at [19, 301] on button "Previous image" at bounding box center [13, 300] width 28 height 36
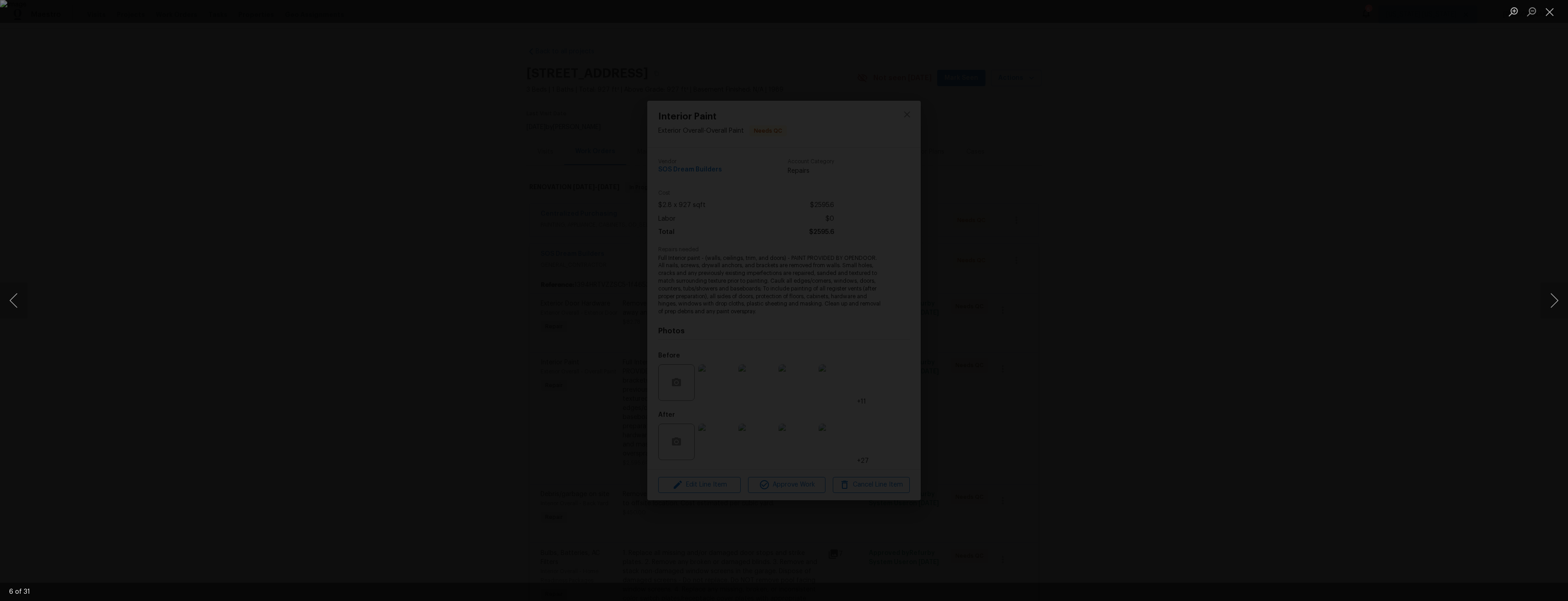
click at [1140, 374] on div "Lightbox" at bounding box center [784, 300] width 1568 height 601
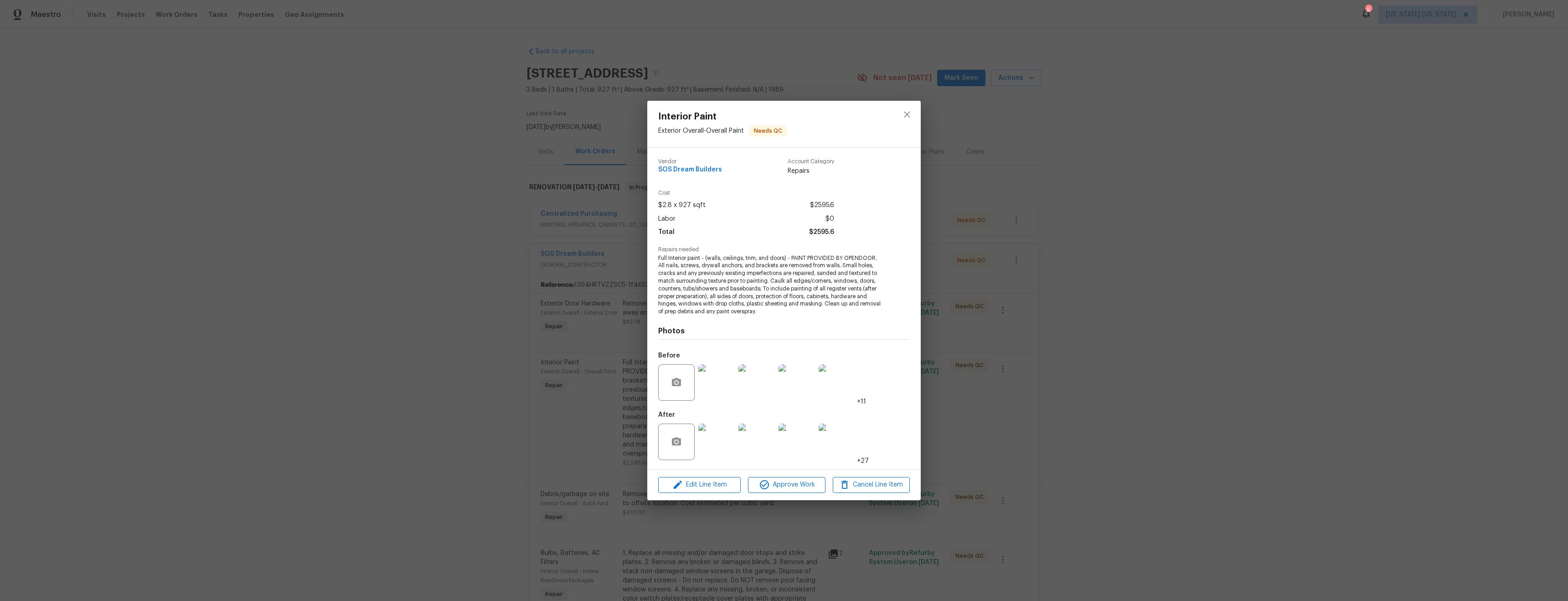
click at [759, 382] on img at bounding box center [756, 383] width 36 height 36
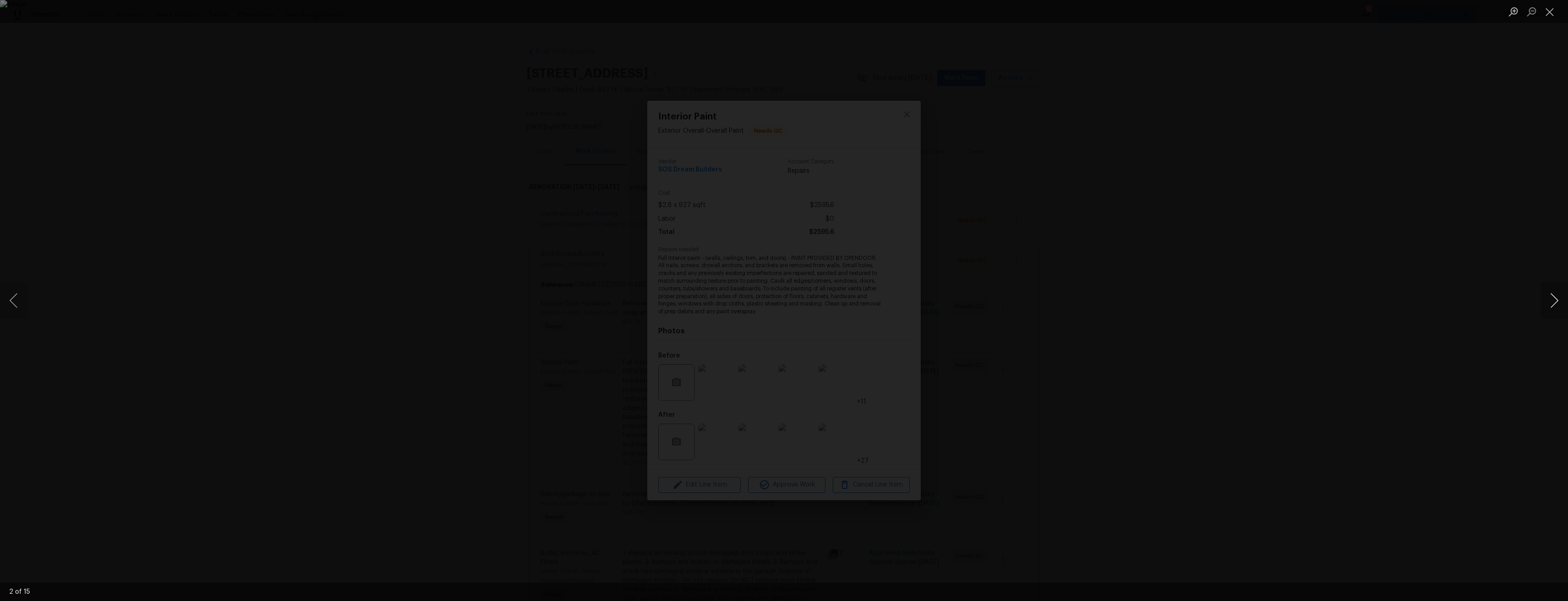
click at [1548, 310] on button "Next image" at bounding box center [1554, 300] width 28 height 36
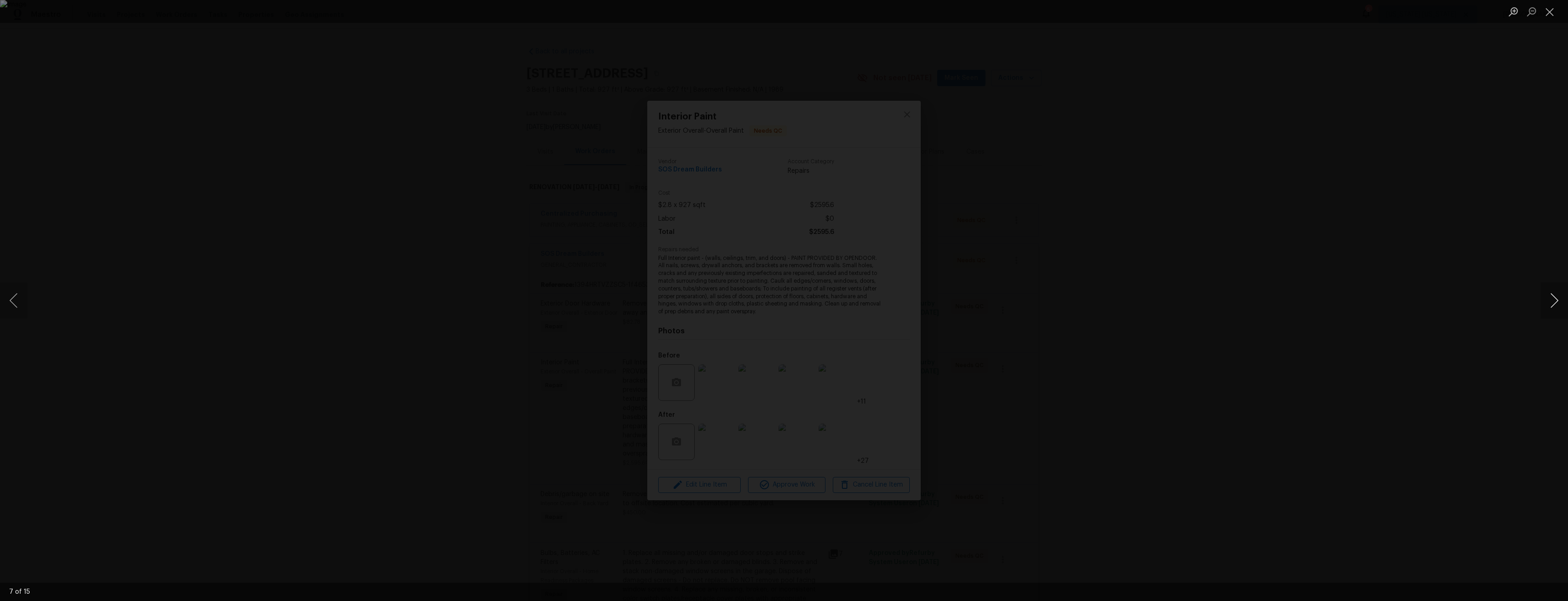
click at [1548, 310] on button "Next image" at bounding box center [1554, 300] width 28 height 36
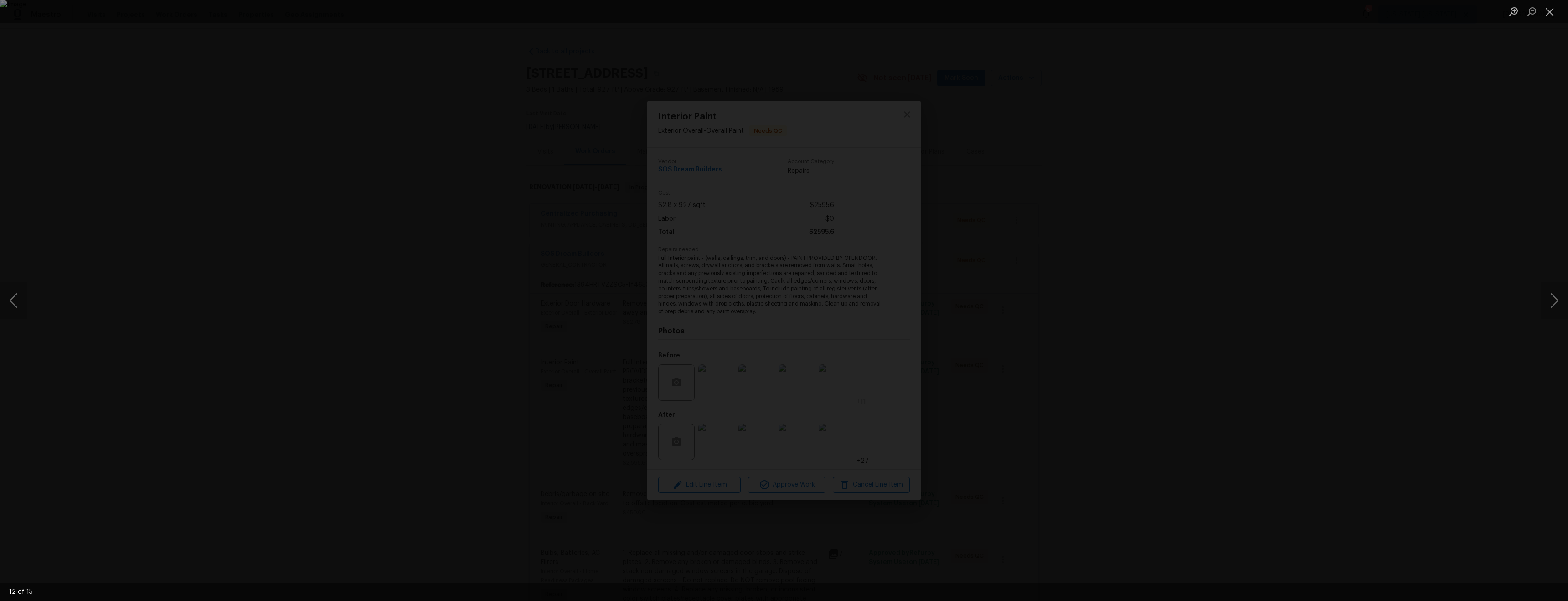
click at [1327, 370] on div "Lightbox" at bounding box center [784, 300] width 1568 height 601
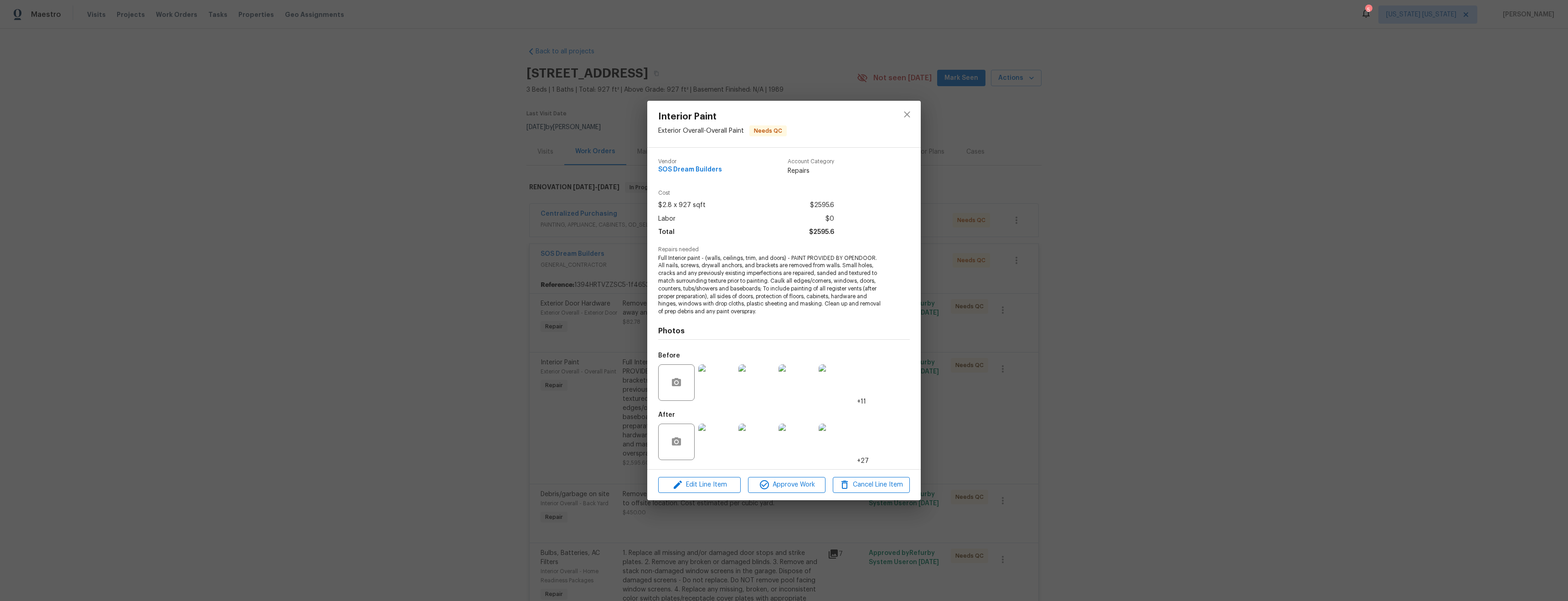
click at [1243, 245] on div "Interior Paint Exterior Overall - Overall Paint Needs QC Vendor SOS Dream Build…" at bounding box center [784, 300] width 1568 height 601
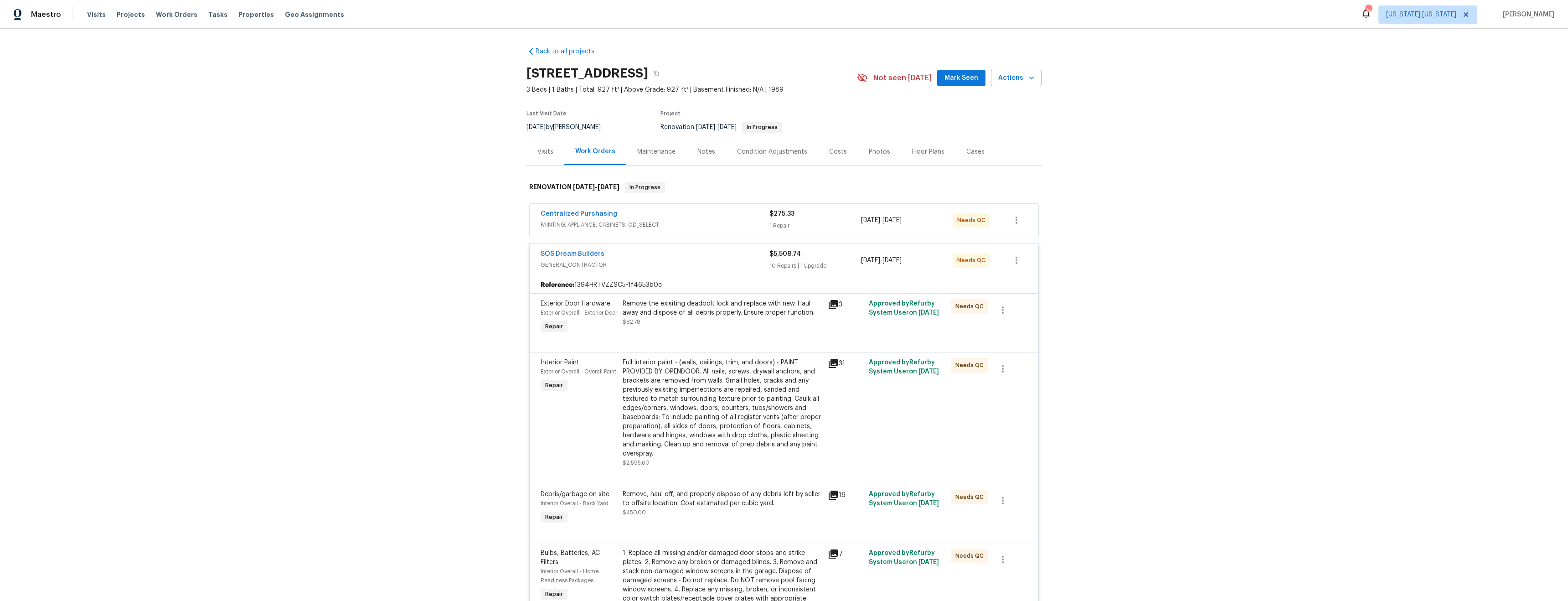
click at [701, 266] on span "GENERAL_CONTRACTOR" at bounding box center [654, 265] width 229 height 9
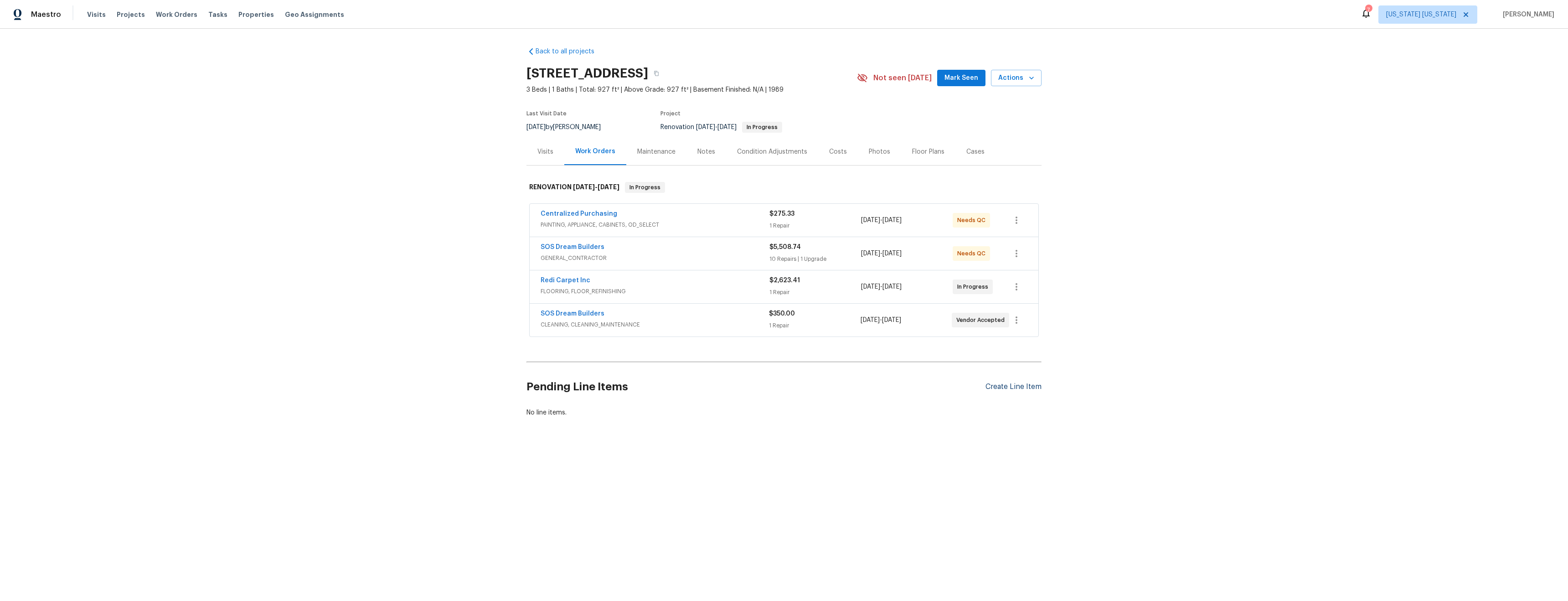
click at [1004, 386] on div "Create Line Item" at bounding box center [1013, 386] width 56 height 9
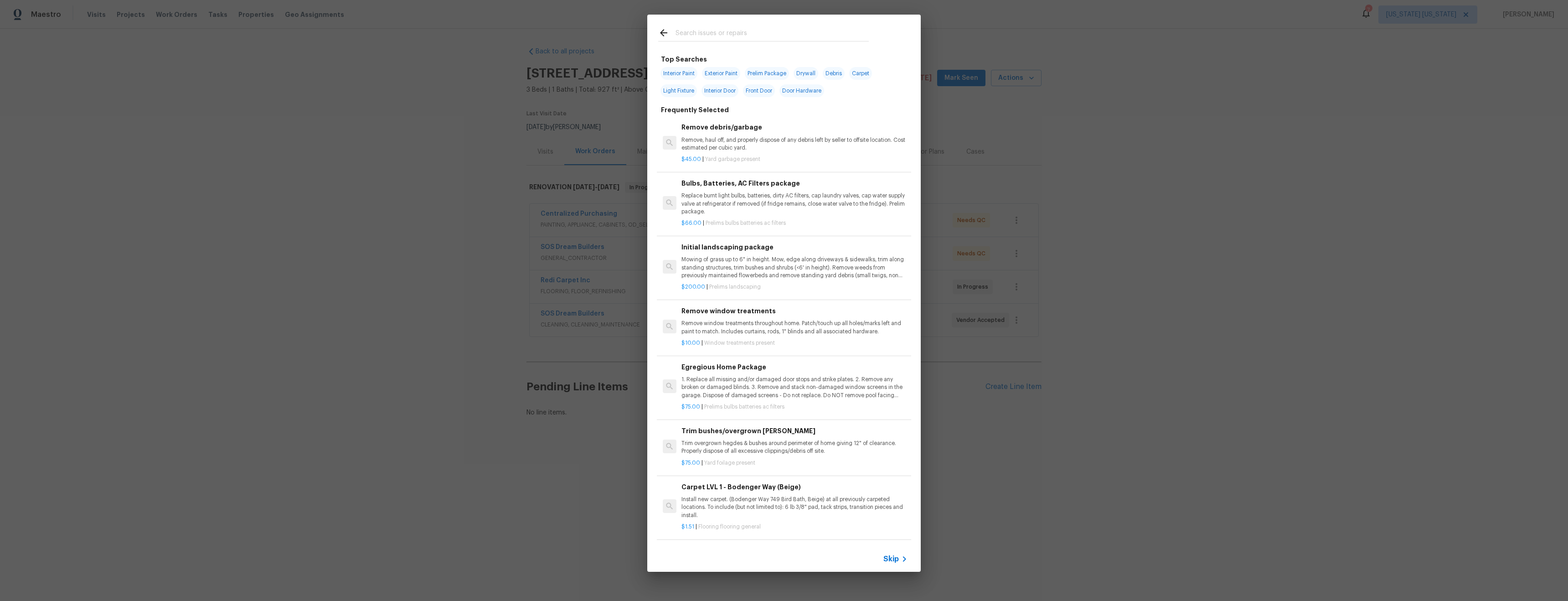
click at [728, 32] on input "text" at bounding box center [773, 34] width 194 height 13
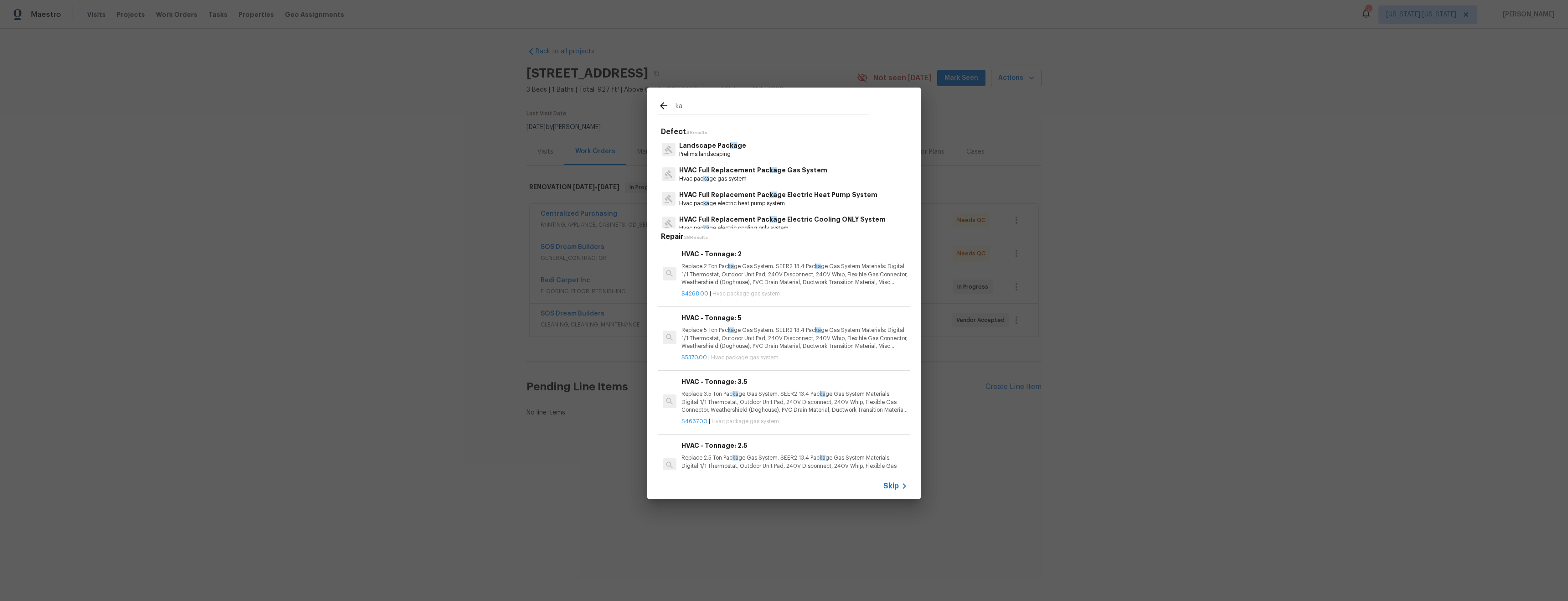
type input "k"
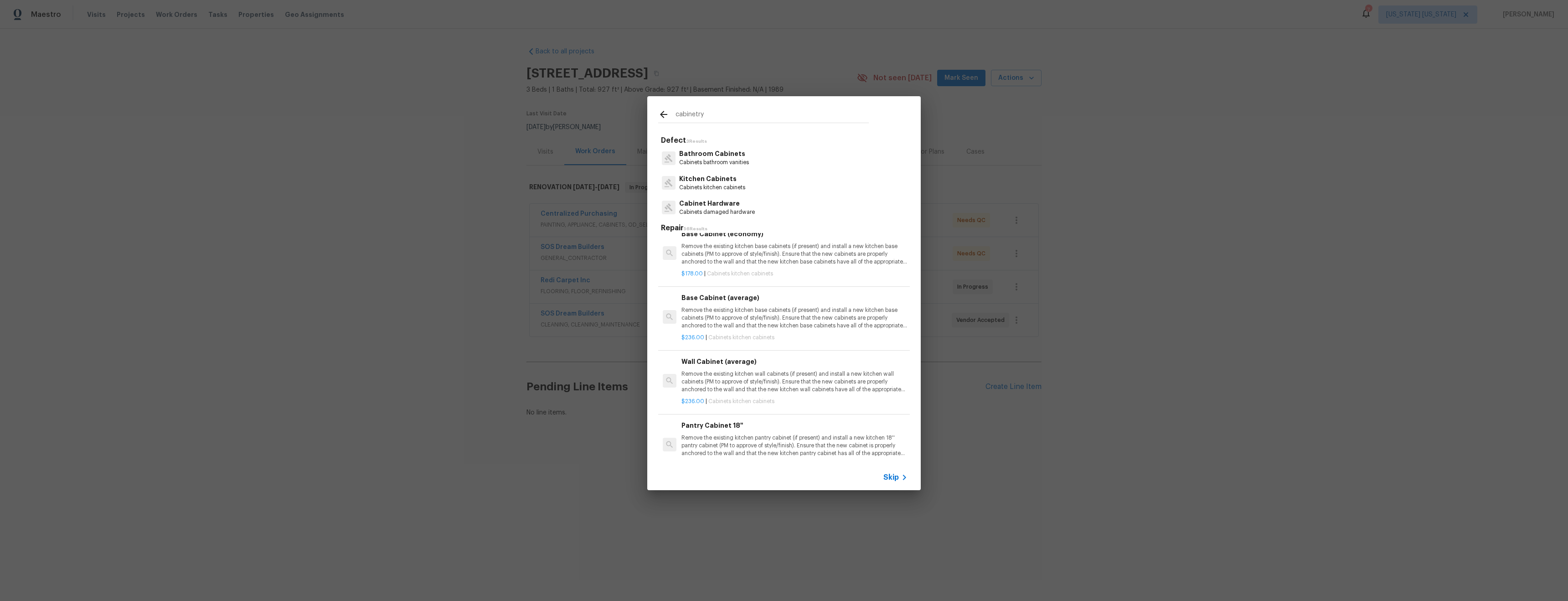
scroll to position [494, 0]
type input "cabinetry"
click at [726, 183] on p "Kitchen Cabinets" at bounding box center [712, 178] width 66 height 9
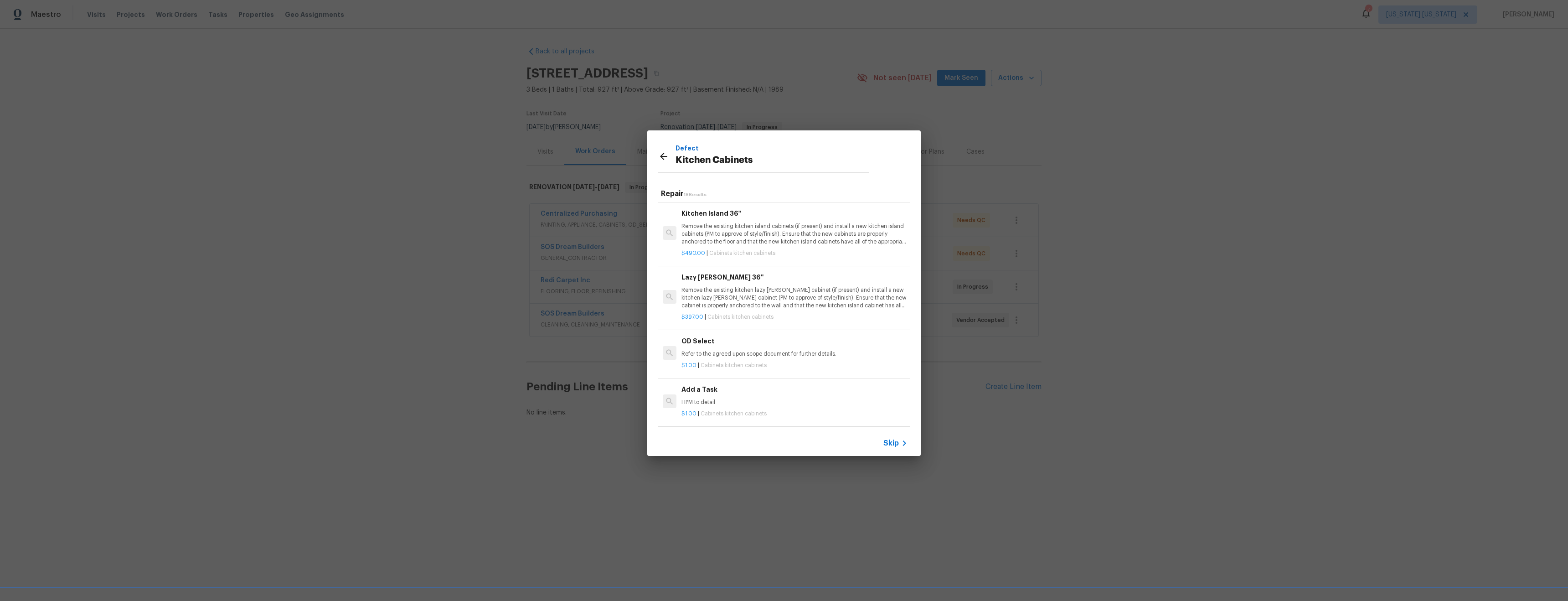
scroll to position [891, 0]
click at [779, 399] on p "HPM to detail" at bounding box center [794, 403] width 226 height 8
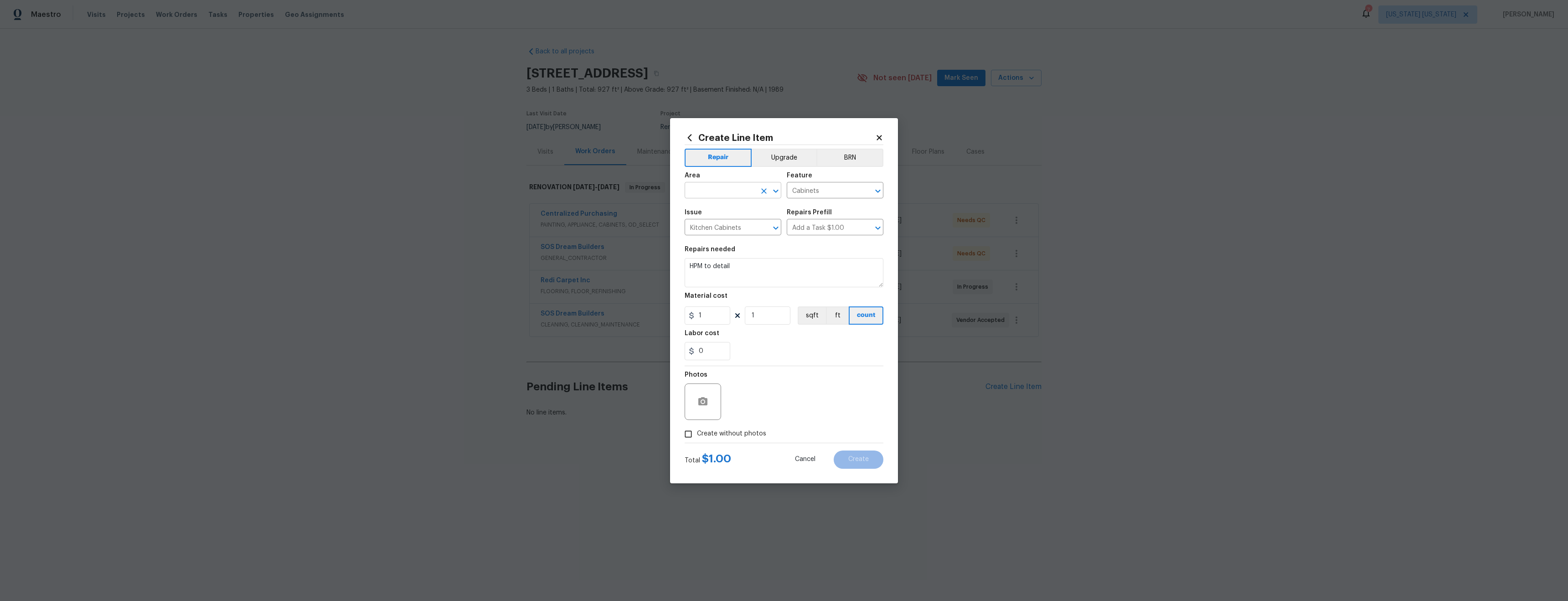
click at [715, 186] on input "text" at bounding box center [719, 191] width 71 height 14
click at [732, 208] on li "Kitchen" at bounding box center [733, 212] width 97 height 15
type input "Kitchen"
click at [752, 275] on textarea "HPM to detail" at bounding box center [783, 272] width 198 height 29
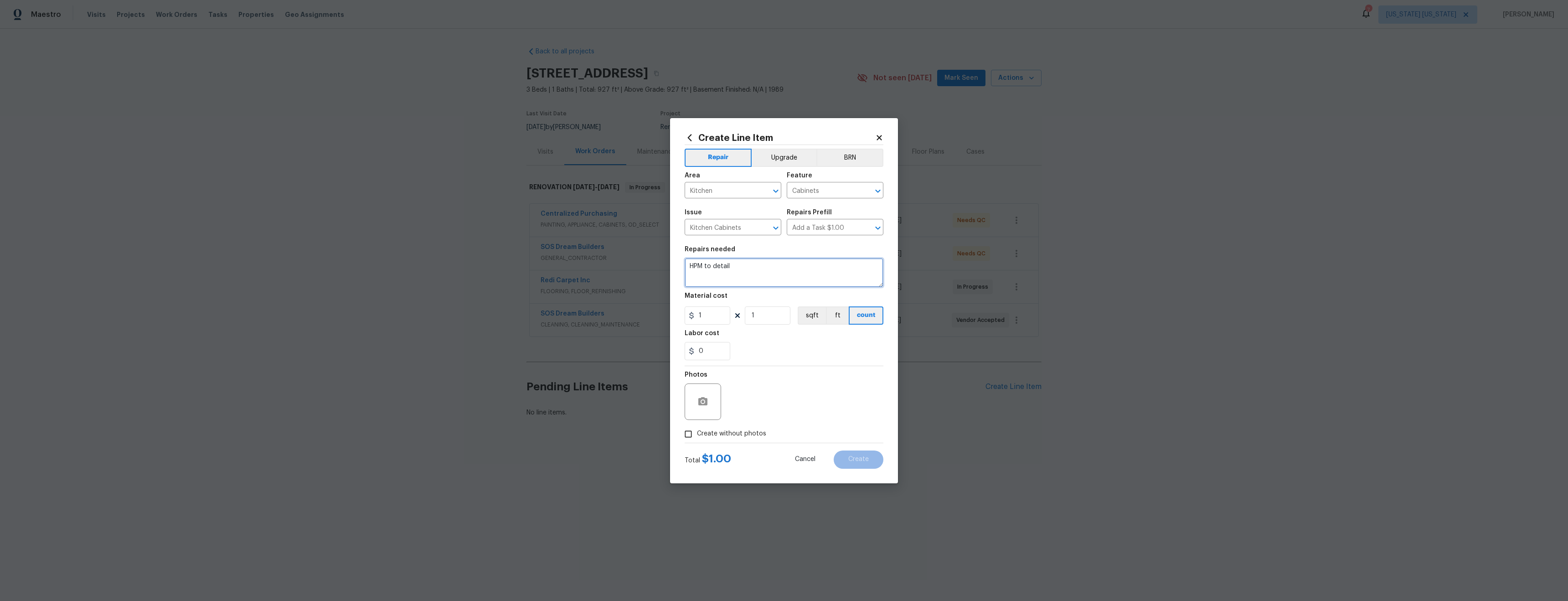
click at [752, 275] on textarea "HPM to detail" at bounding box center [783, 272] width 198 height 29
type textarea "R"
click at [700, 274] on textarea "Demo existing kitchen cabinetry and replace with new with granit countertop" at bounding box center [783, 272] width 198 height 29
click at [708, 274] on textarea "Demo existing kitchen cabinetry and replace with new with granit countertop" at bounding box center [783, 272] width 198 height 29
type textarea "Demo existing kitchen cabinetry and replace with new with granite countertop"
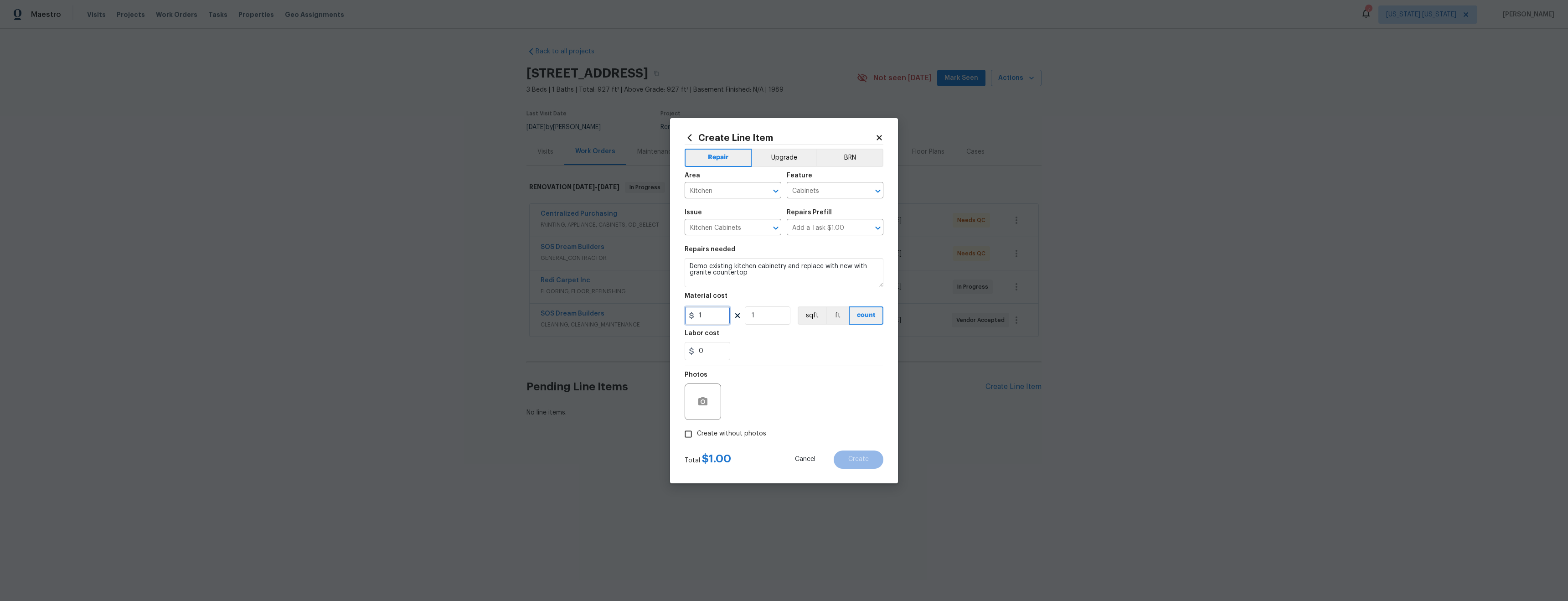
click at [710, 317] on input "1" at bounding box center [707, 315] width 46 height 18
type input "7500"
click at [739, 436] on span "Create without photos" at bounding box center [731, 434] width 69 height 9
click at [697, 436] on input "Create without photos" at bounding box center [688, 434] width 17 height 17
checkbox input "true"
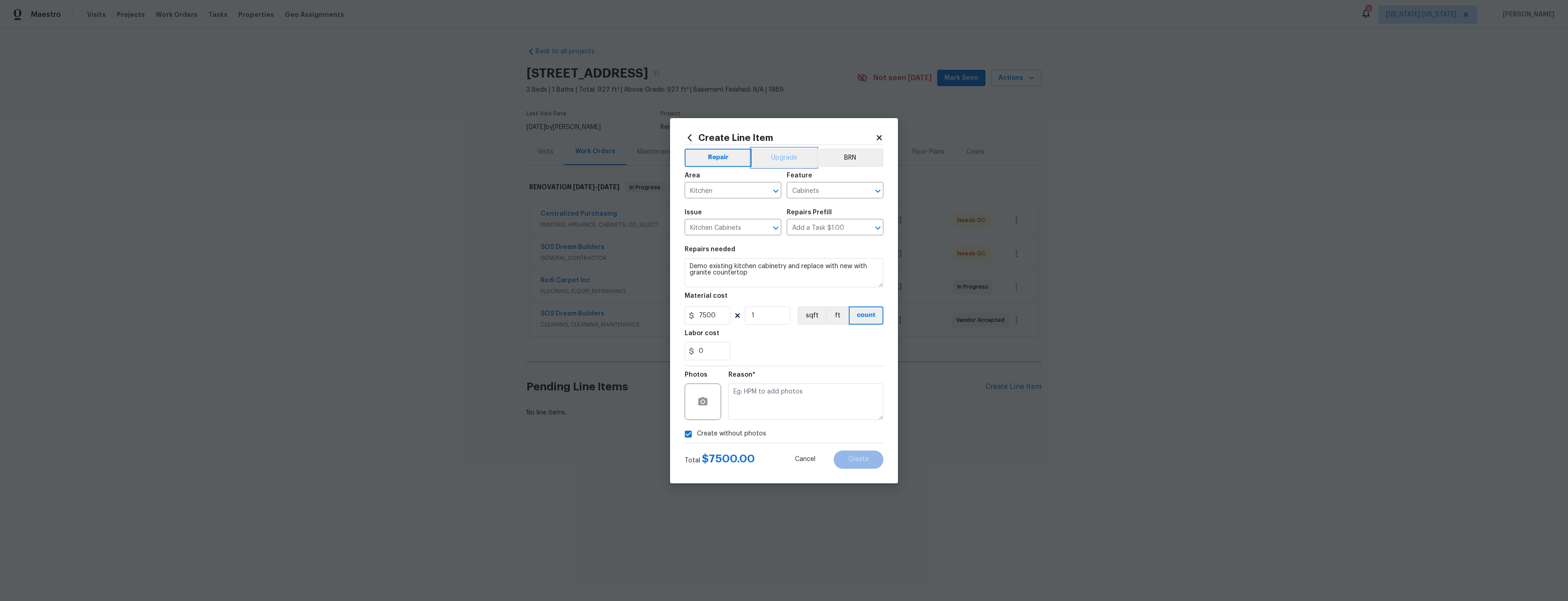
click at [791, 160] on button "Upgrade" at bounding box center [784, 158] width 65 height 18
click at [789, 394] on textarea at bounding box center [805, 402] width 155 height 36
type textarea "tba"
click at [857, 465] on button "Create" at bounding box center [858, 459] width 49 height 18
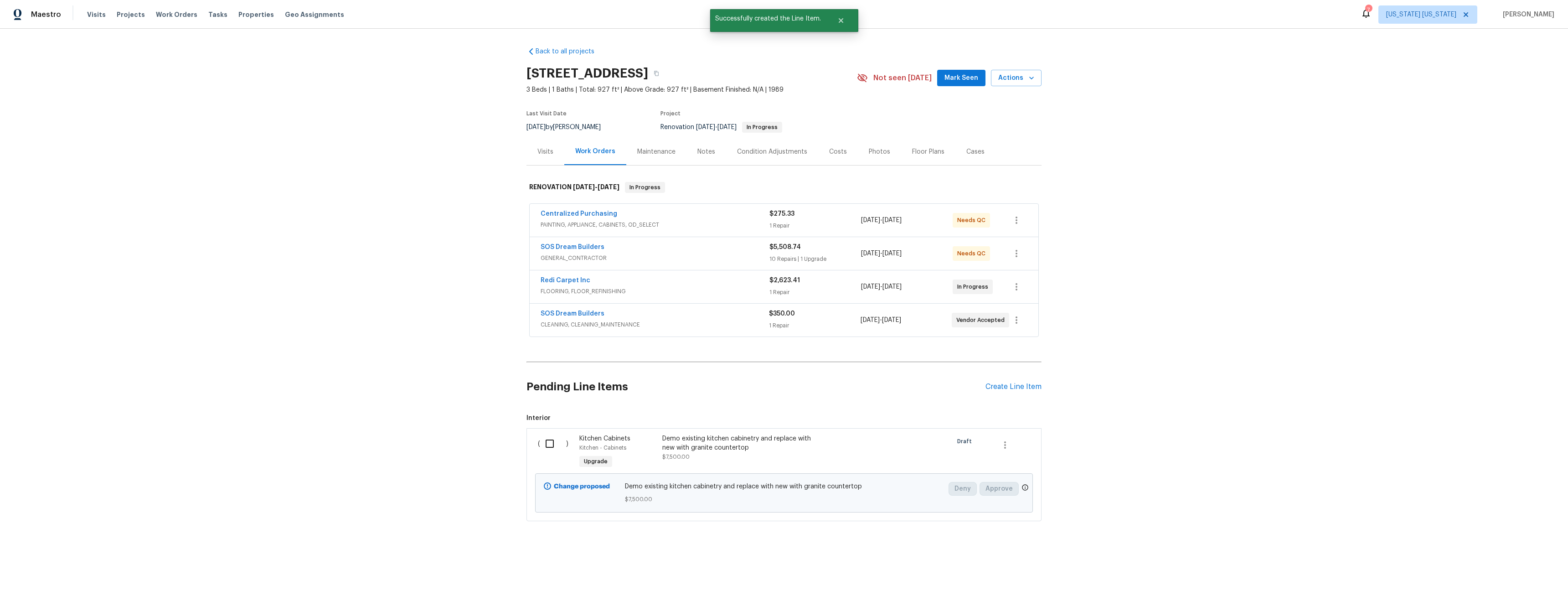
drag, startPoint x: 544, startPoint y: 444, endPoint x: 569, endPoint y: 444, distance: 25.0
click at [544, 444] on input "checkbox" at bounding box center [552, 443] width 26 height 19
checkbox input "true"
click at [1526, 582] on span "Create Work Order" at bounding box center [1516, 578] width 61 height 11
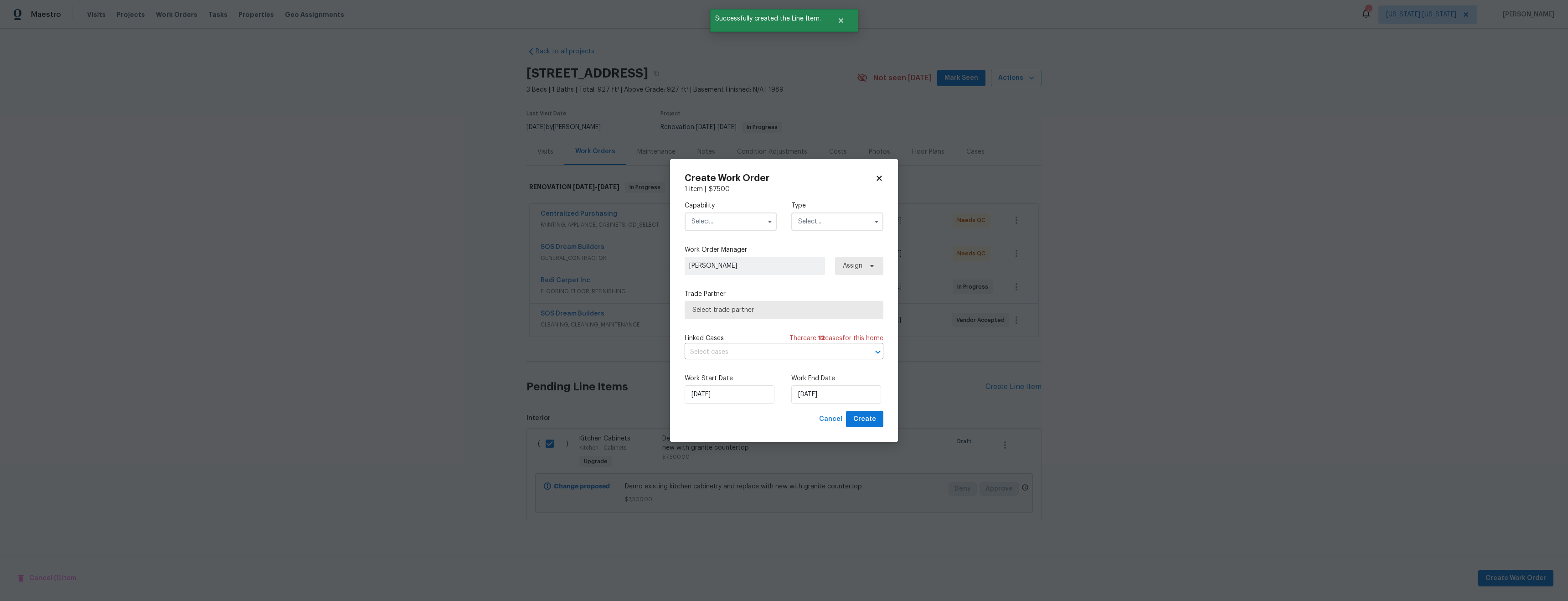
click at [704, 219] on input "text" at bounding box center [730, 221] width 92 height 18
click at [727, 252] on span "General Contractor" at bounding box center [723, 248] width 59 height 7
type input "General Contractor"
drag, startPoint x: 852, startPoint y: 213, endPoint x: 854, endPoint y: 219, distance: 6.3
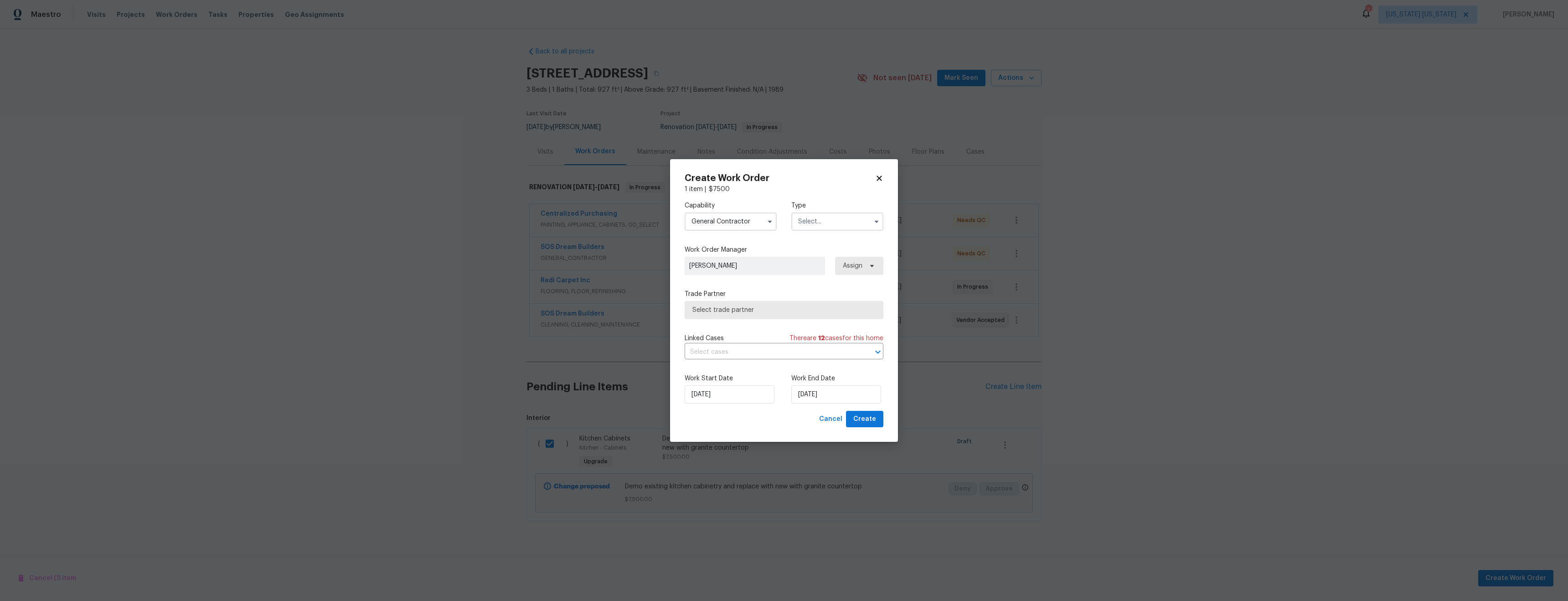
click at [853, 213] on input "text" at bounding box center [836, 221] width 92 height 18
click at [829, 288] on span "Renovation" at bounding box center [818, 291] width 34 height 7
type input "Renovation"
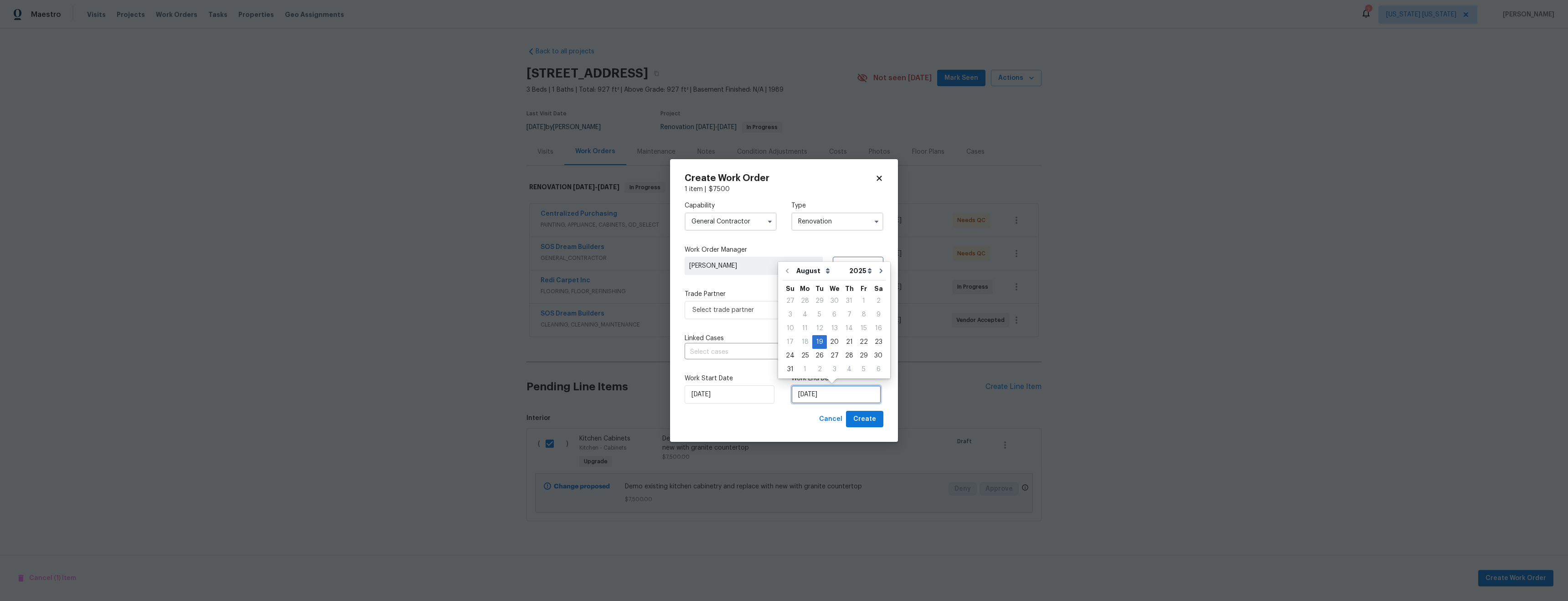
click at [801, 395] on input "[DATE]" at bounding box center [835, 394] width 90 height 18
click at [803, 355] on div "25" at bounding box center [804, 355] width 14 height 12
type input "[DATE]"
click at [807, 310] on span "Select trade partner" at bounding box center [776, 310] width 170 height 9
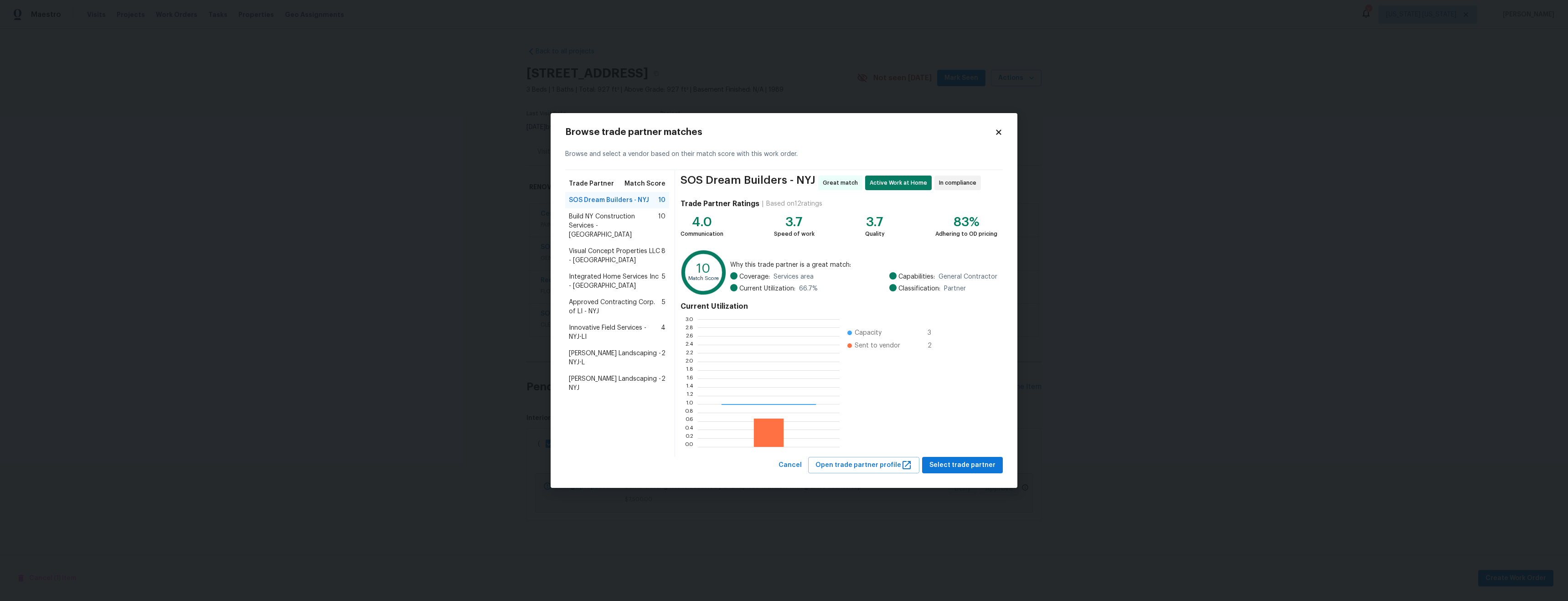
scroll to position [121, 136]
click at [968, 465] on span "Select trade partner" at bounding box center [962, 465] width 66 height 11
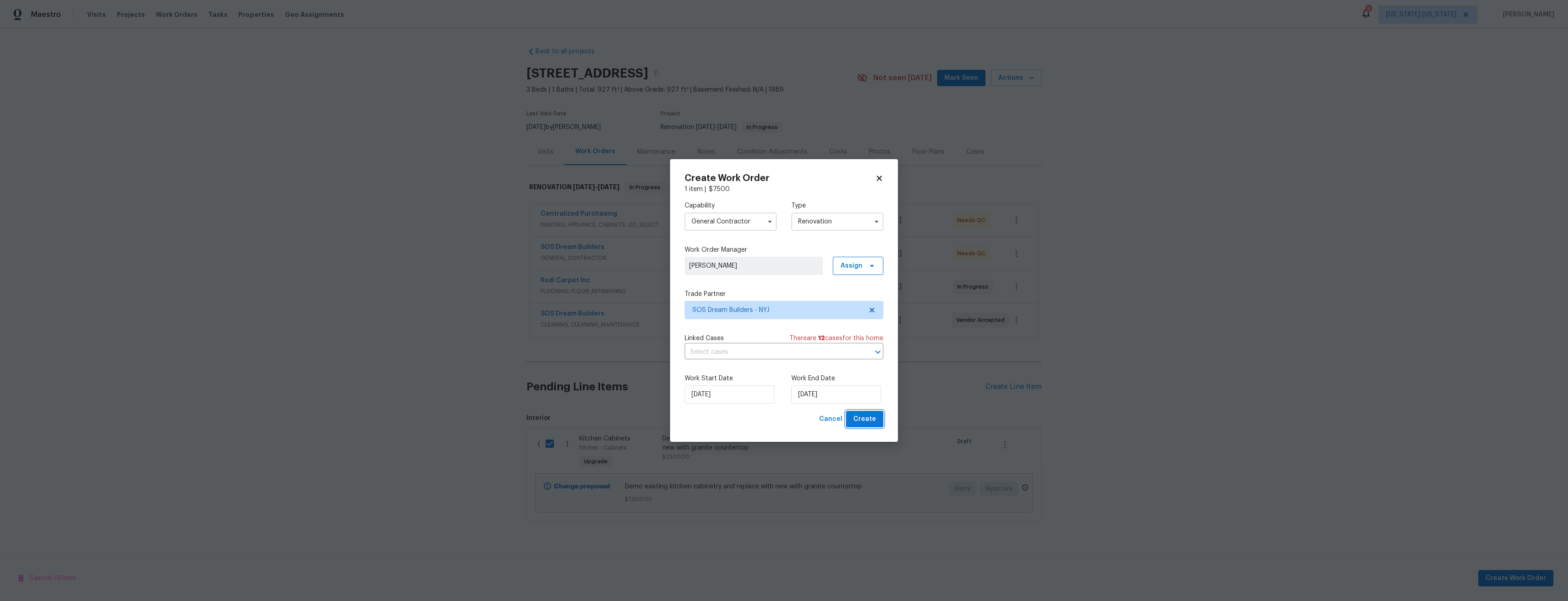
click at [867, 422] on span "Create" at bounding box center [865, 419] width 23 height 11
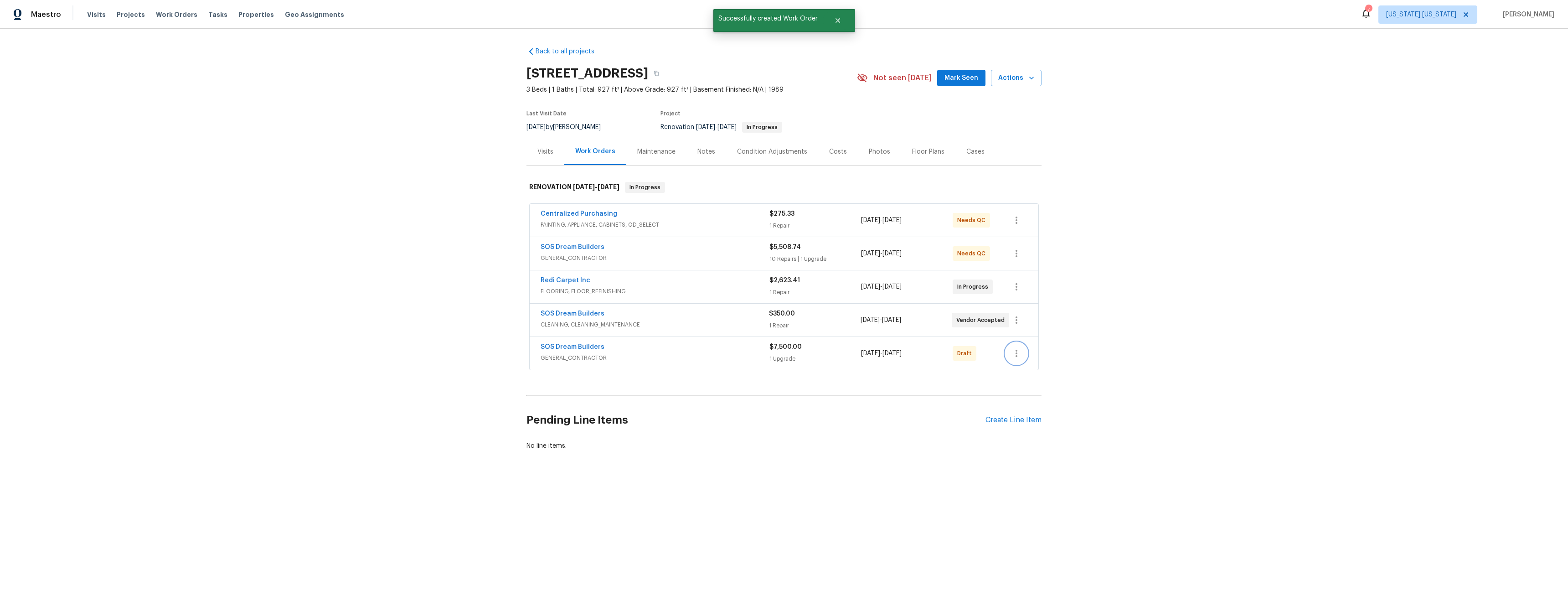
click at [1016, 353] on icon "button" at bounding box center [1017, 353] width 2 height 8
click at [1019, 365] on li "Confirm and Send to Vendor" at bounding box center [1053, 368] width 102 height 15
click at [1190, 408] on div at bounding box center [784, 300] width 1568 height 601
click at [1013, 423] on div "Create Line Item" at bounding box center [1013, 420] width 56 height 9
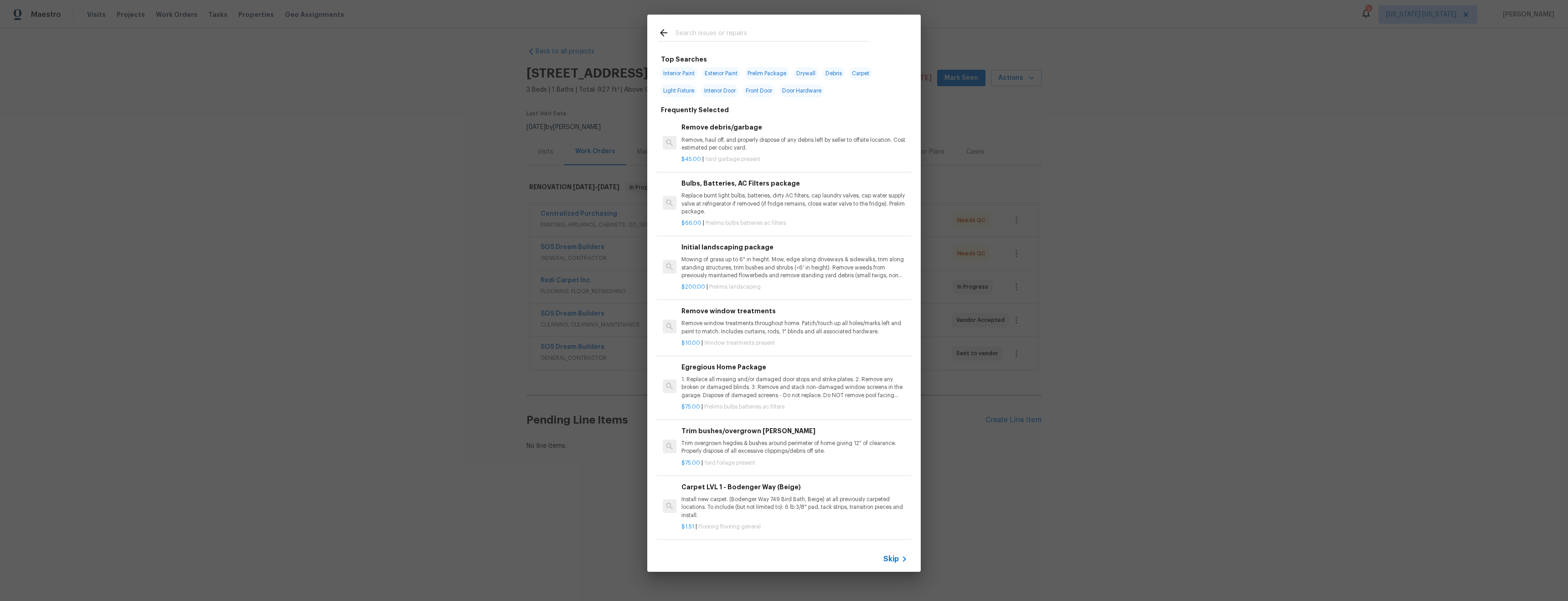
click at [718, 35] on input "text" at bounding box center [773, 34] width 194 height 13
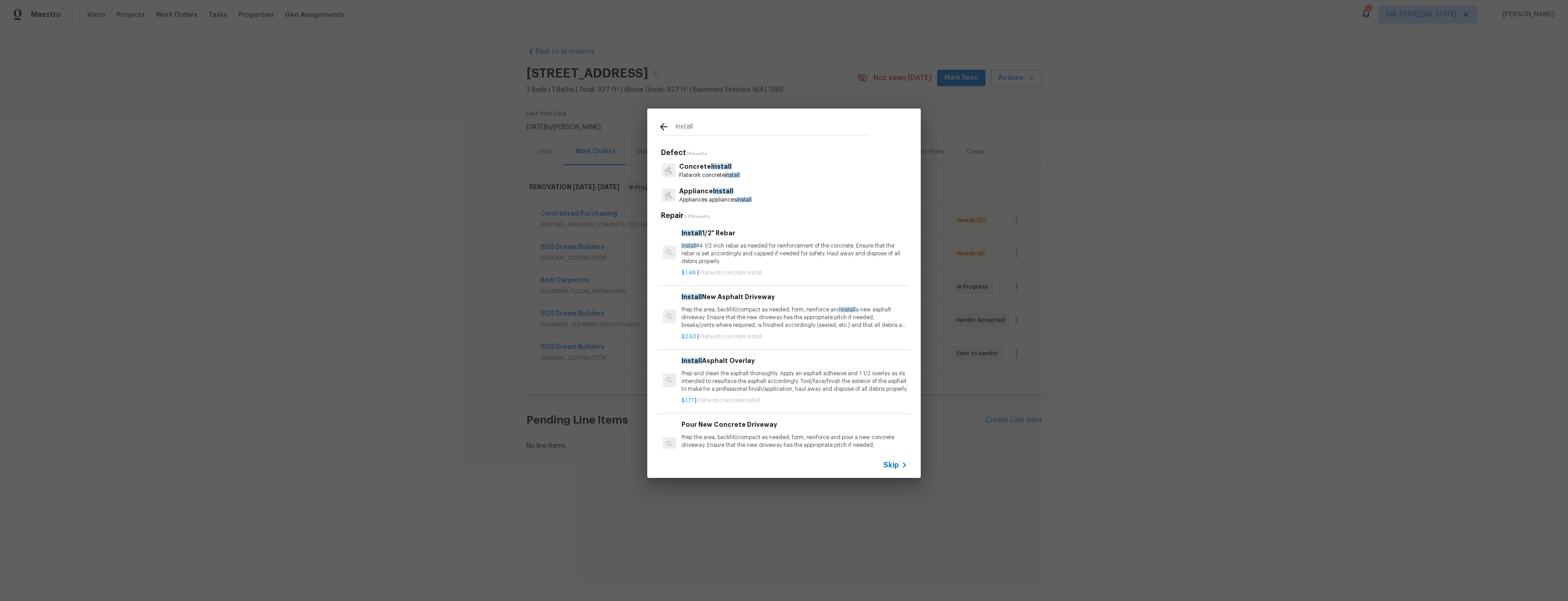
type input "install"
click at [734, 195] on p "Appliance Install" at bounding box center [715, 191] width 72 height 9
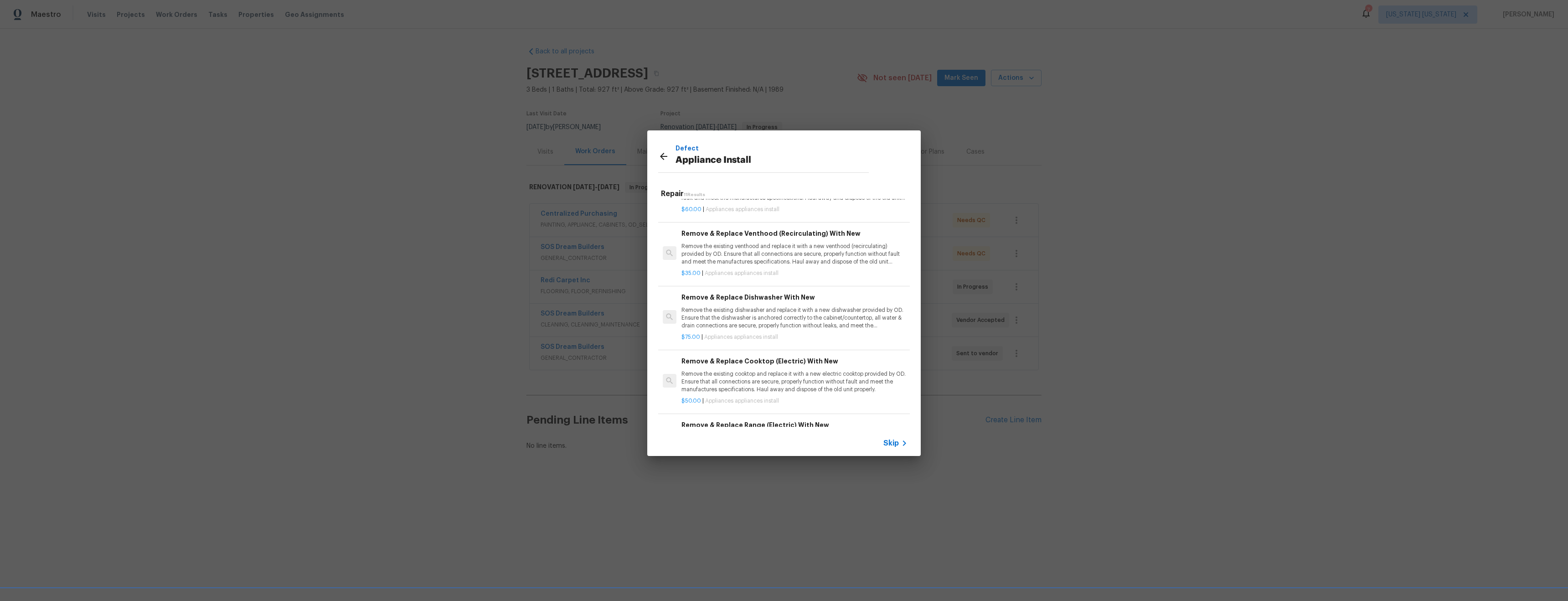
scroll to position [105, 0]
click at [808, 259] on p "Remove the existing venthood and replace it with a new venthood (recirculating)…" at bounding box center [794, 254] width 226 height 23
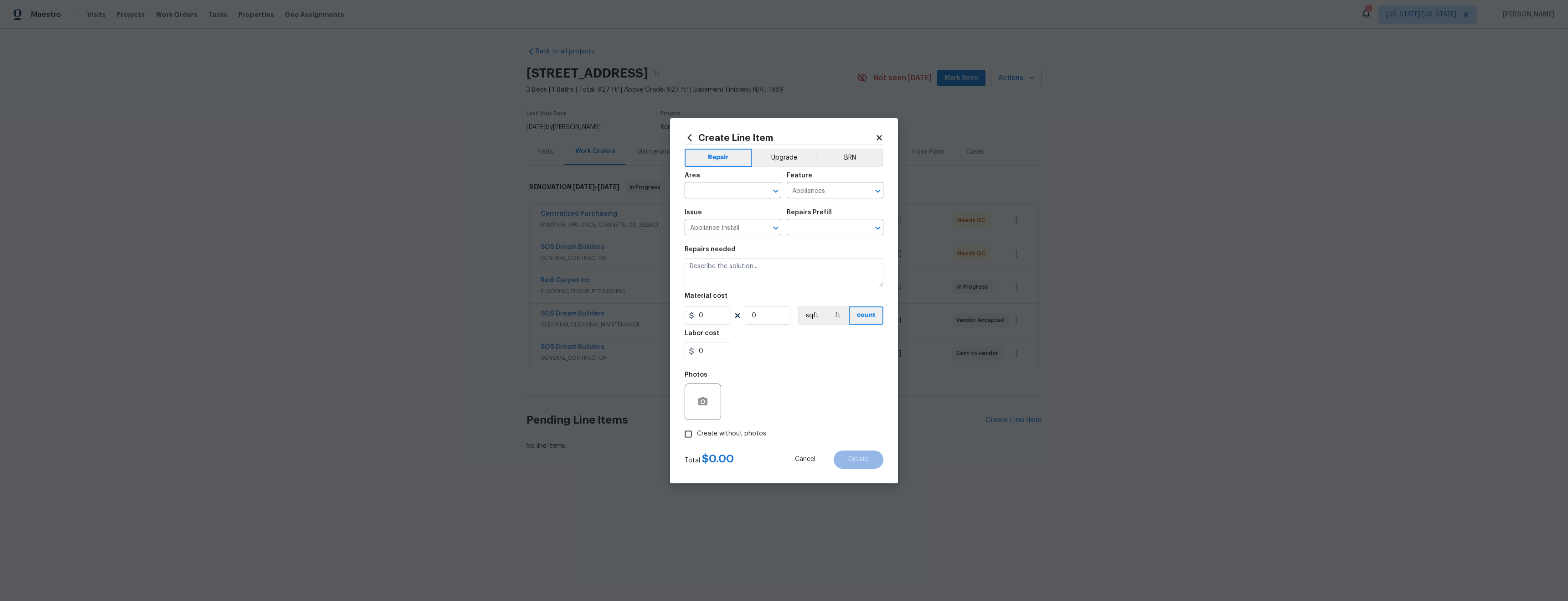
type textarea "Remove the existing venthood and replace it with a new venthood (recirculating)…"
type input "1"
type input "Remove & Replace Venthood (Recirculating) With New $35.00"
type input "35"
click at [722, 191] on input "text" at bounding box center [719, 191] width 71 height 14
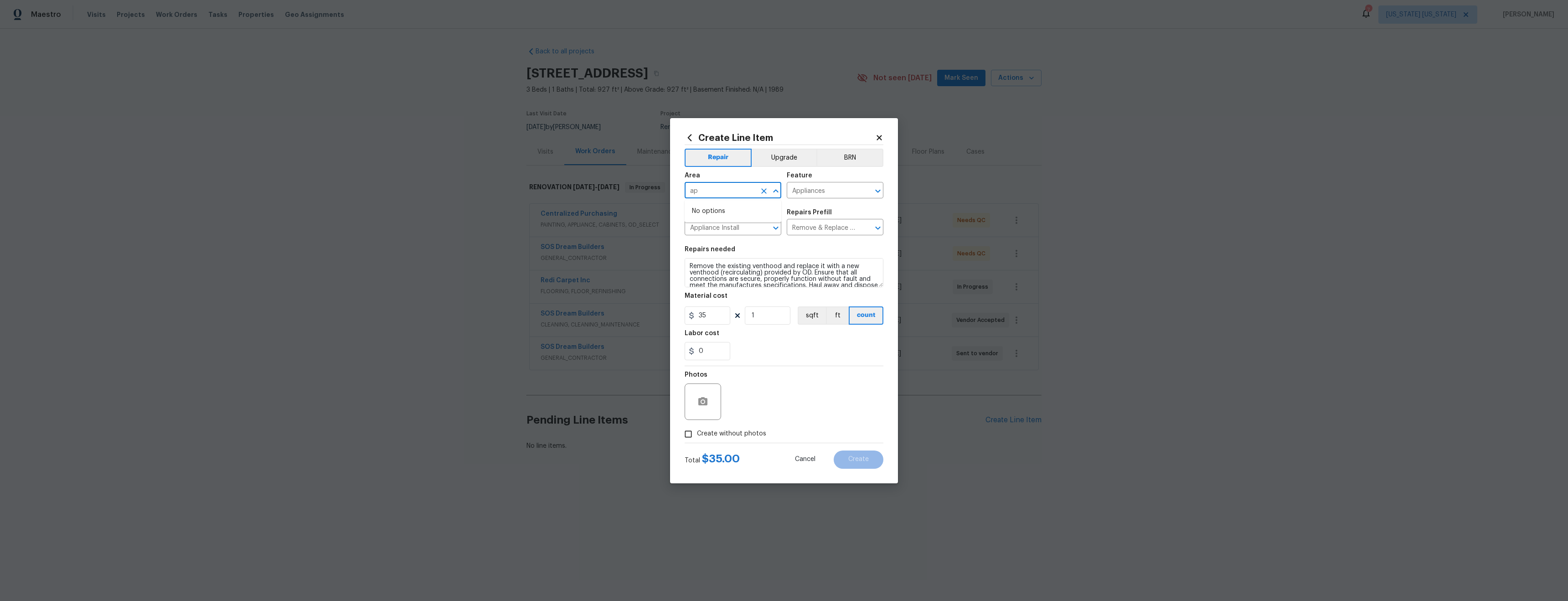
type input "a"
click at [730, 209] on li "Kitchen" at bounding box center [733, 212] width 97 height 15
type input "Kitchen"
click at [775, 164] on button "Upgrade" at bounding box center [784, 158] width 65 height 18
click at [734, 438] on span "Create without photos" at bounding box center [731, 434] width 69 height 9
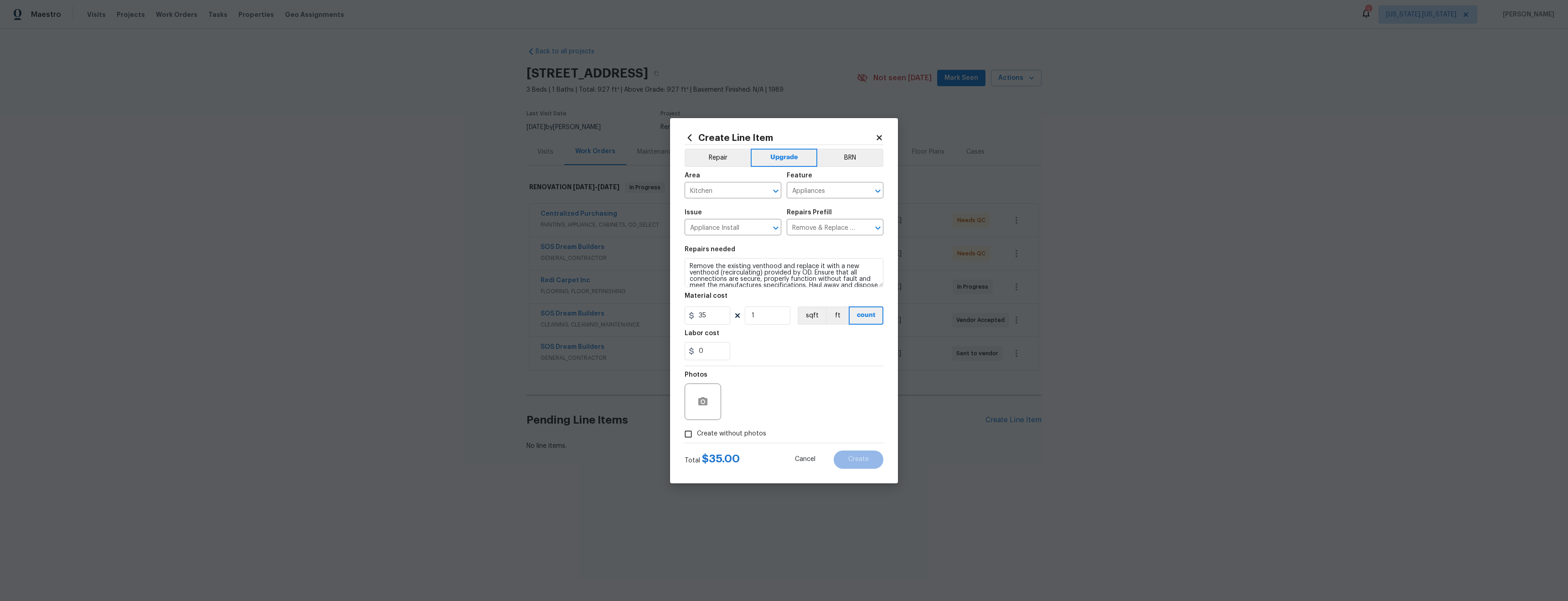
click at [697, 438] on input "Create without photos" at bounding box center [688, 434] width 17 height 17
checkbox input "true"
click at [789, 391] on textarea at bounding box center [805, 402] width 155 height 36
type textarea "tba"
click at [868, 460] on span "Create" at bounding box center [858, 459] width 21 height 7
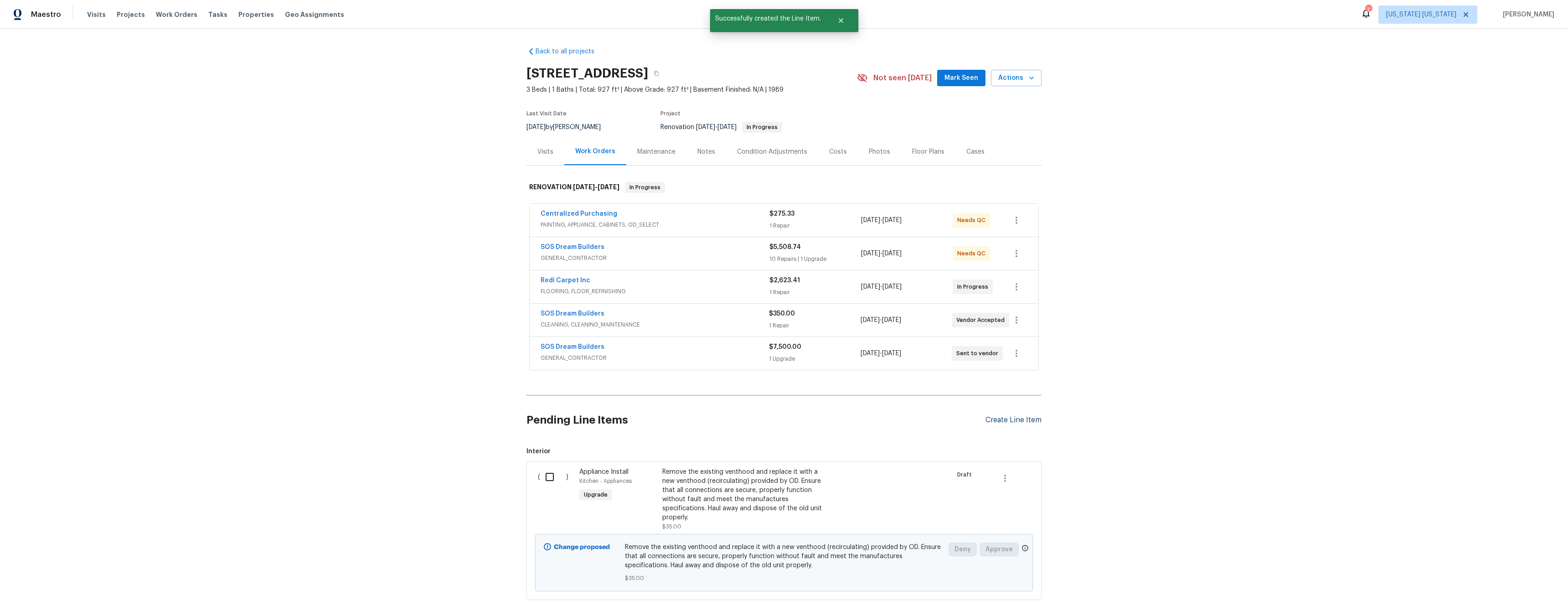
click at [998, 422] on div "Create Line Item" at bounding box center [1013, 420] width 56 height 9
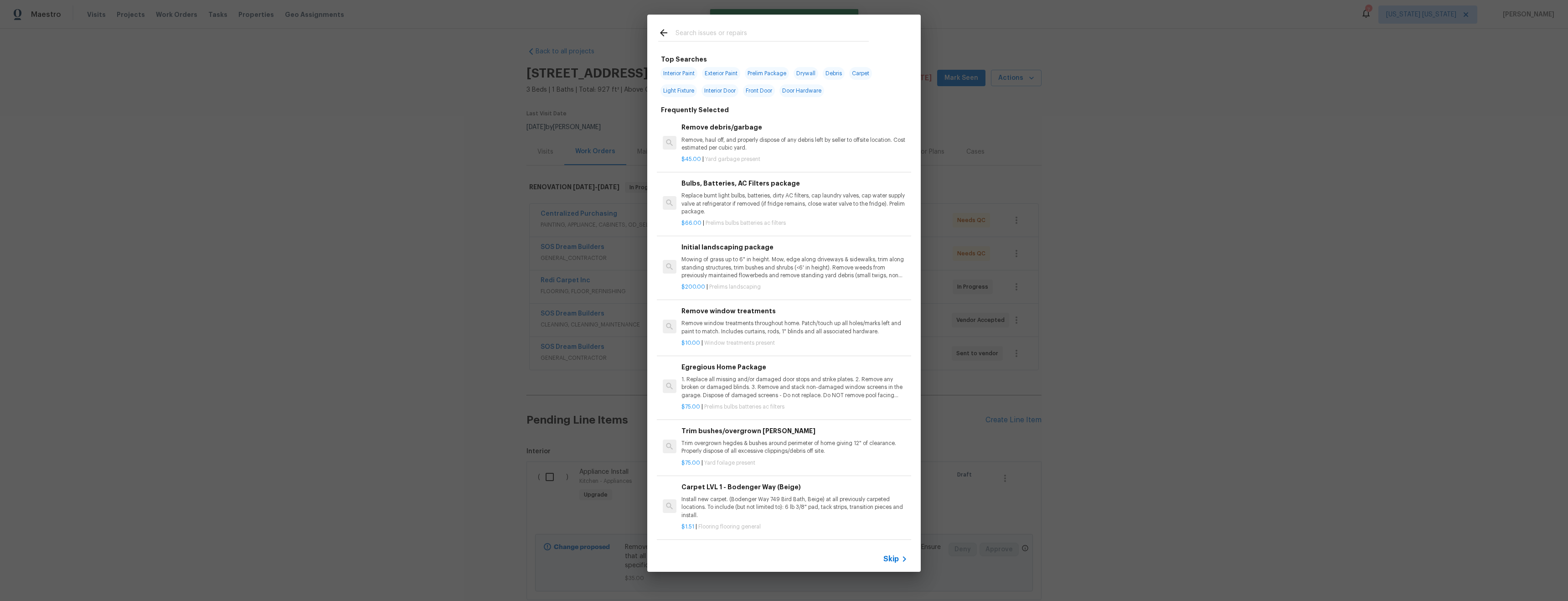
click at [723, 29] on input "text" at bounding box center [773, 34] width 194 height 13
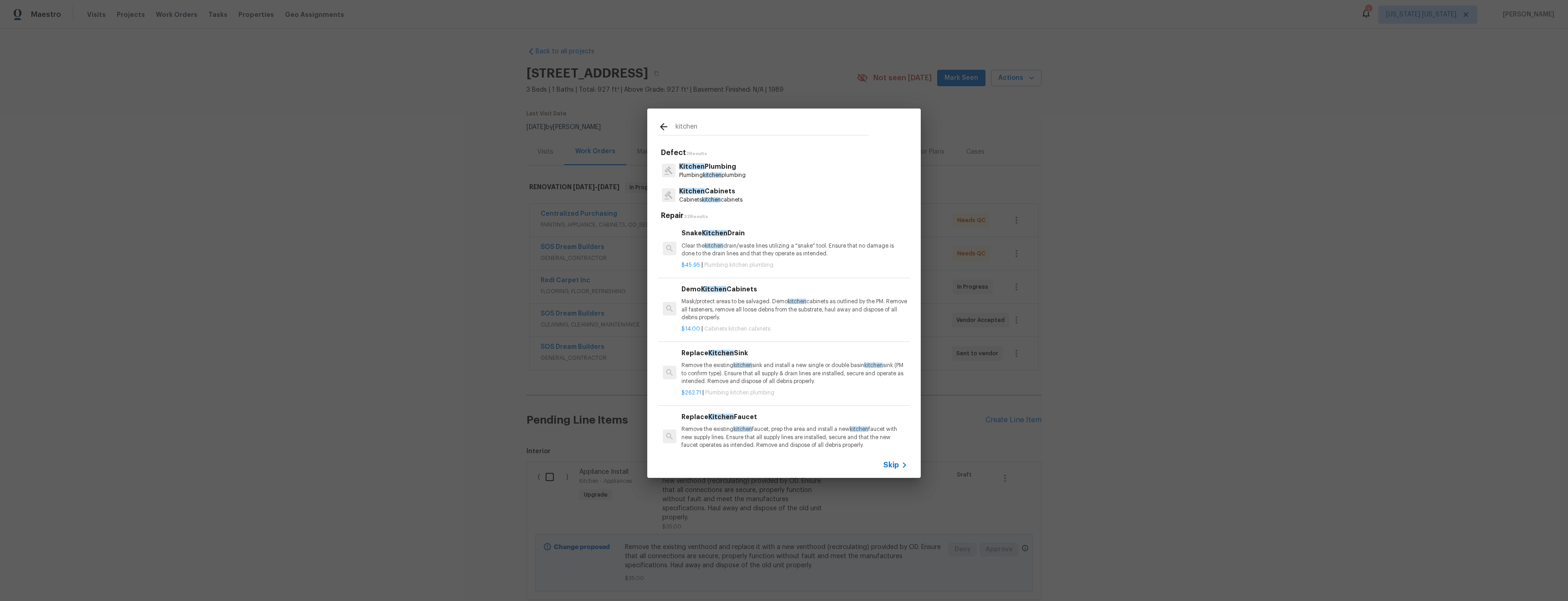
click at [724, 129] on input "kitchen" at bounding box center [773, 128] width 194 height 13
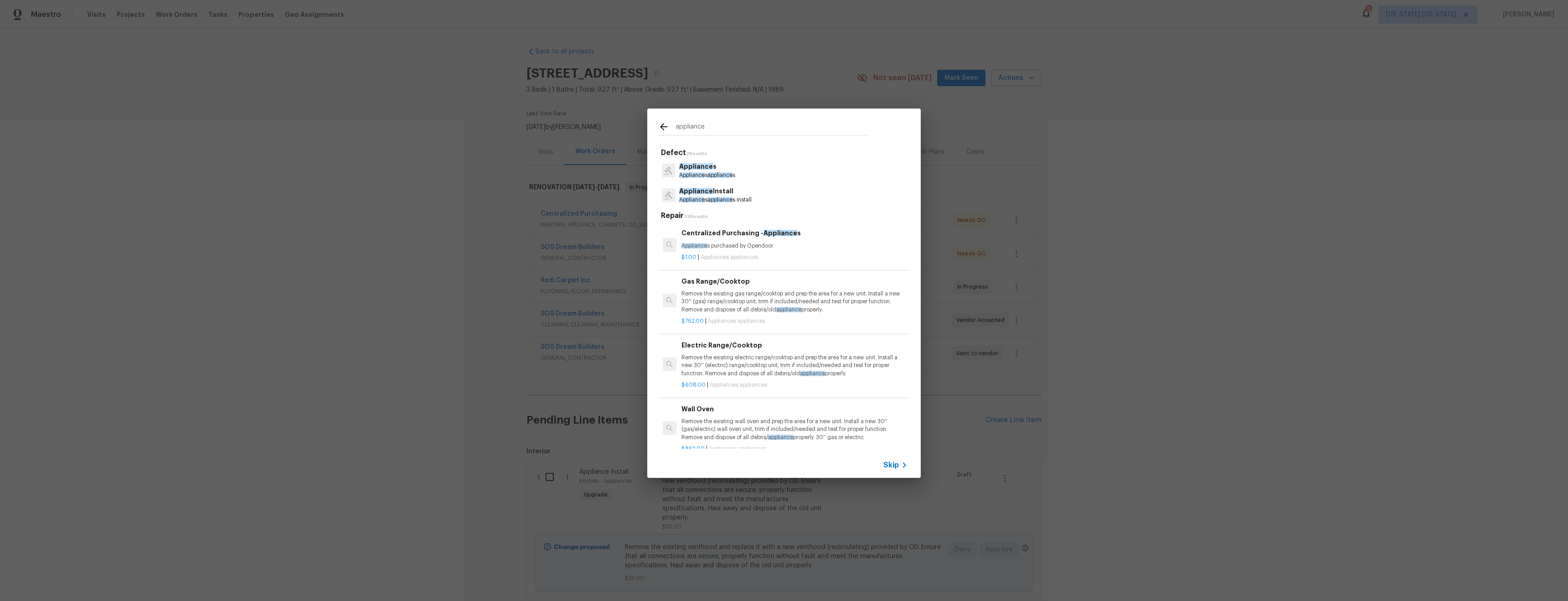
type input "appliance"
click at [714, 201] on span "appliance" at bounding box center [719, 199] width 25 height 6
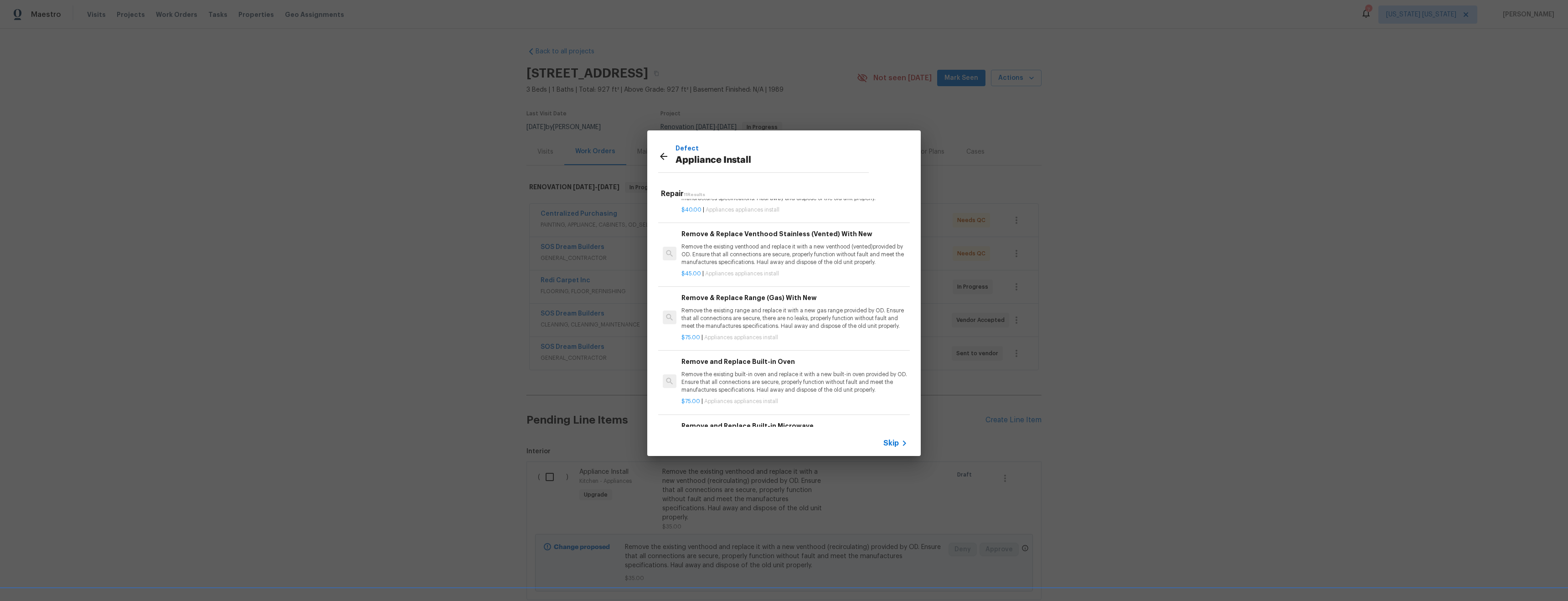
scroll to position [362, 0]
click at [864, 315] on p "Remove the existing range and replace it with a new gas range provided by OD. E…" at bounding box center [794, 317] width 226 height 23
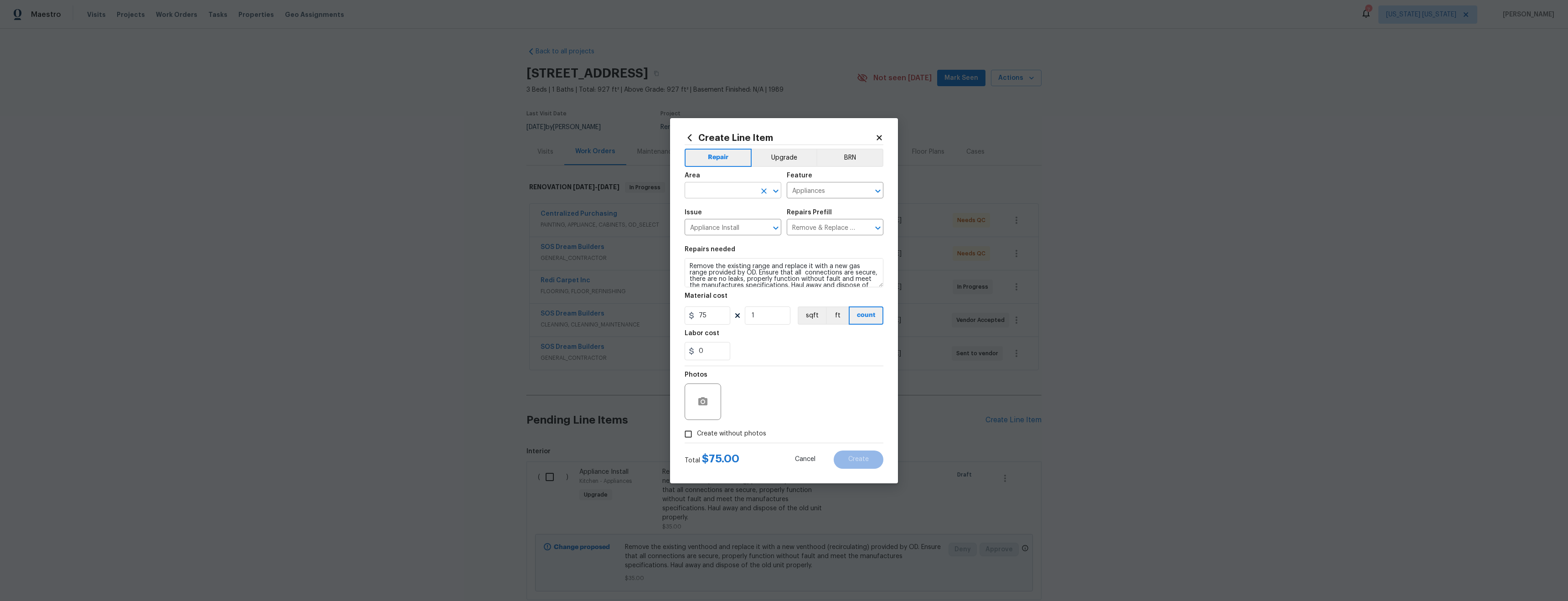
click at [718, 188] on input "text" at bounding box center [719, 191] width 71 height 14
click at [731, 207] on li "Kitchen" at bounding box center [733, 212] width 97 height 15
type input "Kitchen"
click at [729, 435] on span "Create without photos" at bounding box center [731, 434] width 69 height 9
click at [697, 435] on input "Create without photos" at bounding box center [688, 434] width 17 height 17
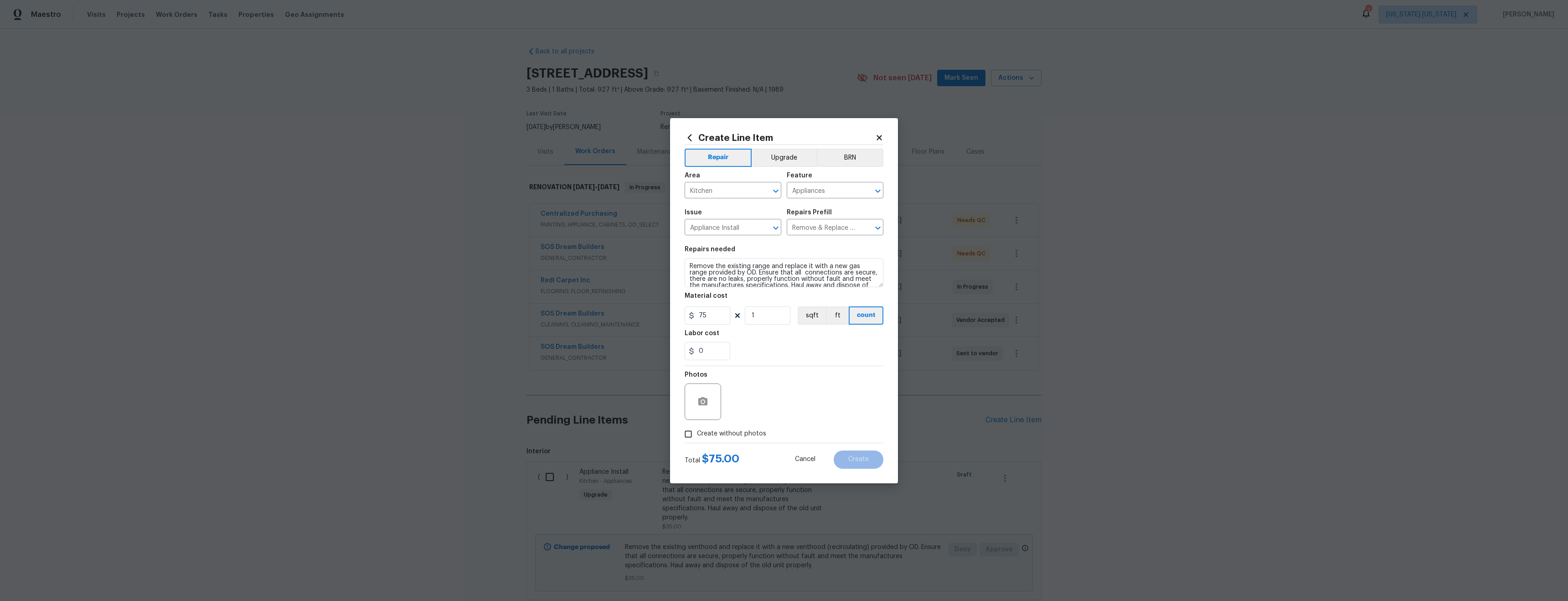
checkbox input "true"
click at [784, 399] on textarea at bounding box center [805, 402] width 155 height 36
type textarea "tba"
click at [868, 457] on span "Create" at bounding box center [858, 459] width 21 height 7
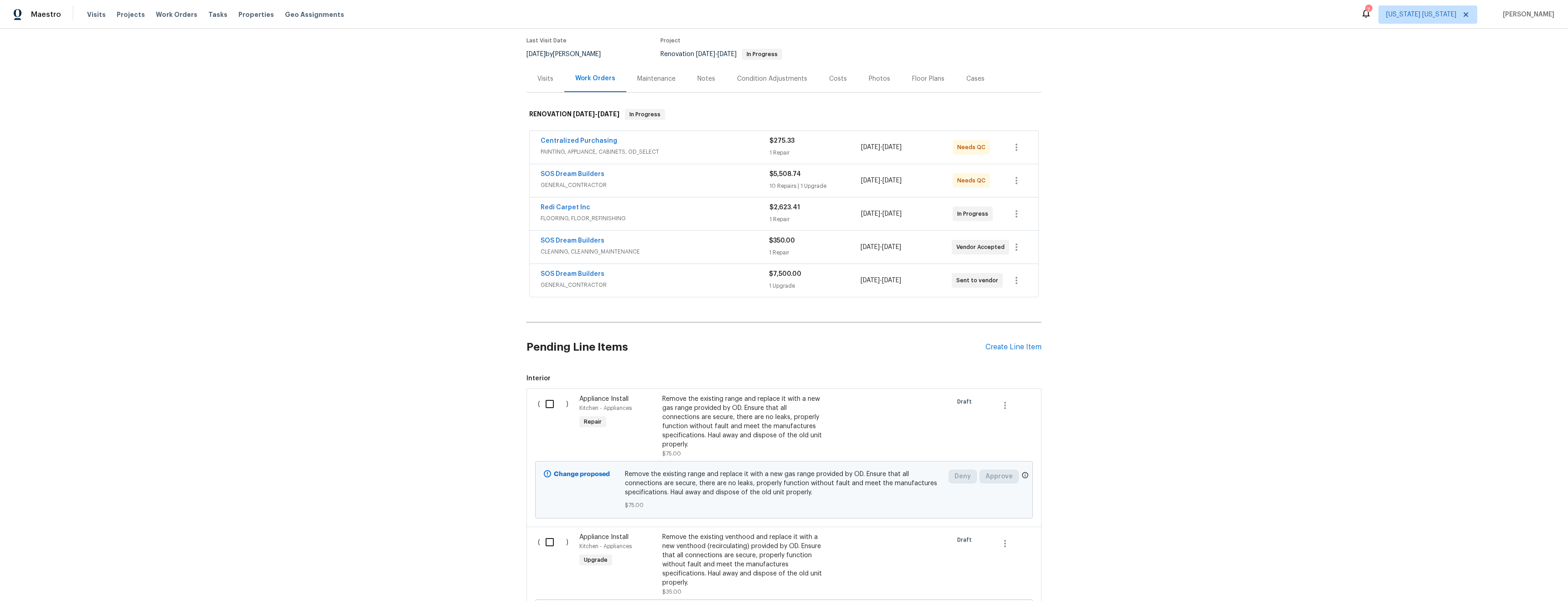
scroll to position [206, 0]
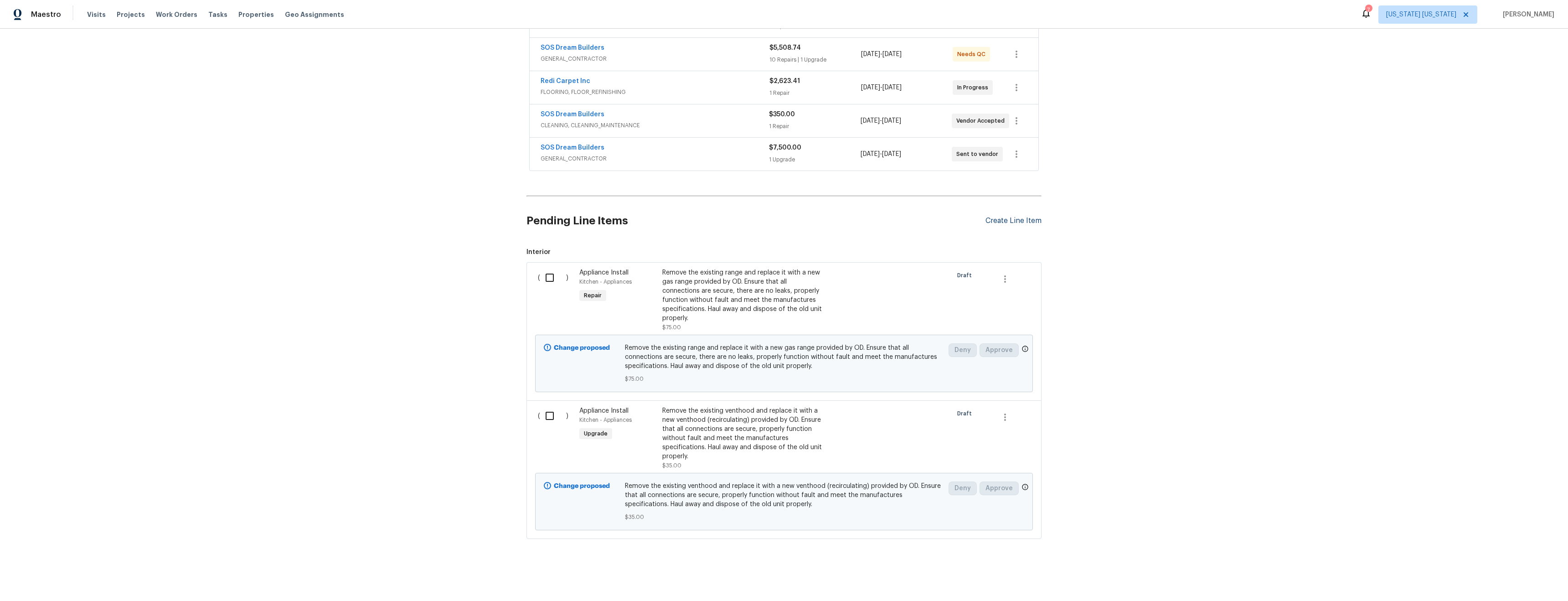
click at [1020, 216] on div "Create Line Item" at bounding box center [1013, 220] width 56 height 9
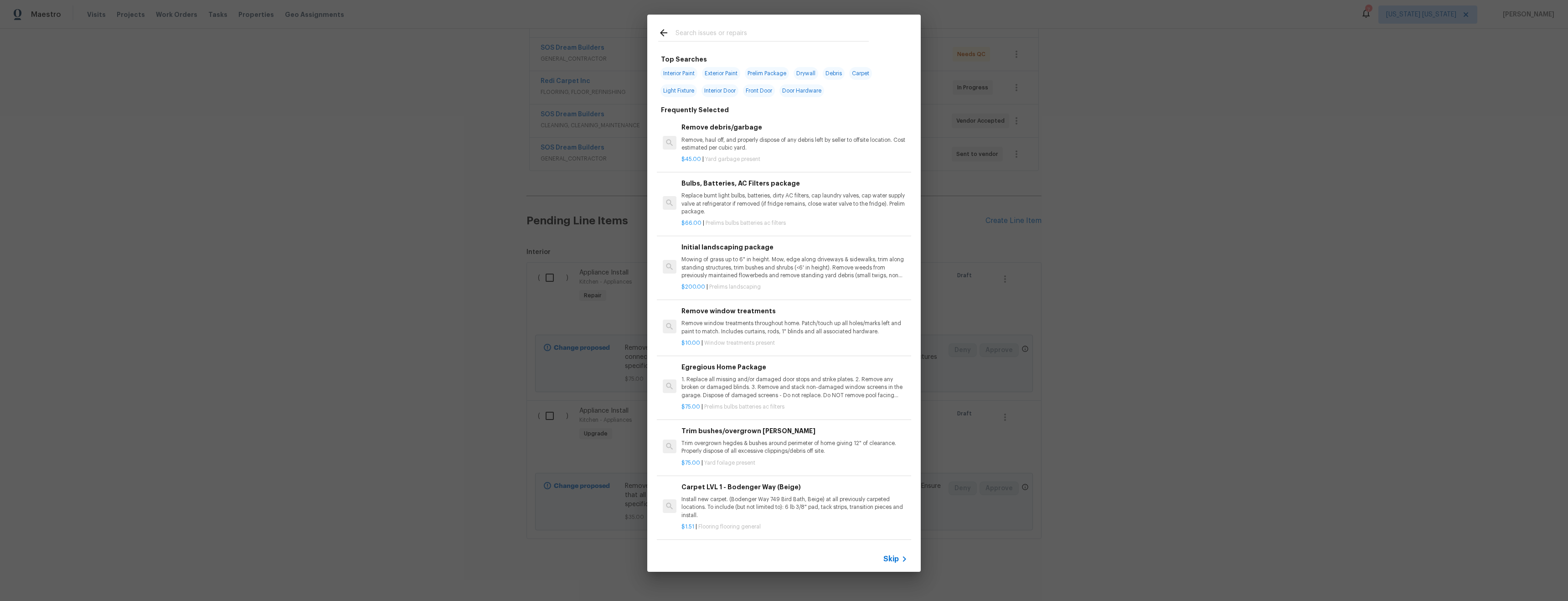
click at [733, 36] on input "text" at bounding box center [773, 34] width 194 height 13
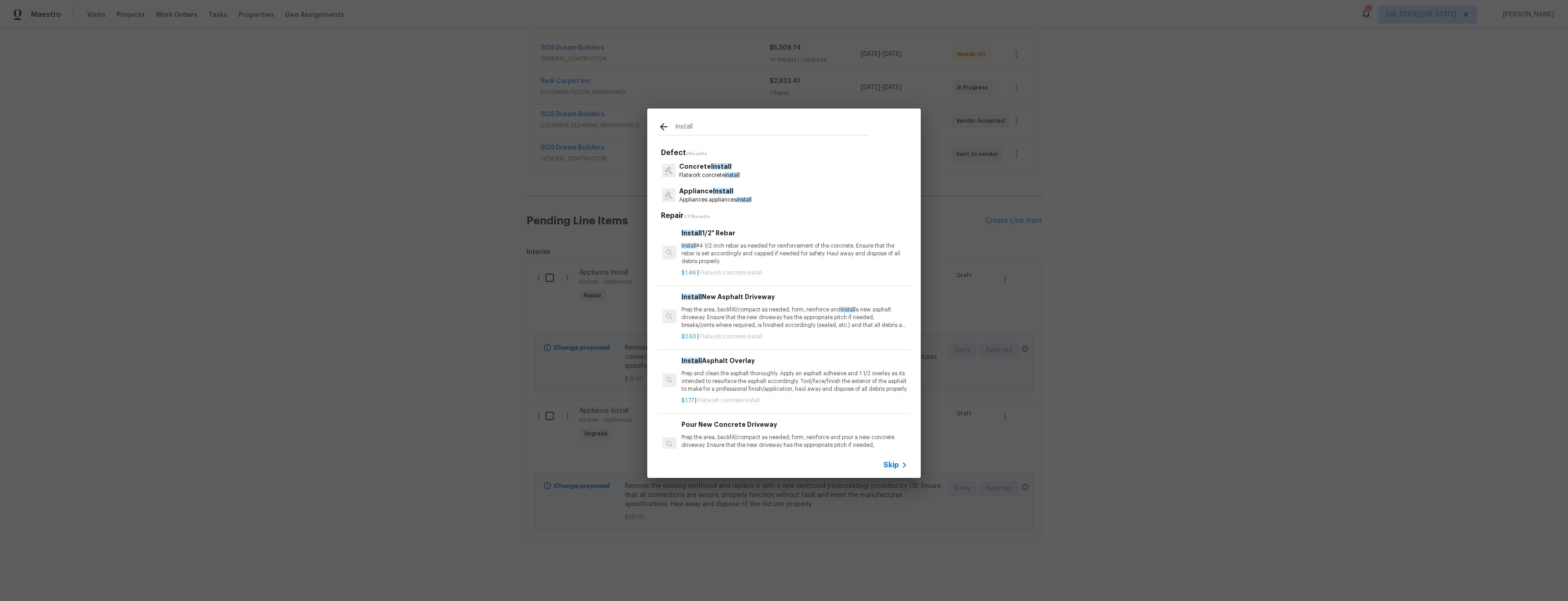
type input "install"
click at [747, 203] on p "Appliances appliances install" at bounding box center [715, 199] width 72 height 8
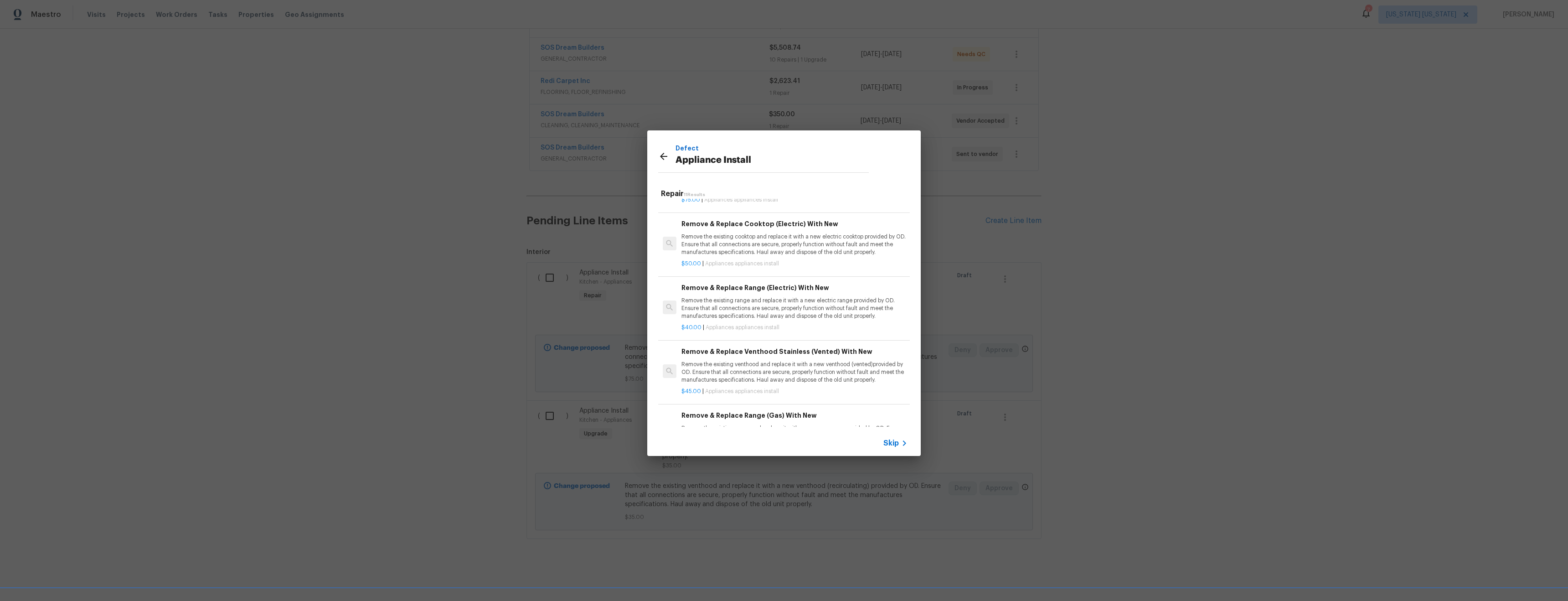
scroll to position [482, 0]
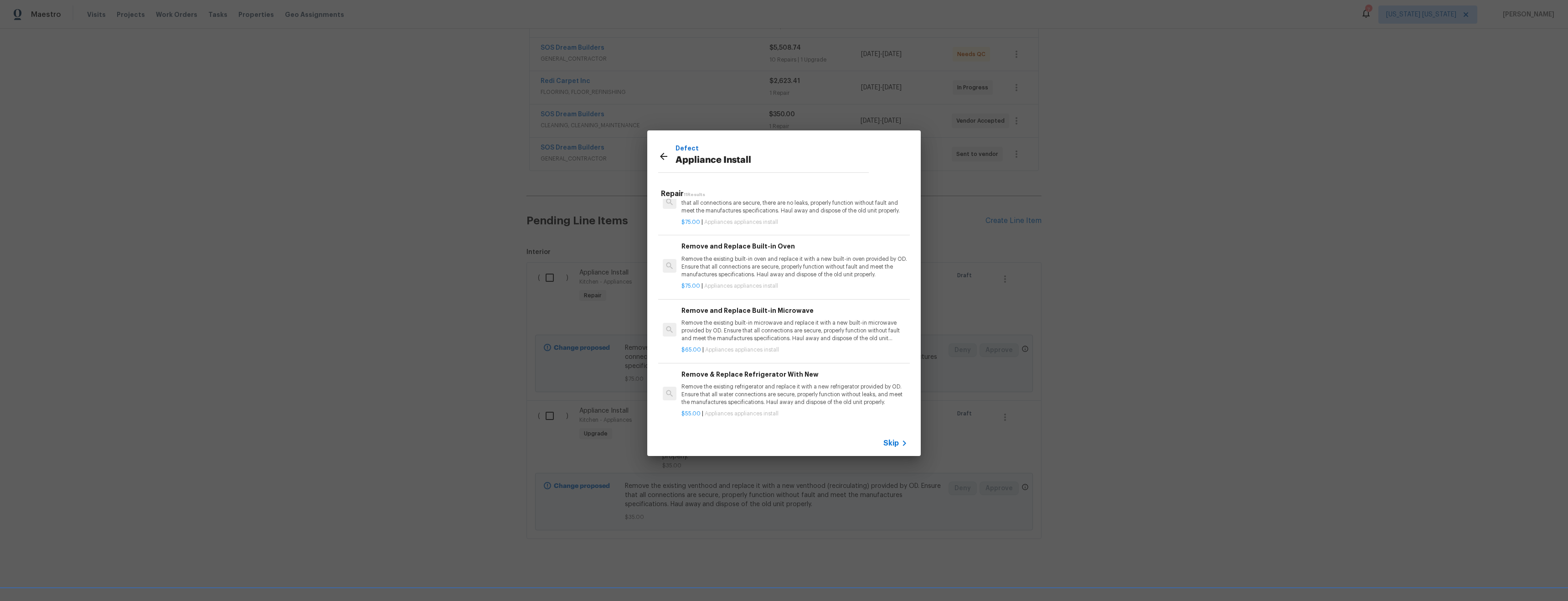
click at [815, 383] on p "Remove the existing refrigerator and replace it with a new refrigerator provide…" at bounding box center [794, 394] width 226 height 23
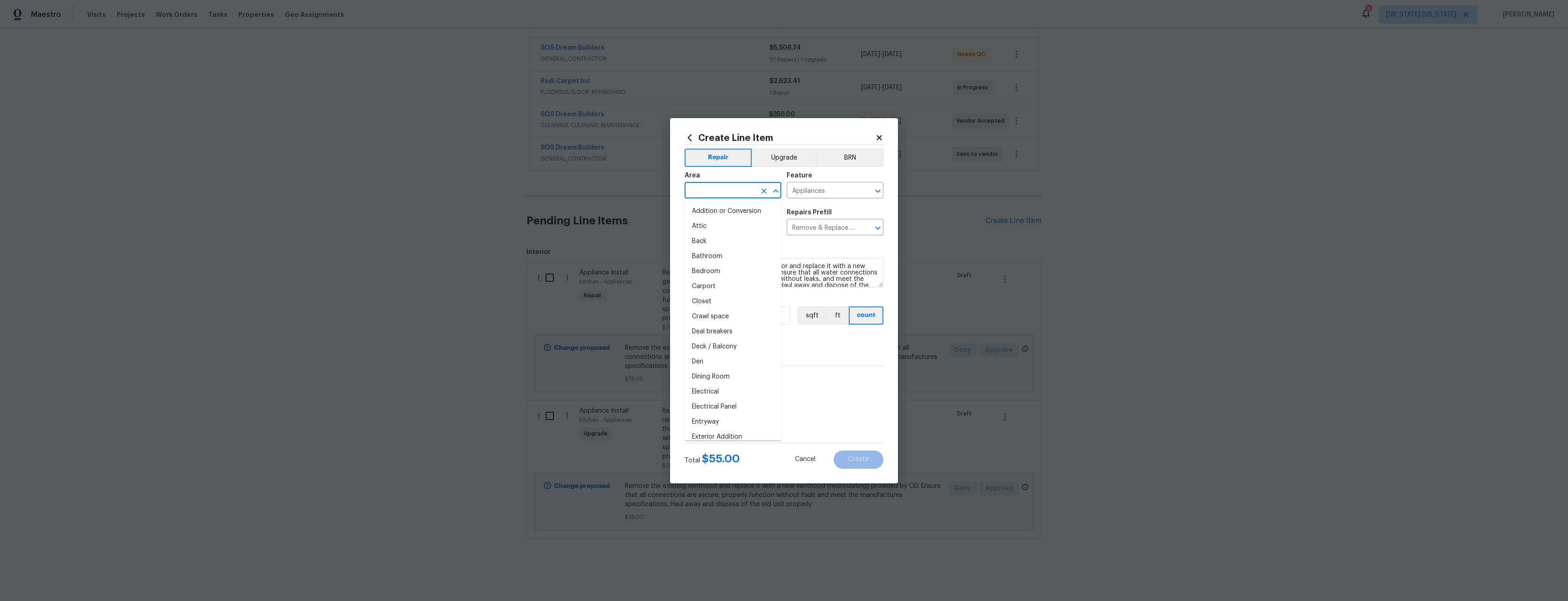
click at [728, 190] on input "text" at bounding box center [719, 191] width 71 height 14
click at [742, 213] on li "Kitchen" at bounding box center [733, 212] width 97 height 15
type input "Kitchen"
click at [734, 433] on span "Create without photos" at bounding box center [731, 434] width 69 height 9
click at [697, 433] on input "Create without photos" at bounding box center [688, 434] width 17 height 17
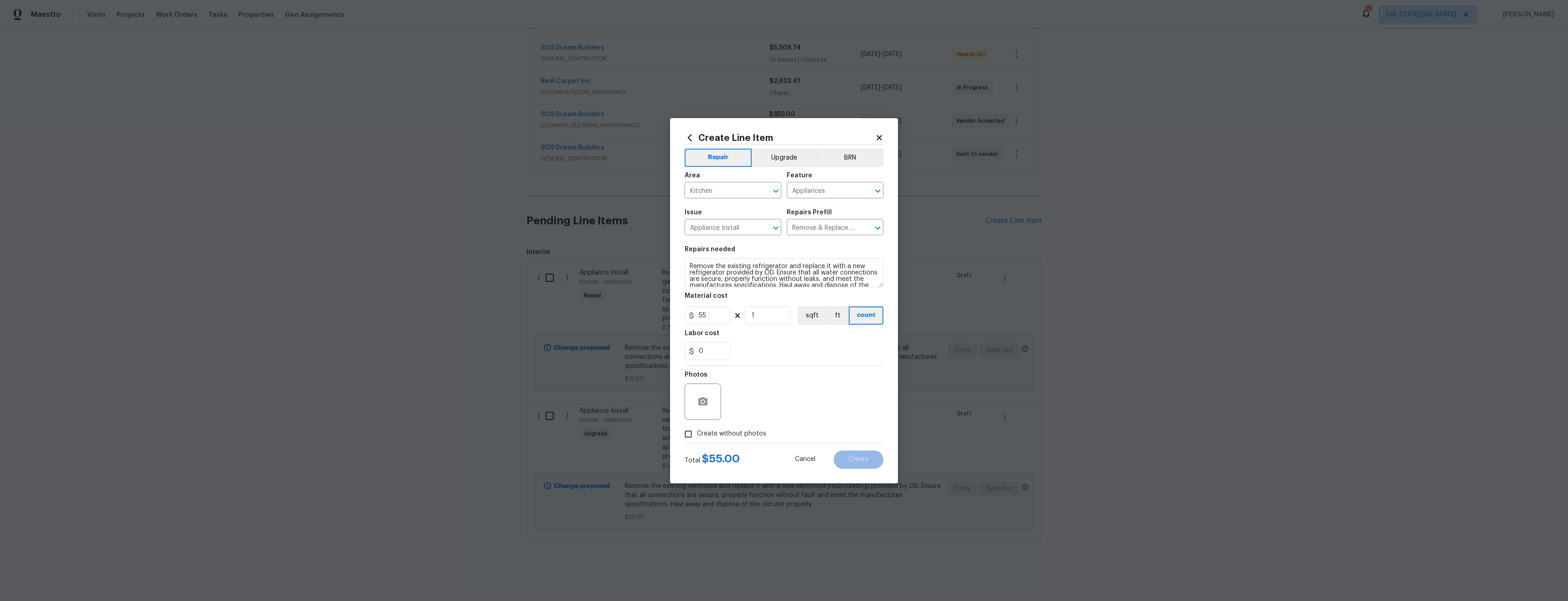
checkbox input "true"
click at [759, 392] on textarea at bounding box center [805, 402] width 155 height 36
type textarea "tba"
click at [788, 160] on button "Upgrade" at bounding box center [784, 158] width 65 height 18
click at [861, 460] on span "Create" at bounding box center [858, 459] width 21 height 7
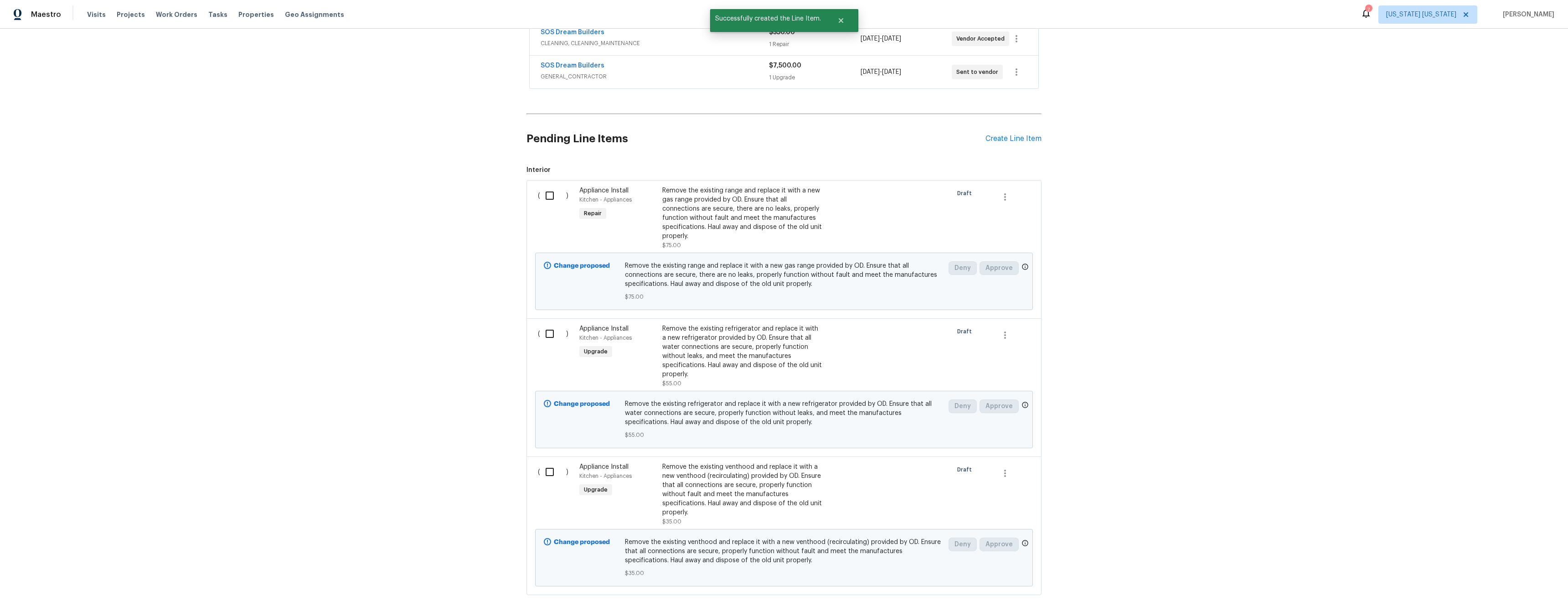
scroll to position [344, 0]
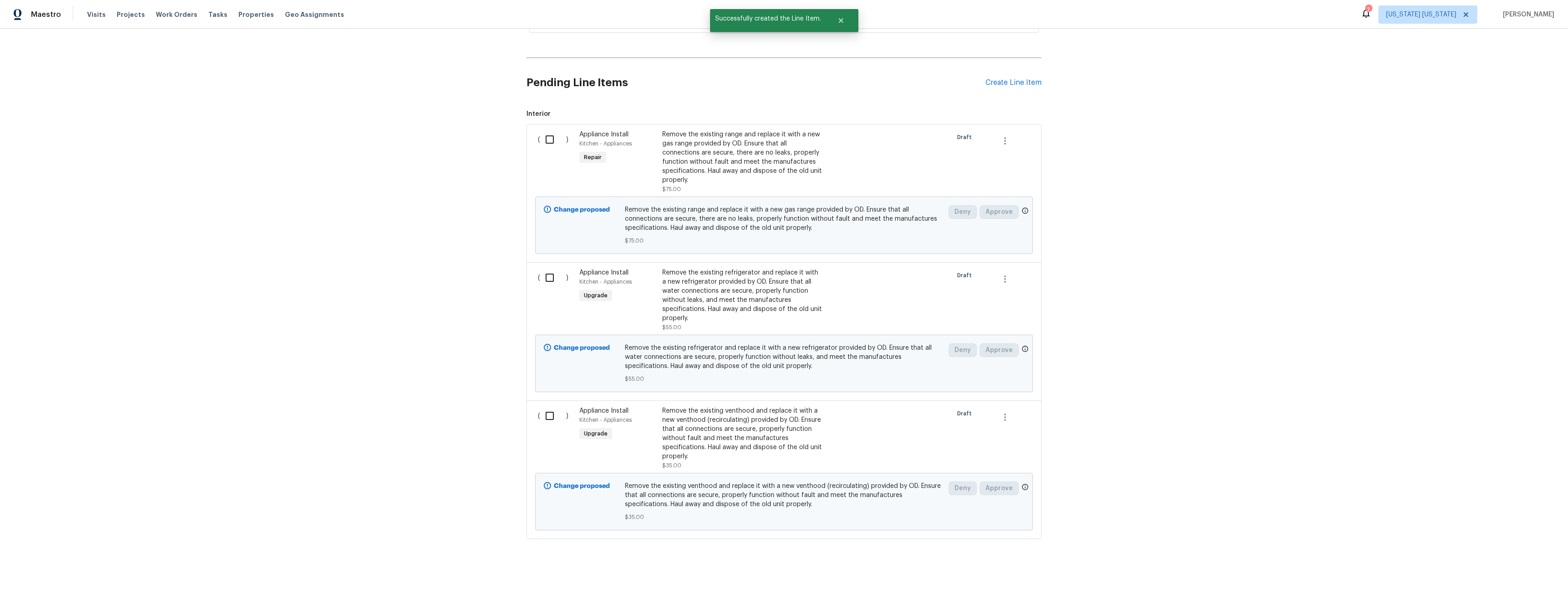
click at [707, 151] on div "Remove the existing range and replace it with a new gas range provided by OD. E…" at bounding box center [742, 158] width 160 height 55
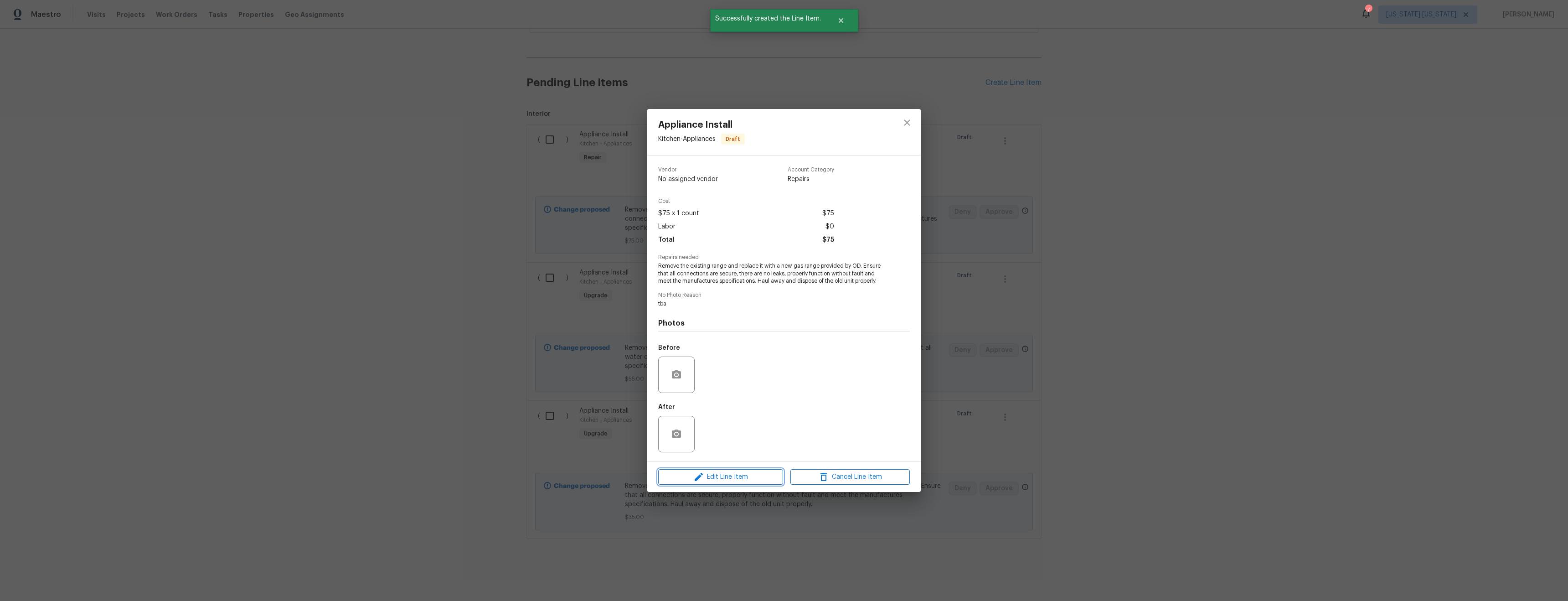
click at [757, 479] on span "Edit Line Item" at bounding box center [720, 477] width 120 height 11
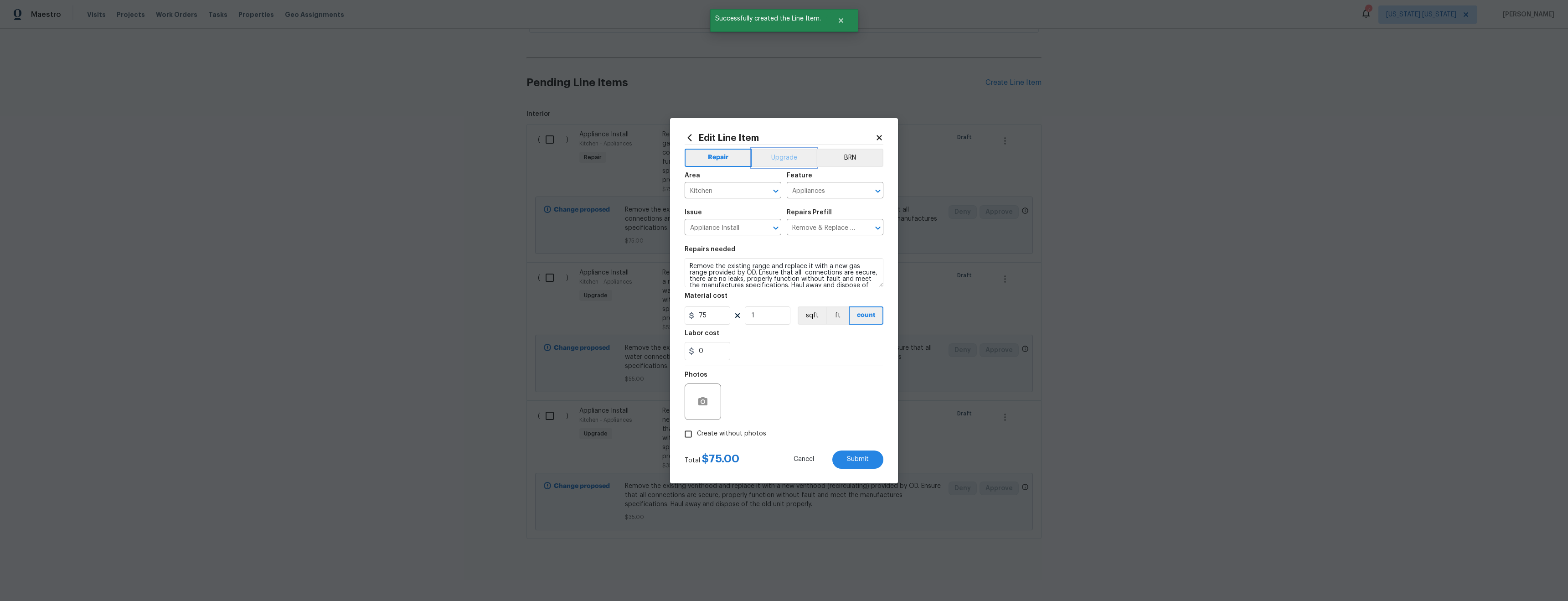
click at [793, 157] on button "Upgrade" at bounding box center [784, 158] width 65 height 18
click at [863, 459] on span "Submit" at bounding box center [857, 459] width 22 height 7
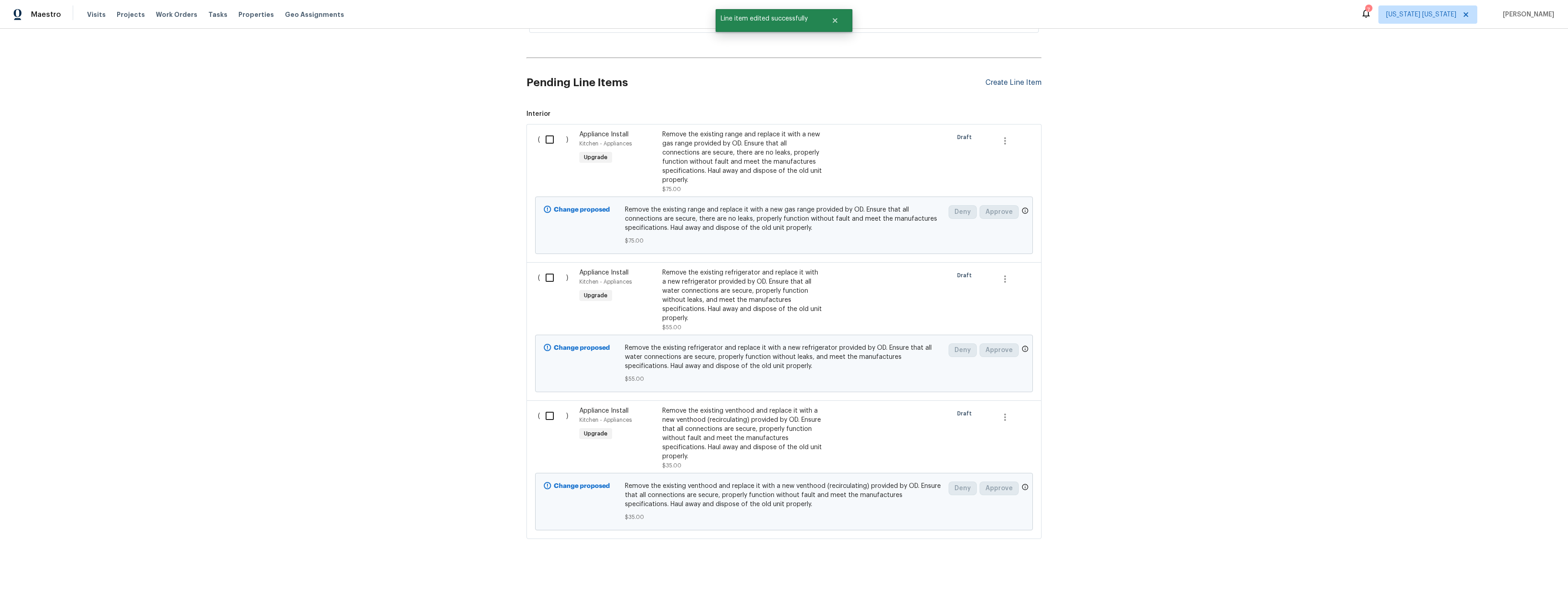
click at [1016, 79] on div "Create Line Item" at bounding box center [1013, 83] width 56 height 9
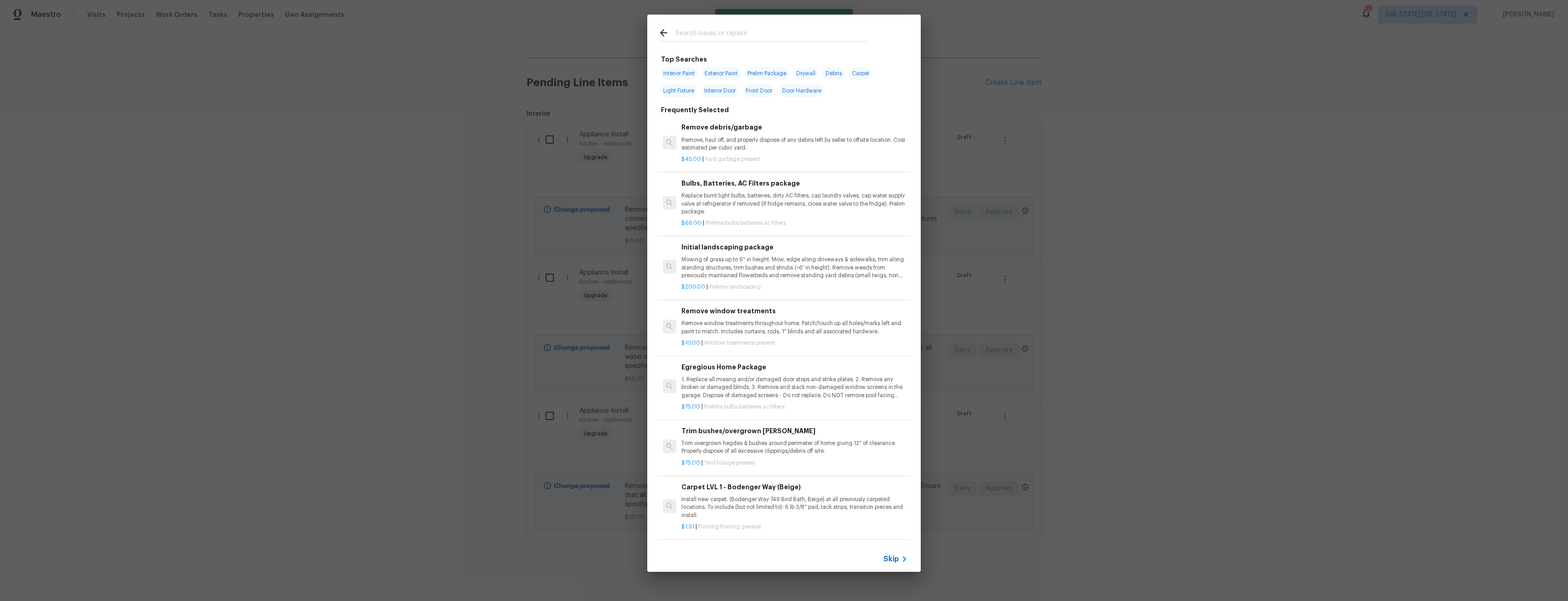
click at [700, 32] on input "text" at bounding box center [773, 34] width 194 height 13
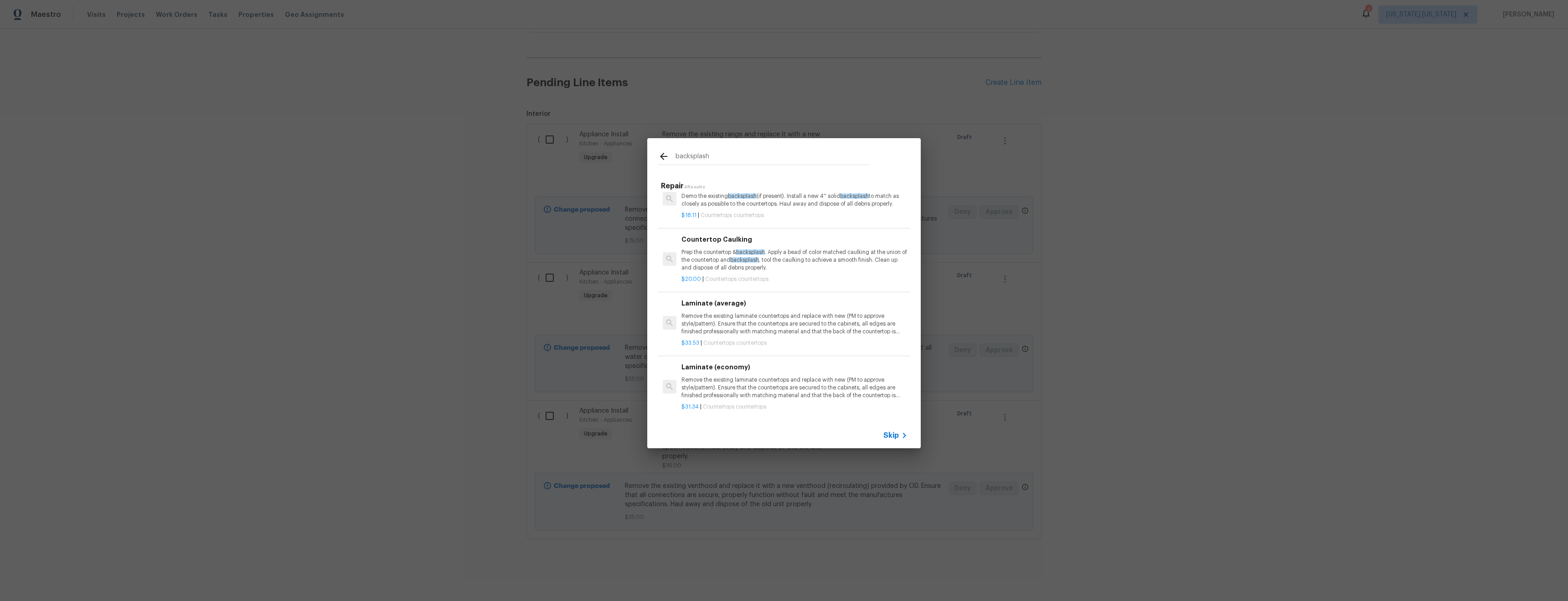
scroll to position [0, 0]
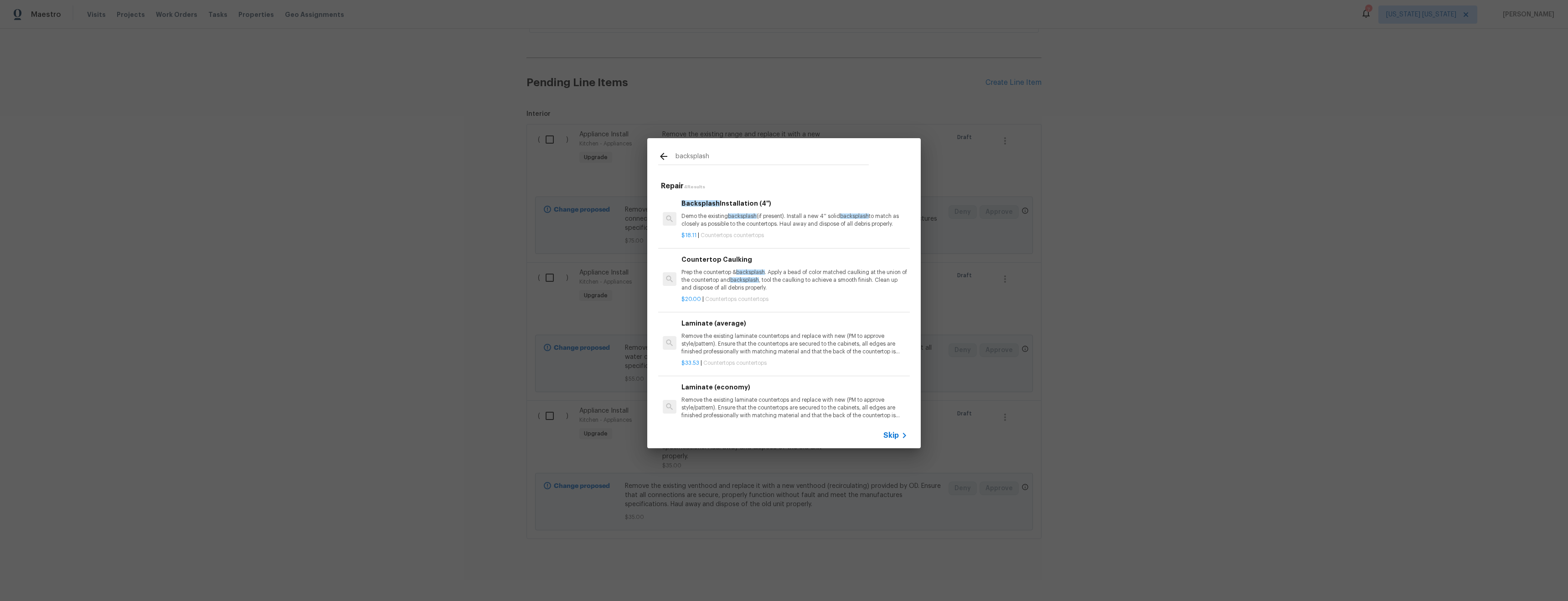
type input "backsplash"
click at [658, 157] on icon at bounding box center [663, 157] width 11 height 11
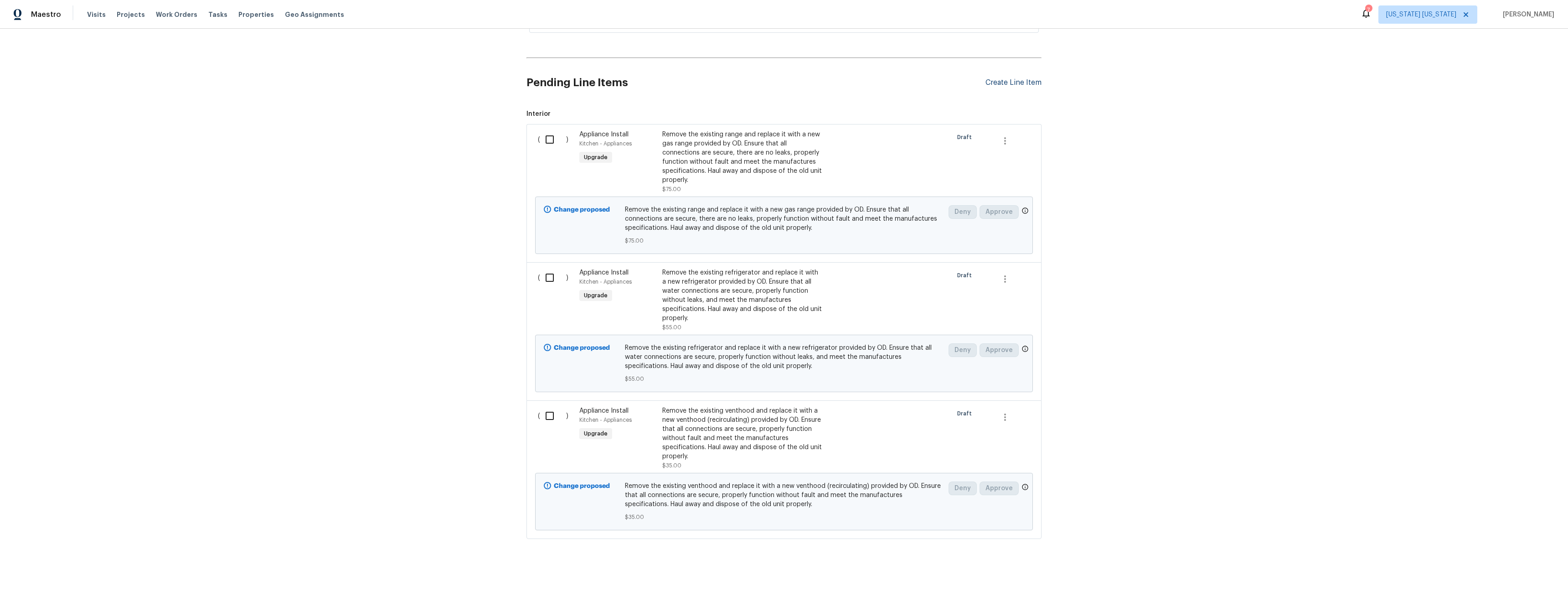
click at [1028, 79] on div "Create Line Item" at bounding box center [1013, 83] width 56 height 9
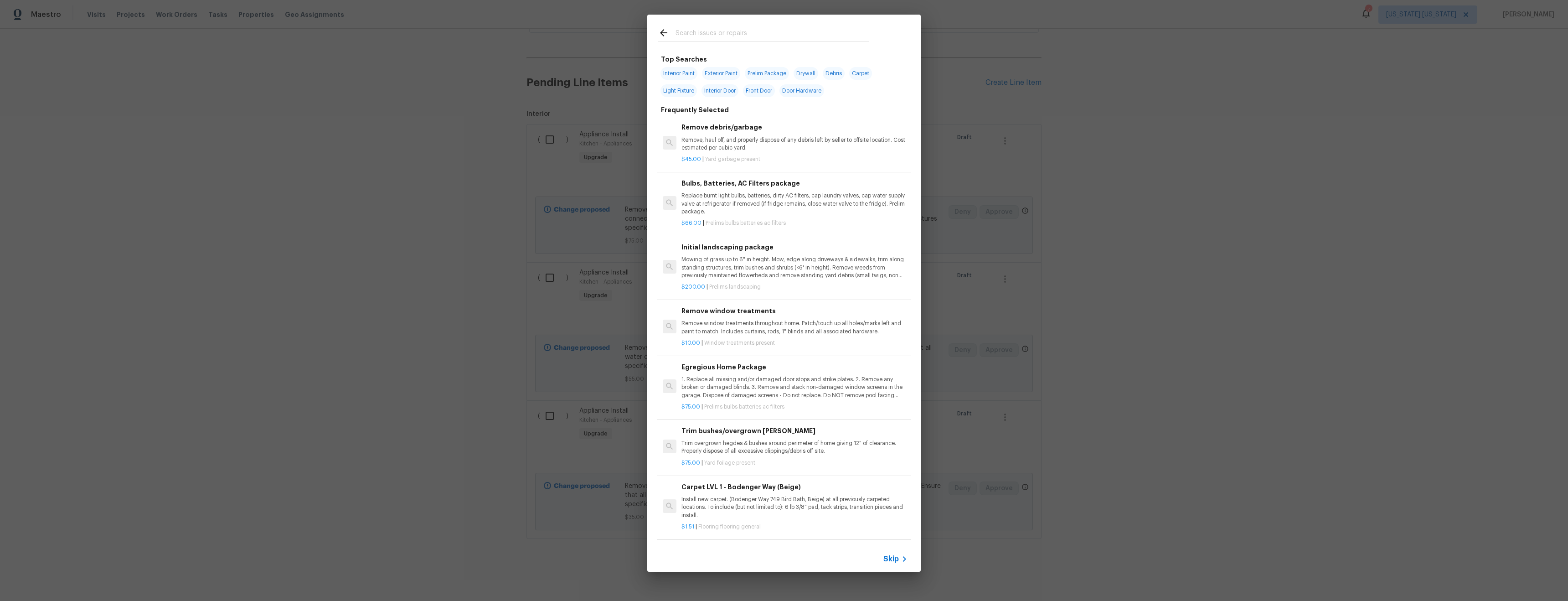
click at [733, 30] on input "text" at bounding box center [773, 34] width 194 height 13
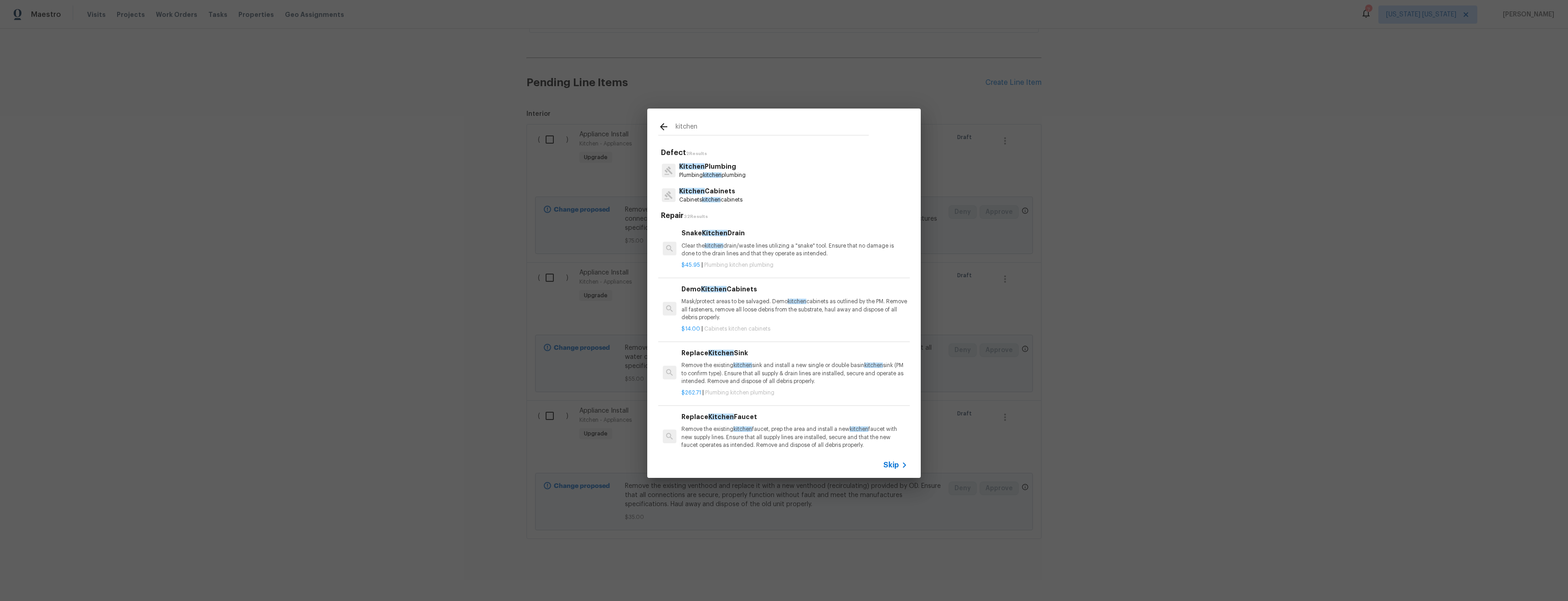
type input "kitchen"
click at [716, 199] on span "kitchen" at bounding box center [711, 199] width 19 height 6
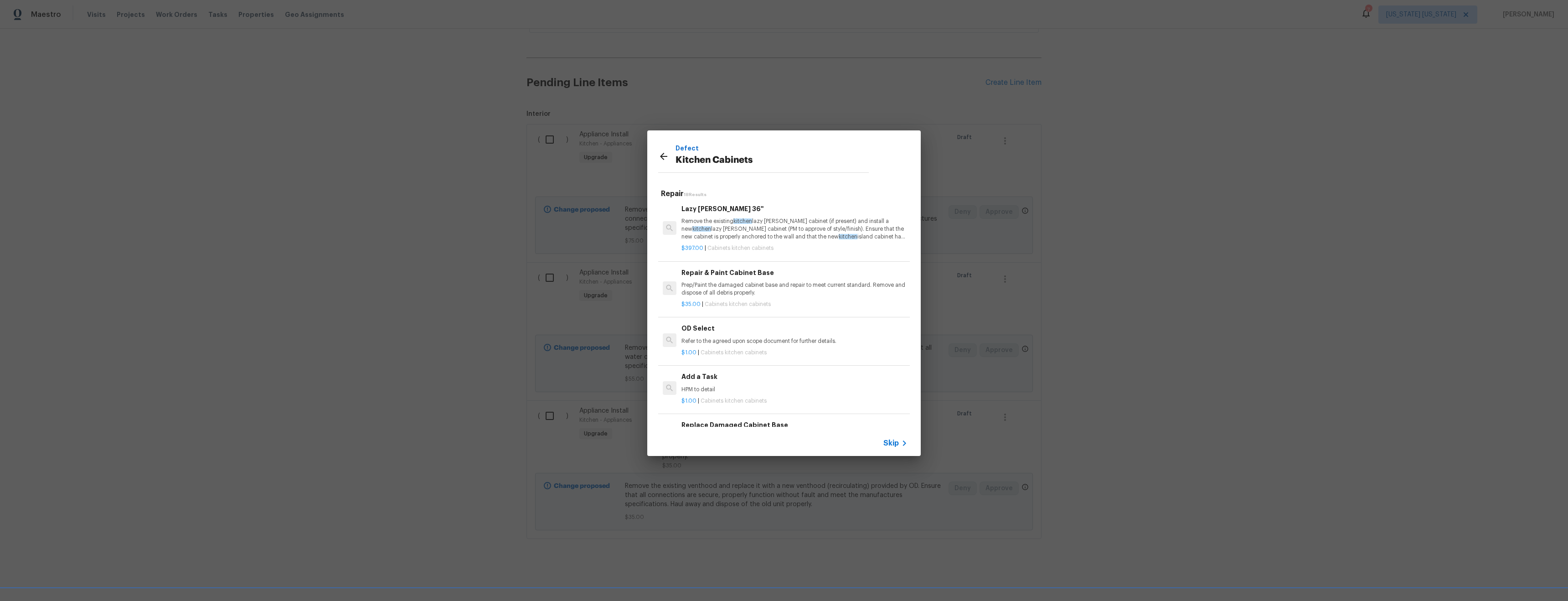
scroll to position [891, 0]
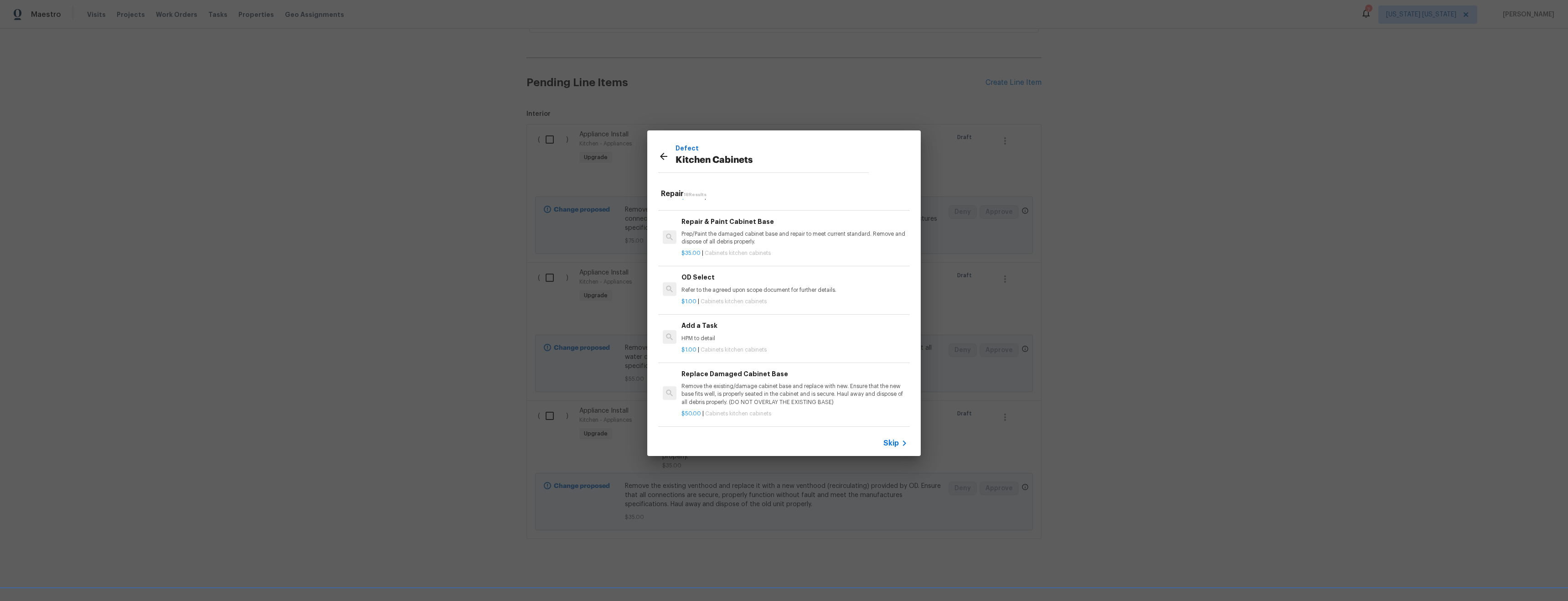
click at [756, 343] on div "$1.00 | Cabinets kitchen cabinets" at bounding box center [794, 348] width 226 height 11
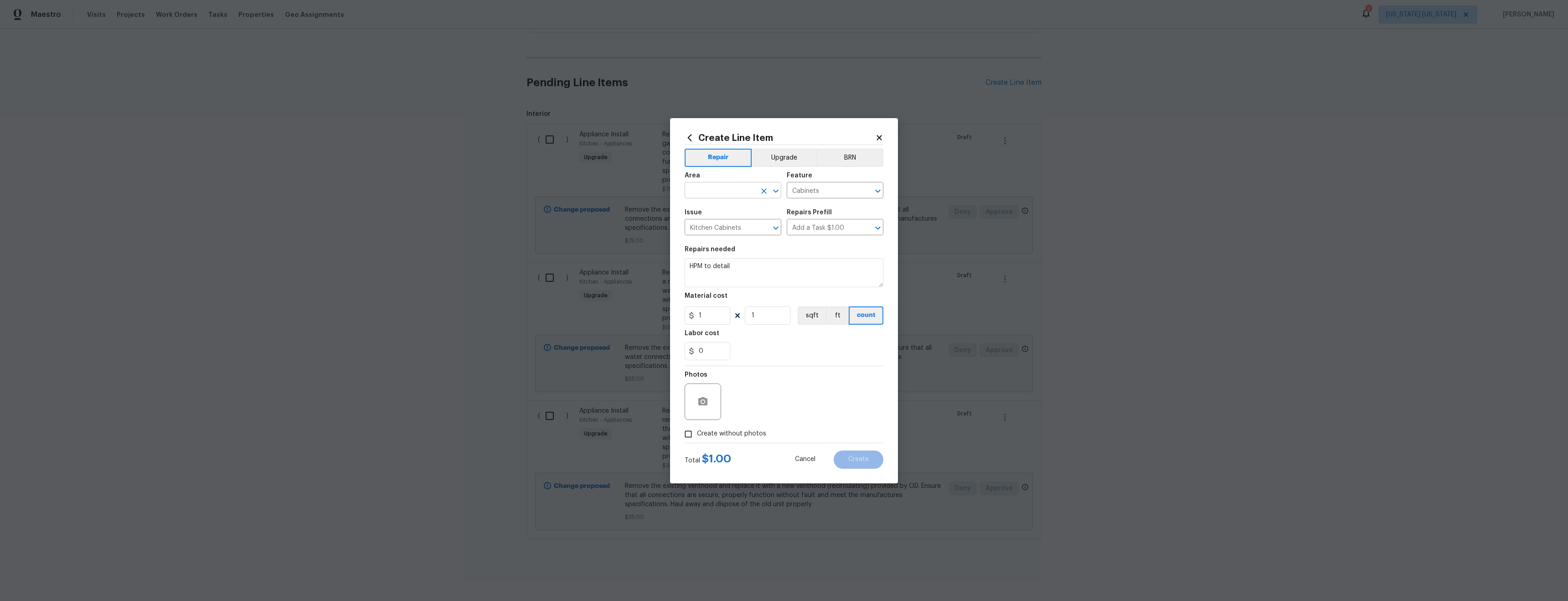
click at [713, 193] on input "text" at bounding box center [719, 191] width 71 height 14
click at [723, 215] on li "Kitchen" at bounding box center [733, 212] width 97 height 15
type input "Kitchen"
click at [733, 260] on textarea "HPM to detail" at bounding box center [783, 272] width 198 height 29
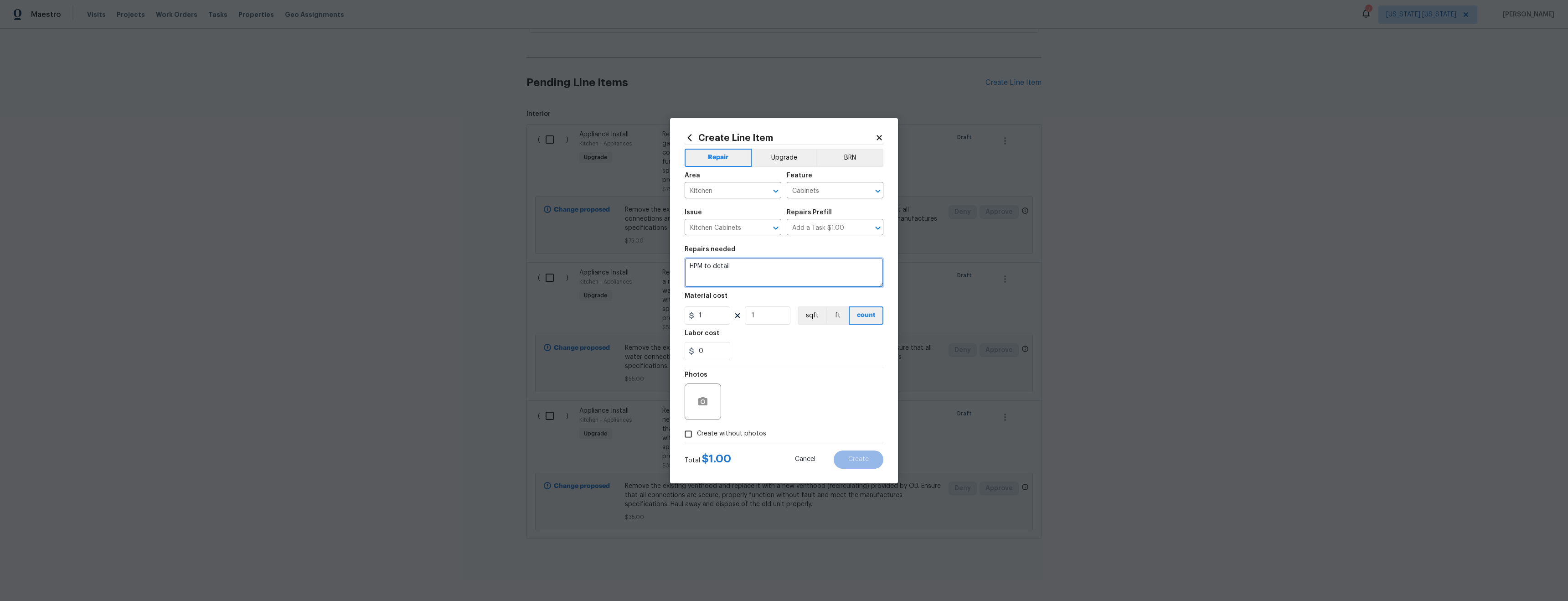
click at [733, 260] on textarea "HPM to detail" at bounding box center [783, 272] width 198 height 29
click at [697, 266] on textarea "INstall white subway tile backsplash" at bounding box center [783, 272] width 198 height 29
type textarea "Install white subway tile backsplash"
click at [755, 353] on div "0" at bounding box center [783, 350] width 198 height 18
drag, startPoint x: 700, startPoint y: 306, endPoint x: 708, endPoint y: 310, distance: 8.9
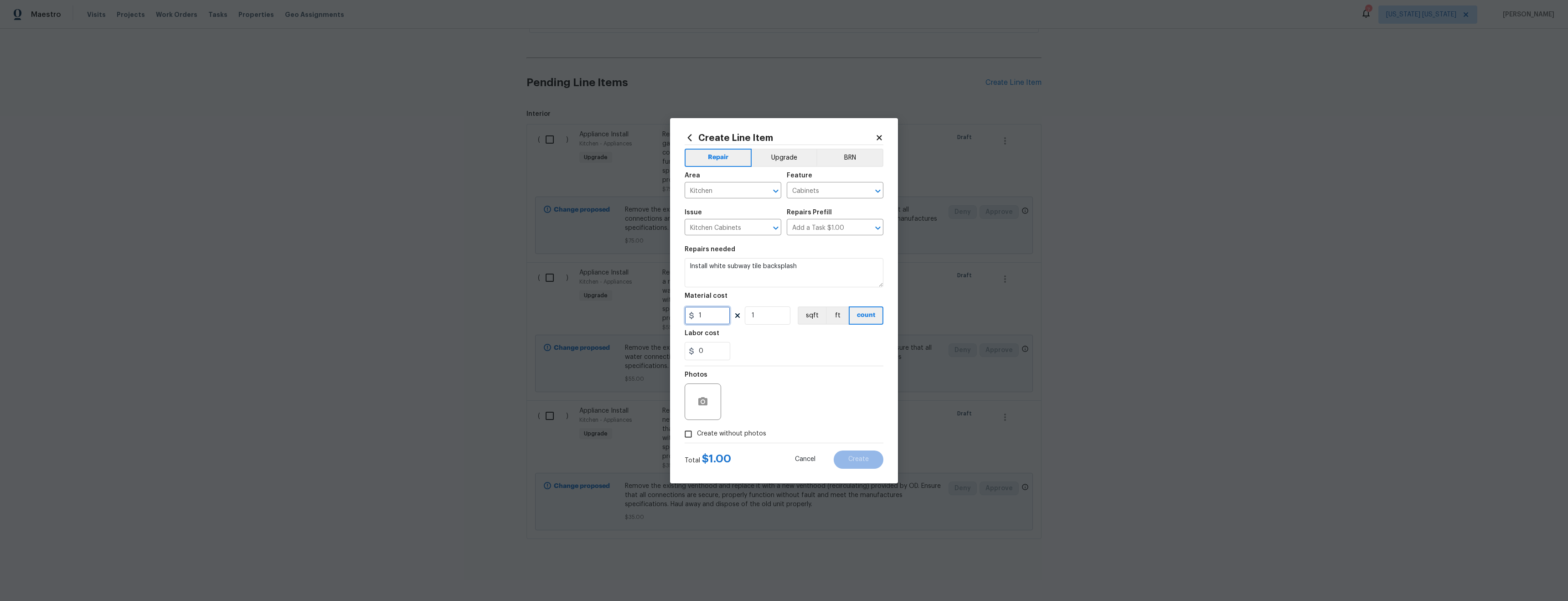
click at [704, 310] on figure "Material cost 1 1 sqft ft count" at bounding box center [783, 309] width 198 height 32
click at [707, 310] on input "1" at bounding box center [707, 315] width 46 height 18
click at [708, 310] on input "1" at bounding box center [707, 315] width 46 height 18
click at [709, 311] on input "1" at bounding box center [707, 315] width 46 height 18
type input "450"
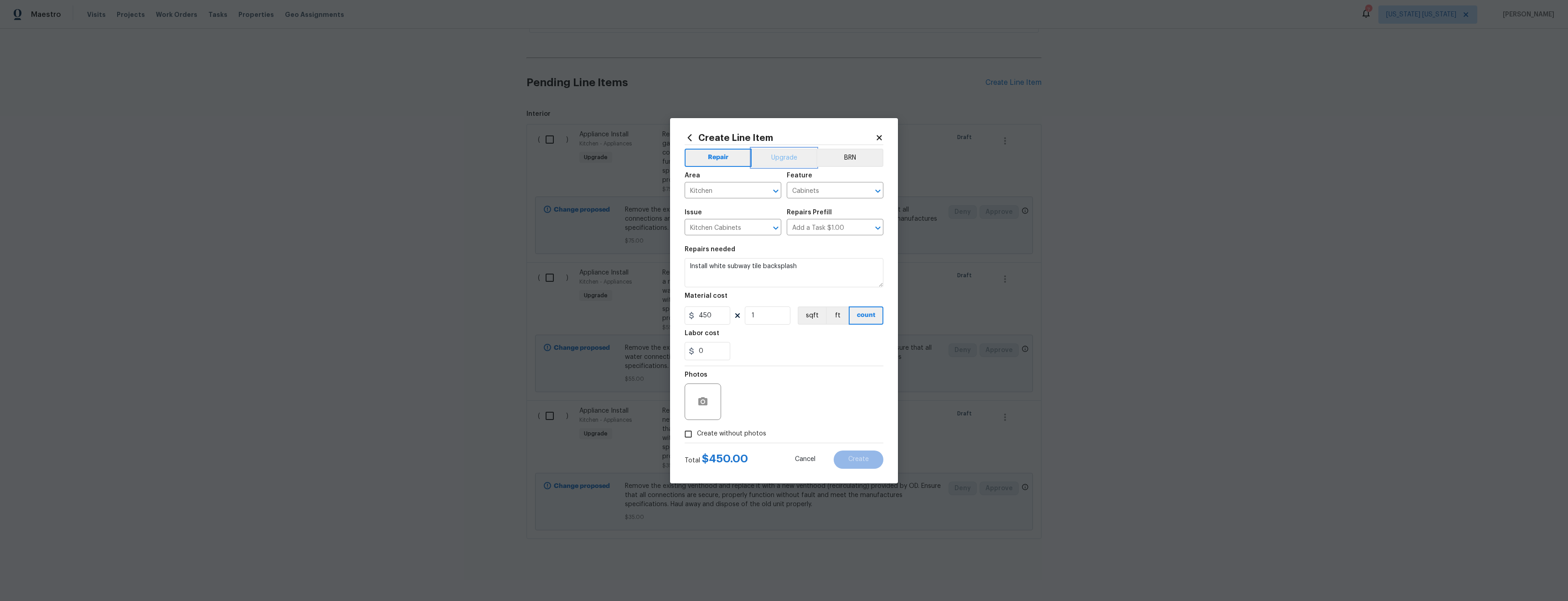
drag, startPoint x: 780, startPoint y: 160, endPoint x: 785, endPoint y: 206, distance: 46.3
click at [780, 160] on button "Upgrade" at bounding box center [784, 158] width 65 height 18
click at [804, 427] on div "Create without photos" at bounding box center [783, 434] width 198 height 17
drag, startPoint x: 719, startPoint y: 432, endPoint x: 732, endPoint y: 429, distance: 13.3
click at [723, 431] on span "Create without photos" at bounding box center [731, 434] width 69 height 9
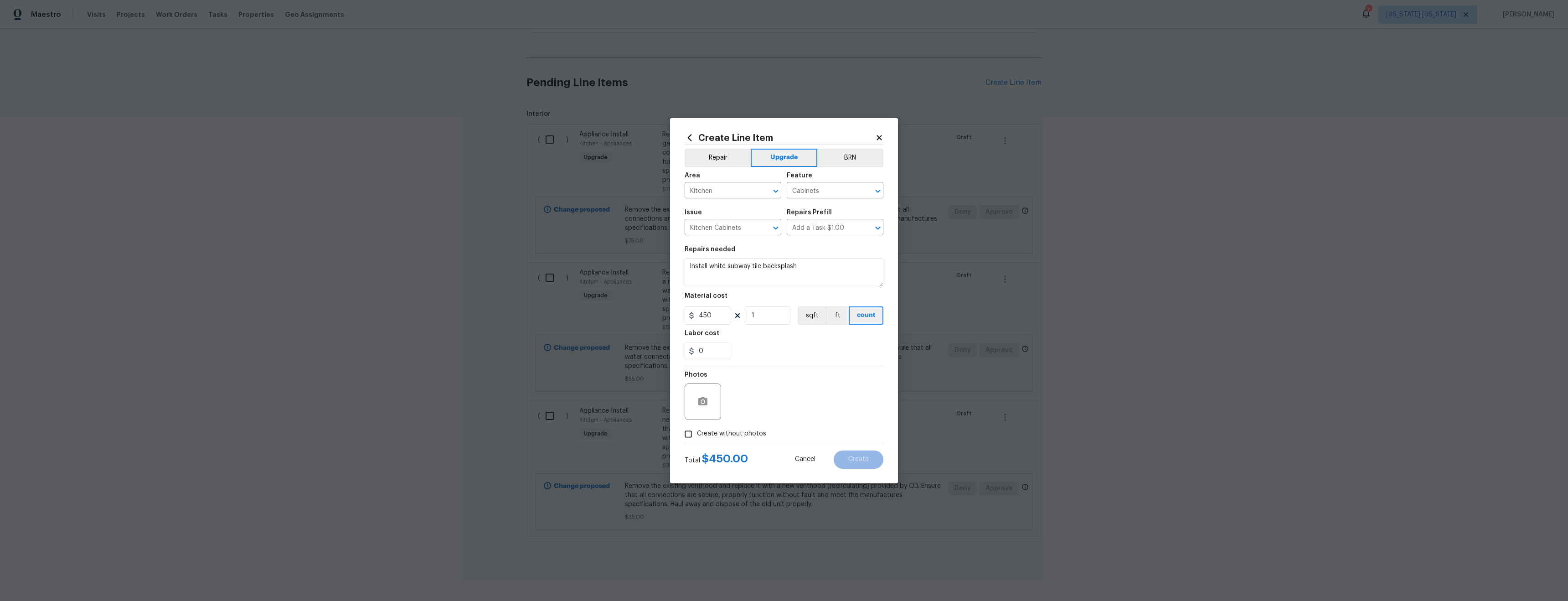
drag, startPoint x: 780, startPoint y: 405, endPoint x: 774, endPoint y: 410, distance: 7.8
click at [780, 405] on div "Photos" at bounding box center [783, 396] width 198 height 59
click at [710, 437] on span "Create without photos" at bounding box center [731, 434] width 69 height 9
click at [697, 437] on input "Create without photos" at bounding box center [688, 434] width 17 height 17
checkbox input "true"
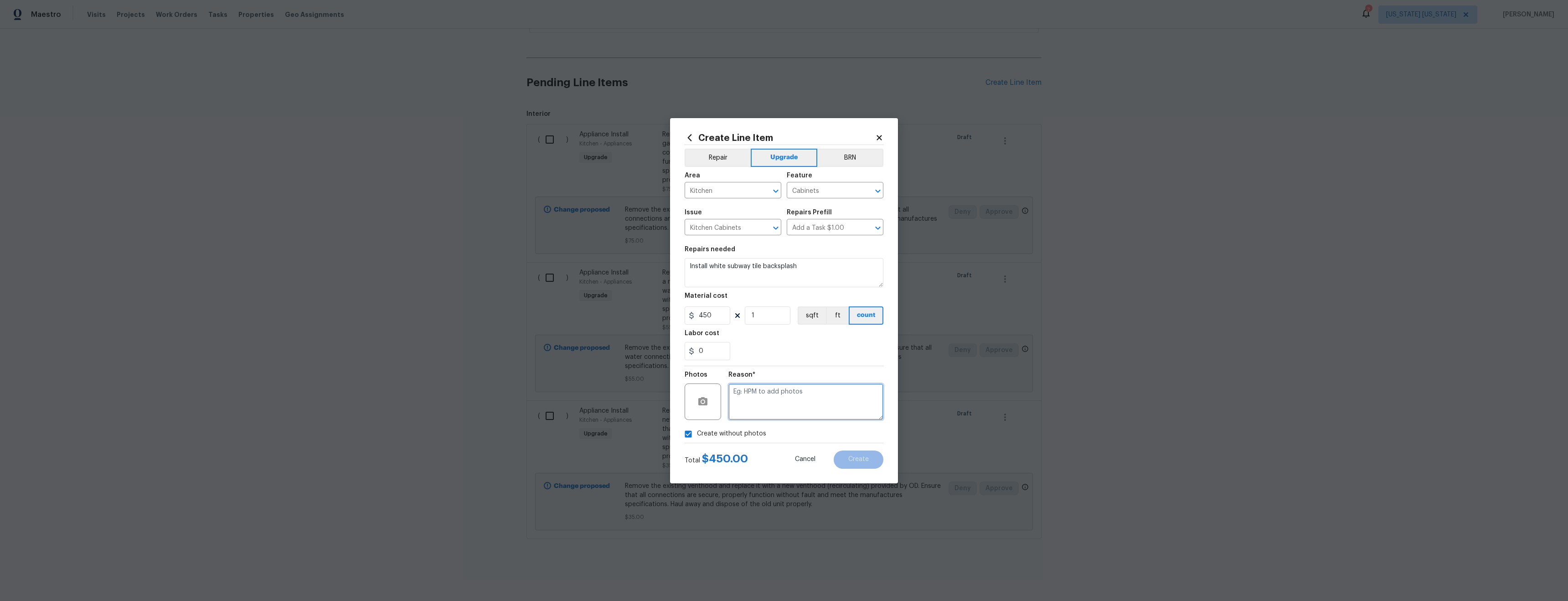
click at [770, 394] on textarea at bounding box center [805, 402] width 155 height 36
type textarea "tba"
click at [868, 454] on button "Create" at bounding box center [858, 459] width 49 height 18
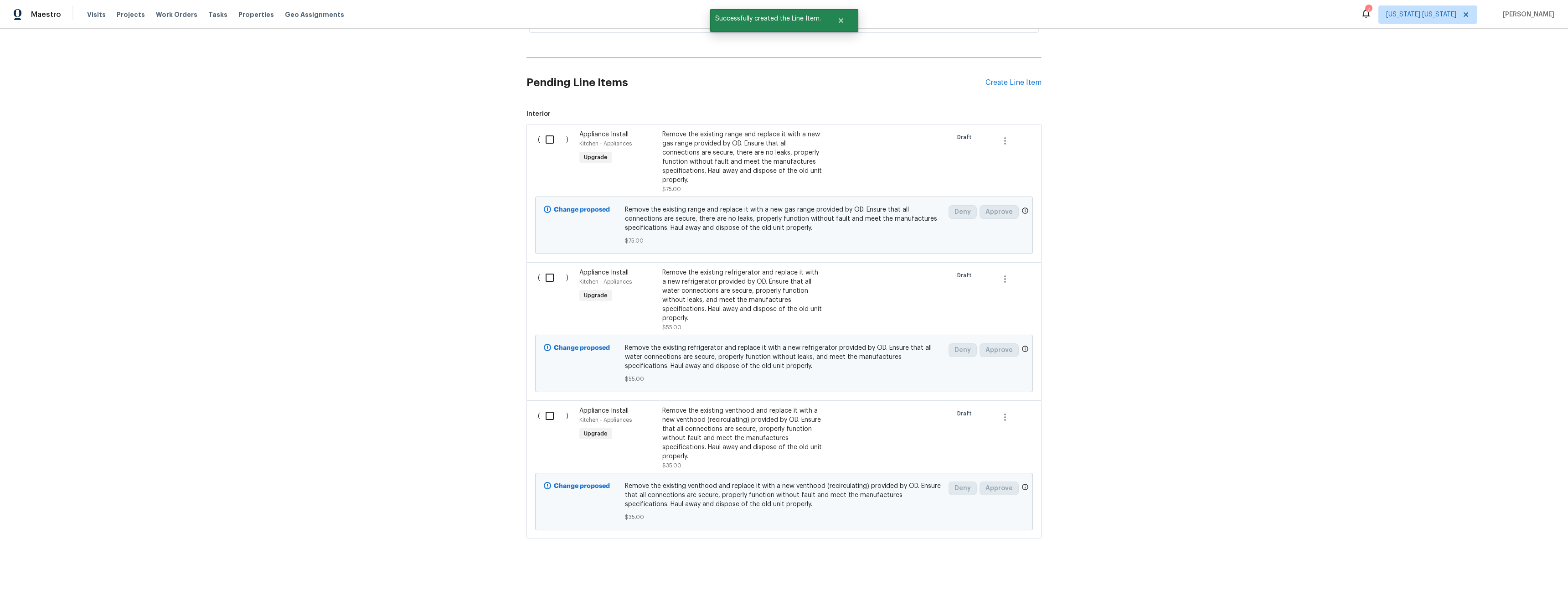
scroll to position [0, 0]
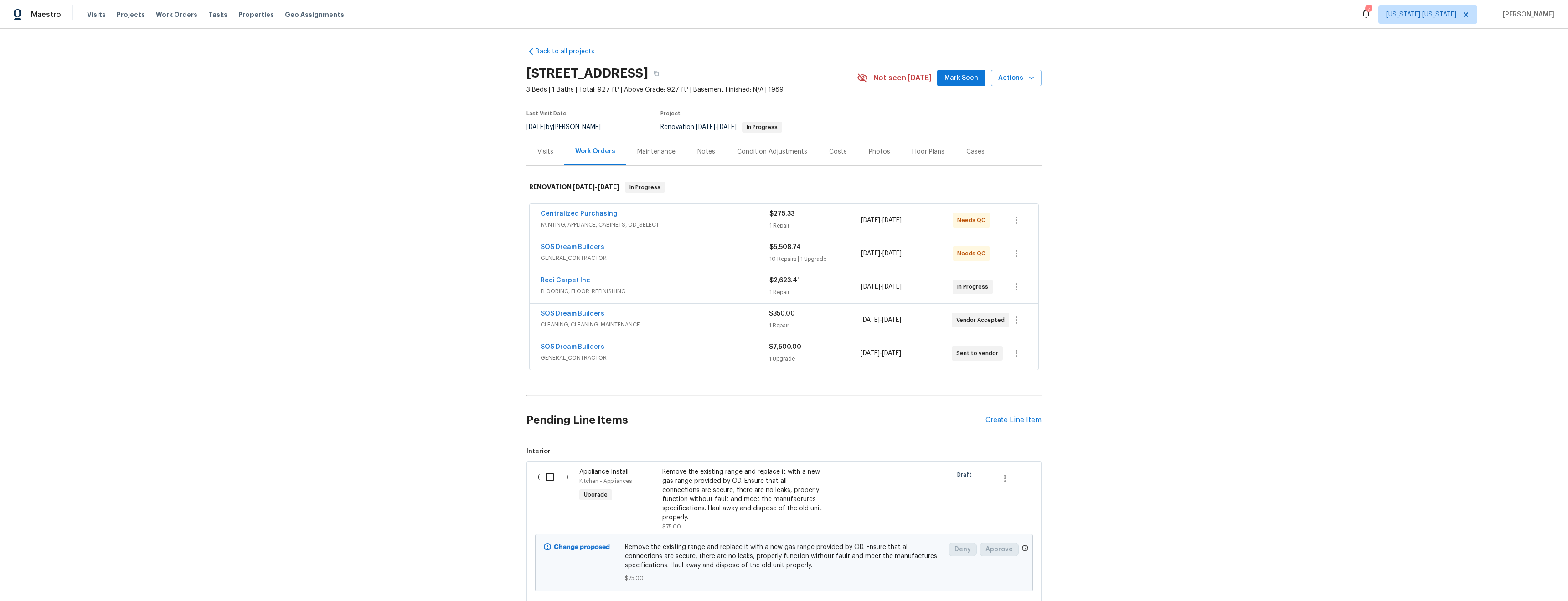
click at [544, 474] on input "checkbox" at bounding box center [552, 477] width 26 height 19
checkbox input "true"
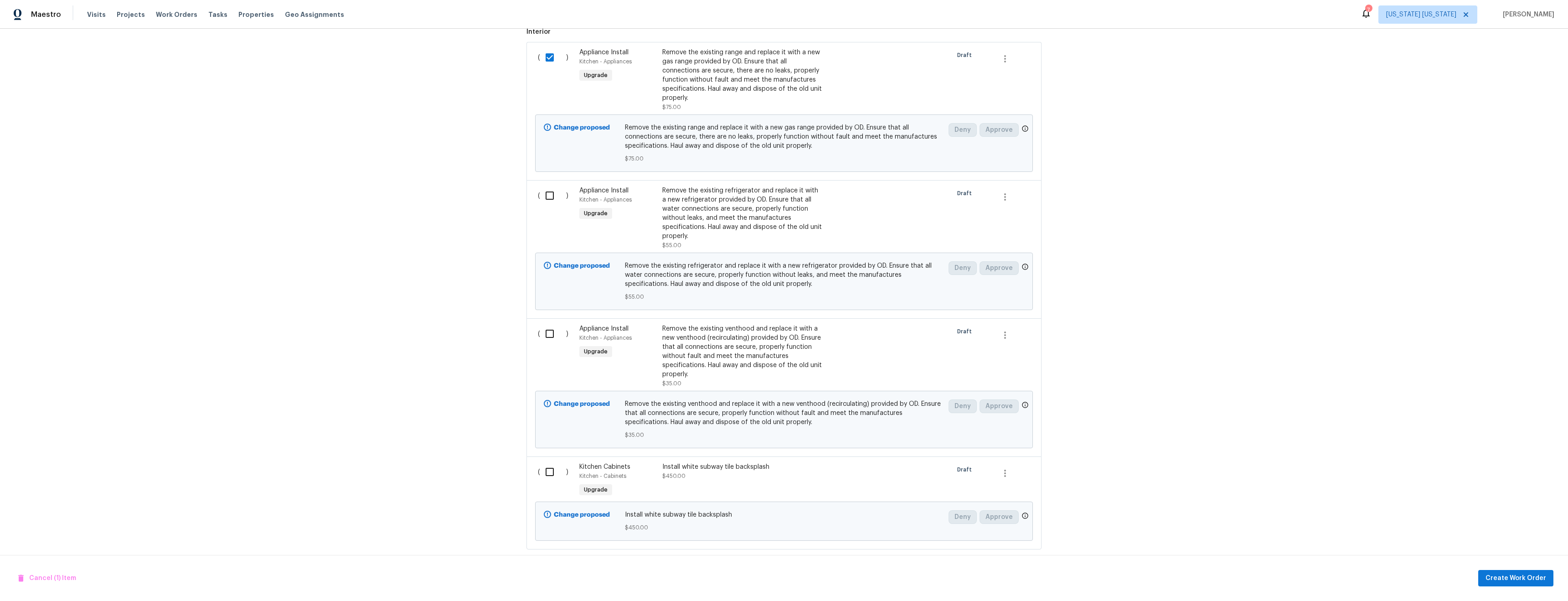
scroll to position [423, 0]
click at [543, 195] on input "checkbox" at bounding box center [552, 193] width 26 height 19
checkbox input "true"
click at [544, 334] on input "checkbox" at bounding box center [552, 330] width 26 height 19
checkbox input "true"
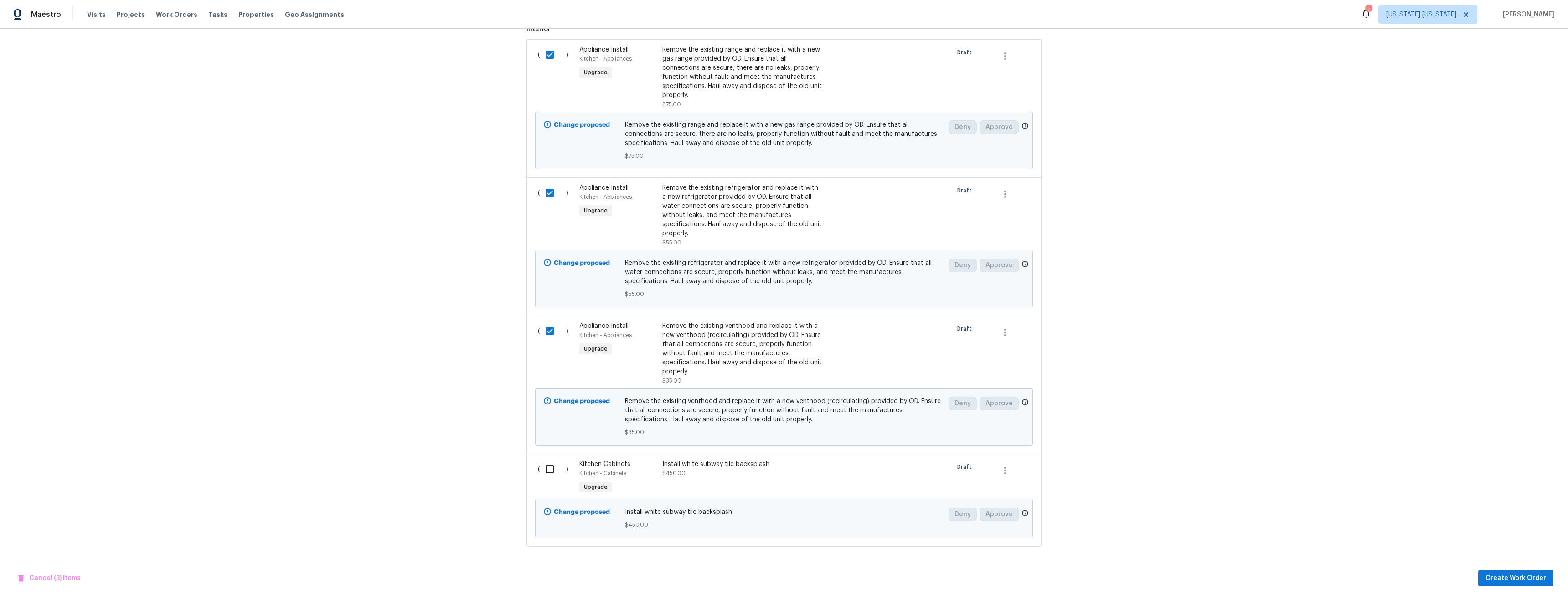
drag, startPoint x: 543, startPoint y: 464, endPoint x: 580, endPoint y: 454, distance: 38.3
click at [544, 464] on input "checkbox" at bounding box center [552, 469] width 26 height 19
checkbox input "true"
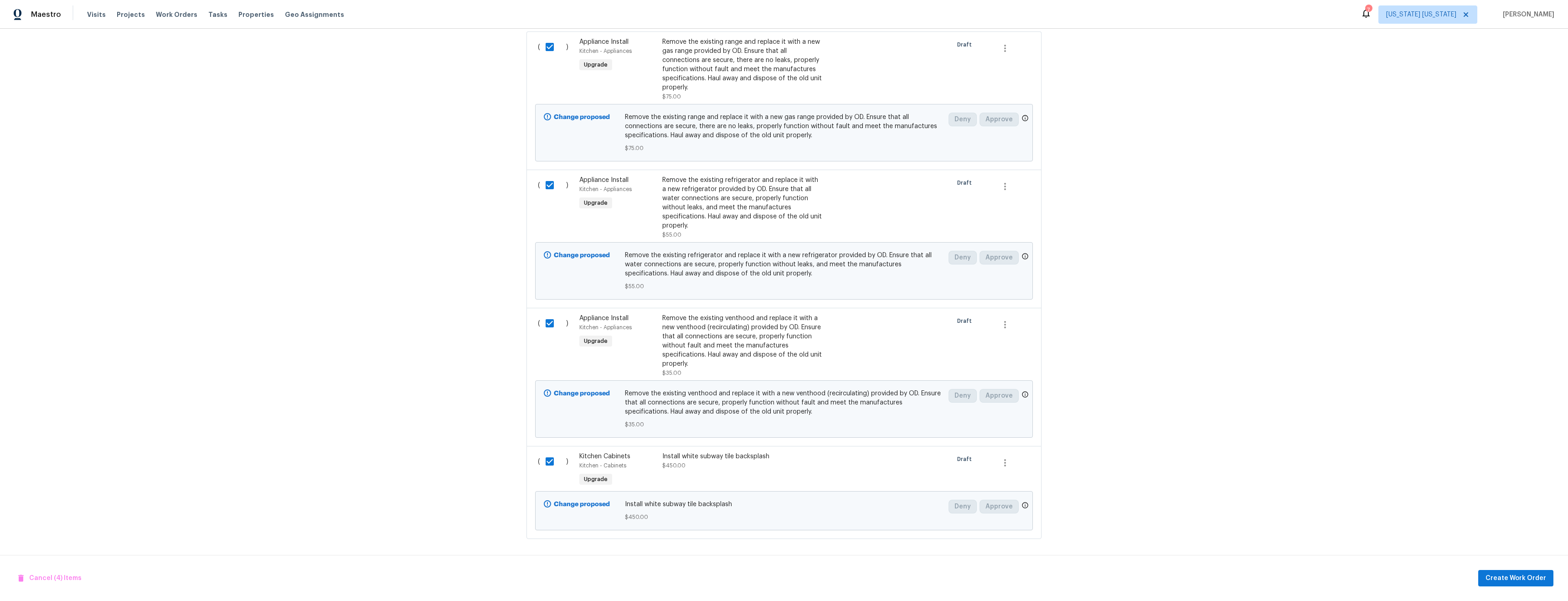
scroll to position [437, 0]
click at [1519, 578] on span "Create Work Order" at bounding box center [1516, 578] width 61 height 11
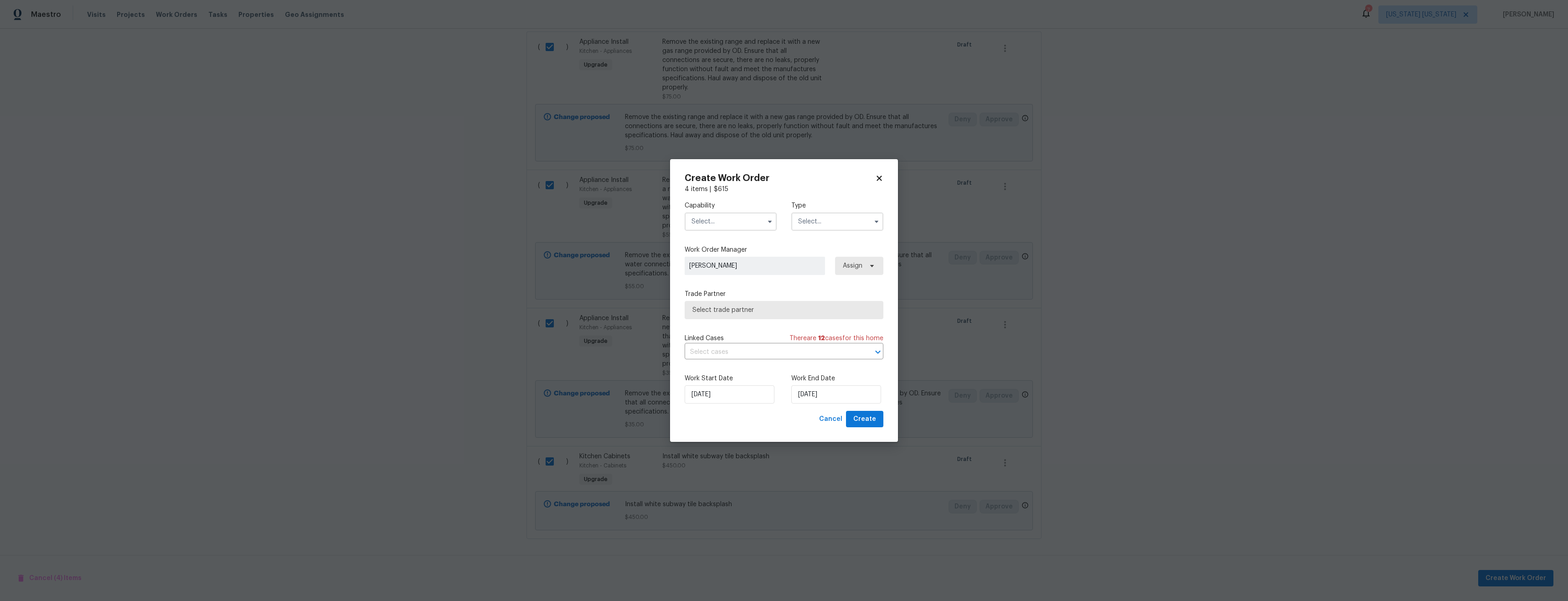
click at [726, 215] on input "text" at bounding box center [730, 221] width 92 height 18
click at [734, 273] on span "General Contractor" at bounding box center [723, 270] width 59 height 7
type input "General Contractor"
click at [852, 221] on input "text" at bounding box center [836, 221] width 92 height 18
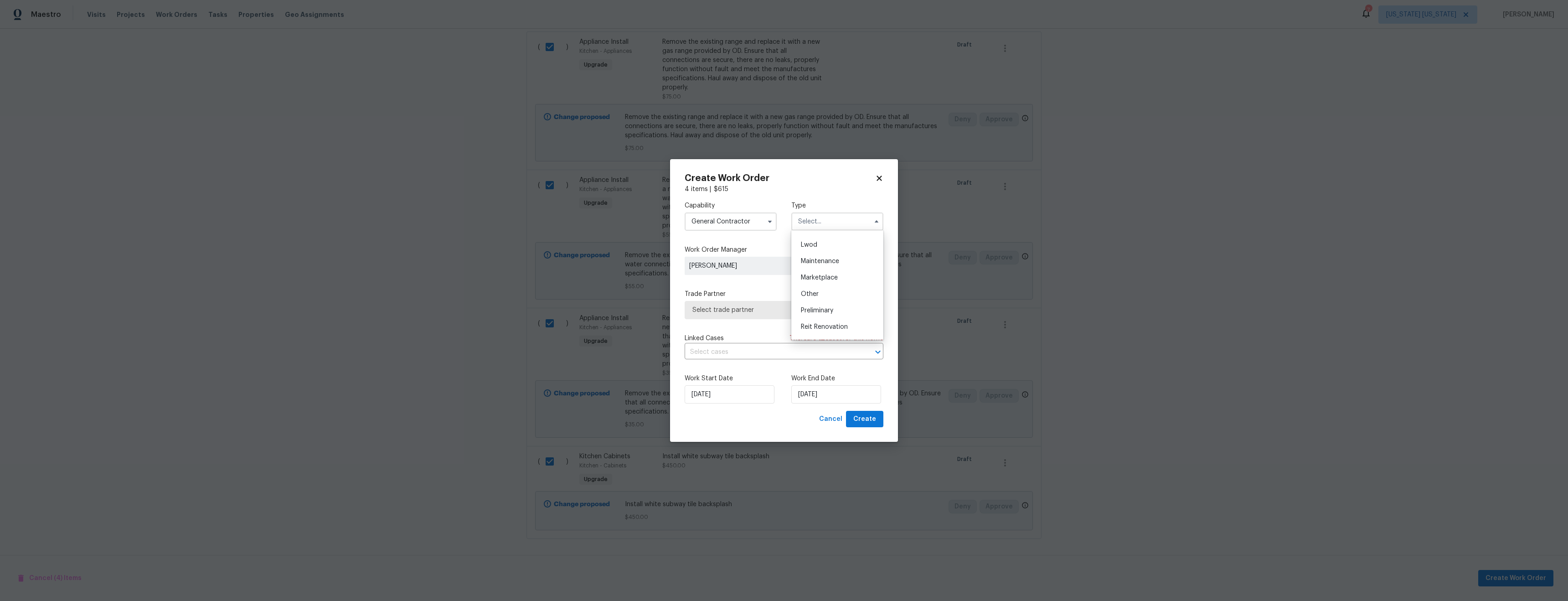
scroll to position [207, 0]
click at [840, 263] on div "Renovation" at bounding box center [837, 263] width 87 height 16
type input "Renovation"
click at [811, 402] on input "8/19/2025" at bounding box center [835, 394] width 90 height 18
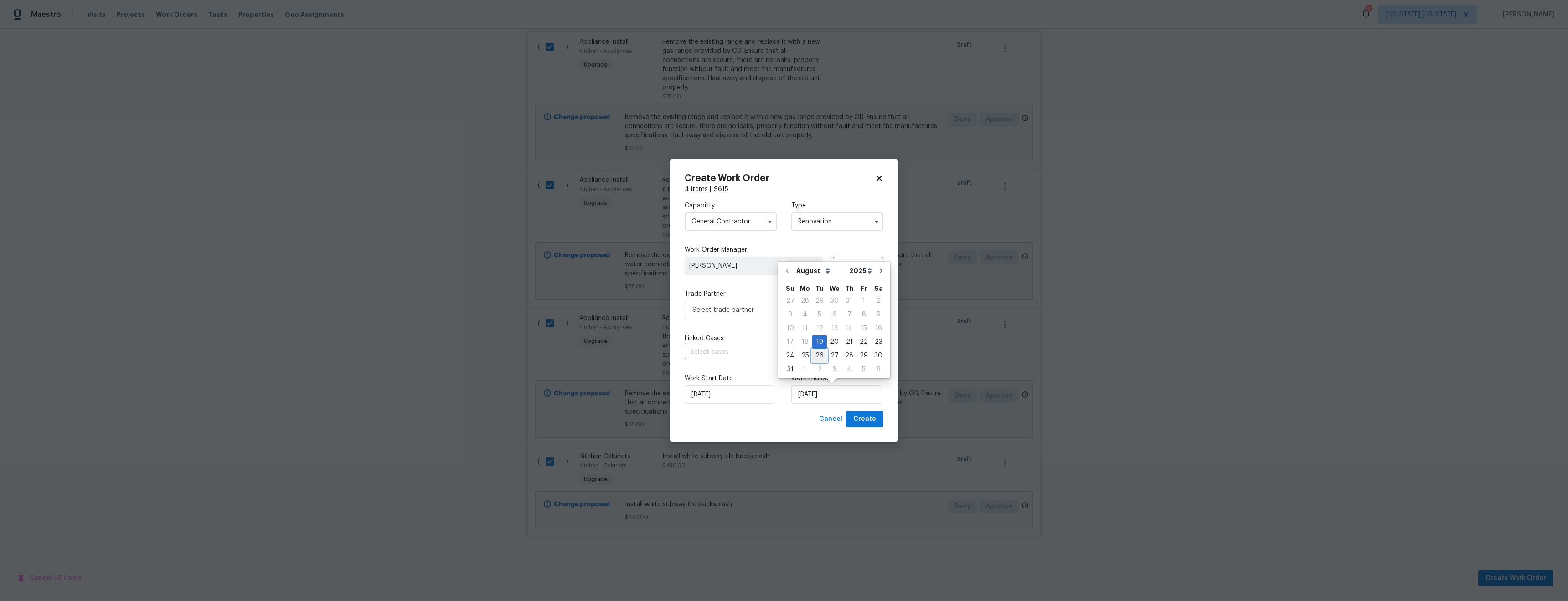
click at [815, 352] on div "26" at bounding box center [819, 355] width 14 height 12
click at [808, 398] on input "8/26/2025" at bounding box center [835, 394] width 90 height 18
click at [802, 354] on div "25" at bounding box center [804, 355] width 14 height 12
type input "8/25/2025"
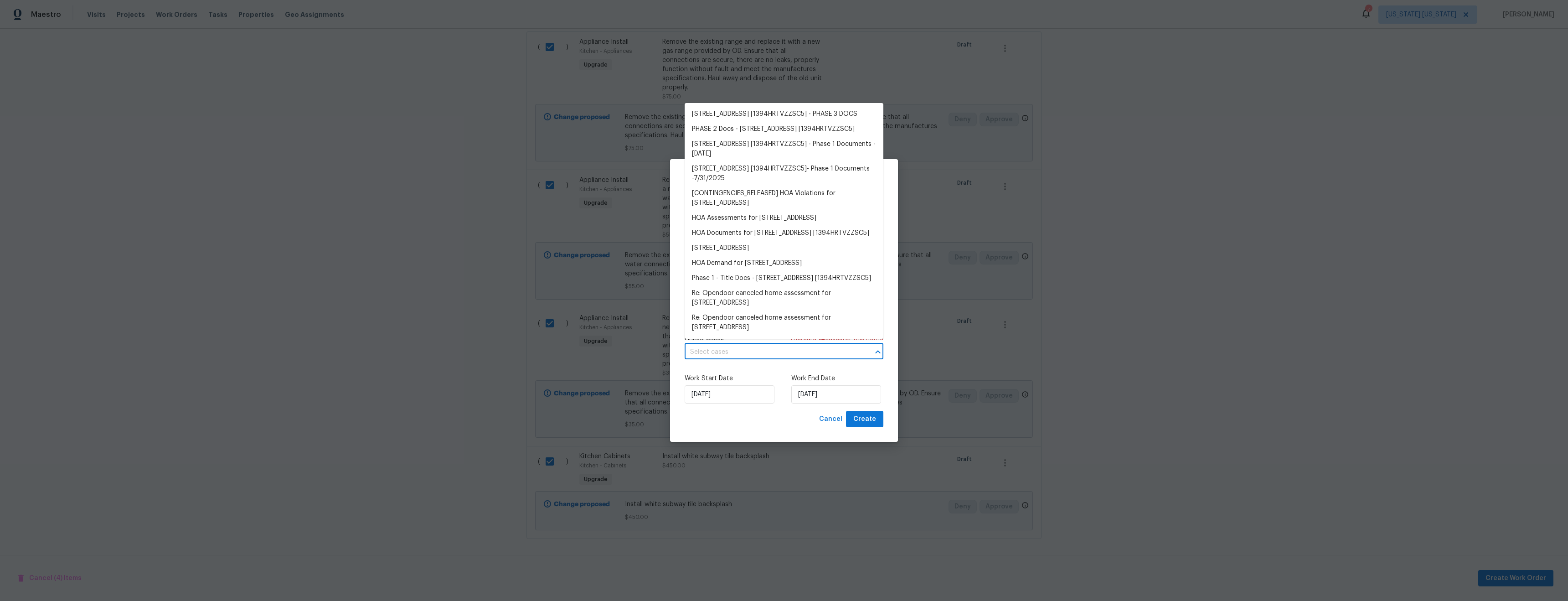
click at [802, 355] on input "text" at bounding box center [771, 351] width 173 height 14
drag, startPoint x: 861, startPoint y: 369, endPoint x: 857, endPoint y: 367, distance: 4.5
click at [861, 368] on div "Work Start Date 8/19/2025 Work End Date 8/25/2025" at bounding box center [783, 388] width 198 height 45
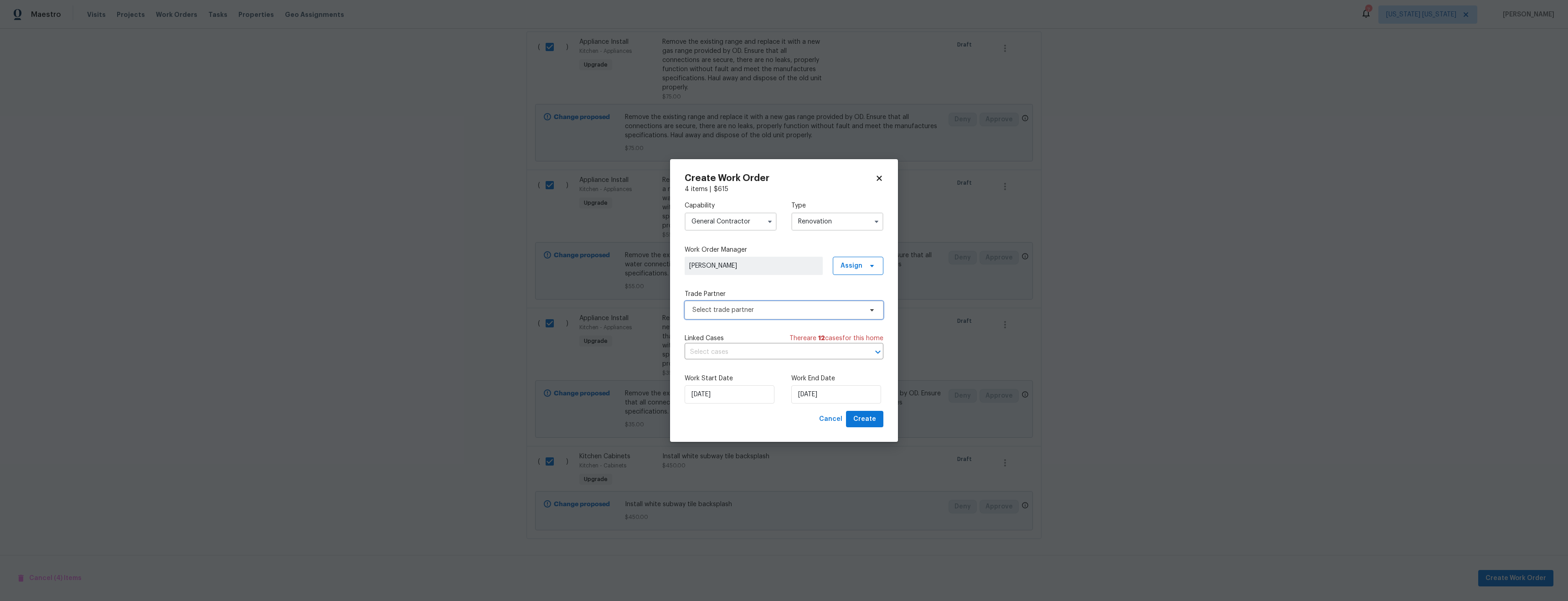
click at [774, 313] on span "Select trade partner" at bounding box center [776, 310] width 170 height 9
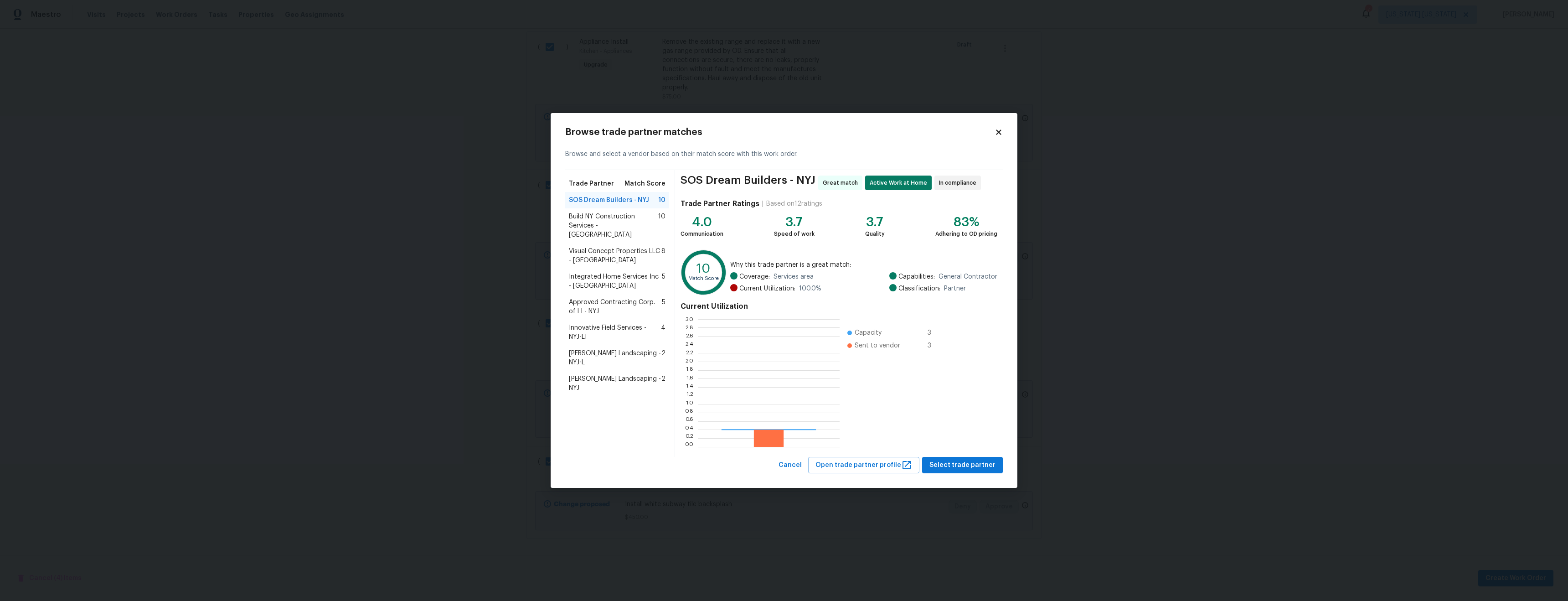
scroll to position [121, 136]
click at [990, 470] on span "Select trade partner" at bounding box center [962, 465] width 66 height 11
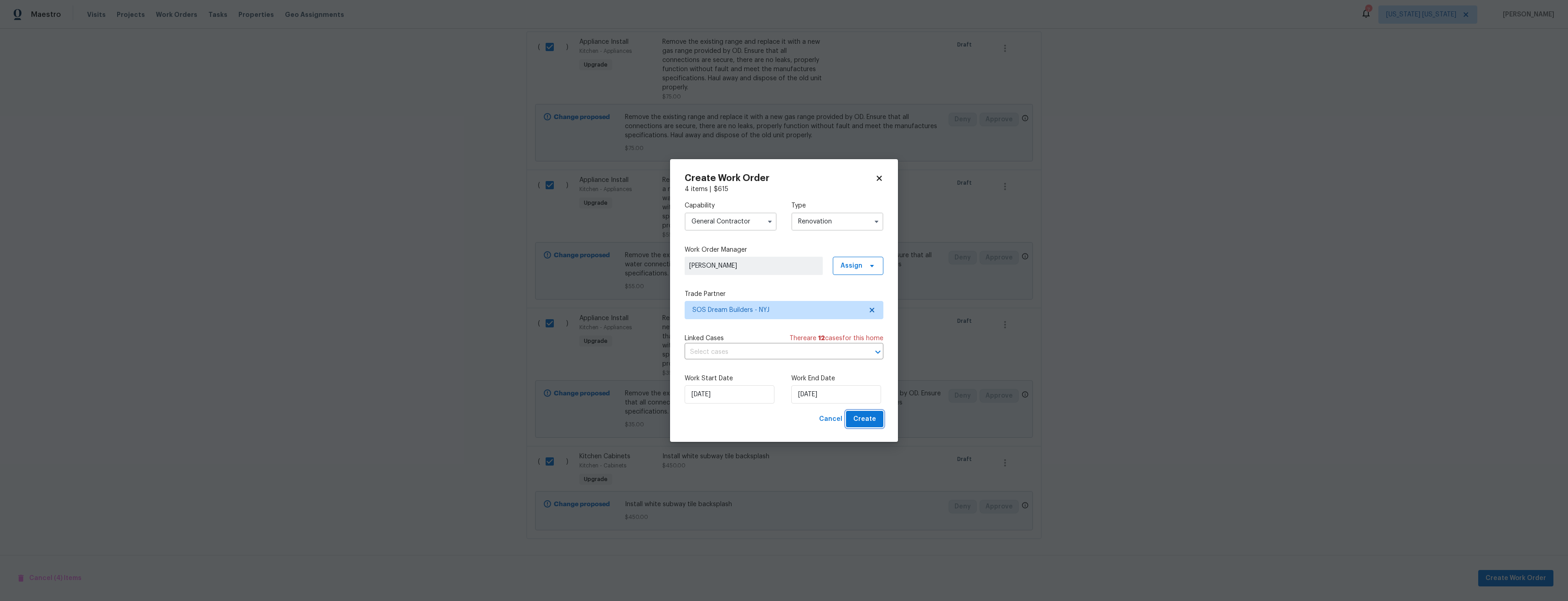
click at [867, 420] on span "Create" at bounding box center [865, 419] width 23 height 11
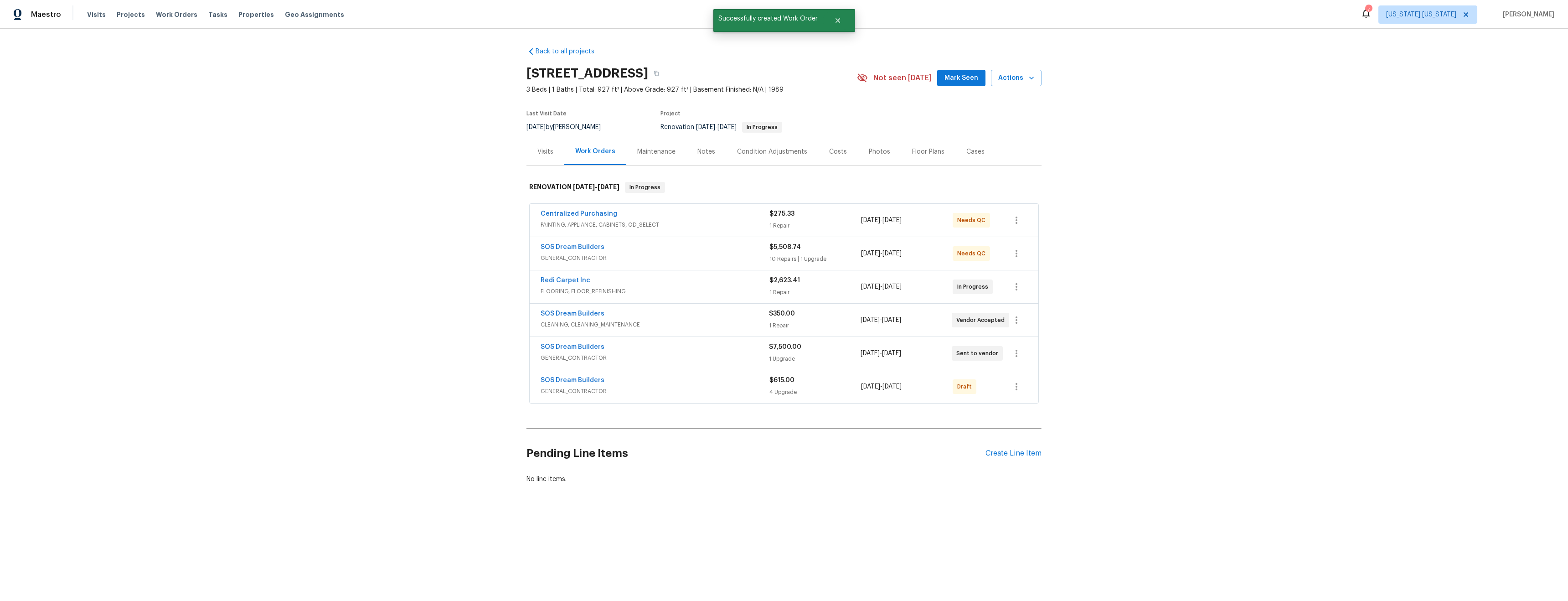
click at [753, 388] on span "GENERAL_CONTRACTOR" at bounding box center [654, 391] width 229 height 9
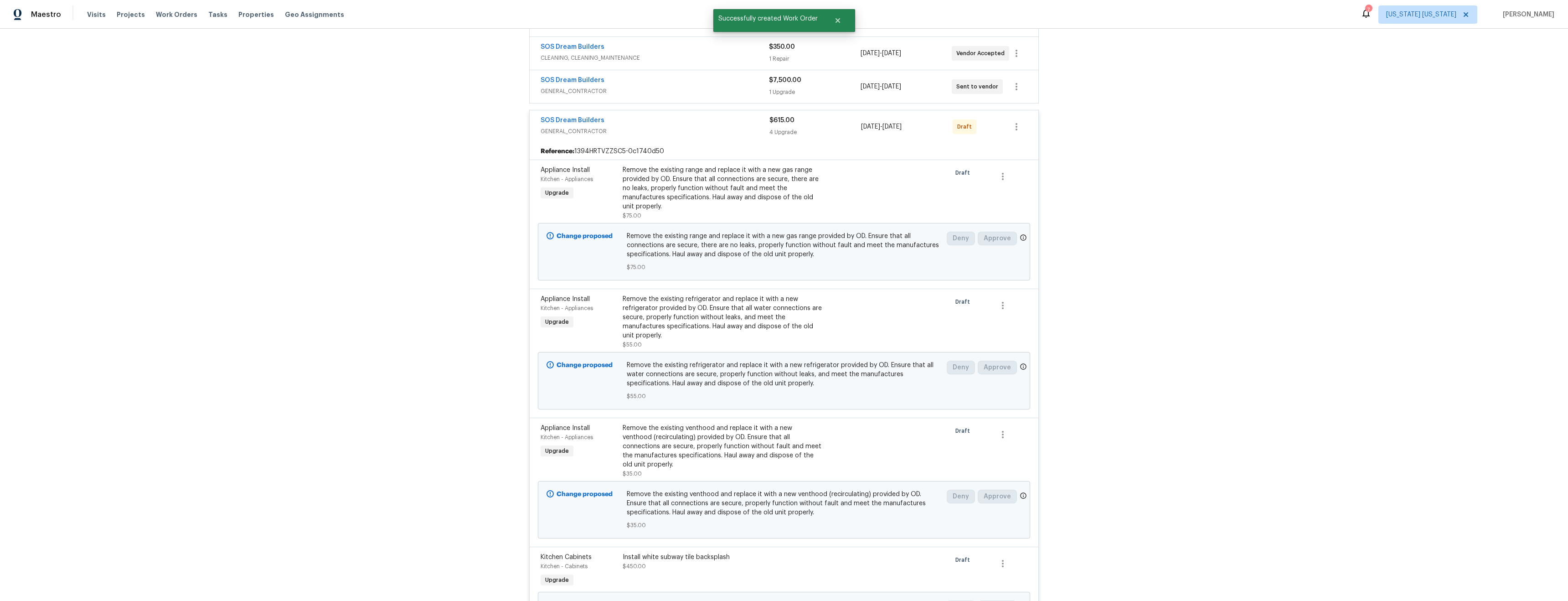
scroll to position [109, 0]
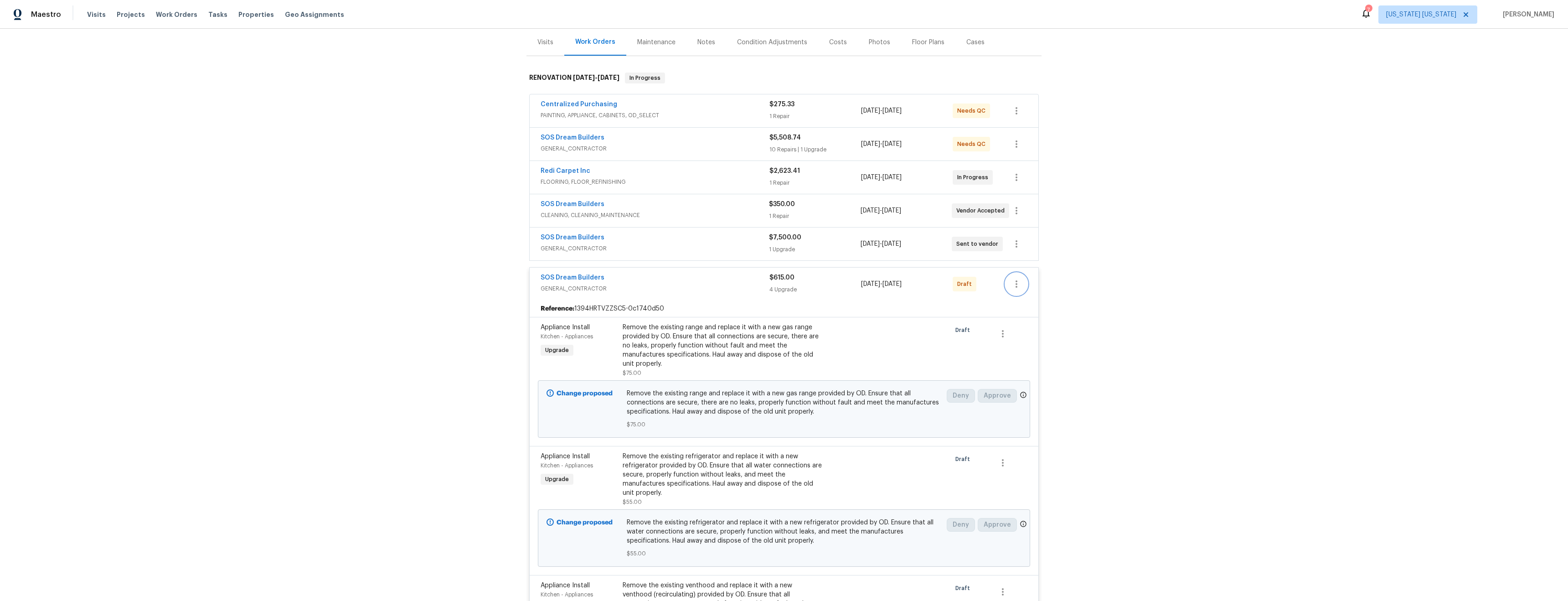
click at [1016, 285] on icon "button" at bounding box center [1017, 284] width 11 height 11
click at [1017, 300] on li "Confirm and Send to Vendor" at bounding box center [1053, 299] width 102 height 15
click at [1159, 247] on div at bounding box center [784, 300] width 1568 height 601
click at [1148, 245] on div "Back to all projects 448 Northam Dr, North Brunswick, NJ 08902 3 Beds | 1 Baths…" at bounding box center [784, 314] width 1568 height 573
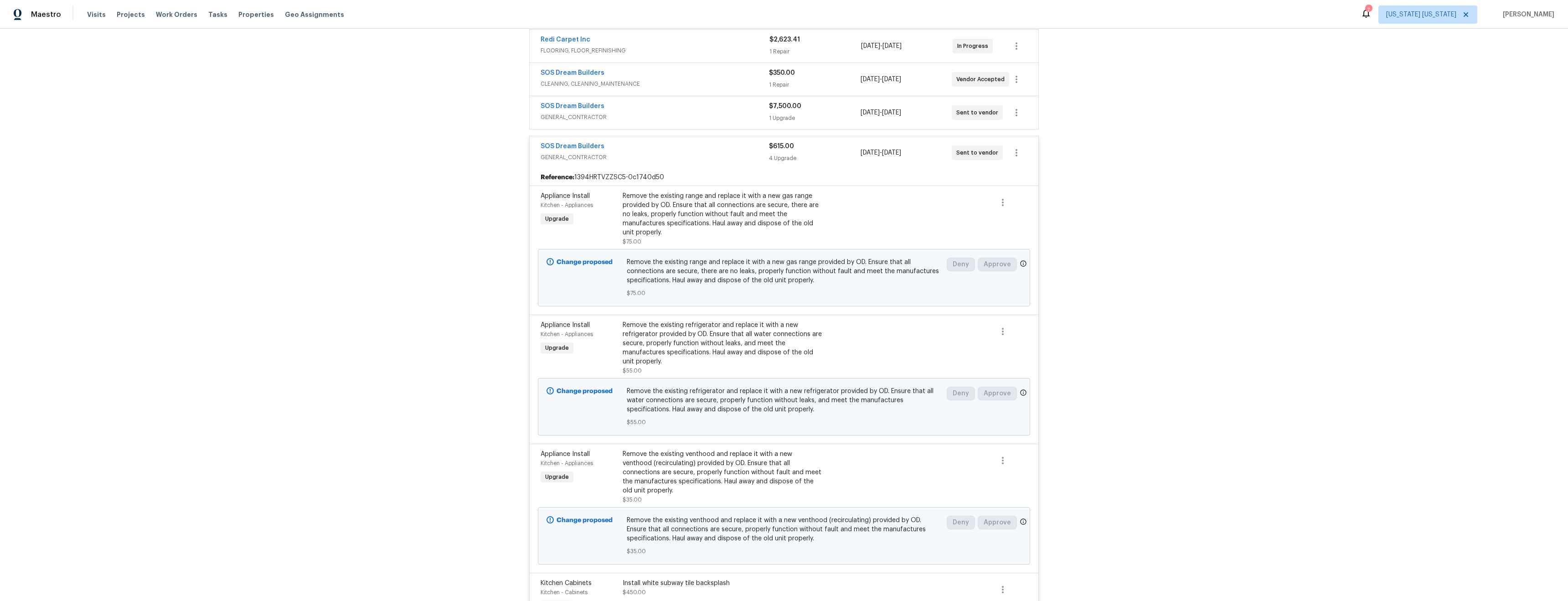
scroll to position [143, 0]
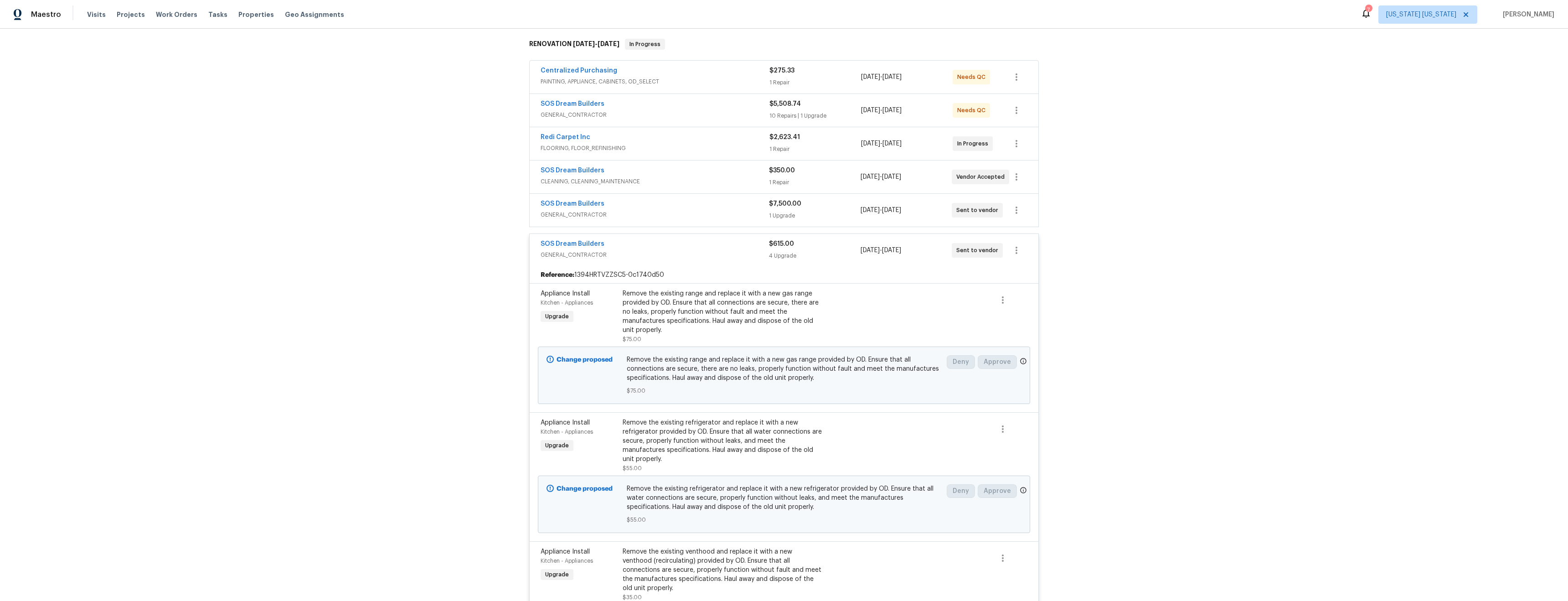
click at [1300, 279] on div "Back to all projects 448 Northam Dr, North Brunswick, NJ 08902 3 Beds | 1 Baths…" at bounding box center [784, 314] width 1568 height 573
drag, startPoint x: 1298, startPoint y: 274, endPoint x: 1270, endPoint y: 286, distance: 30.5
click at [1296, 273] on div "Back to all projects 448 Northam Dr, North Brunswick, NJ 08902 3 Beds | 1 Baths…" at bounding box center [784, 314] width 1568 height 573
